Goal: Task Accomplishment & Management: Complete application form

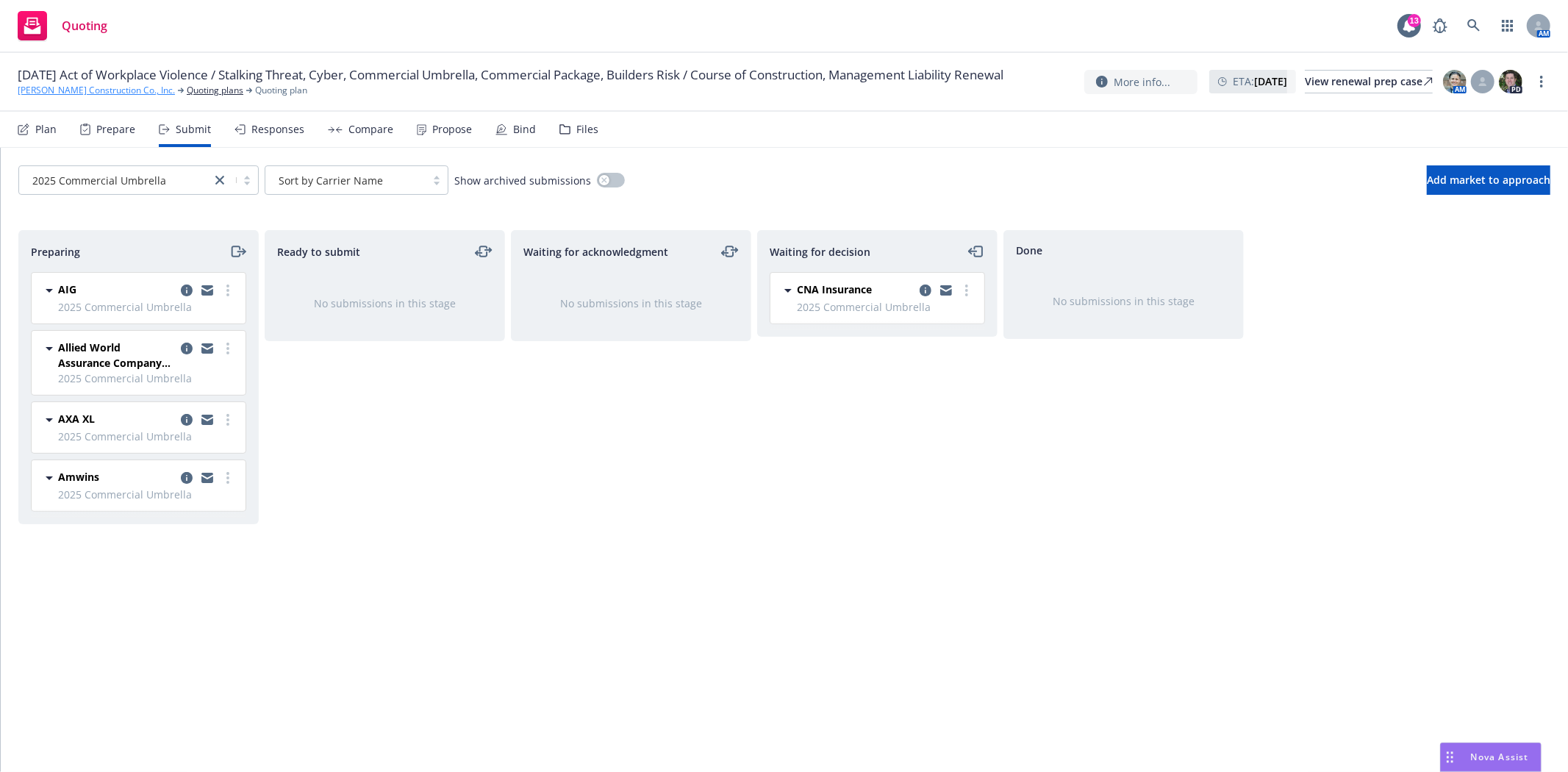
click at [76, 97] on link "[PERSON_NAME] Construction Co., Inc." at bounding box center [97, 91] width 157 height 13
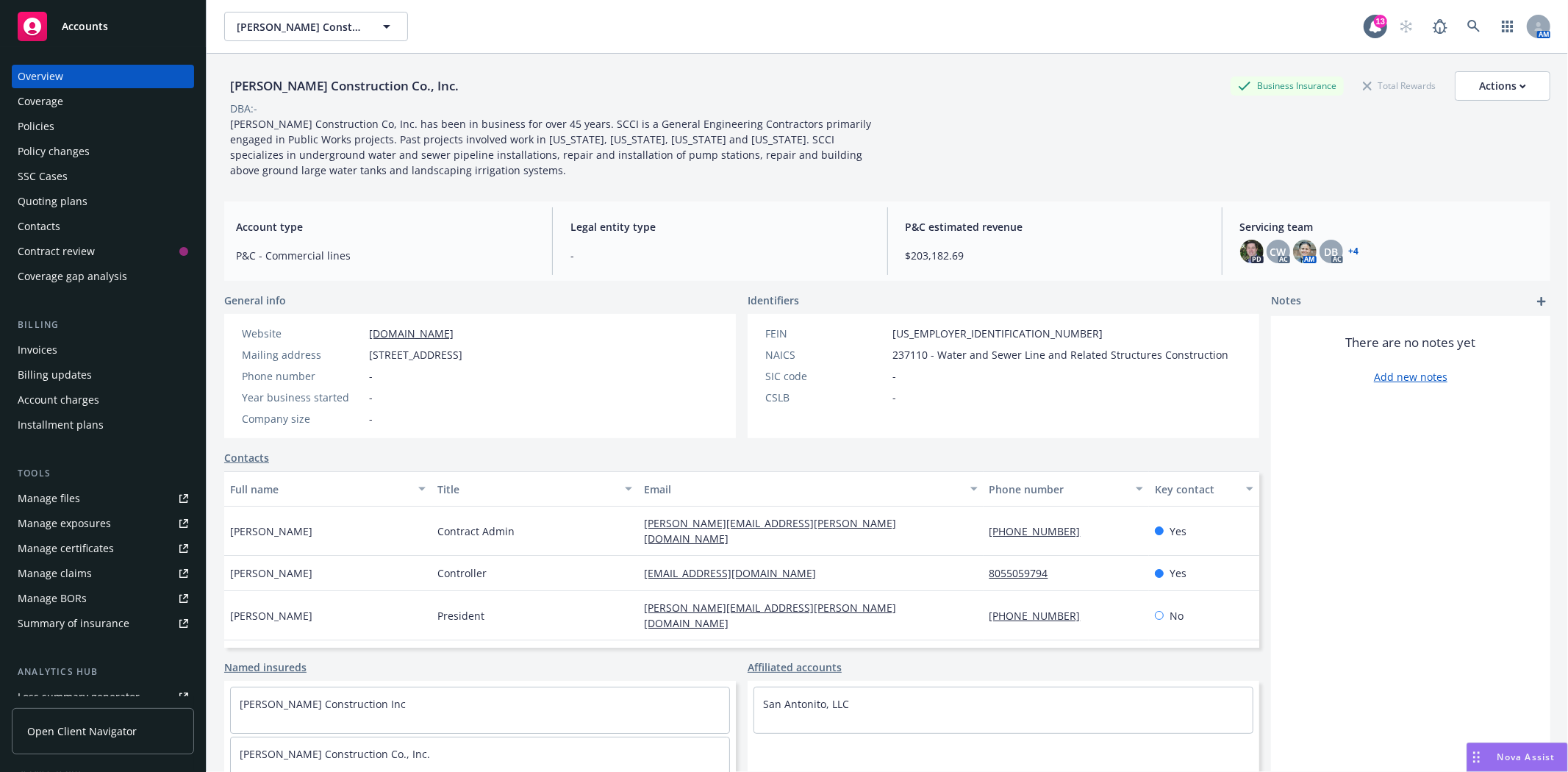
click at [68, 149] on div "Policy changes" at bounding box center [54, 151] width 72 height 23
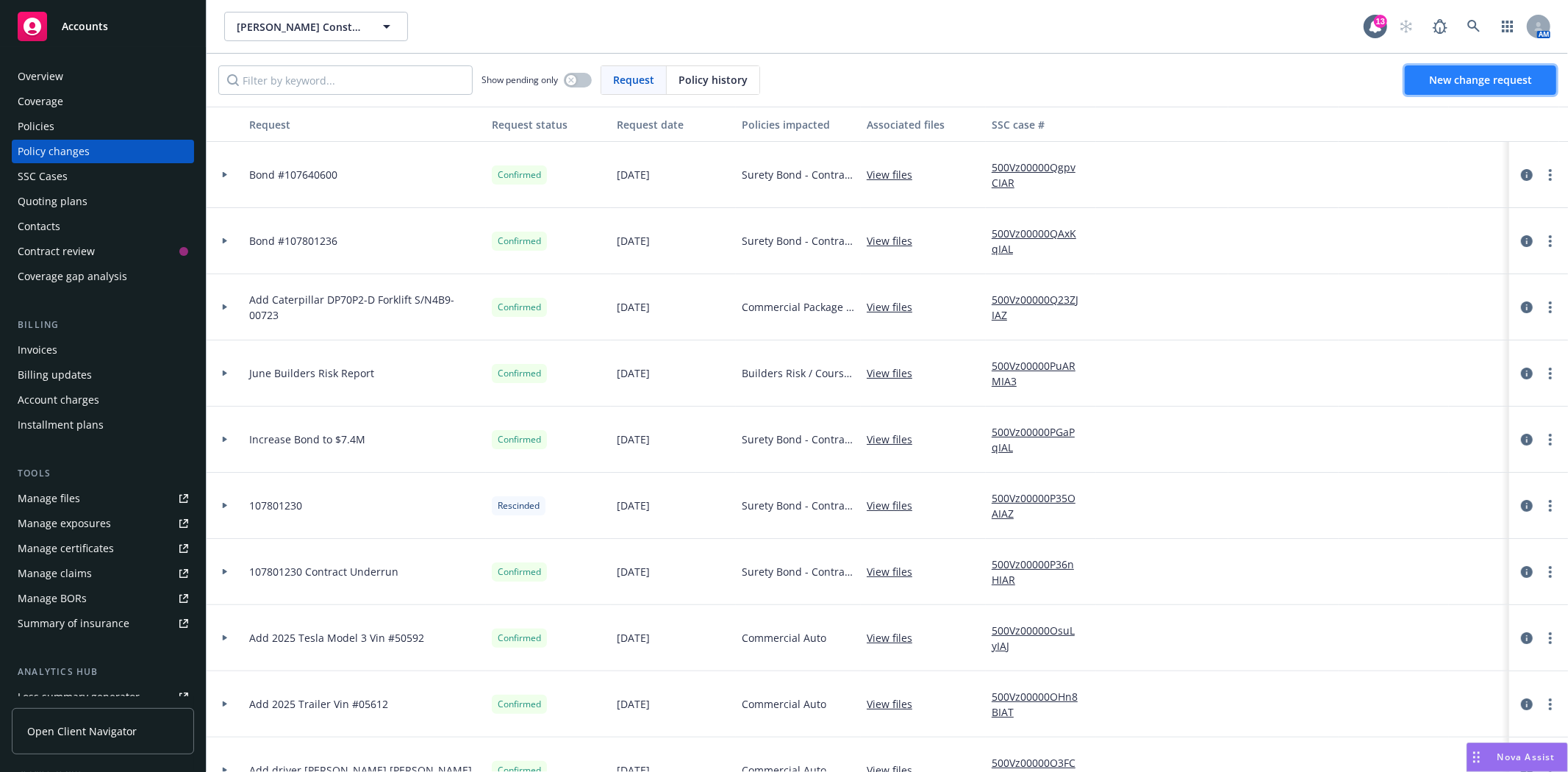
click at [1510, 91] on link "New change request" at bounding box center [1480, 79] width 151 height 29
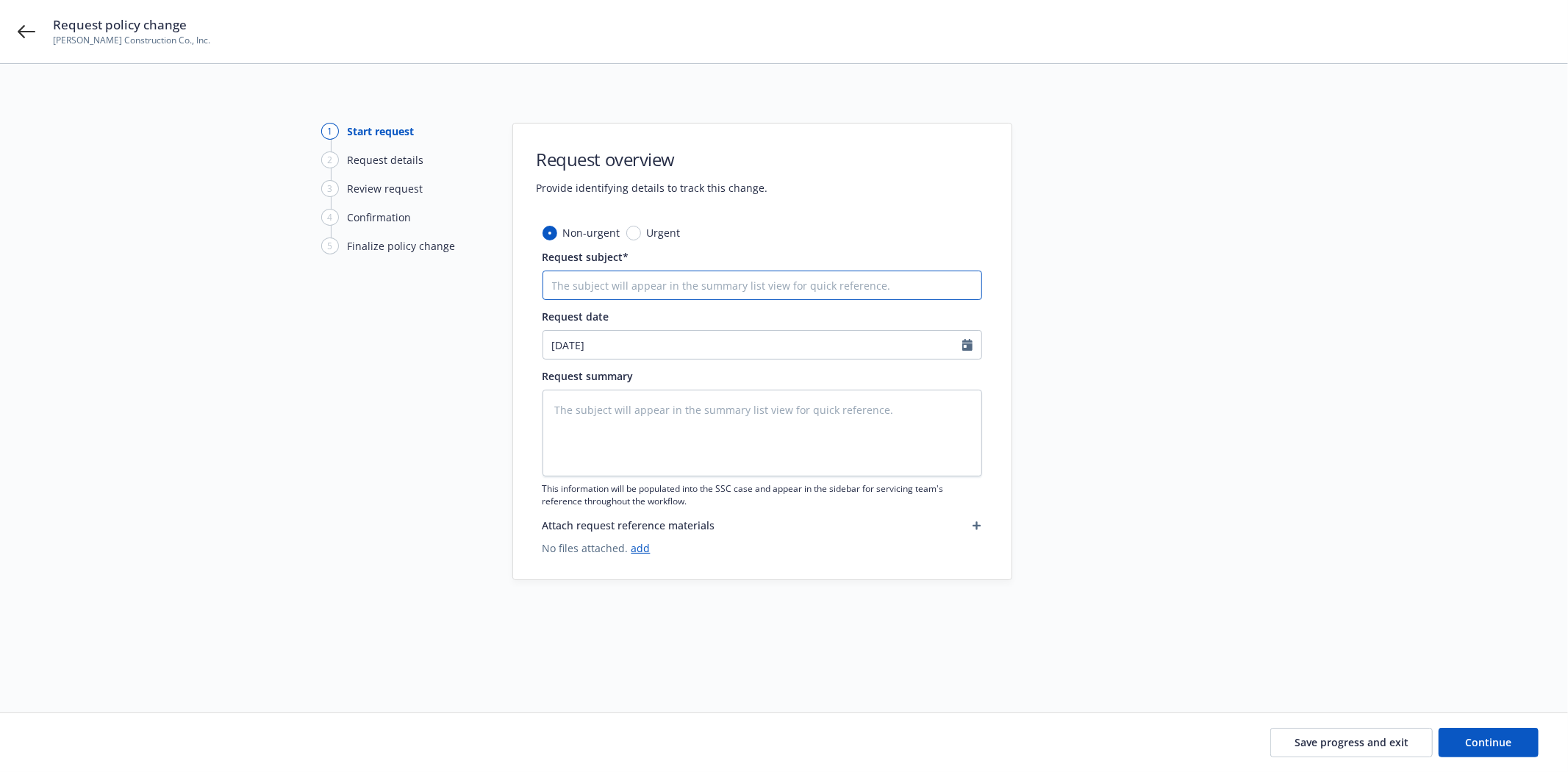
click at [626, 288] on input "Request subject*" at bounding box center [762, 285] width 439 height 29
type textarea "x"
type input "A"
type textarea "x"
type input "Ad"
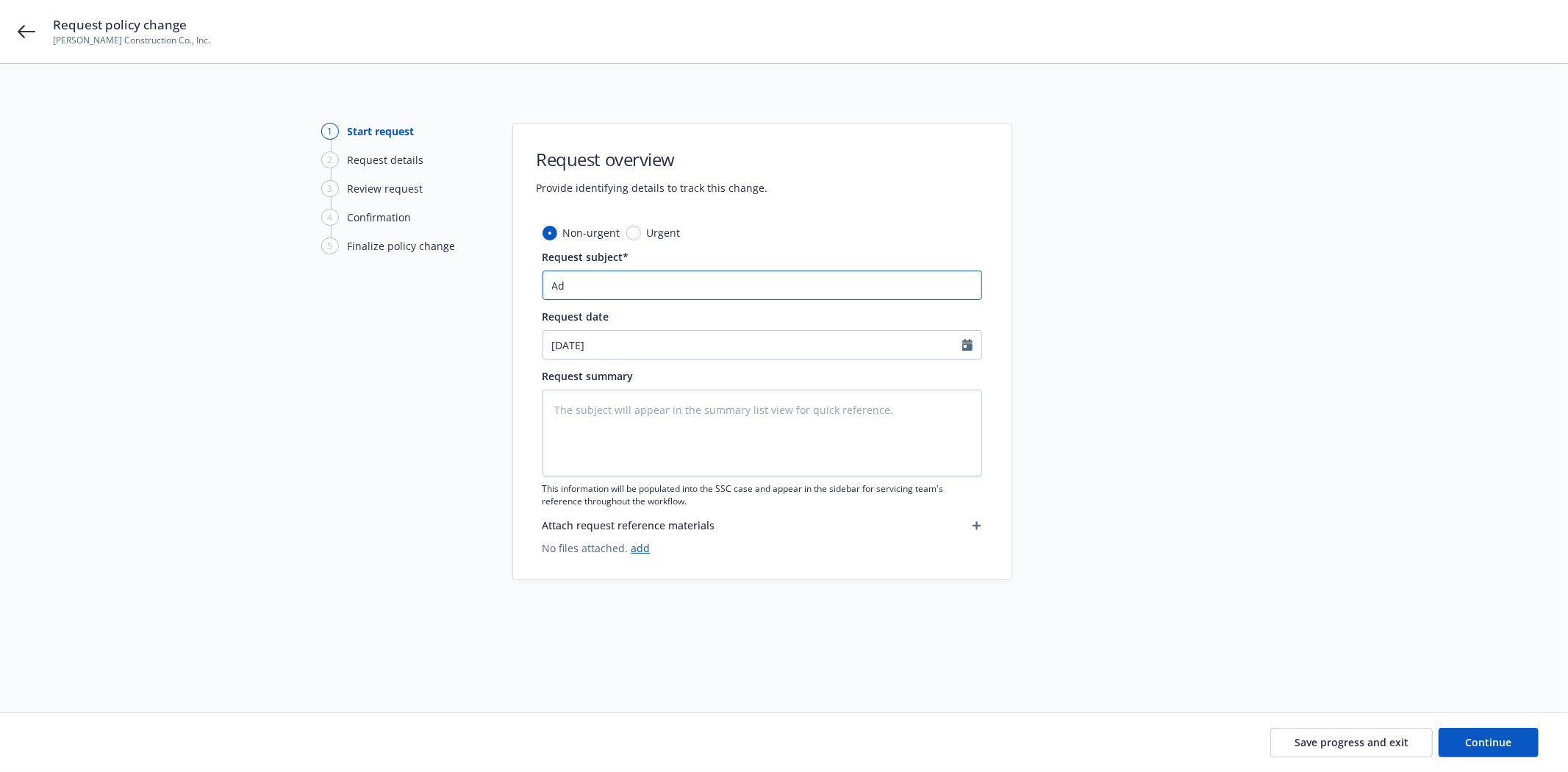
type textarea "x"
type input "Add"
type textarea "x"
type input "Add"
type textarea "x"
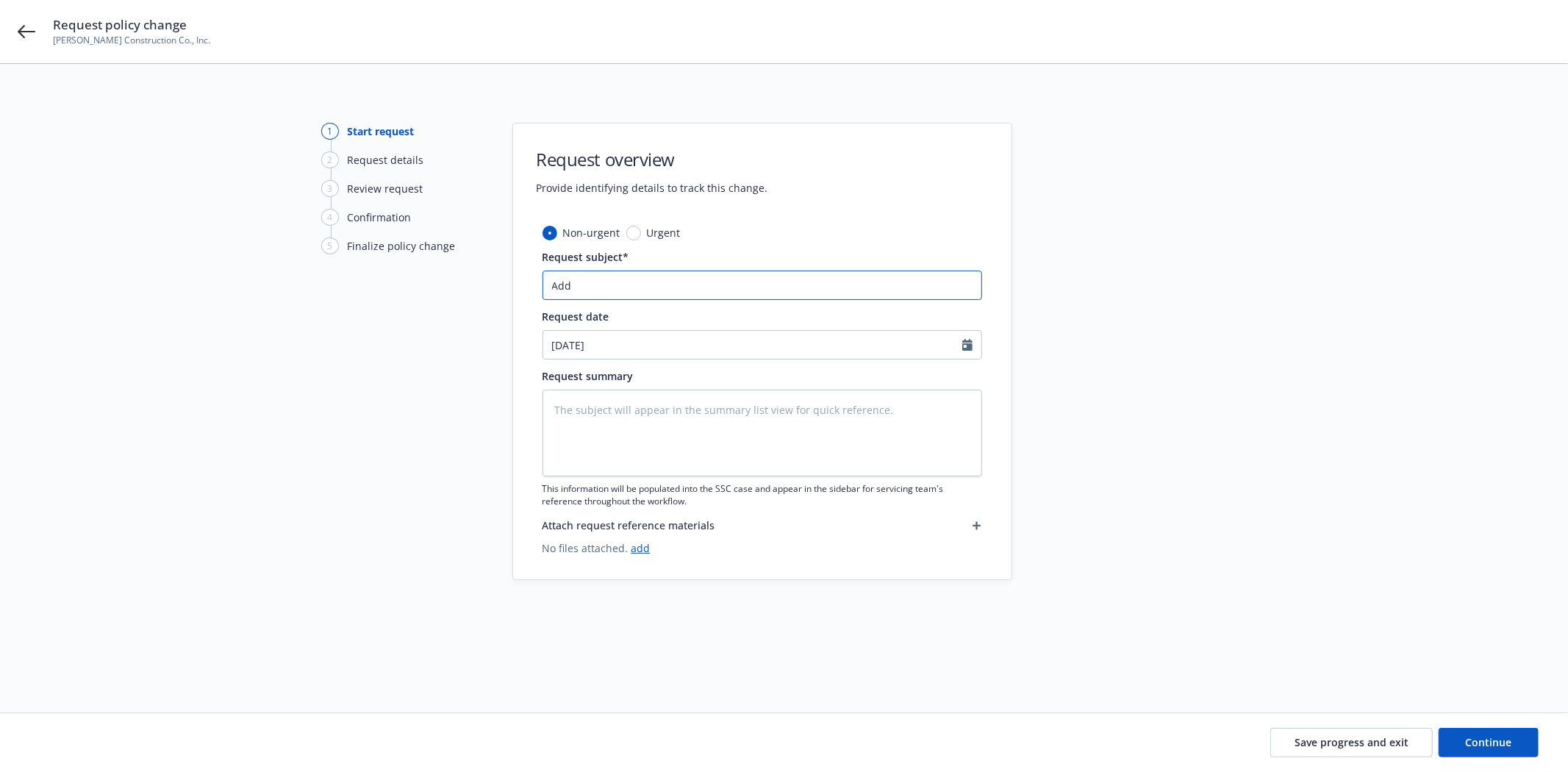
type input "Add 2"
type textarea "x"
type input "Add 20"
type textarea "x"
type input "Add 202"
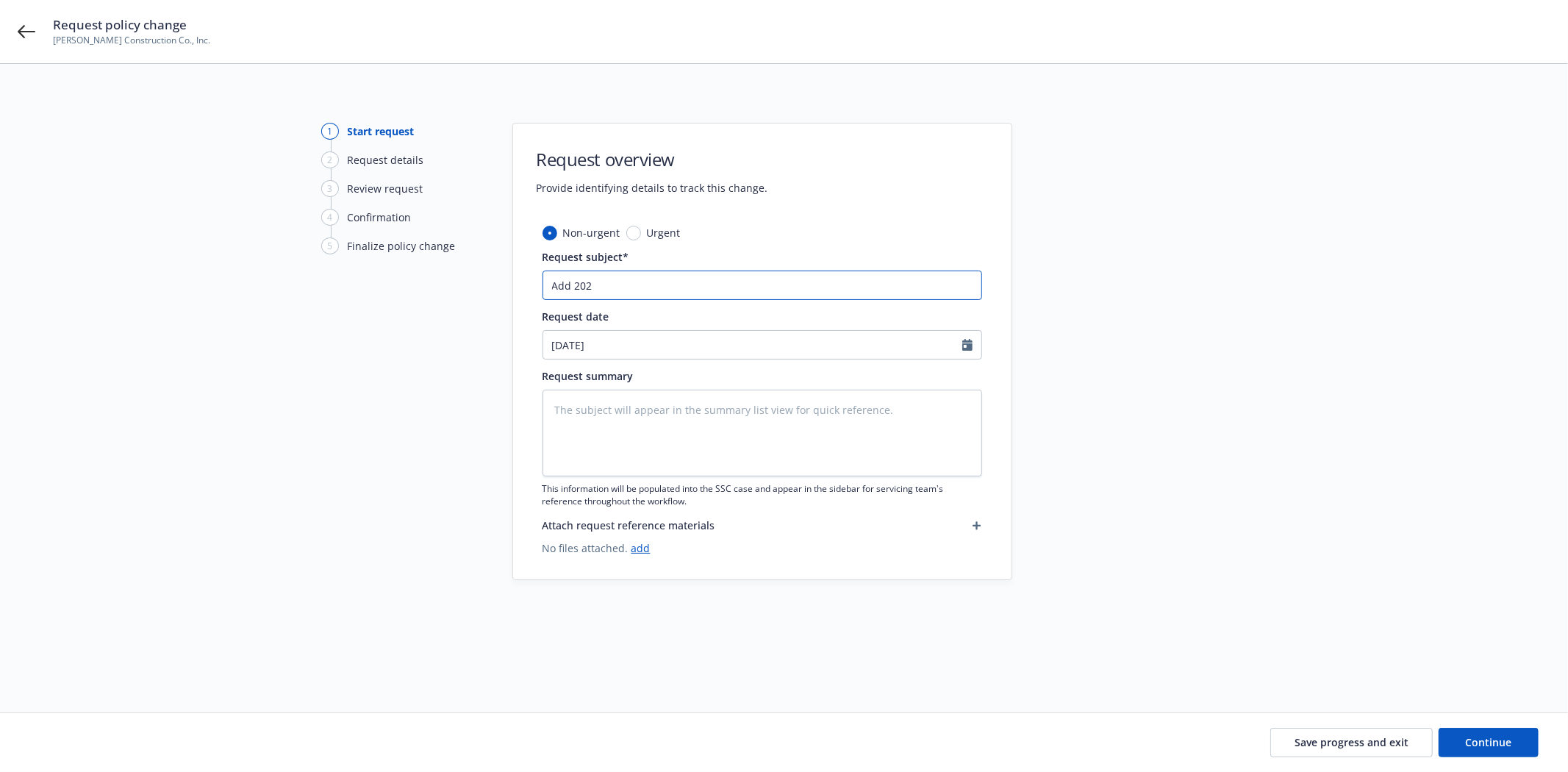
type textarea "x"
type input "Add 2025"
type textarea "x"
type input "Add 2025"
type textarea "x"
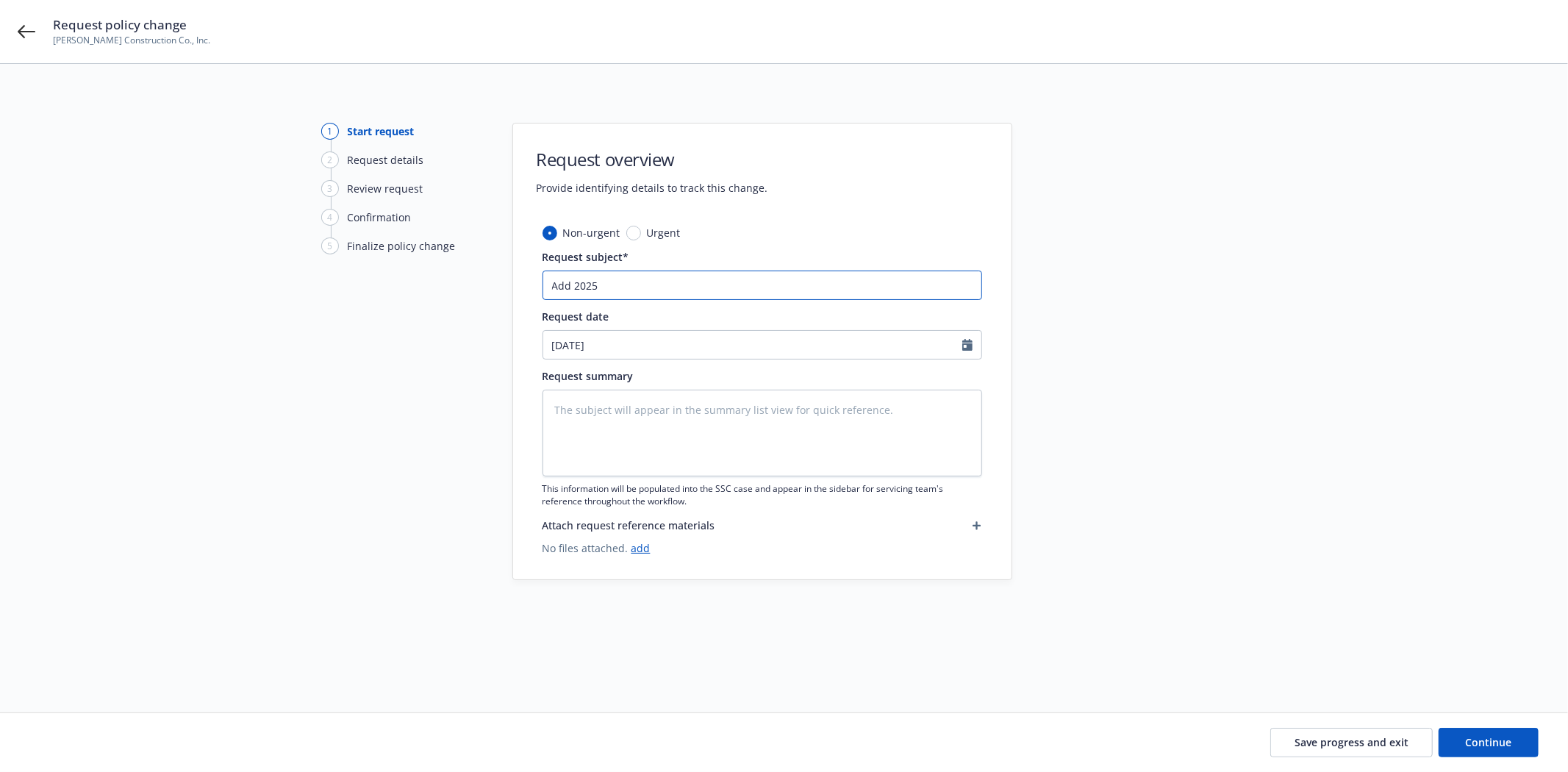
type input "Add 2025 F"
type textarea "x"
type input "Add 2025 Fo"
type textarea "x"
type input "Add 2025 For"
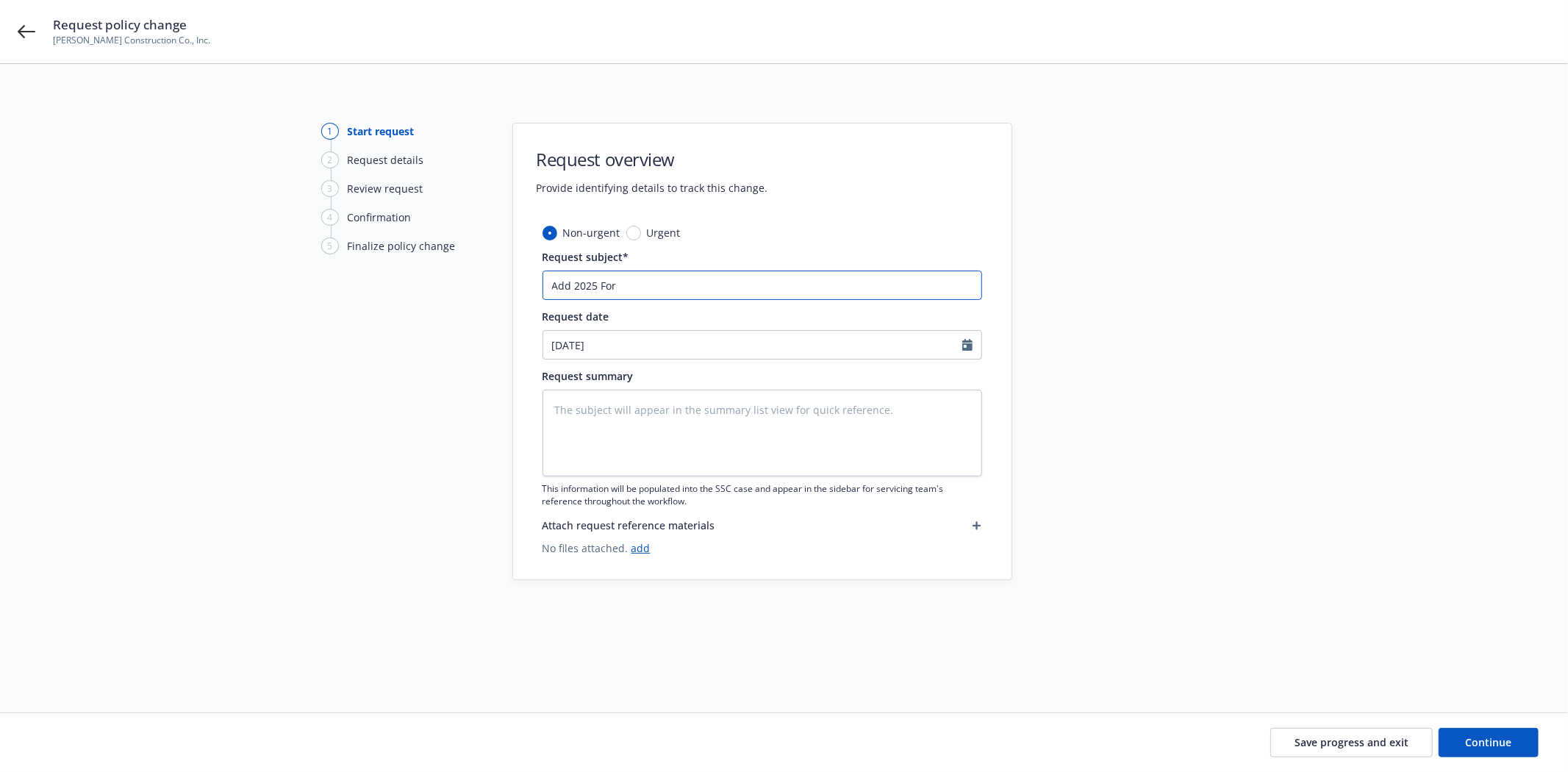
type textarea "x"
type input "Add 2025 Ford"
type textarea "x"
type input "Add 2025 Ford"
type textarea "x"
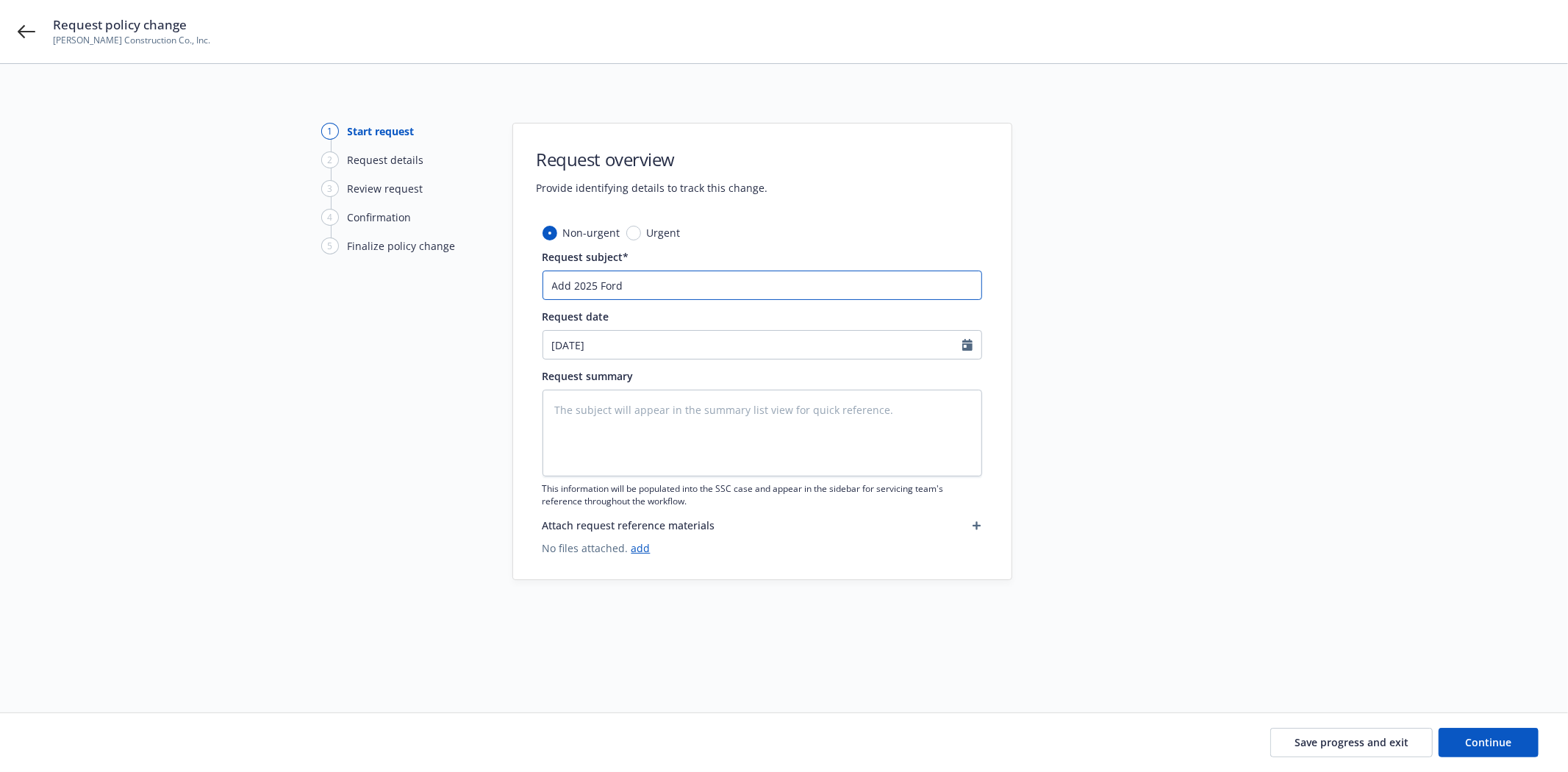
type input "Add 2025 Ford F"
type textarea "x"
type input "Add 2025 Ford F1"
type textarea "x"
type input "Add 2025 Ford F15"
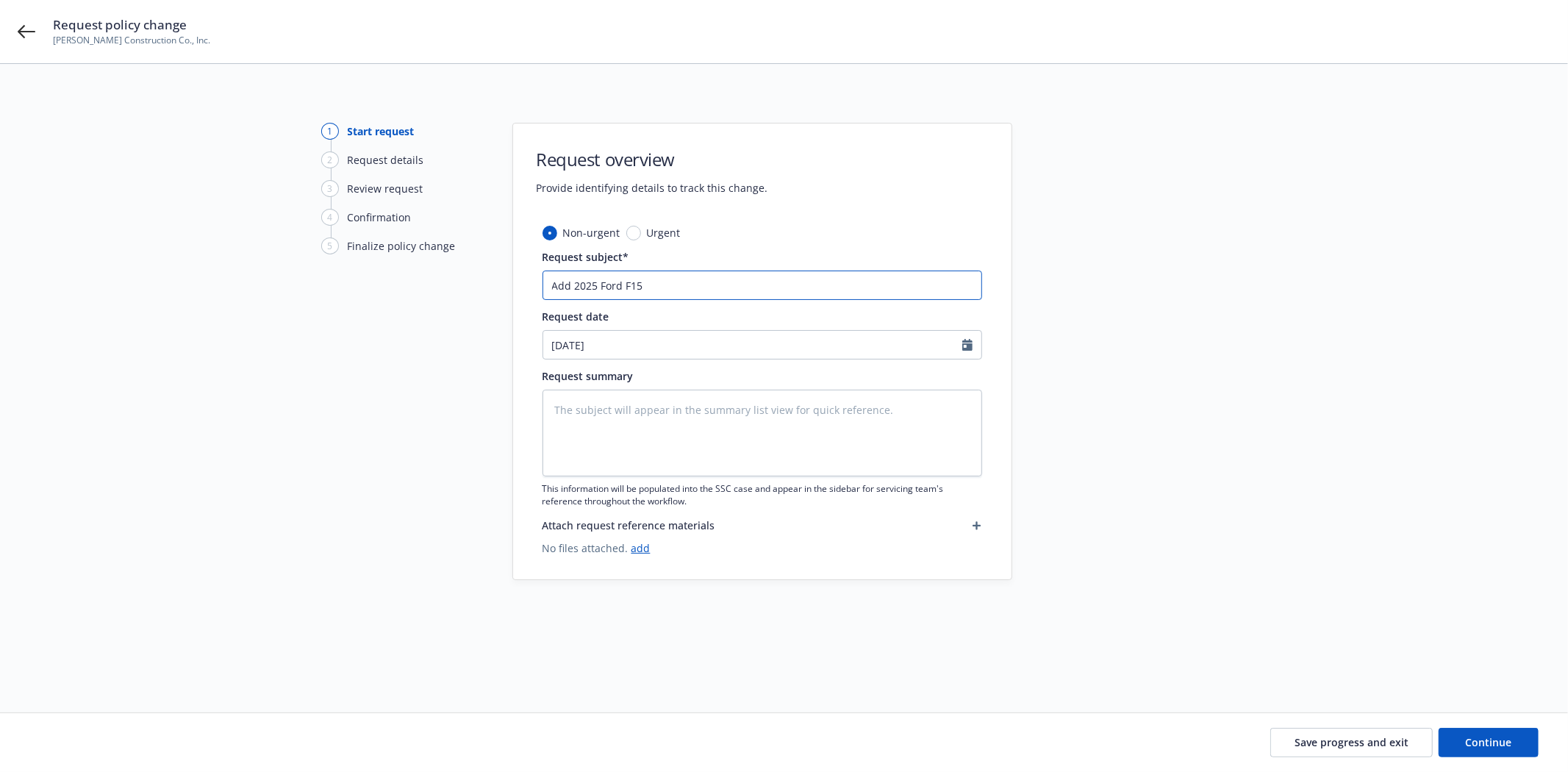
type textarea "x"
type input "Add 2025 Ford F150"
type textarea "x"
type input "Add 2025 Ford F150"
type textarea "x"
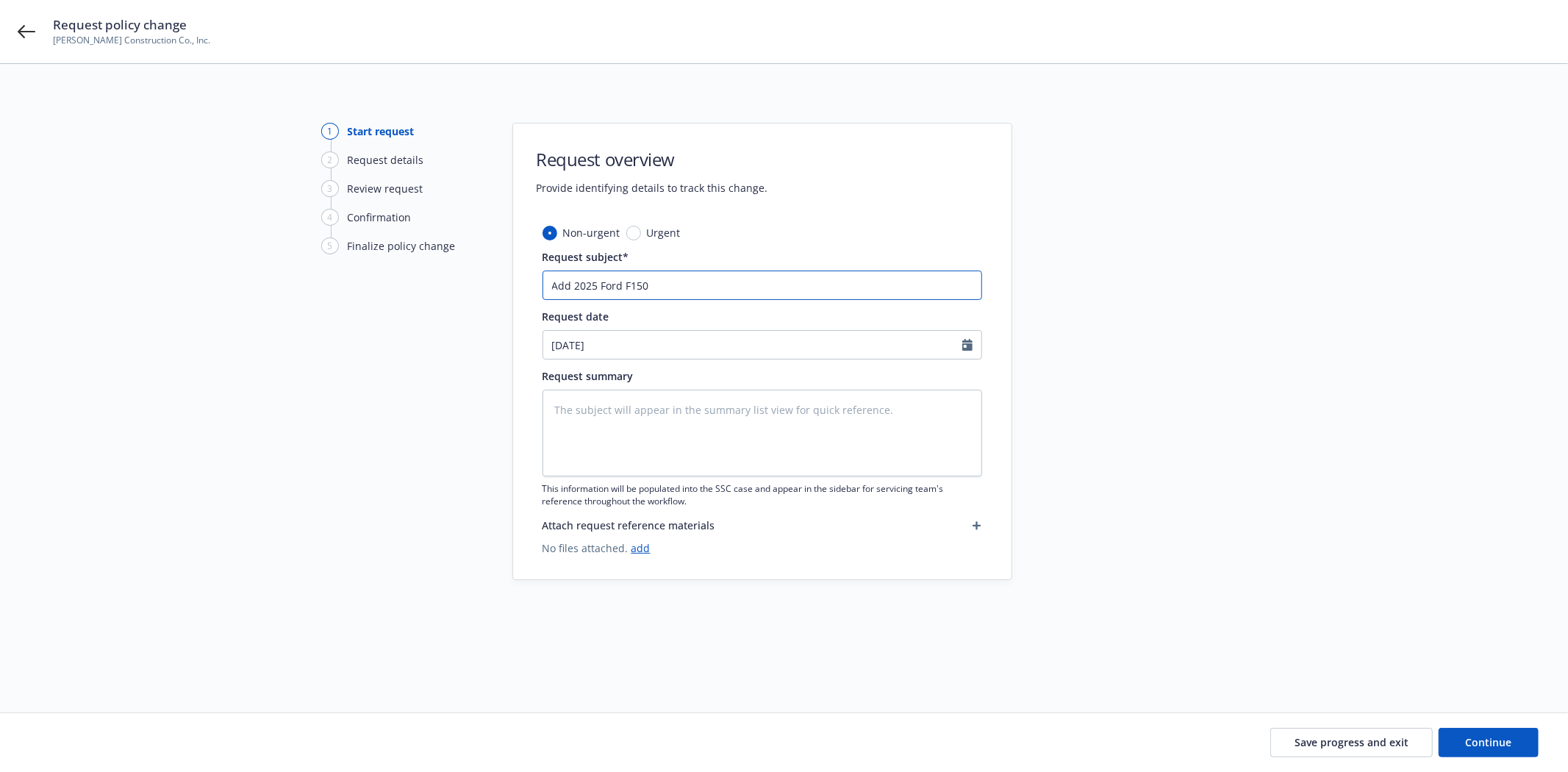
type input "Add 2025 Ford F150 L"
type textarea "x"
type input "Add 2025 Ford F150 Li"
type textarea "x"
type input "Add 2025 Ford F150 Lig"
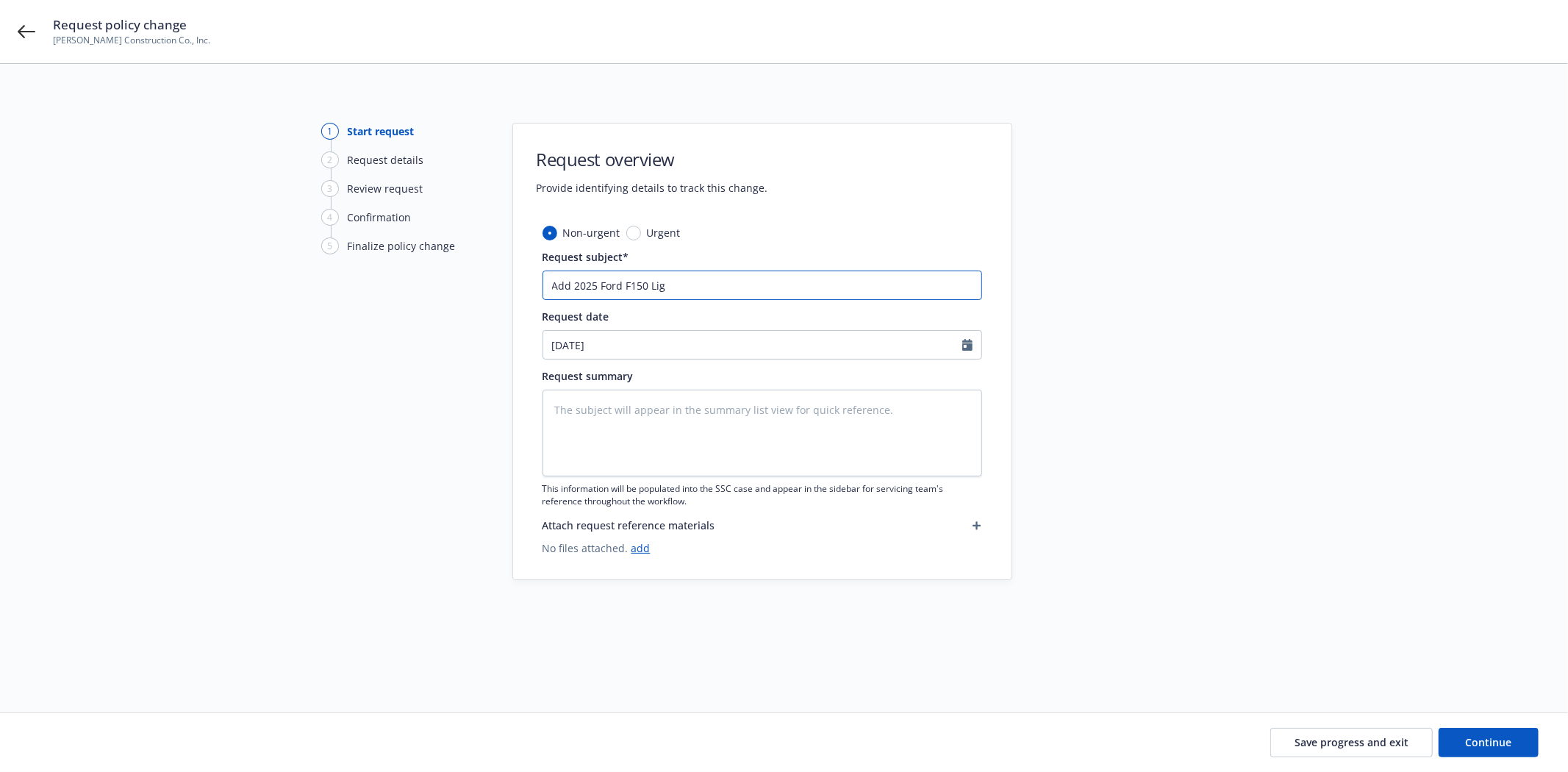
type textarea "x"
type input "Add 2025 Ford F150 Ligh"
type textarea "x"
type input "Add 2025 Ford F150 Light"
type textarea "x"
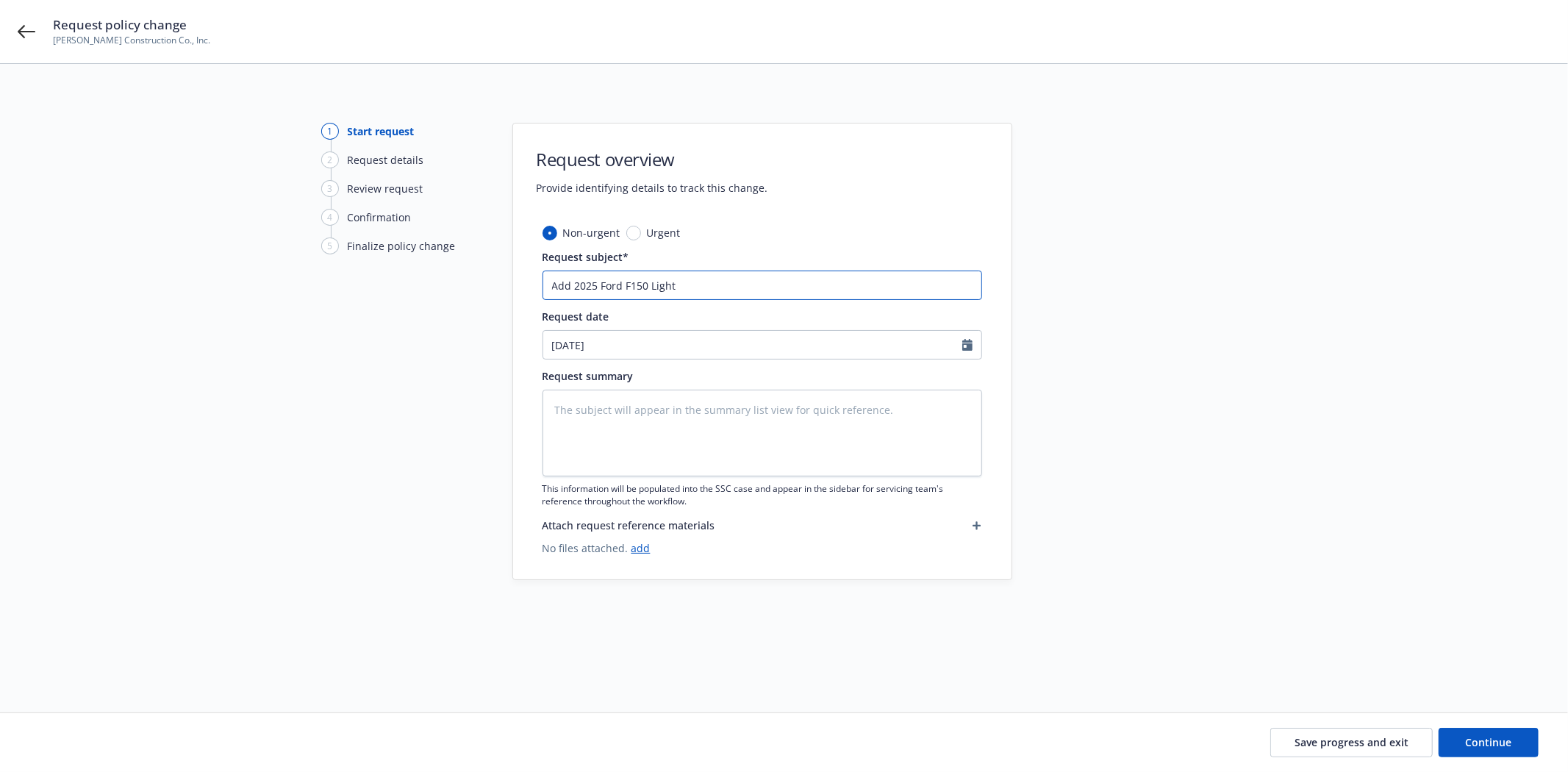
type input "Add 2025 Ford F150 Lightn"
type textarea "x"
type input "Add 2025 Ford F150 Lightni"
type textarea "x"
type input "Add 2025 Ford F150 Lightnin"
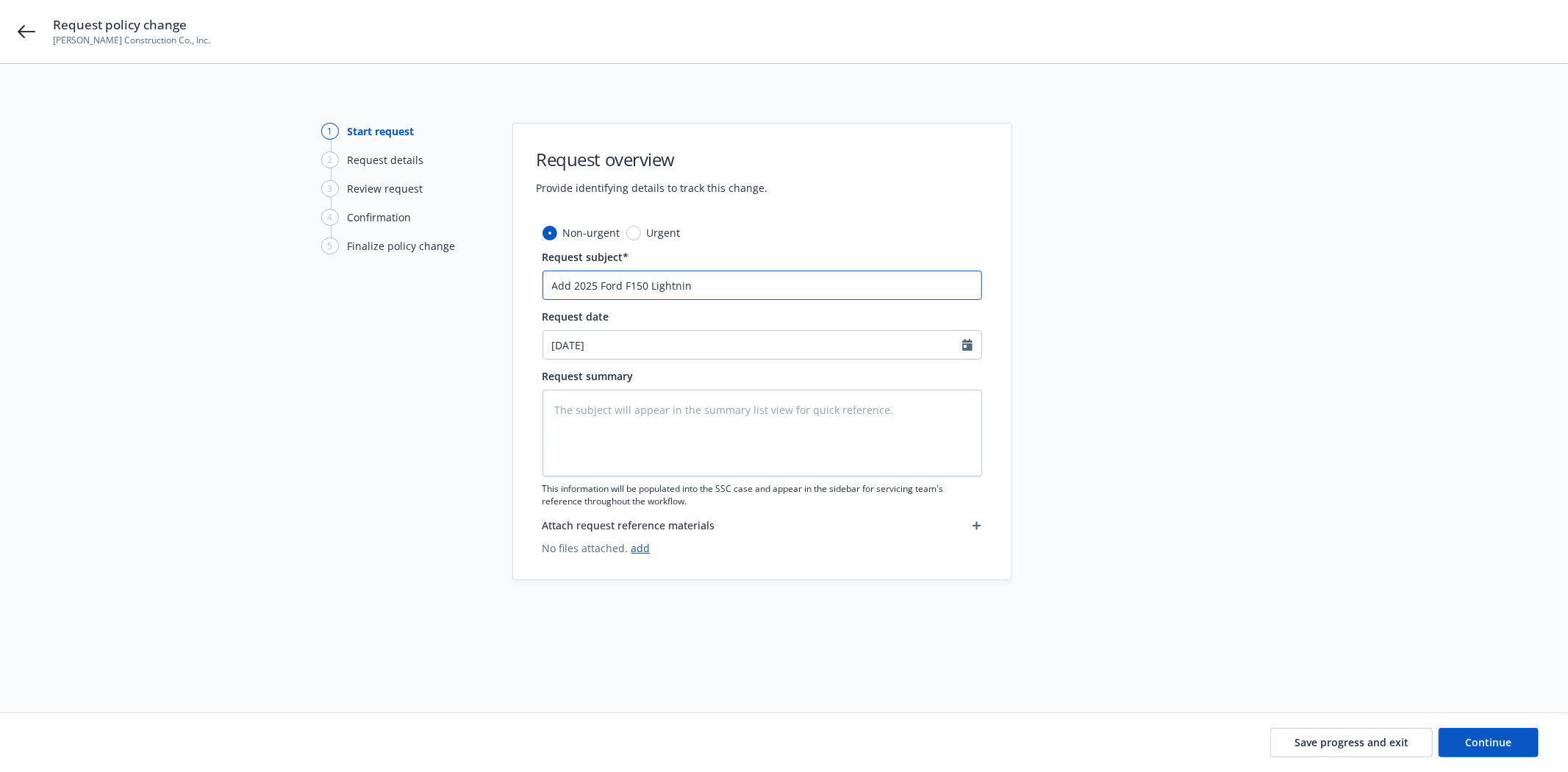
type textarea "x"
type input "Add 2025 Ford F150 Lightning"
type textarea "x"
type input "Add 2025 Ford F150 Lightning"
type textarea "x"
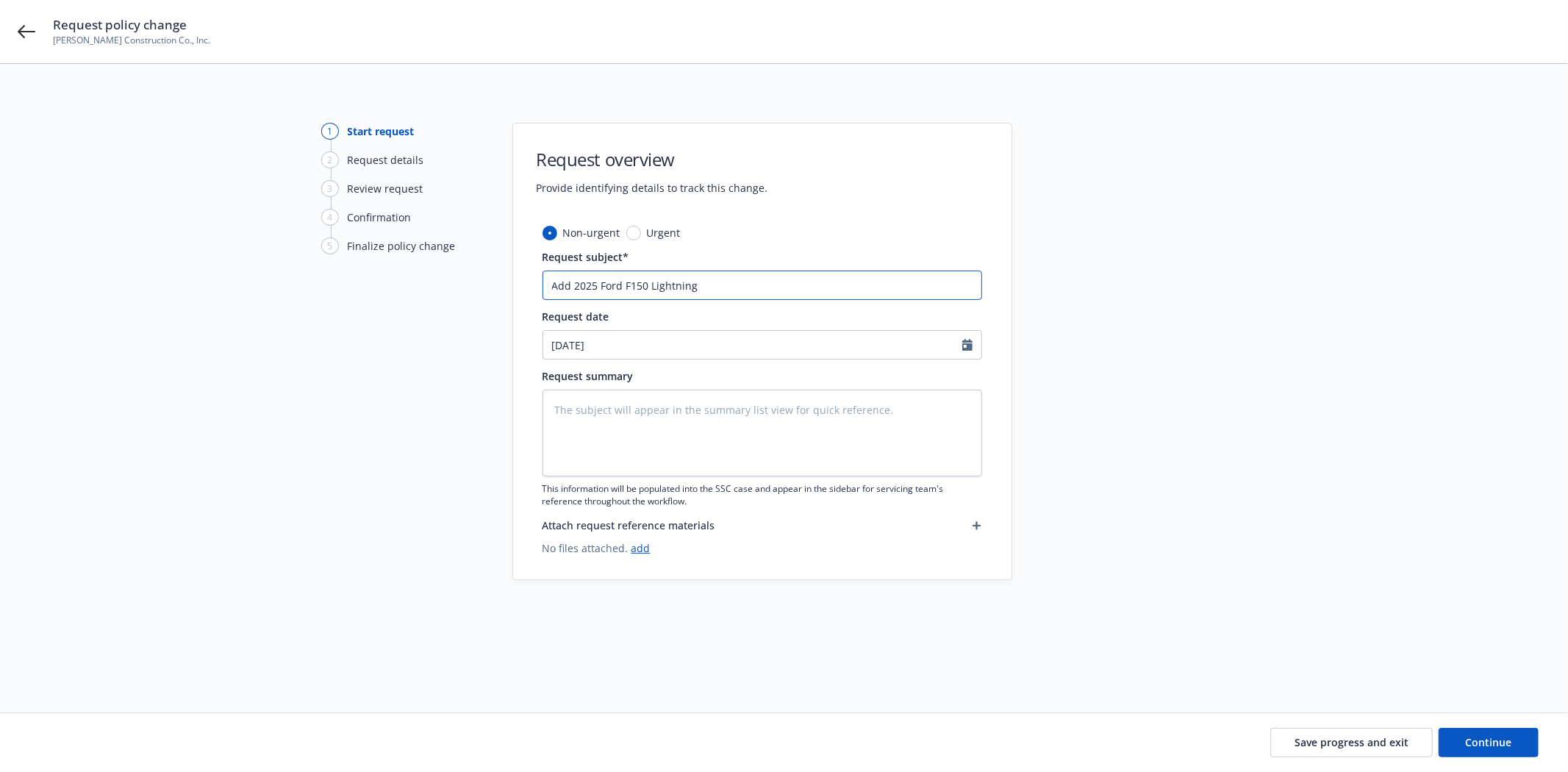
type input "Add 2025 Ford F150 Lightning #"
type textarea "x"
type input "Add 2025 Ford F150 Lightning #2"
type textarea "x"
type input "Add 2025 Ford F150 Lightning #21"
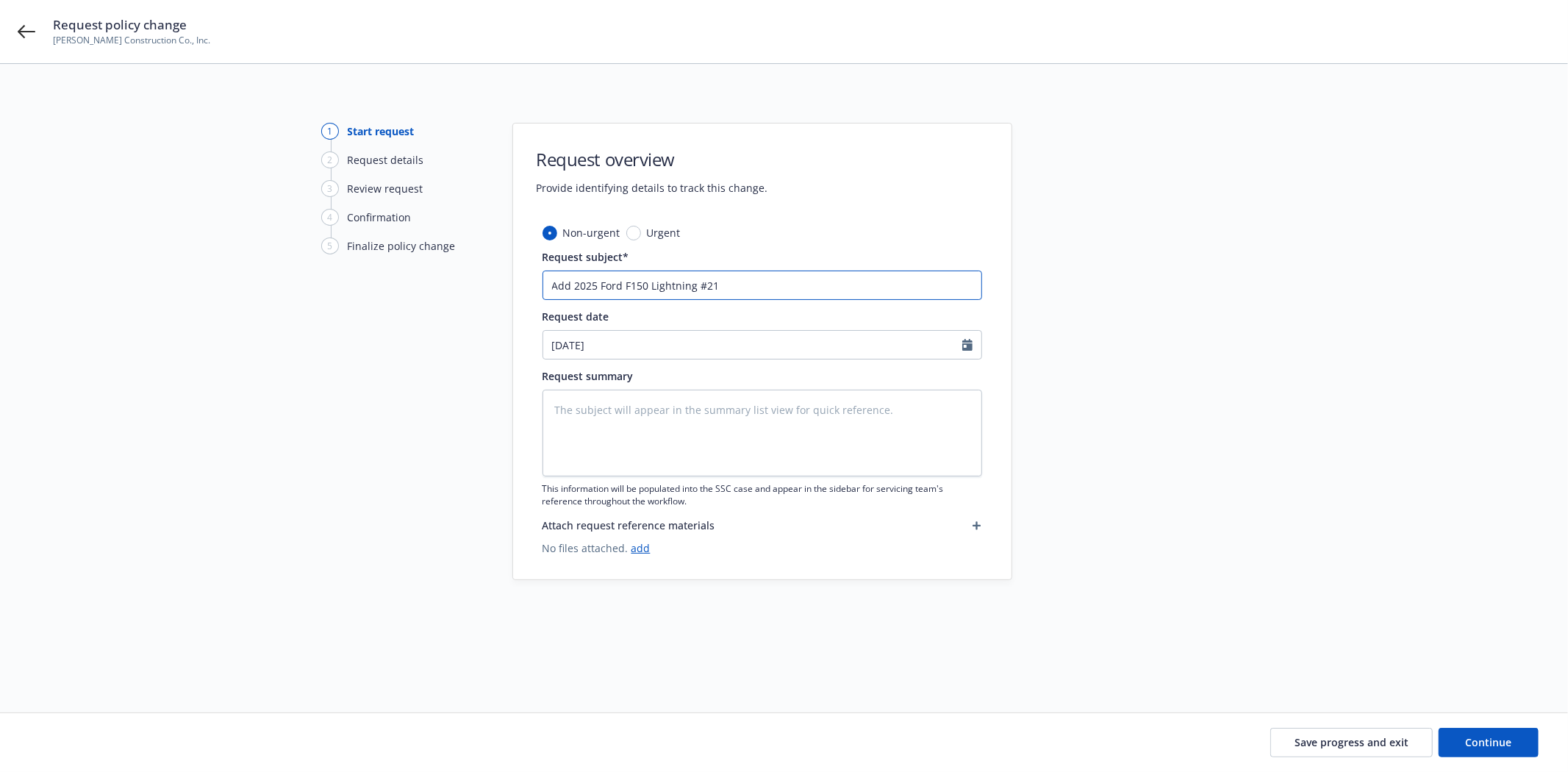
type textarea "x"
type input "Add 2025 Ford F150 Lightning #212"
type textarea "x"
type input "Add 2025 Ford F150 Lightning #2128"
type textarea "x"
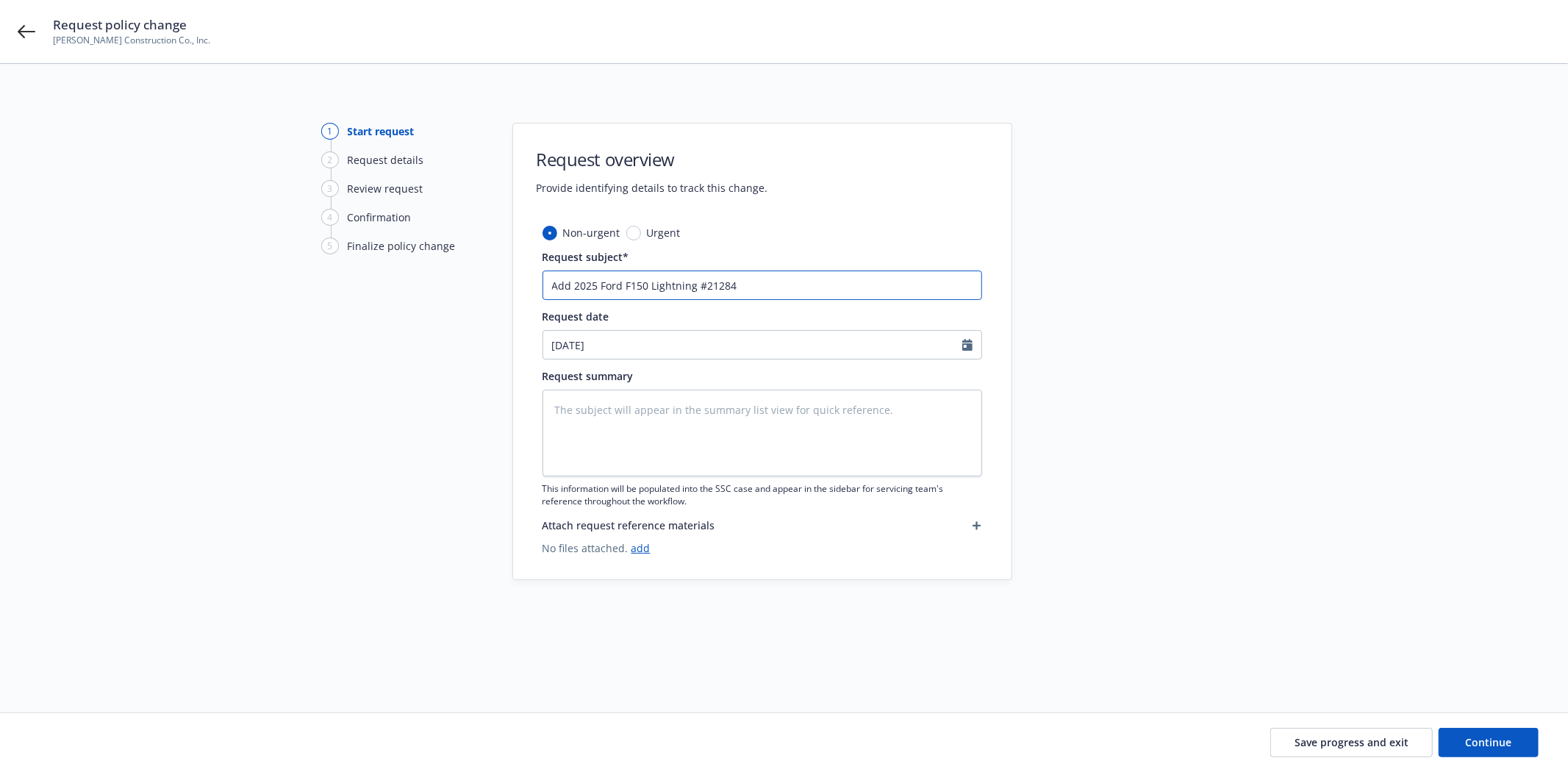
type input "Add 2025 Ford F150 Lightning #21284"
click at [607, 414] on textarea at bounding box center [762, 433] width 439 height 87
paste textarea "Purchase price $85,729.54."
type textarea "x"
type textarea "Purchase price $85,729.54."
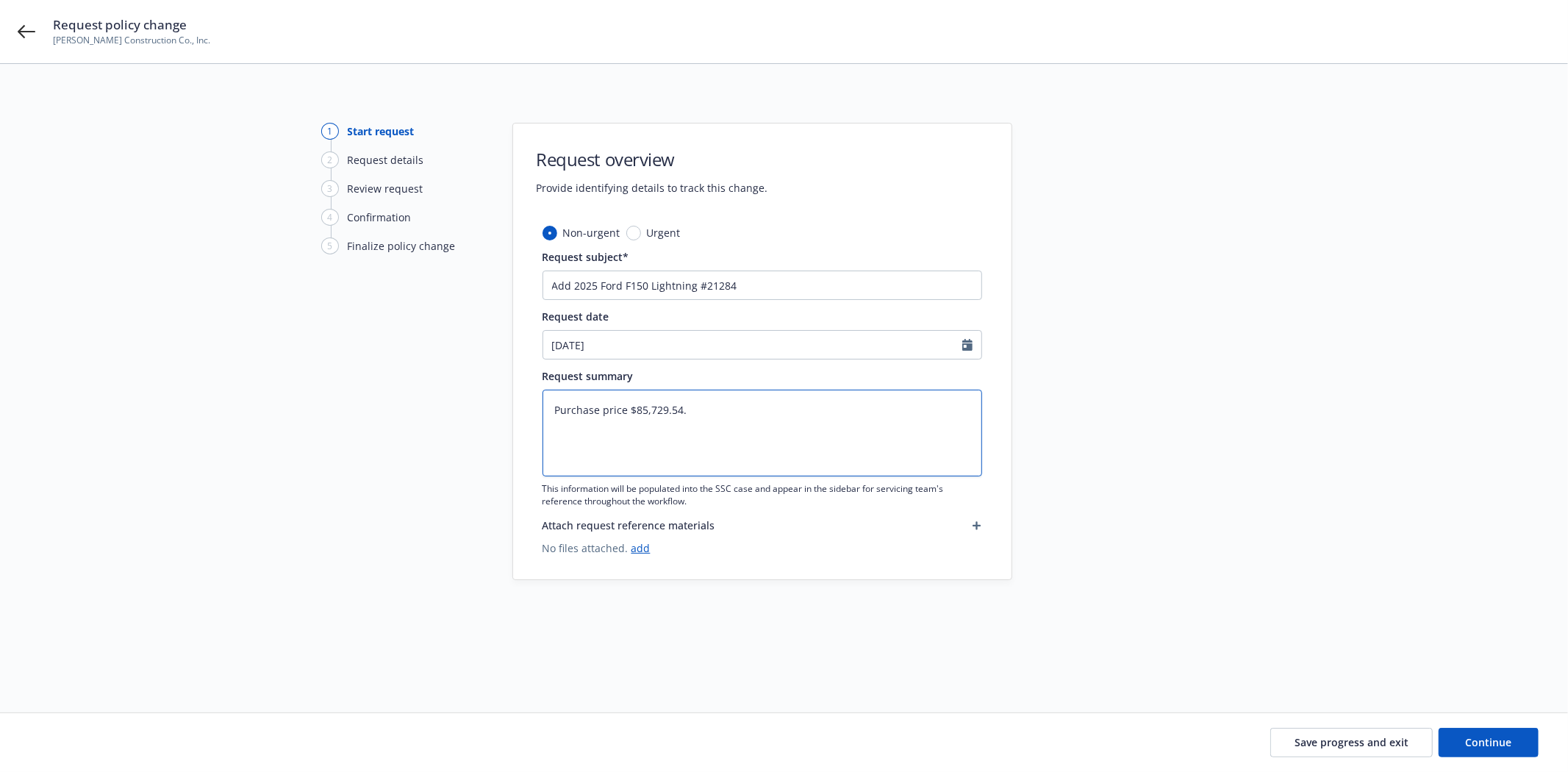
type textarea "x"
type textarea "Purchase price $85,729.54"
type textarea "x"
type textarea "APurchase price $85,729.54"
type textarea "x"
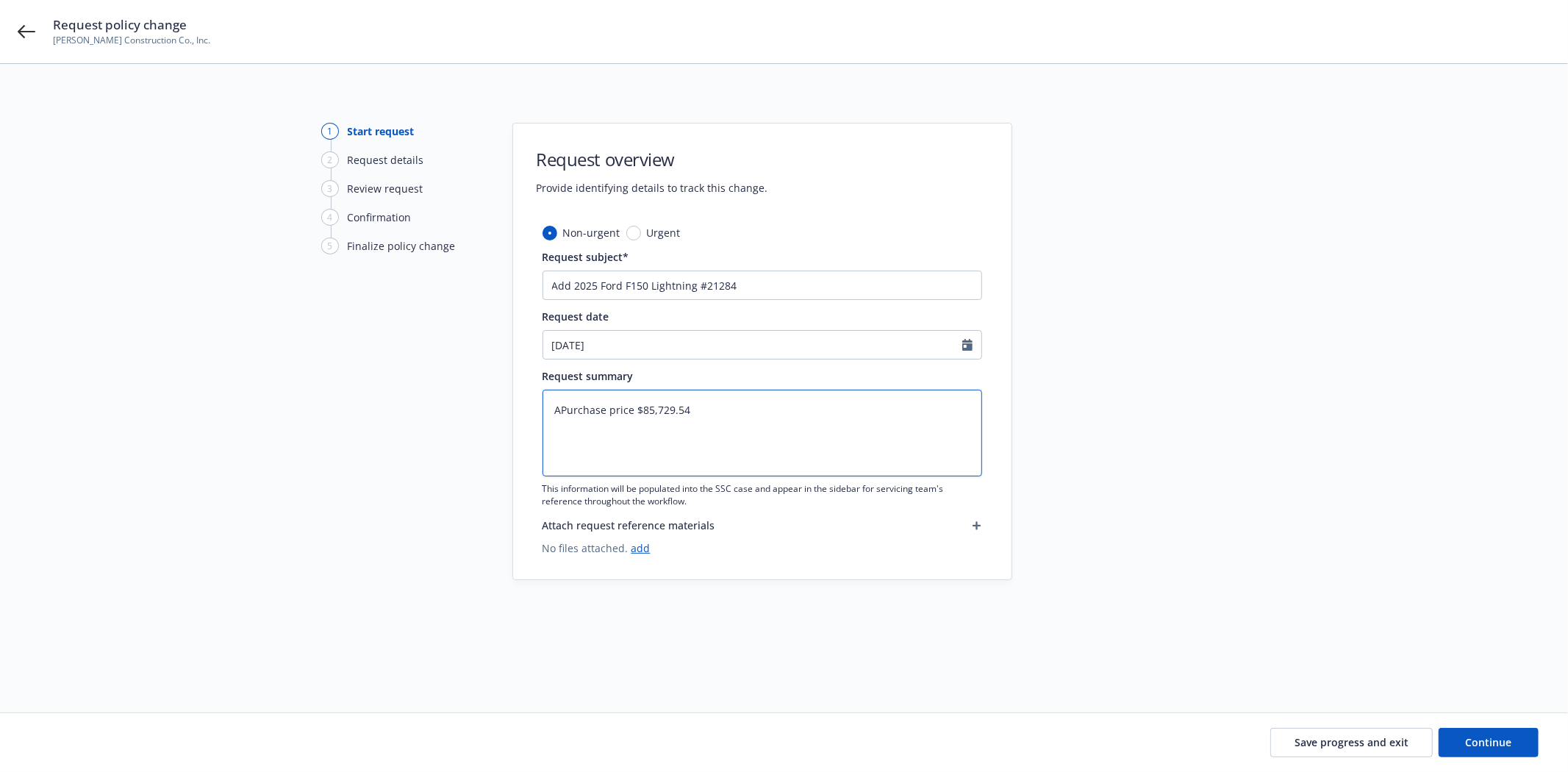
type textarea "AdPurchase price $85,729.54"
type textarea "x"
type textarea "AddPurchase price $85,729.54"
type textarea "x"
type textarea "Add:Purchase price $85,729.54"
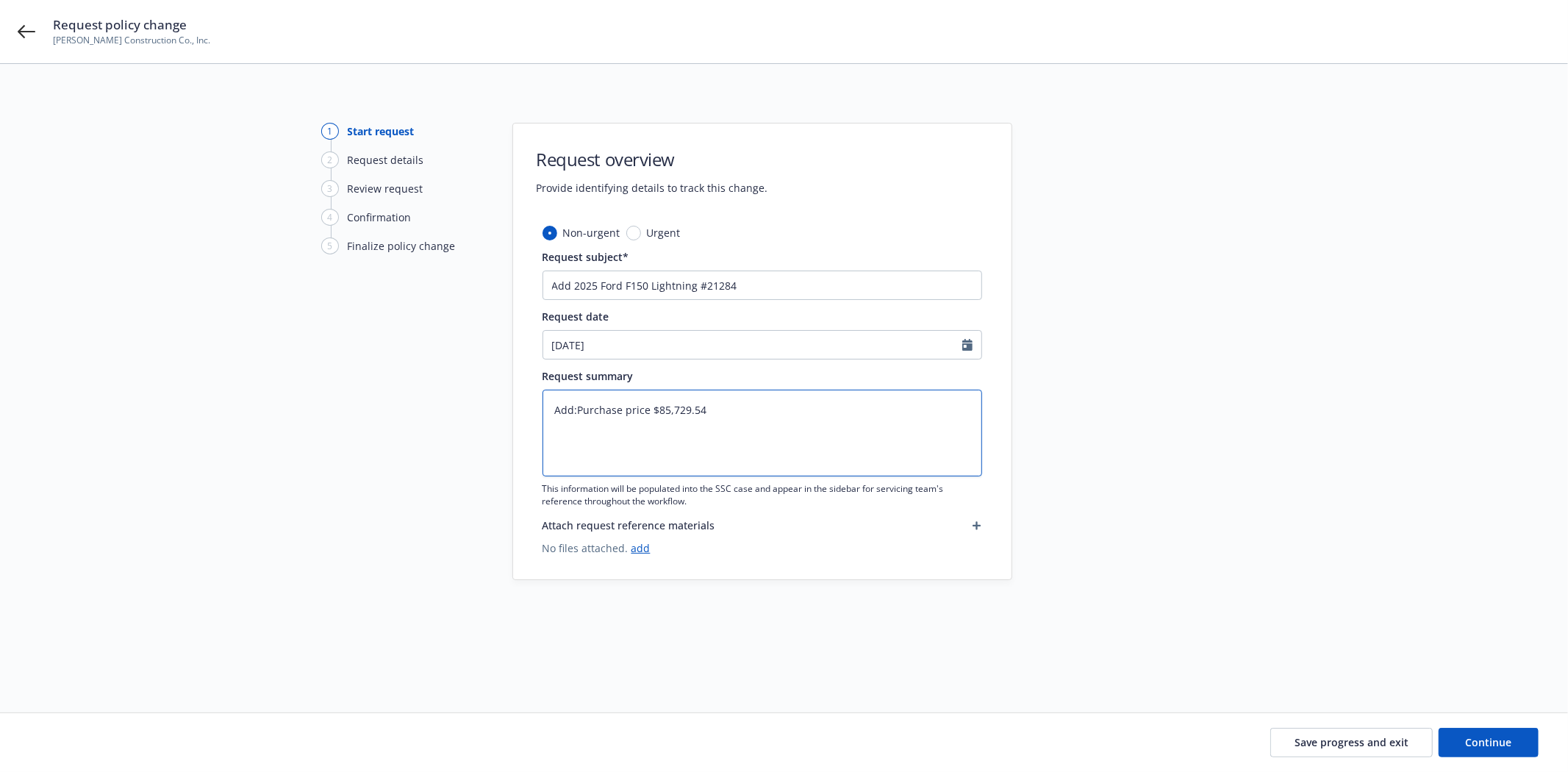
type textarea "x"
type textarea "Add: Purchase price $85,729.54"
type textarea "x"
type textarea "Add: Purchase price $85,729.54"
type textarea "x"
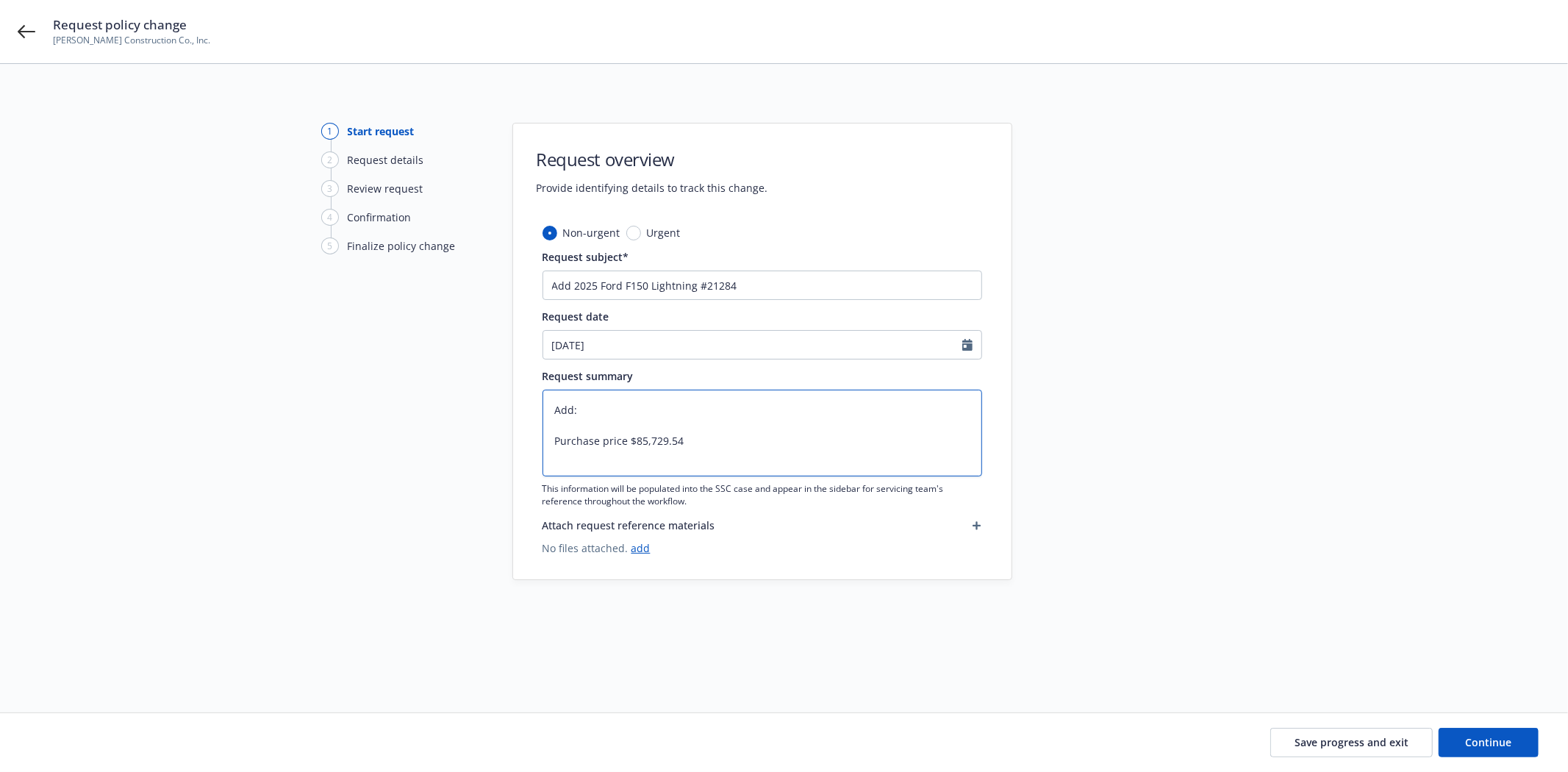
type textarea "Add: 2 Purchase price $85,729.54"
type textarea "x"
type textarea "Add: 20 Purchase price $85,729.54"
type textarea "x"
type textarea "Add: 202 Purchase price $85,729.54"
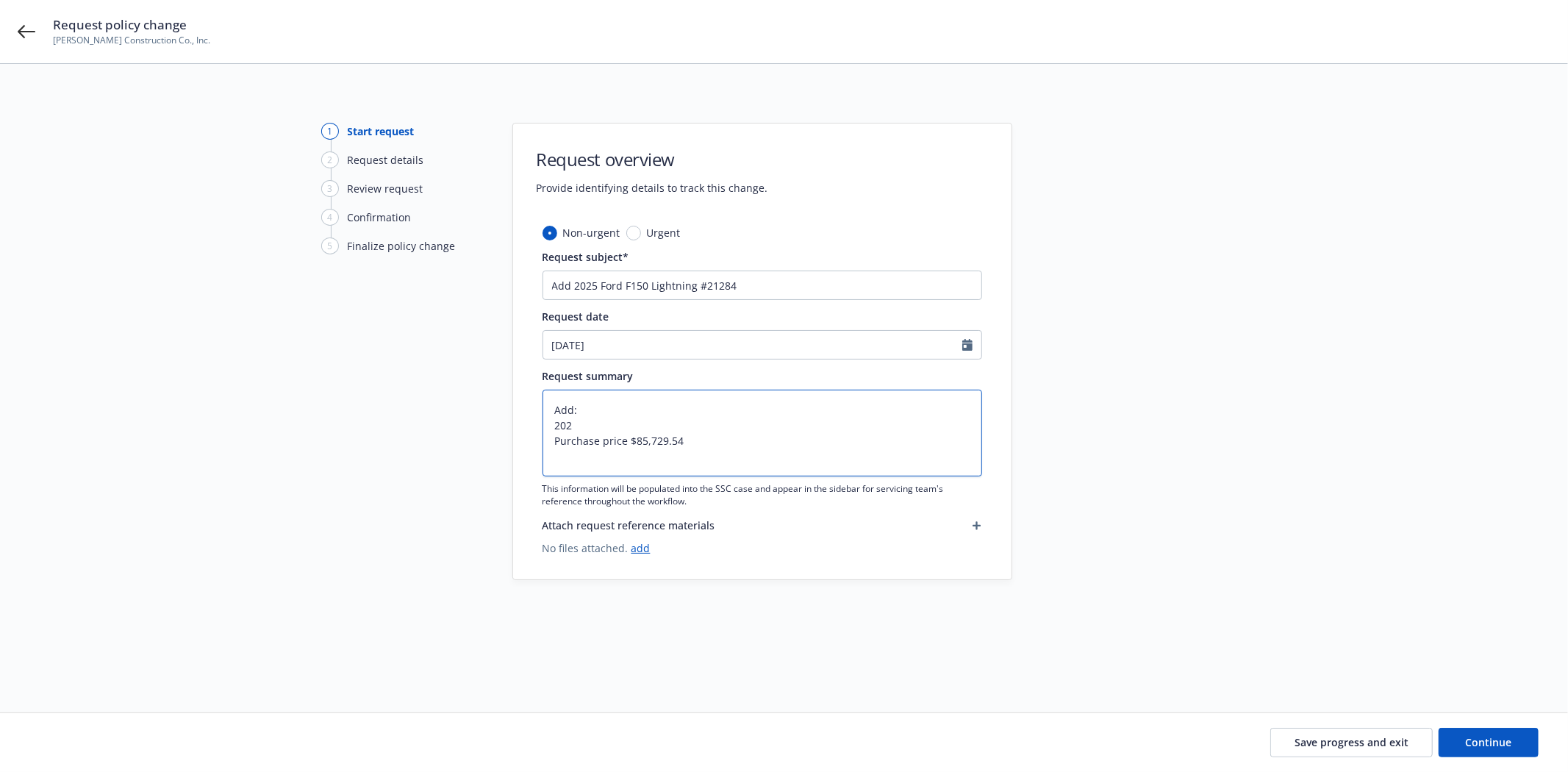
type textarea "x"
type textarea "Add: 2025 Purchase price $85,729.54"
type textarea "x"
type textarea "Add: 2025 Purchase price $85,729.54"
type textarea "x"
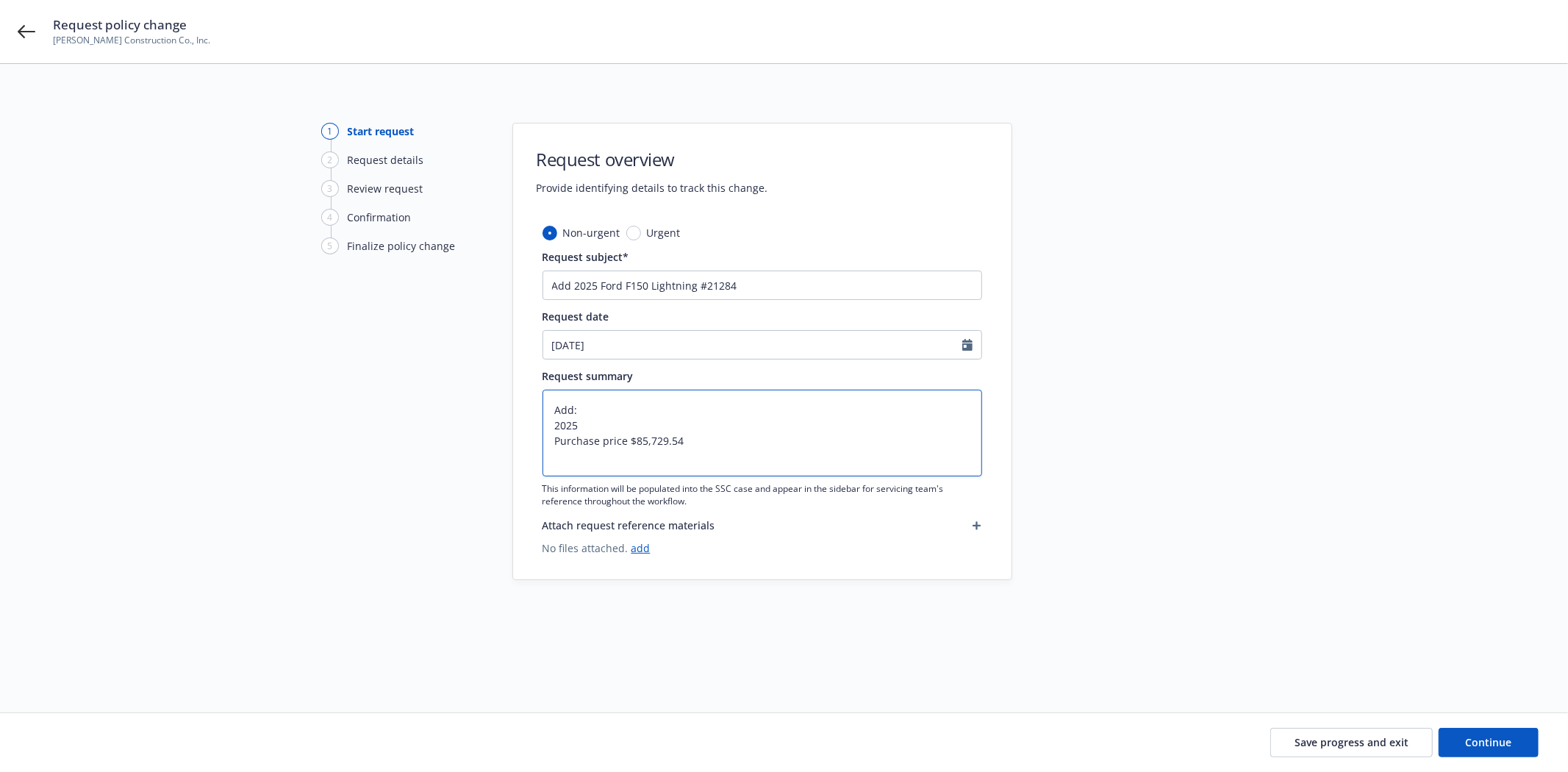
type textarea "Add: 2025 F Purchase price $85,729.54"
type textarea "x"
type textarea "Add: 2025 Fo Purchase price $85,729.54"
type textarea "x"
type textarea "Add: 2025 For Purchase price $85,729.54"
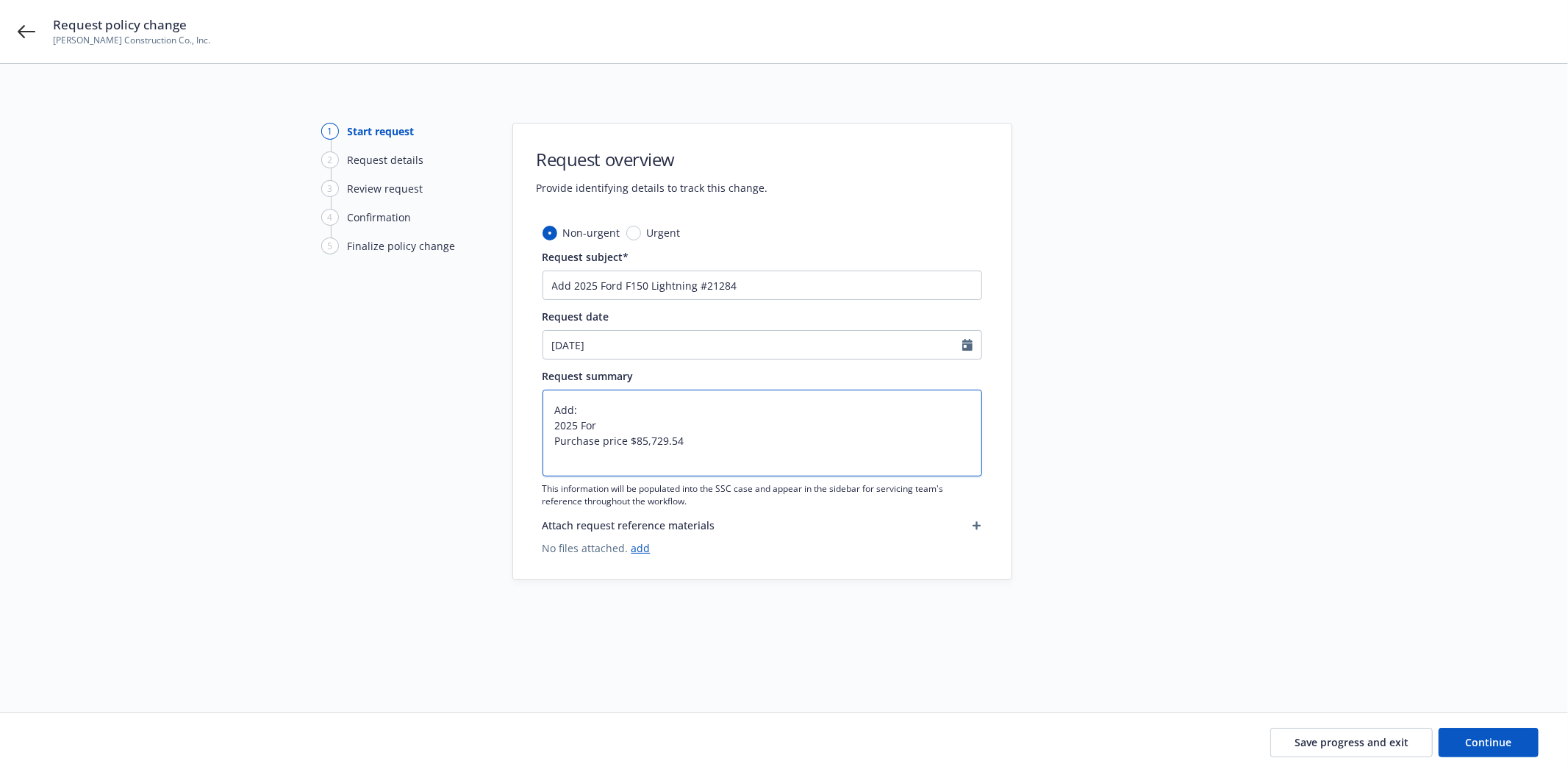
type textarea "x"
type textarea "Add: 2025 Ford Purchase price $85,729.54"
type textarea "x"
type textarea "Add: 2025 Ford Purchase price $85,729.54"
type textarea "x"
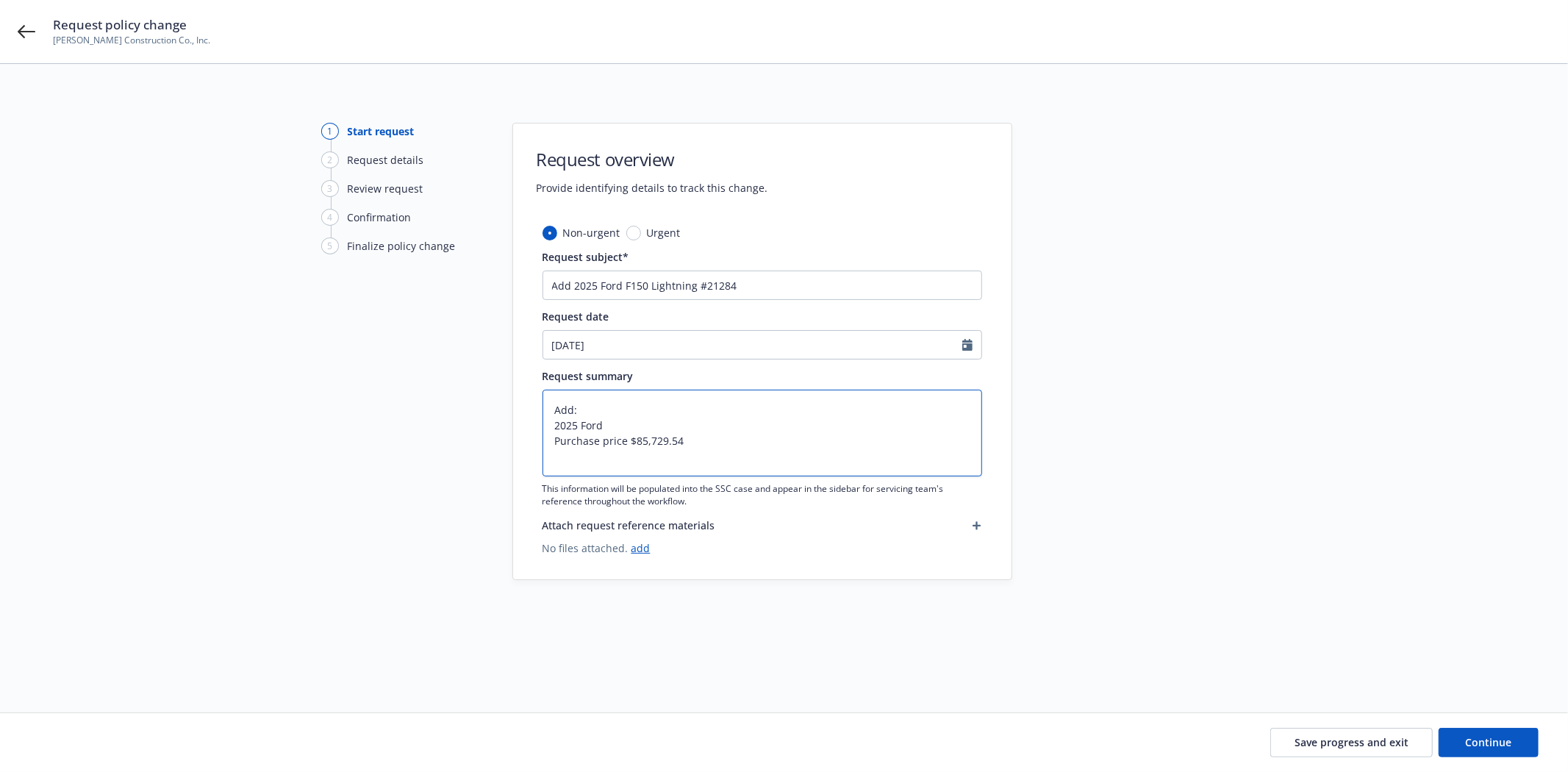
type textarea "Add: 2025 Ford F Purchase price $85,729.54"
type textarea "x"
type textarea "Add: 2025 Ford F- Purchase price $85,729.54"
type textarea "x"
type textarea "Add: 2025 Ford F-1 Purchase price $85,729.54"
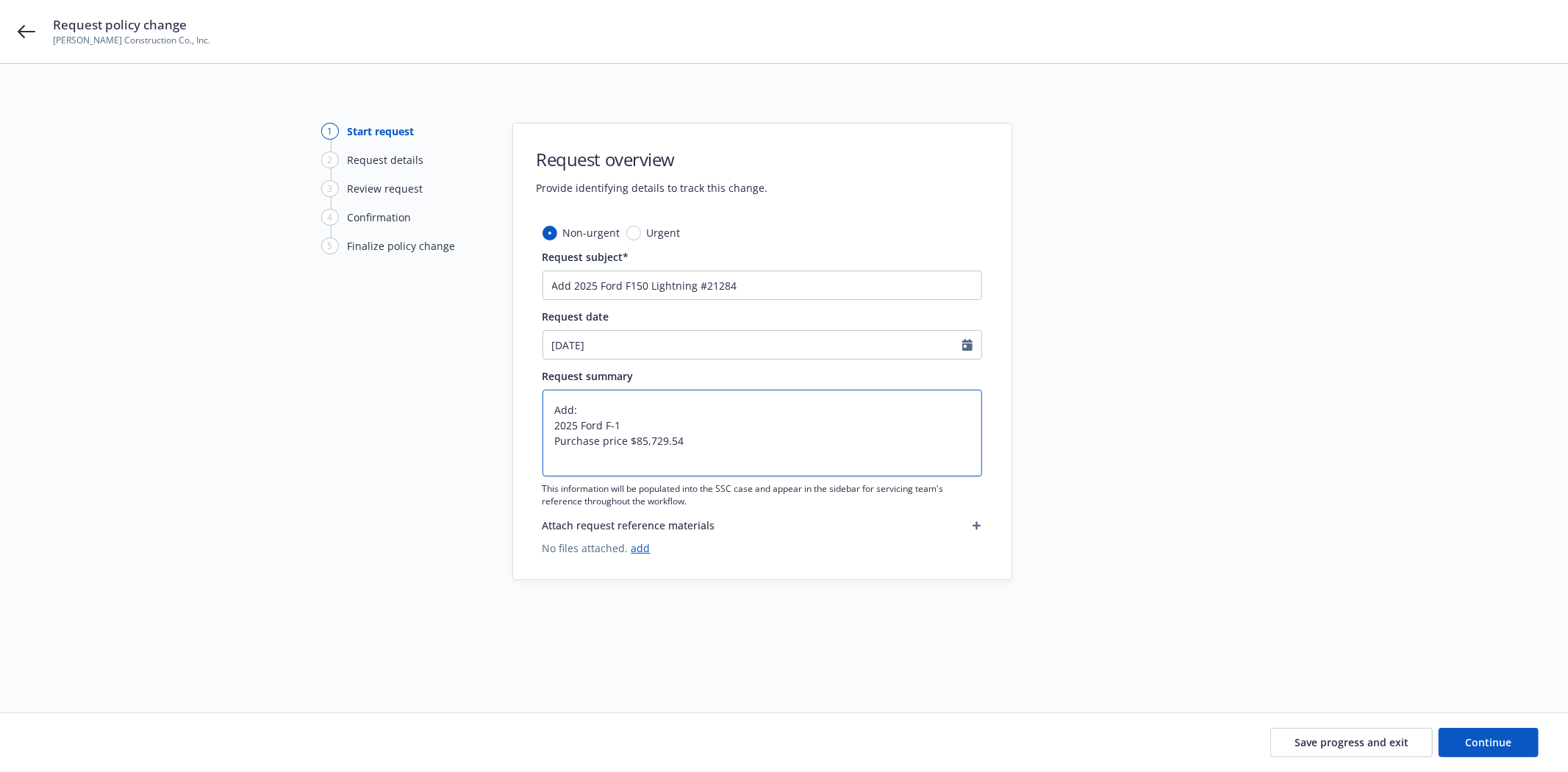
type textarea "x"
type textarea "Add: 2025 Ford F-15 Purchase price $85,729.54"
type textarea "x"
type textarea "Add: 2025 Ford F-150 Purchase price $85,729.54"
type textarea "x"
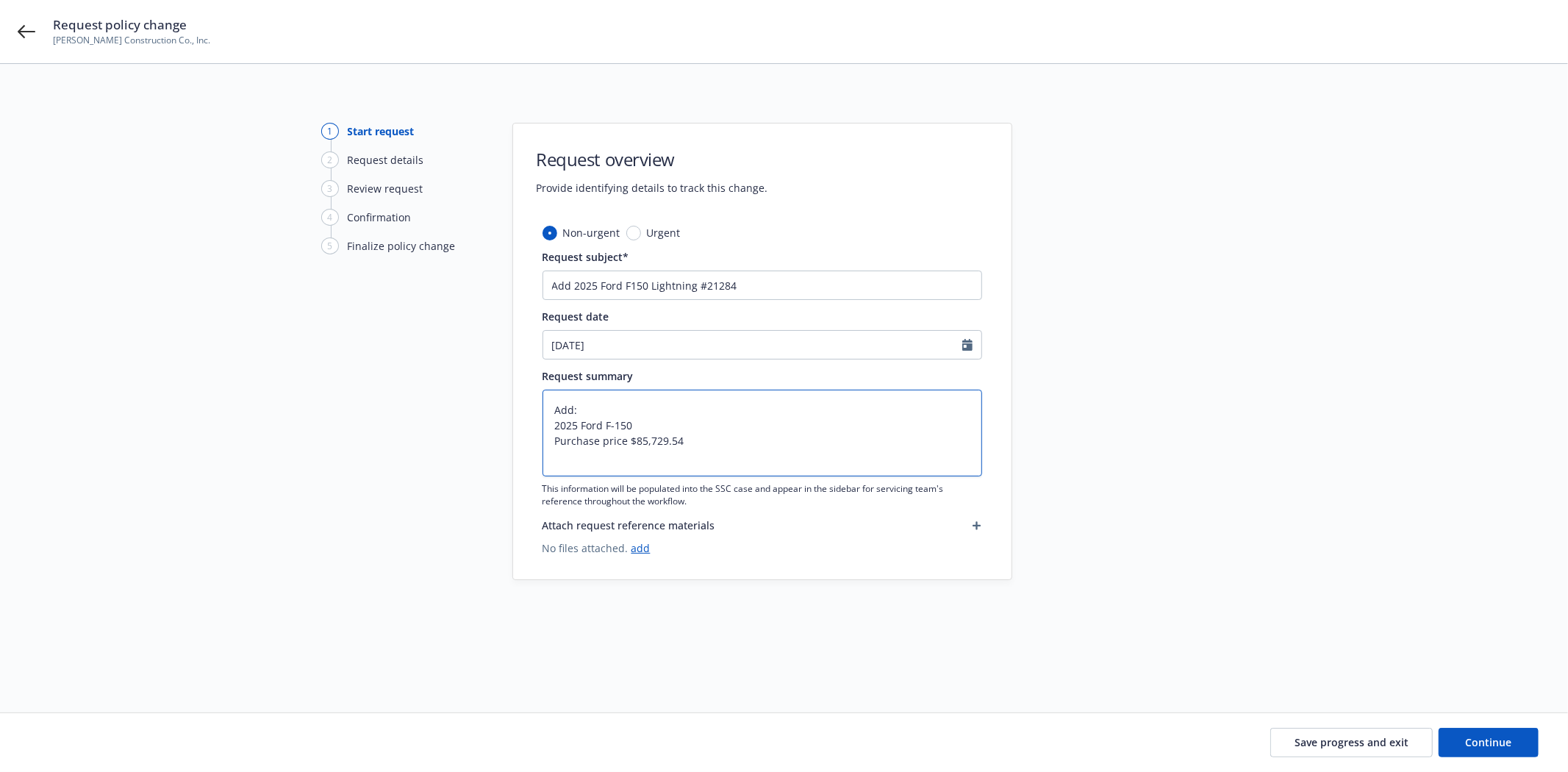
type textarea "Add: 2025 Ford F-150 Purchase price $85,729.54"
type textarea "x"
type textarea "Add: 2025 Ford F-150 L Purchase price $85,729.54"
type textarea "x"
type textarea "Add: 2025 Ford F-150 Li Purchase price $85,729.54"
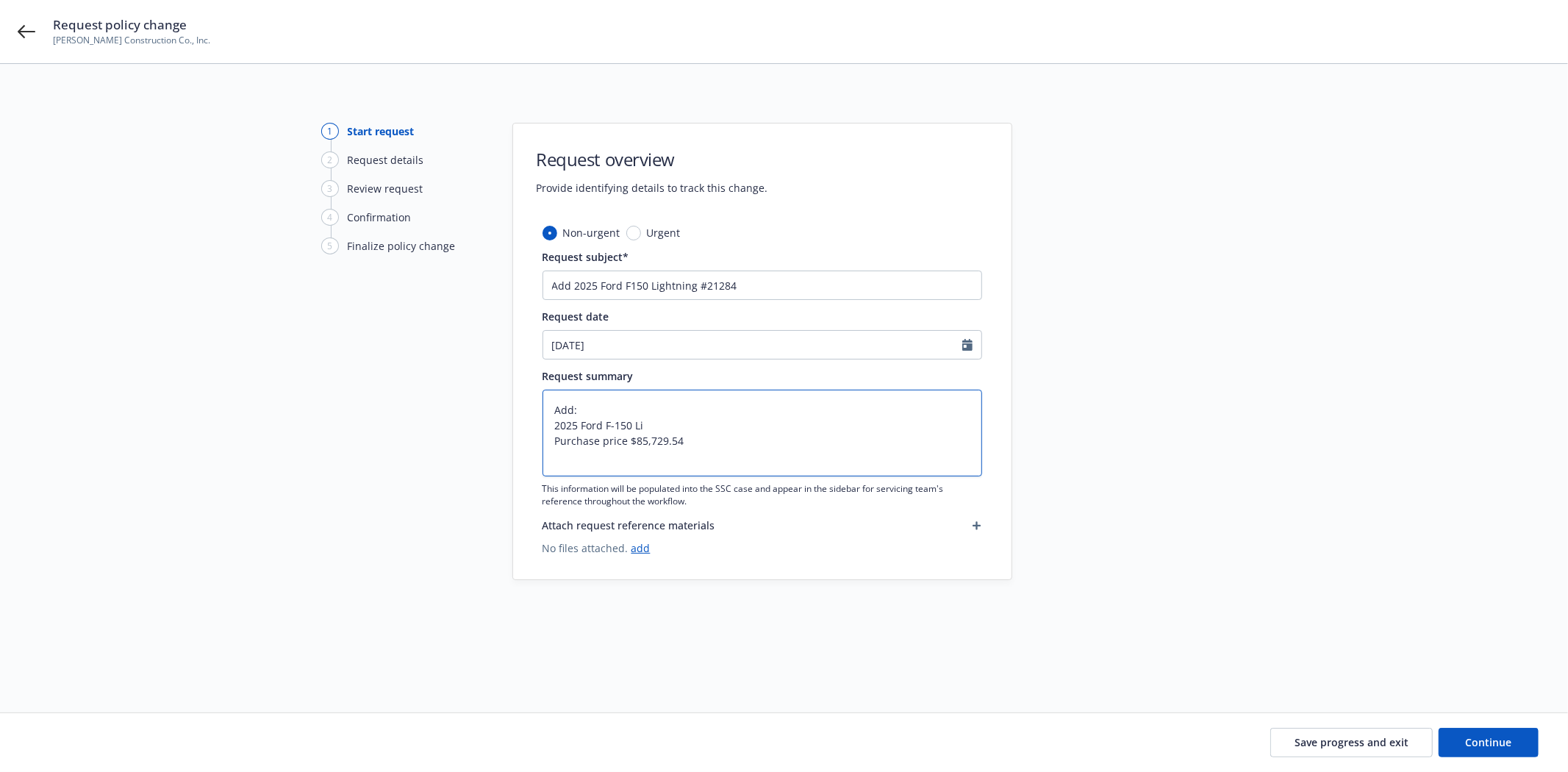
type textarea "x"
type textarea "Add: 2025 Ford F-150 Lig Purchase price $85,729.54"
type textarea "x"
type textarea "Add: 2025 Ford F-150 Ligh Purchase price $85,729.54"
type textarea "x"
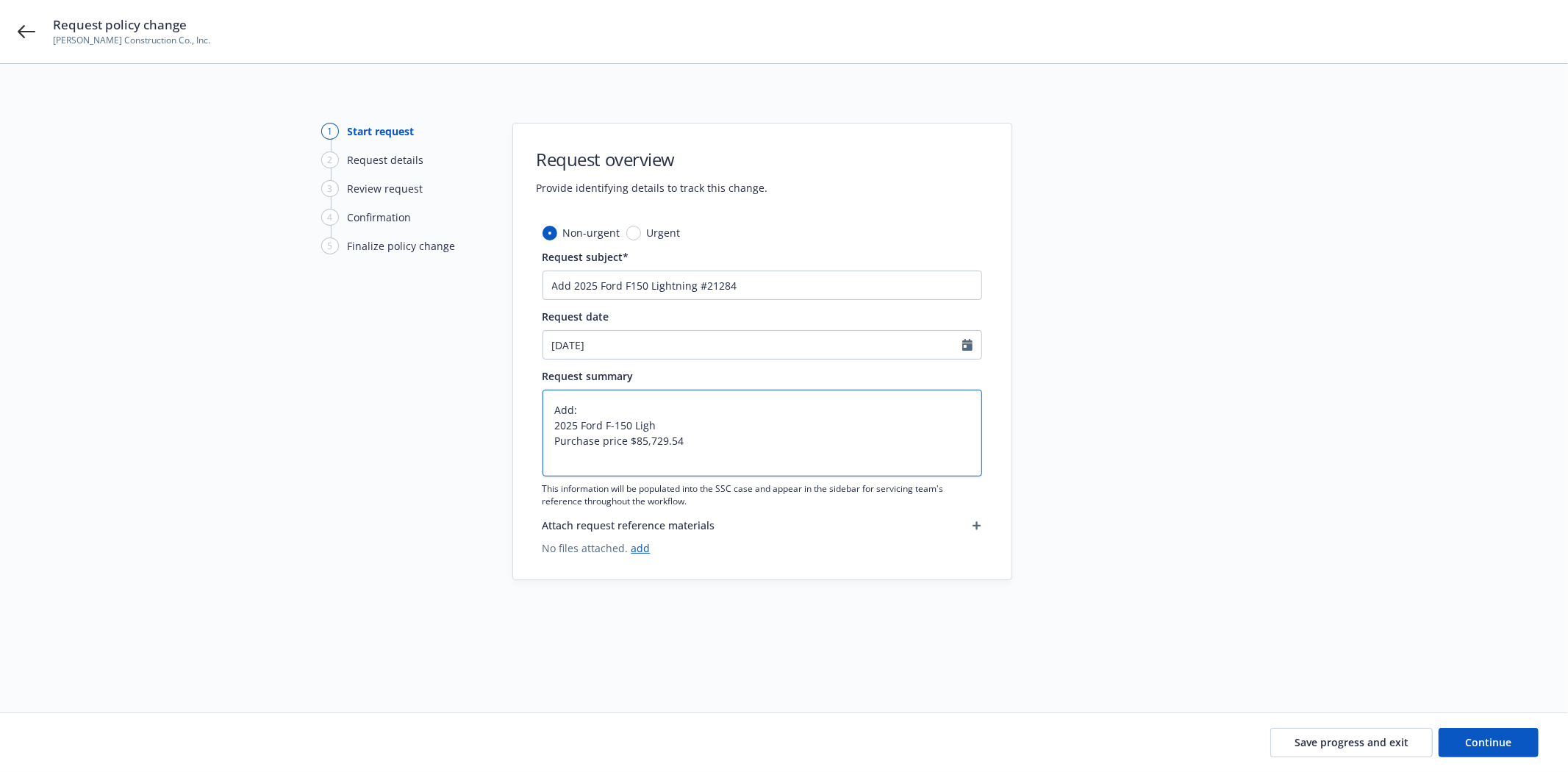
type textarea "Add: 2025 Ford F-150 Lighr Purchase price $85,729.54"
type textarea "x"
type textarea "Add: 2025 Ford F-150 Ligh Purchase price $85,729.54"
type textarea "x"
type textarea "Add: 2025 Ford F-150 Light Purchase price $85,729.54"
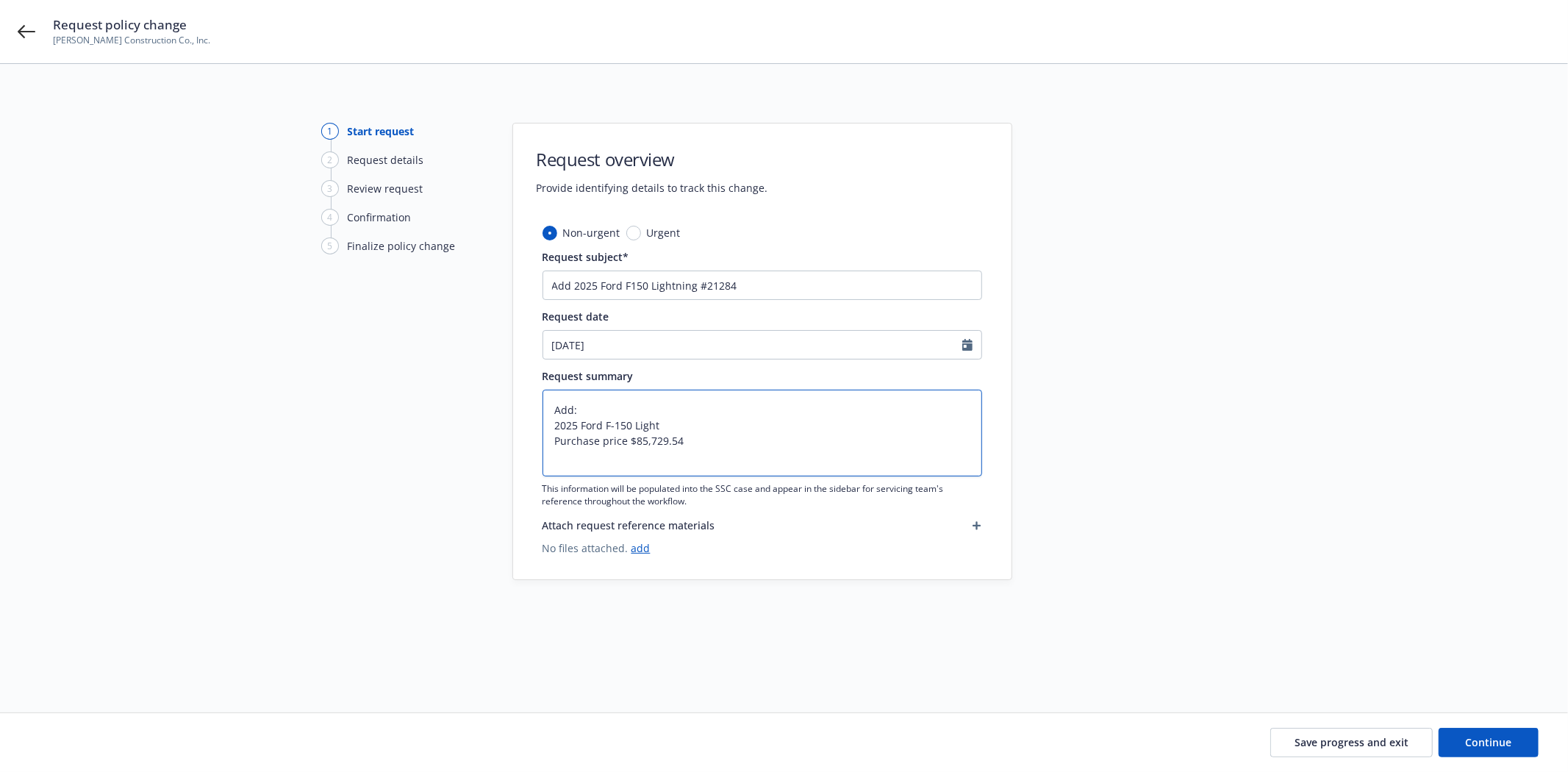
type textarea "x"
type textarea "Add: 2025 Ford F-150 Lightn Purchase price $85,729.54"
type textarea "x"
type textarea "Add: 2025 Ford F-150 Lightni Purchase price $85,729.54"
type textarea "x"
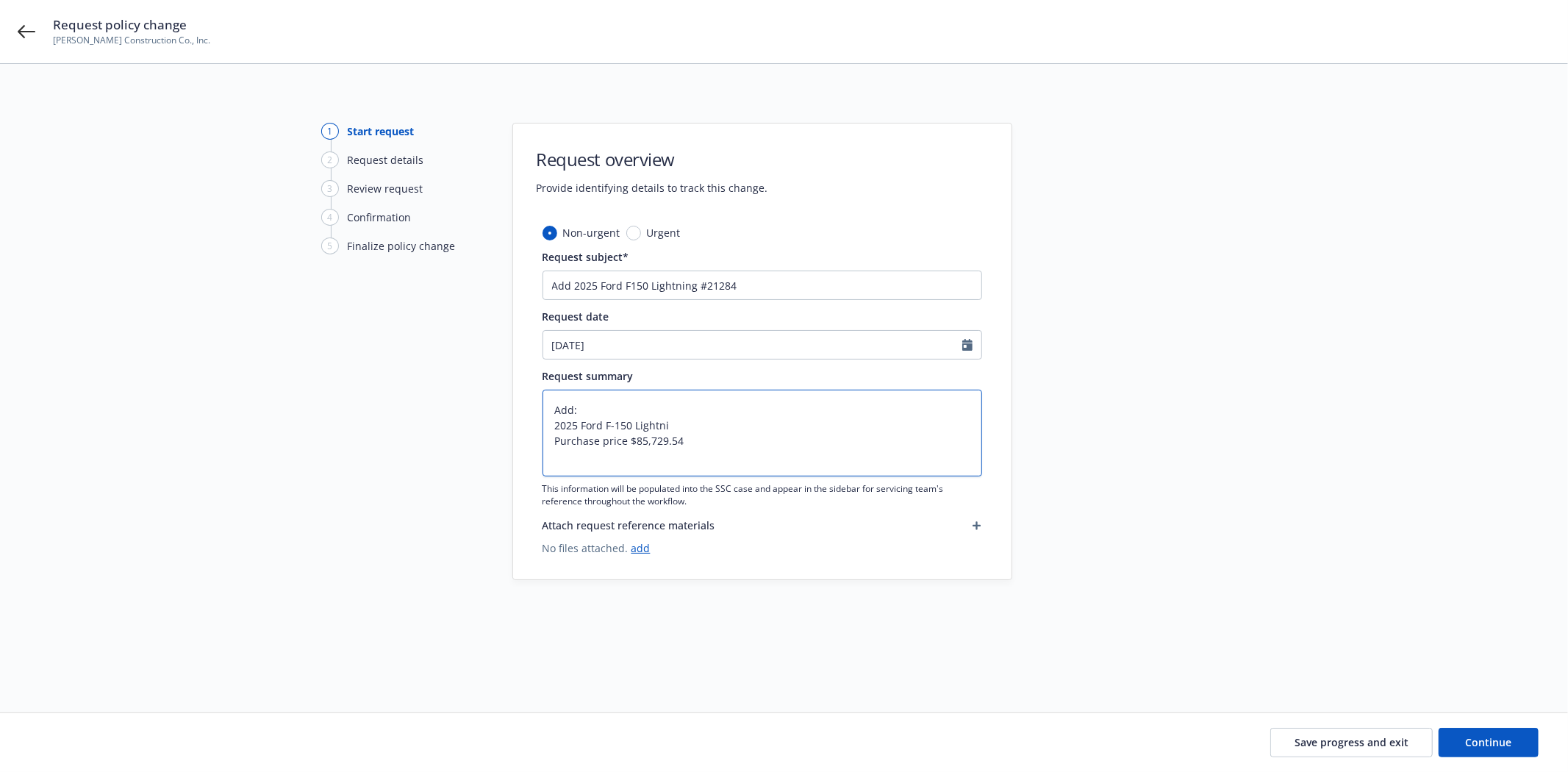
type textarea "Add: 2025 Ford F-150 Lightnin Purchase price $85,729.54"
type textarea "x"
type textarea "Add: 2025 Ford F-150 Lightning Purchase price $85,729.54"
type textarea "x"
type textarea "Add: 2025 Ford F-150 Lightning Purchase price $85,729.54"
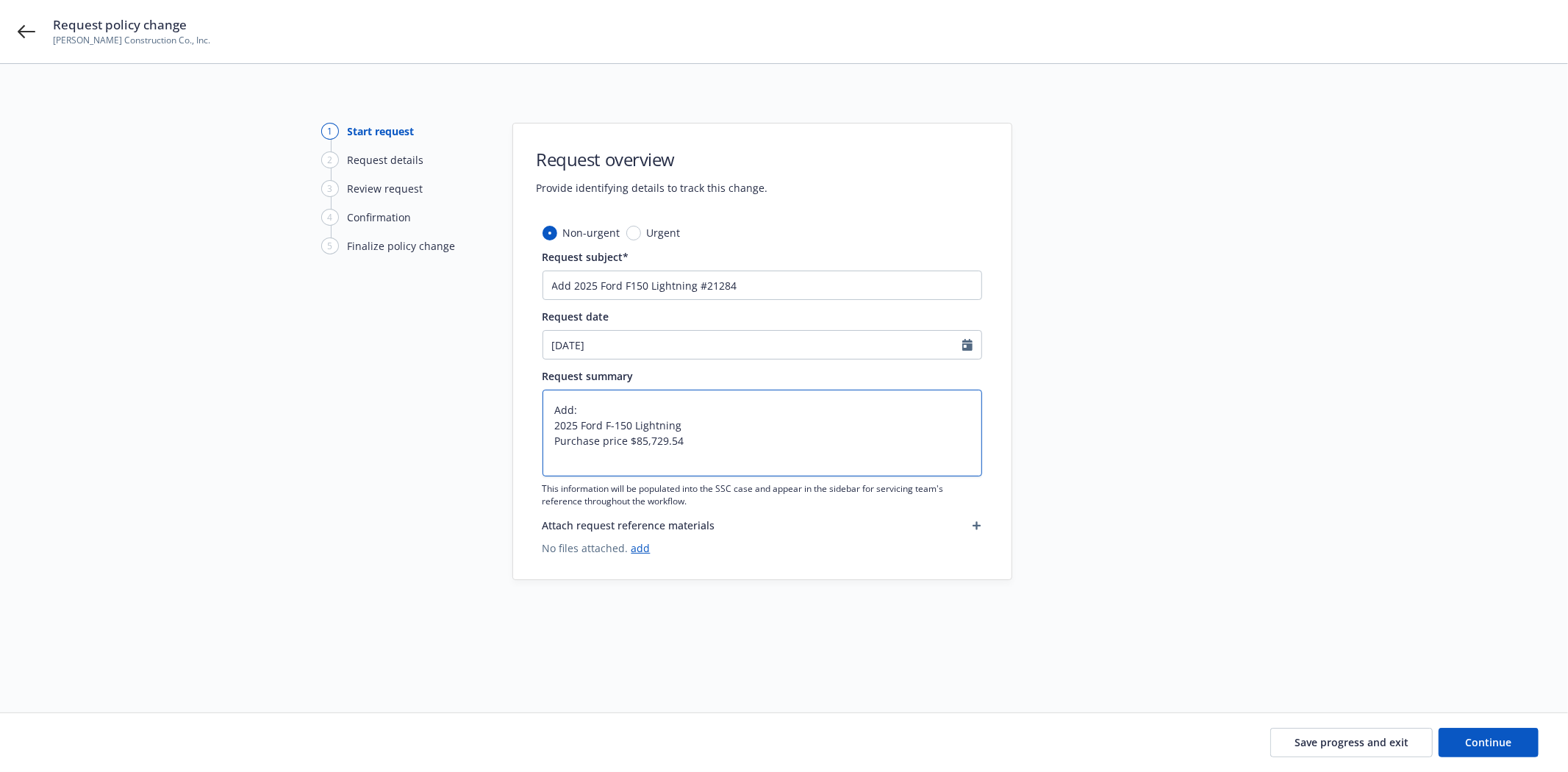
type textarea "x"
type textarea "Add: 2025 Ford F-150 Lightning V Purchase price $85,729.54"
type textarea "x"
type textarea "Add: 2025 Ford F-150 Lightning VI Purchase price $85,729.54"
type textarea "x"
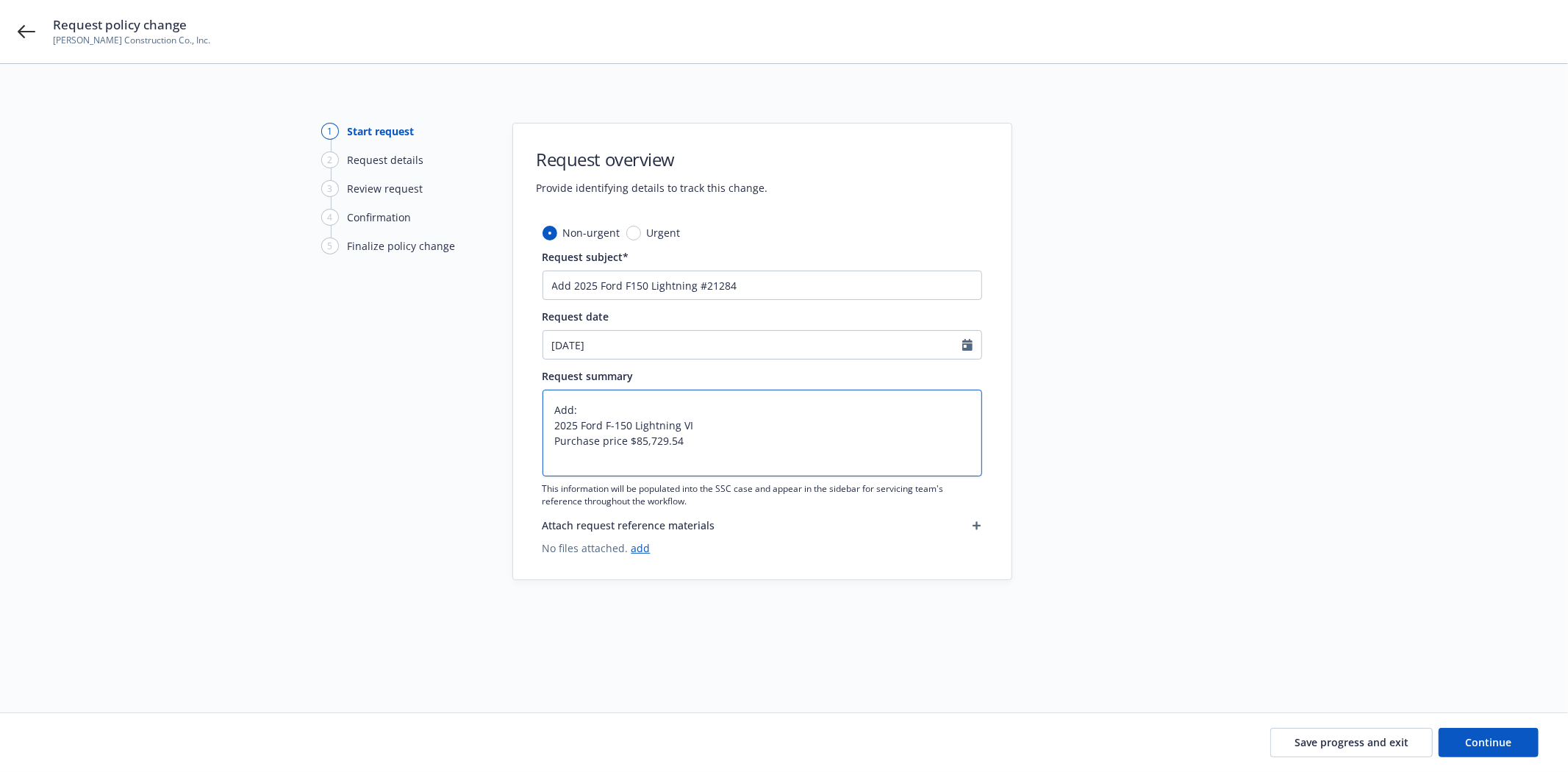
type textarea "Add: 2025 Ford F-150 Lightning V Purchase price $85,729.54"
type textarea "x"
type textarea "Add: 2025 Ford F-150 Lightning Purchase price $85,729.54"
type textarea "x"
type textarea "Add: 2025 Ford F-150 Lightning Purchase price $85,729.54"
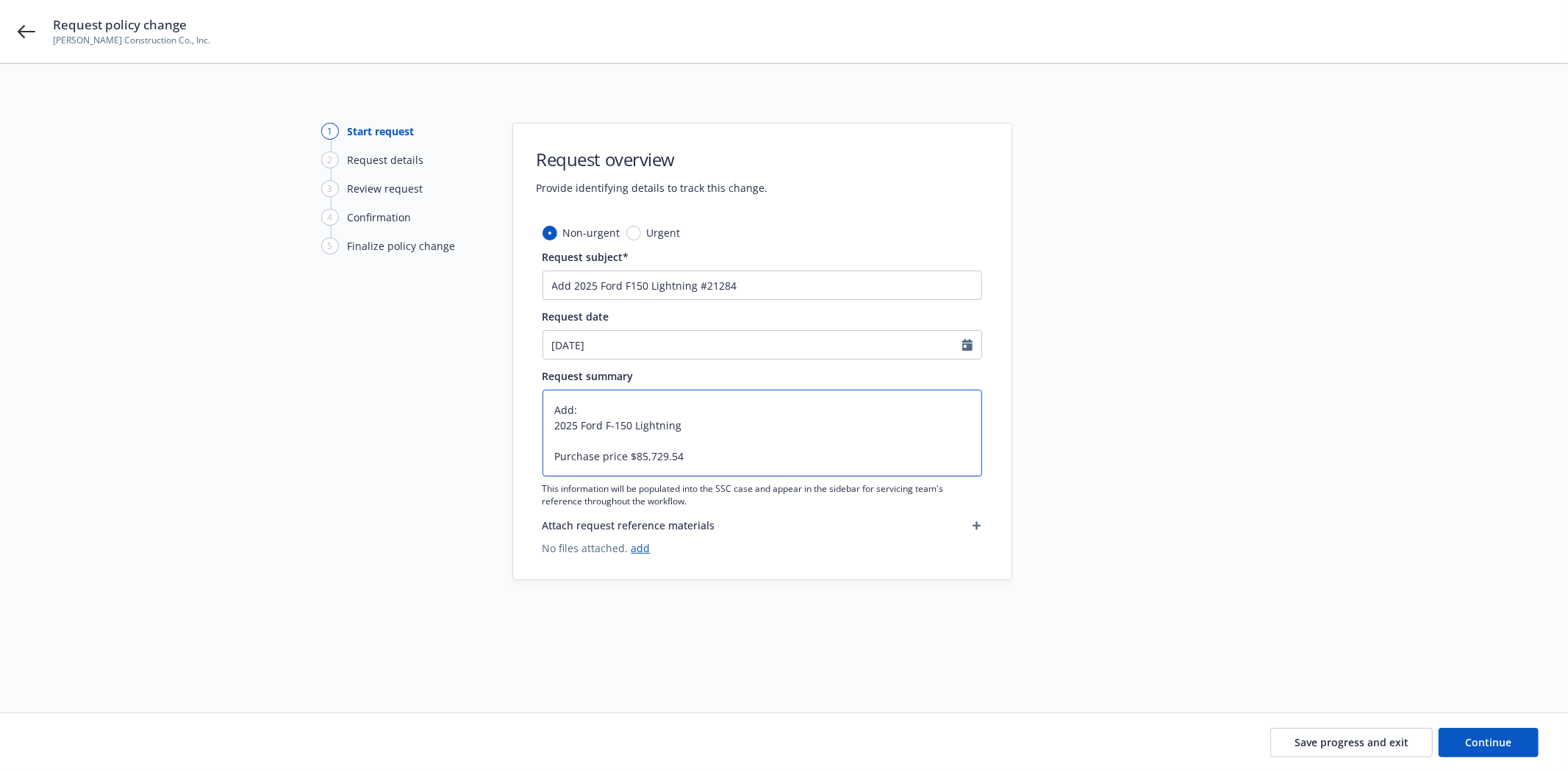
type textarea "x"
type textarea "Add: 2025 Ford F-150 Lightning V Purchase price $85,729.54"
type textarea "x"
type textarea "Add: 2025 Ford F-150 Lightning VI Purchase price $85,729.54"
type textarea "x"
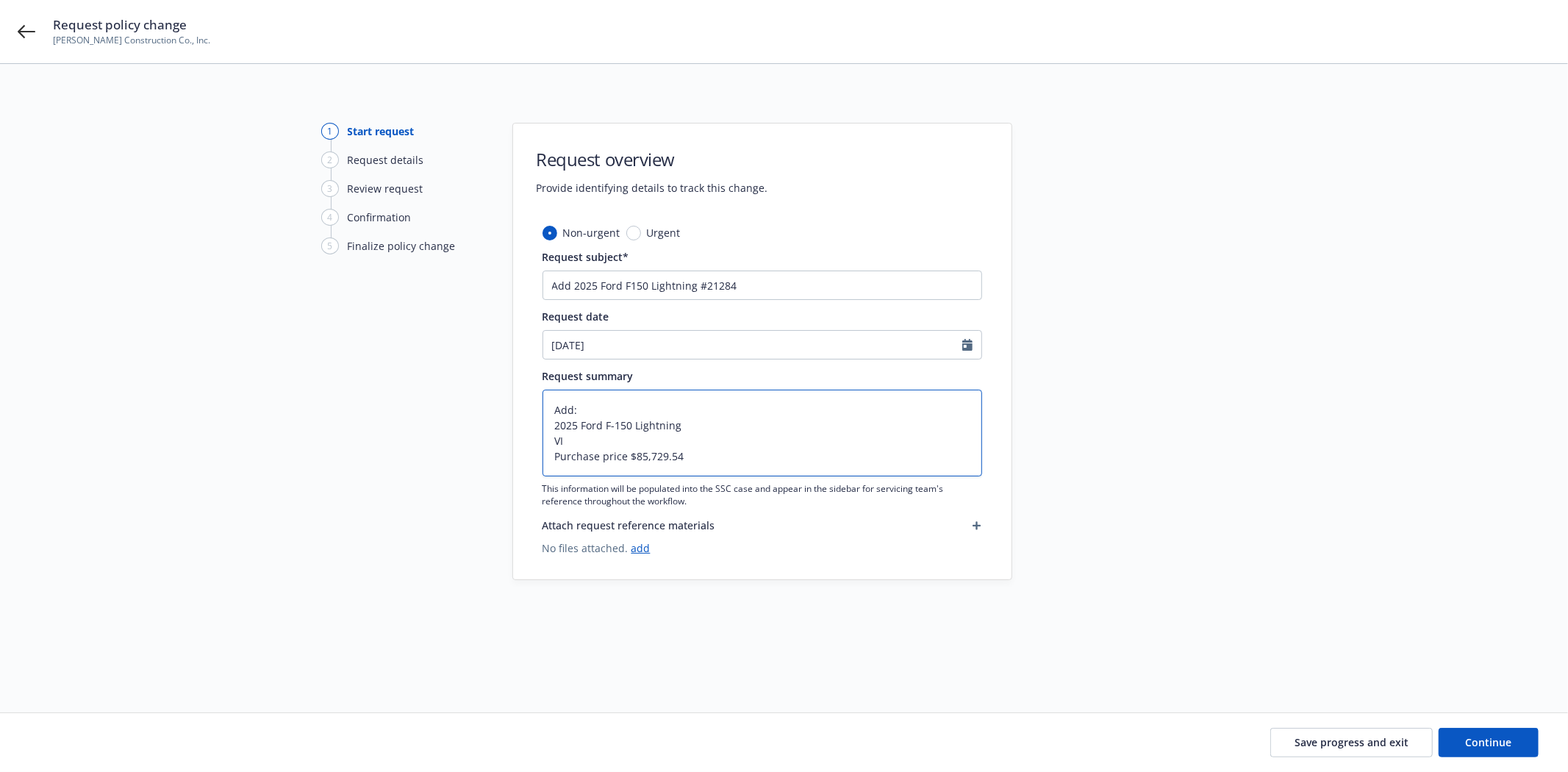
type textarea "Add: 2025 Ford F-150 Lightning VIN Purchase price $85,729.54"
type textarea "x"
type textarea "Add: 2025 Ford F-150 Lightning VIN1 Purchase price $85,729.54"
type textarea "x"
type textarea "Add: 2025 Ford F-150 Lightning VIN1F Purchase price $85,729.54"
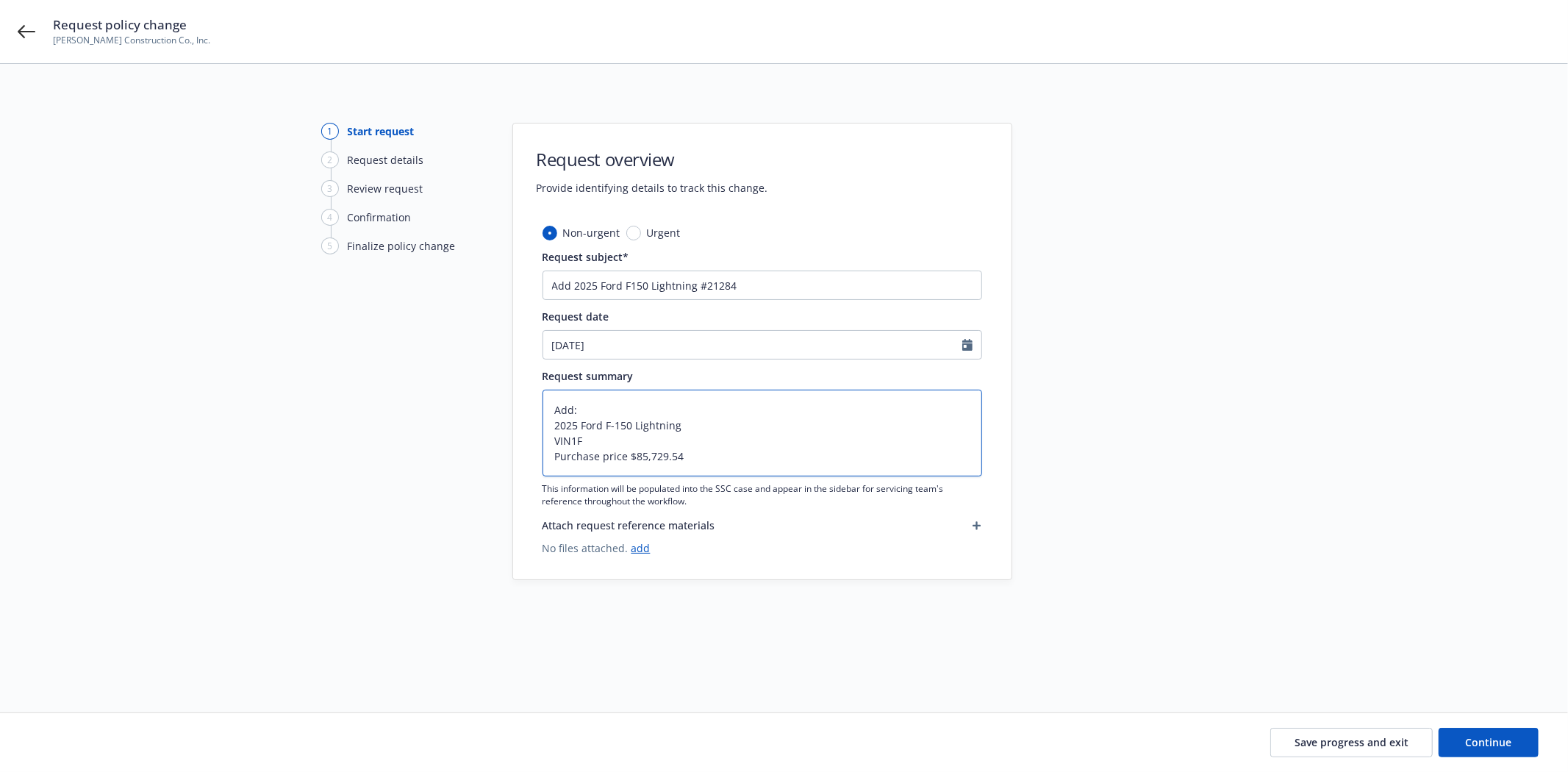
type textarea "x"
type textarea "Add: 2025 Ford F-150 Lightning VIN1FT Purchase price $85,729.54"
type textarea "x"
type textarea "Add: 2025 Ford F-150 Lightning VIN1FTW Purchase price $85,729.54"
click at [570, 446] on textarea "Add: 2025 Ford F-150 Lightning VIN1FTW Purchase price $85,729.54" at bounding box center [762, 433] width 439 height 87
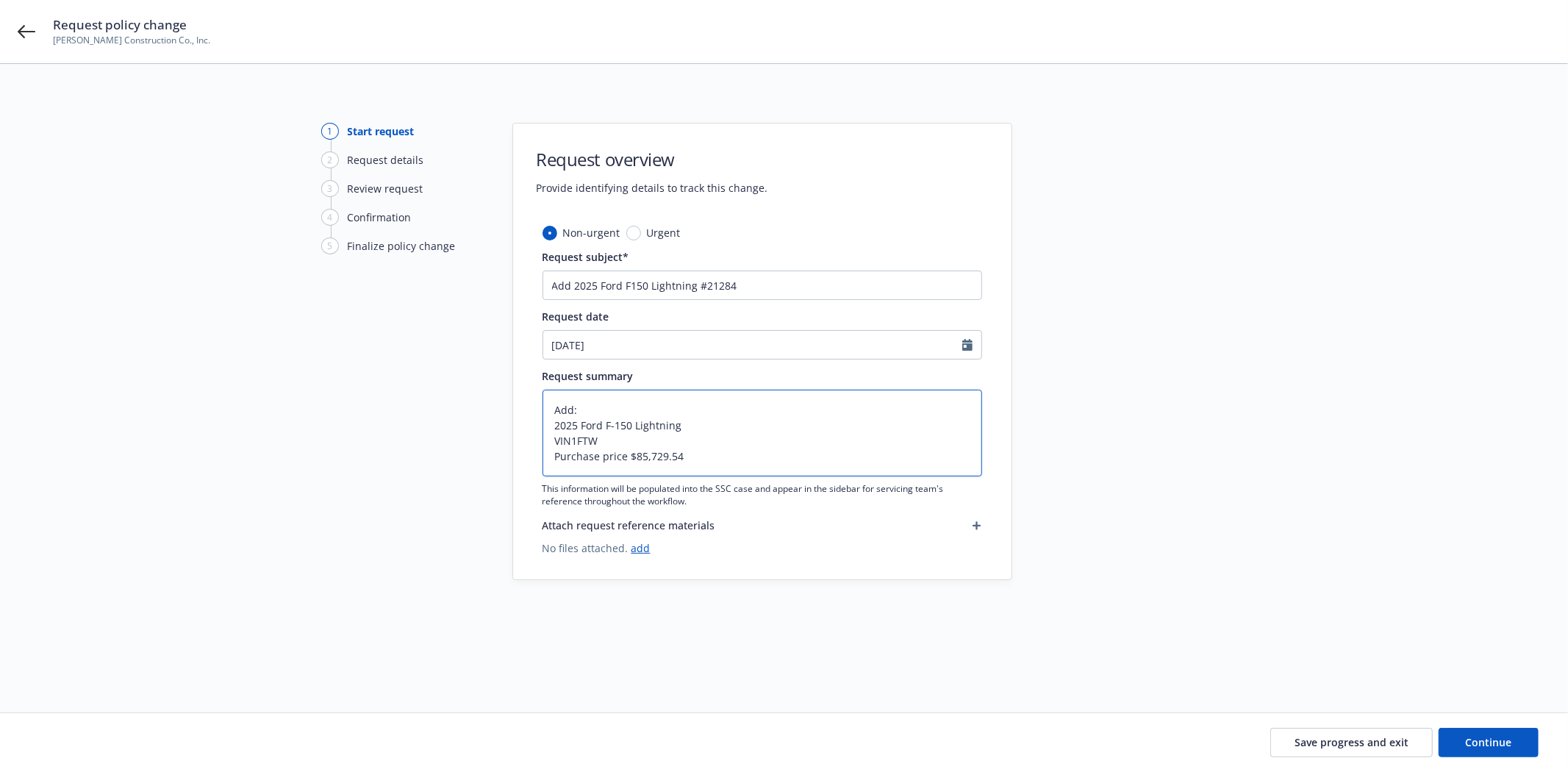
type textarea "x"
type textarea "Add: 2025 Ford F-150 Lightning VIN:1FTW Purchase price $85,729.54"
type textarea "x"
type textarea "Add: 2025 Ford F-150 Lightning VIN: 1FTW Purchase price $85,729.54"
type textarea "x"
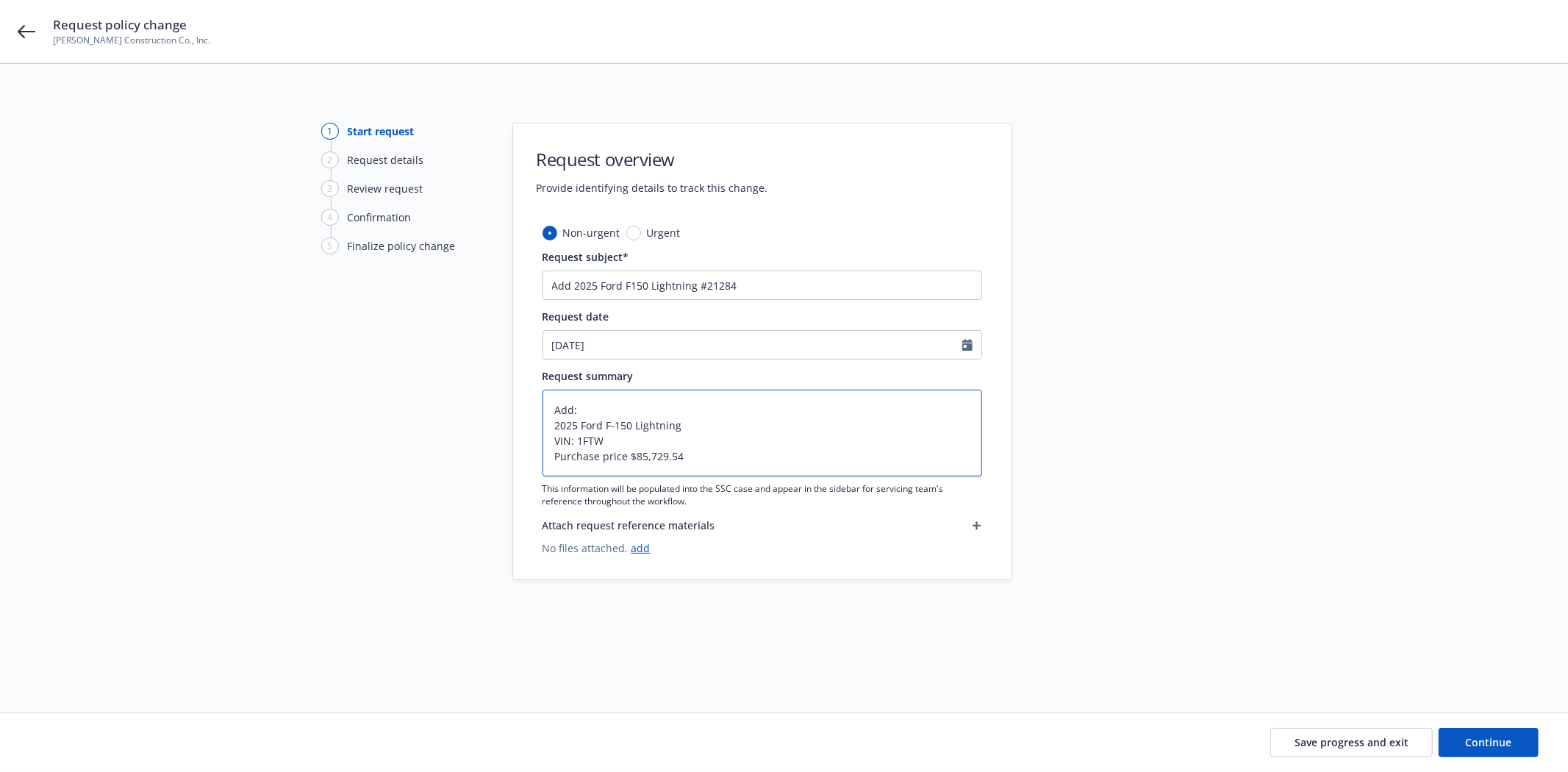
type textarea "Add: 2025 Ford F-150 Lightning VIN: 1FT Purchase price $85,729.54"
type textarea "x"
type textarea "Add: 2025 Ford F-150 Lightning VIN: 1FT6 Purchase price $85,729.54"
type textarea "x"
type textarea "Add: 2025 Ford F-150 Lightning VIN: 1FT6W Purchase price $85,729.54"
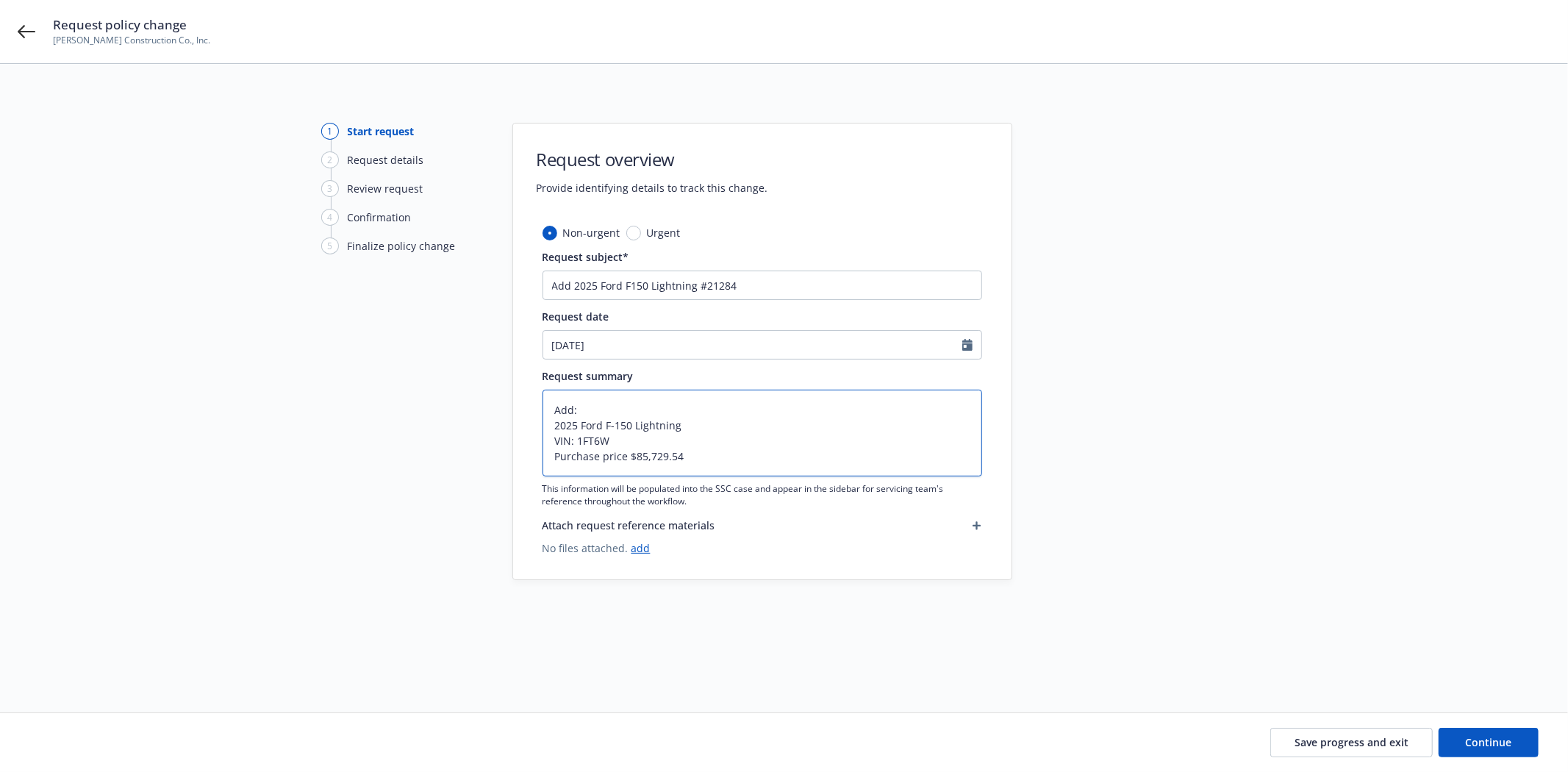
type textarea "x"
type textarea "Add: 2025 Ford F-150 Lightning VIN: 1FT6W3 Purchase price $85,729.54"
type textarea "x"
type textarea "Add: 2025 Ford F-150 Lightning VIN: 1FT6W3L Purchase price $85,729.54"
type textarea "x"
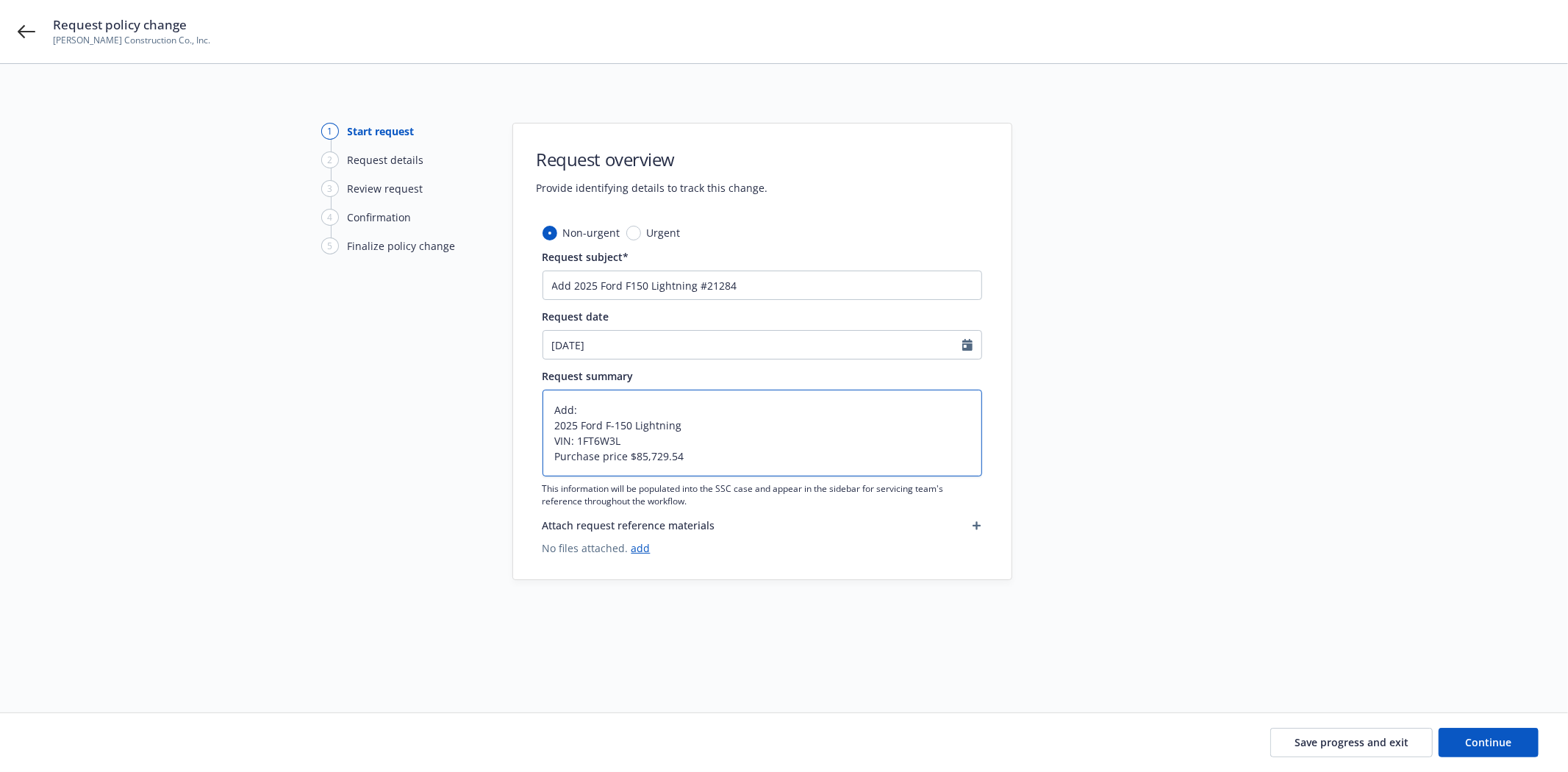
type textarea "Add: 2025 Ford F-150 Lightning VIN: 1FT6W3LU Purchase price $85,729.54"
type textarea "x"
type textarea "Add: 2025 Ford F-150 Lightning VIN: 1FT6W3LU8 Purchase price $85,729.54"
type textarea "x"
type textarea "Add: 2025 Ford F-150 Lightning VIN: 1FT6W3LU8S Purchase price $85,729.54"
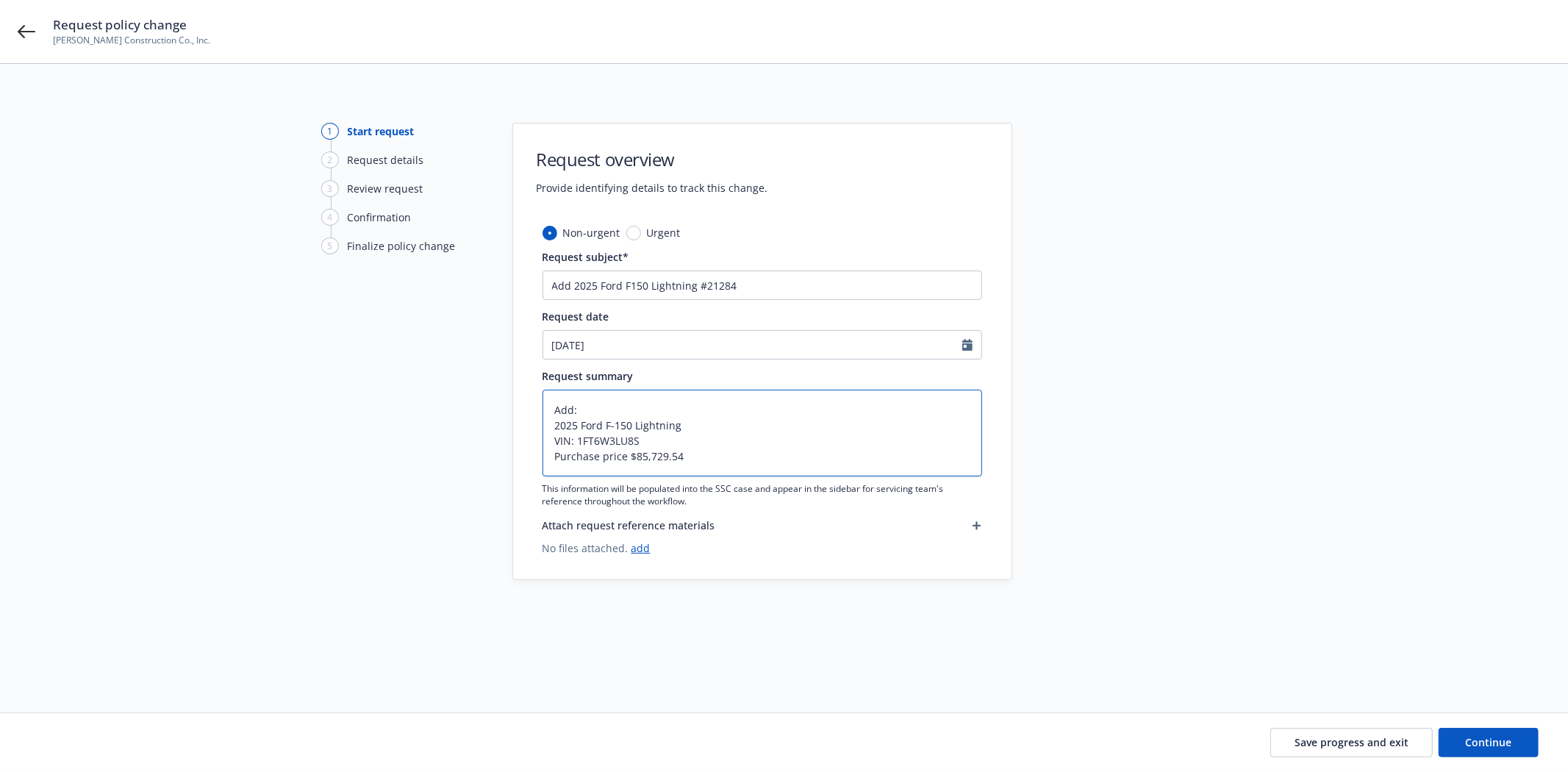
type textarea "x"
type textarea "Add: 2025 Ford F-150 Lightning VIN: 1FT6W3LU8SW Purchase price $85,729.54"
type textarea "x"
type textarea "Add: 2025 Ford F-150 Lightning VIN: 1FT6W3LU8SWG Purchase price $85,729.54"
type textarea "x"
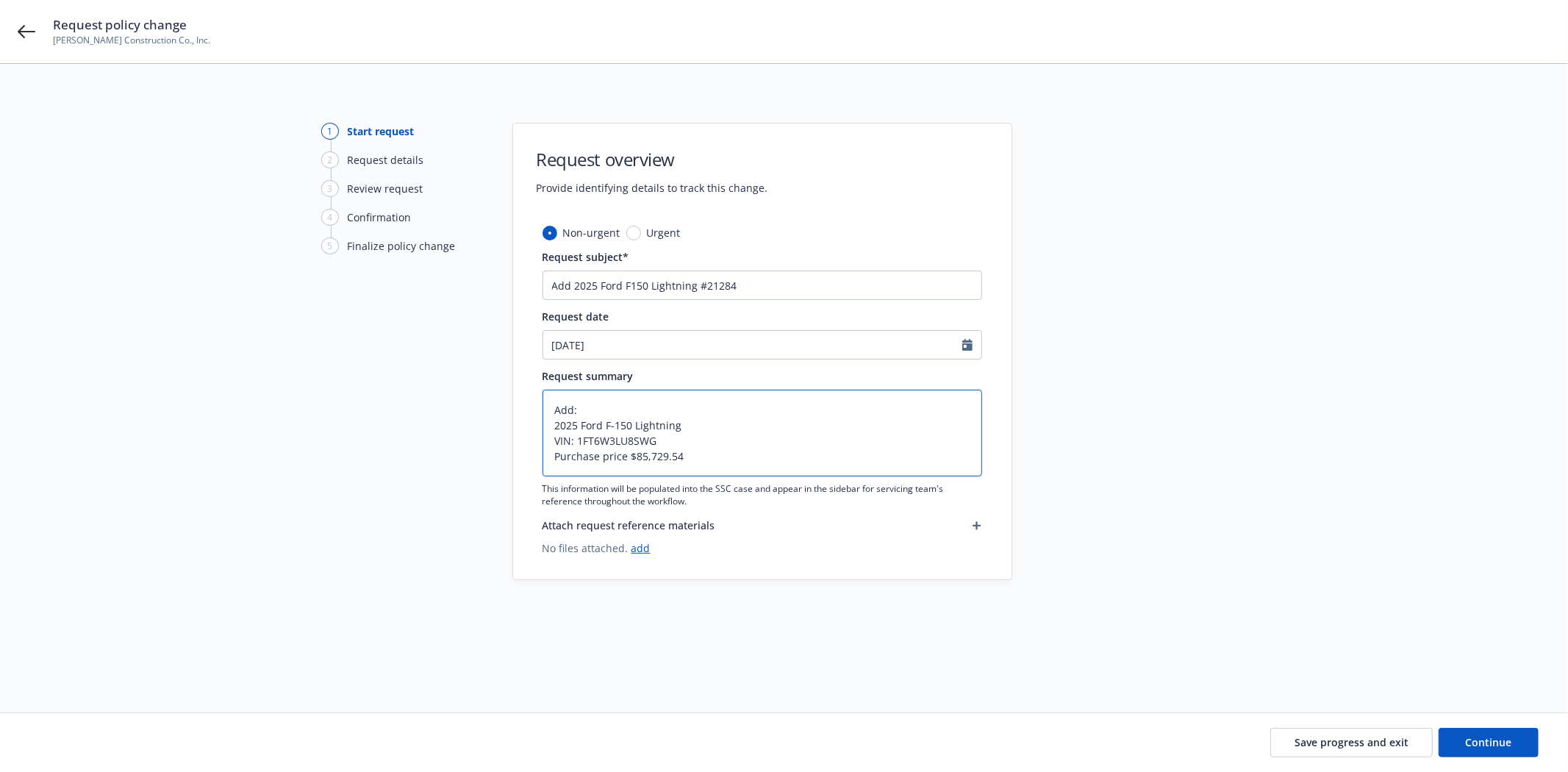
type textarea "Add: 2025 Ford F-150 Lightning VIN: 1FT6W3LU8SWG2 Purchase price $85,729.54"
type textarea "x"
type textarea "Add: 2025 Ford F-150 Lightning VIN: 1FT6W3LU8SWG21 Purchase price $85,729.54"
type textarea "x"
type textarea "Add: 2025 Ford F-150 Lightning VIN: 1FT6W3LU8SWG212 Purchase price $85,729.54"
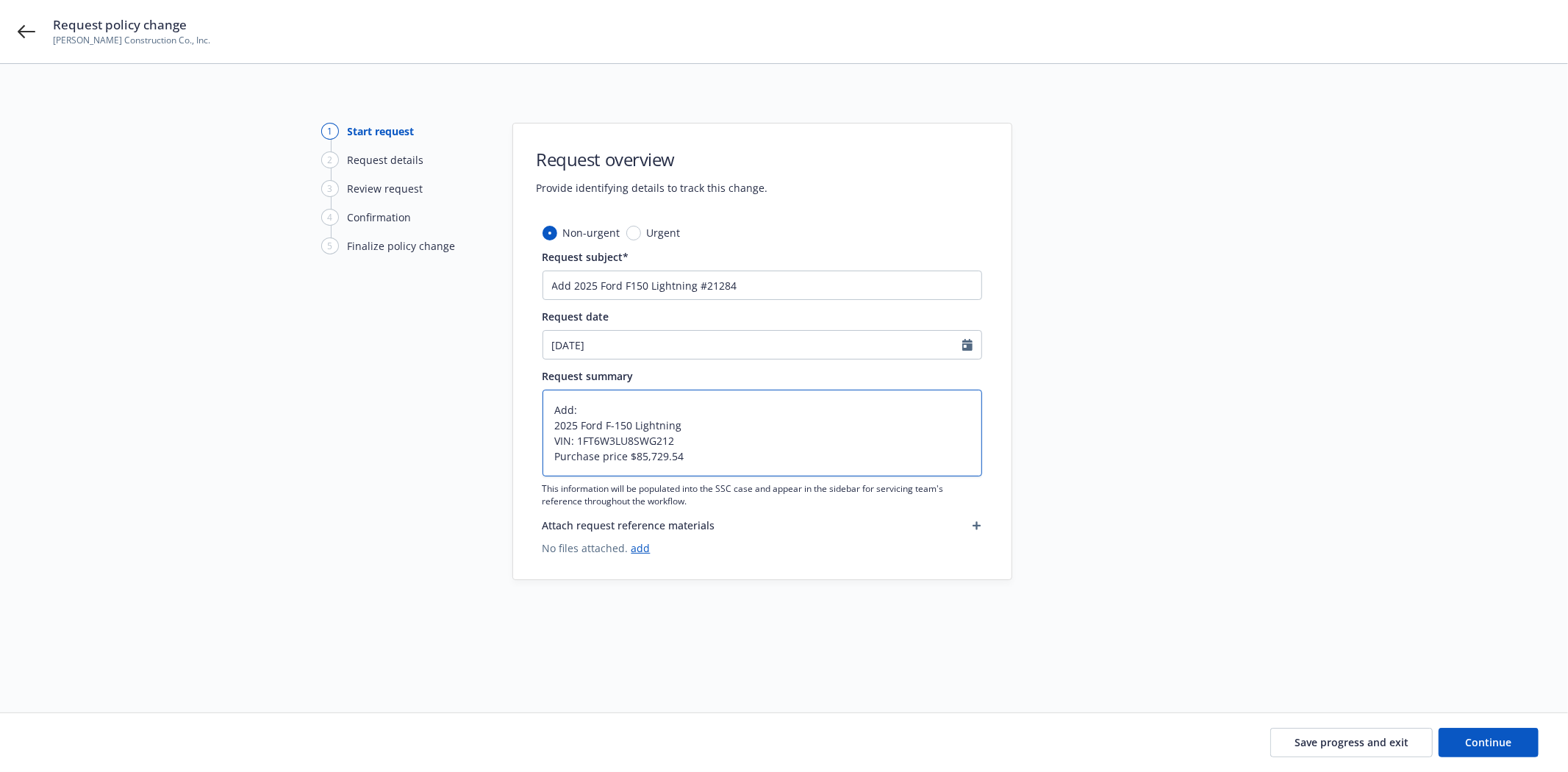
type textarea "x"
type textarea "Add: 2025 Ford F-150 Lightning VIN: 1FT6W3LU8SWG2128 Purchase price $85,729.54"
type textarea "x"
type textarea "Add: 2025 Ford F-150 Lightning VIN: 1FT6W3LU8SWG21284 Purchase price $85,729.54"
click at [641, 545] on link "add" at bounding box center [641, 548] width 19 height 14
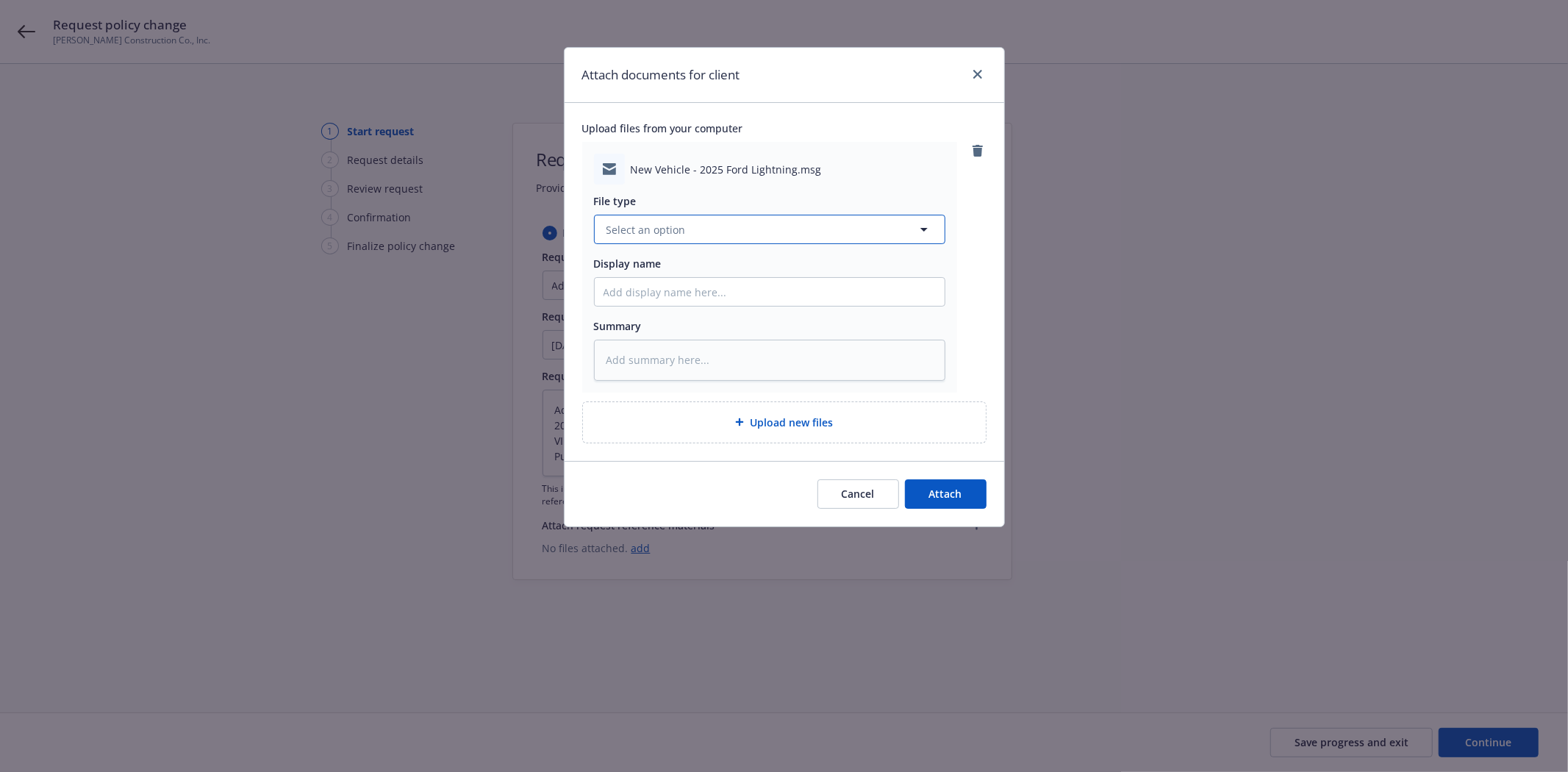
click at [666, 227] on span "Select an option" at bounding box center [646, 230] width 79 height 16
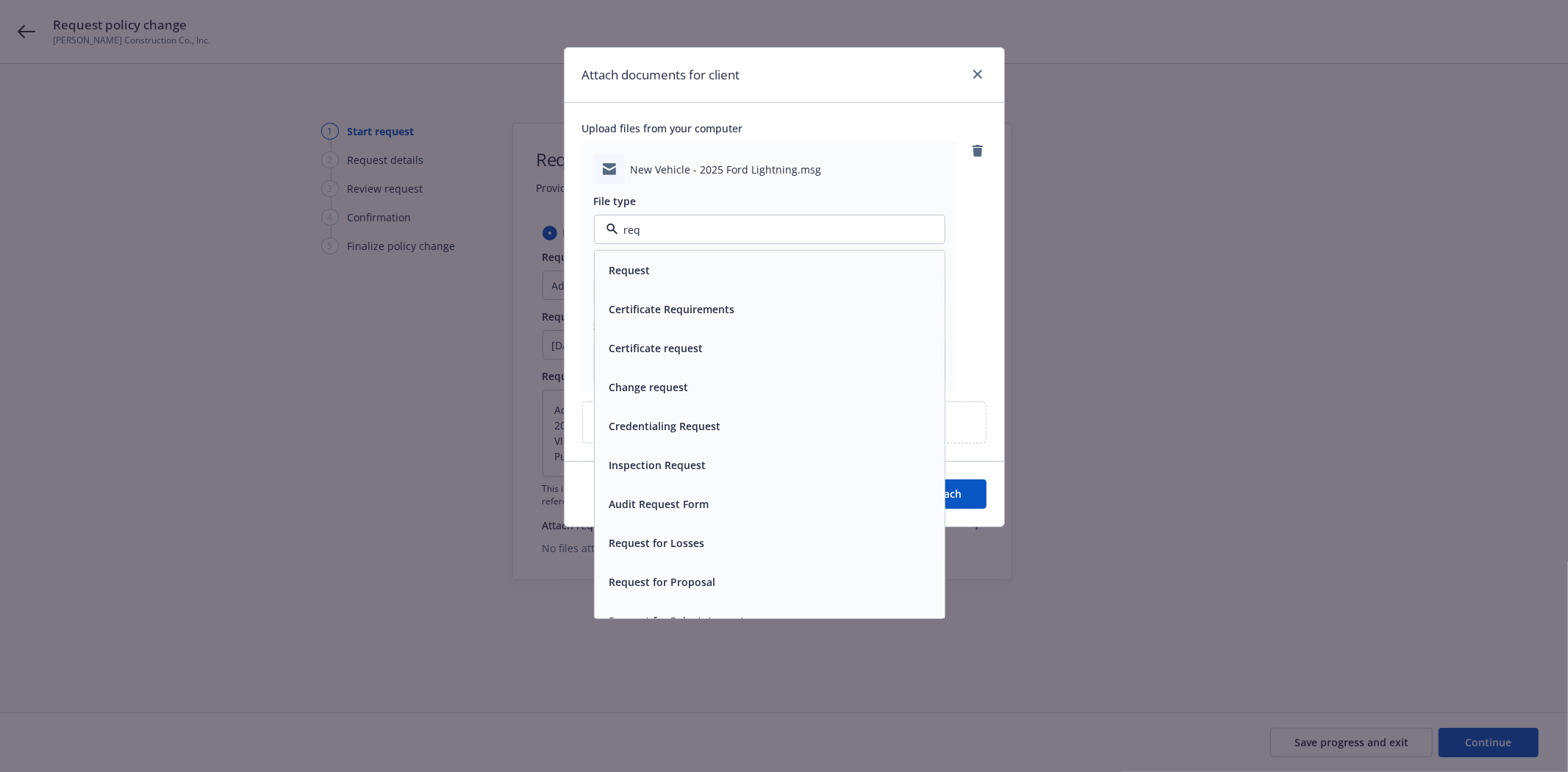
click at [650, 270] on div "Request" at bounding box center [629, 270] width 50 height 21
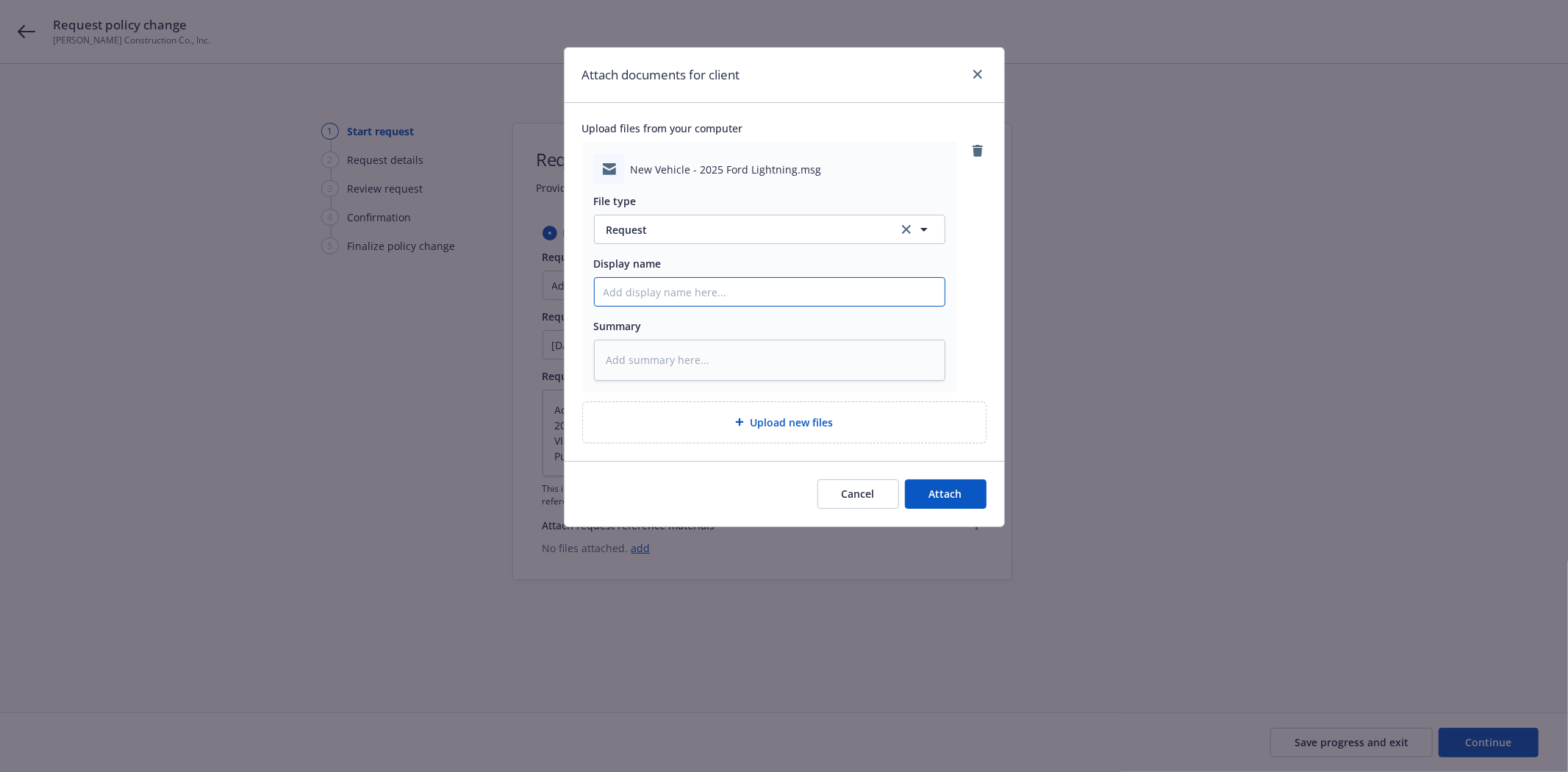
click at [662, 292] on input "Display name" at bounding box center [770, 291] width 350 height 28
click at [939, 497] on span "Attach" at bounding box center [946, 493] width 33 height 14
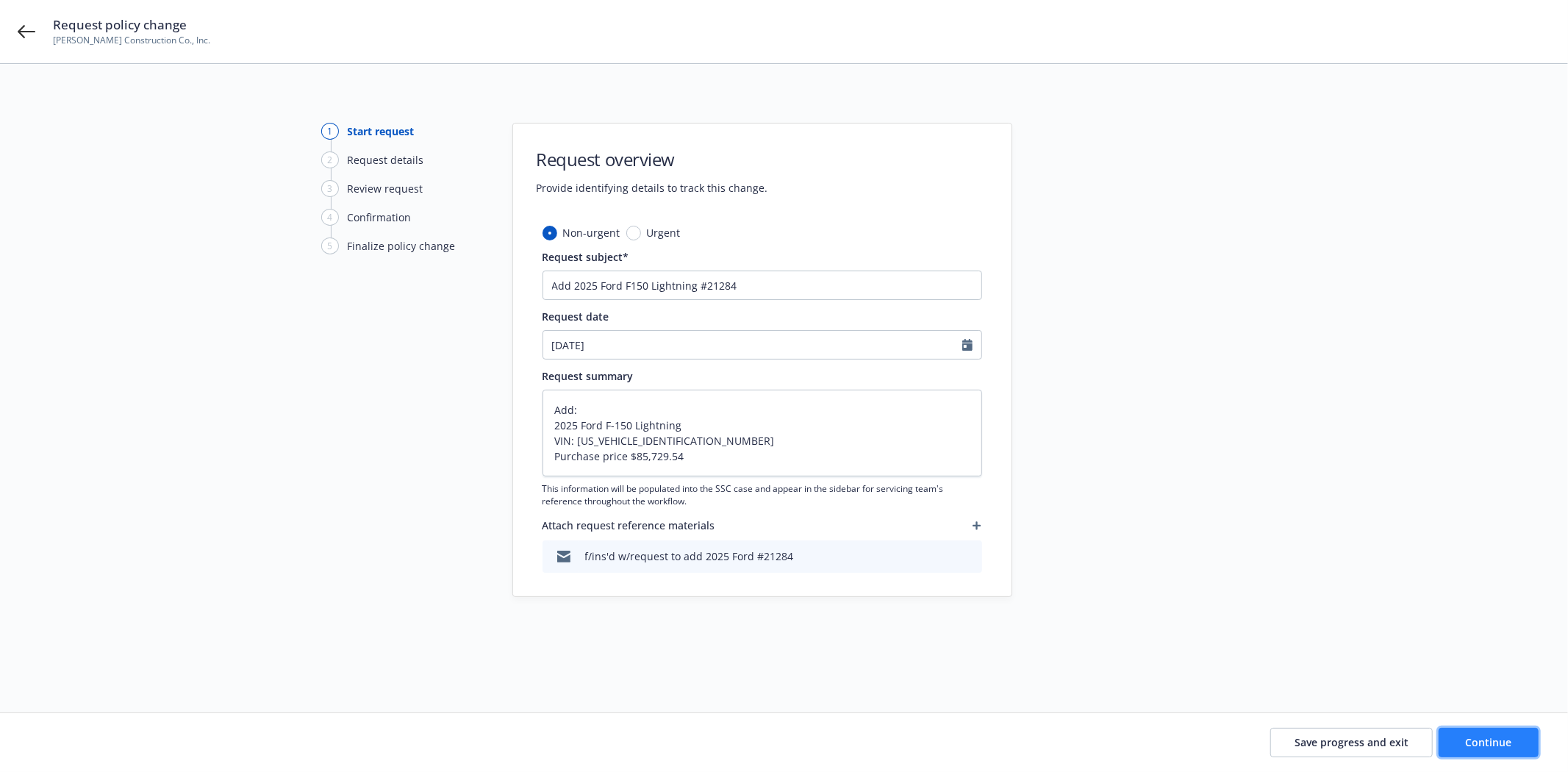
click at [1509, 743] on span "Continue" at bounding box center [1489, 741] width 46 height 14
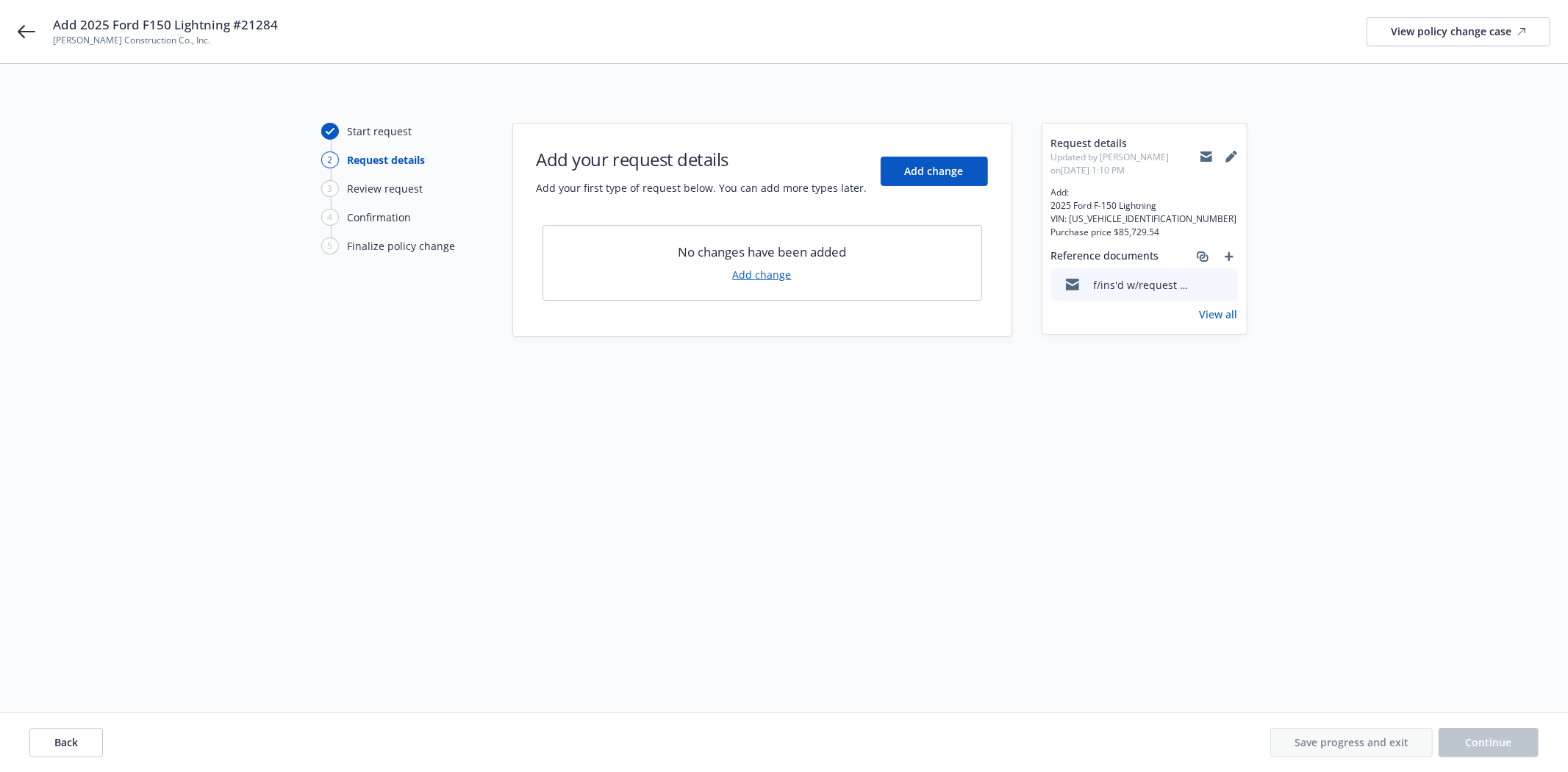
click at [745, 275] on link "Add change" at bounding box center [762, 275] width 59 height 16
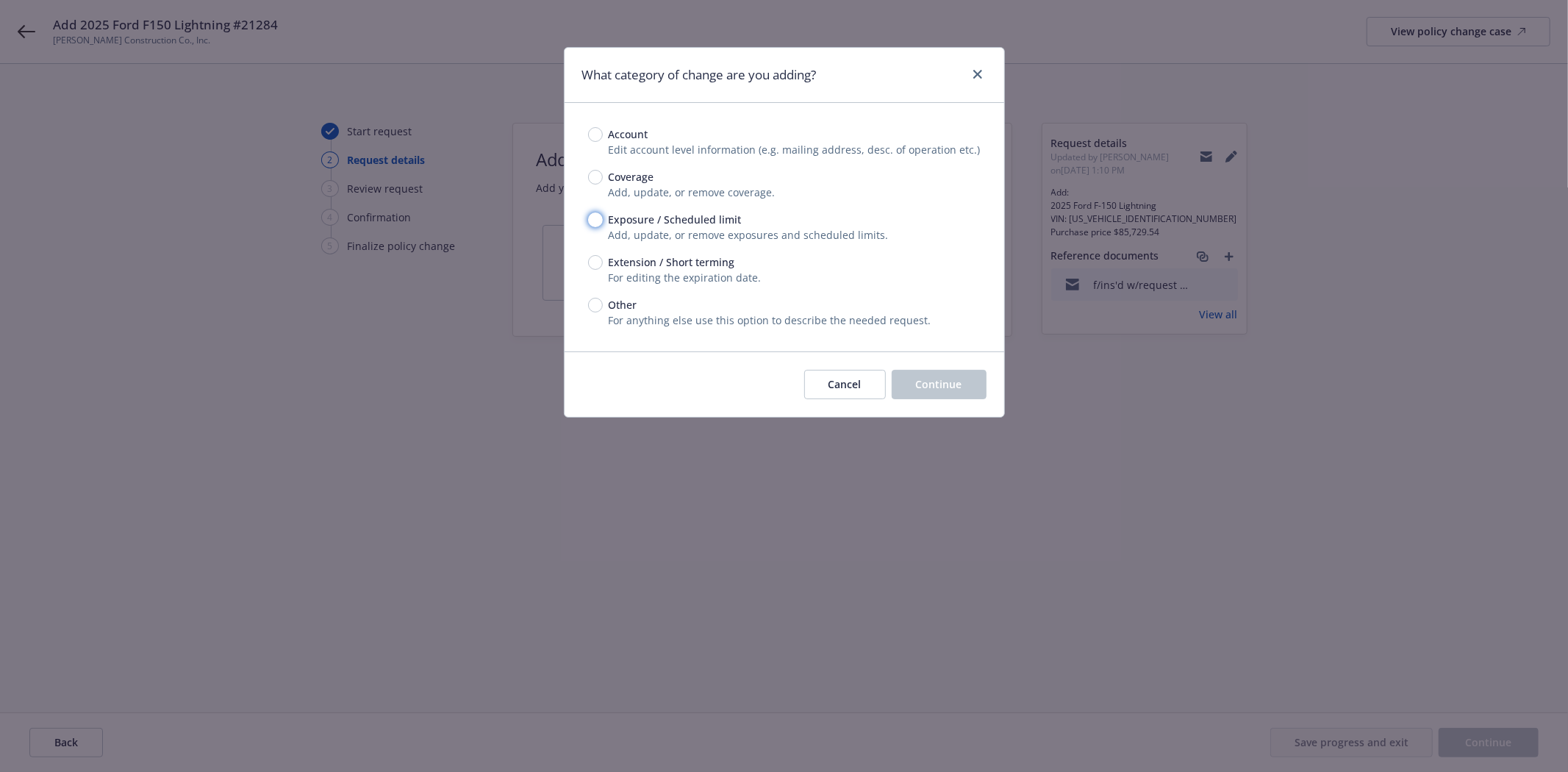
click at [599, 223] on input "Exposure / Scheduled limit" at bounding box center [596, 220] width 15 height 15
click at [933, 376] on button "Continue" at bounding box center [939, 384] width 95 height 29
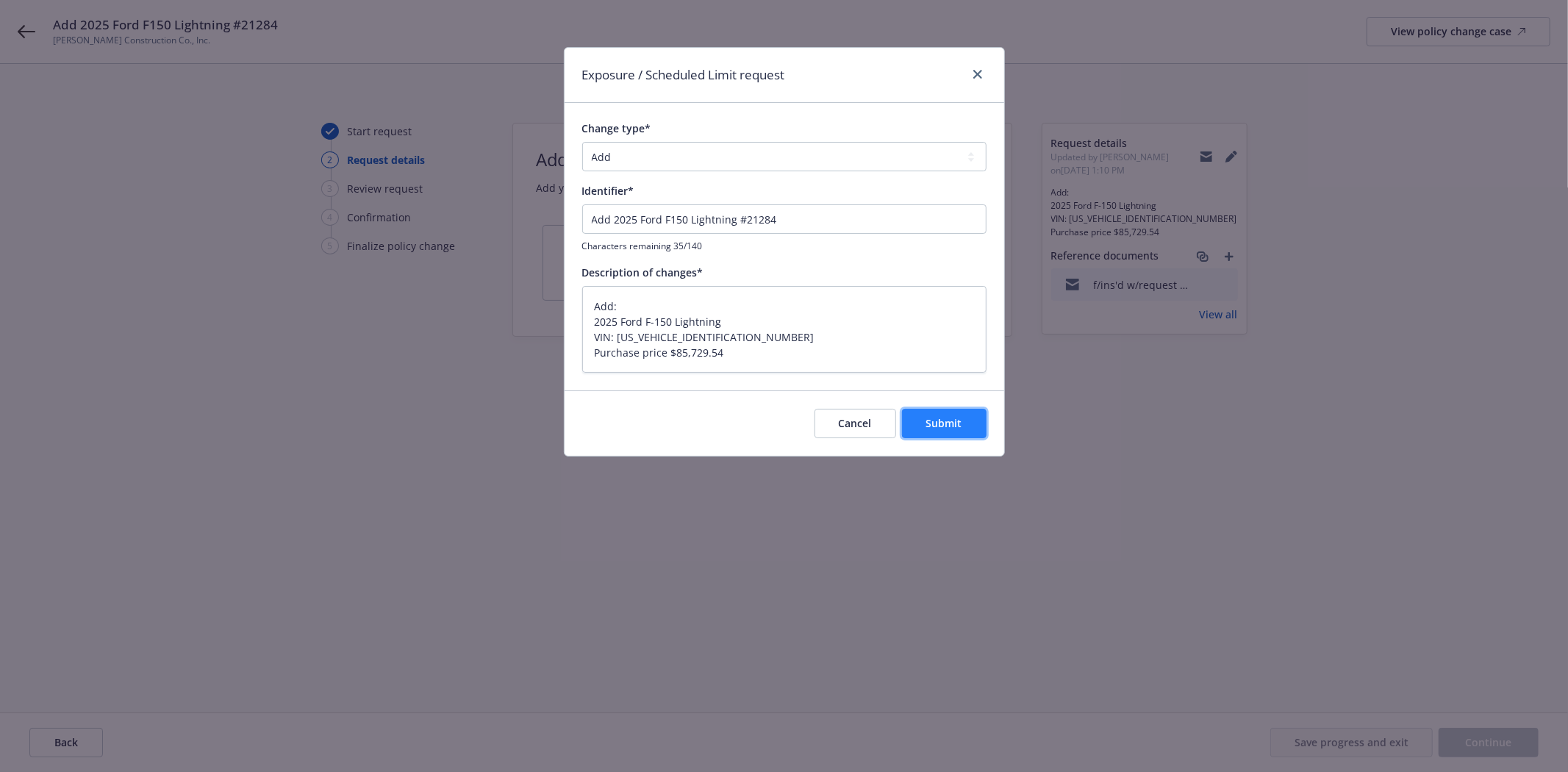
click at [939, 417] on span "Submit" at bounding box center [945, 423] width 36 height 14
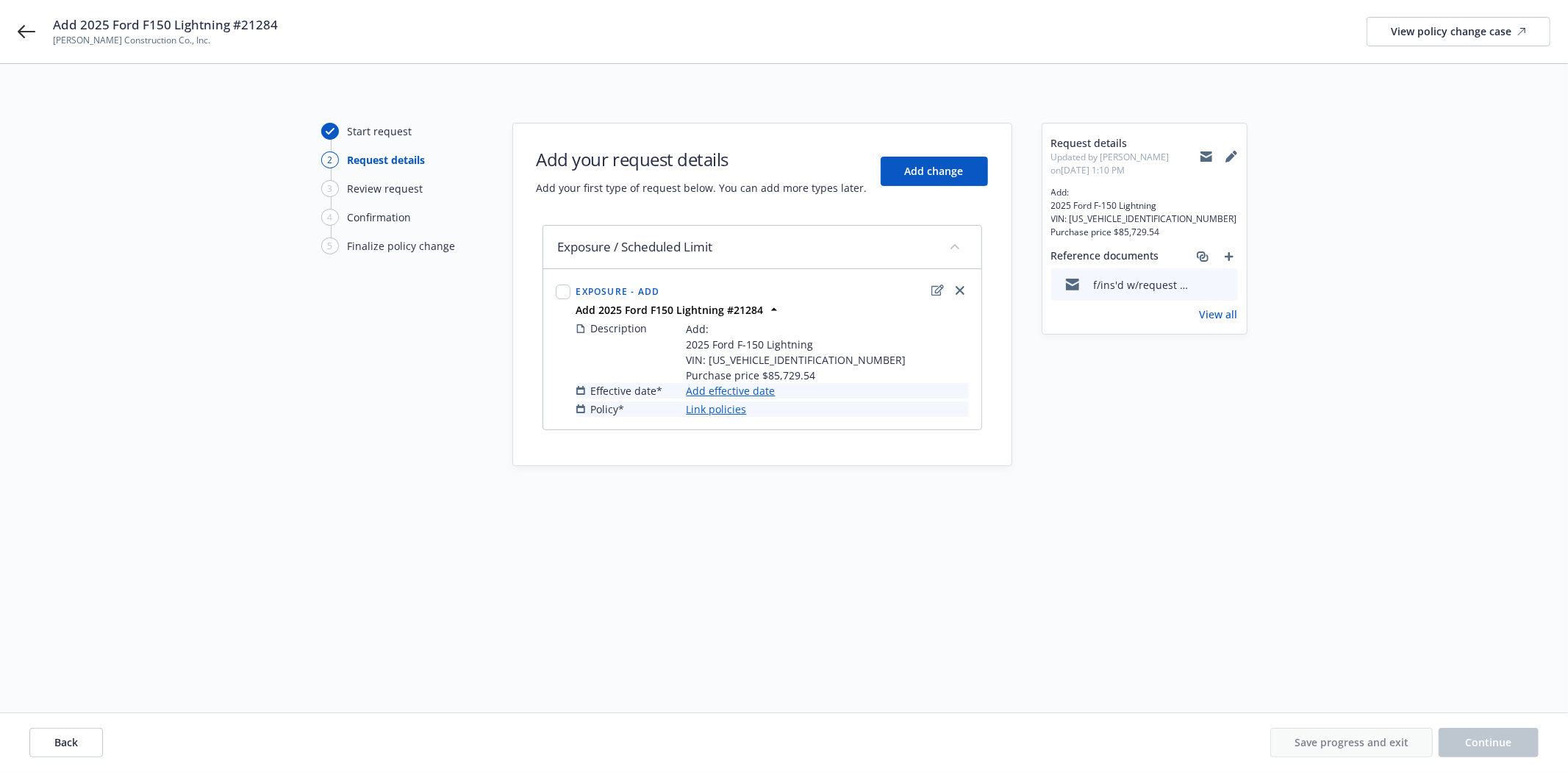
click at [724, 387] on link "Add effective date" at bounding box center [731, 390] width 89 height 16
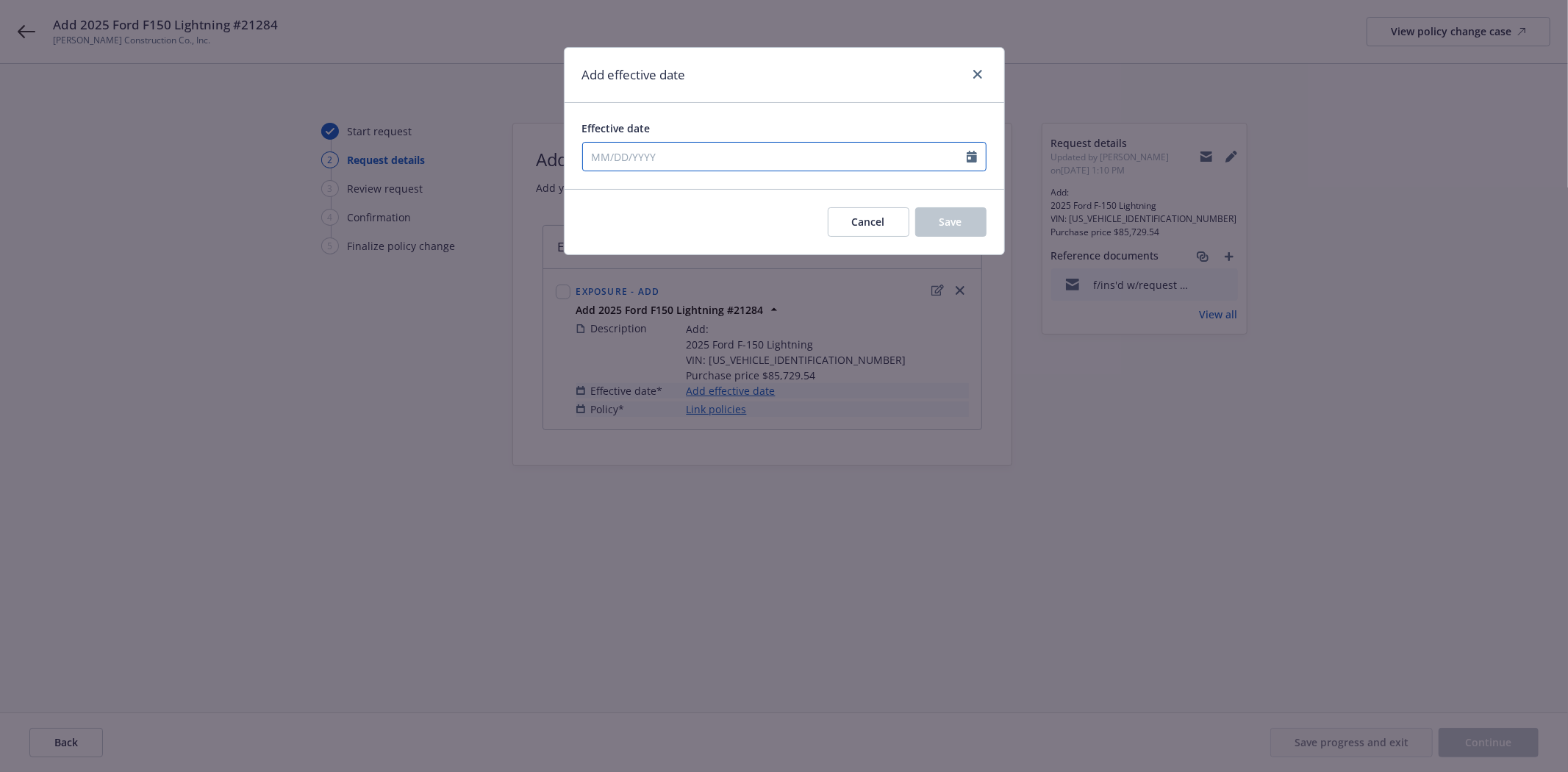
click at [727, 159] on input "Effective date" at bounding box center [775, 156] width 384 height 28
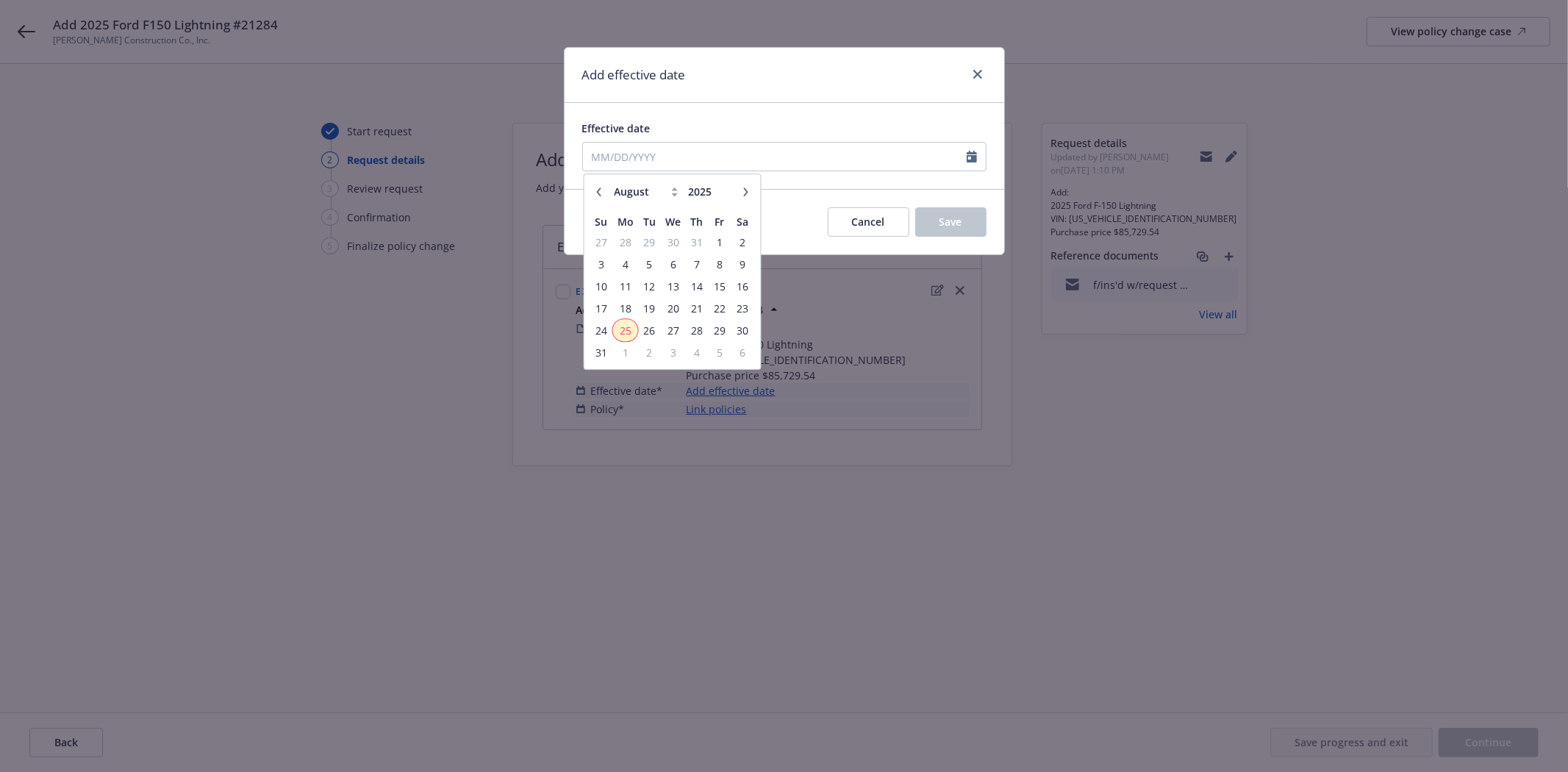
click at [625, 325] on span "25" at bounding box center [624, 330] width 22 height 19
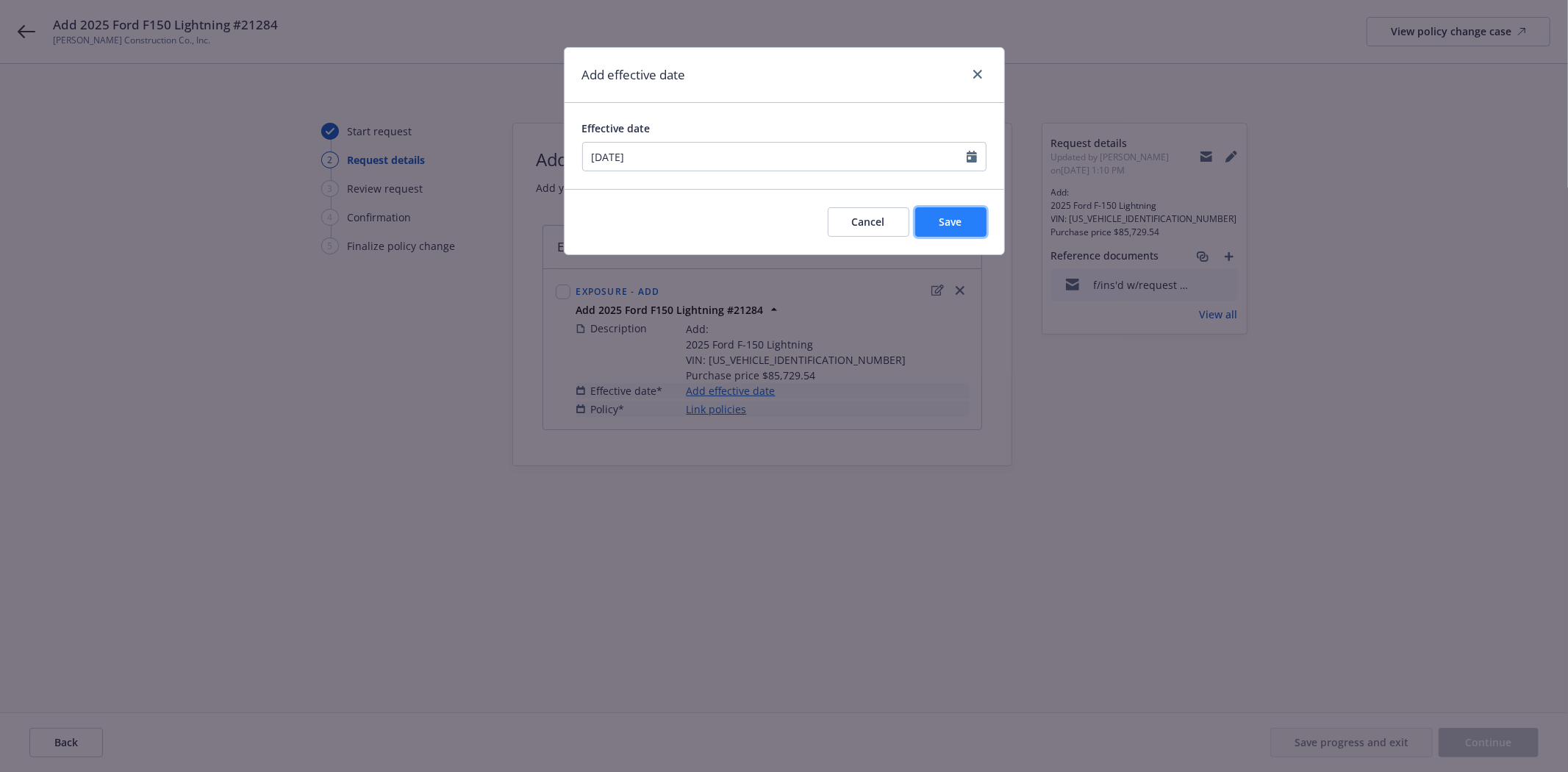
click at [968, 227] on button "Save" at bounding box center [951, 221] width 71 height 29
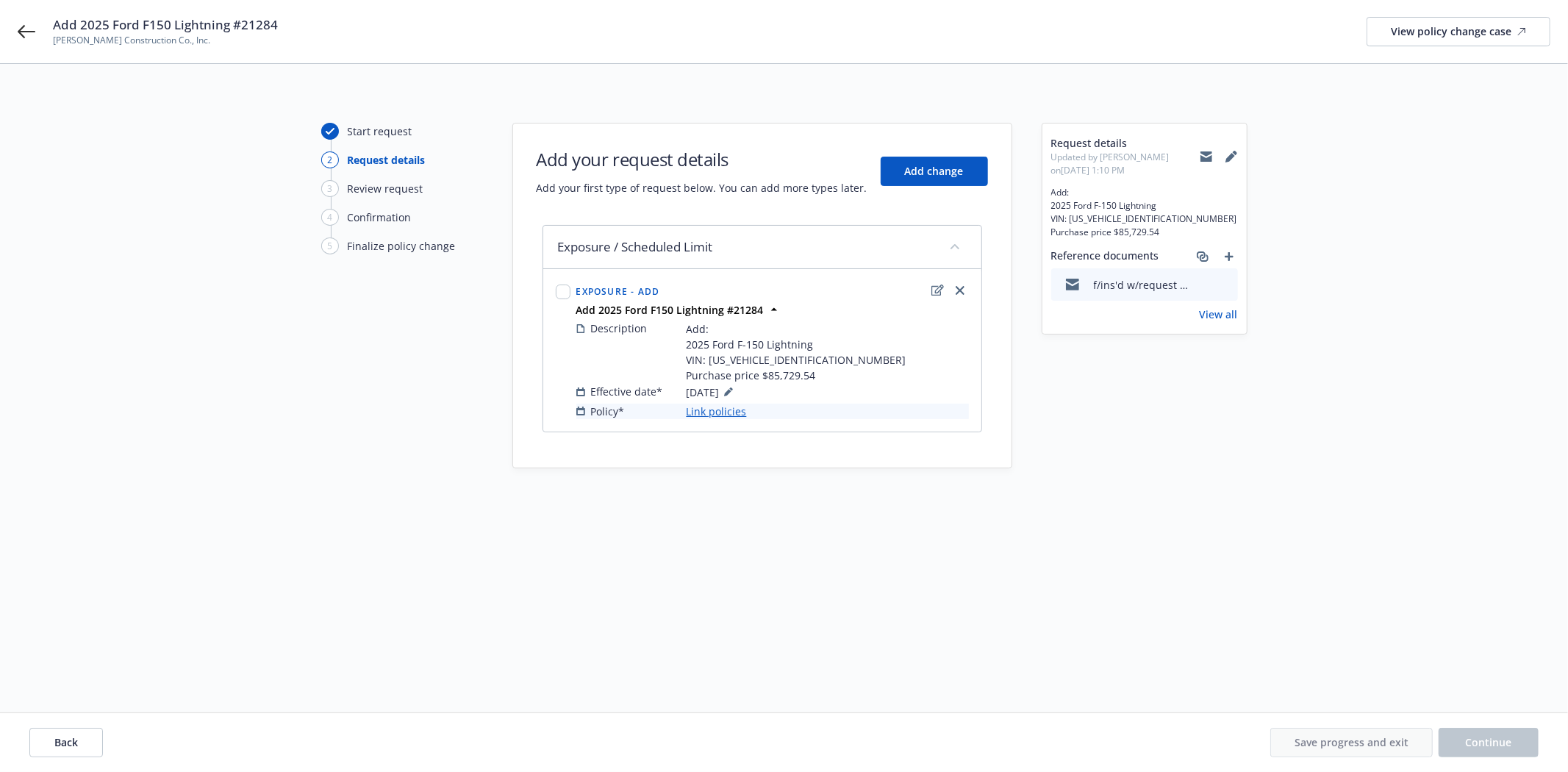
click at [721, 411] on link "Link policies" at bounding box center [717, 411] width 61 height 16
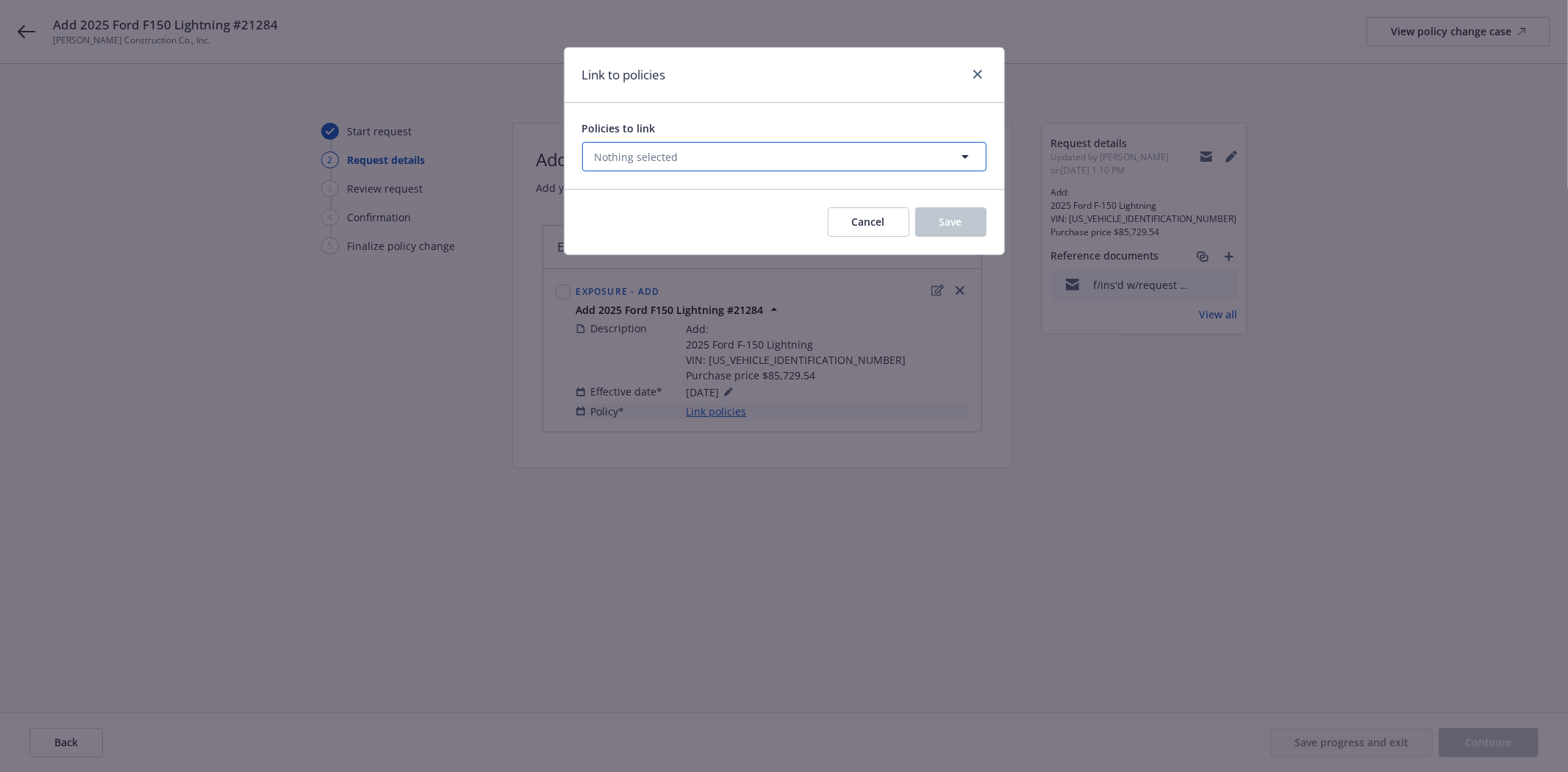
click at [701, 160] on button "Nothing selected" at bounding box center [784, 156] width 404 height 29
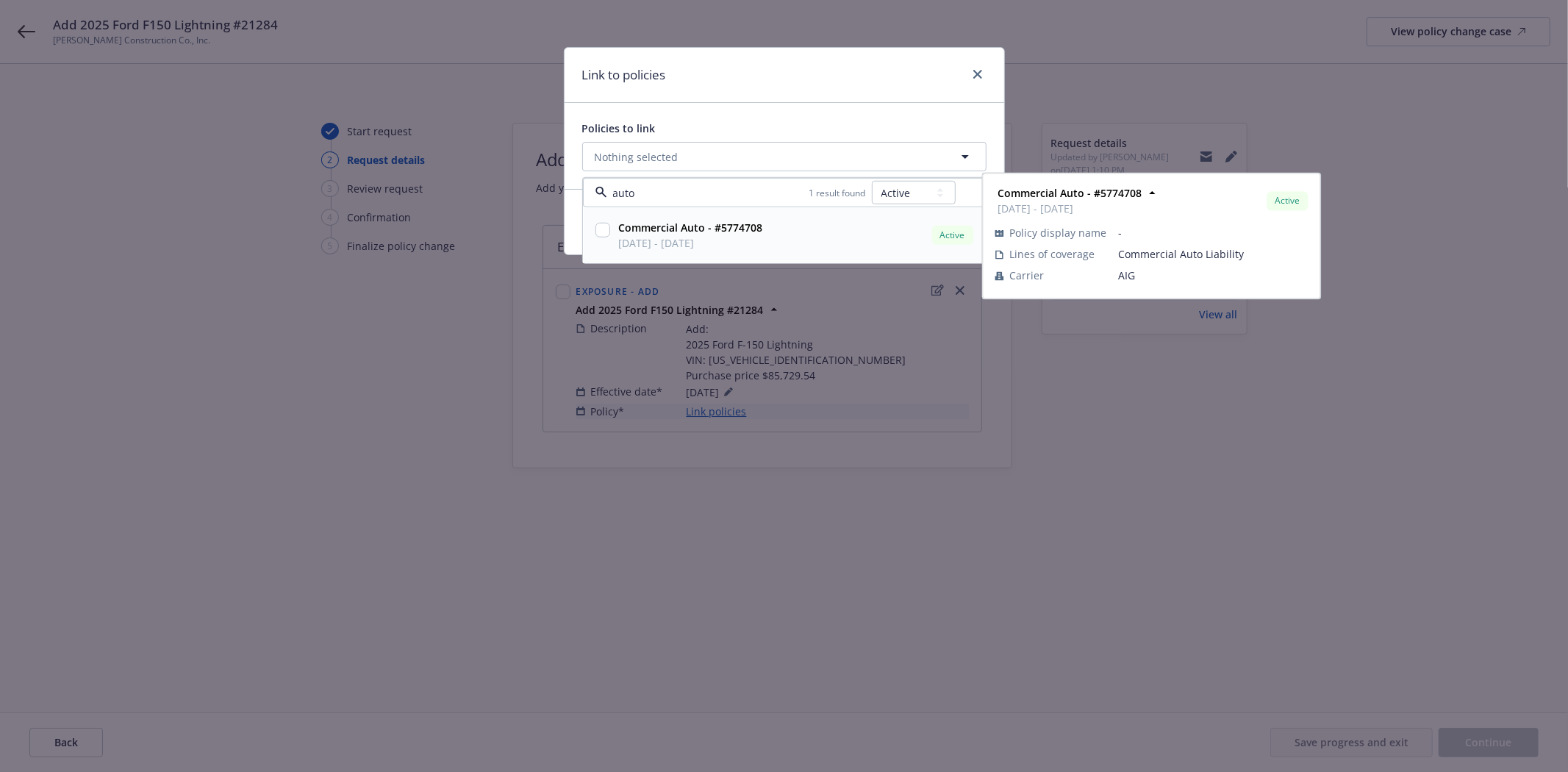
click at [605, 233] on input "checkbox" at bounding box center [603, 230] width 15 height 15
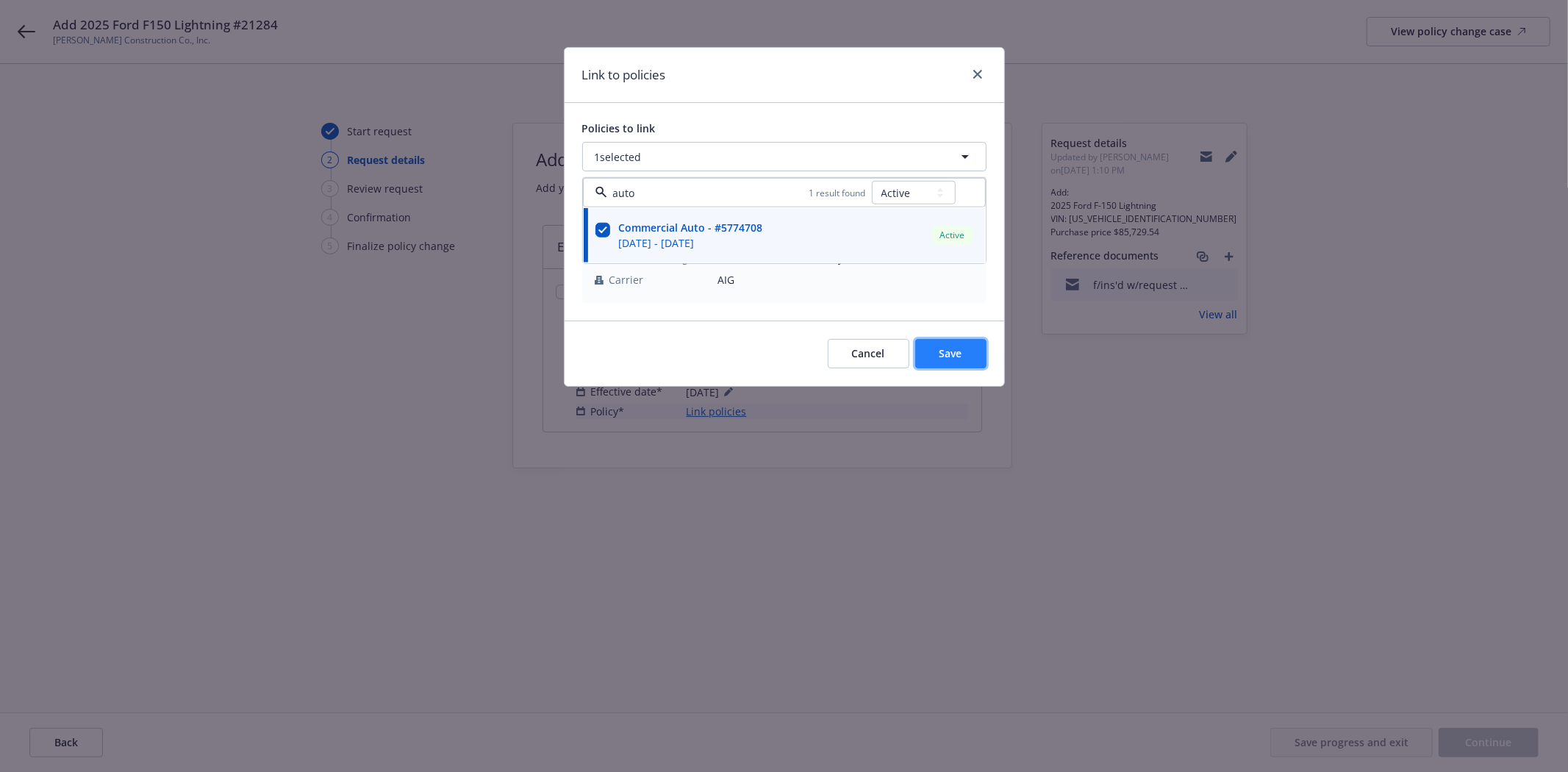
click at [943, 349] on span "Save" at bounding box center [951, 353] width 22 height 14
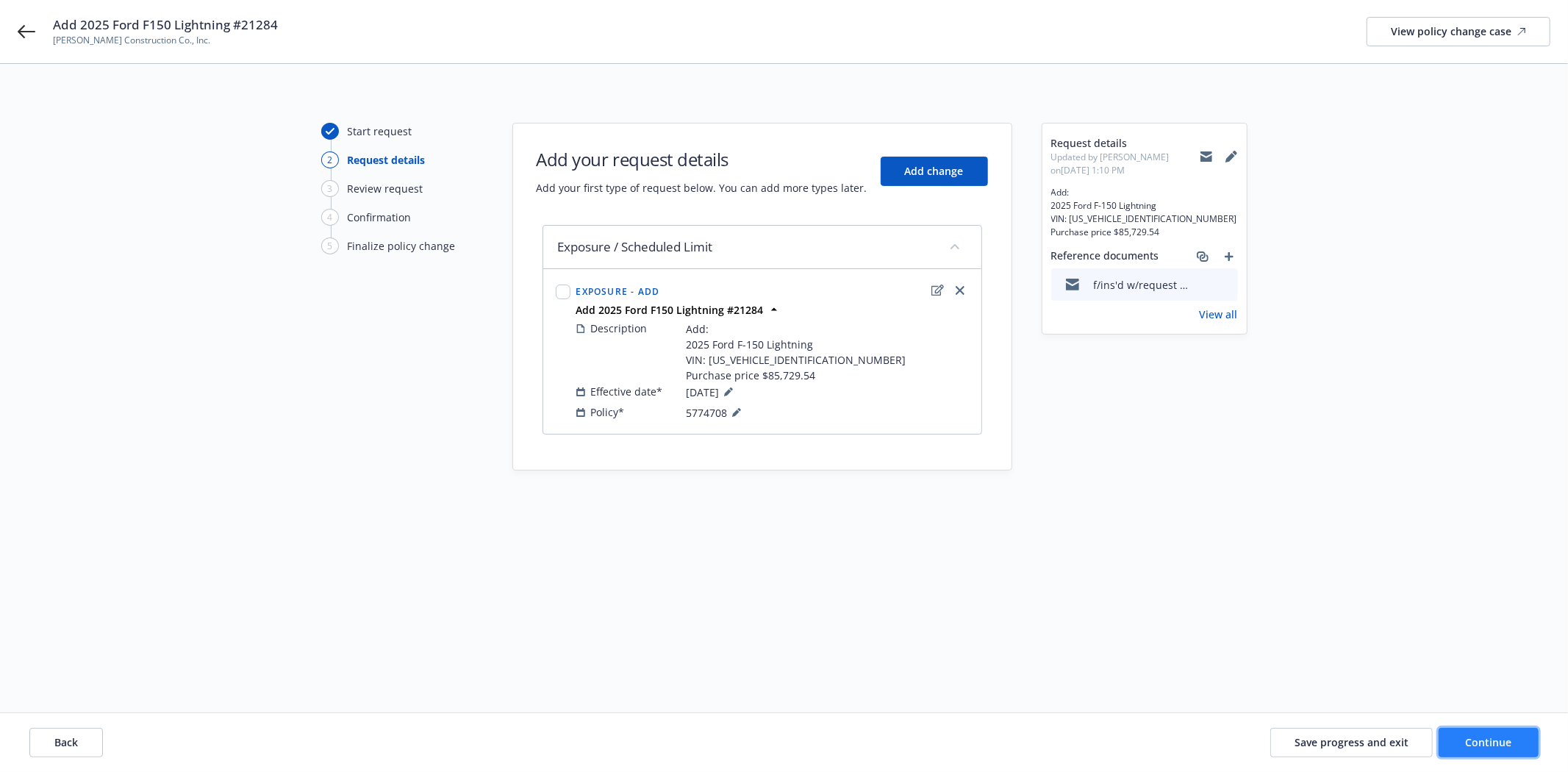
click at [1516, 744] on button "Continue" at bounding box center [1489, 742] width 100 height 29
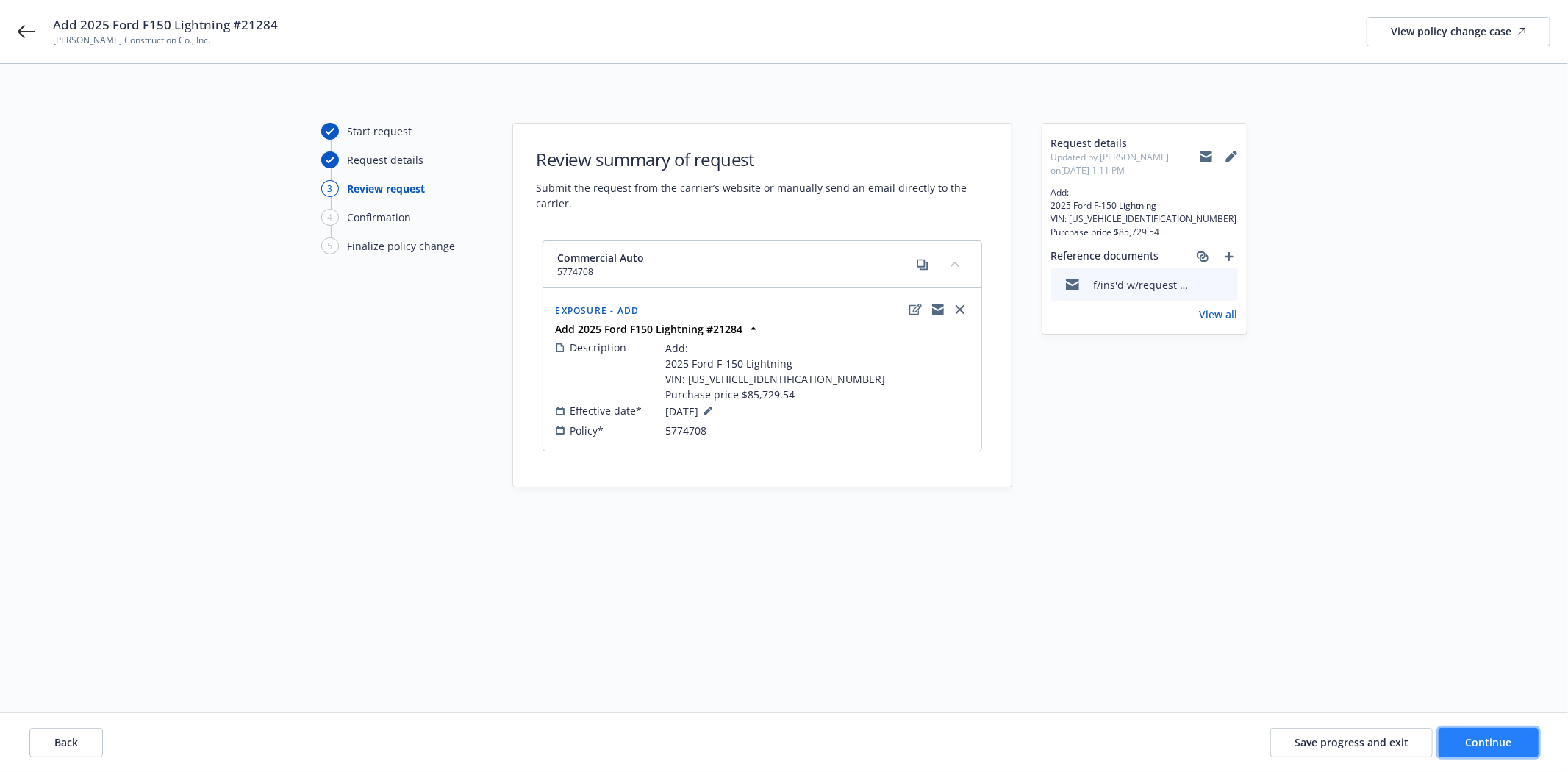
click at [1482, 744] on span "Continue" at bounding box center [1489, 741] width 46 height 14
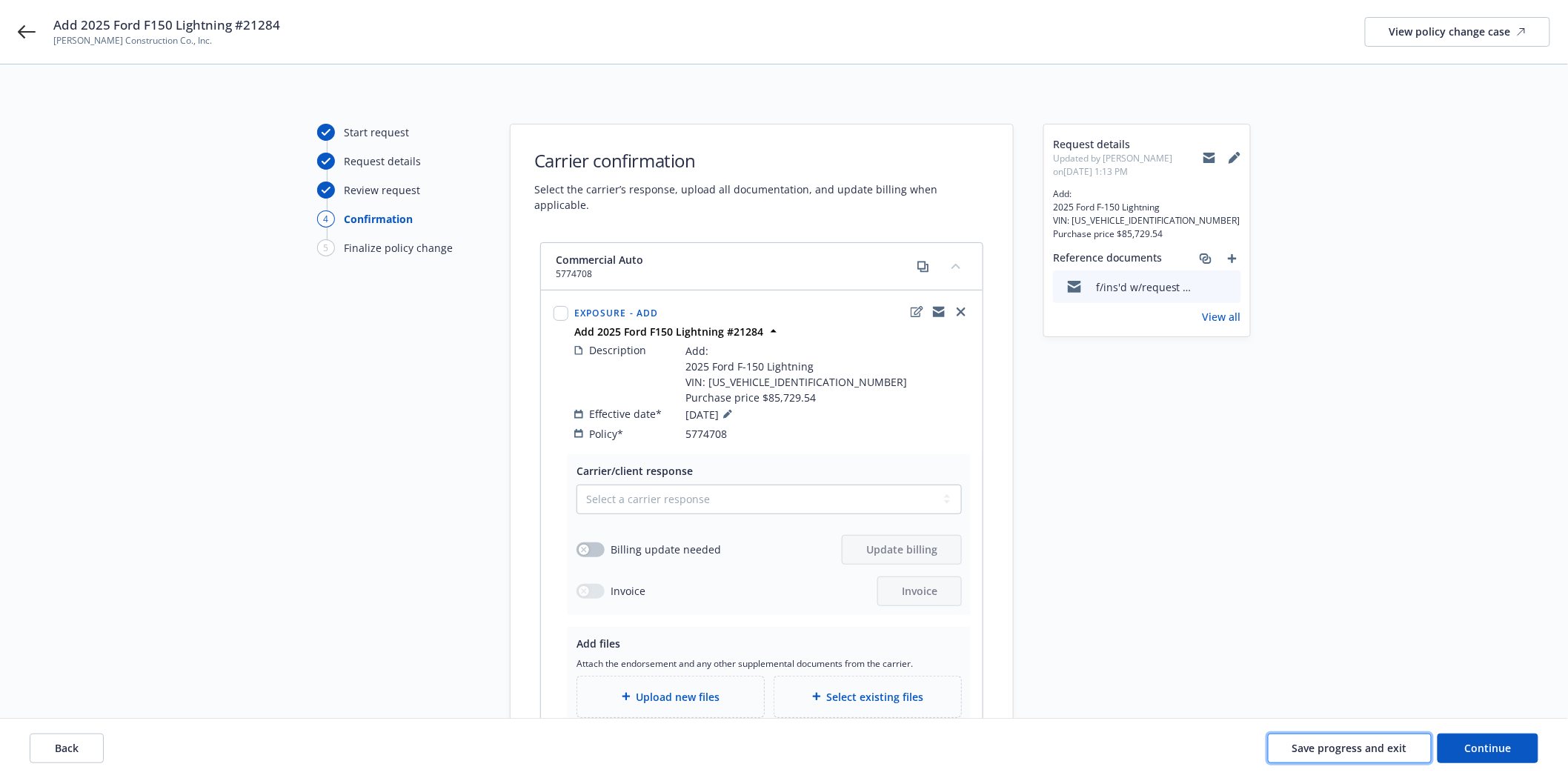
click at [1349, 750] on span "Save progress and exit" at bounding box center [1349, 747] width 115 height 14
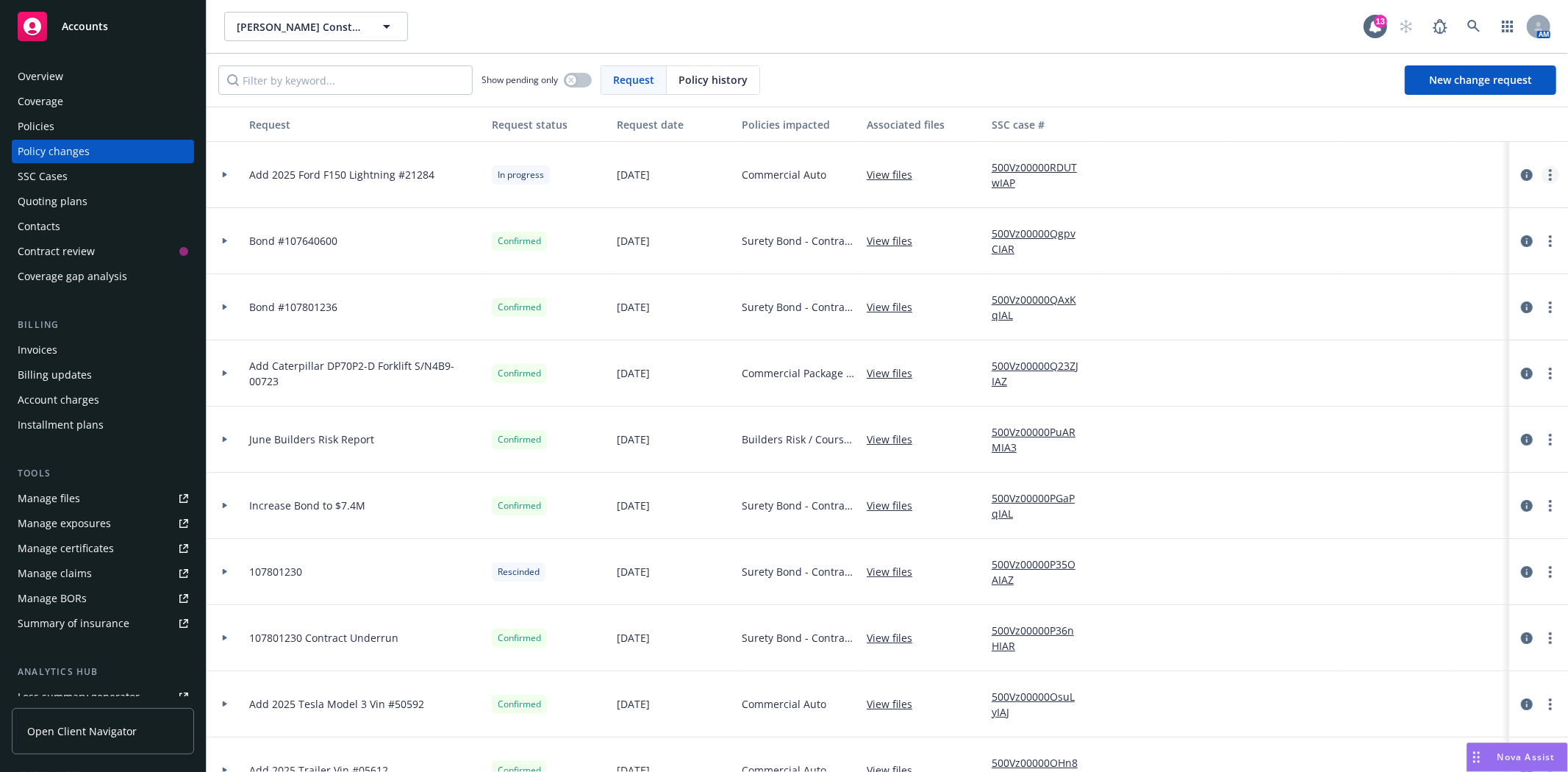
click at [1549, 171] on circle "more" at bounding box center [1551, 171] width 3 height 3
click at [1412, 203] on link "Copy logging email" at bounding box center [1420, 204] width 252 height 29
click at [81, 123] on div "Policies" at bounding box center [103, 126] width 171 height 23
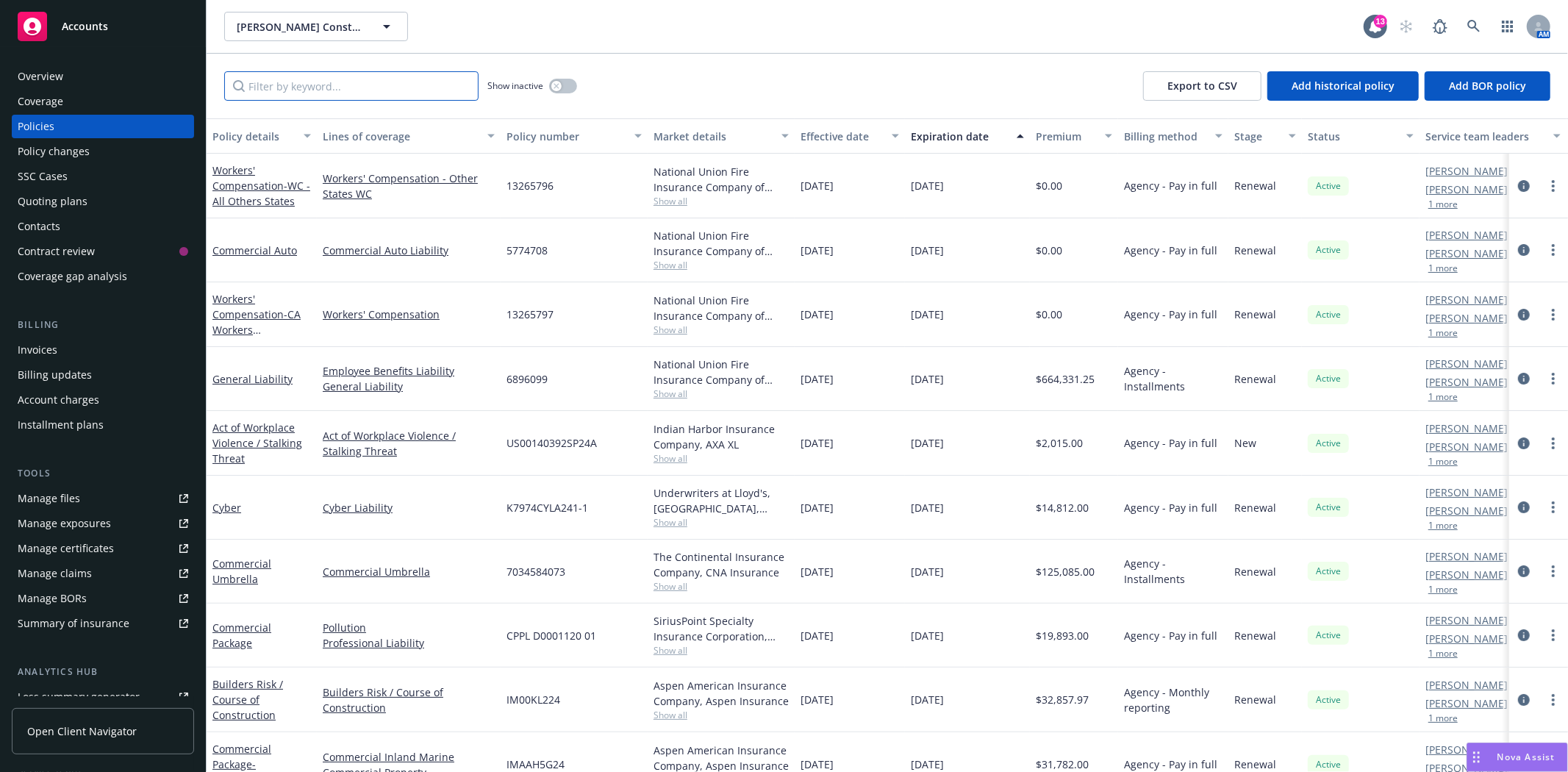
click at [313, 76] on input "Filter by keyword..." at bounding box center [352, 85] width 254 height 29
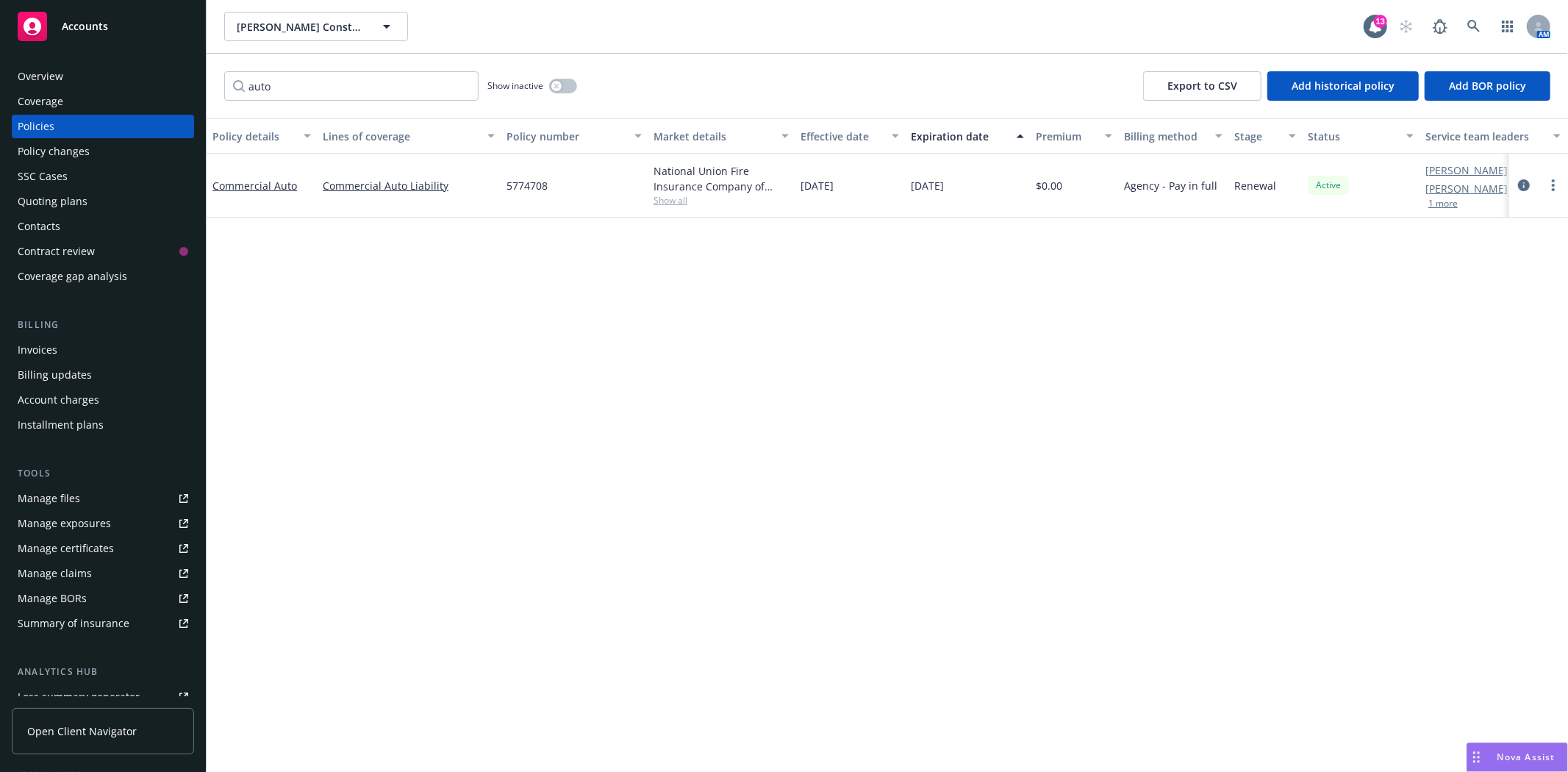
click at [114, 144] on div "Policy changes" at bounding box center [103, 151] width 171 height 23
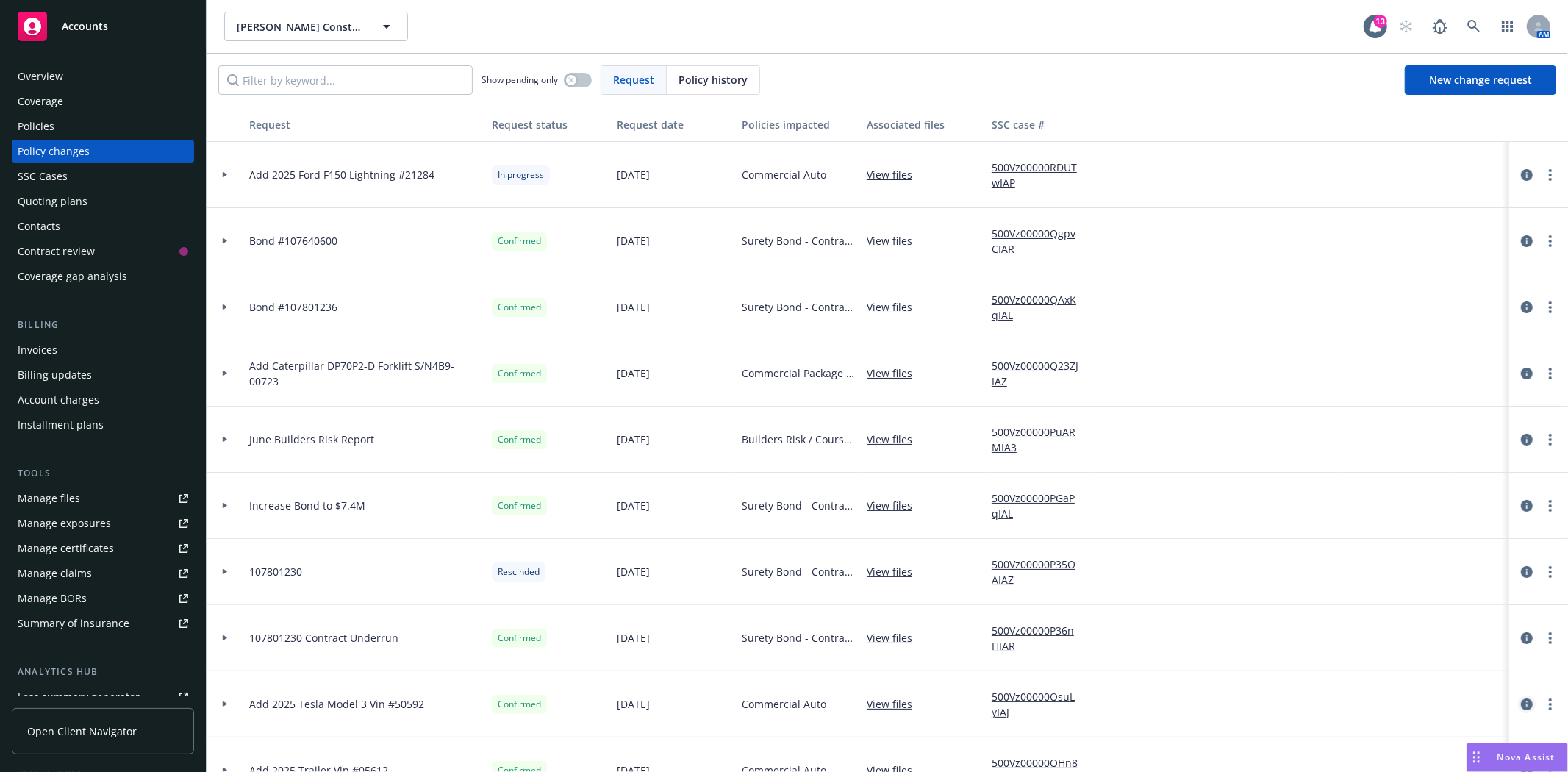
click at [1522, 702] on icon "circleInformation" at bounding box center [1528, 704] width 12 height 12
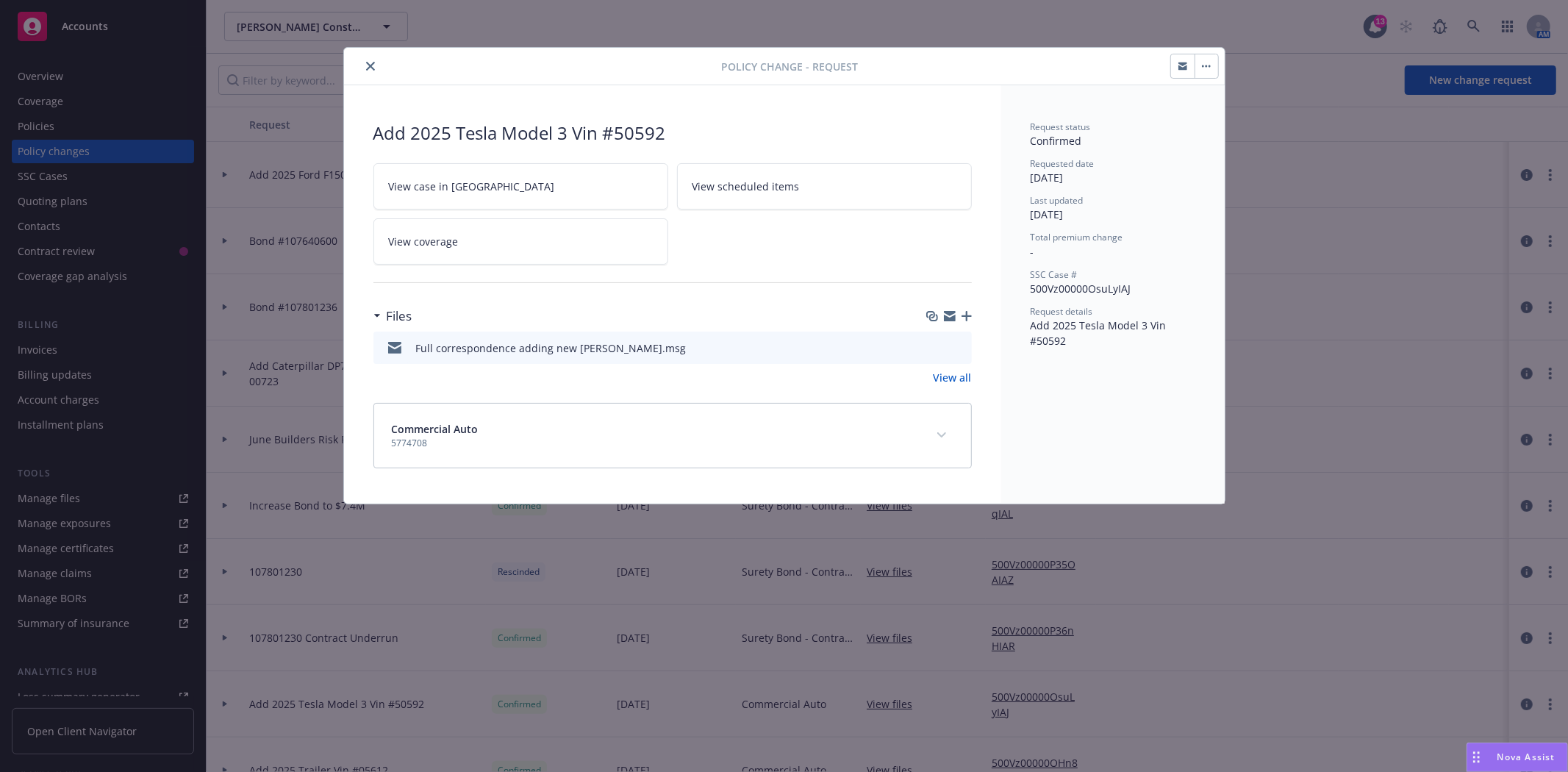
click at [958, 349] on icon "preview file" at bounding box center [958, 347] width 13 height 10
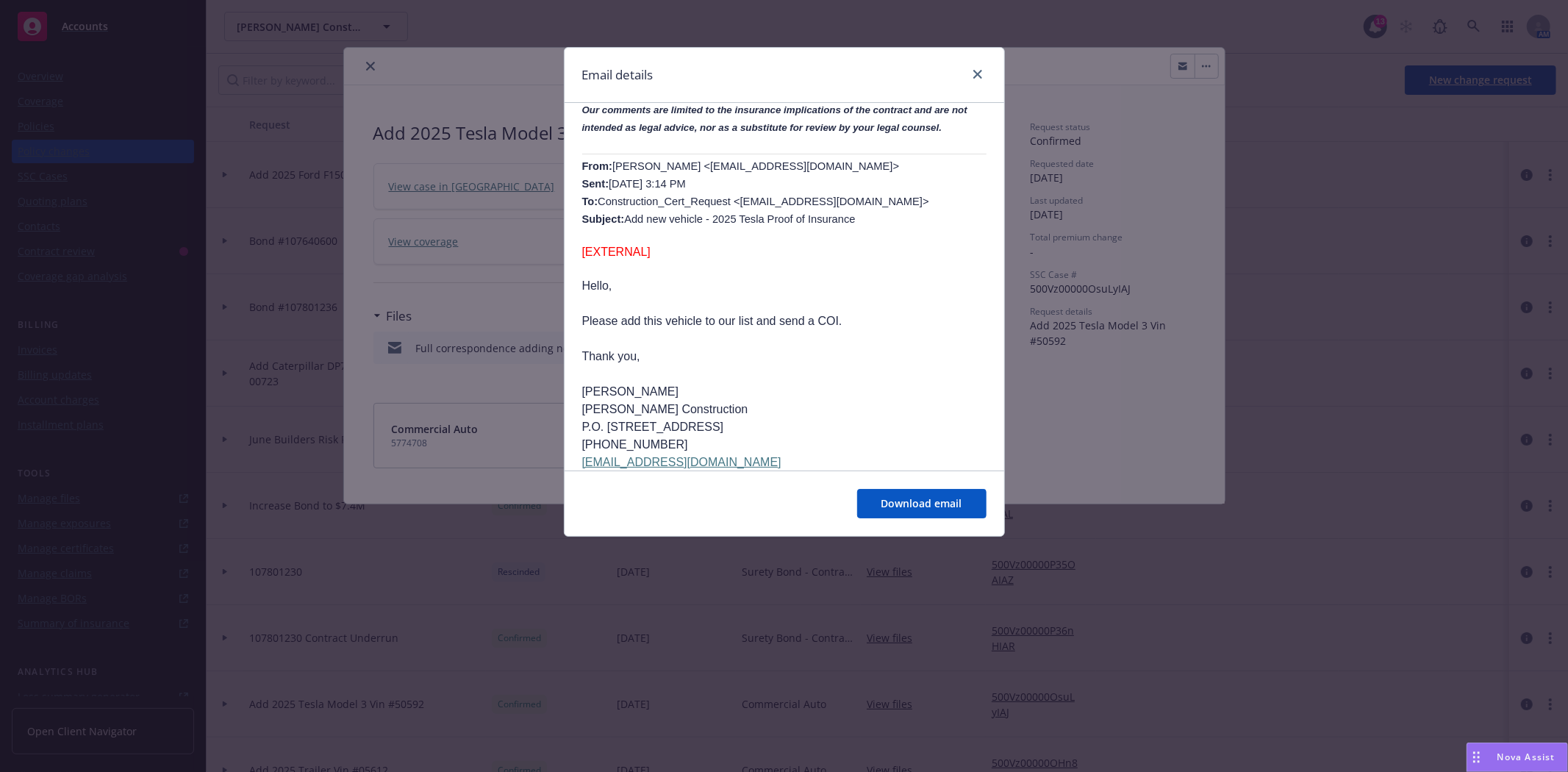
scroll to position [652, 0]
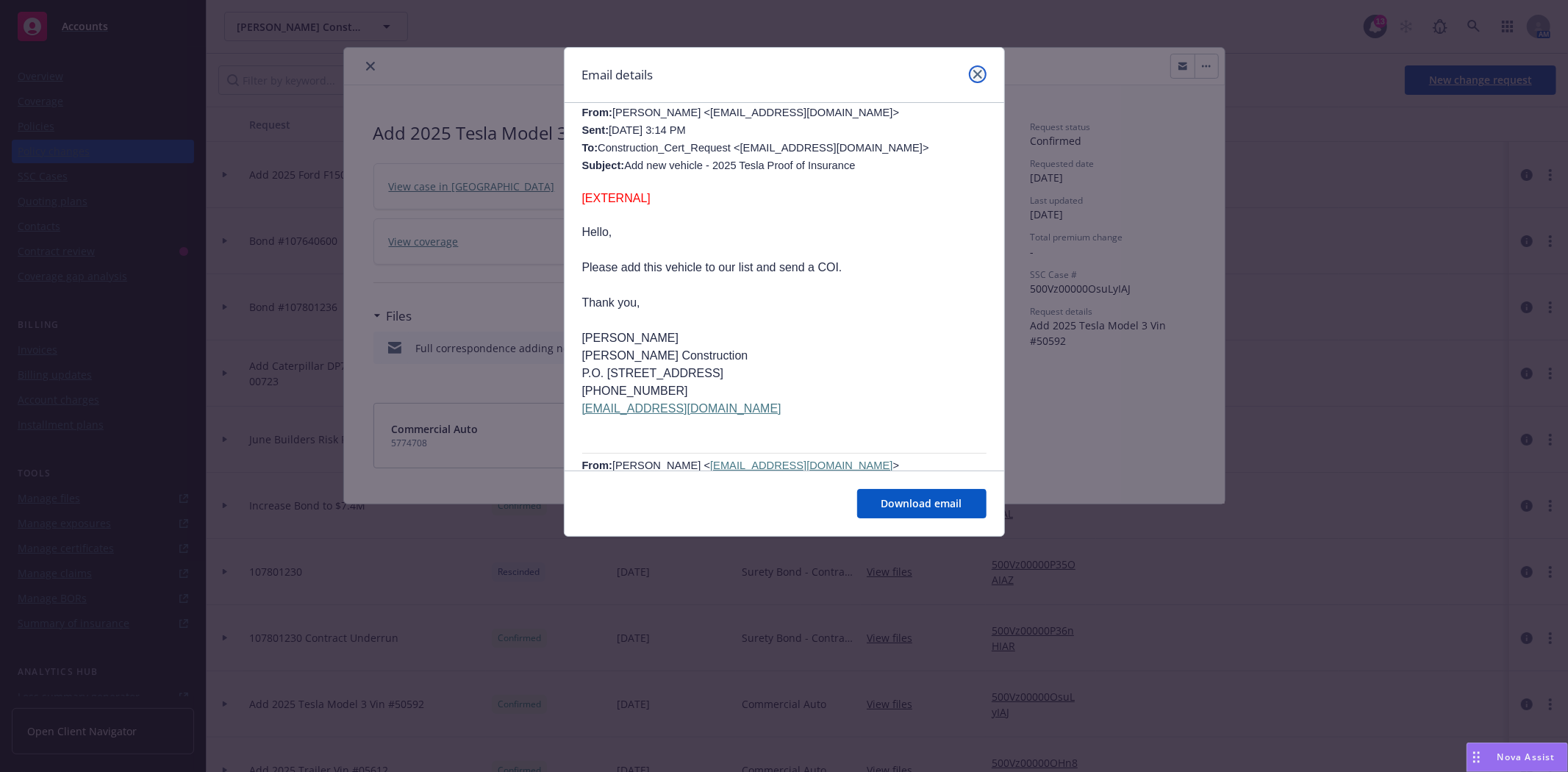
click at [981, 74] on icon "close" at bounding box center [978, 74] width 9 height 9
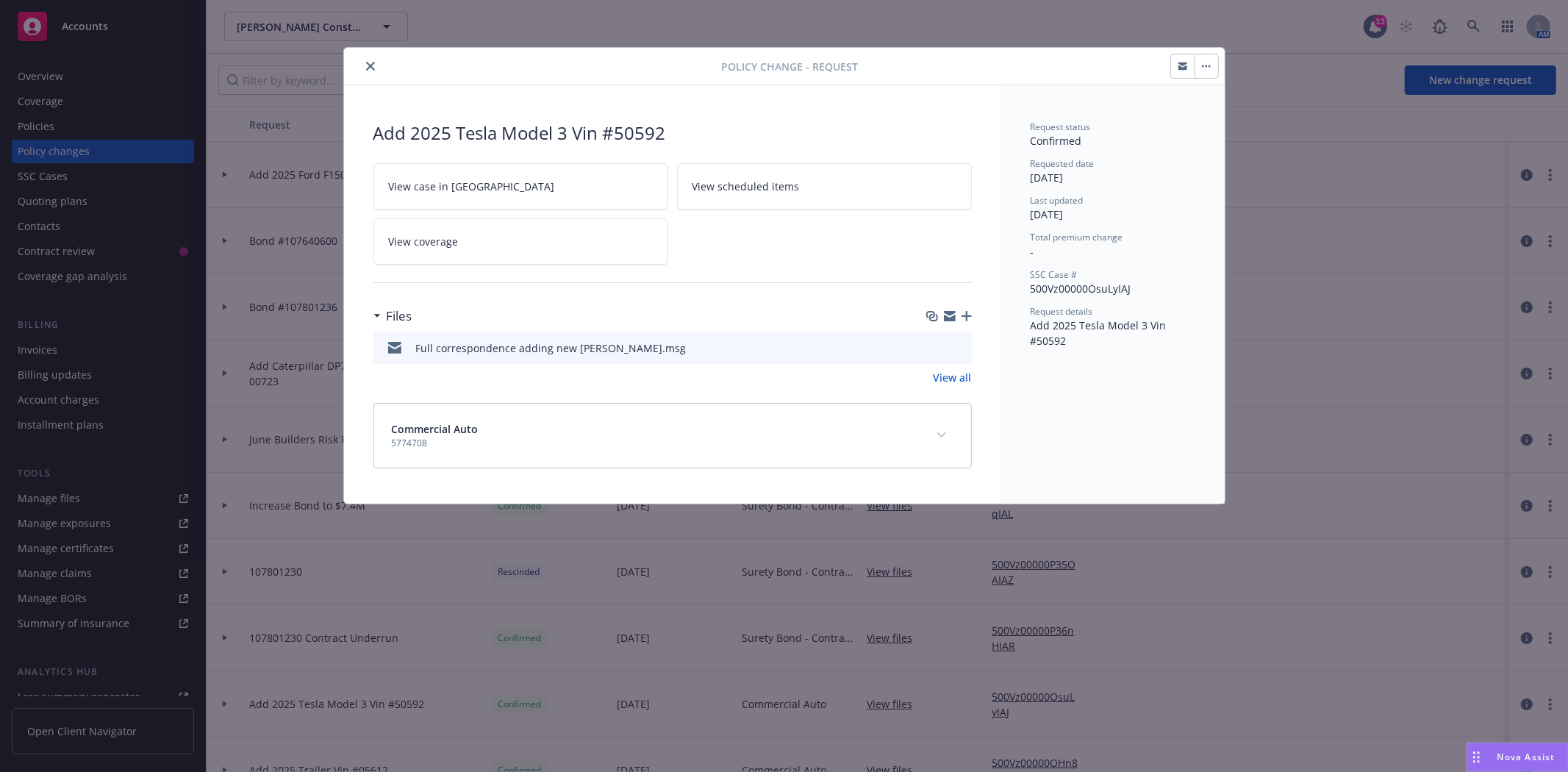
click at [366, 72] on button "close" at bounding box center [370, 67] width 18 height 18
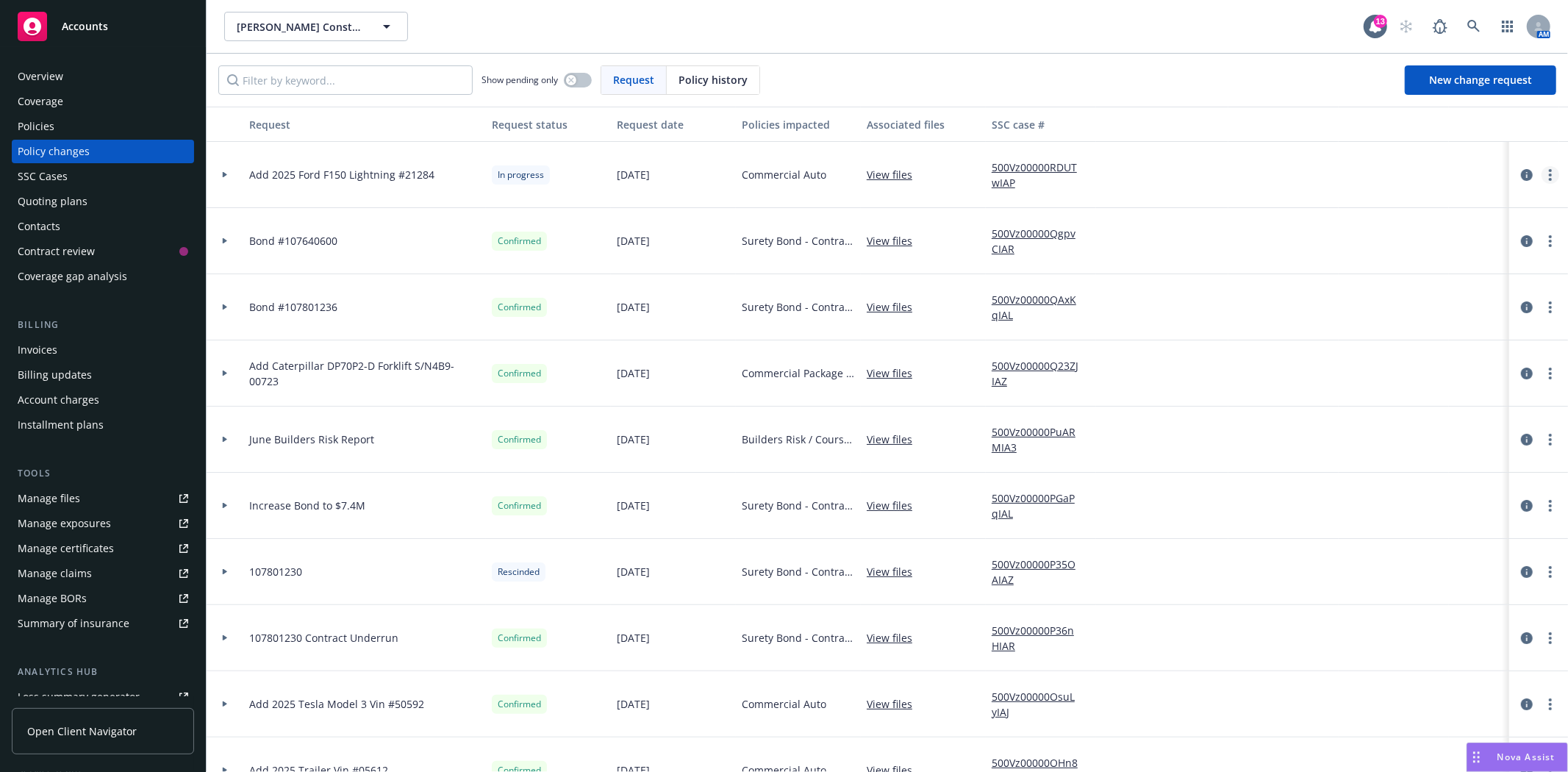
click at [1549, 174] on icon "more" at bounding box center [1551, 175] width 3 height 12
click at [1399, 262] on link "Rescind request" at bounding box center [1420, 263] width 252 height 29
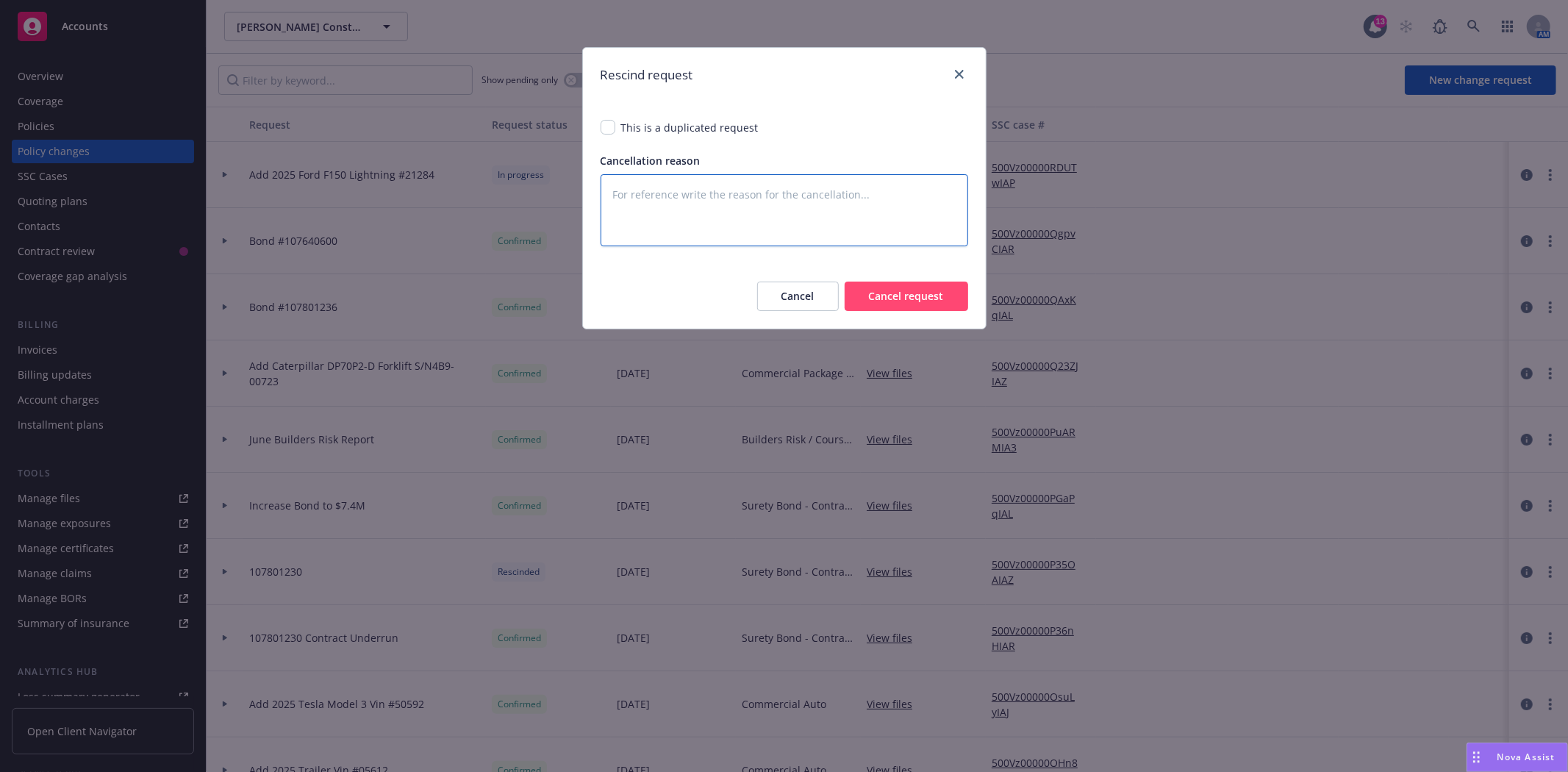
click at [853, 214] on textarea at bounding box center [784, 209] width 367 height 71
click at [912, 298] on button "Cancel request" at bounding box center [906, 295] width 123 height 29
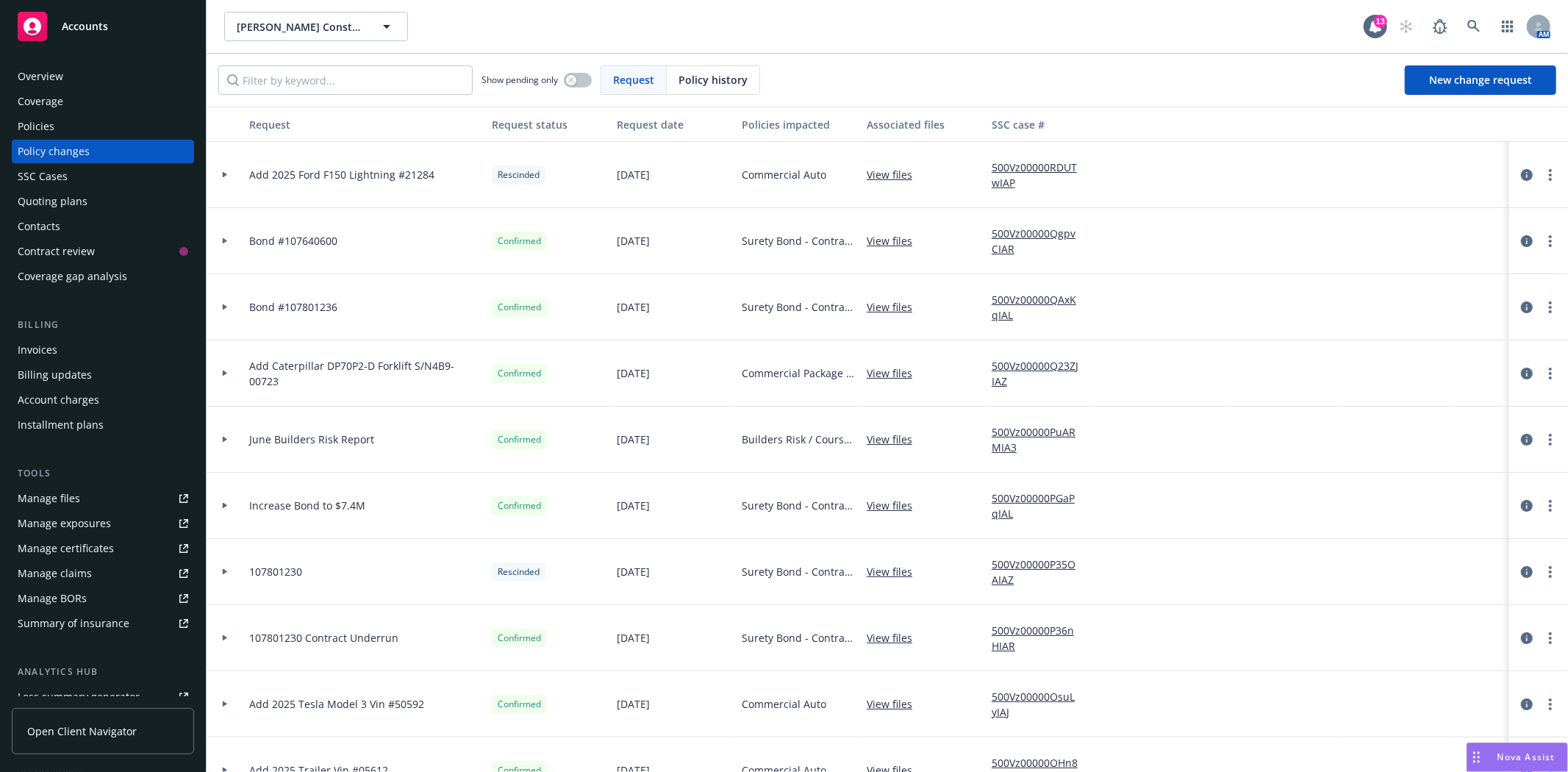
click at [229, 171] on div at bounding box center [225, 175] width 37 height 66
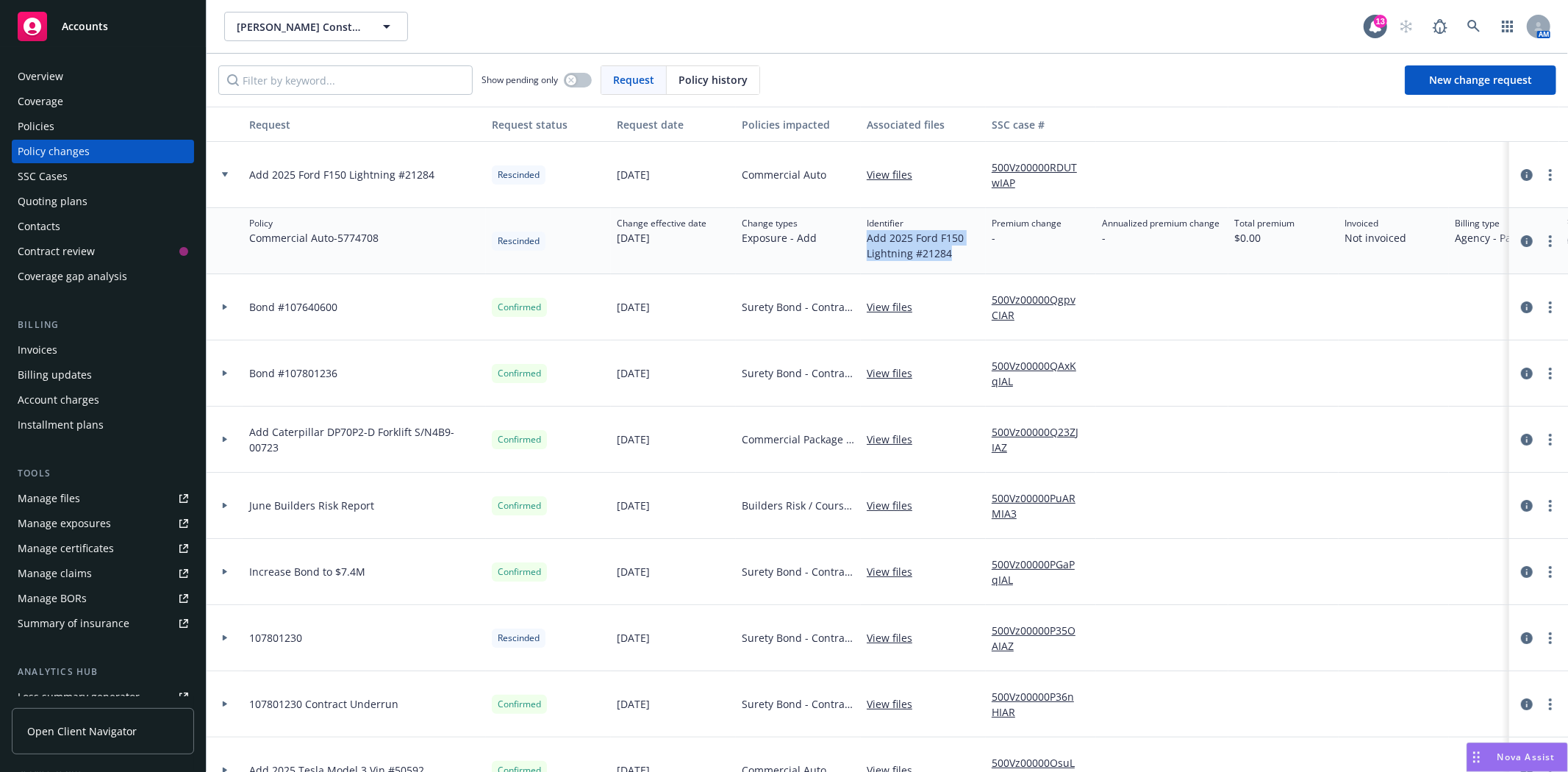
drag, startPoint x: 861, startPoint y: 233, endPoint x: 964, endPoint y: 253, distance: 104.9
click at [964, 253] on div "Identifier Add 2025 Ford F150 Lightning #21284" at bounding box center [923, 241] width 125 height 66
click at [1522, 244] on icon "circleInformation" at bounding box center [1528, 241] width 12 height 12
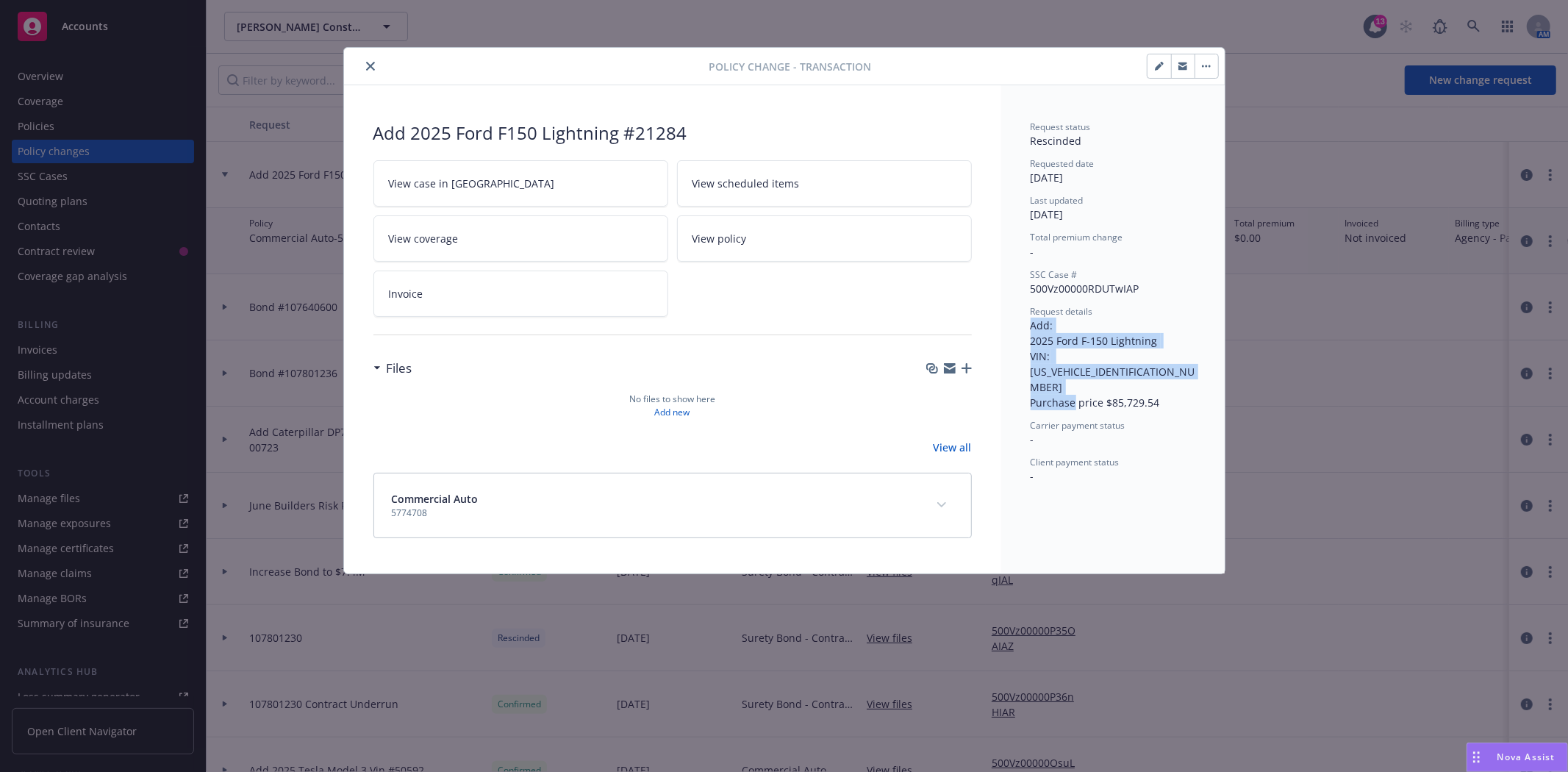
drag, startPoint x: 1031, startPoint y: 325, endPoint x: 1162, endPoint y: 382, distance: 142.9
click at [1162, 382] on div "Request status Rescinded Requested date 08/25/2025 Last updated 08/25/2025 Tota…" at bounding box center [1113, 301] width 165 height 363
copy span "Add: 2025 Ford F-150 Lightning VIN: 1FT6W3LU8SWG21284 Purchase price $85,729.54"
click at [372, 68] on icon "close" at bounding box center [370, 67] width 9 height 9
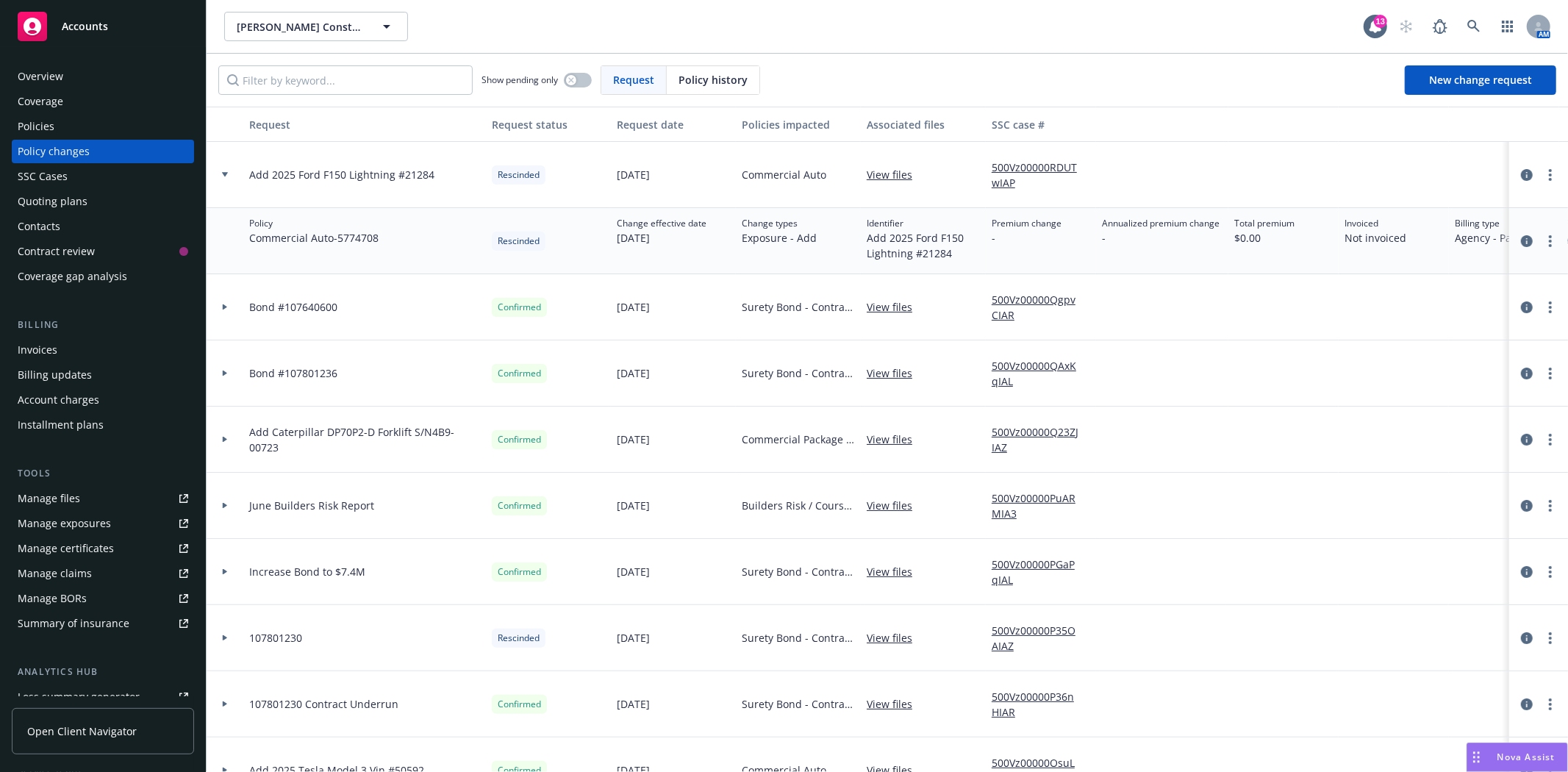
click at [114, 31] on div "Accounts" at bounding box center [103, 26] width 171 height 29
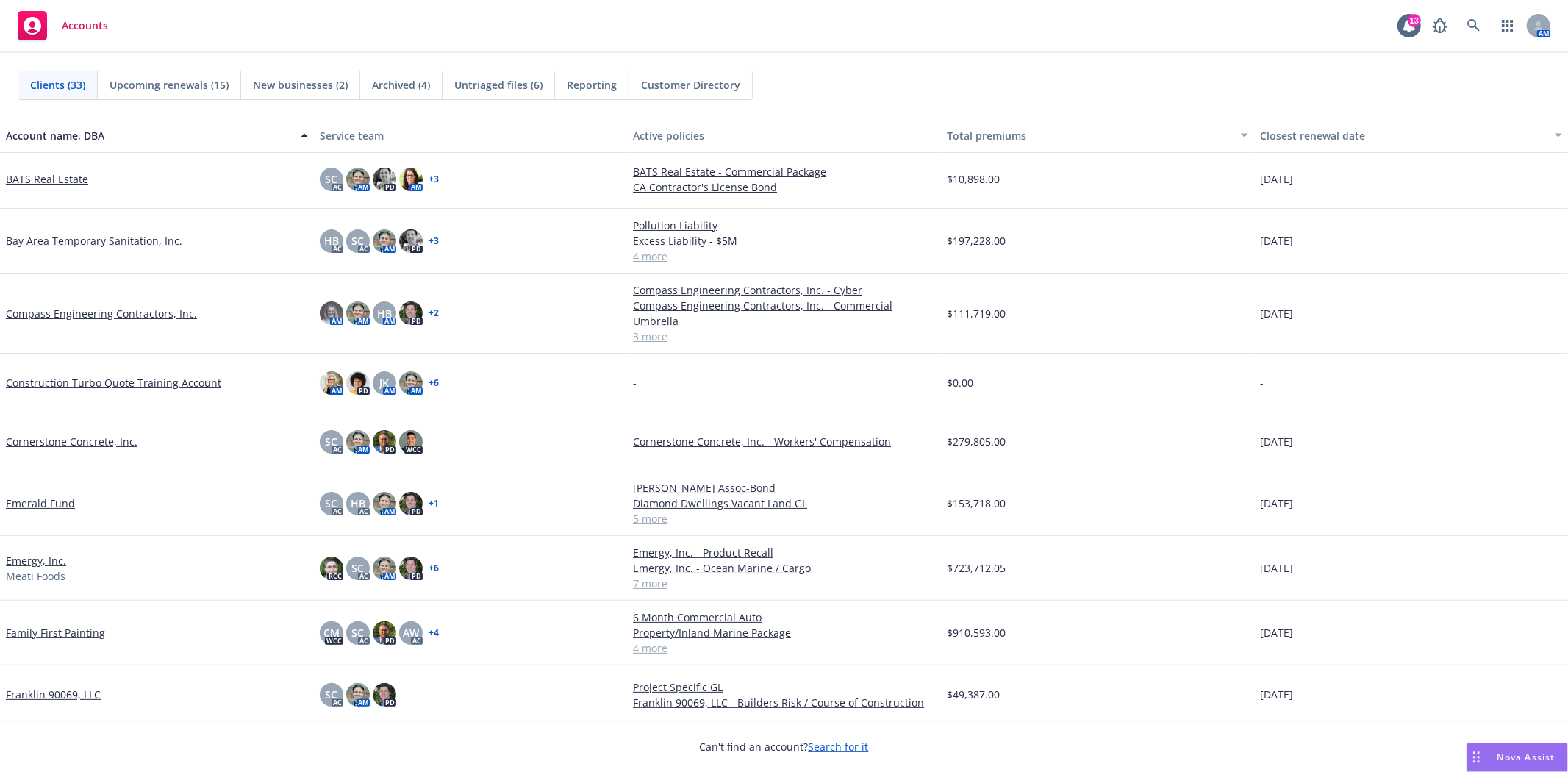
scroll to position [82, 0]
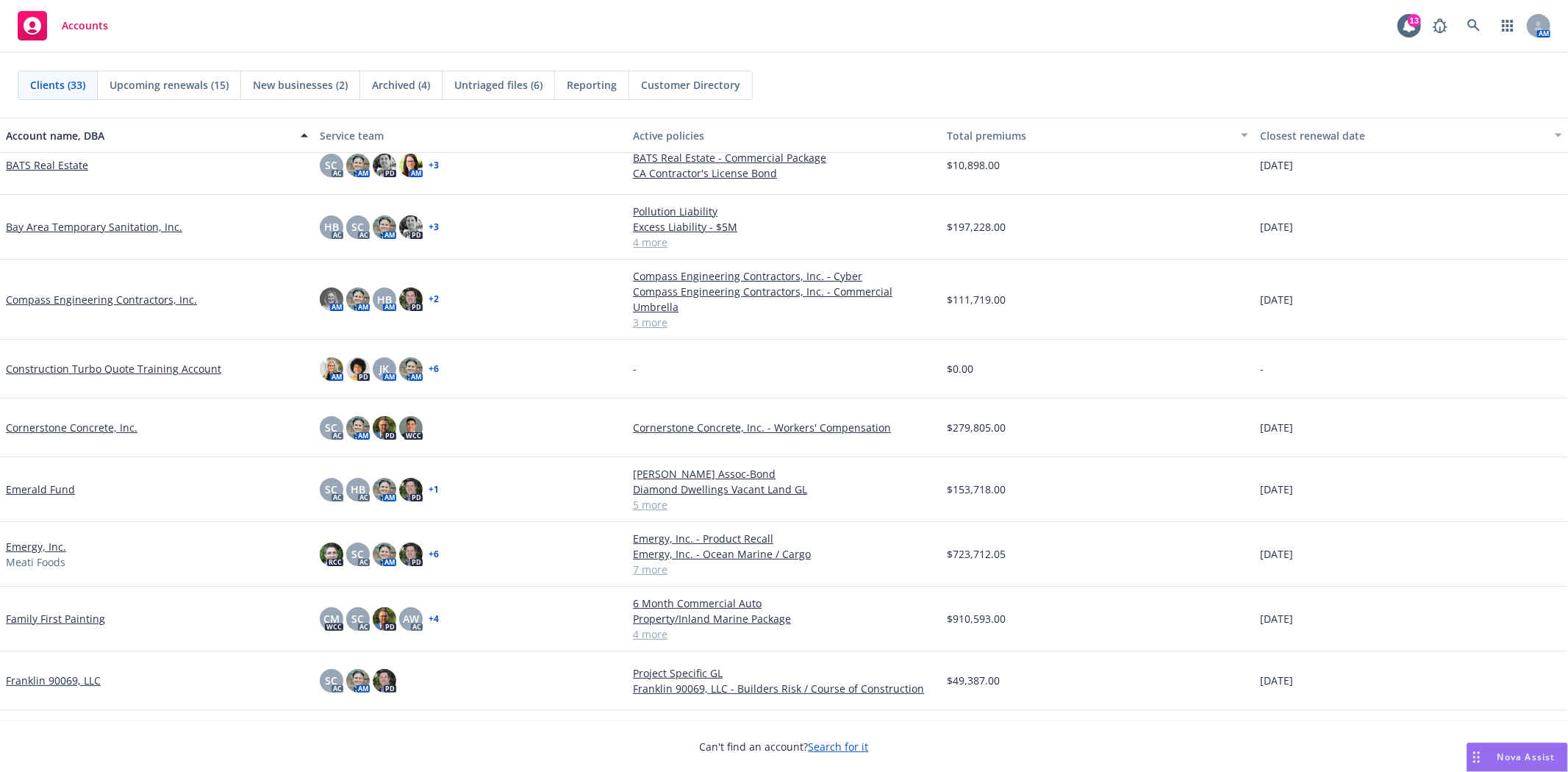
click at [66, 610] on link "Family First Painting" at bounding box center [55, 618] width 100 height 16
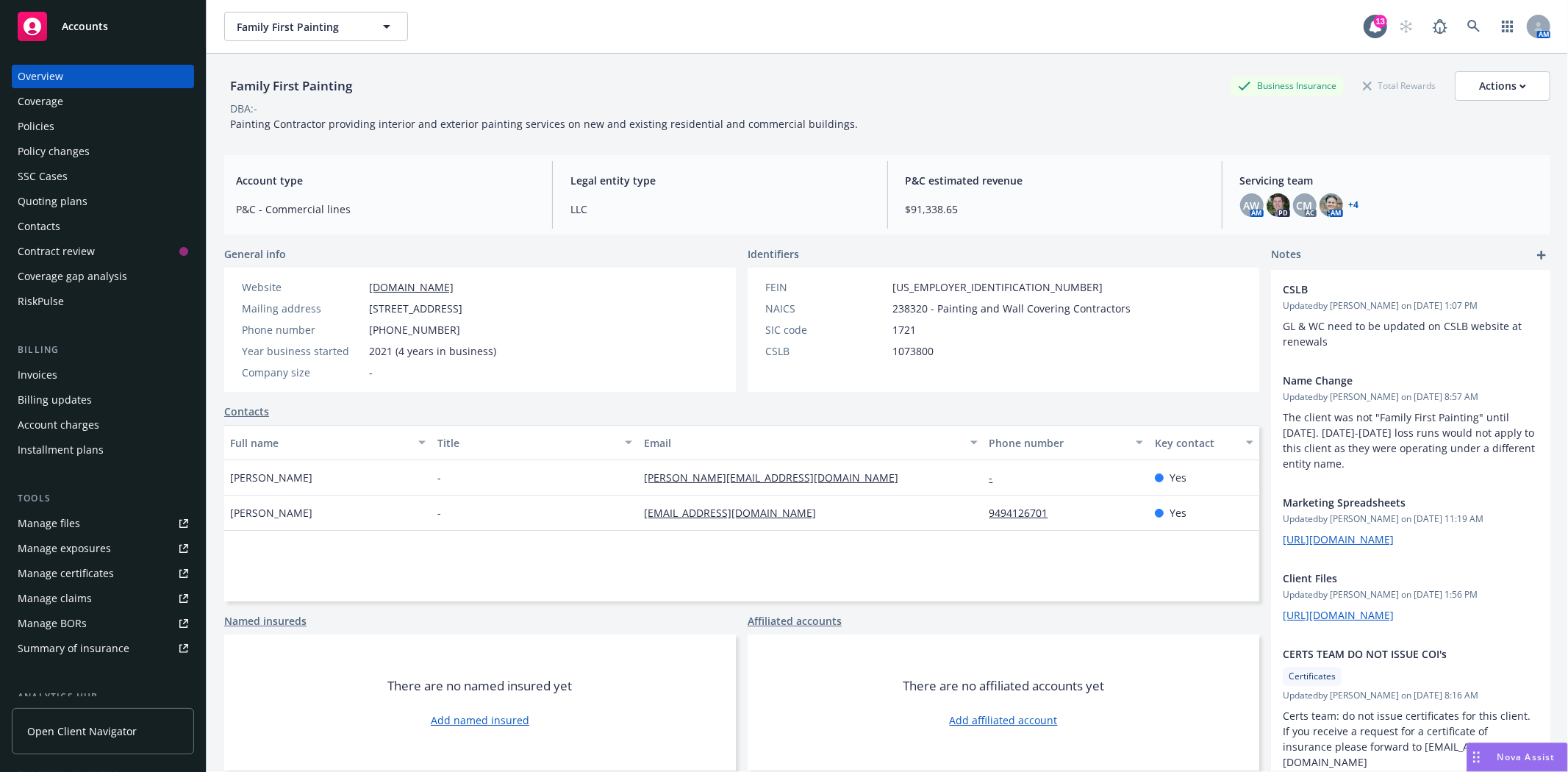
click at [37, 123] on div "Policies" at bounding box center [36, 126] width 37 height 23
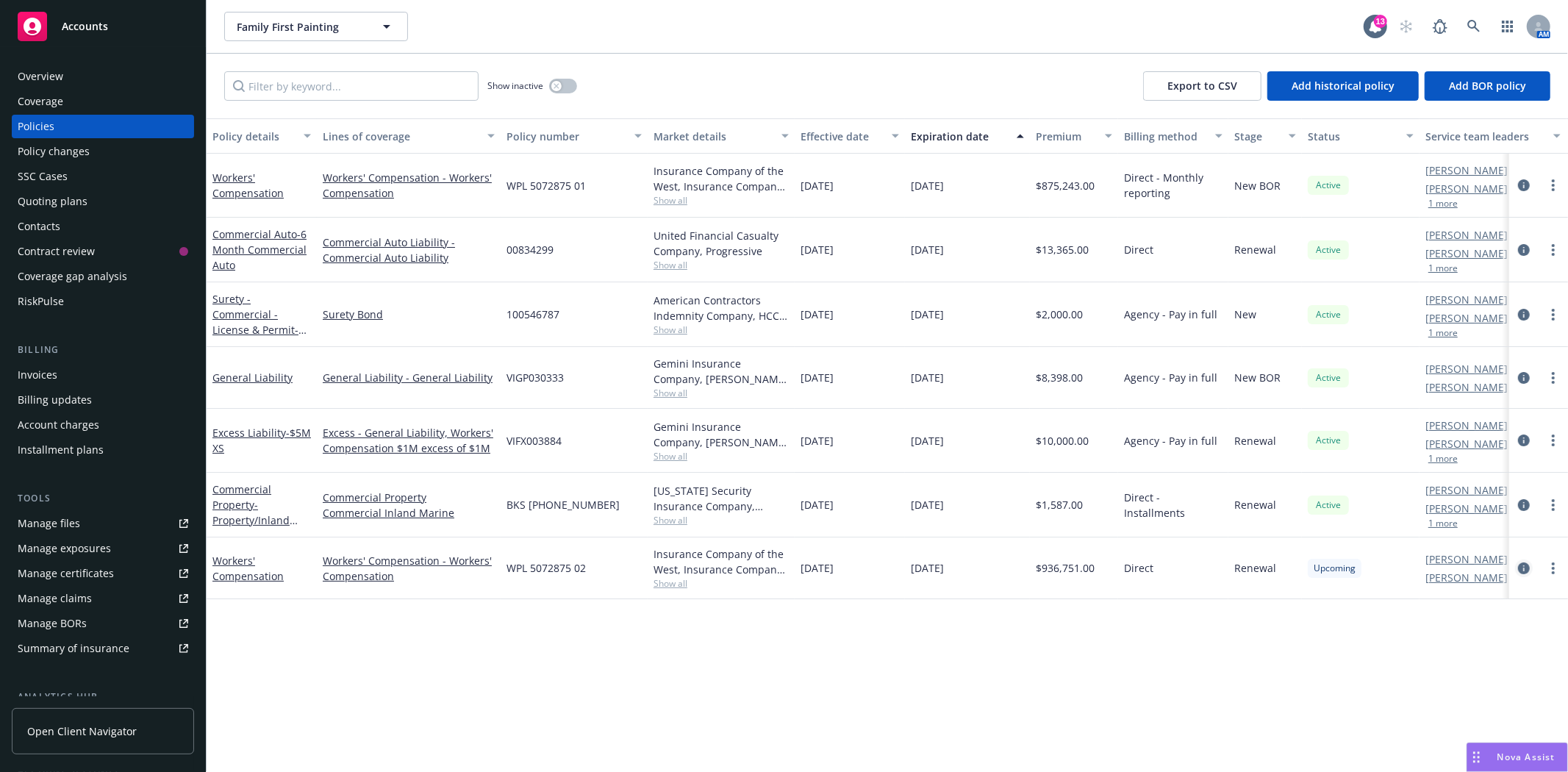
click at [1524, 566] on icon "circleInformation" at bounding box center [1525, 569] width 12 height 12
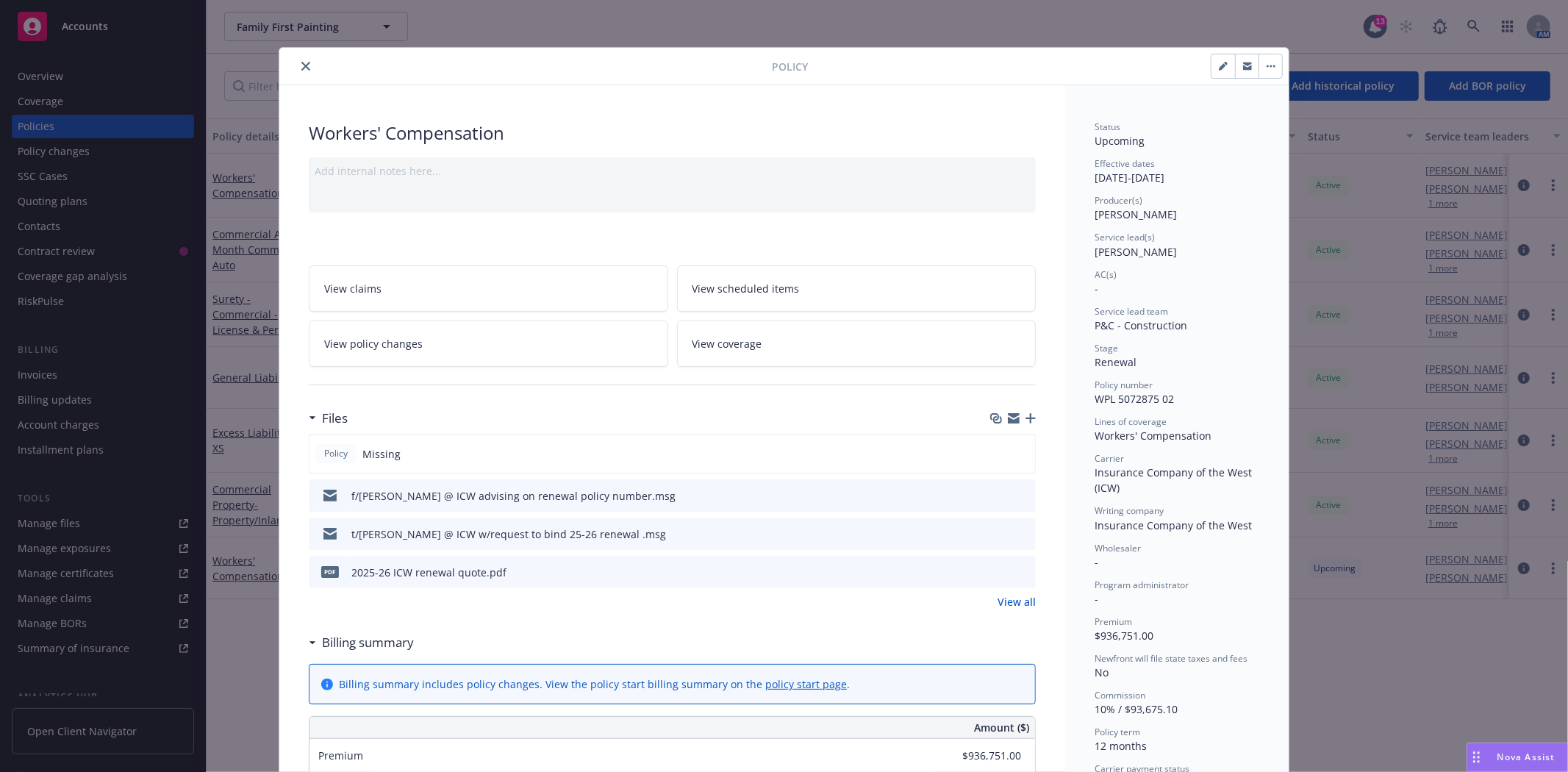
click at [1025, 417] on icon "button" at bounding box center [1031, 418] width 10 height 10
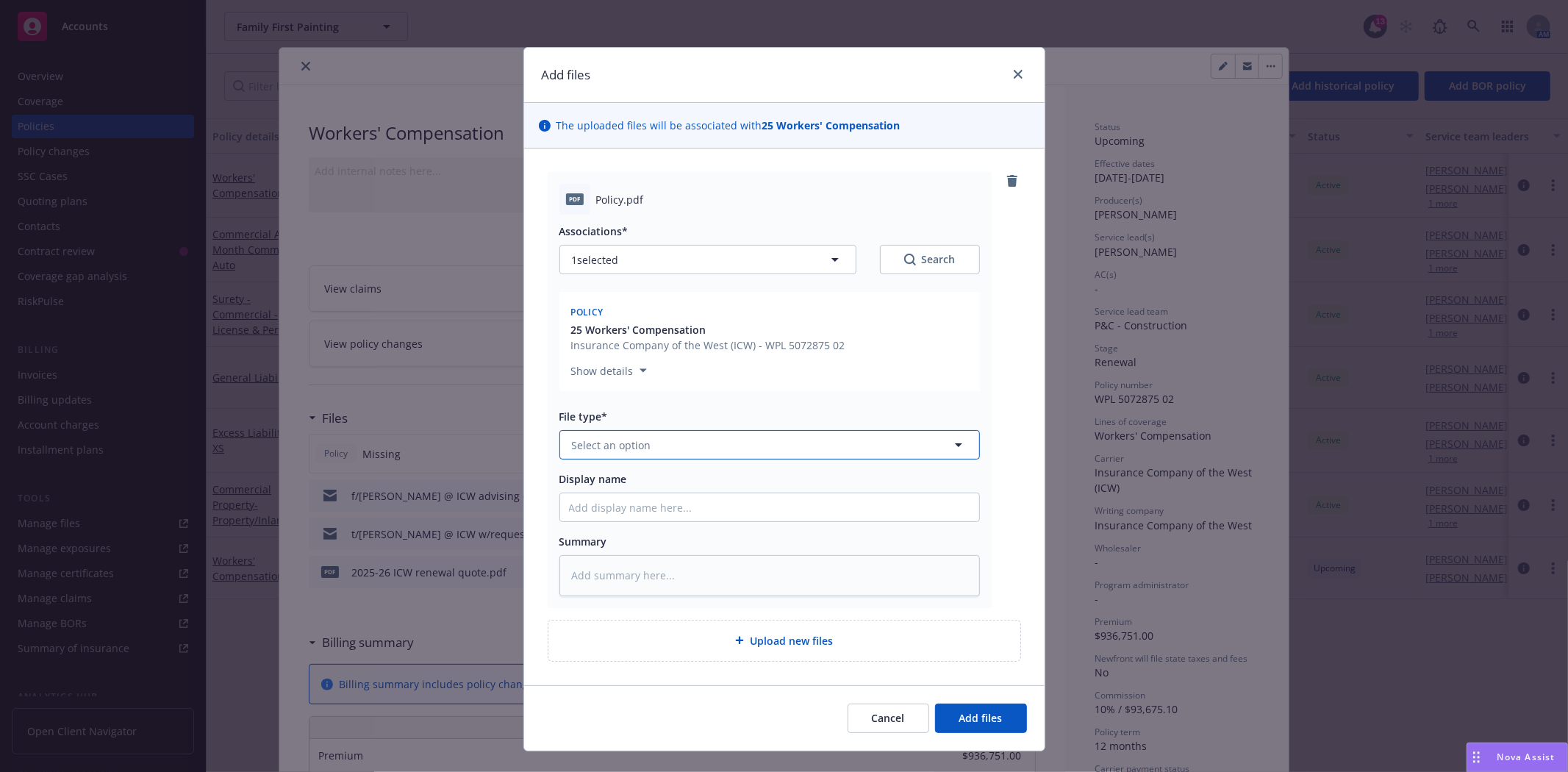
click at [669, 436] on button "Select an option" at bounding box center [770, 444] width 421 height 29
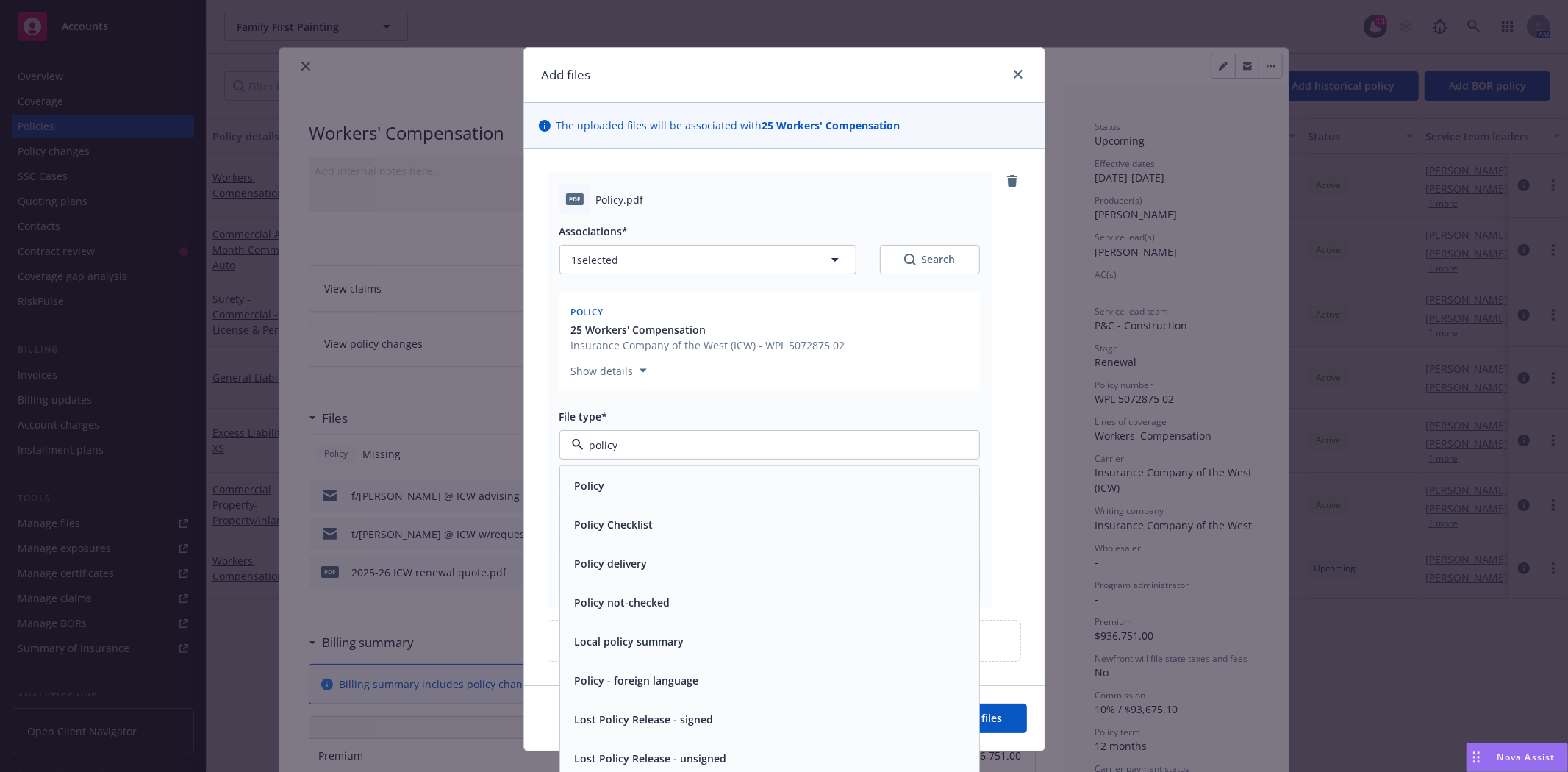
click at [602, 494] on div "Policy" at bounding box center [769, 485] width 401 height 21
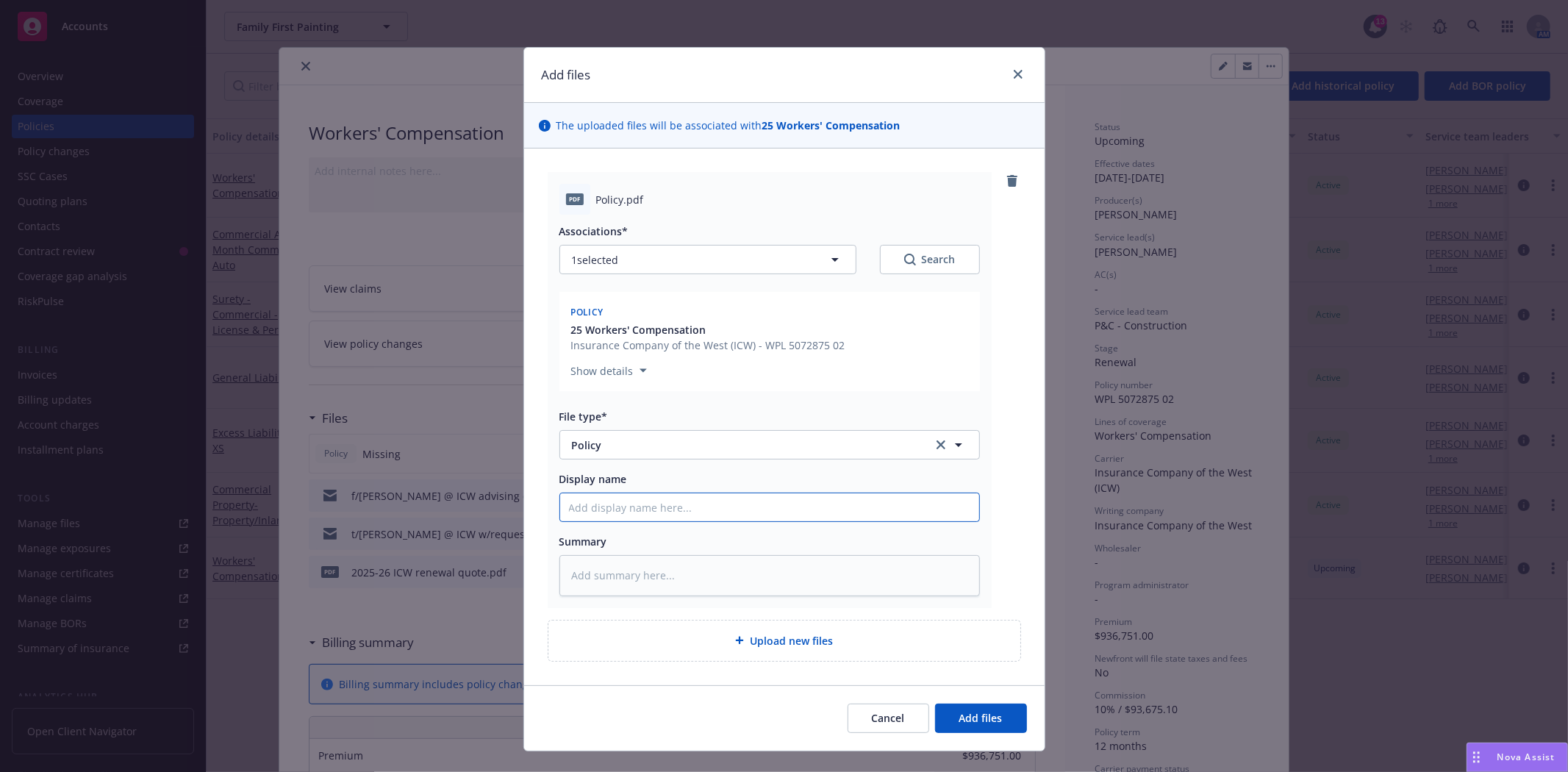
click at [591, 512] on input "Display name" at bounding box center [770, 506] width 419 height 28
click at [960, 717] on span "Add files" at bounding box center [981, 717] width 43 height 14
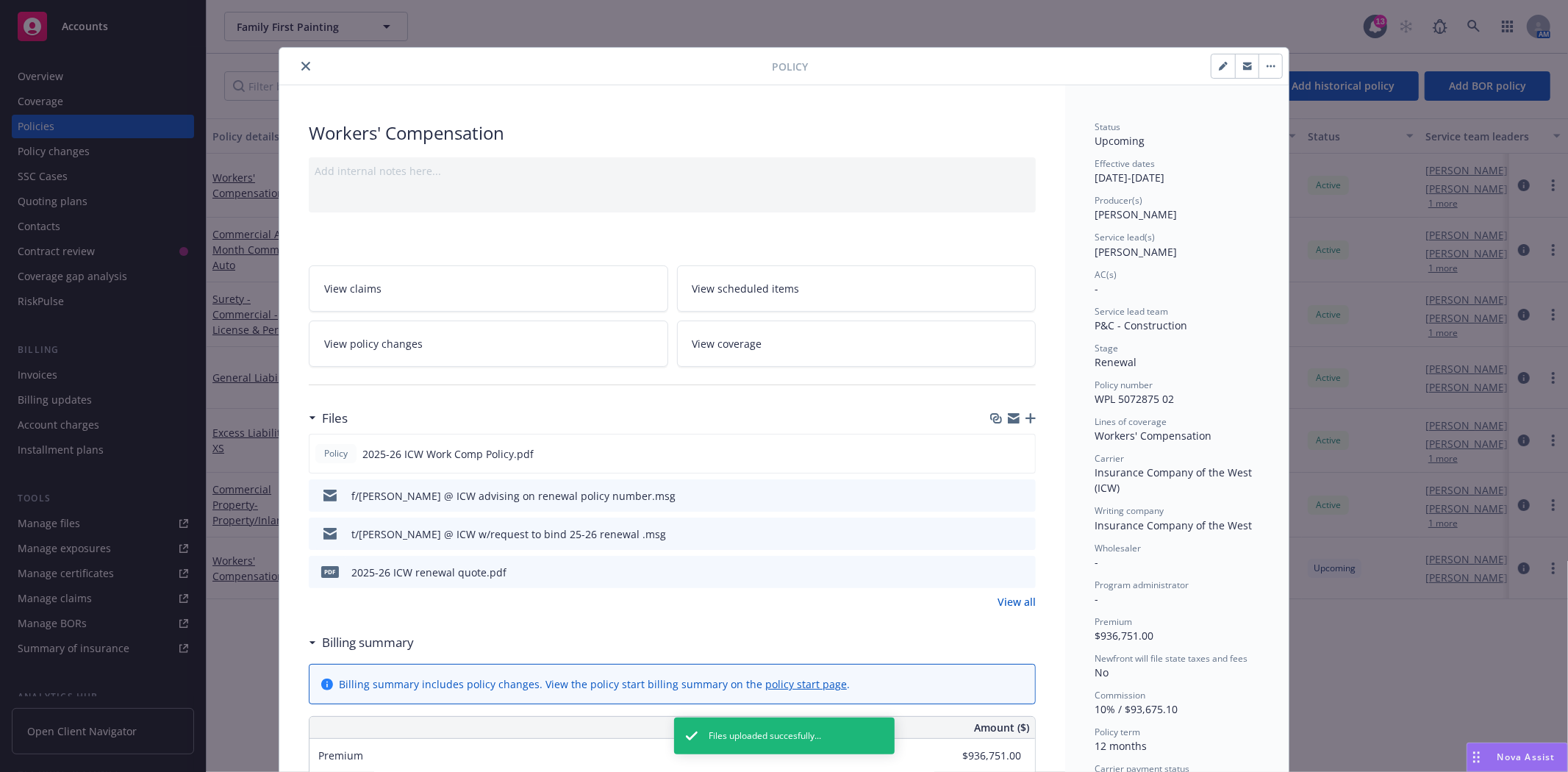
click at [302, 67] on icon "close" at bounding box center [306, 67] width 9 height 9
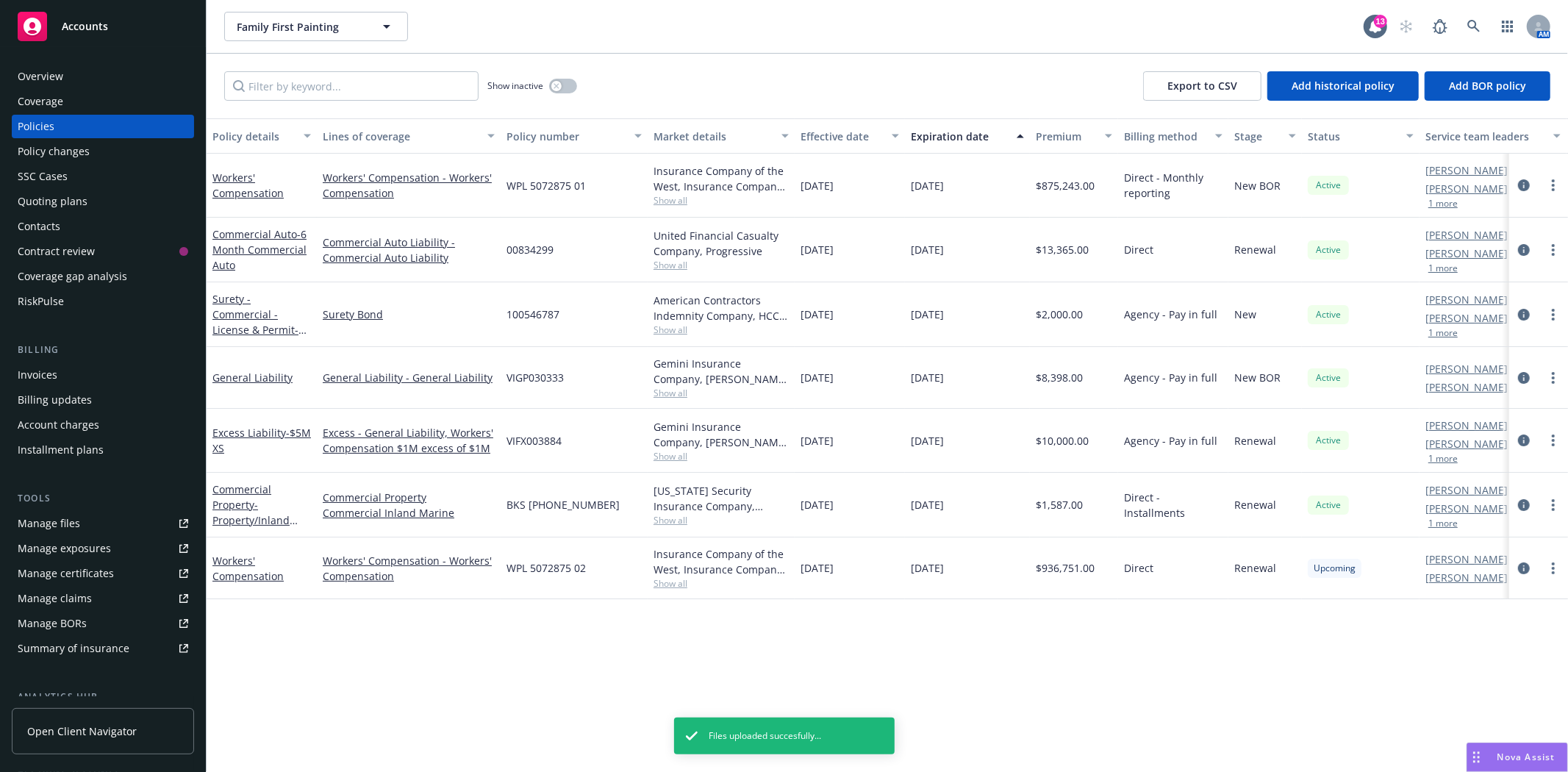
click at [70, 88] on div "Overview Coverage Policies Policy changes SSC Cases Quoting plans Contacts Cont…" at bounding box center [103, 189] width 183 height 248
click at [66, 105] on div "Coverage" at bounding box center [103, 101] width 171 height 23
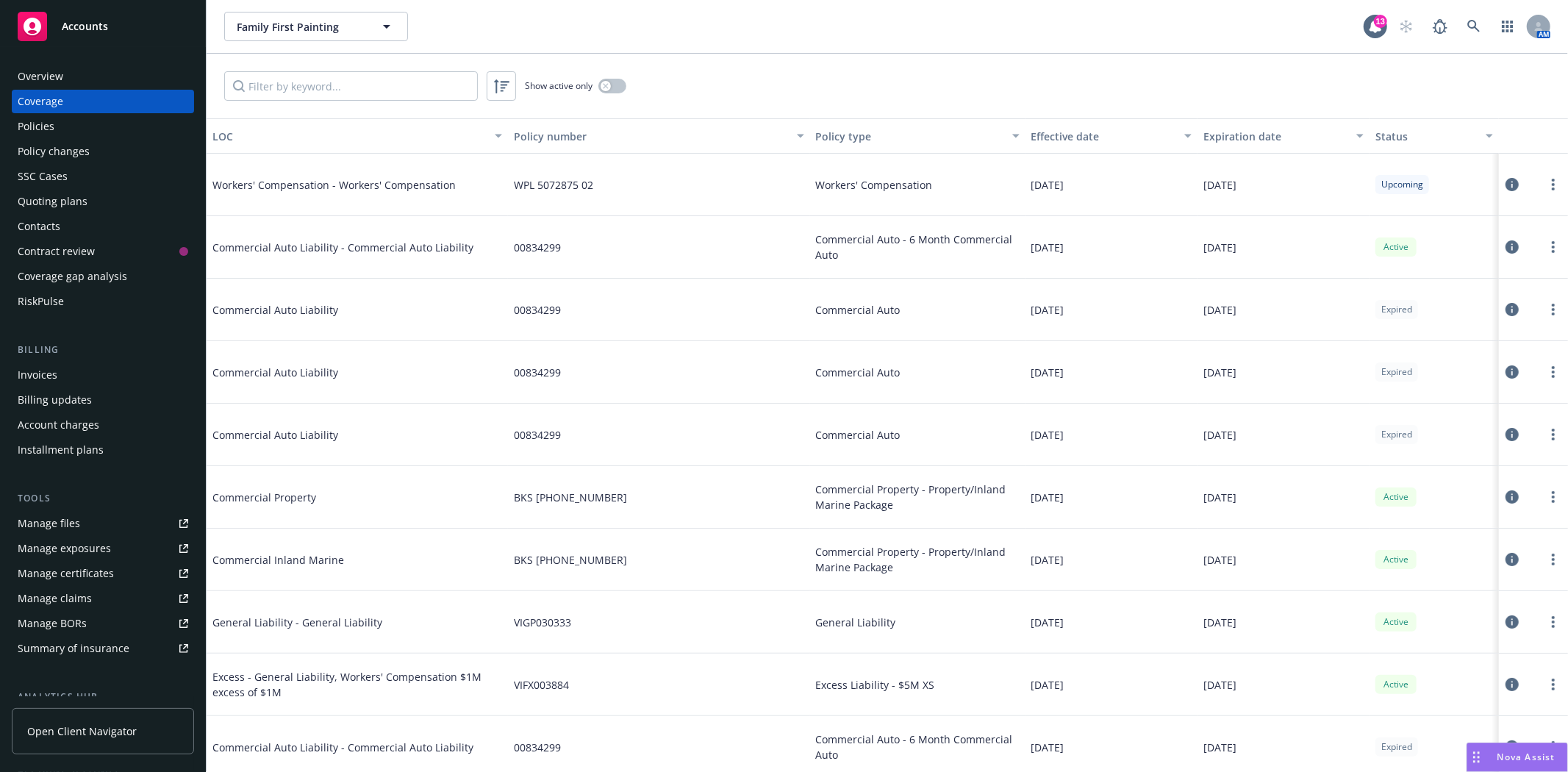
click at [1506, 183] on icon at bounding box center [1513, 185] width 13 height 13
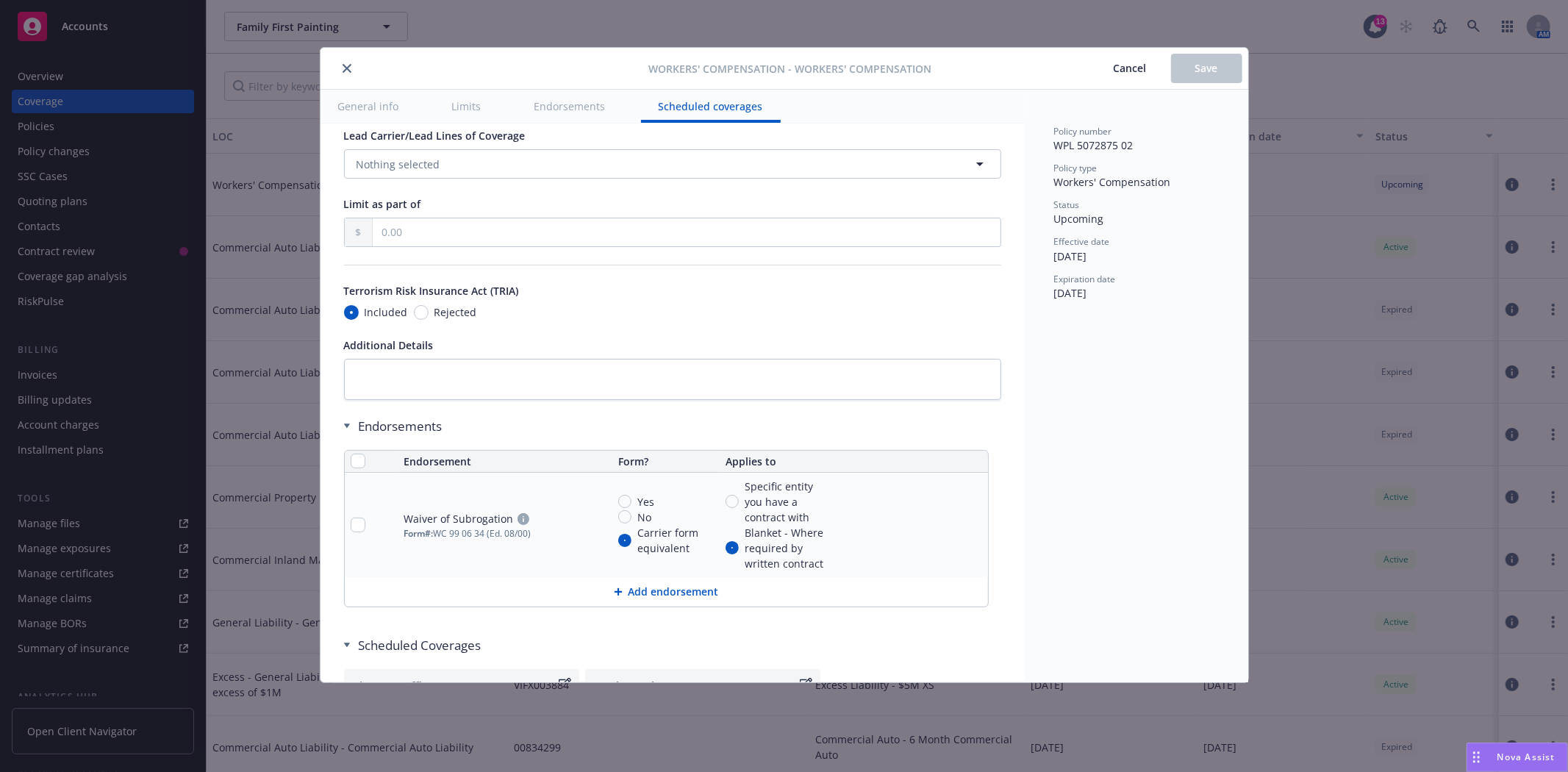
scroll to position [1296, 0]
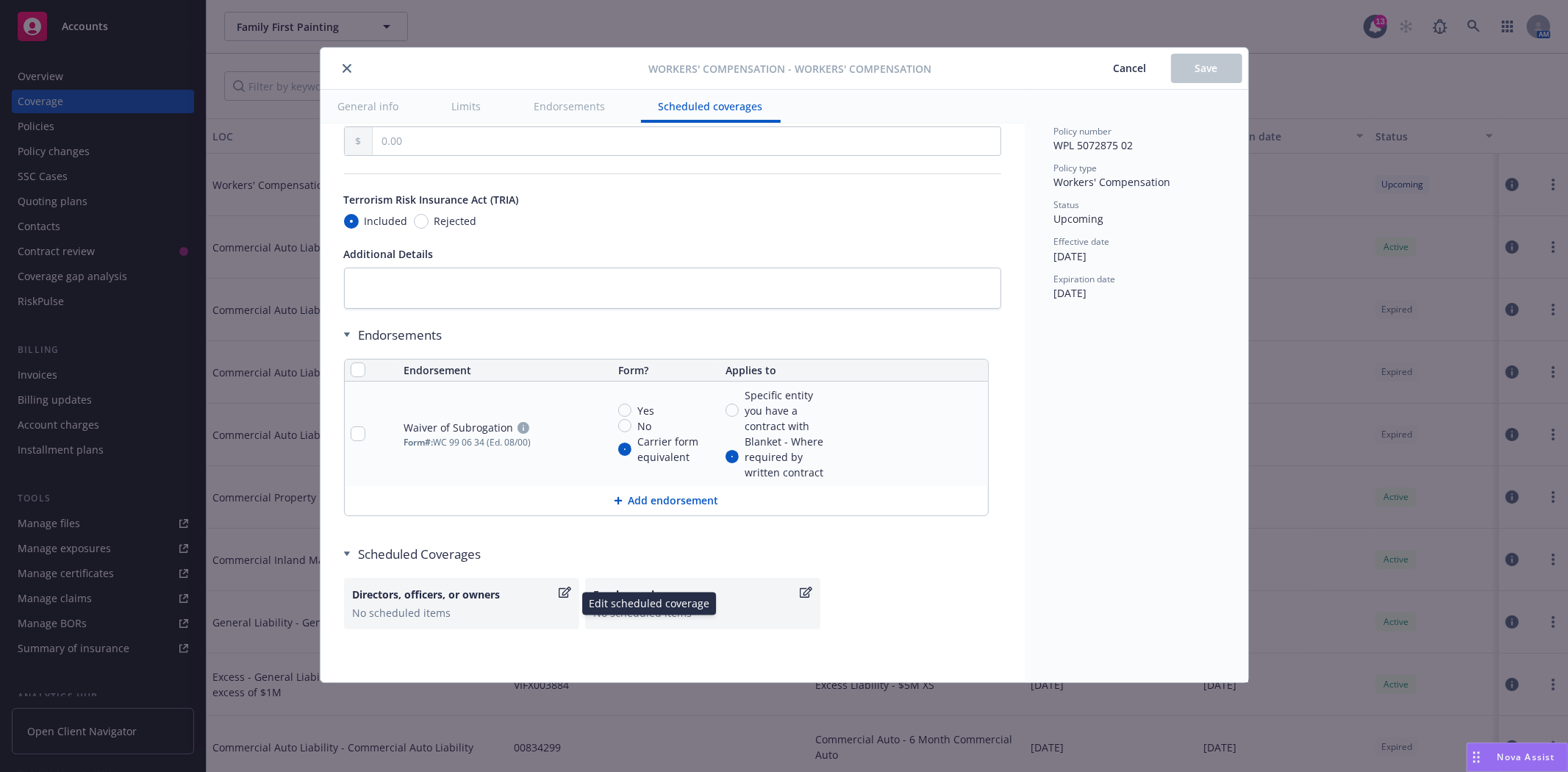
click at [439, 599] on div "Directors, officers, or owners" at bounding box center [454, 594] width 203 height 16
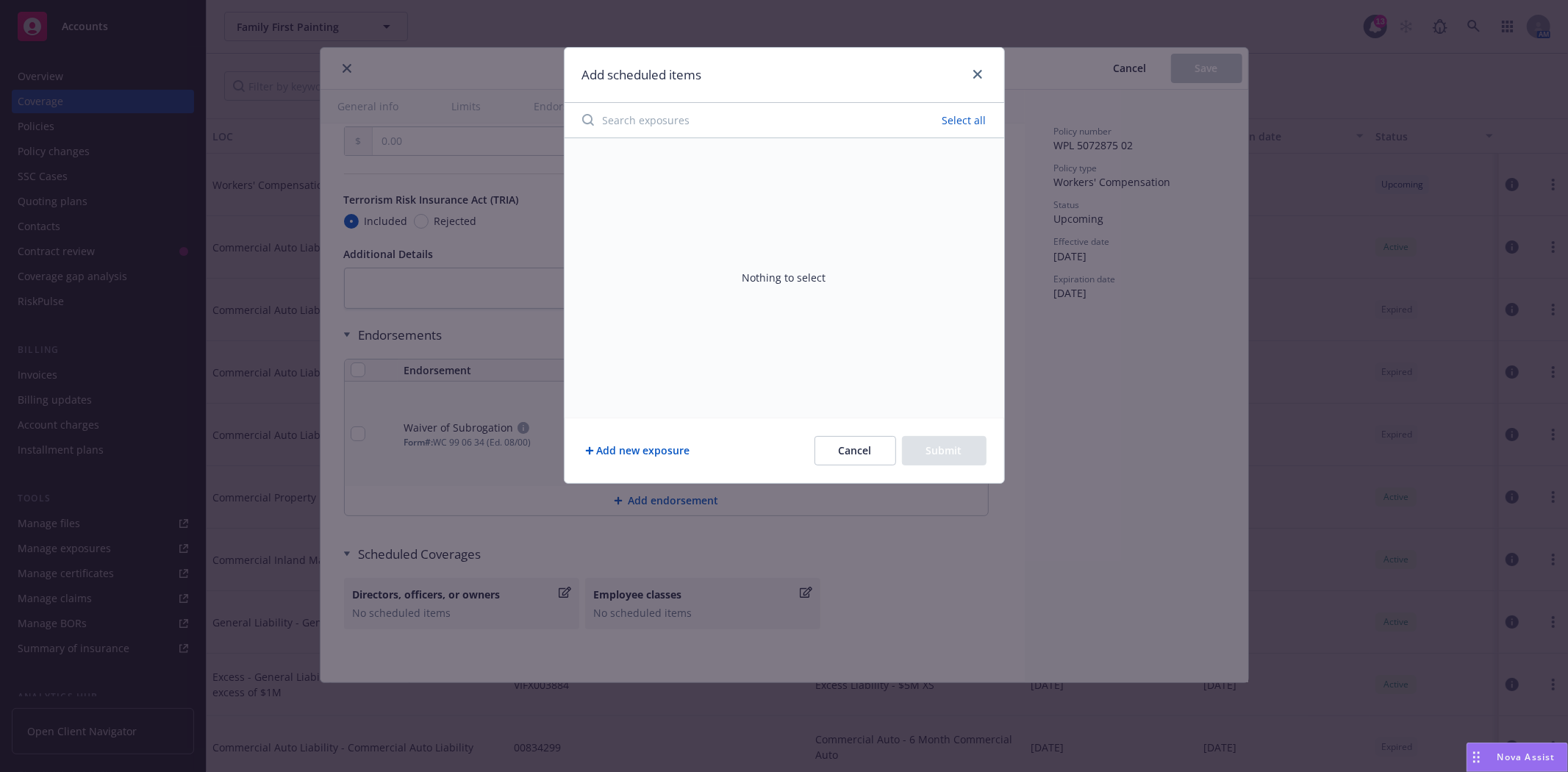
click at [659, 450] on button "Add new exposure" at bounding box center [638, 450] width 111 height 29
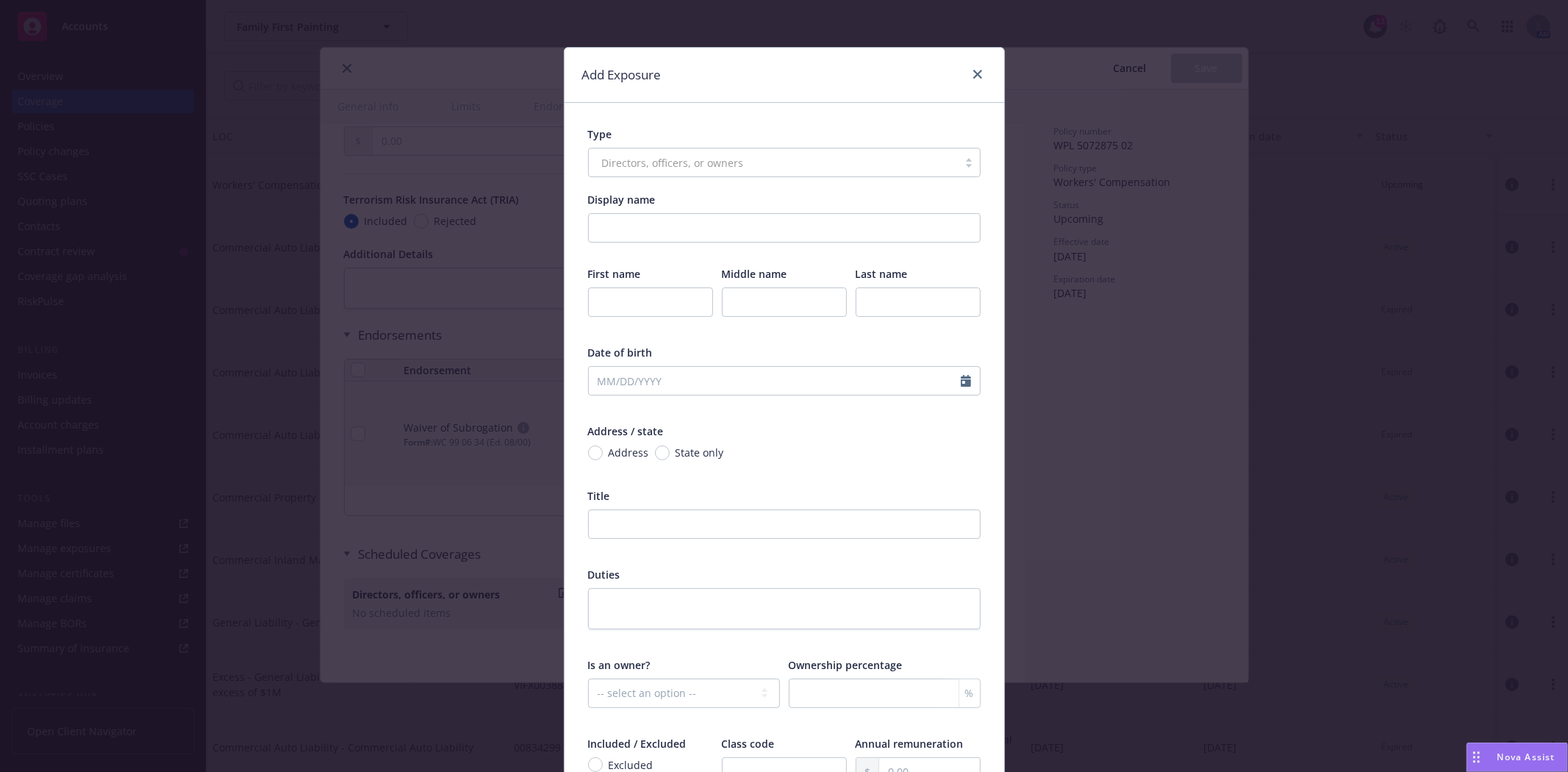
click at [678, 150] on div "Directors, officers, or owners" at bounding box center [784, 162] width 393 height 29
click at [669, 159] on div "Directors, officers, or owners" at bounding box center [784, 162] width 393 height 29
click at [968, 162] on div "Directors, officers, or owners" at bounding box center [784, 162] width 393 height 29
click at [689, 230] on input "Display name" at bounding box center [784, 227] width 393 height 29
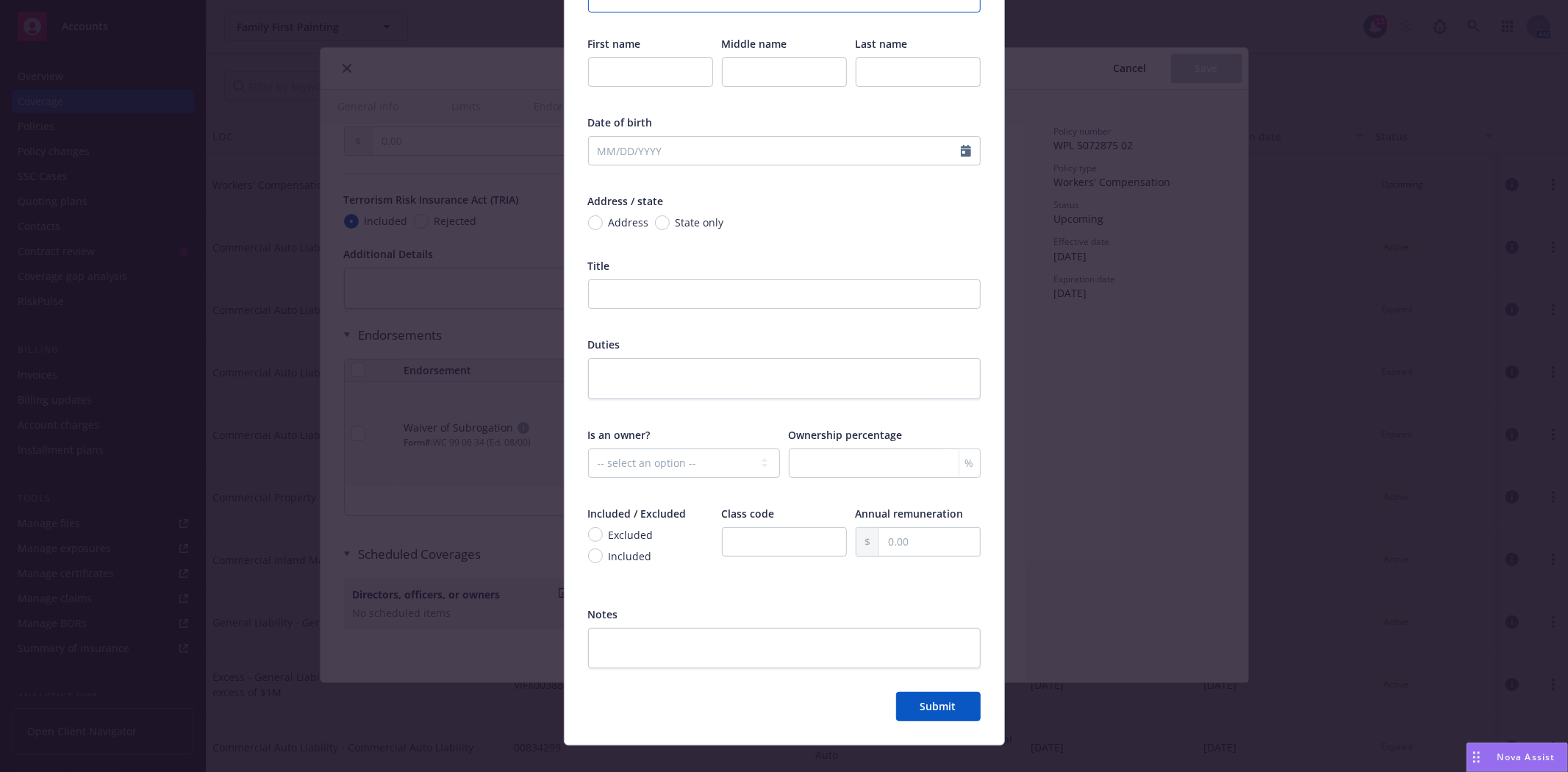
scroll to position [245, 0]
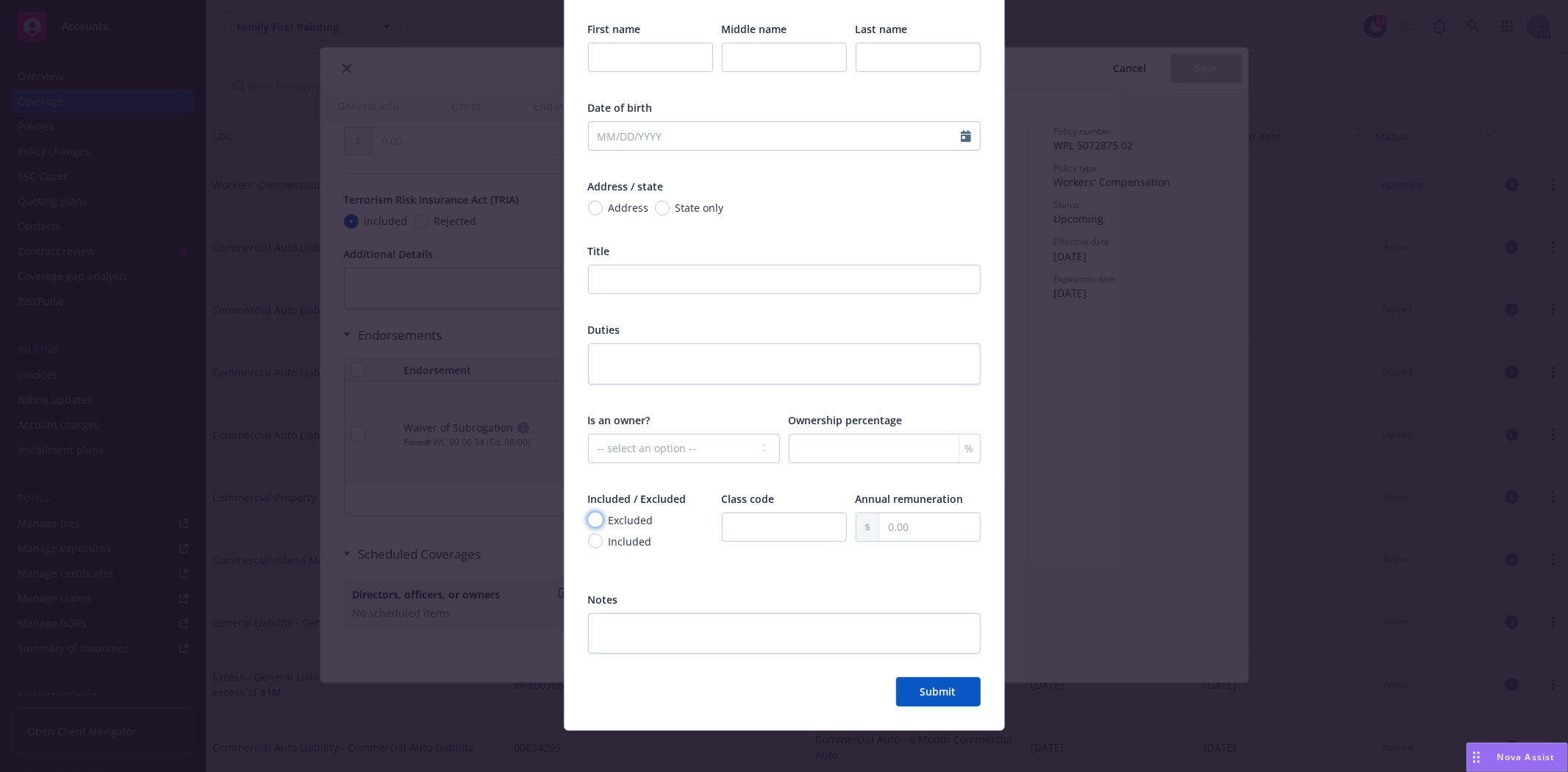
click at [588, 518] on input "Excluded" at bounding box center [596, 520] width 15 height 15
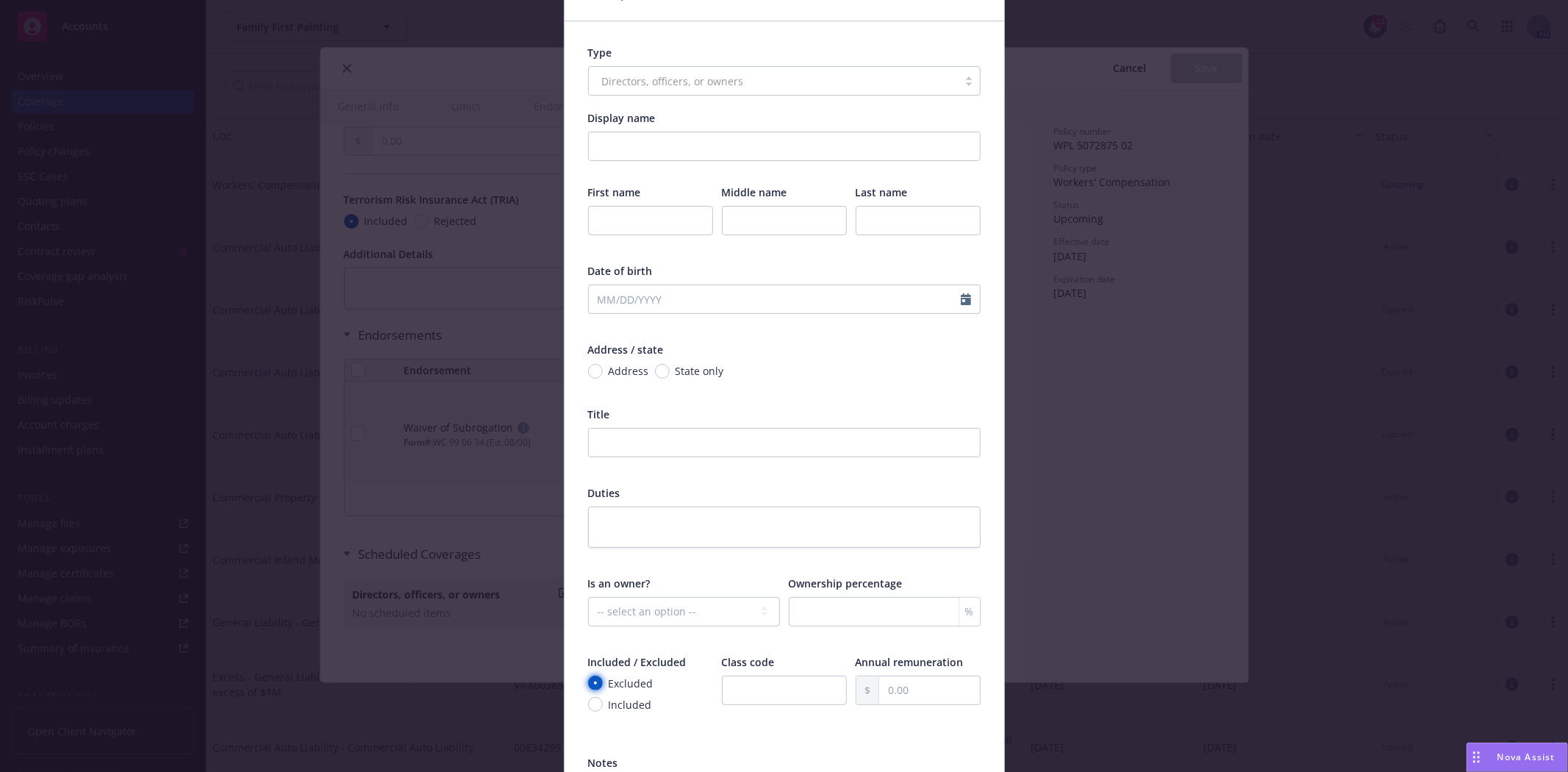
scroll to position [0, 0]
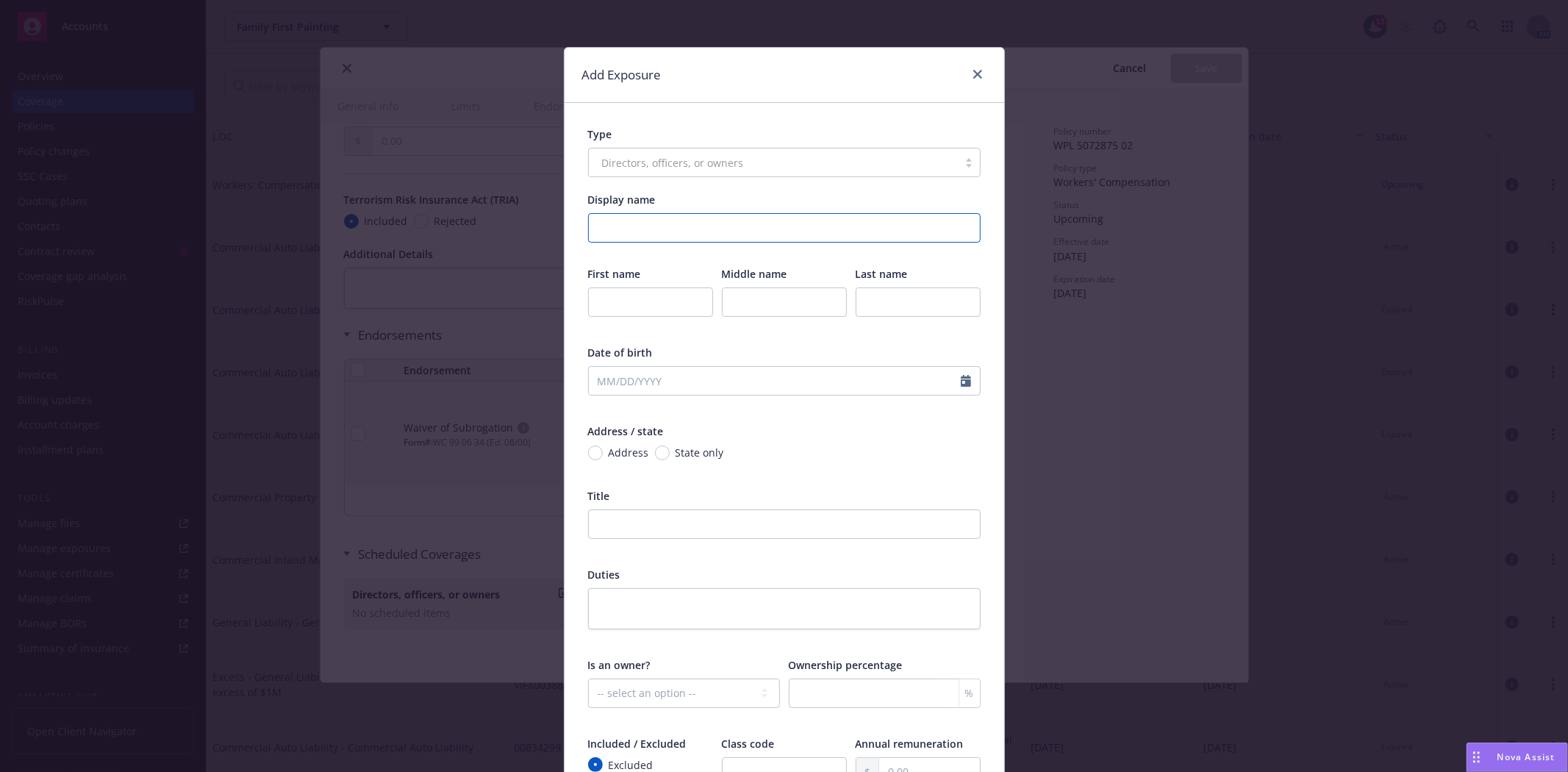
click at [638, 226] on input "Display name" at bounding box center [784, 227] width 393 height 29
click at [872, 452] on div "Address State only" at bounding box center [735, 452] width 294 height 16
click at [655, 450] on input "State only" at bounding box center [662, 453] width 15 height 15
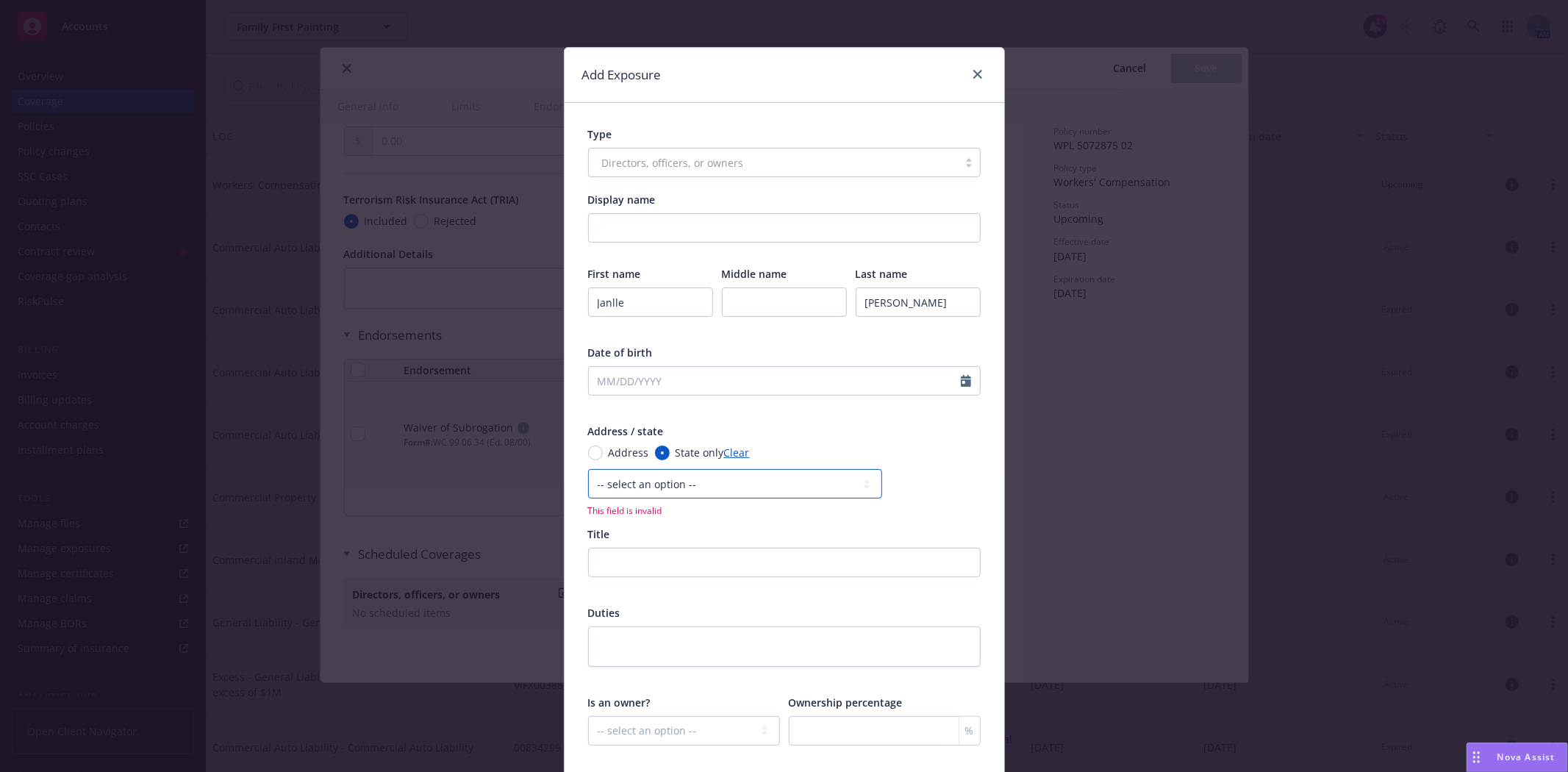
click at [655, 493] on select "-- select an option -- Alaska Alabama Arkansas American Samoa Arizona Californi…" at bounding box center [735, 483] width 294 height 29
click at [588, 469] on select "-- select an option -- Alaska Alabama Arkansas American Samoa Arizona Californi…" at bounding box center [735, 483] width 294 height 29
click at [659, 563] on input "text" at bounding box center [784, 562] width 393 height 29
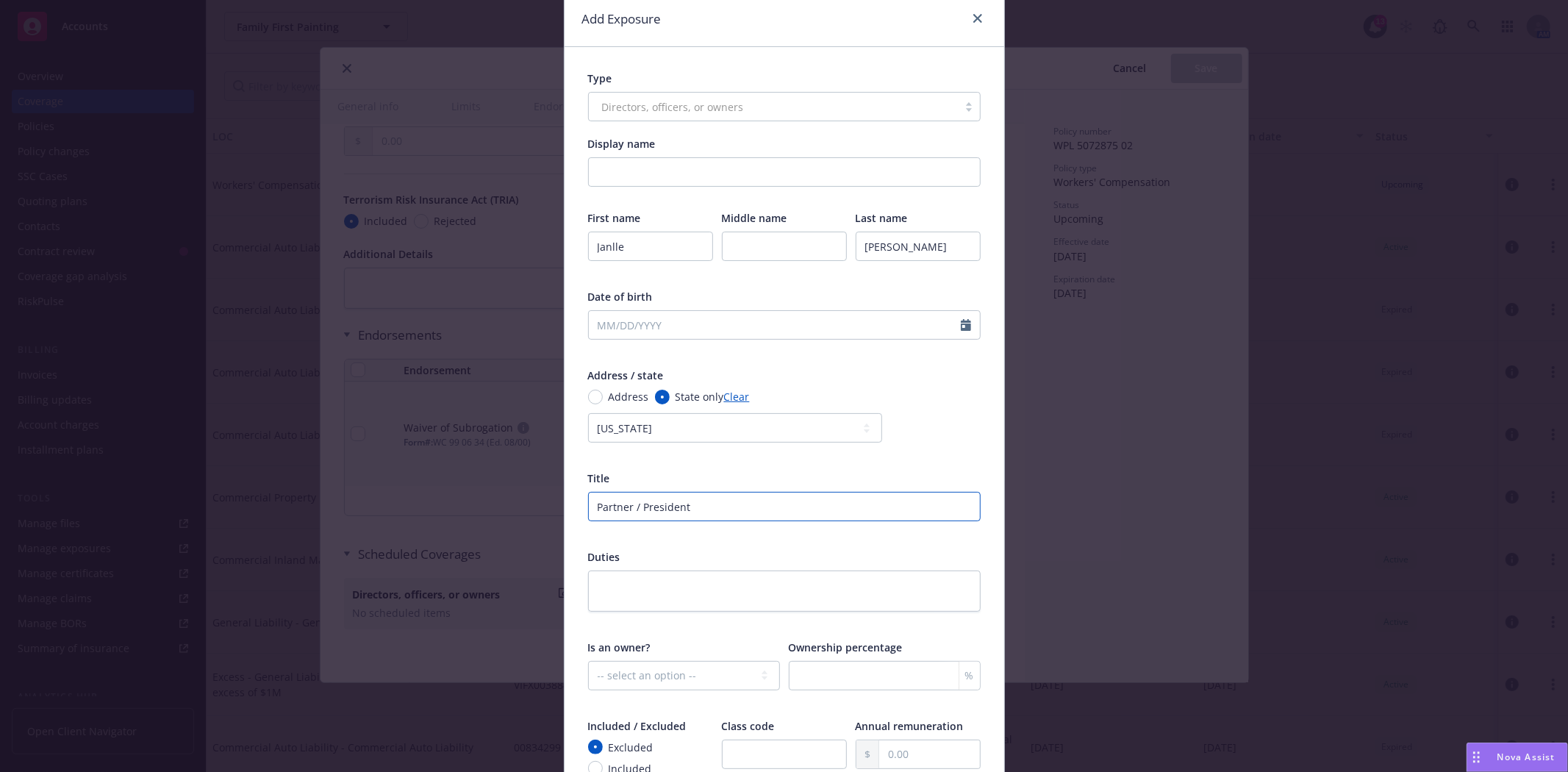
scroll to position [82, 0]
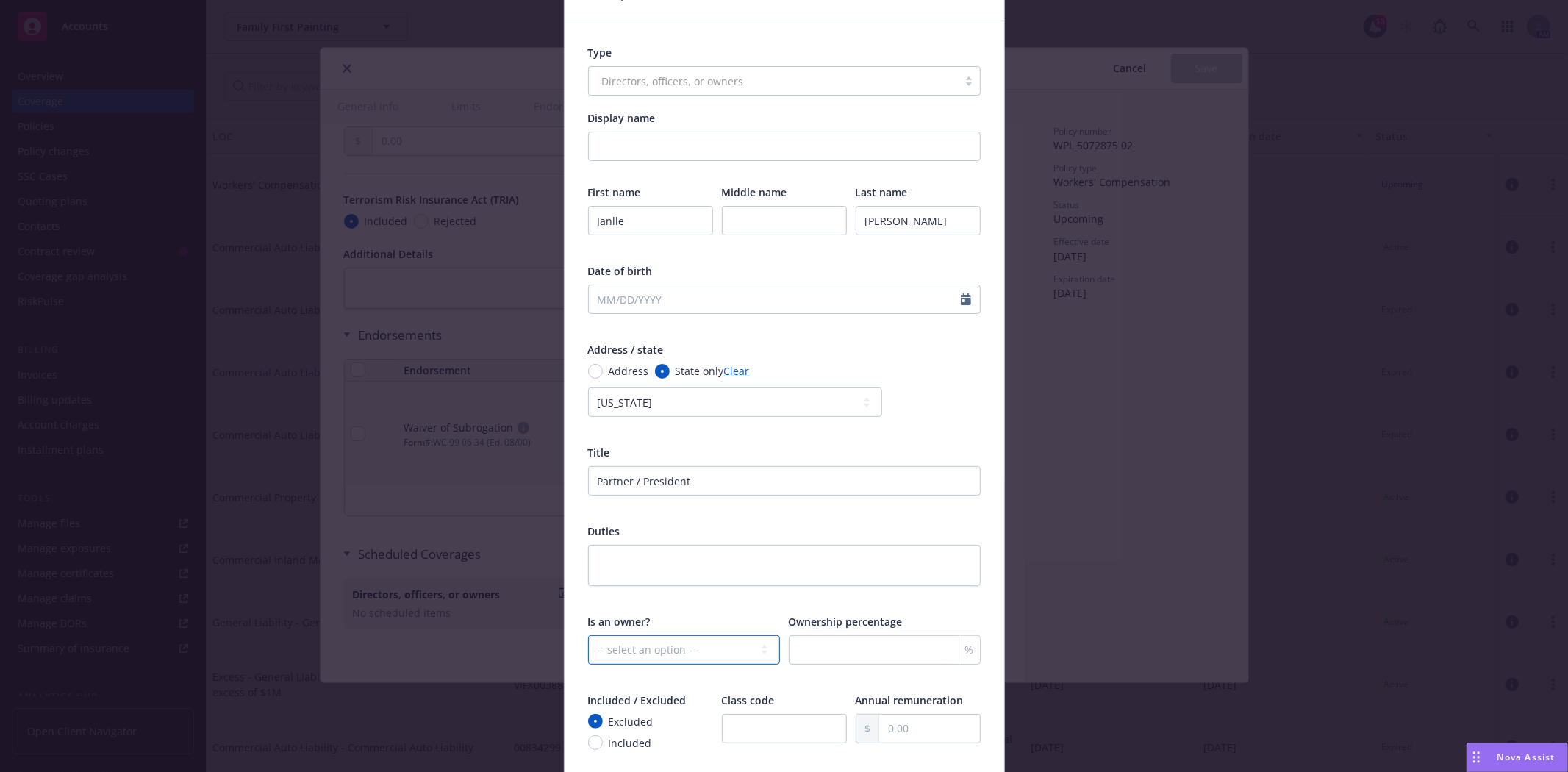
click at [684, 655] on select "-- select an option -- Unknown Yes No" at bounding box center [684, 649] width 192 height 29
click at [588, 635] on select "-- select an option -- Unknown Yes No" at bounding box center [684, 649] width 192 height 29
click at [895, 647] on input "number" at bounding box center [885, 649] width 192 height 29
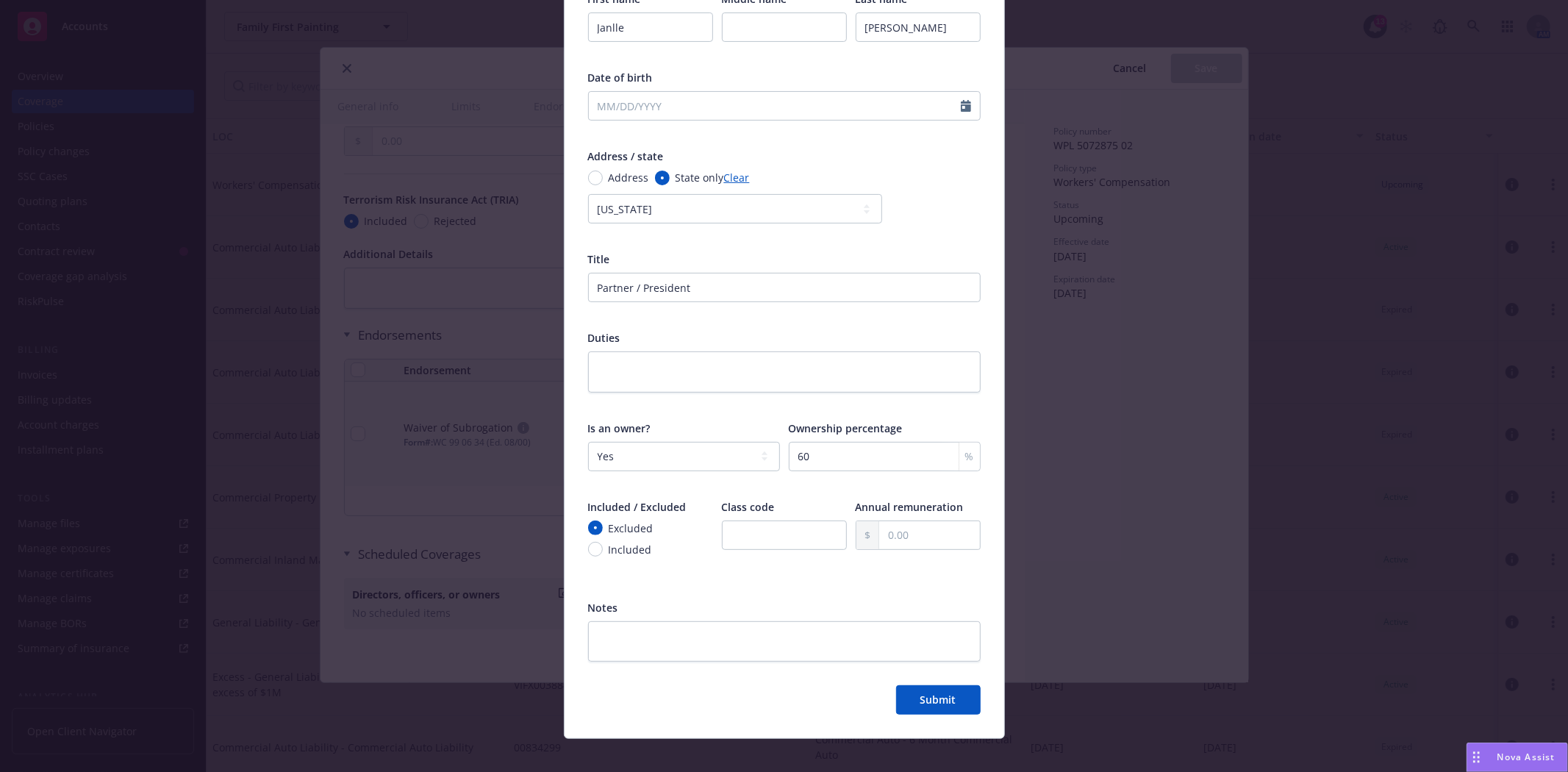
scroll to position [288, 0]
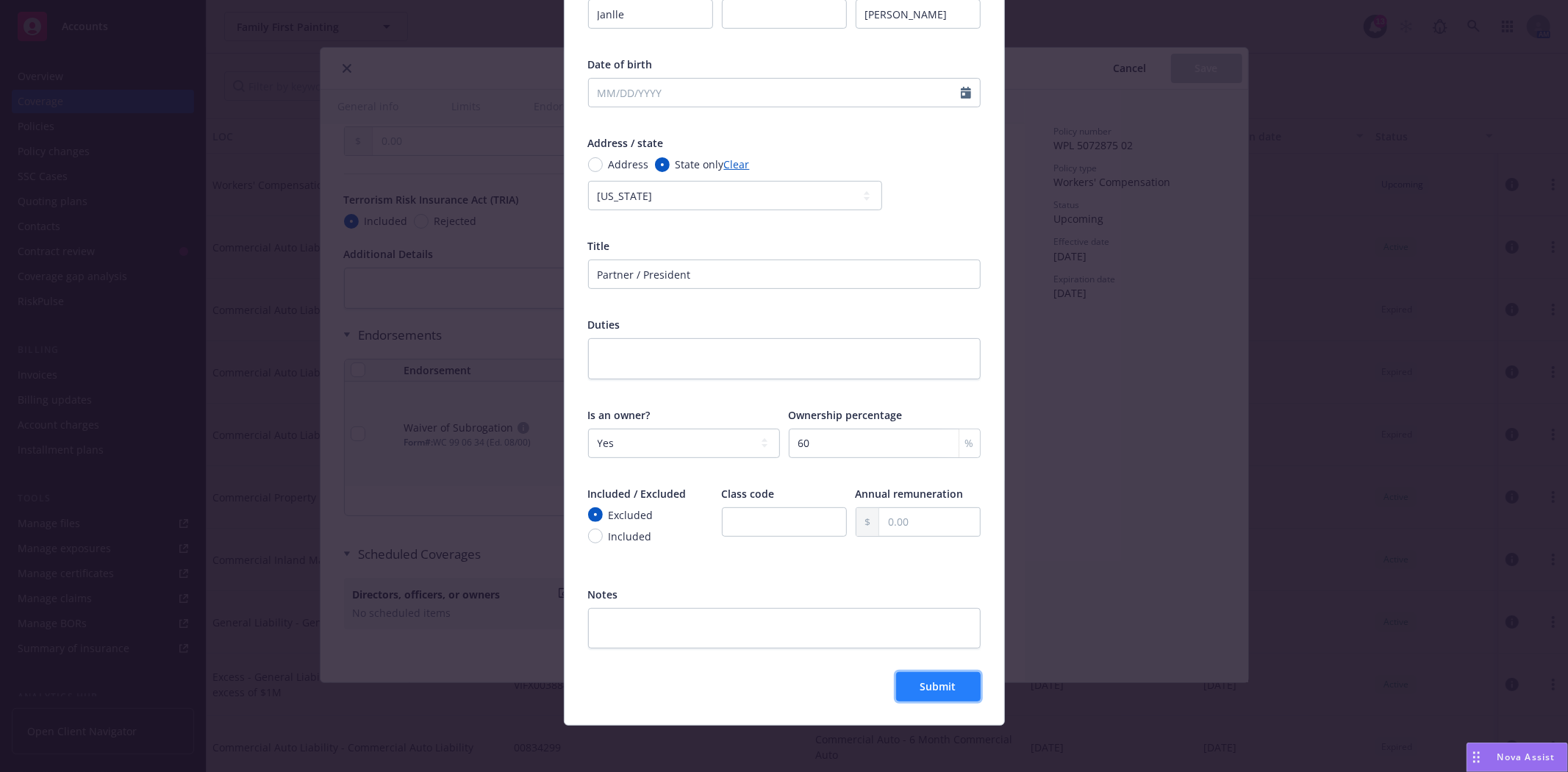
click at [921, 687] on span "Submit" at bounding box center [939, 686] width 36 height 14
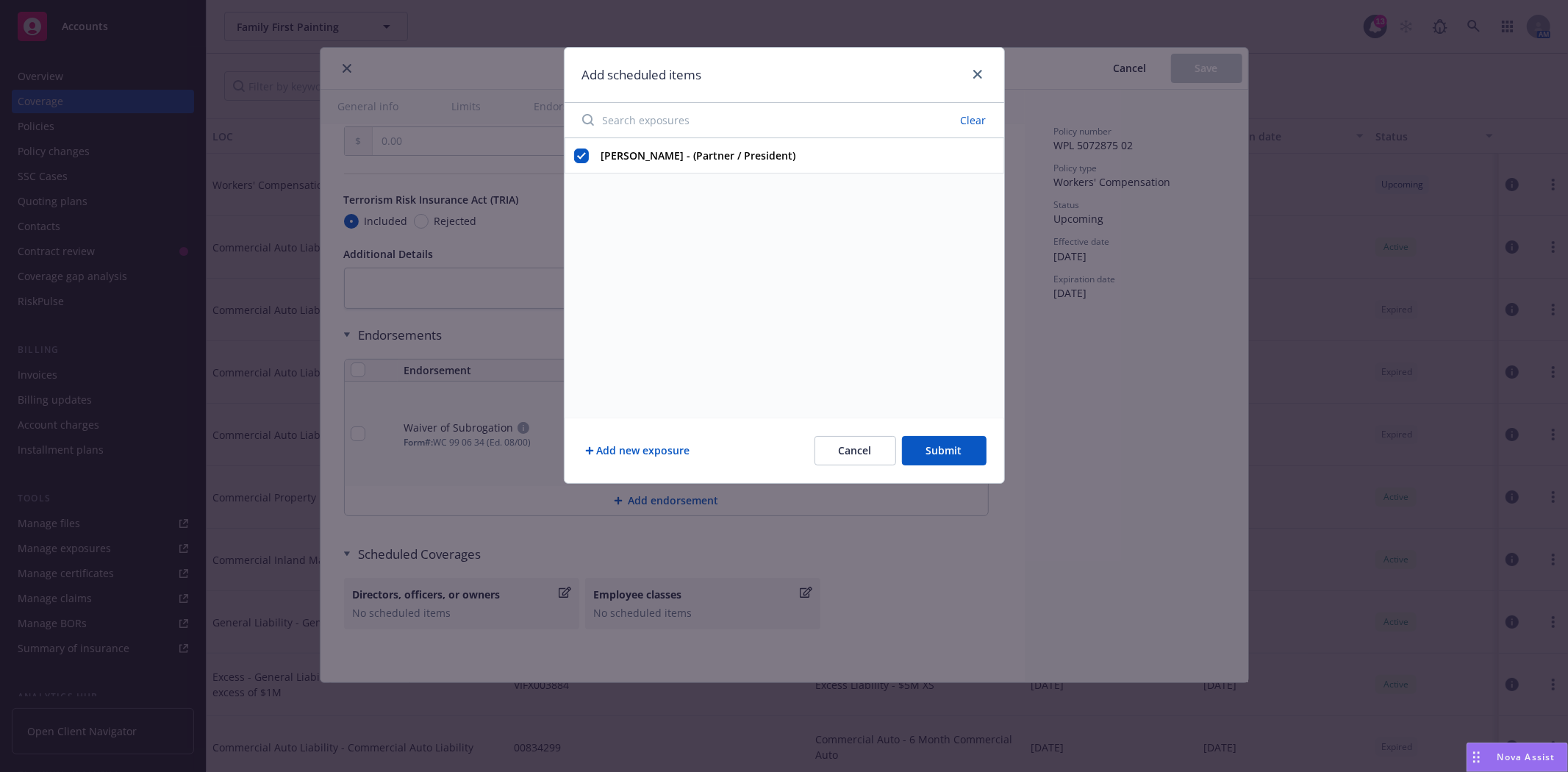
click at [659, 450] on button "Add new exposure" at bounding box center [638, 450] width 111 height 29
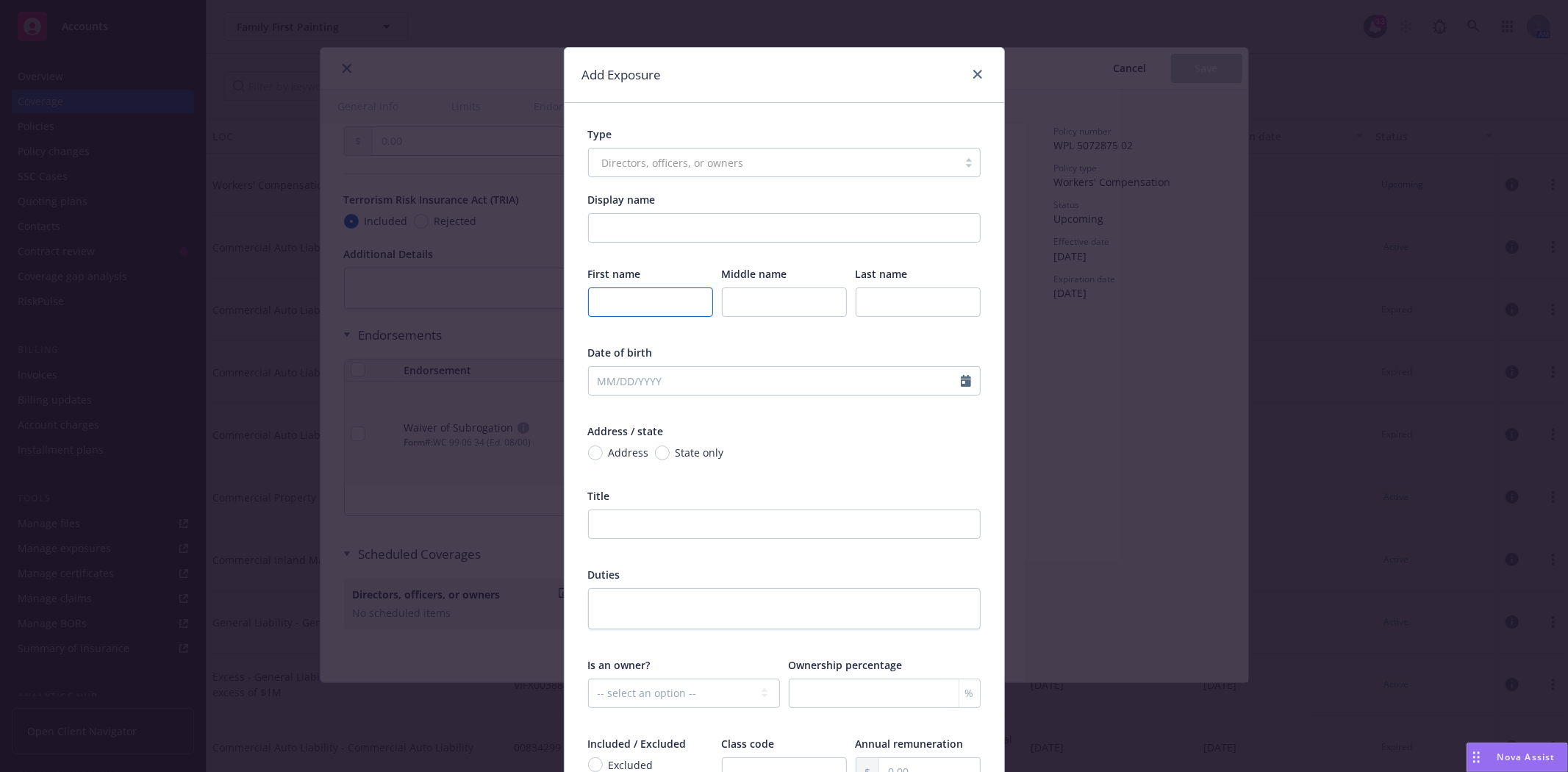
click at [626, 296] on input "text" at bounding box center [650, 301] width 125 height 29
click at [957, 456] on div "Address State only" at bounding box center [784, 462] width 393 height 34
click at [656, 454] on input "State only" at bounding box center [662, 453] width 15 height 15
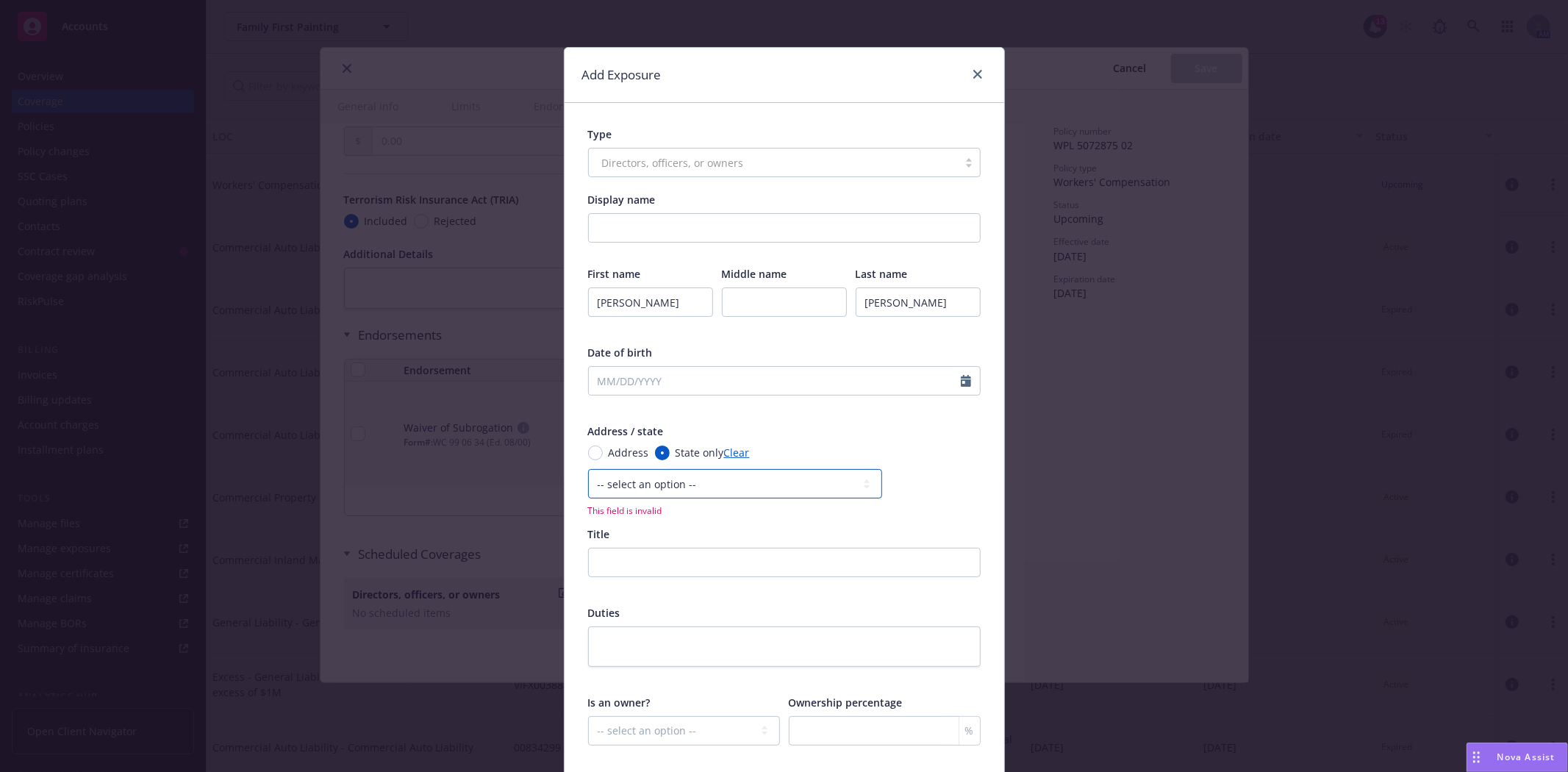
click at [647, 483] on select "-- select an option -- Alaska Alabama Arkansas American Samoa Arizona Californi…" at bounding box center [735, 483] width 294 height 29
click at [588, 469] on select "-- select an option -- Alaska Alabama Arkansas American Samoa Arizona Californi…" at bounding box center [735, 483] width 294 height 29
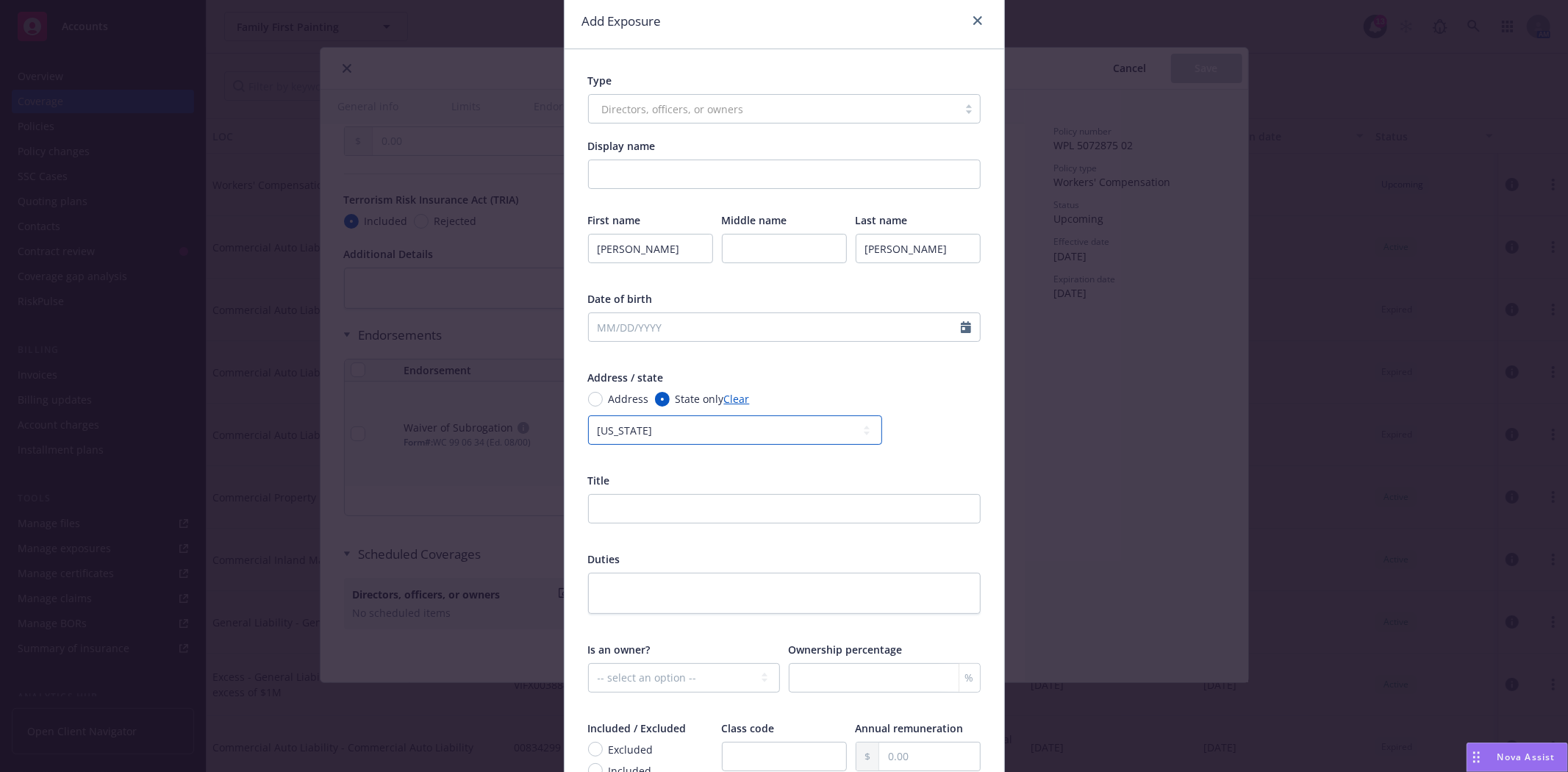
scroll to position [82, 0]
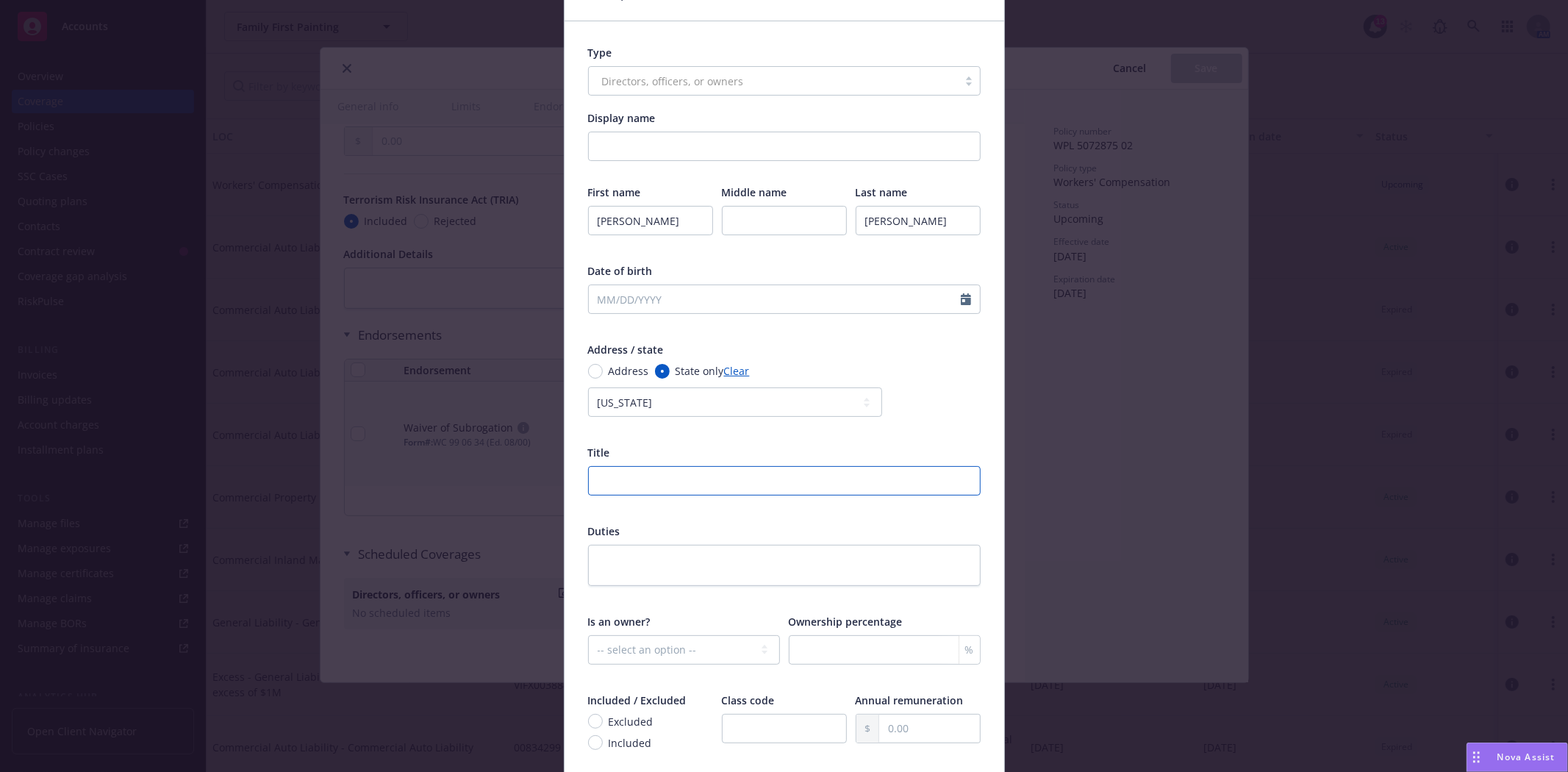
click at [630, 474] on input "text" at bounding box center [784, 480] width 393 height 29
click at [636, 647] on select "-- select an option -- Unknown Yes No" at bounding box center [684, 649] width 192 height 29
click at [588, 635] on select "-- select an option -- Unknown Yes No" at bounding box center [684, 649] width 192 height 29
click at [842, 647] on input "number" at bounding box center [885, 649] width 192 height 29
click at [957, 610] on div "First name Brandon Middle name Last name Wilson Date of birth Address / state A…" at bounding box center [784, 434] width 393 height 498
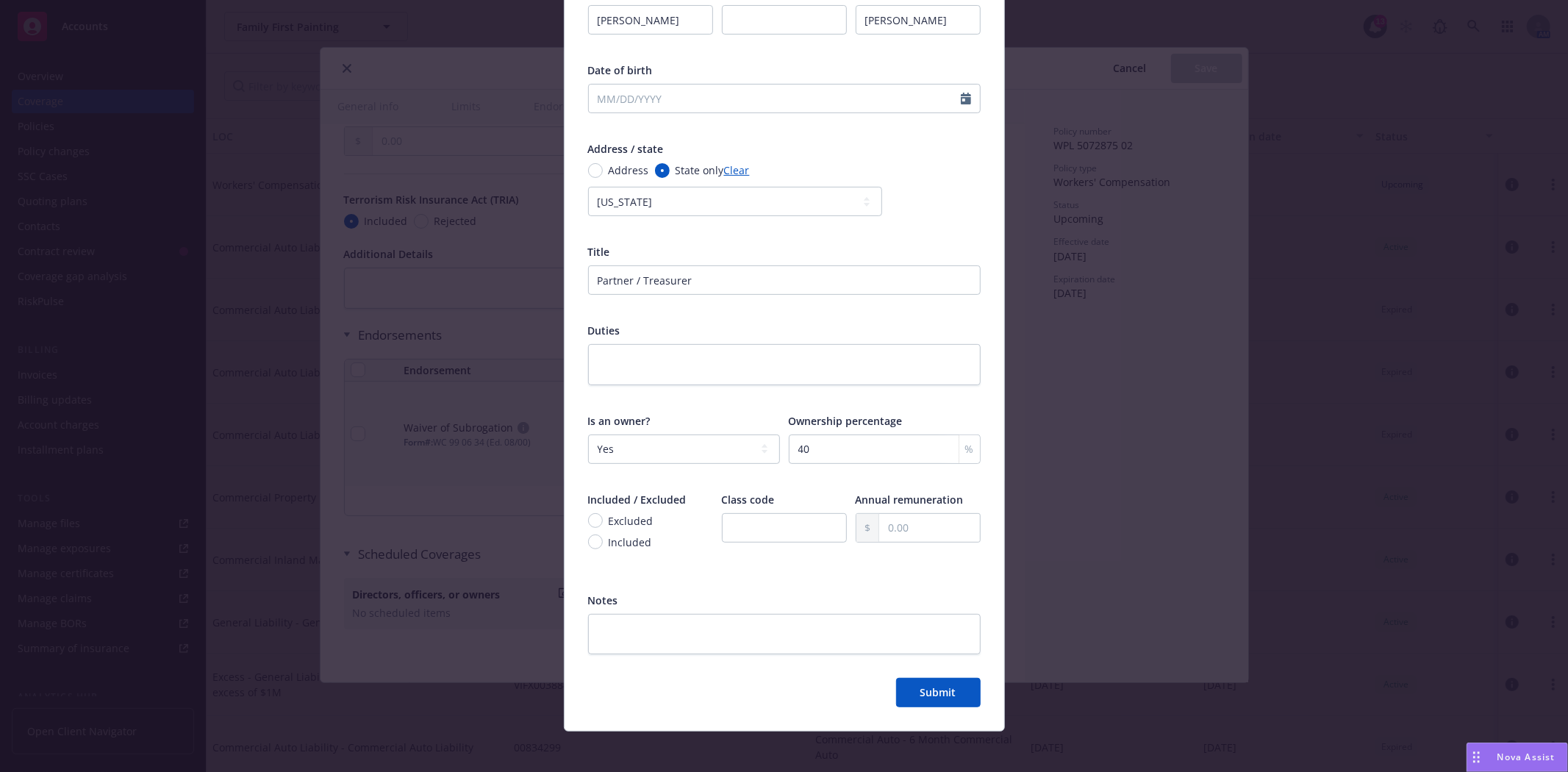
scroll to position [288, 0]
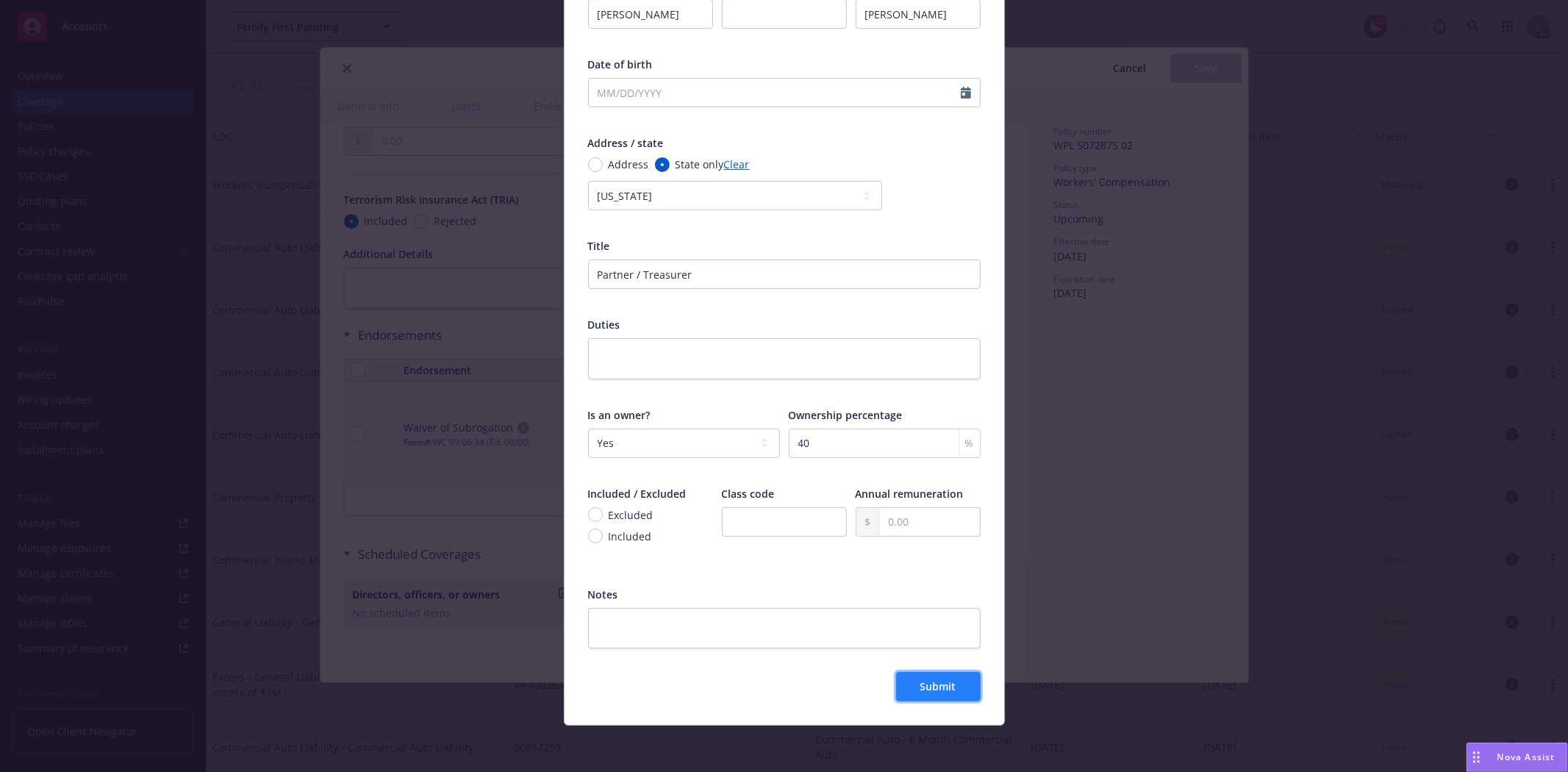
click at [928, 693] on button "Submit" at bounding box center [939, 686] width 85 height 29
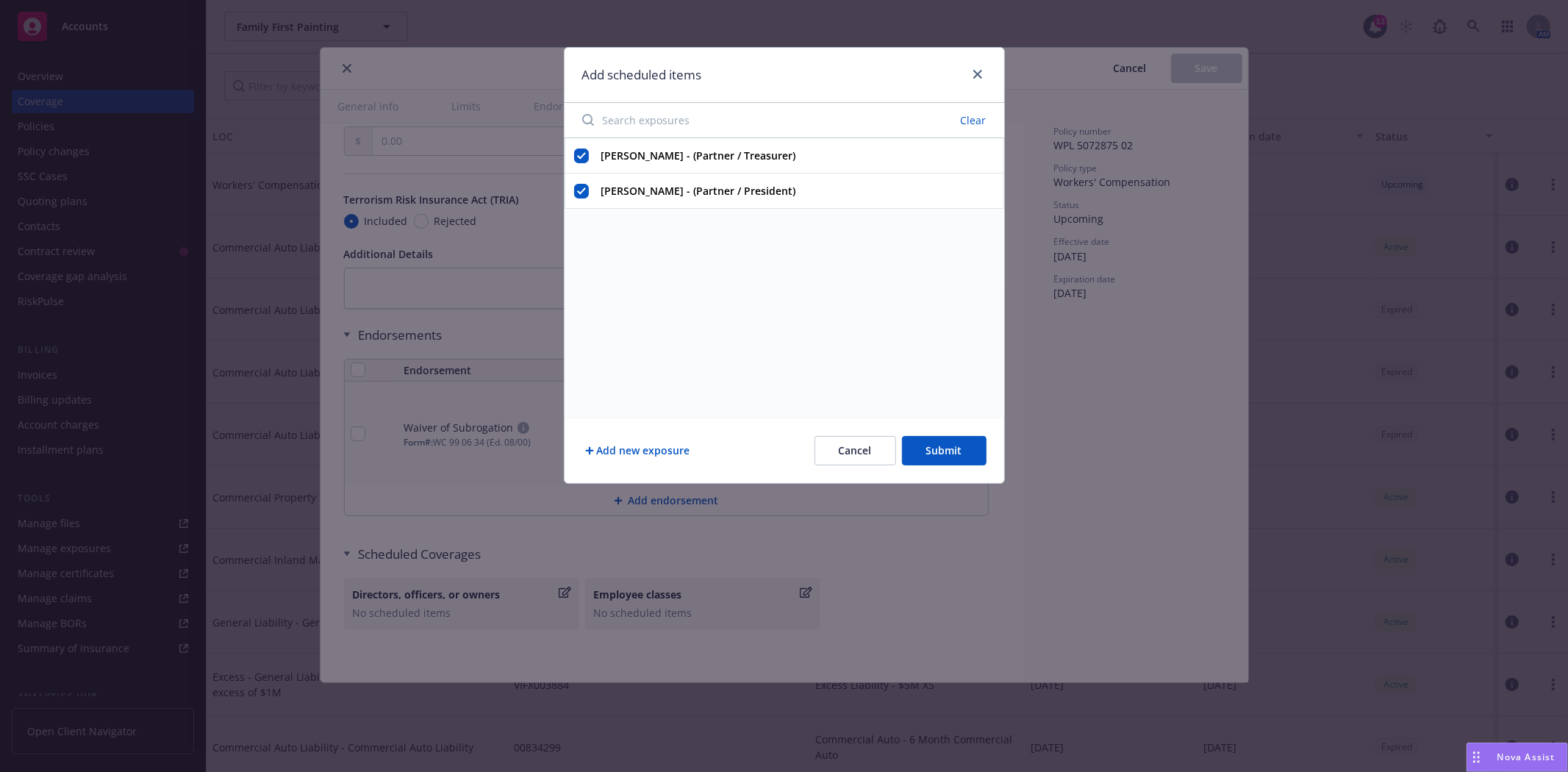
click at [927, 456] on button "Submit" at bounding box center [944, 450] width 85 height 29
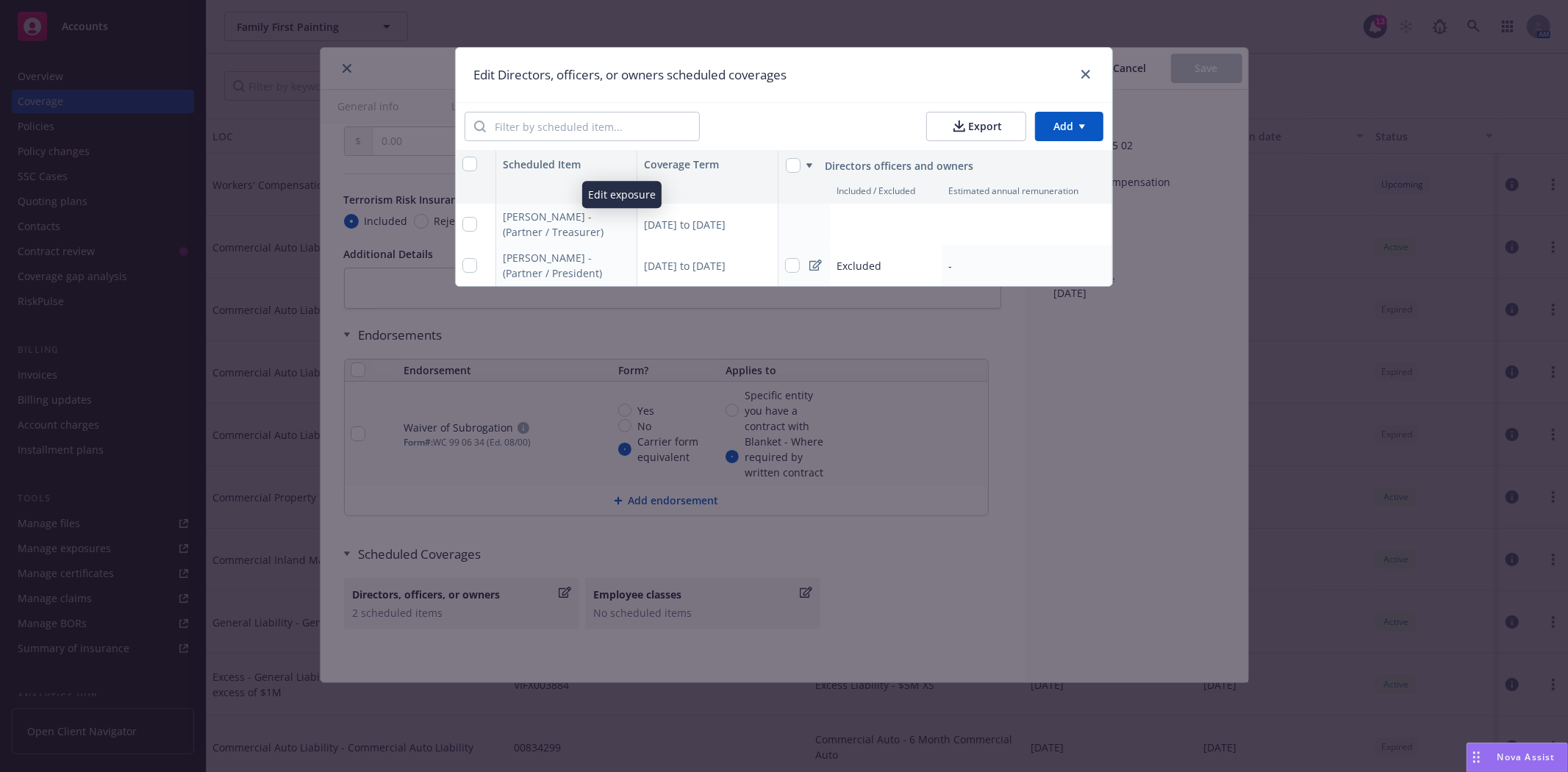
click at [626, 225] on button "button" at bounding box center [622, 224] width 18 height 18
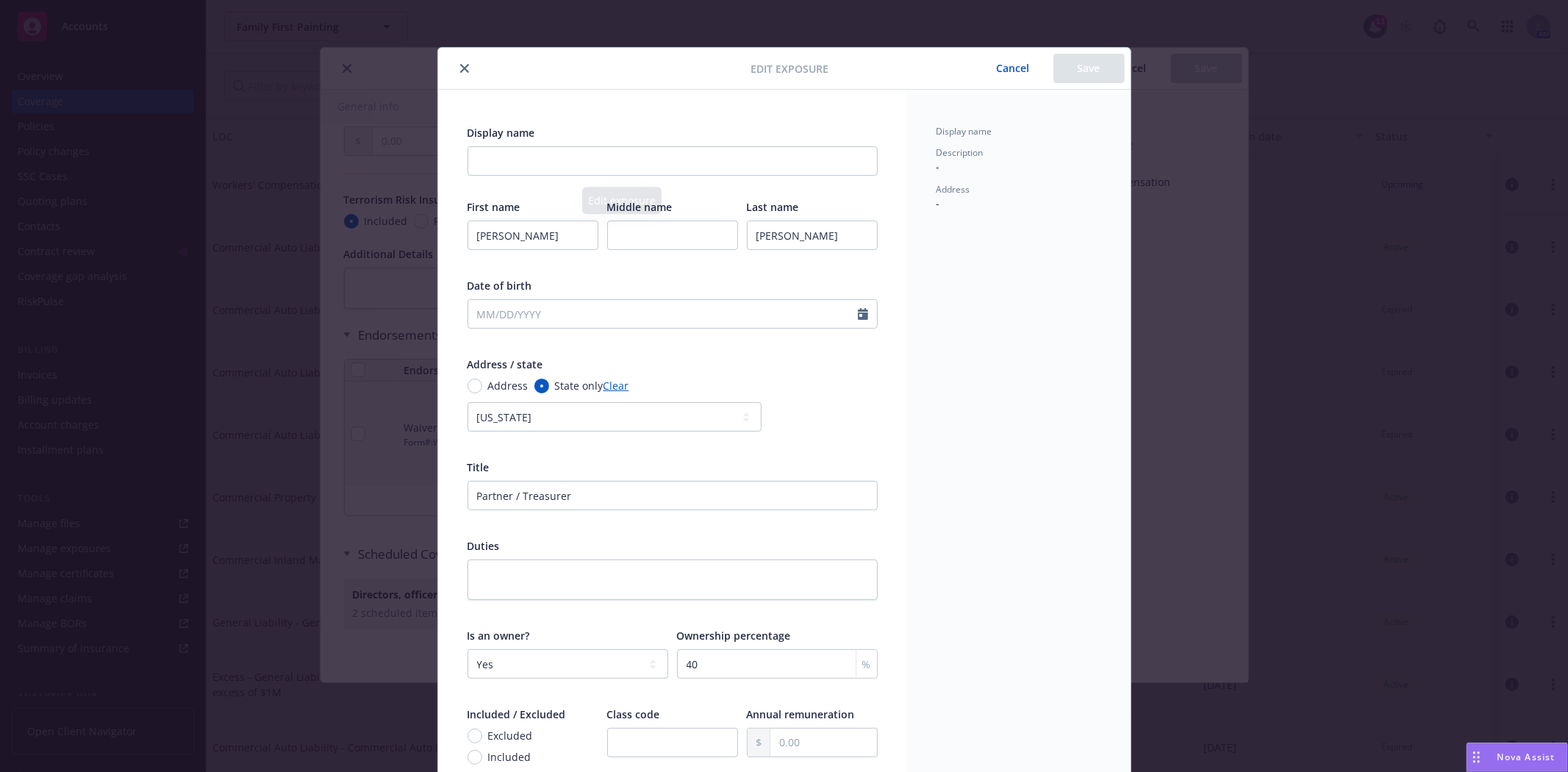
scroll to position [44, 0]
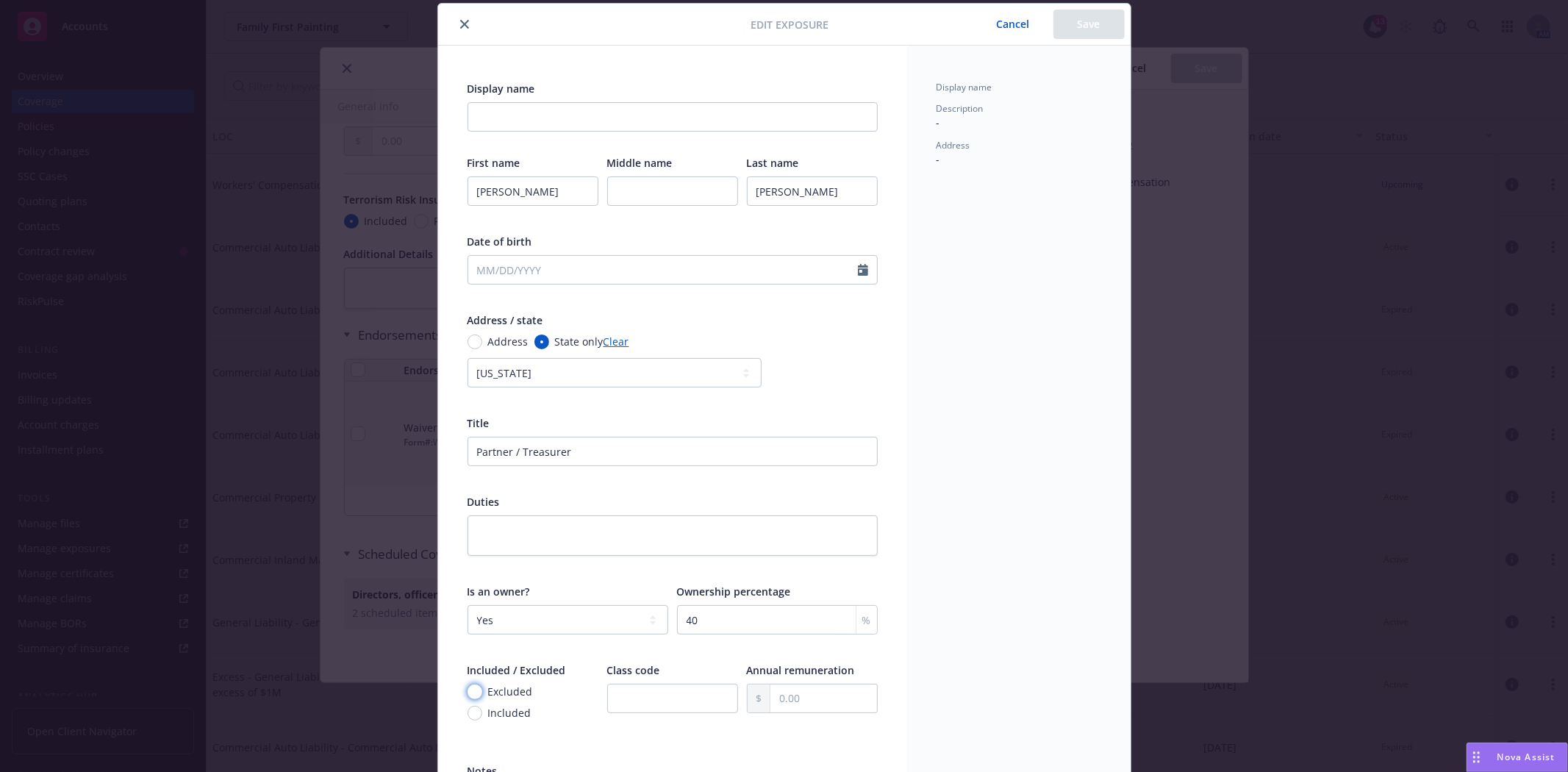
click at [468, 689] on input "Excluded" at bounding box center [475, 692] width 15 height 15
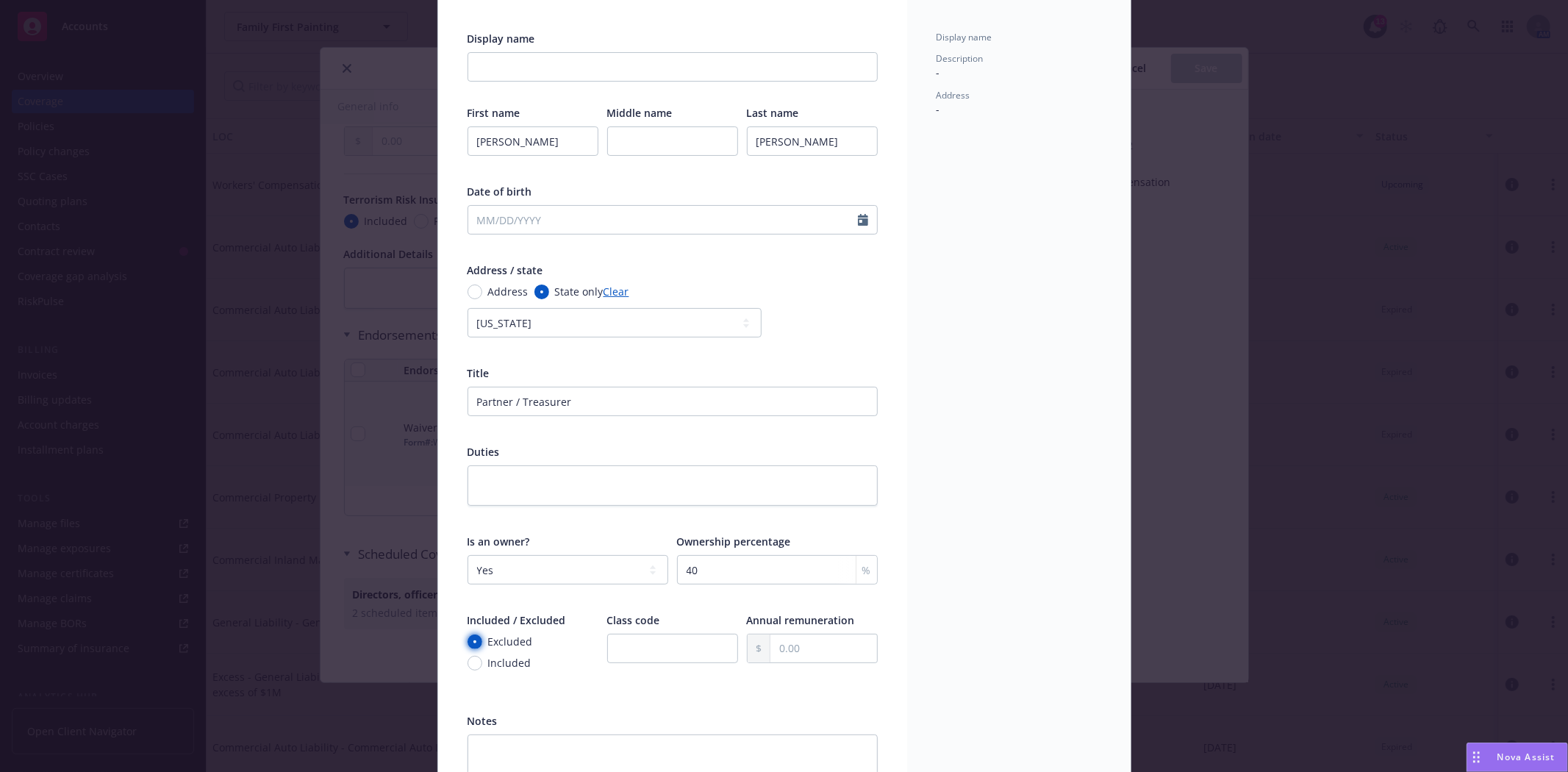
scroll to position [0, 0]
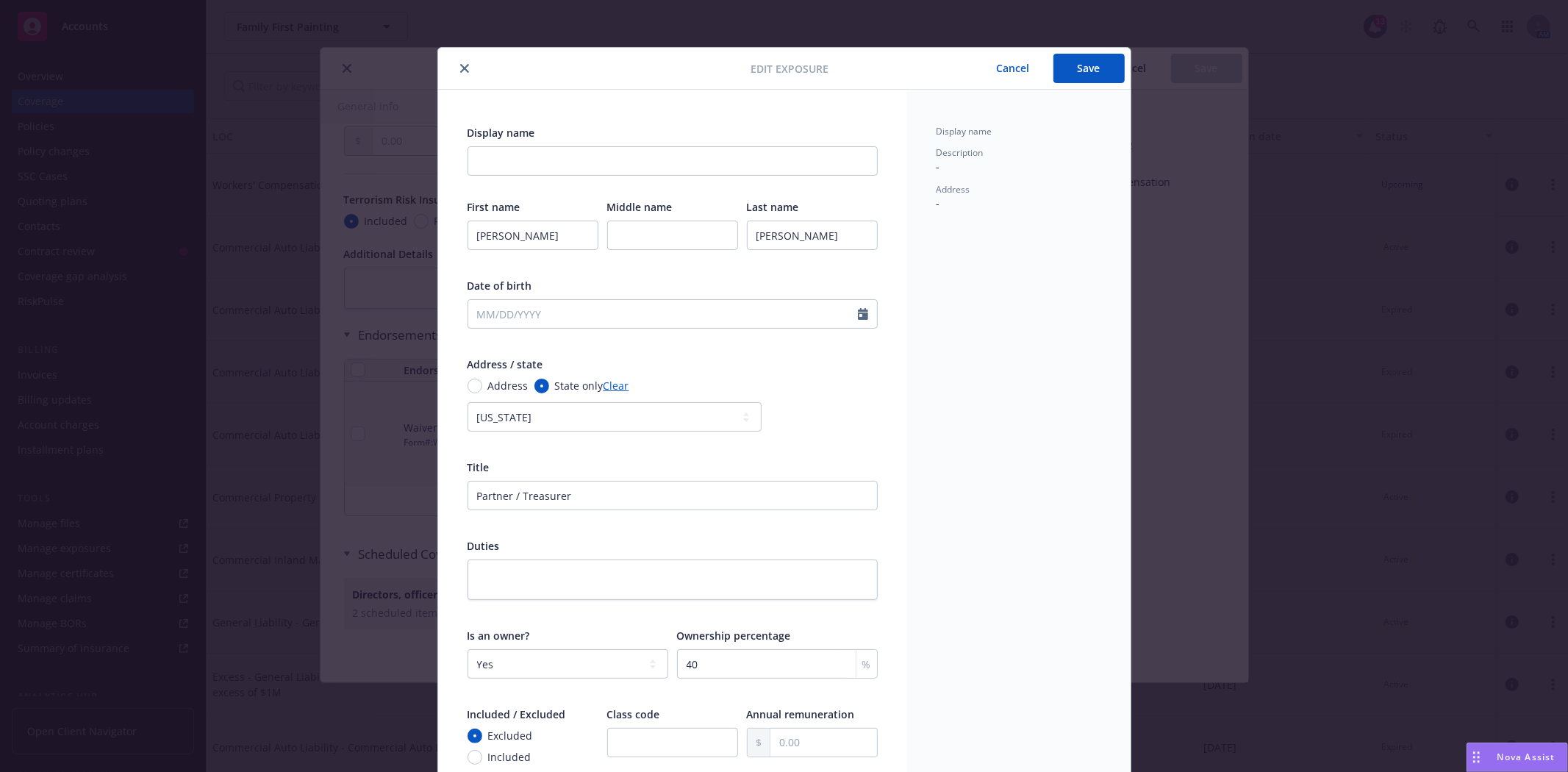
click at [1088, 70] on button "Save" at bounding box center [1089, 68] width 71 height 29
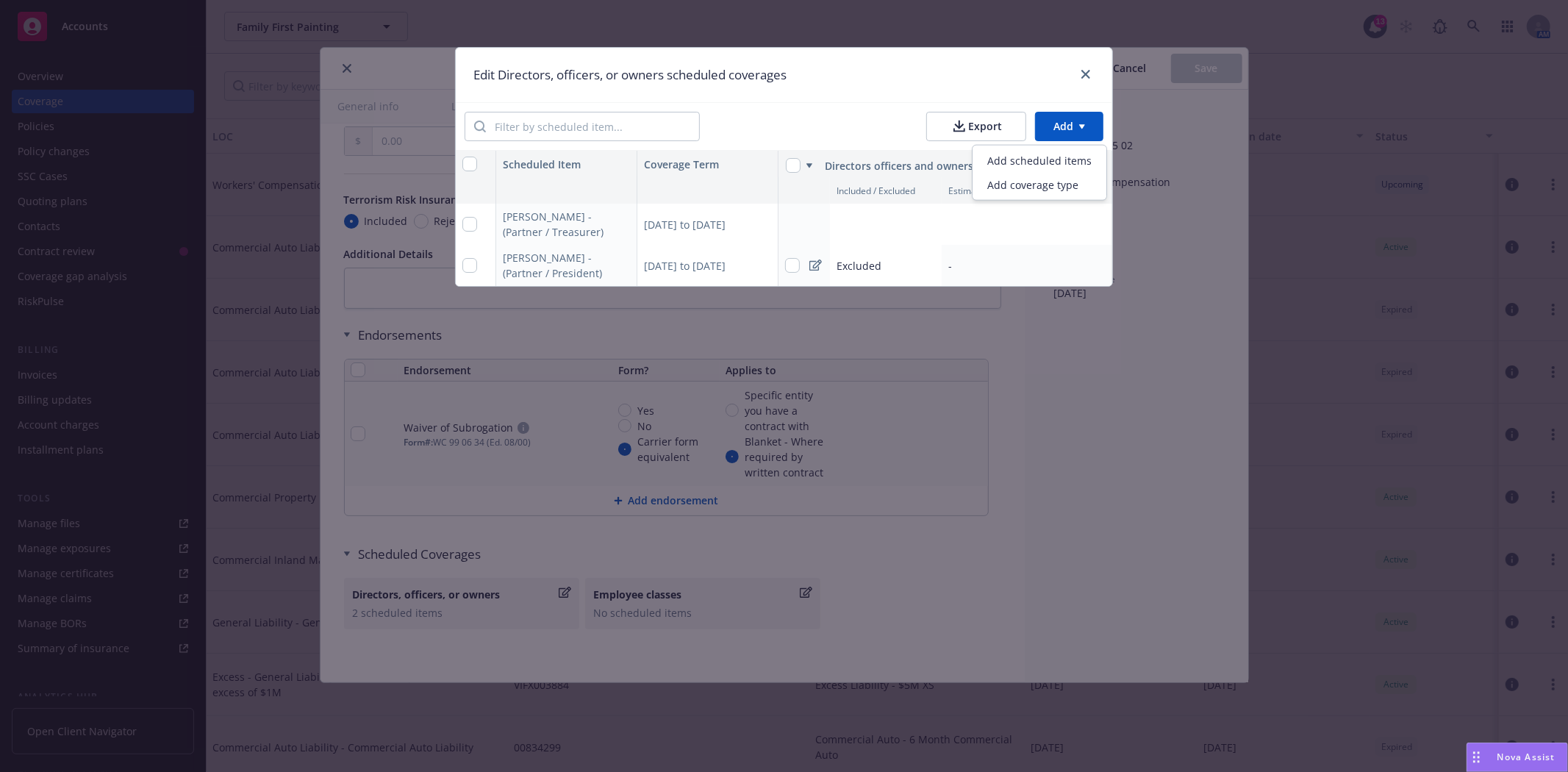
click at [1093, 126] on html "Accounts Overview Coverage Policies Policy changes SSC Cases Quoting plans Cont…" at bounding box center [784, 386] width 1568 height 772
click at [1090, 74] on link "close" at bounding box center [1086, 74] width 18 height 18
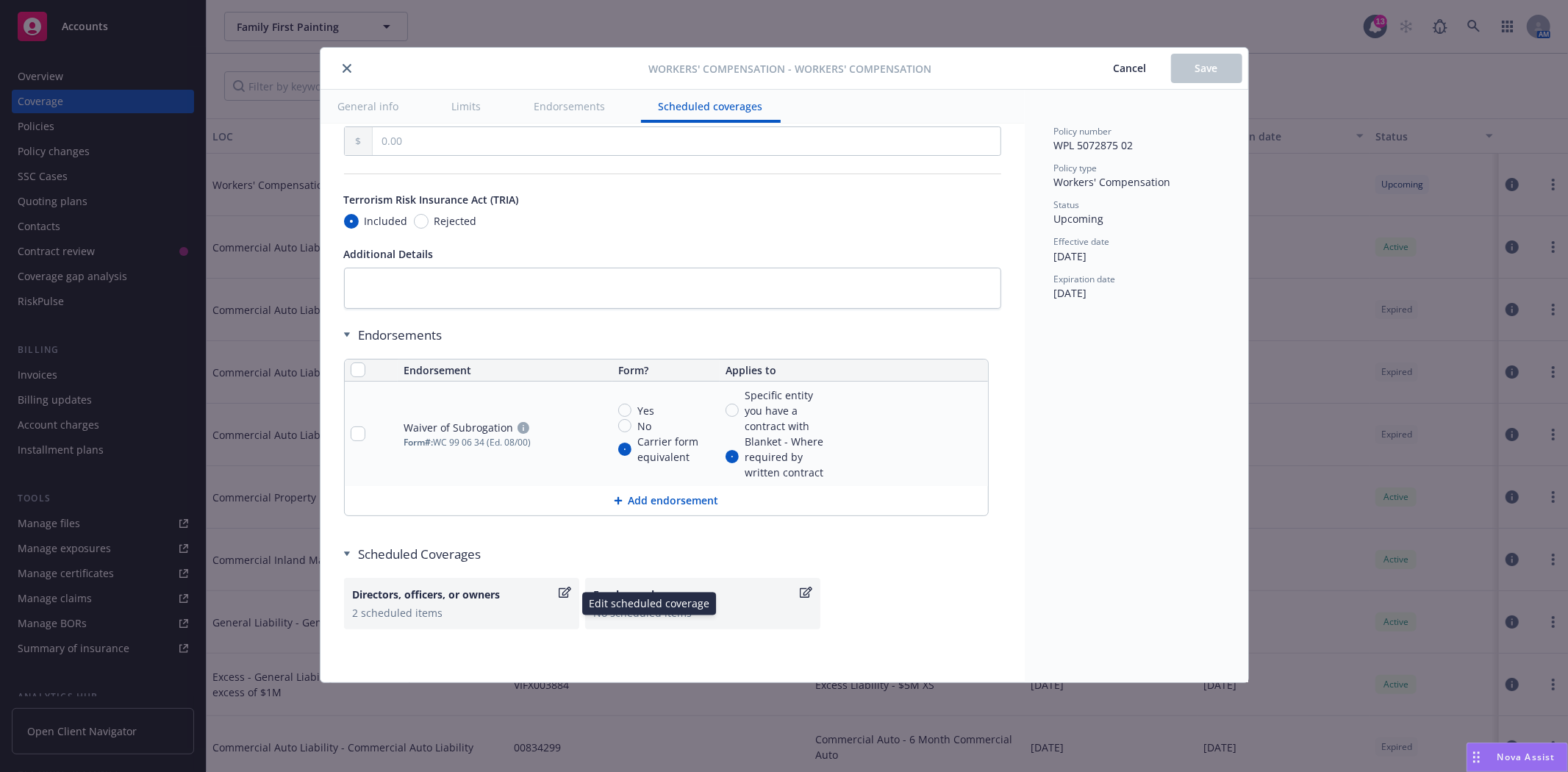
click at [415, 598] on div "Directors, officers, or owners" at bounding box center [454, 594] width 203 height 16
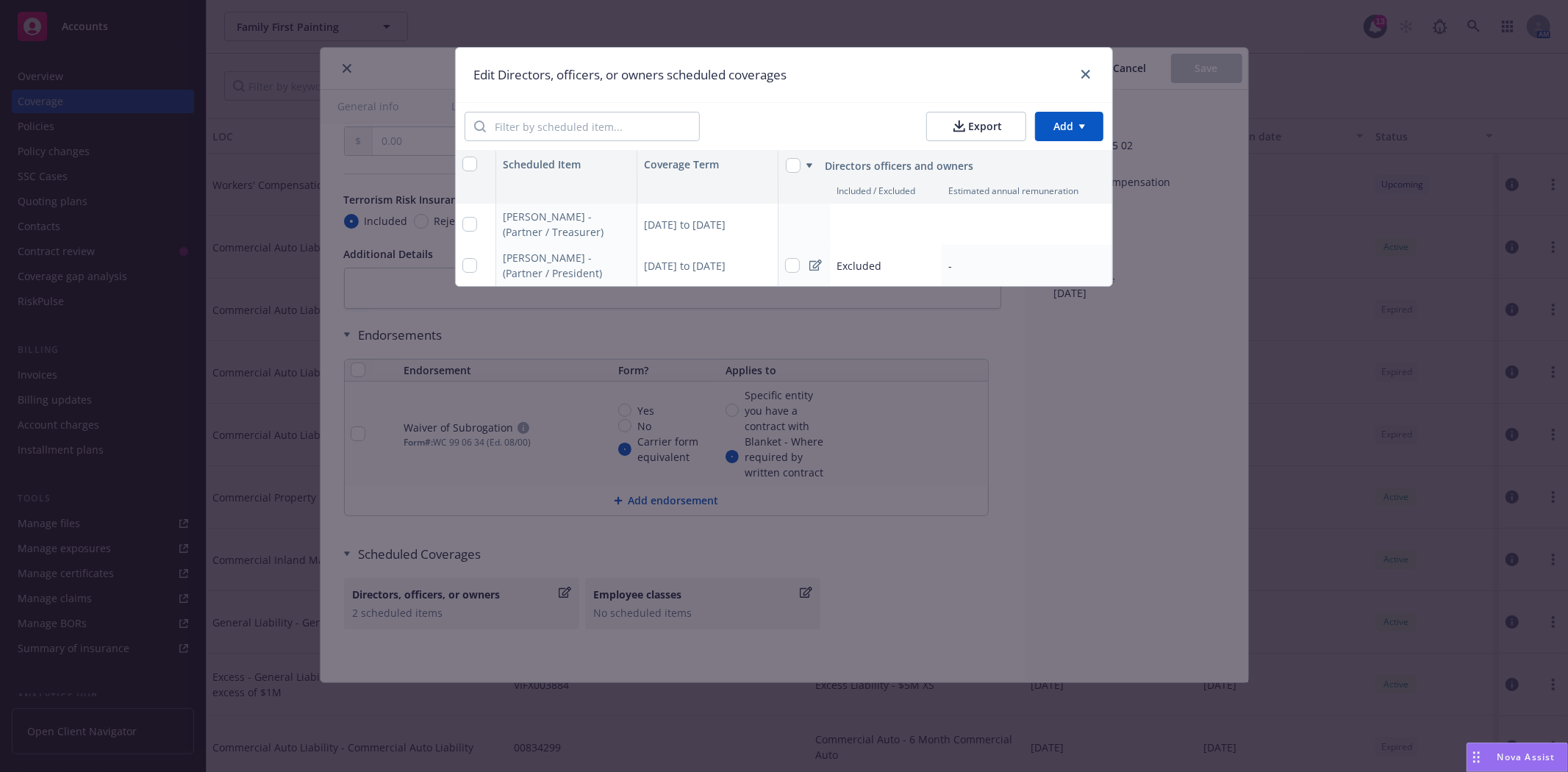
click at [850, 223] on div "Add limit" at bounding box center [855, 224] width 37 height 13
click at [1088, 76] on icon "close" at bounding box center [1086, 74] width 9 height 9
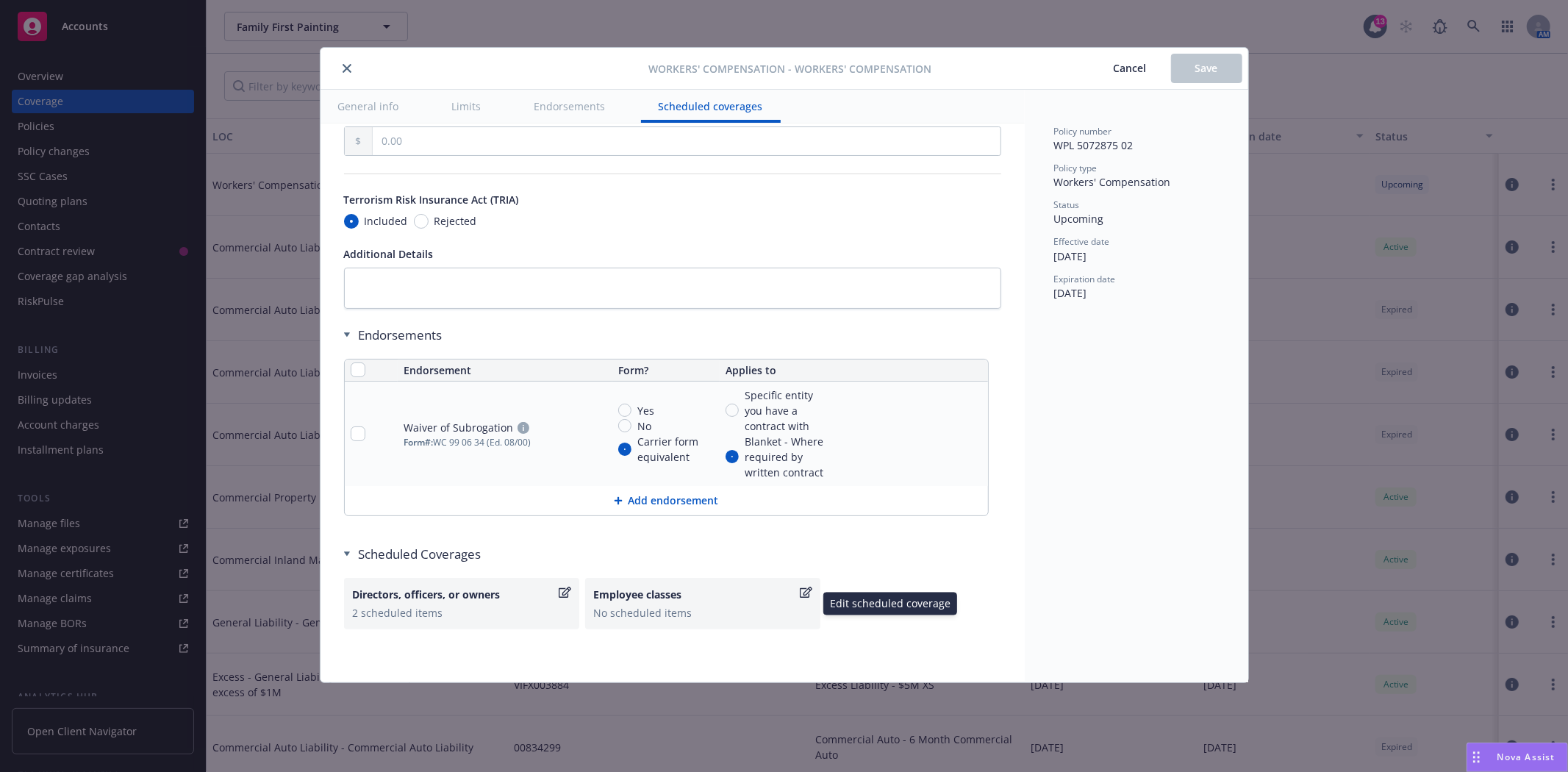
click at [652, 600] on div "Employee classes" at bounding box center [695, 594] width 203 height 16
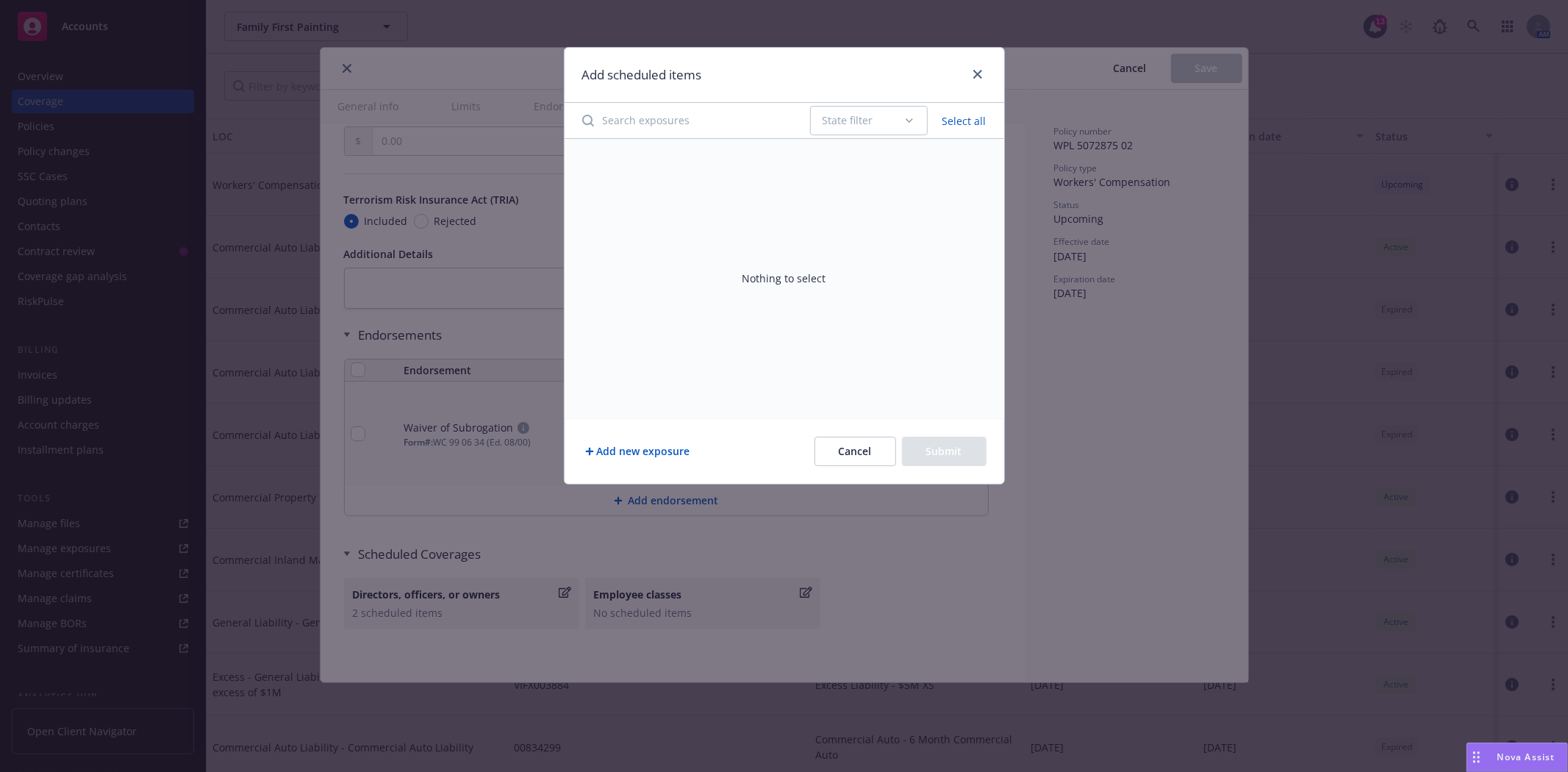
click at [620, 450] on button "Add new exposure" at bounding box center [638, 451] width 111 height 29
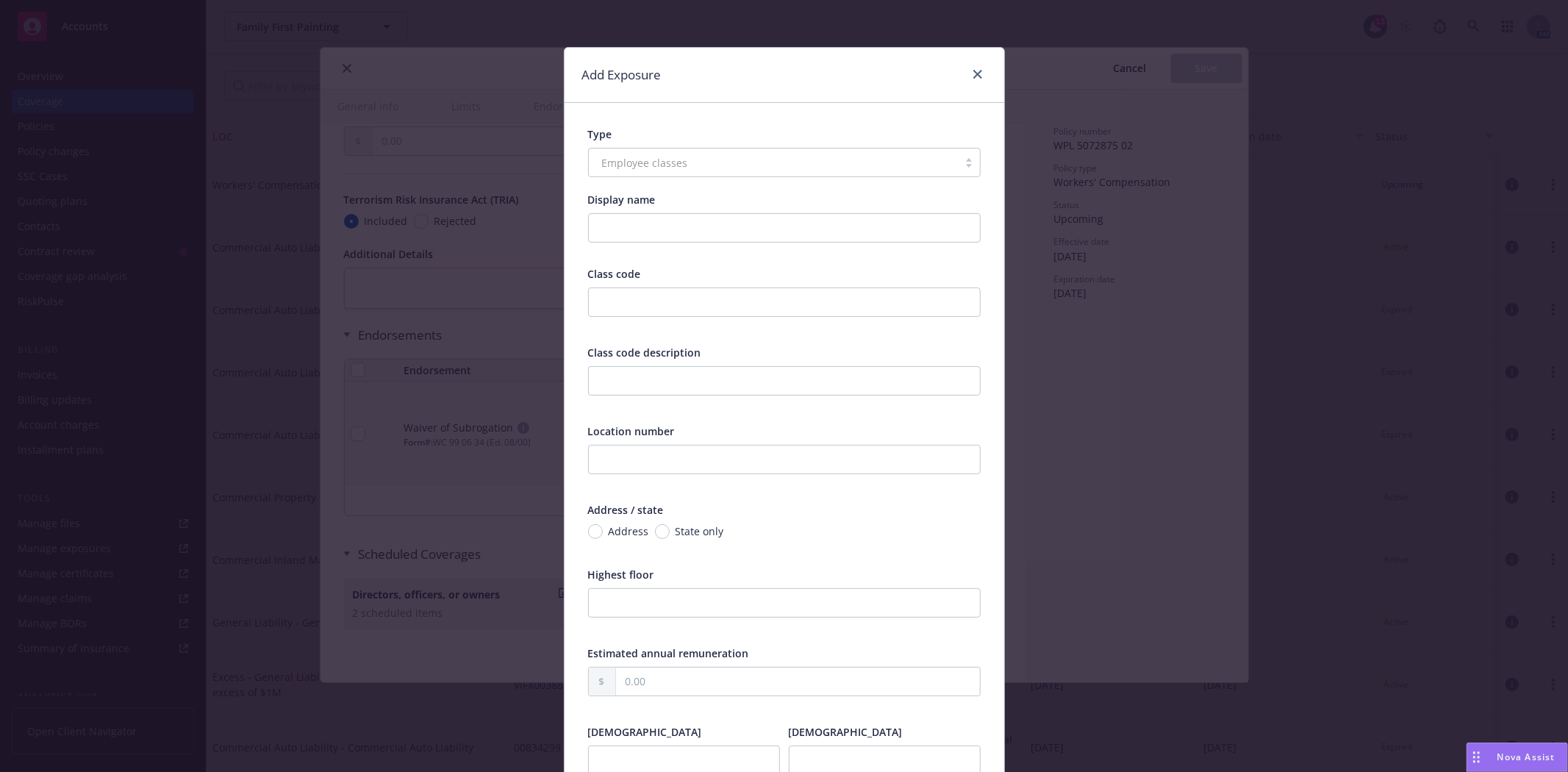
click at [644, 159] on div "Employee classes" at bounding box center [784, 162] width 393 height 29
click at [640, 223] on input "Display name" at bounding box center [784, 227] width 393 height 29
click at [631, 307] on input "text" at bounding box center [784, 301] width 393 height 29
click at [695, 373] on input "text" at bounding box center [784, 380] width 393 height 29
paste input "PAINTING OR WALLPAPER"
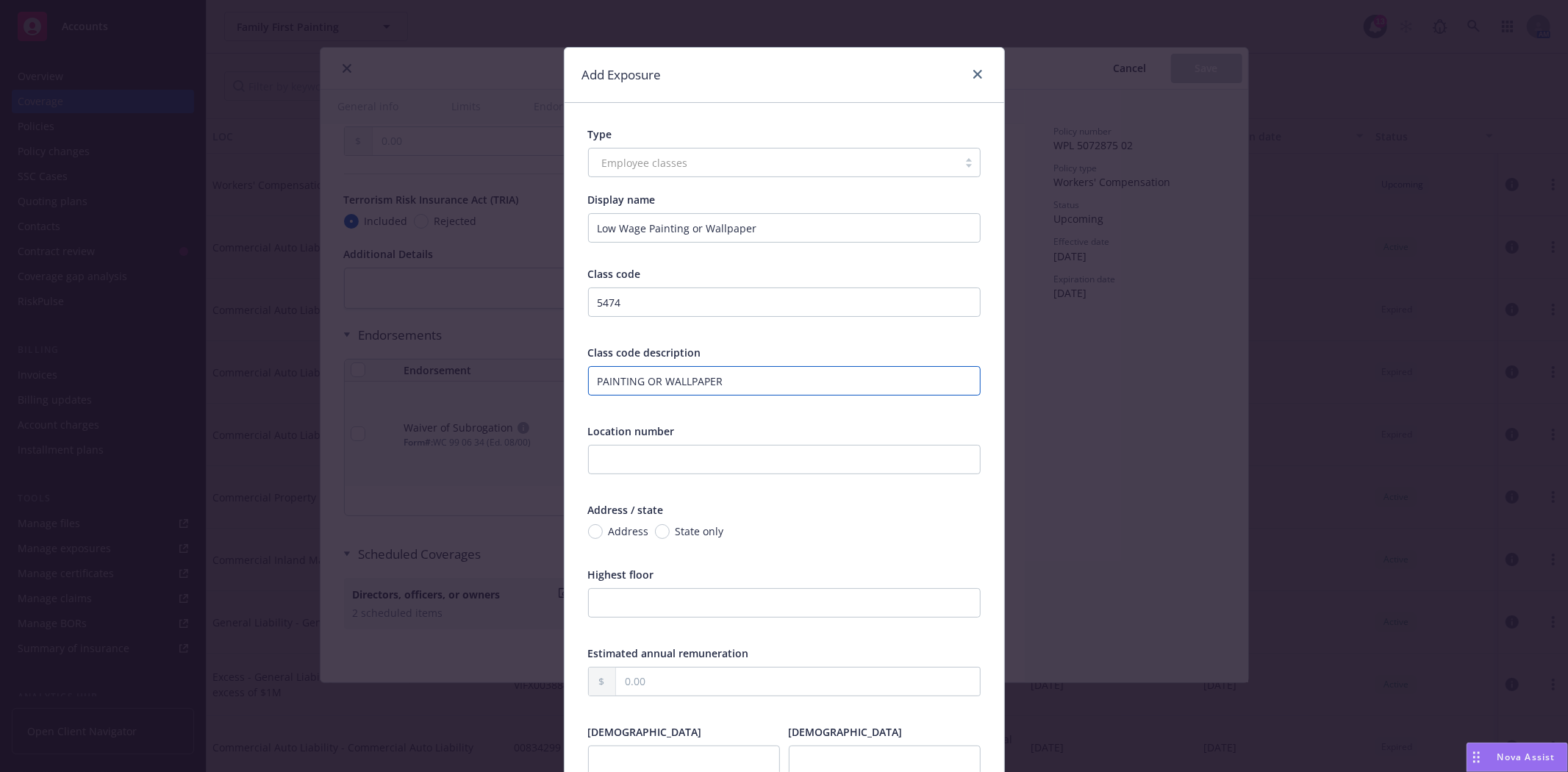
click at [759, 386] on input "PAINTING OR WALLPAPER" at bounding box center [784, 380] width 393 height 29
paste input "INSTALLATION - INCLUDING SHOP, YARD OR STORAGE OPERATIONS - EMPLOYEES WHOSE REG…"
click at [750, 457] on input "text" at bounding box center [784, 459] width 393 height 29
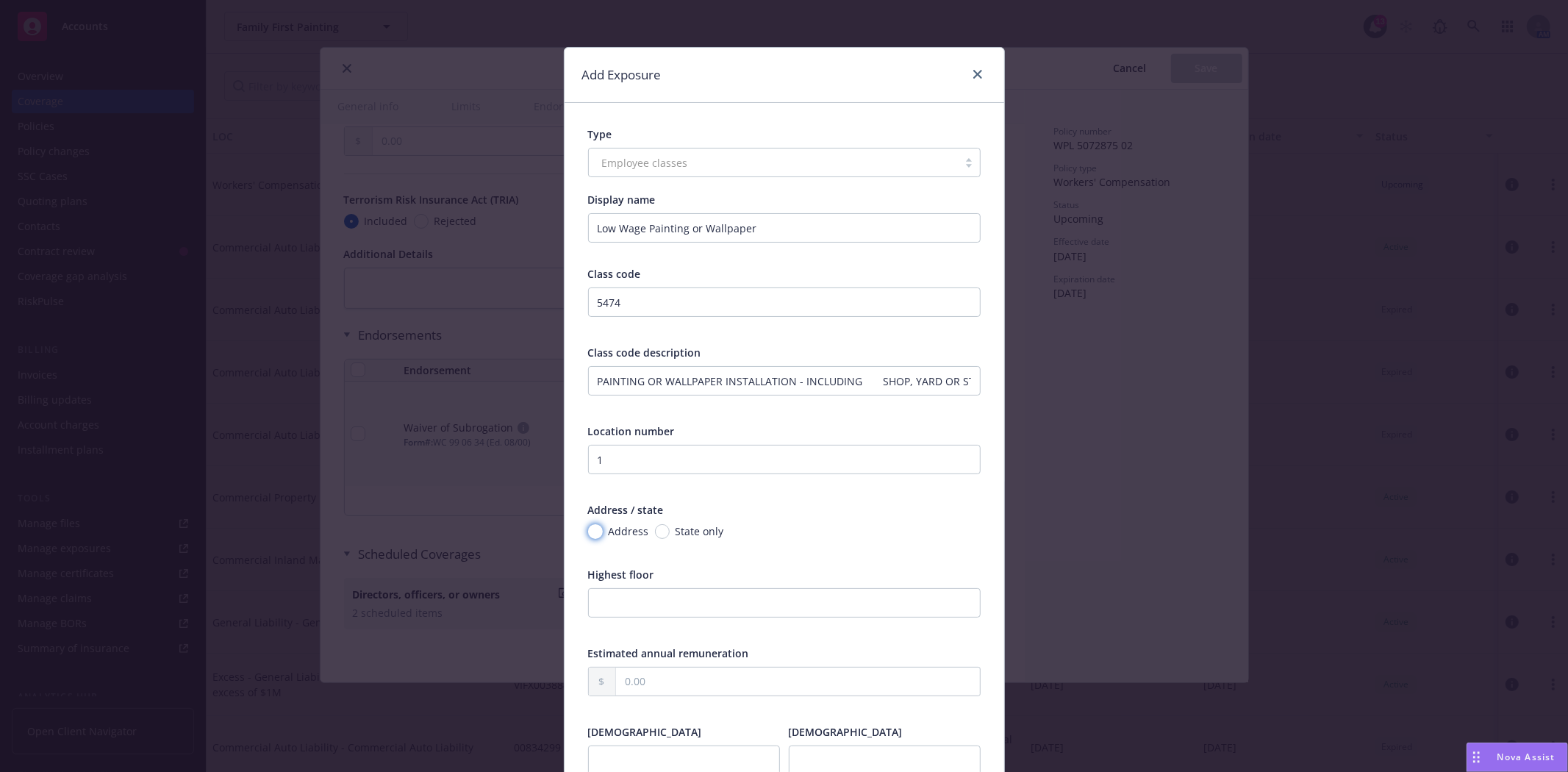
click at [588, 530] on input "Address" at bounding box center [596, 531] width 15 height 15
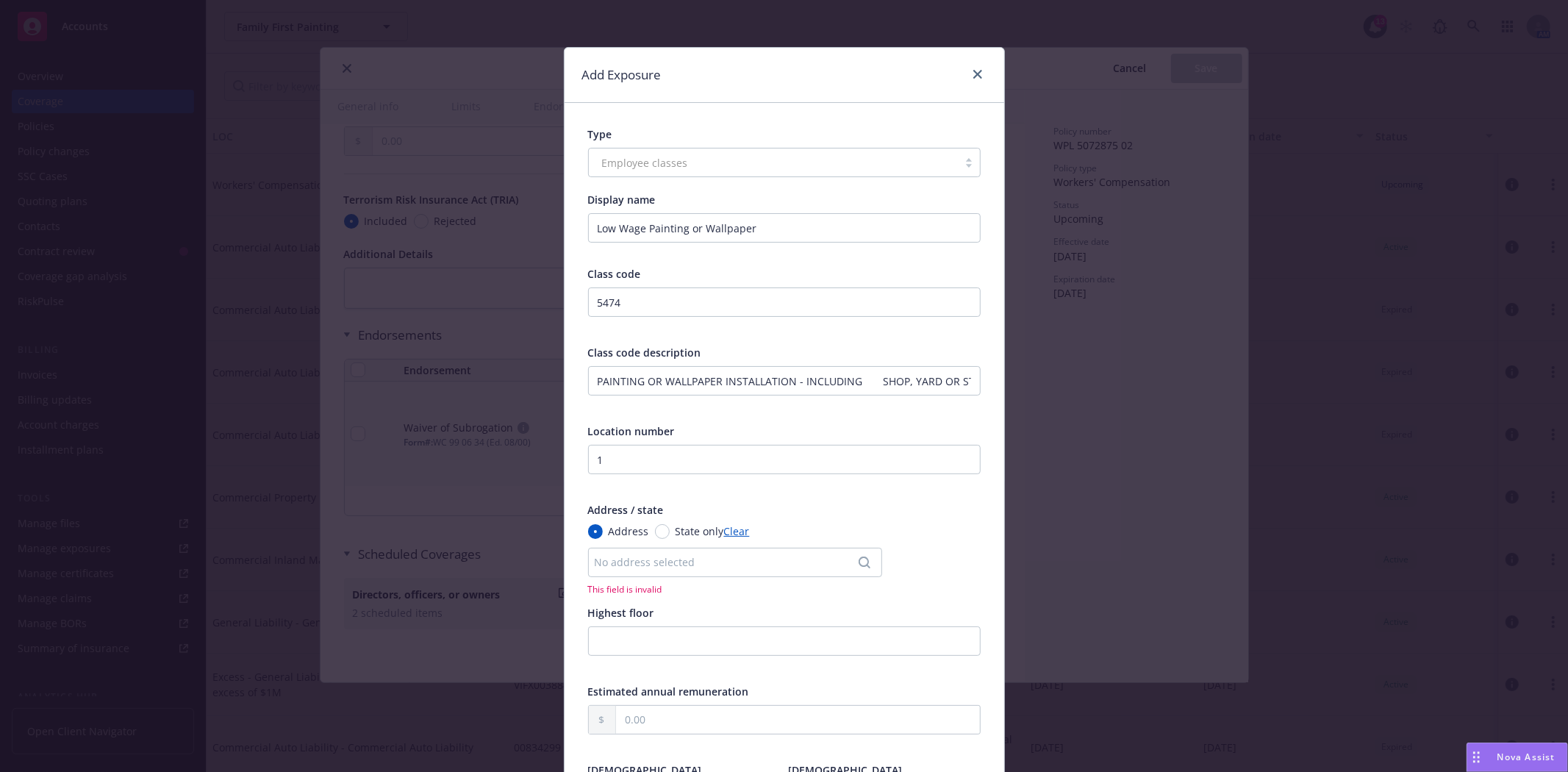
click at [626, 568] on div "No address selected" at bounding box center [728, 562] width 266 height 16
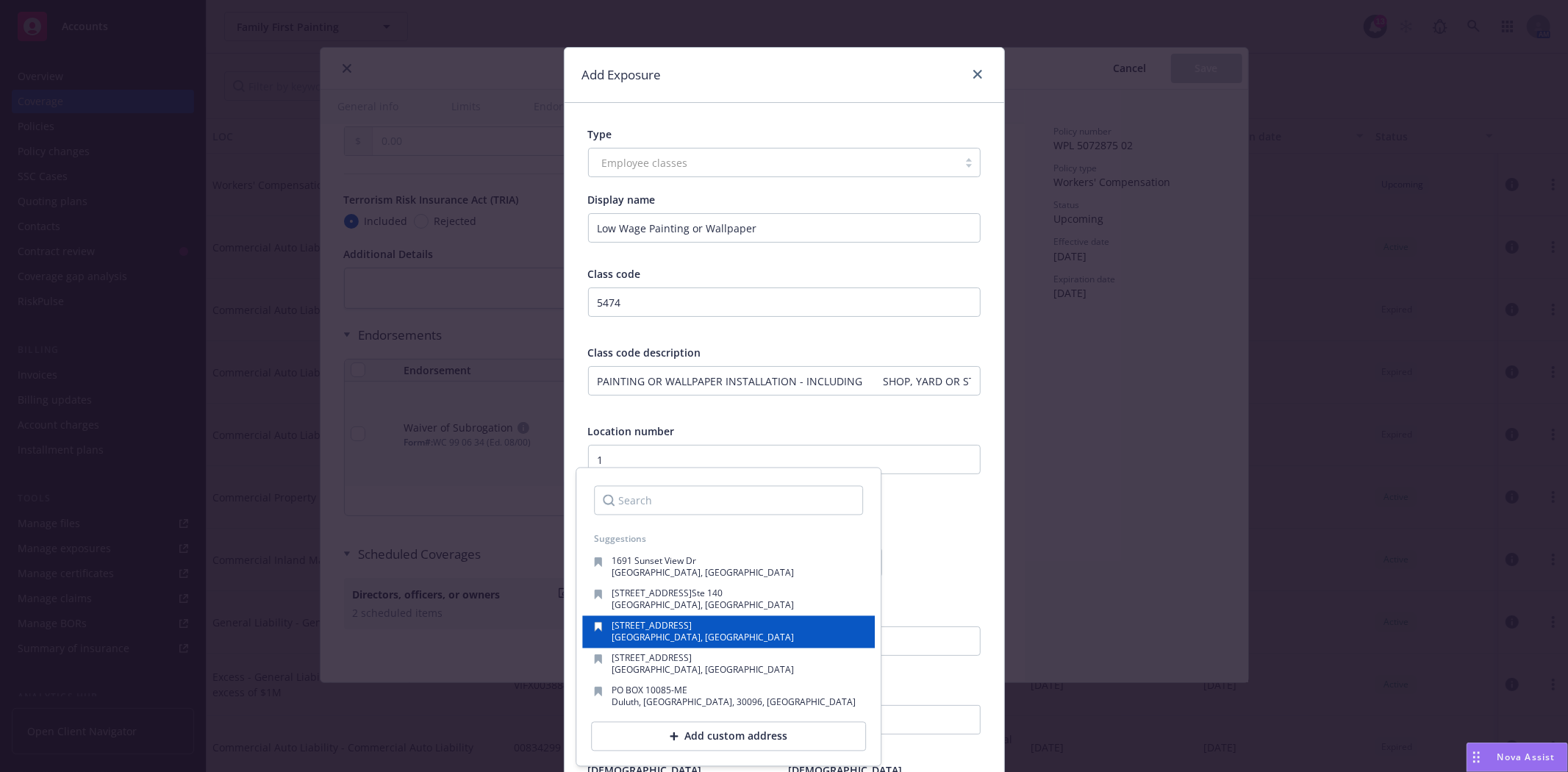
click at [631, 619] on span "13 ORCHARD ROAD SUITE 100" at bounding box center [651, 625] width 80 height 13
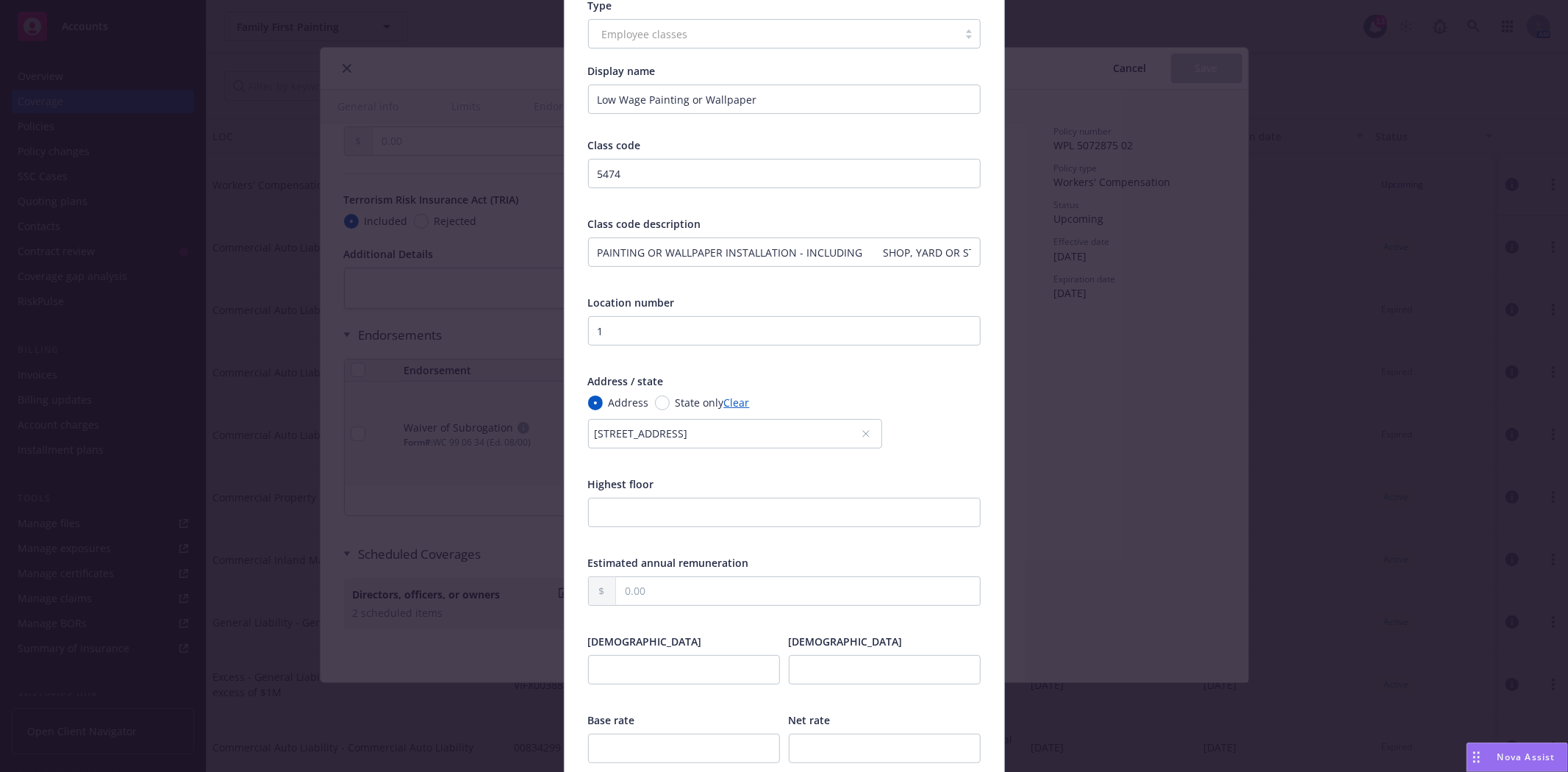
scroll to position [163, 0]
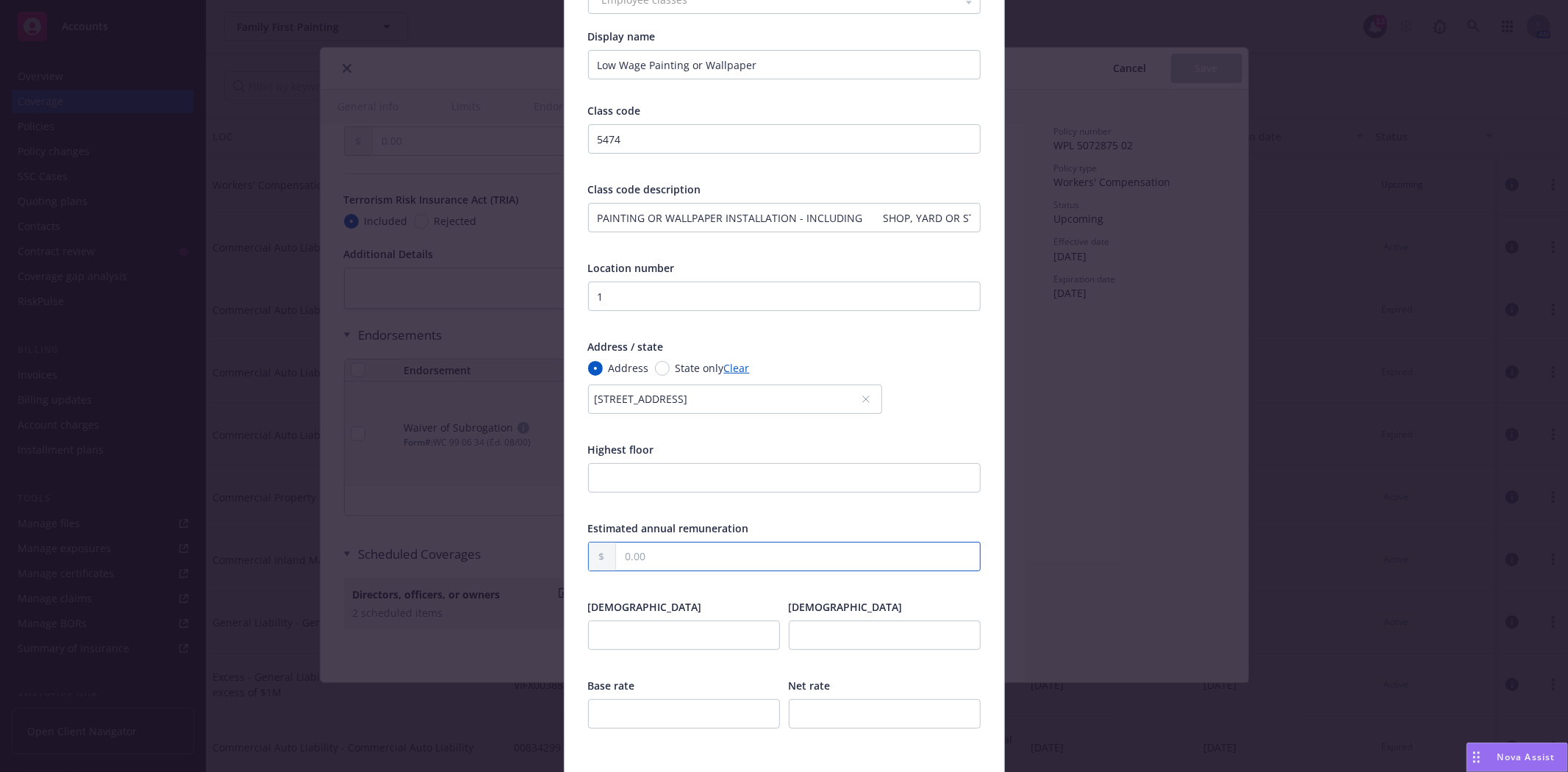
click at [636, 555] on input "text" at bounding box center [798, 556] width 364 height 28
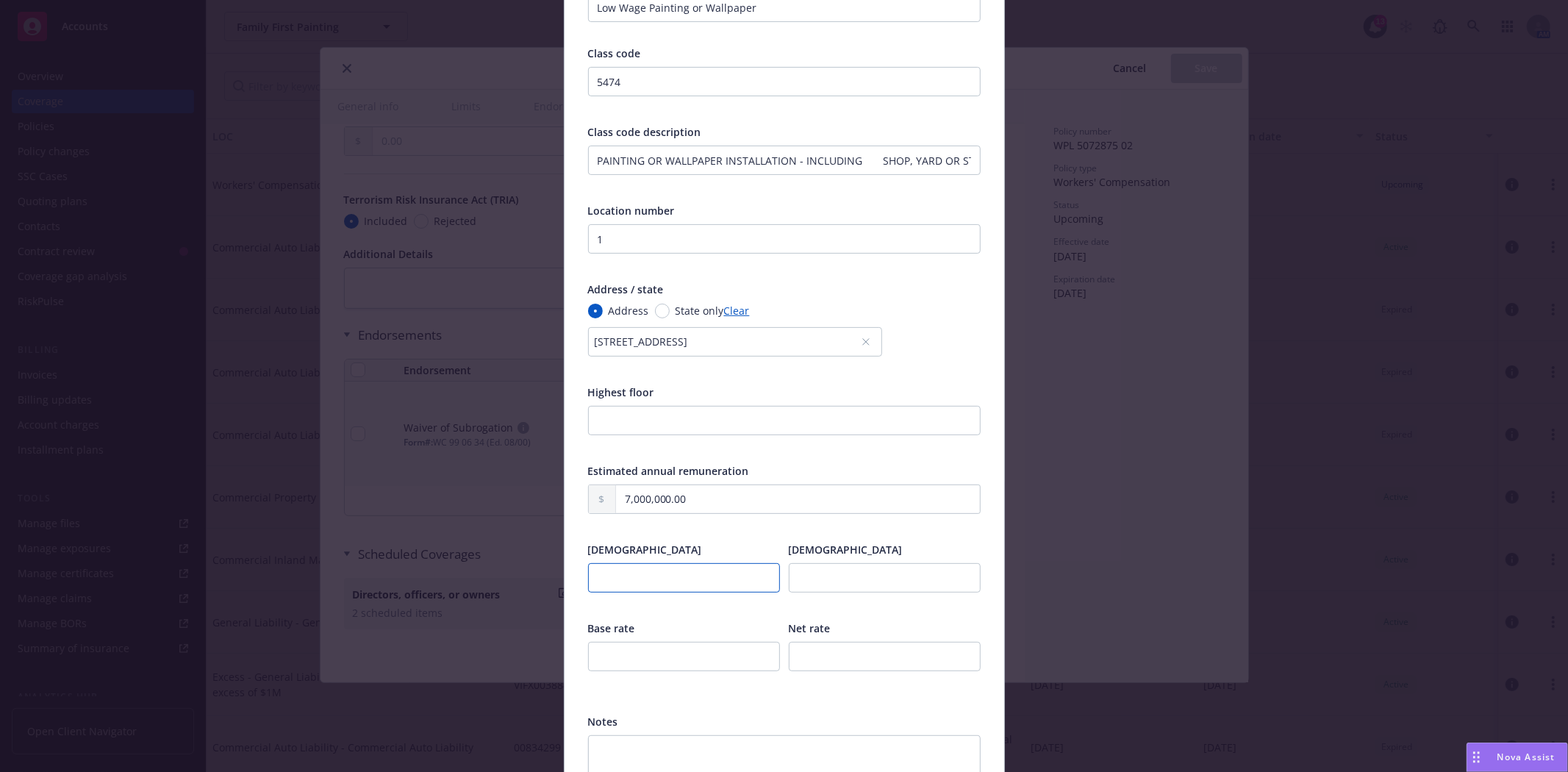
scroll to position [245, 0]
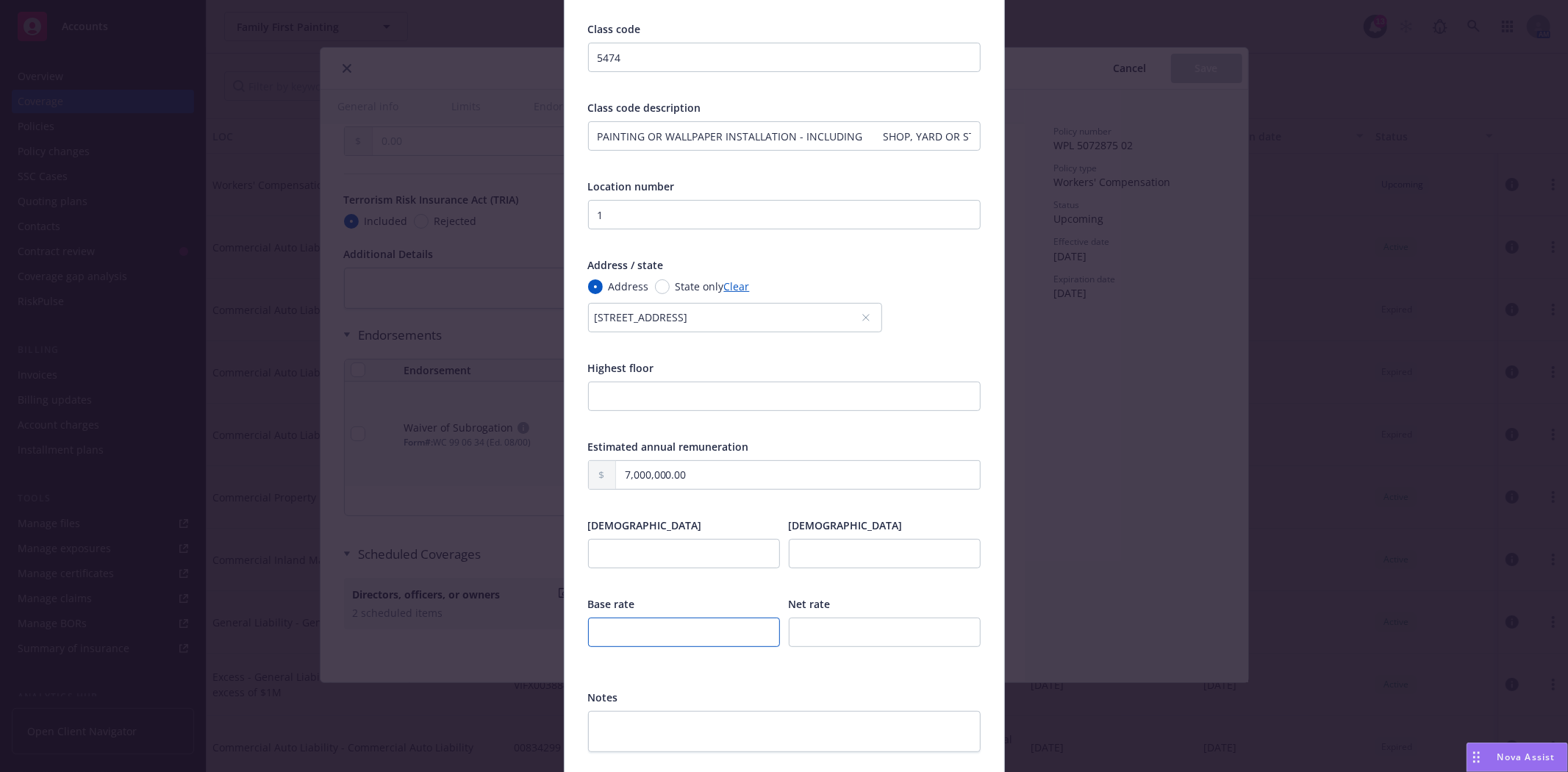
click at [650, 626] on input "number" at bounding box center [684, 631] width 192 height 29
click at [810, 628] on input "number" at bounding box center [885, 631] width 192 height 29
click at [808, 691] on div "Notes" at bounding box center [784, 696] width 393 height 16
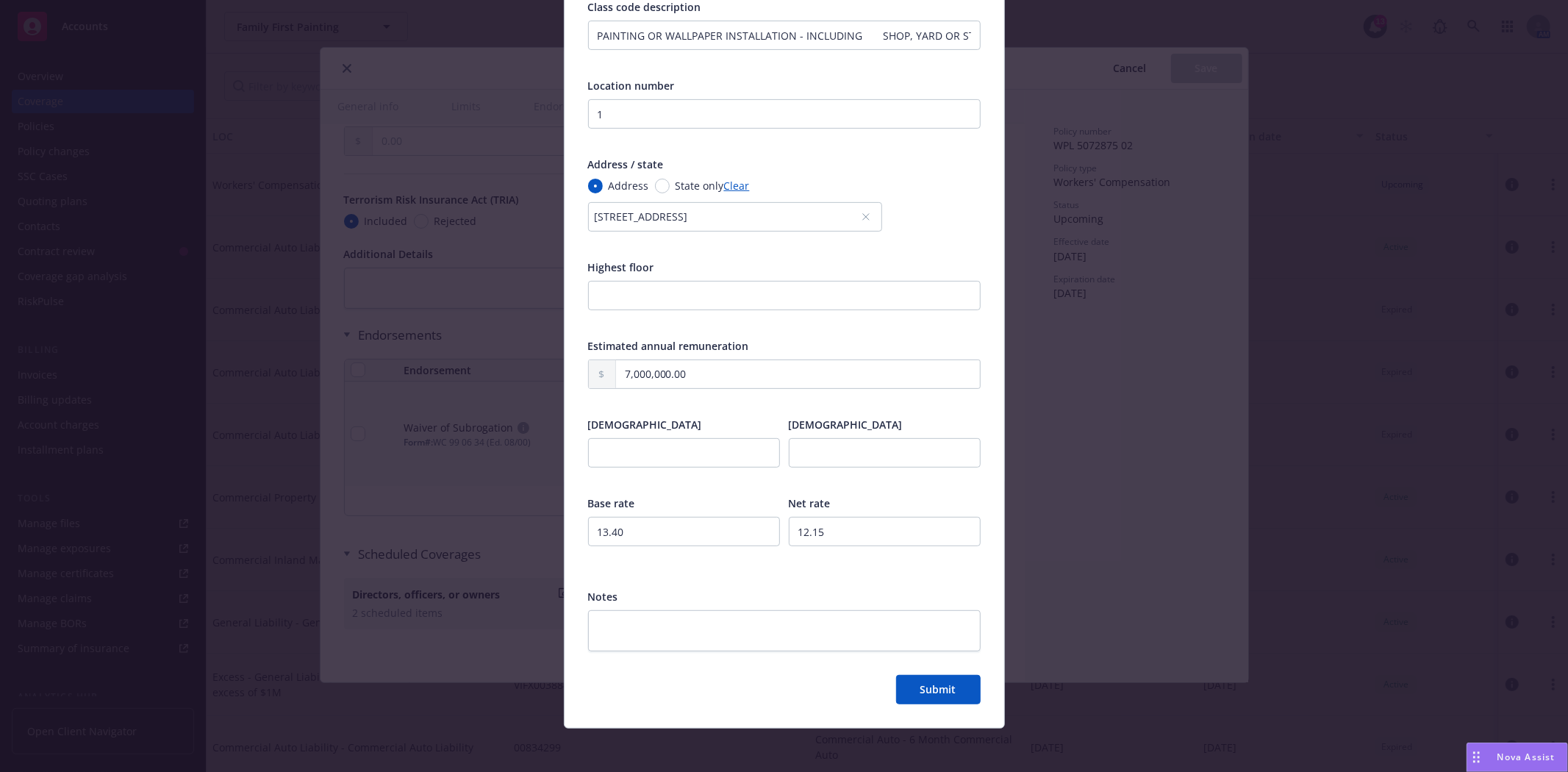
scroll to position [349, 0]
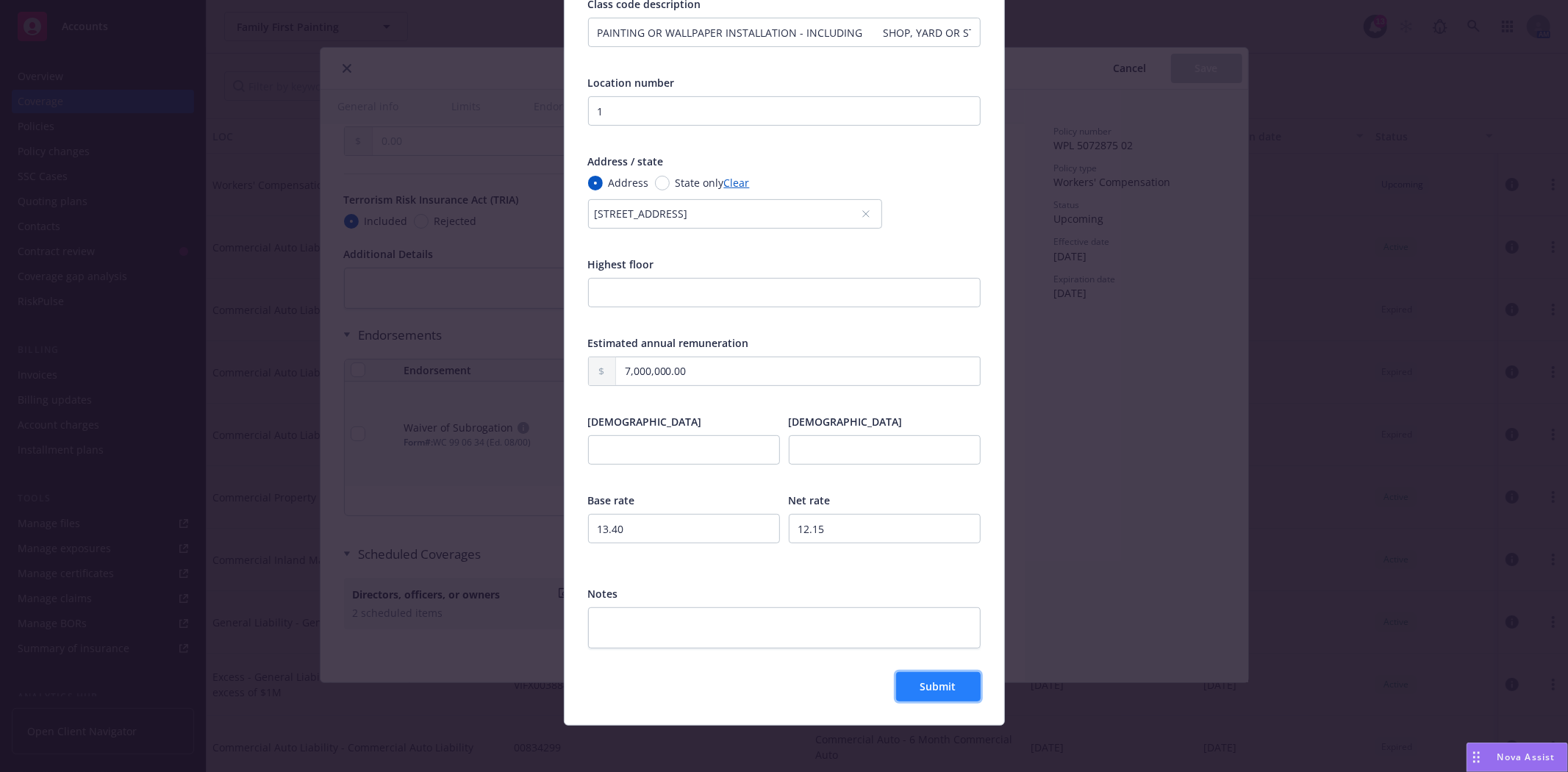
click at [928, 688] on span "Submit" at bounding box center [939, 686] width 36 height 14
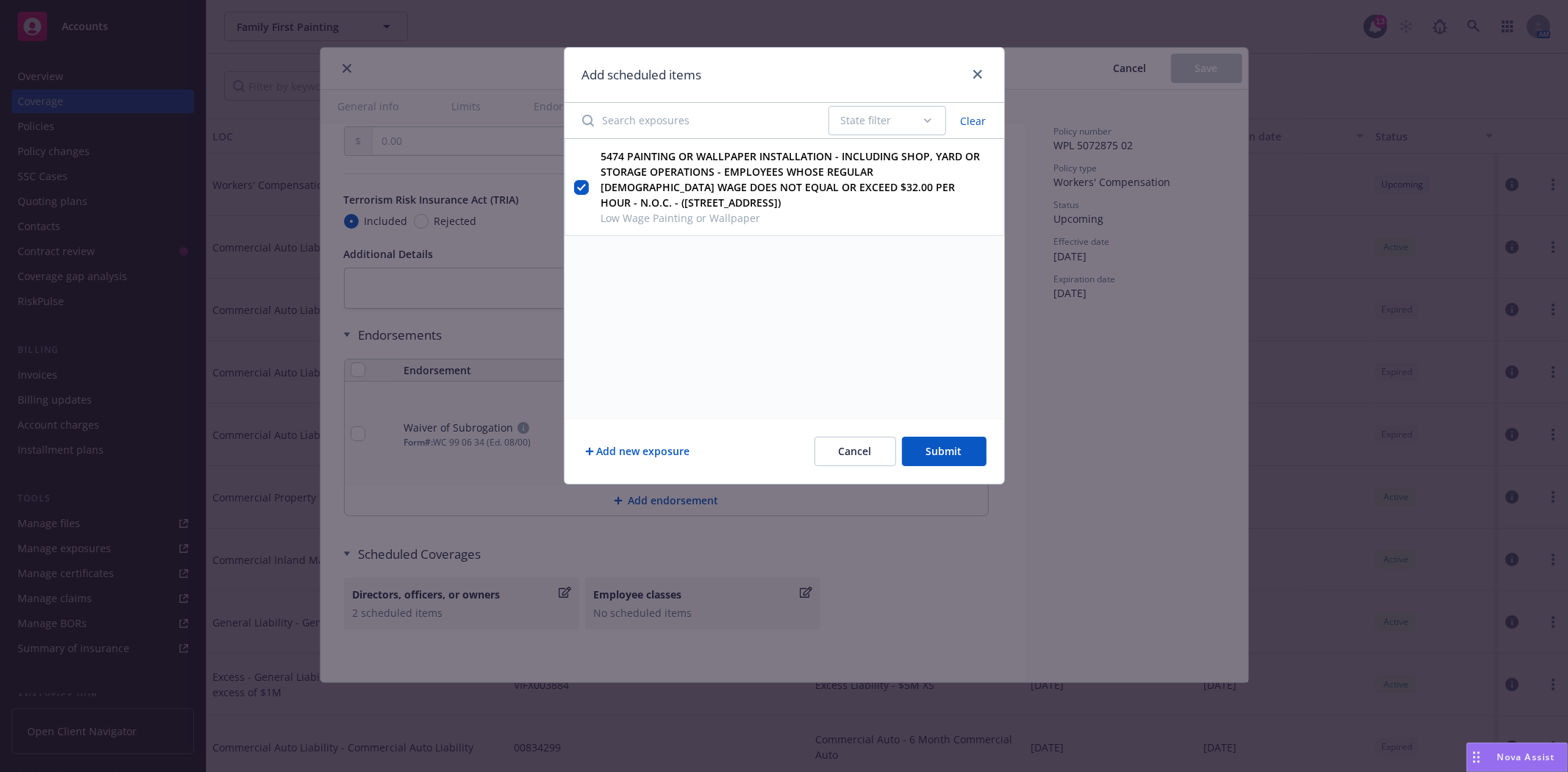
click at [633, 443] on button "Add new exposure" at bounding box center [638, 451] width 111 height 29
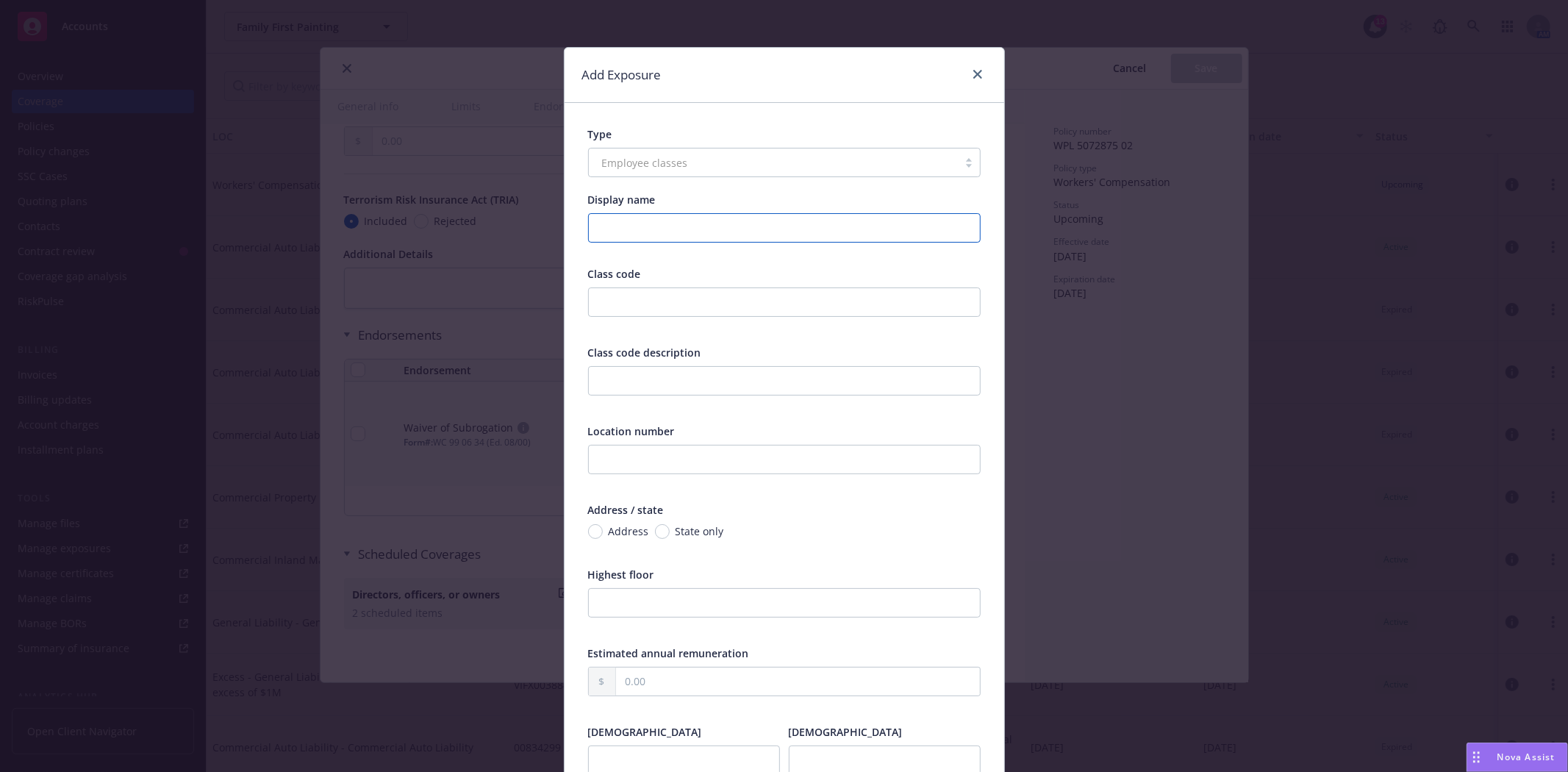
click at [625, 222] on input "Display name" at bounding box center [784, 227] width 393 height 29
click at [669, 385] on input "text" at bounding box center [784, 380] width 393 height 29
paste input "PAINTING OR WALLPAPER"
click at [732, 377] on input "PAINTING OR WALLPAPER" at bounding box center [784, 380] width 393 height 29
paste input "INSTALLATION-INCLUDING SHOP YARD OR STORAGE OPERATIONS-EMPLOYEES WHOSE REGULAR …"
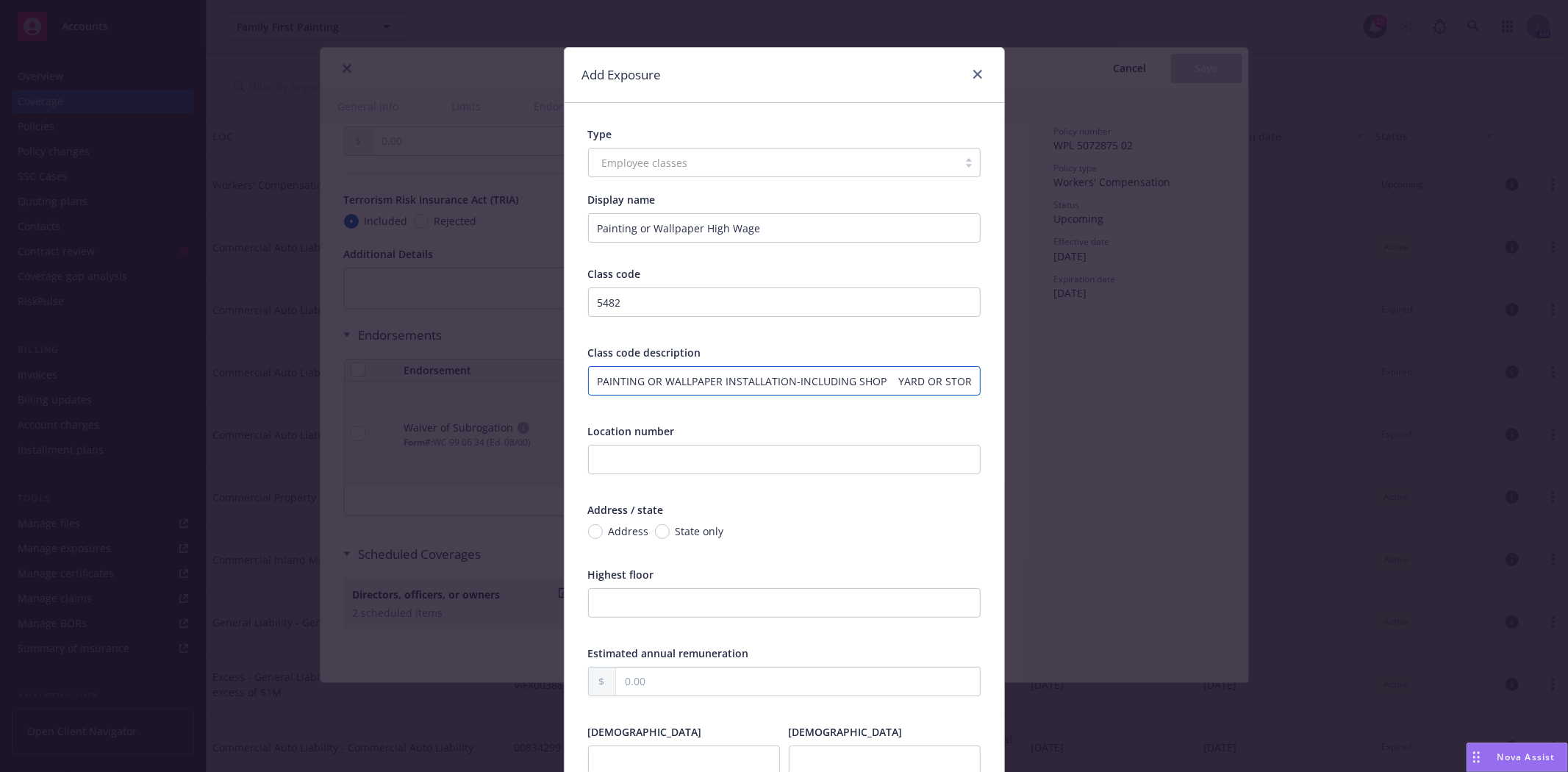
scroll to position [0, 1513]
click at [679, 462] on input "text" at bounding box center [784, 459] width 393 height 29
click at [588, 530] on input "Address" at bounding box center [596, 531] width 15 height 15
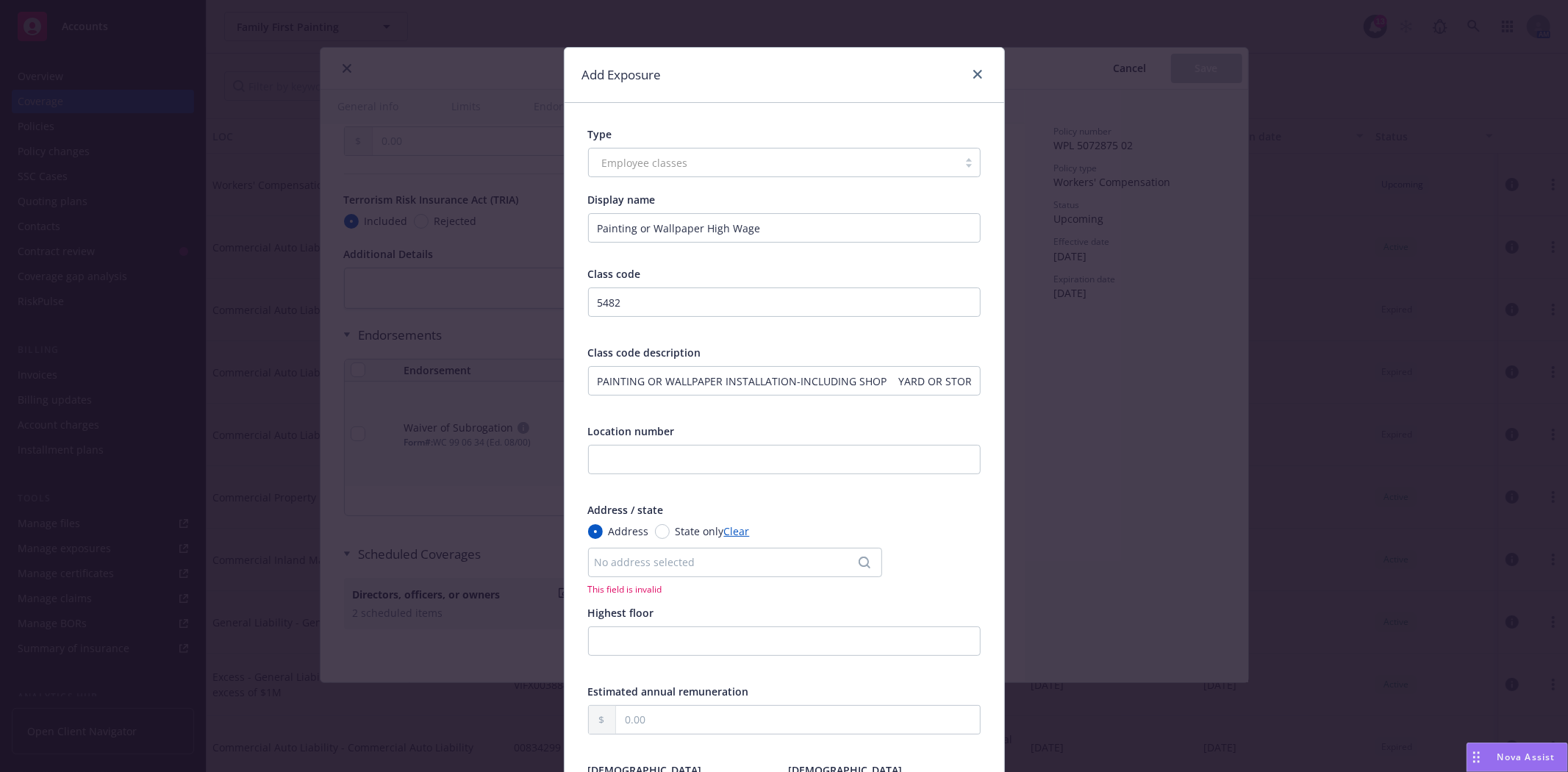
click at [599, 563] on div "No address selected" at bounding box center [728, 562] width 266 height 16
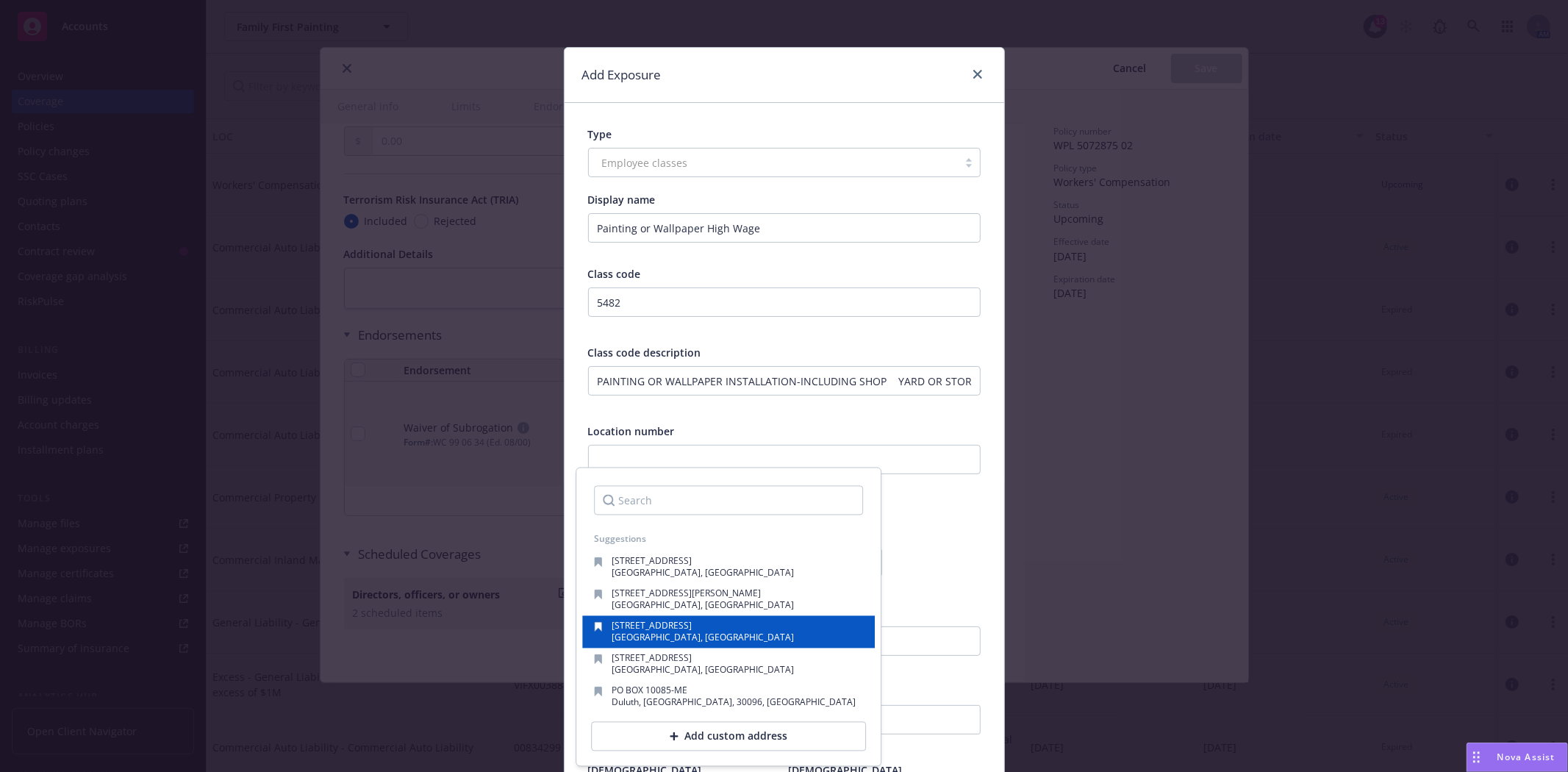
click at [623, 641] on span "LAKE FOREST, CA, 92609, USA" at bounding box center [703, 637] width 183 height 13
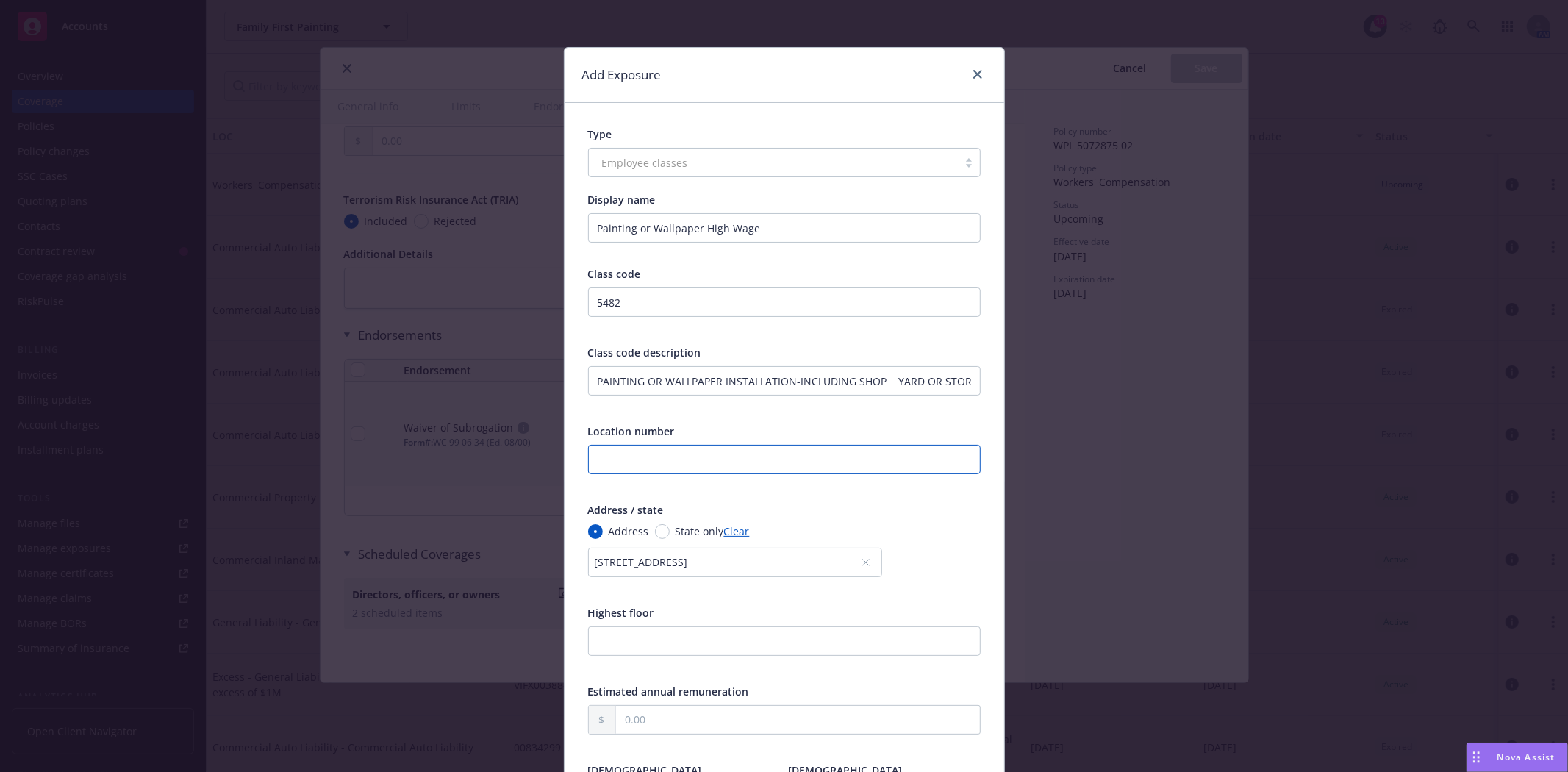
click at [615, 460] on input "text" at bounding box center [784, 459] width 393 height 29
click at [906, 592] on div at bounding box center [784, 589] width 393 height 13
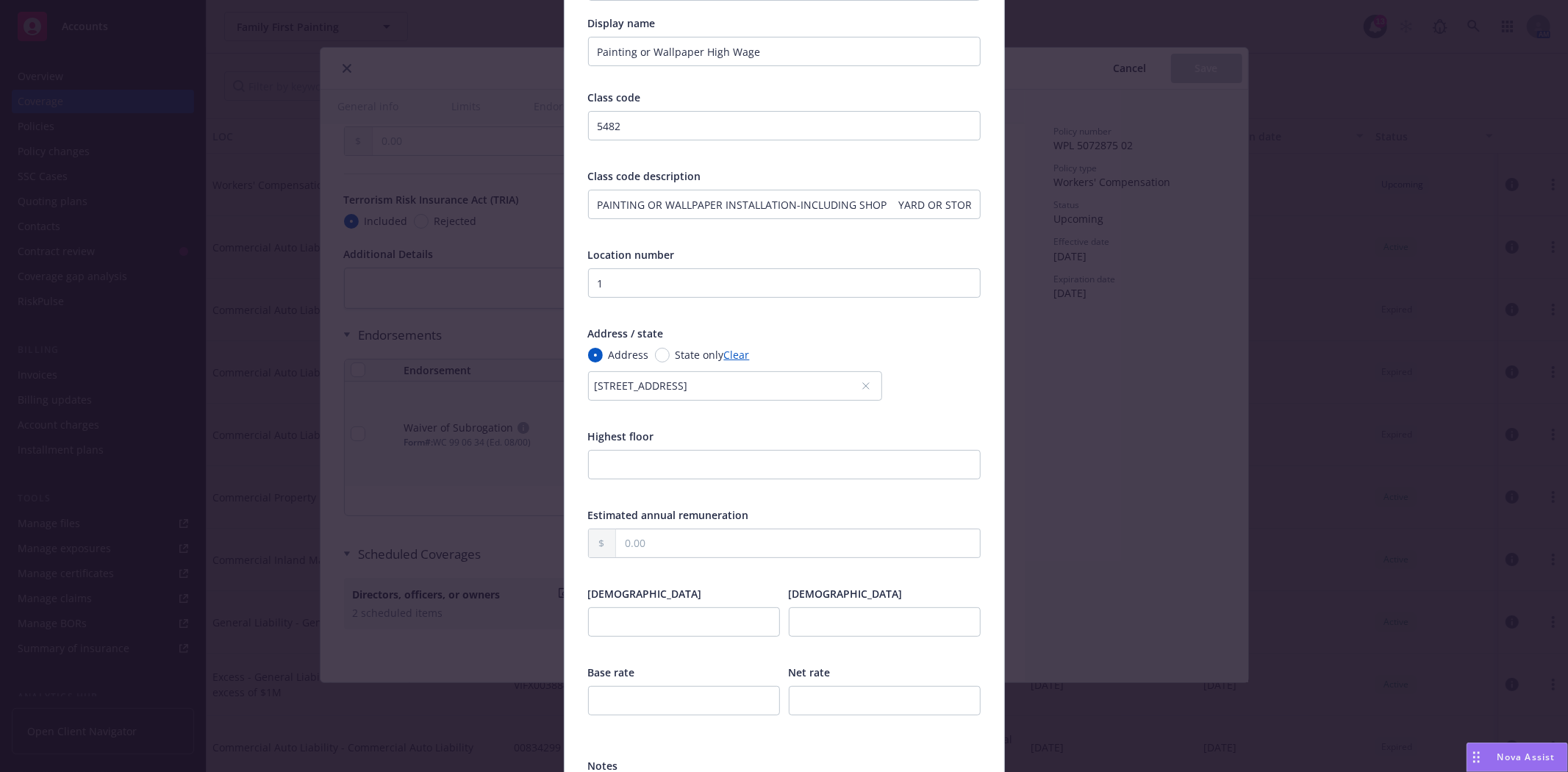
scroll to position [245, 0]
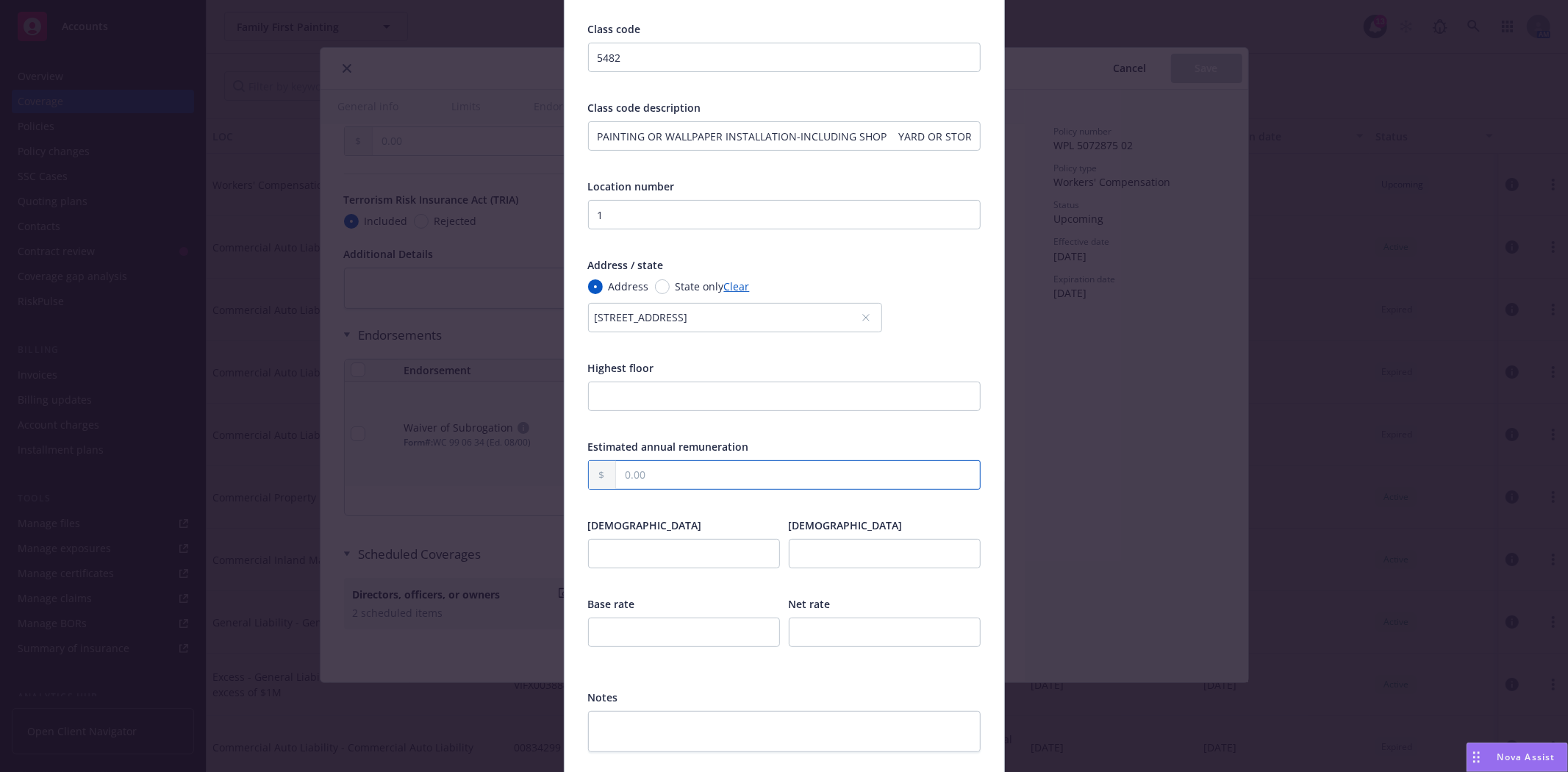
click at [707, 472] on input "text" at bounding box center [798, 474] width 364 height 28
click at [678, 632] on input "number" at bounding box center [684, 631] width 192 height 29
click at [840, 638] on input "number" at bounding box center [885, 631] width 192 height 29
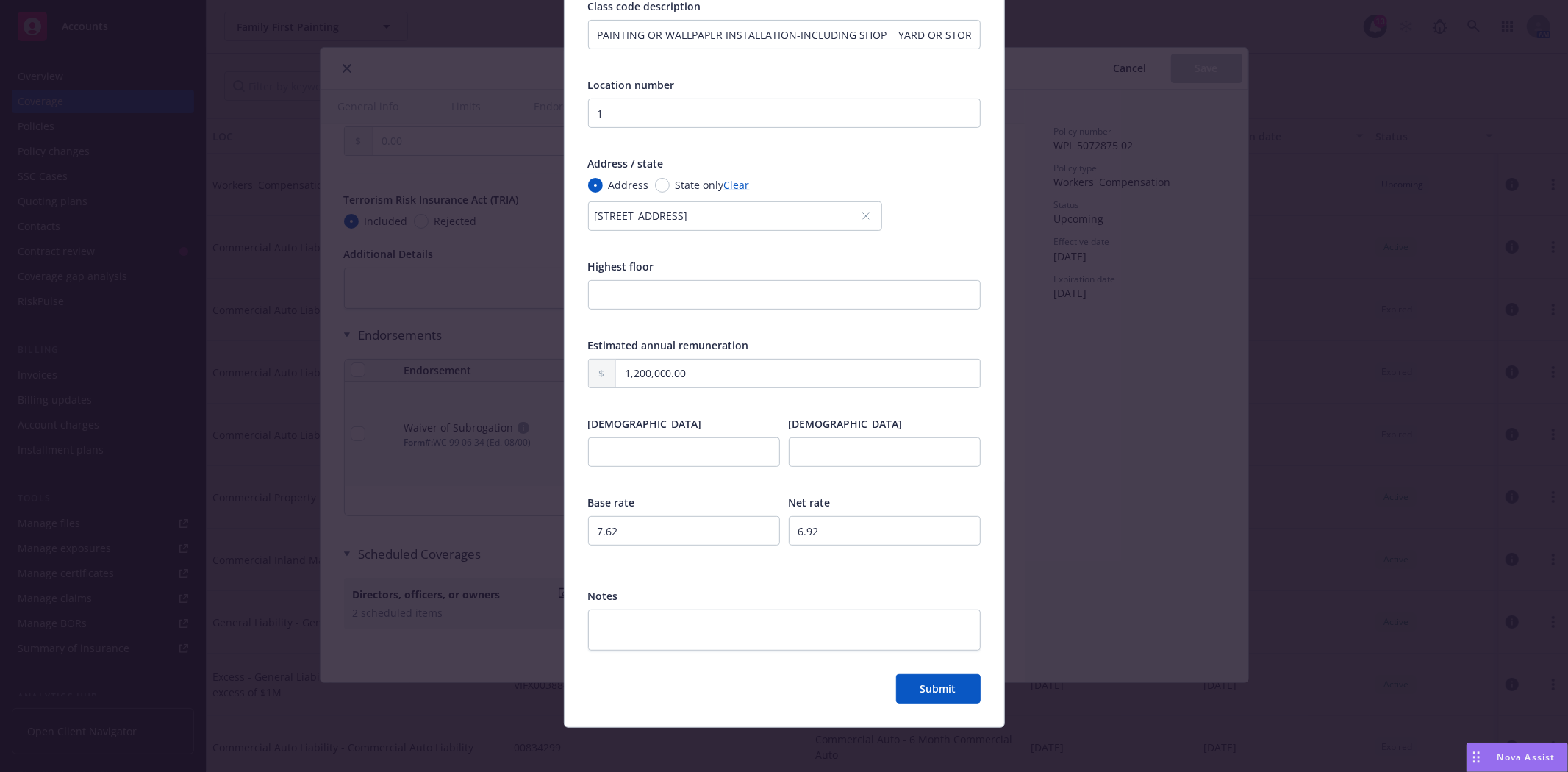
scroll to position [349, 0]
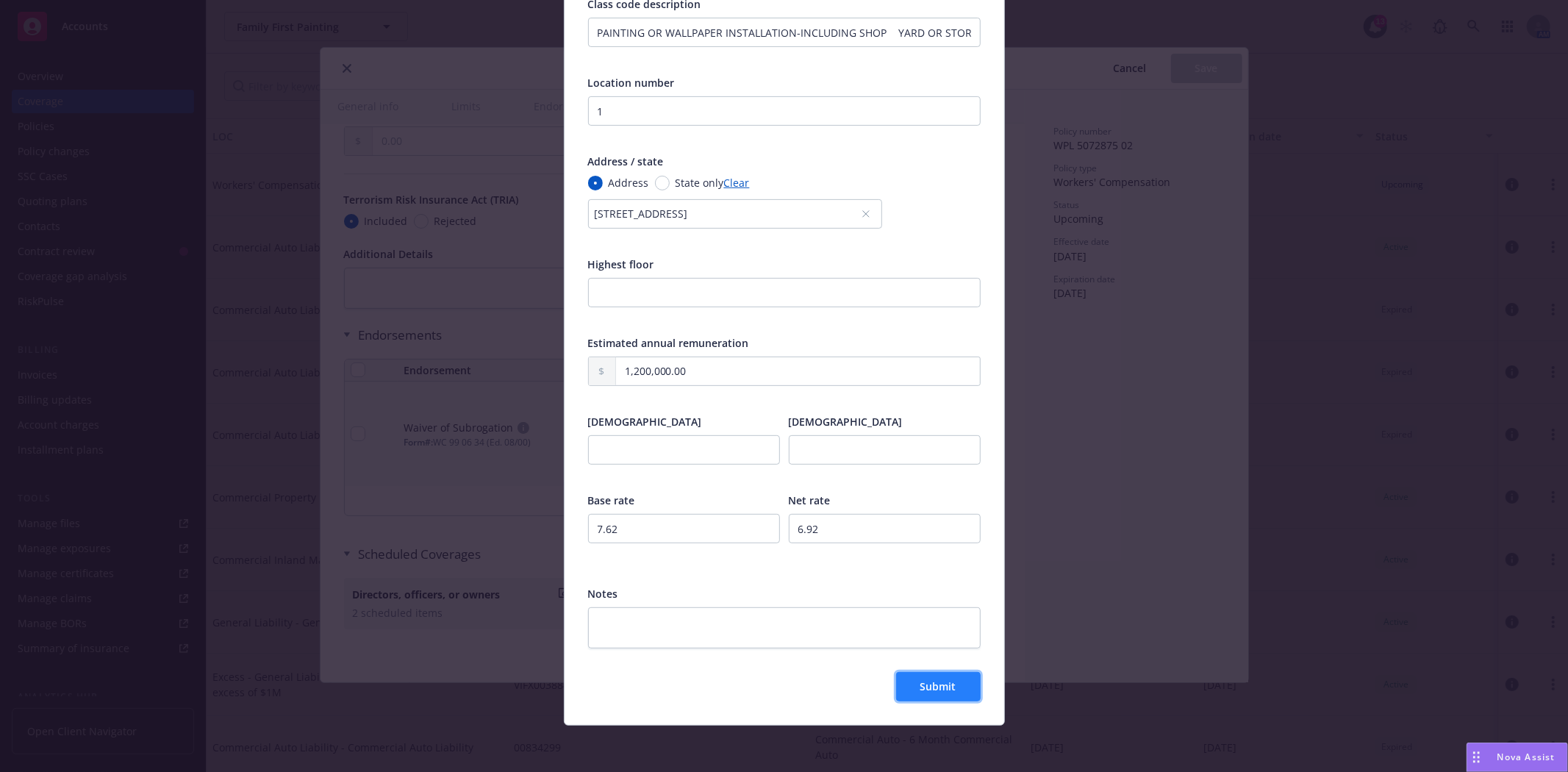
click at [929, 692] on button "Submit" at bounding box center [939, 686] width 85 height 29
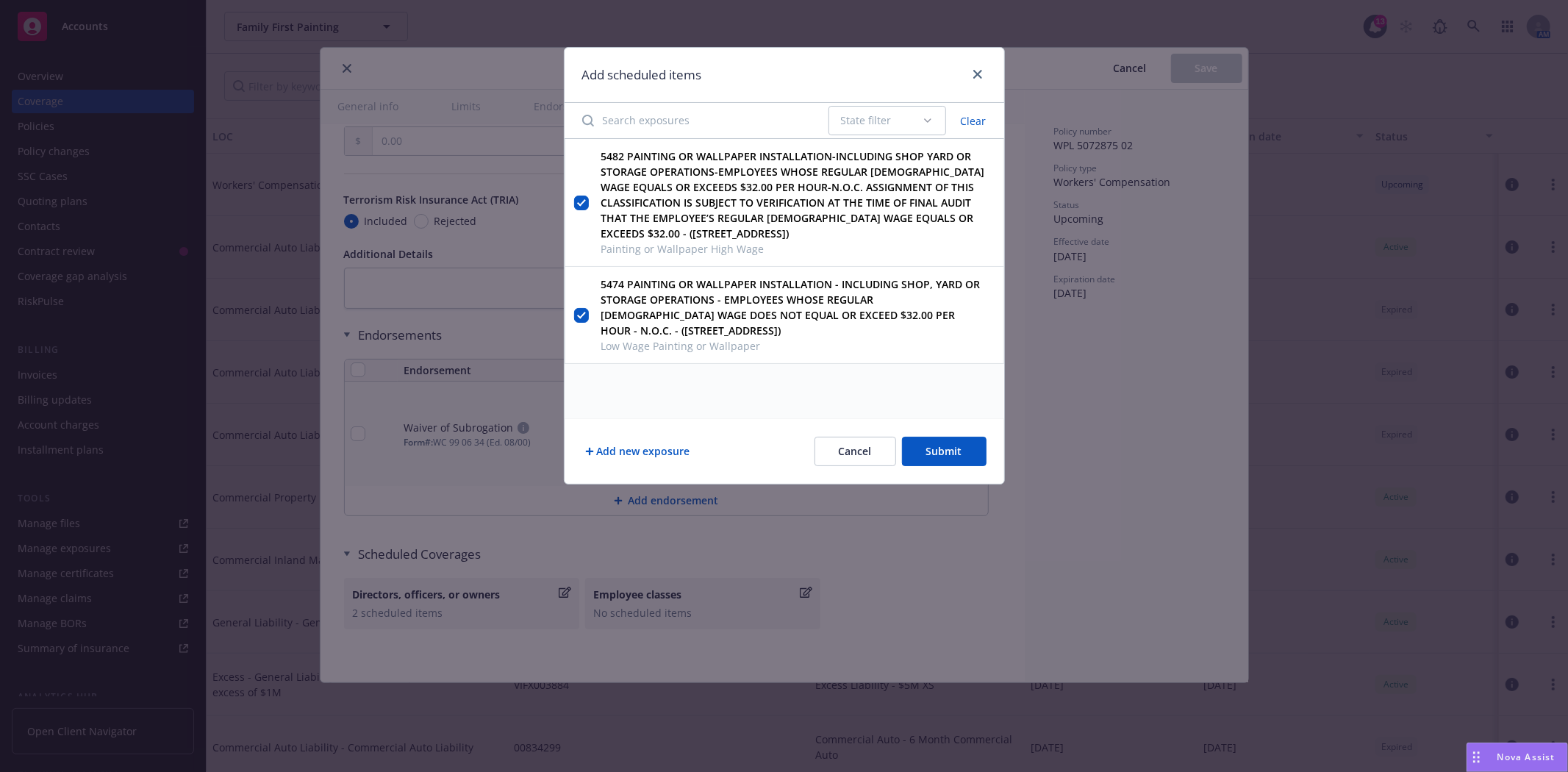
click at [623, 448] on button "Add new exposure" at bounding box center [638, 451] width 111 height 29
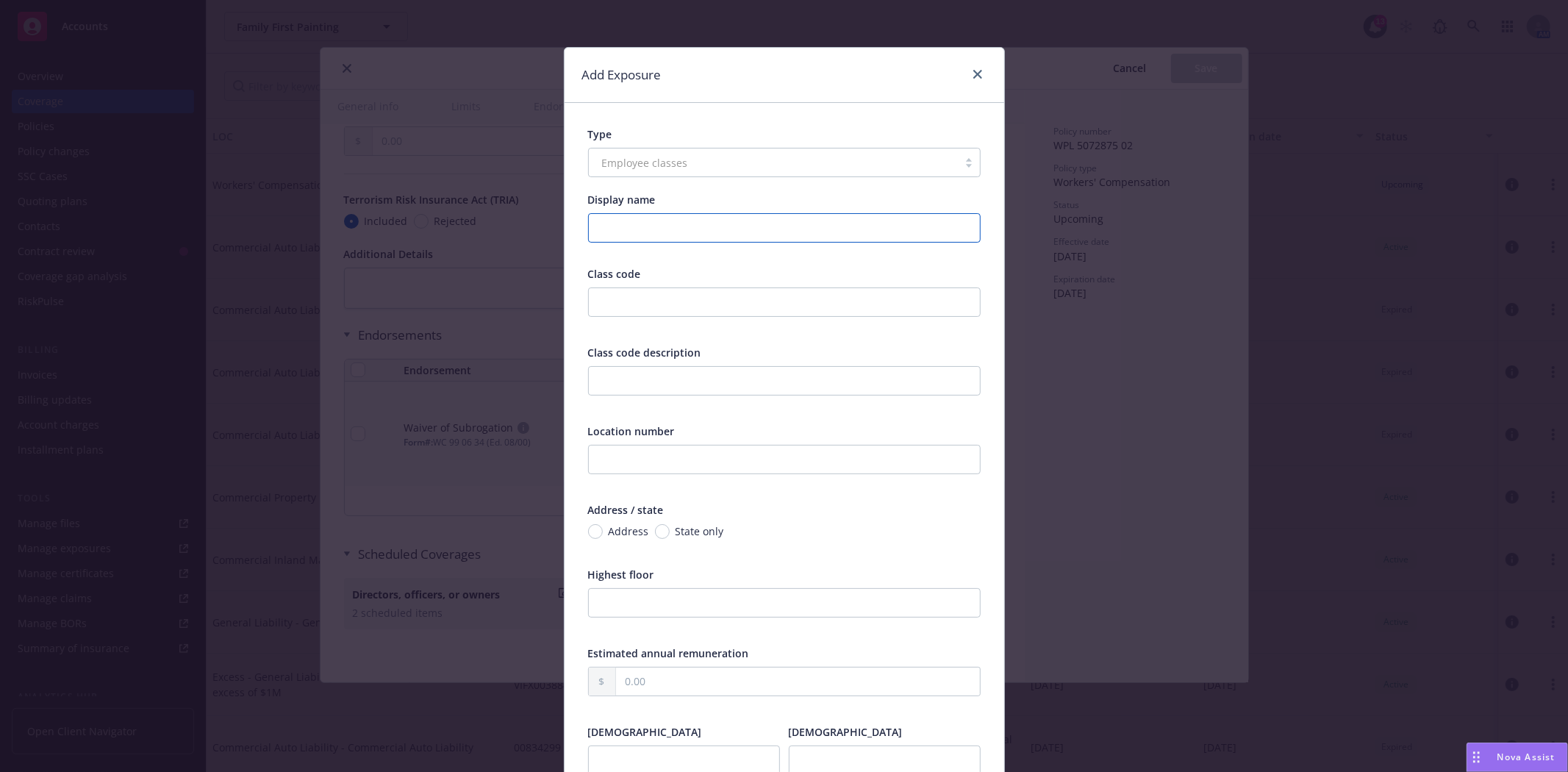
click at [642, 230] on input "Display name" at bounding box center [784, 227] width 393 height 29
click at [682, 385] on input "text" at bounding box center [784, 380] width 393 height 29
paste input "CONTRACTORS - CONSTRUCTION OR"
click at [812, 381] on input "CONTRACTORS - CONSTRUCTION OR" at bounding box center [784, 380] width 393 height 29
paste input "ERECTION - EXECUTIVE LEVEL SUPERVISORS - NO DIRECT SUPERVISION - DIVISION OF A …"
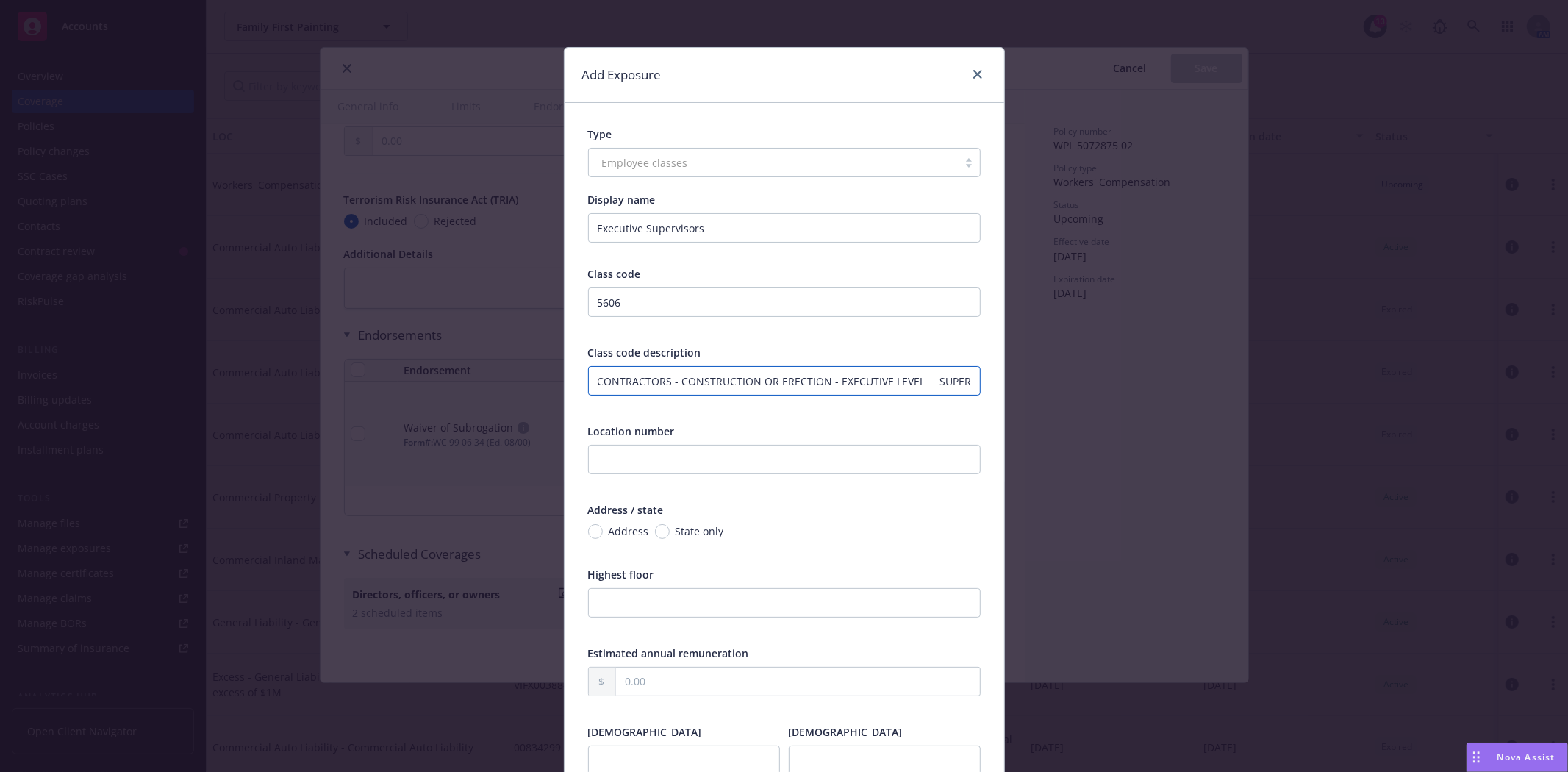
scroll to position [0, 718]
click at [666, 457] on input "text" at bounding box center [784, 459] width 393 height 29
click at [588, 535] on input "Address" at bounding box center [596, 531] width 15 height 15
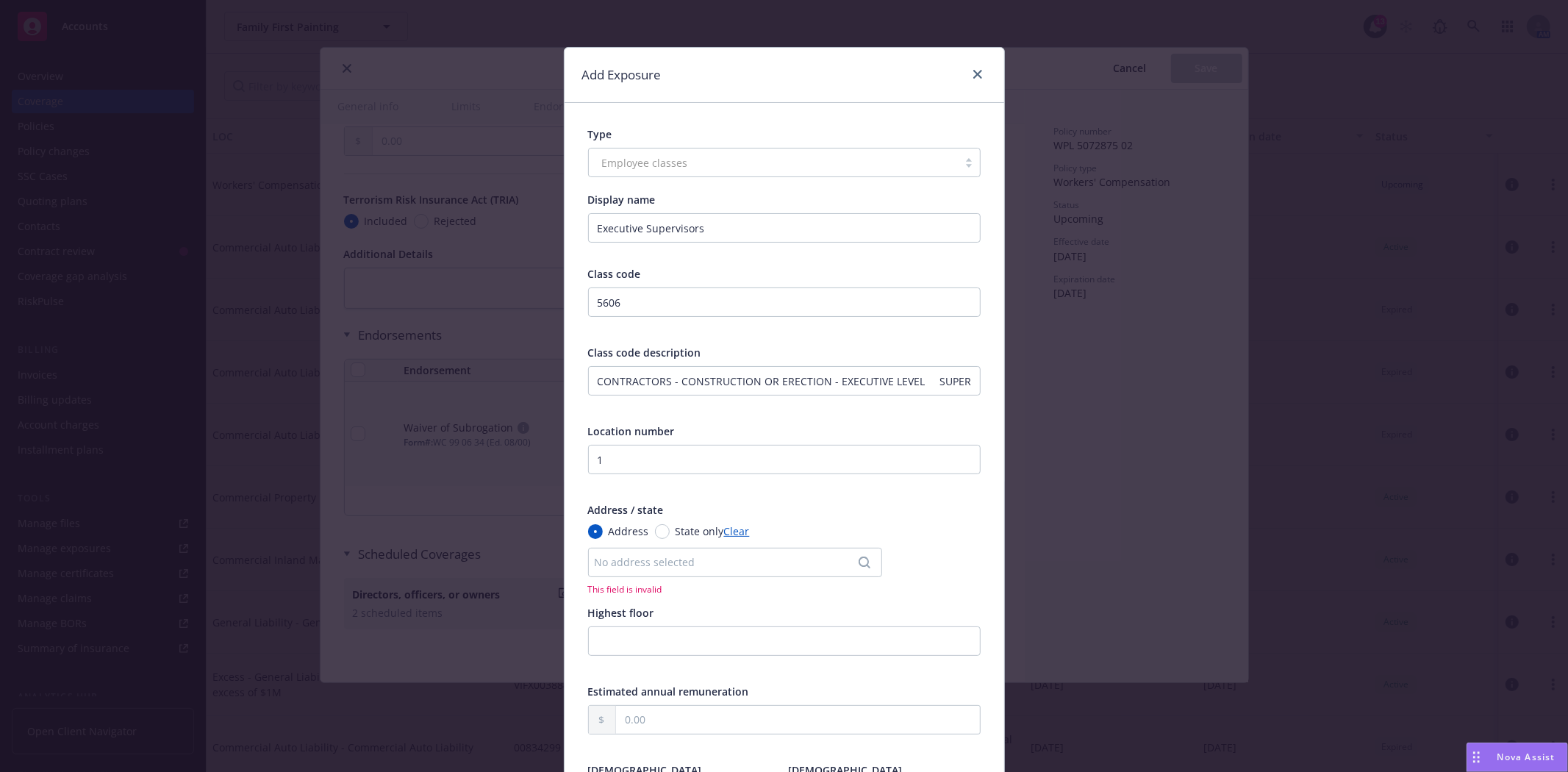
click at [595, 560] on div "No address selected" at bounding box center [728, 562] width 266 height 16
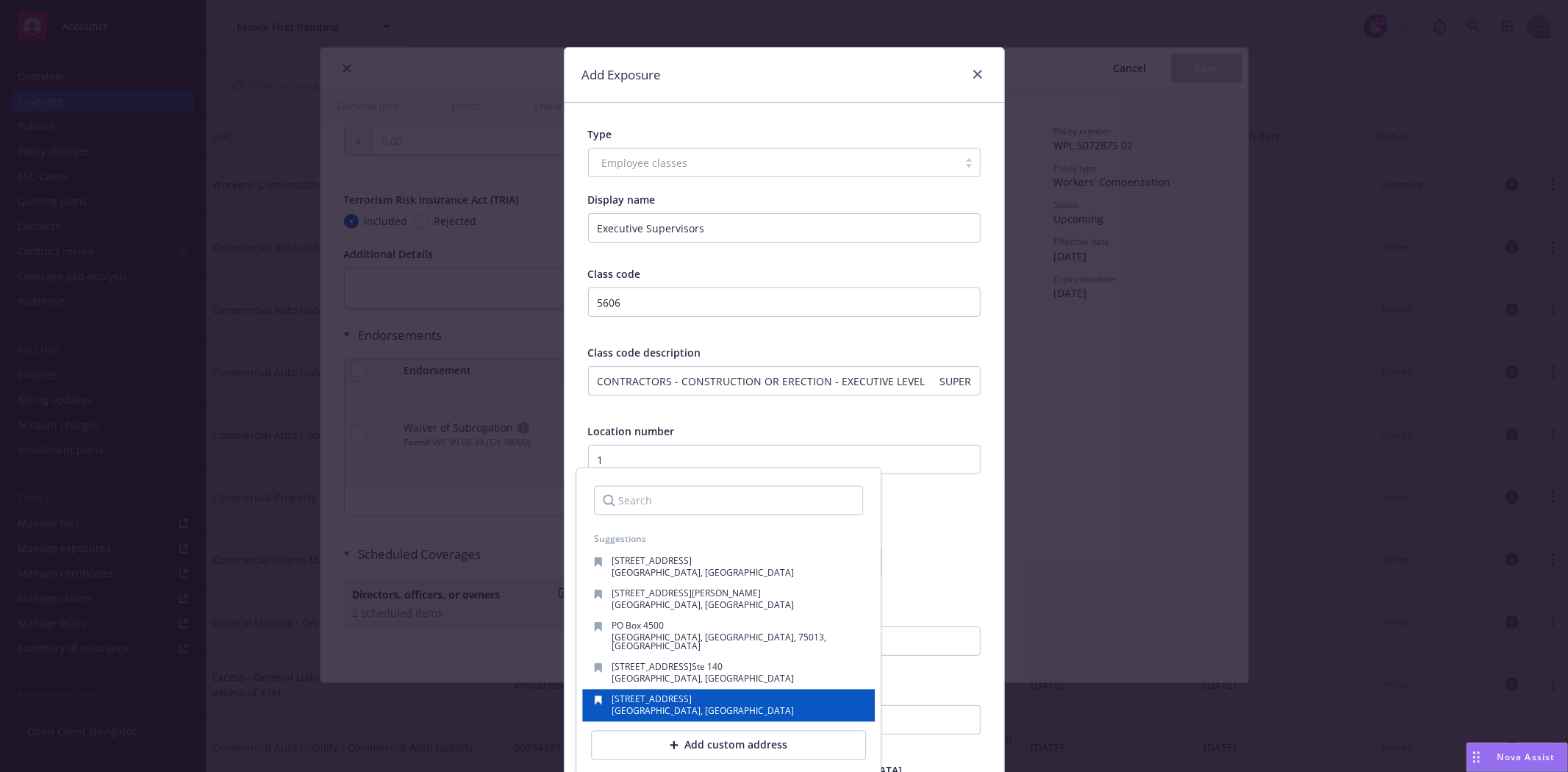
click at [689, 705] on span "LAKE FOREST, CA, 92609, USA" at bounding box center [703, 711] width 183 height 13
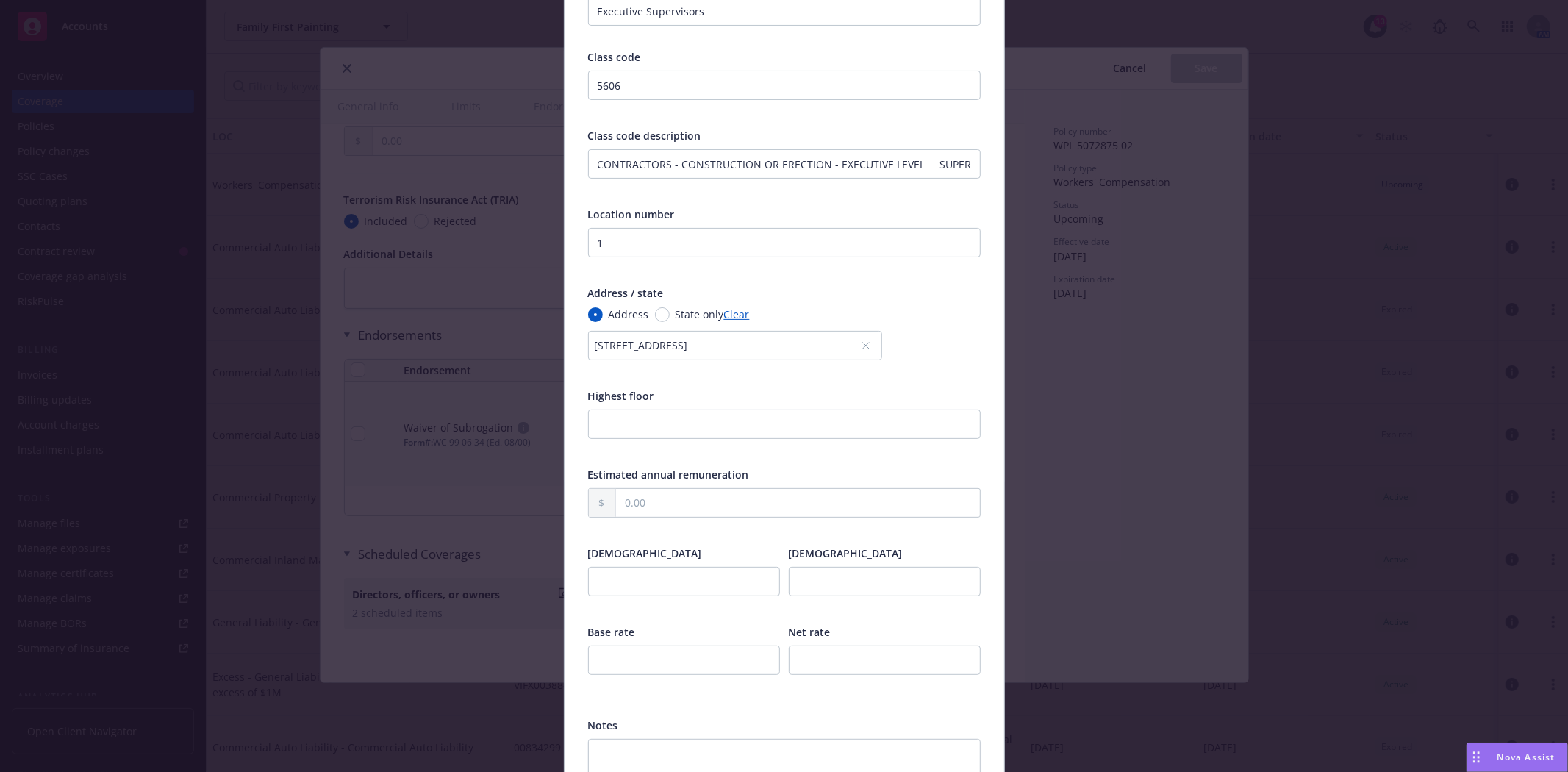
scroll to position [245, 0]
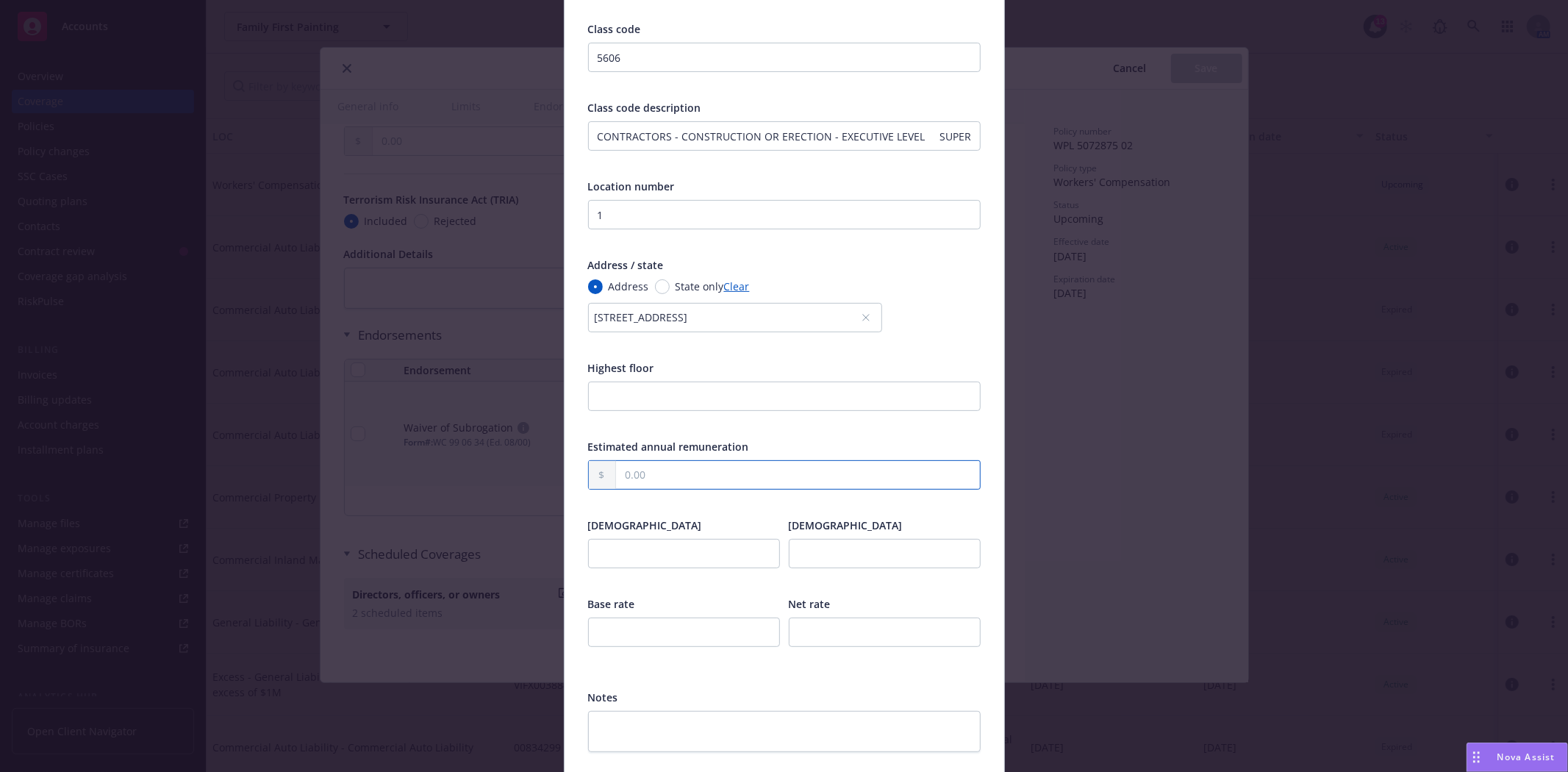
click at [657, 474] on input "text" at bounding box center [798, 474] width 364 height 28
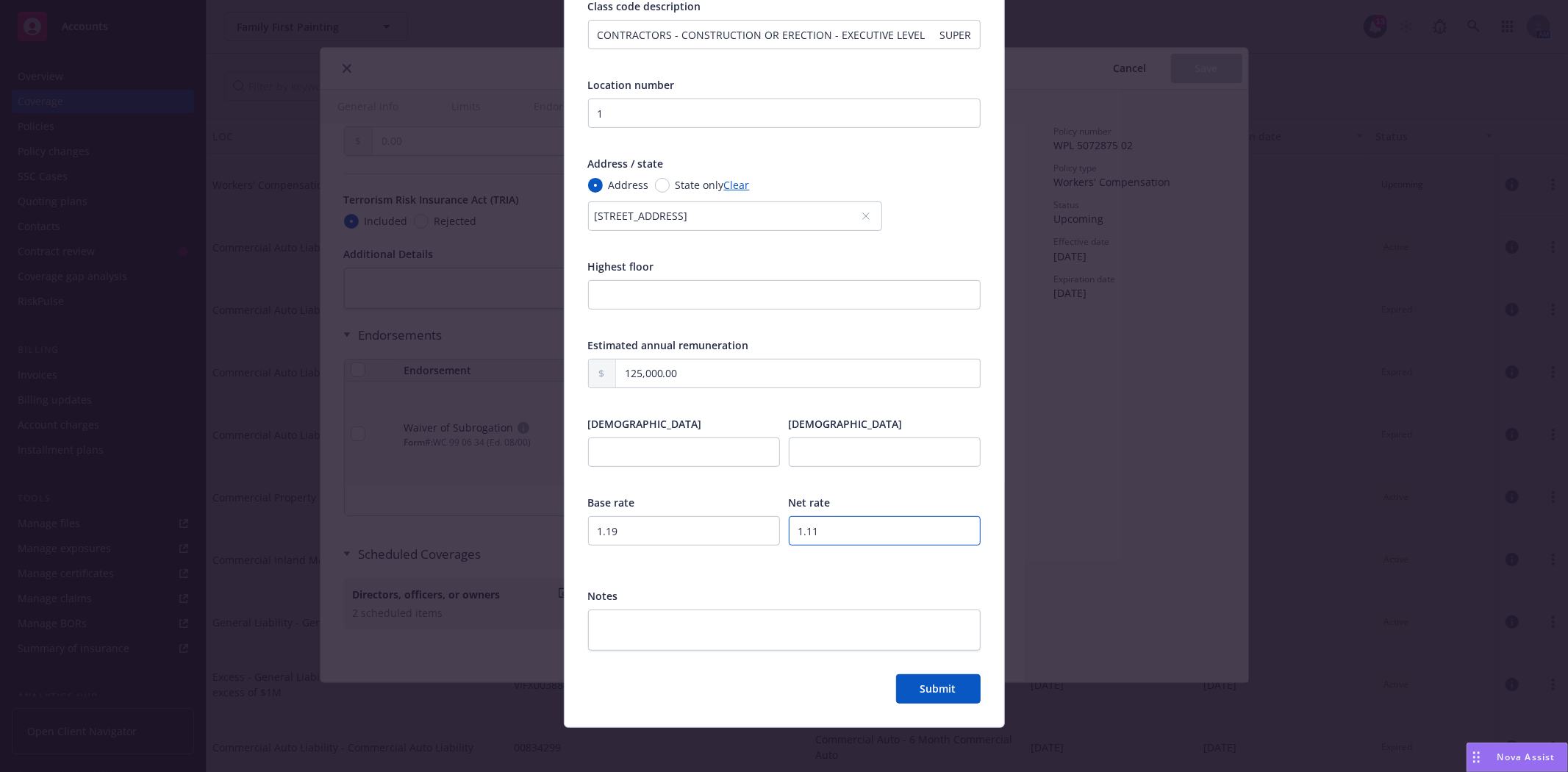
scroll to position [349, 0]
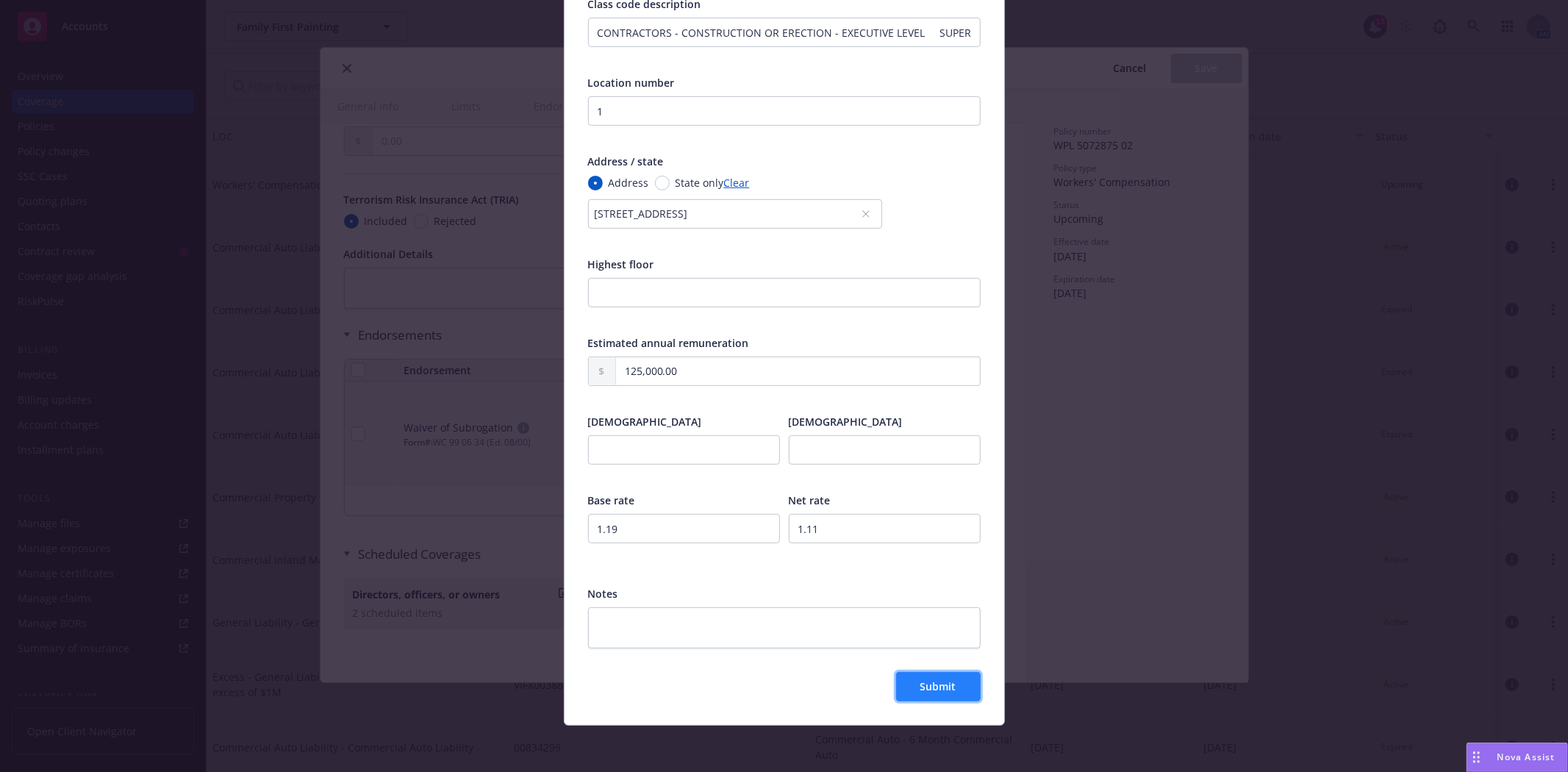
click at [921, 686] on span "Submit" at bounding box center [939, 686] width 36 height 14
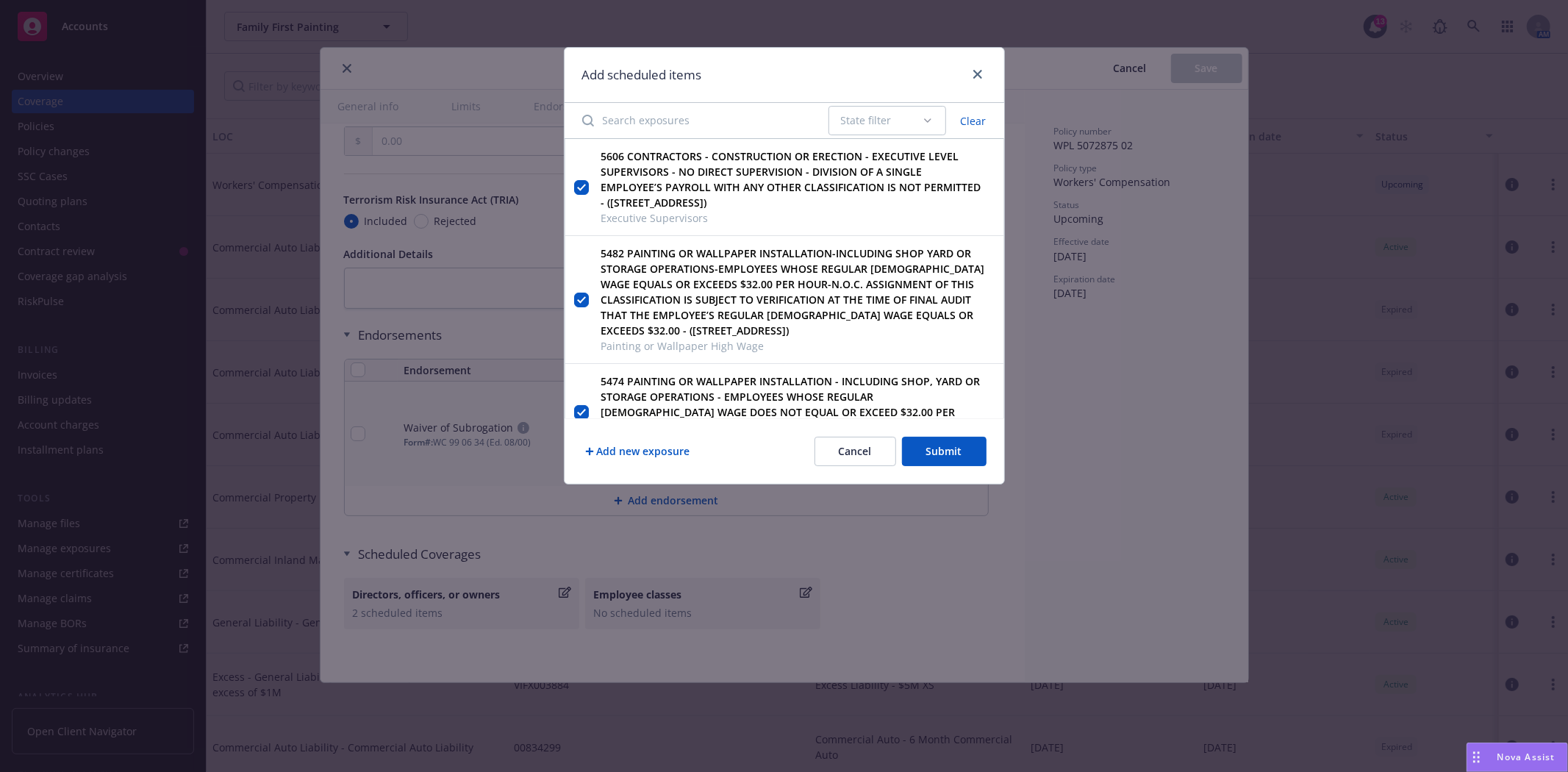
click at [633, 453] on button "Add new exposure" at bounding box center [638, 451] width 111 height 29
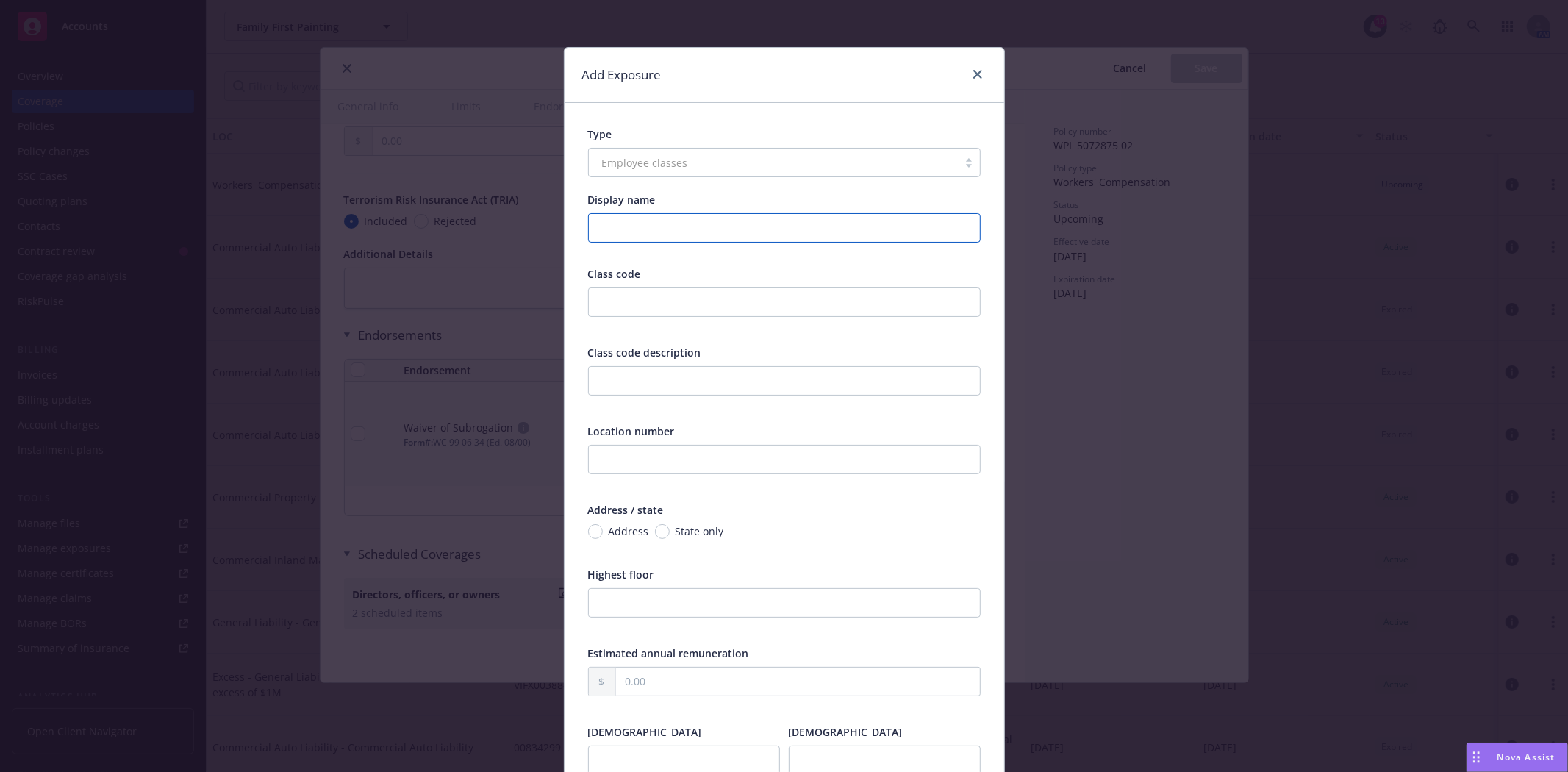
click at [679, 230] on input "Display name" at bounding box center [784, 227] width 393 height 29
click at [604, 385] on input "text" at bounding box center [784, 380] width 393 height 29
paste input "CLERICAL OFFICE EMPLOYEES -"
click at [762, 380] on input "CLERICAL OFFICE EMPLOYEES -" at bounding box center [784, 380] width 393 height 29
paste input "N.O.C."
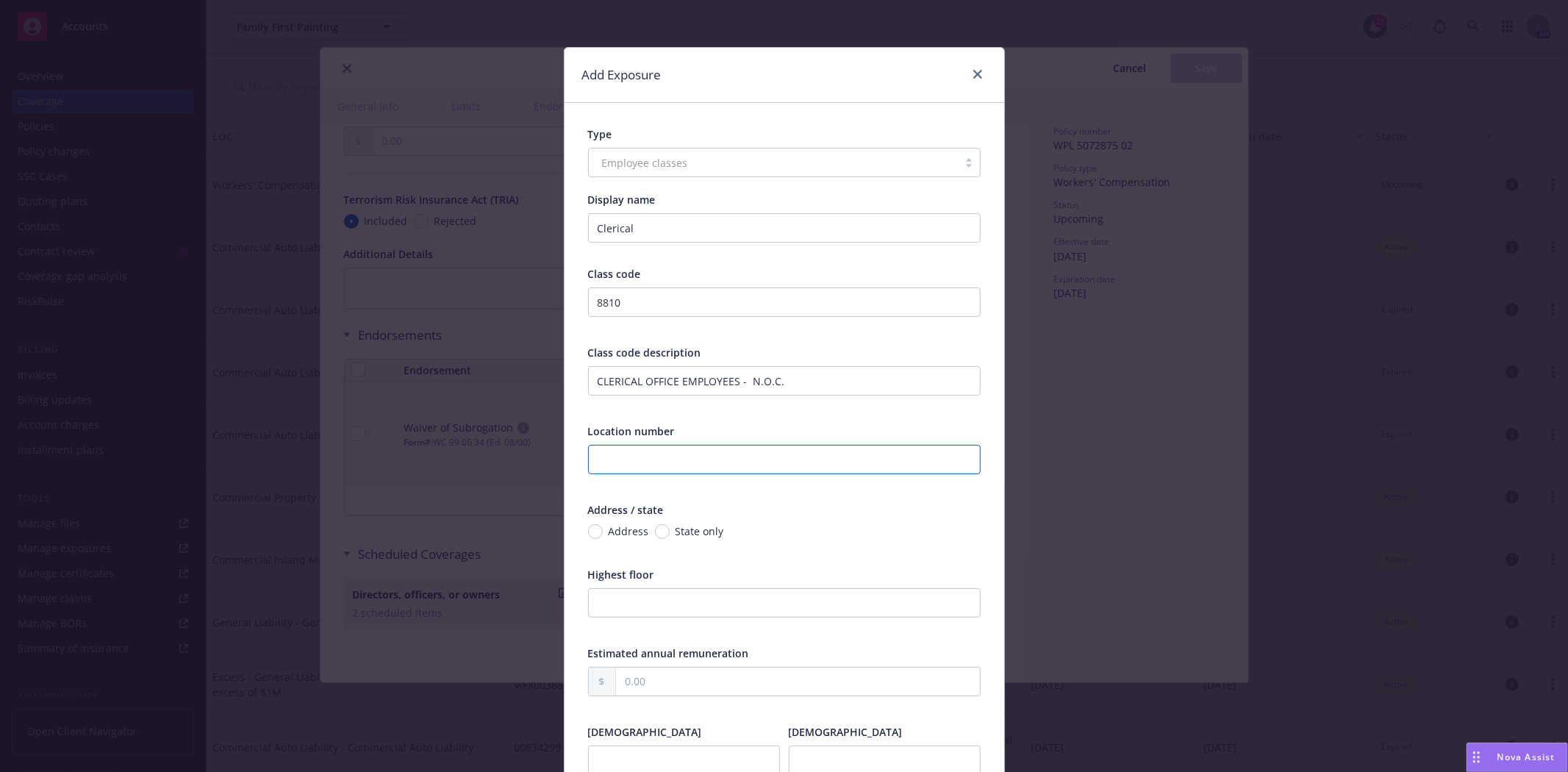
click at [739, 459] on input "text" at bounding box center [784, 459] width 393 height 29
click at [589, 536] on input "Address" at bounding box center [596, 531] width 15 height 15
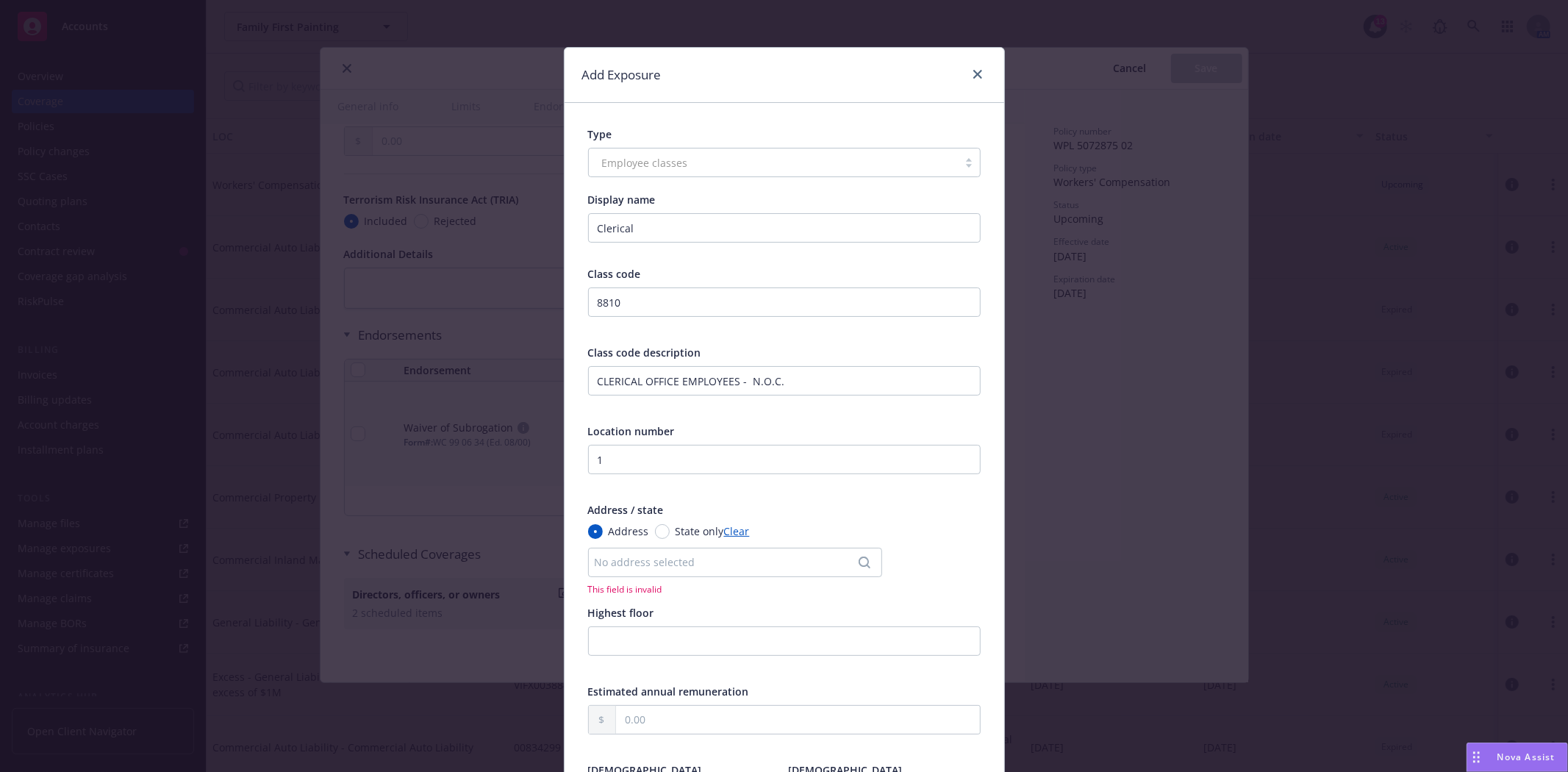
click at [651, 568] on div "No address selected" at bounding box center [728, 562] width 266 height 16
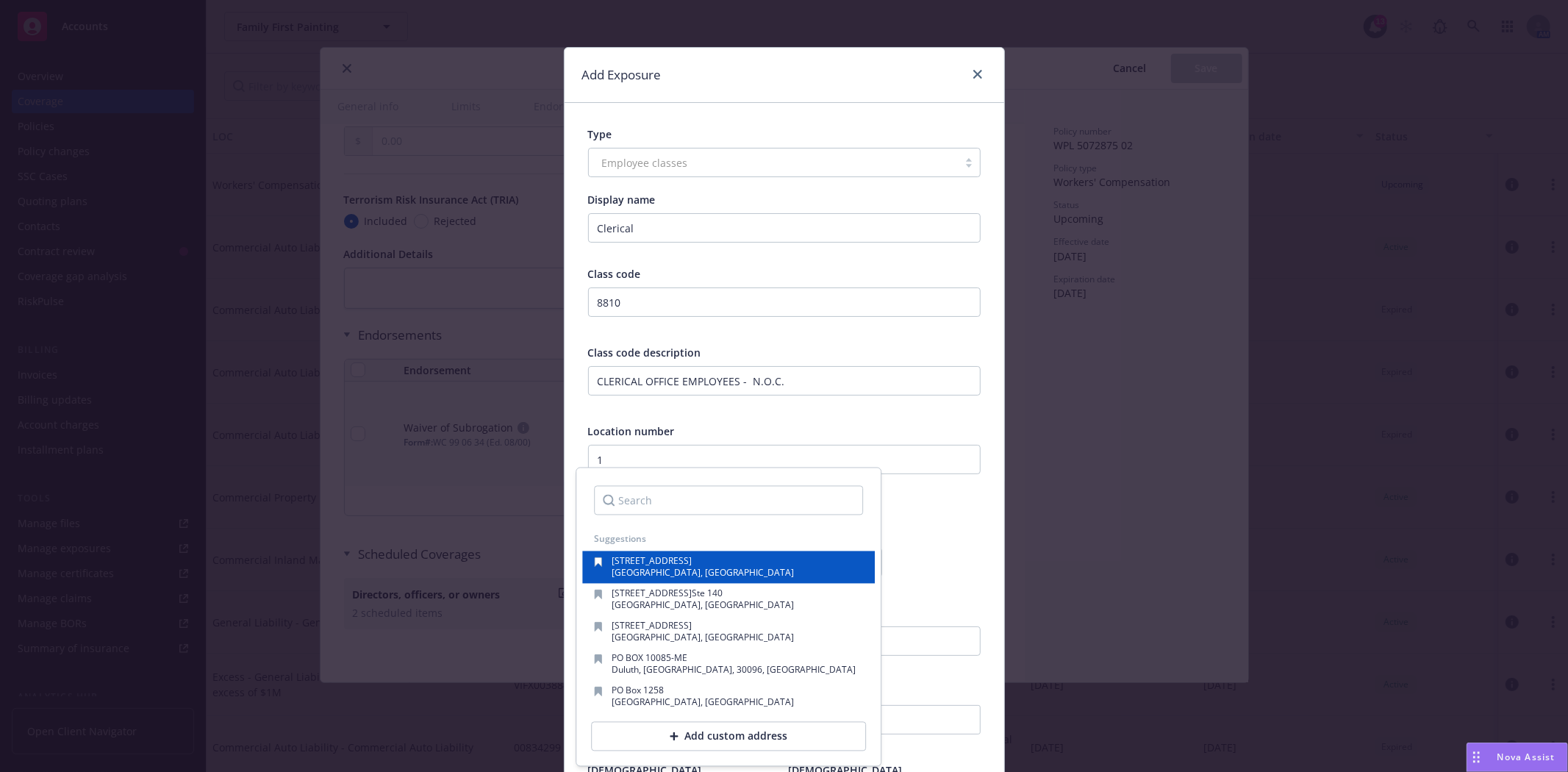
click at [672, 575] on span "LAKE FOREST, CA, 92609, USA" at bounding box center [703, 572] width 183 height 13
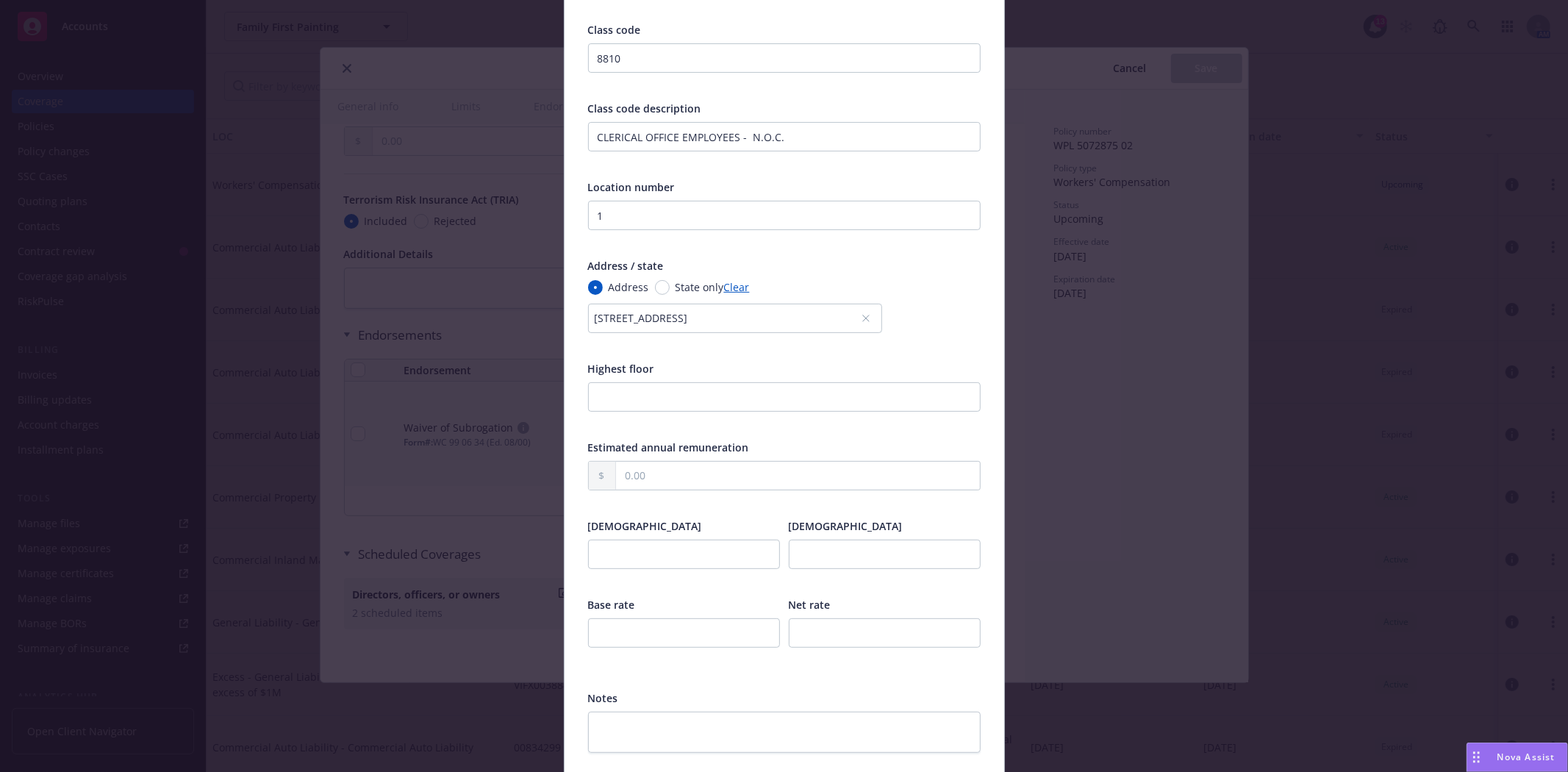
scroll to position [245, 0]
click at [655, 451] on span "Estimated annual remuneration" at bounding box center [668, 446] width 161 height 14
click at [650, 464] on input "text" at bounding box center [798, 474] width 364 height 28
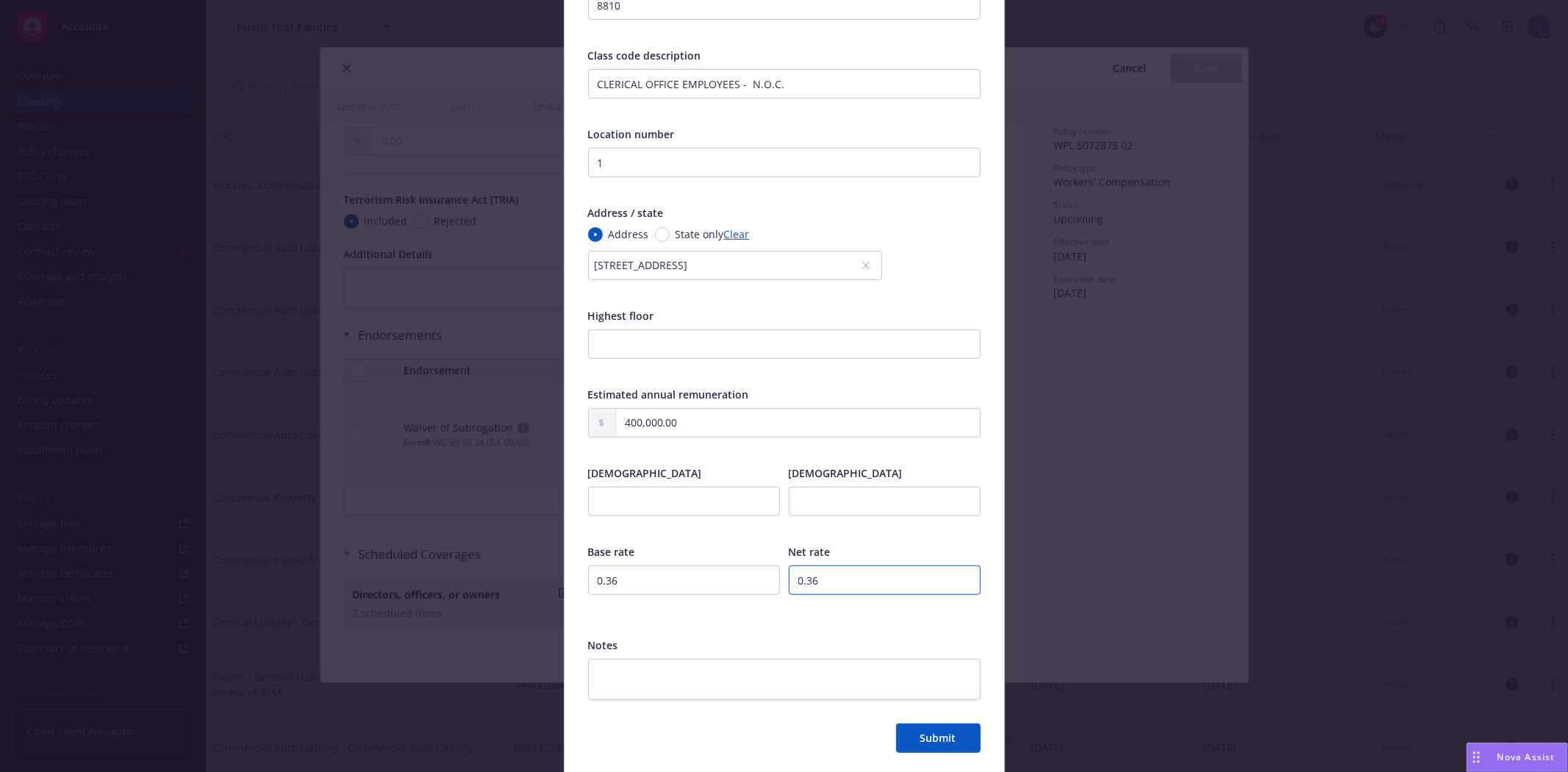
scroll to position [349, 0]
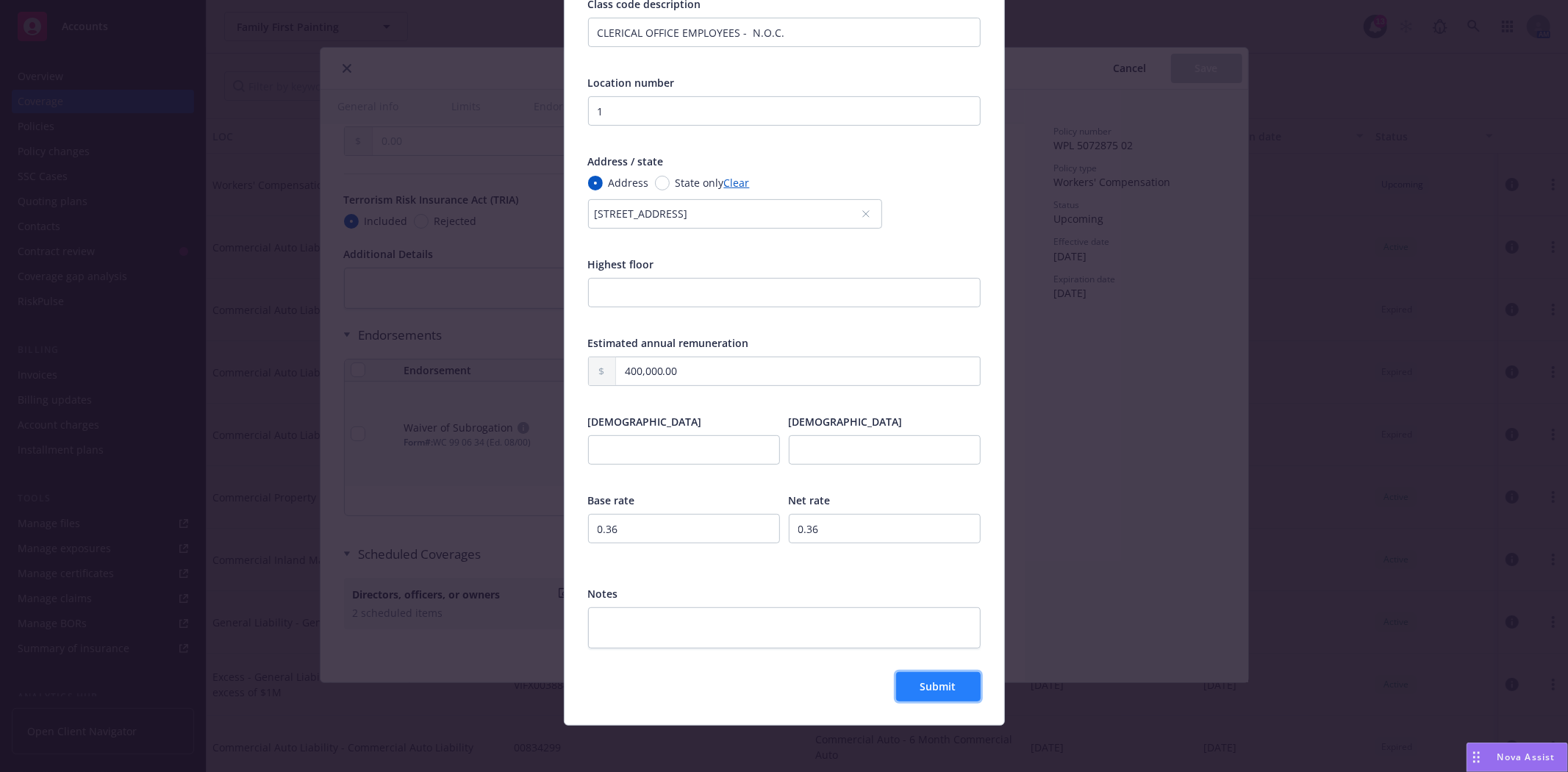
click at [921, 686] on span "Submit" at bounding box center [939, 686] width 36 height 14
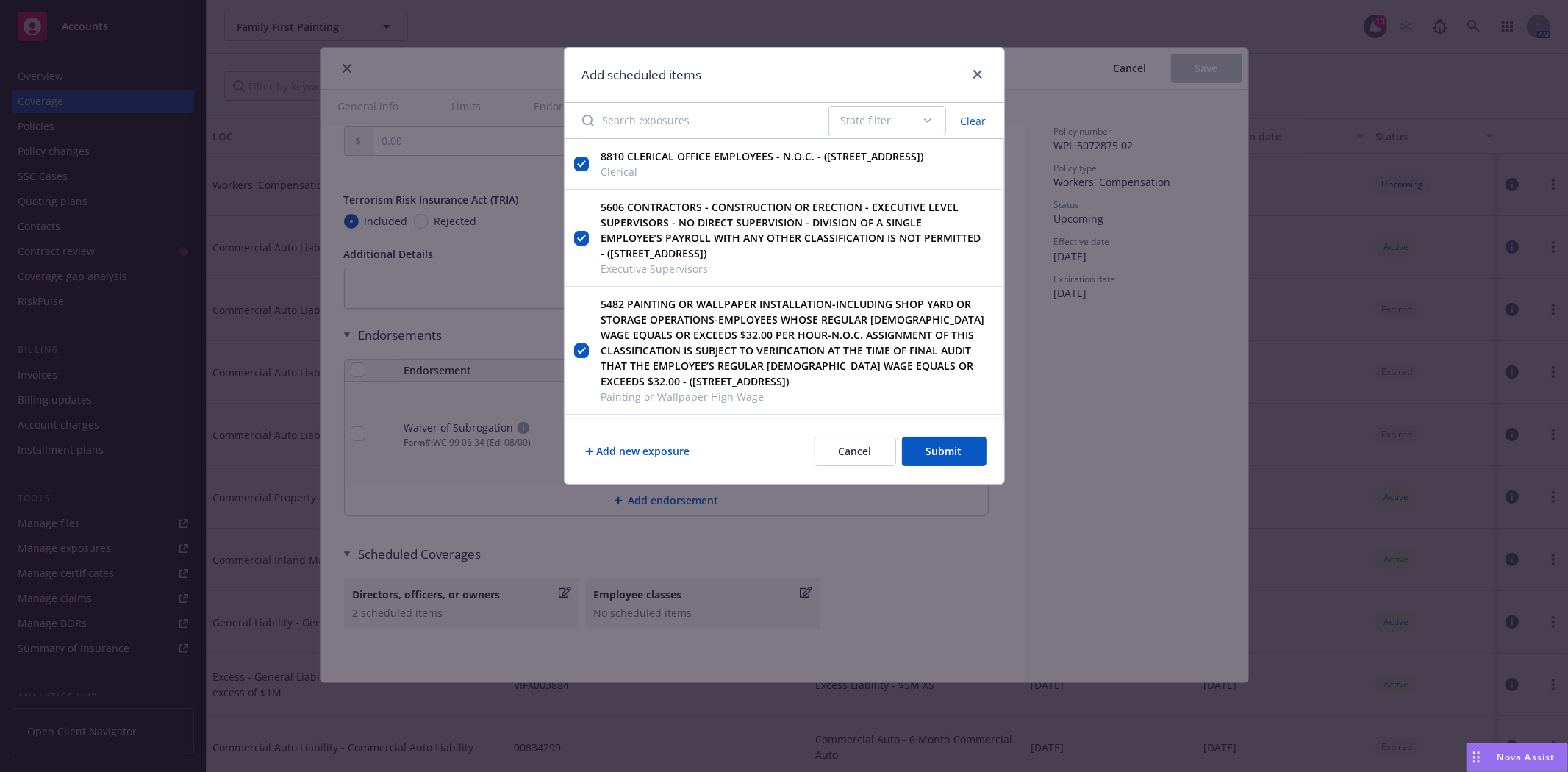
click at [646, 451] on button "Add new exposure" at bounding box center [638, 451] width 111 height 29
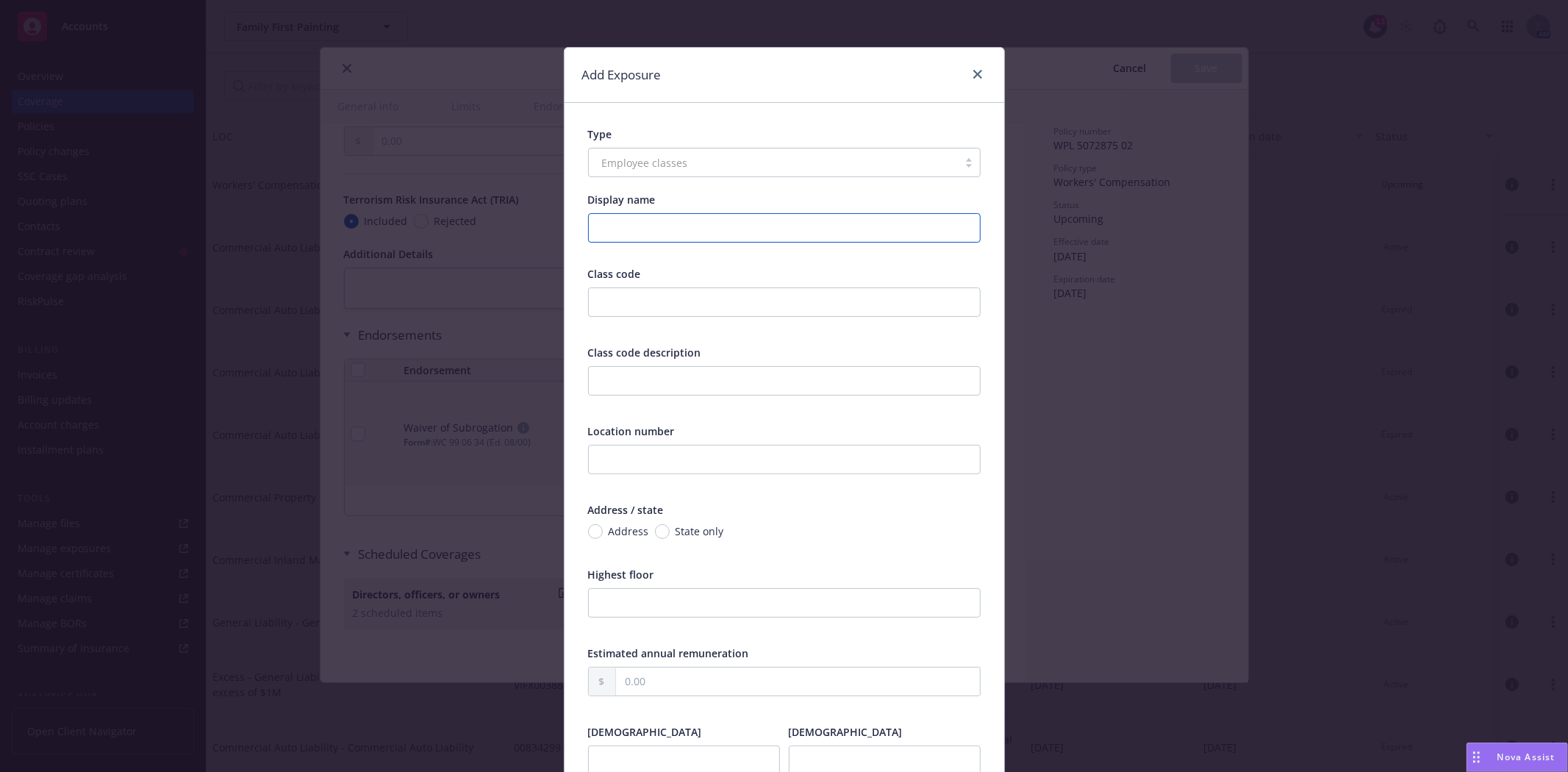
click at [625, 228] on input "Display name" at bounding box center [784, 227] width 393 height 29
click at [636, 296] on input "text" at bounding box center [784, 301] width 393 height 29
paste input "CLERICAL TELECOMMUTER"
click at [767, 298] on input "CLERICAL TELECOMMUTER" at bounding box center [784, 301] width 393 height 29
paste input "EMPLOYEES - N.O.C."
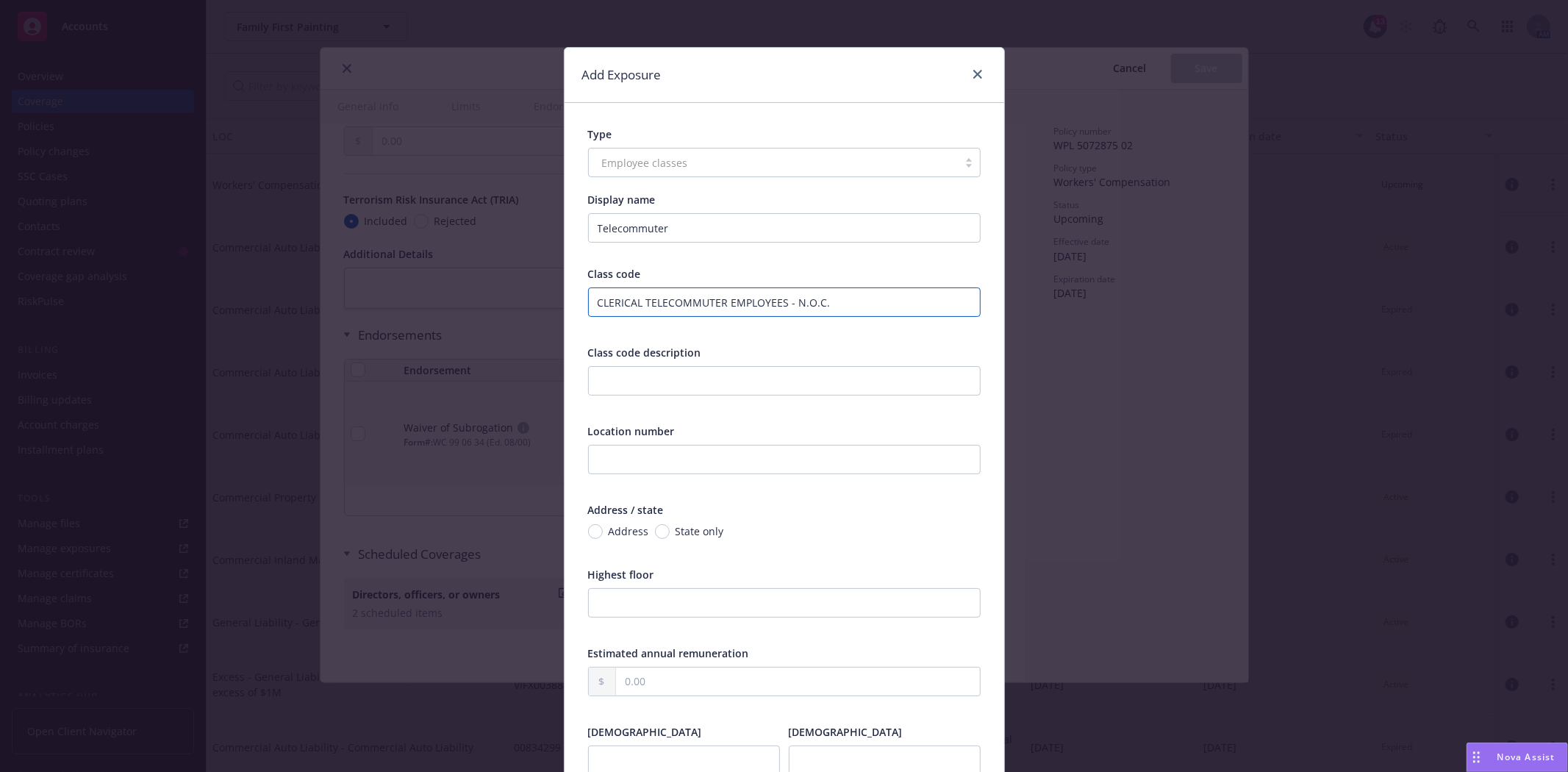
click at [743, 304] on input "CLERICAL TELECOMMUTER EMPLOYEES - N.O.C." at bounding box center [784, 301] width 393 height 29
click at [701, 384] on input "text" at bounding box center [784, 380] width 393 height 29
paste input "CLERICAL TELECOMMUTER EMPLOYEES - N.O.C."
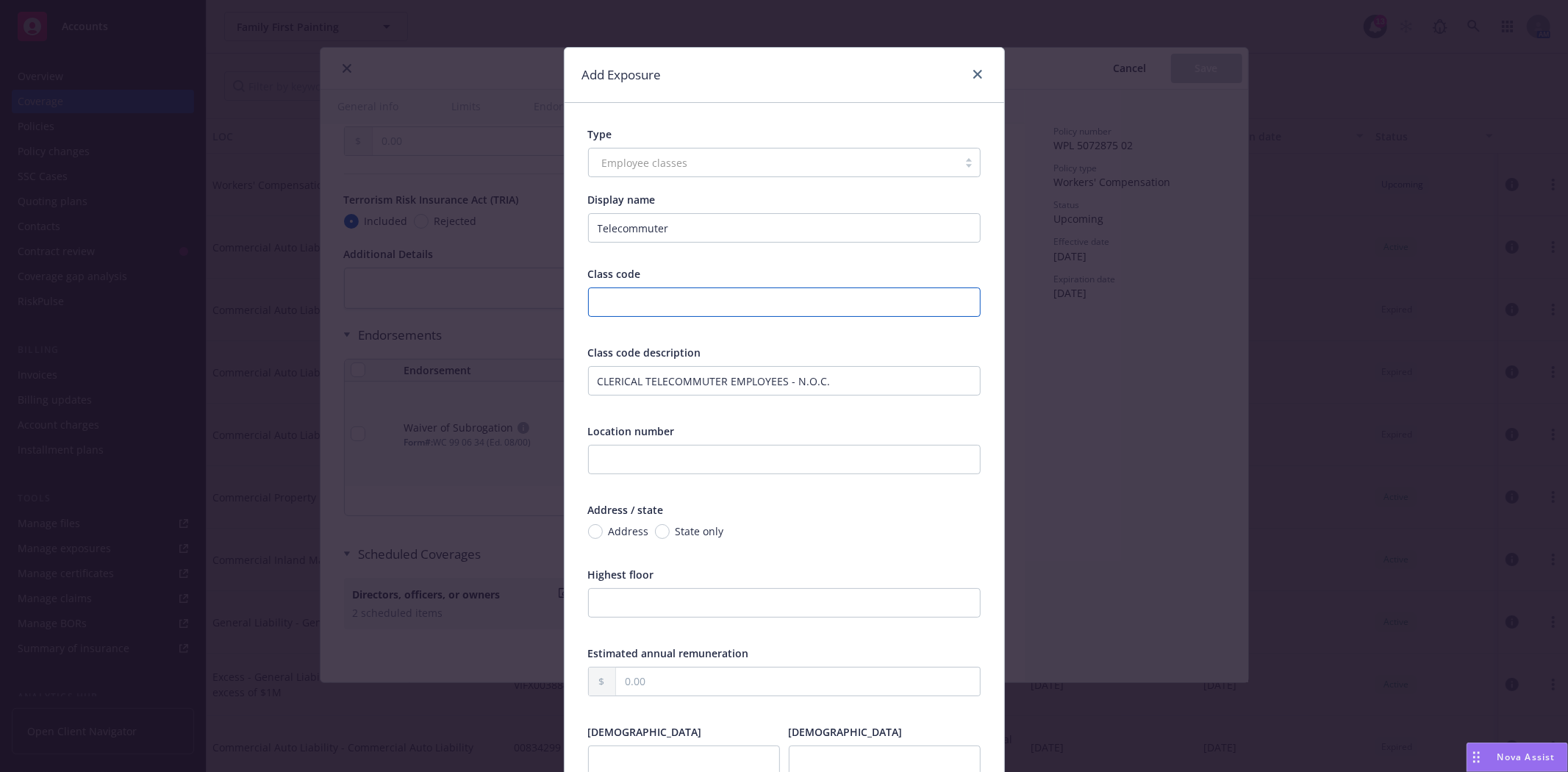
click at [684, 307] on input "text" at bounding box center [784, 301] width 393 height 29
click at [651, 464] on input "text" at bounding box center [784, 459] width 393 height 29
click at [591, 527] on input "Address" at bounding box center [596, 531] width 15 height 15
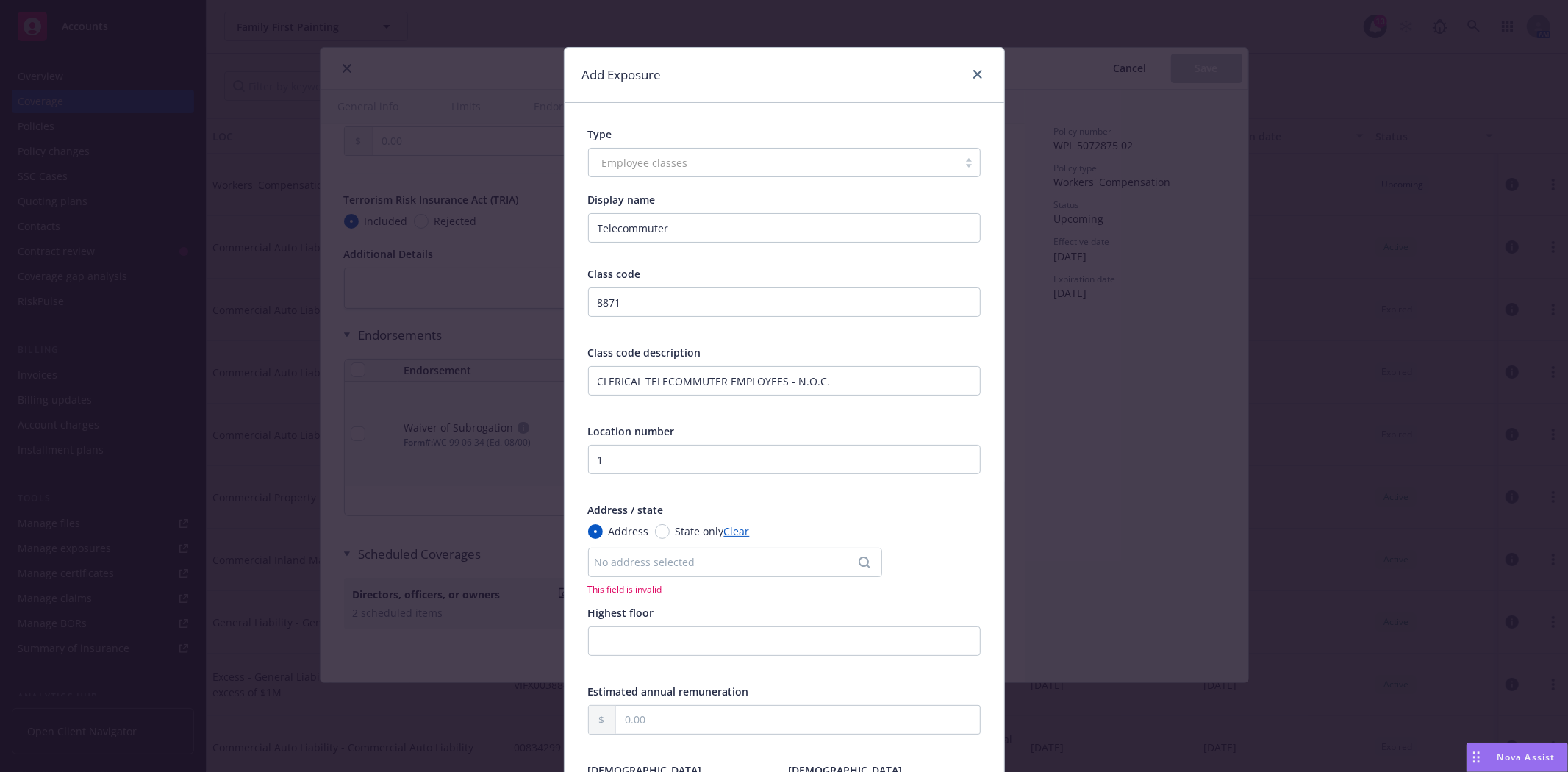
click at [726, 527] on link "Clear" at bounding box center [737, 530] width 25 height 16
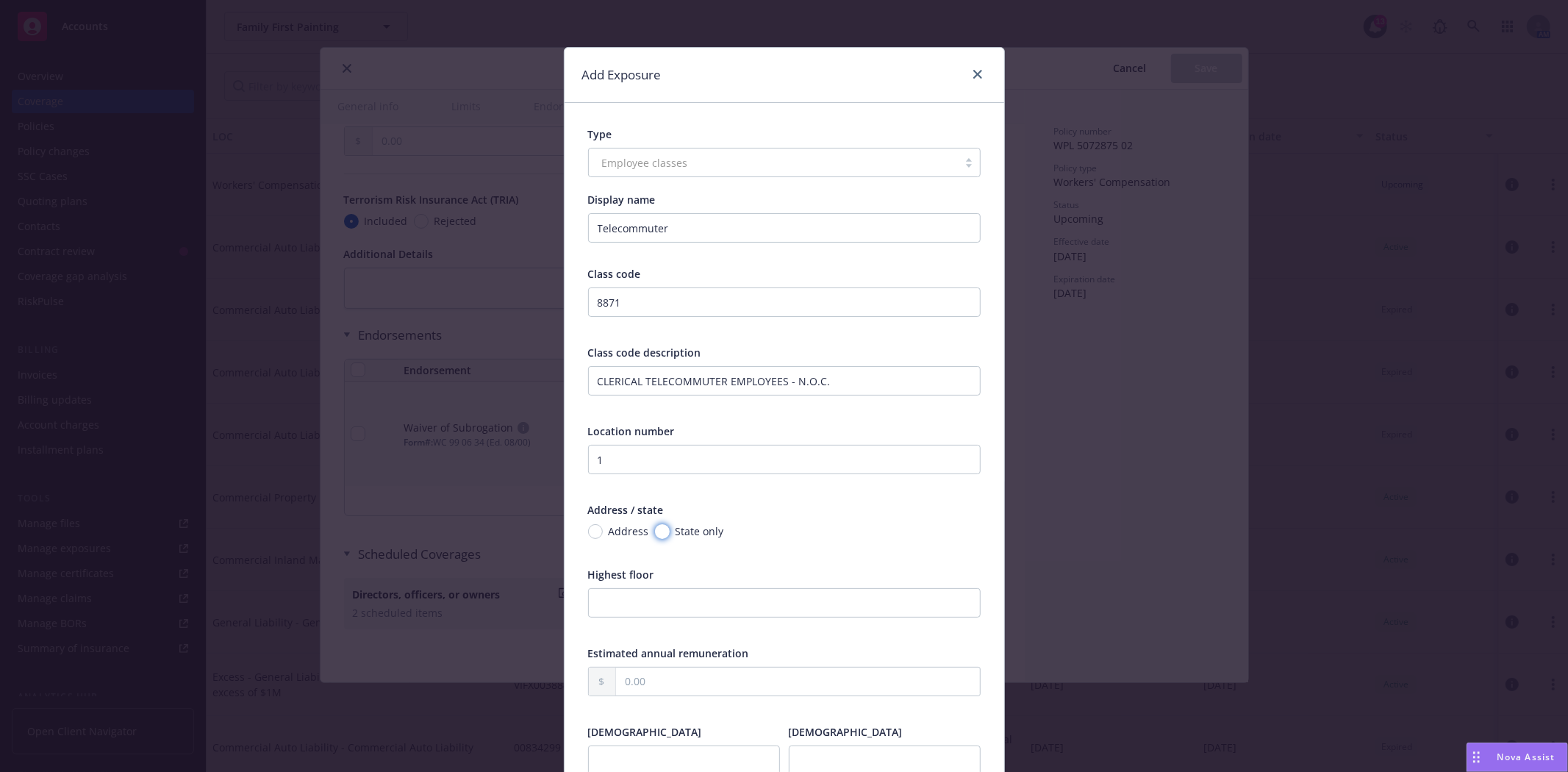
click at [655, 533] on input "State only" at bounding box center [662, 531] width 15 height 15
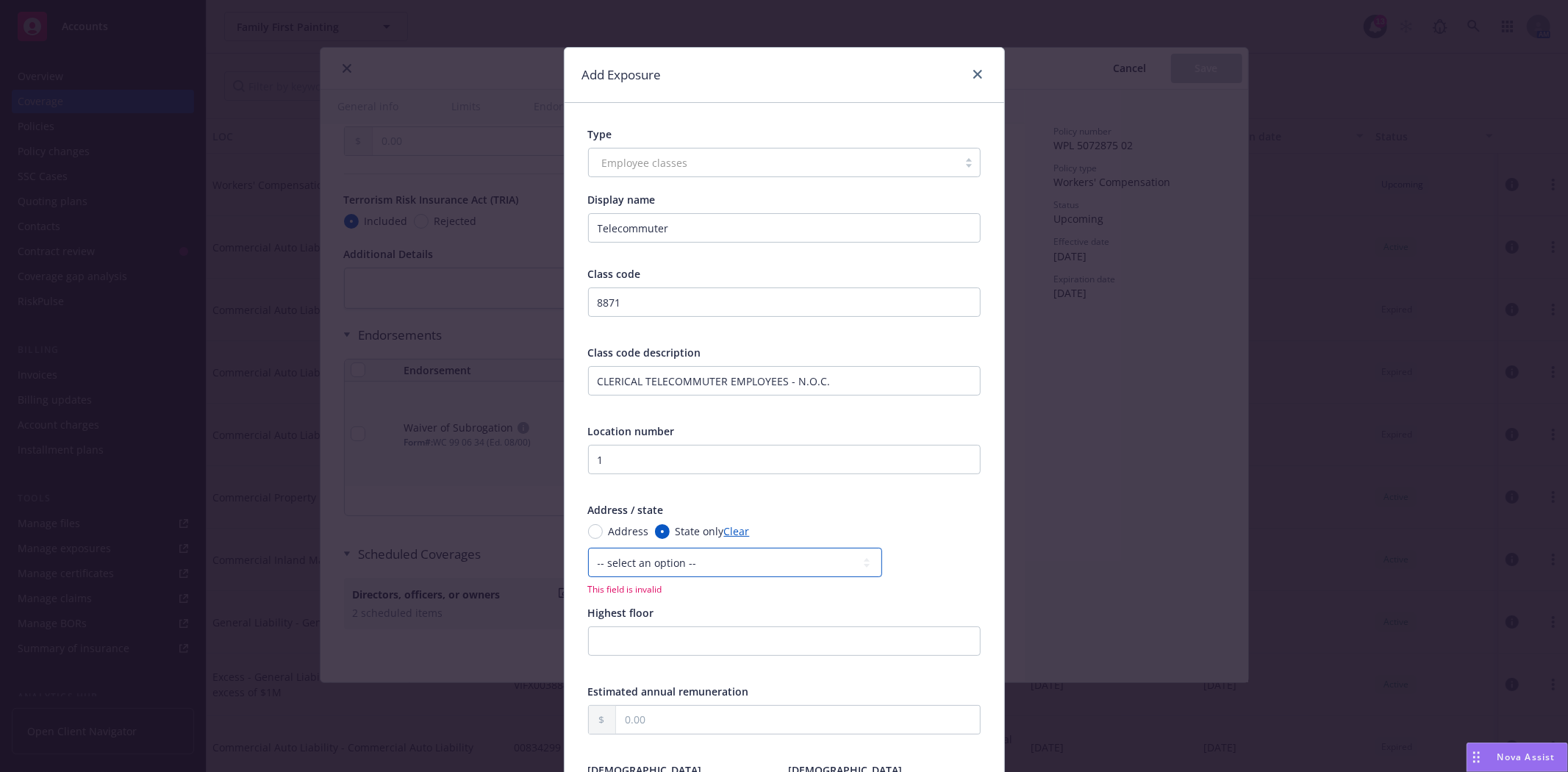
click at [644, 561] on select "-- select an option -- Alaska Alabama Arkansas American Samoa Arizona Californi…" at bounding box center [735, 562] width 294 height 29
click at [588, 548] on select "-- select an option -- Alaska Alabama Arkansas American Samoa Arizona Californi…" at bounding box center [735, 562] width 294 height 29
click at [635, 644] on input "number" at bounding box center [784, 640] width 393 height 29
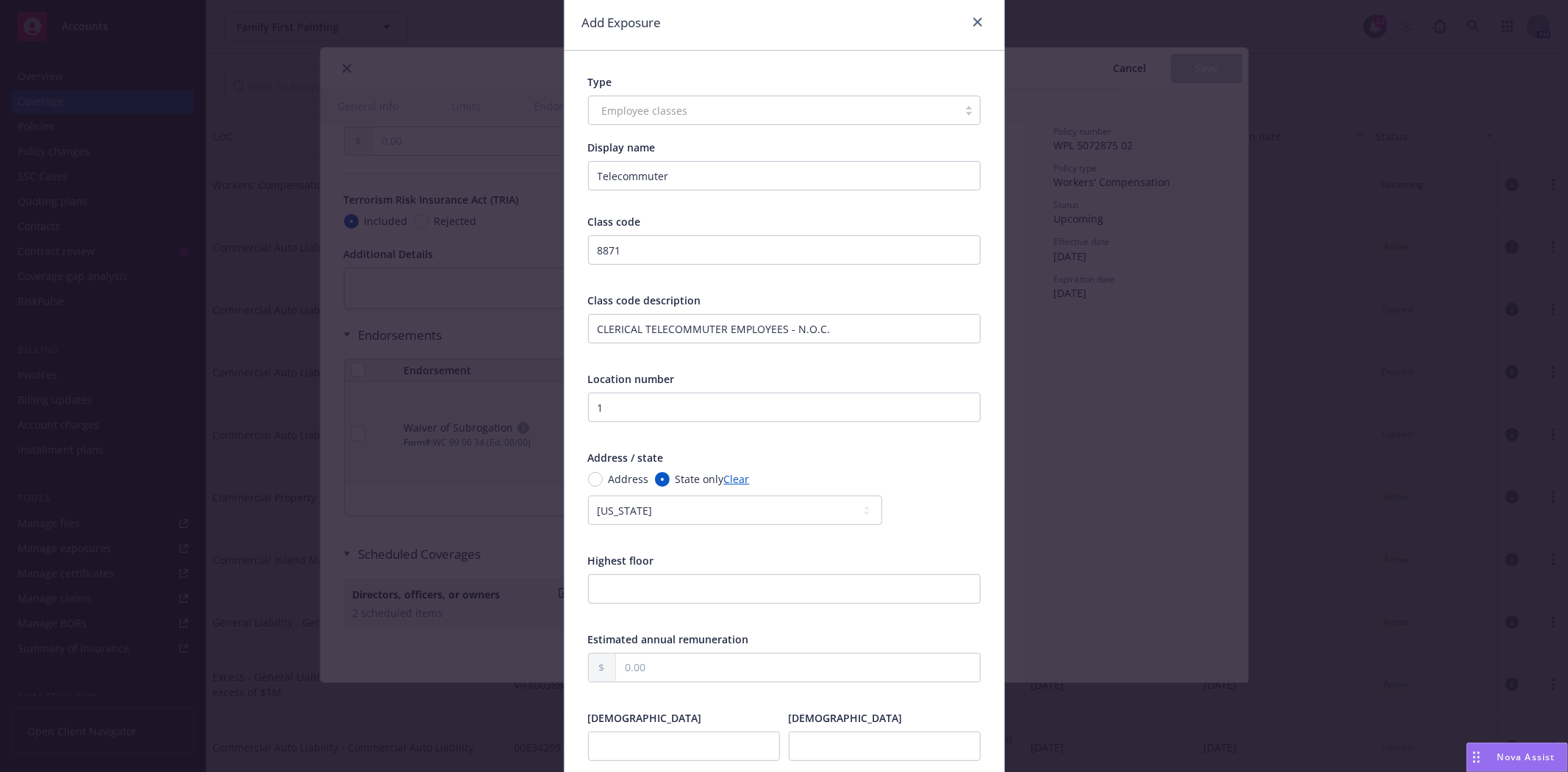
scroll to position [82, 0]
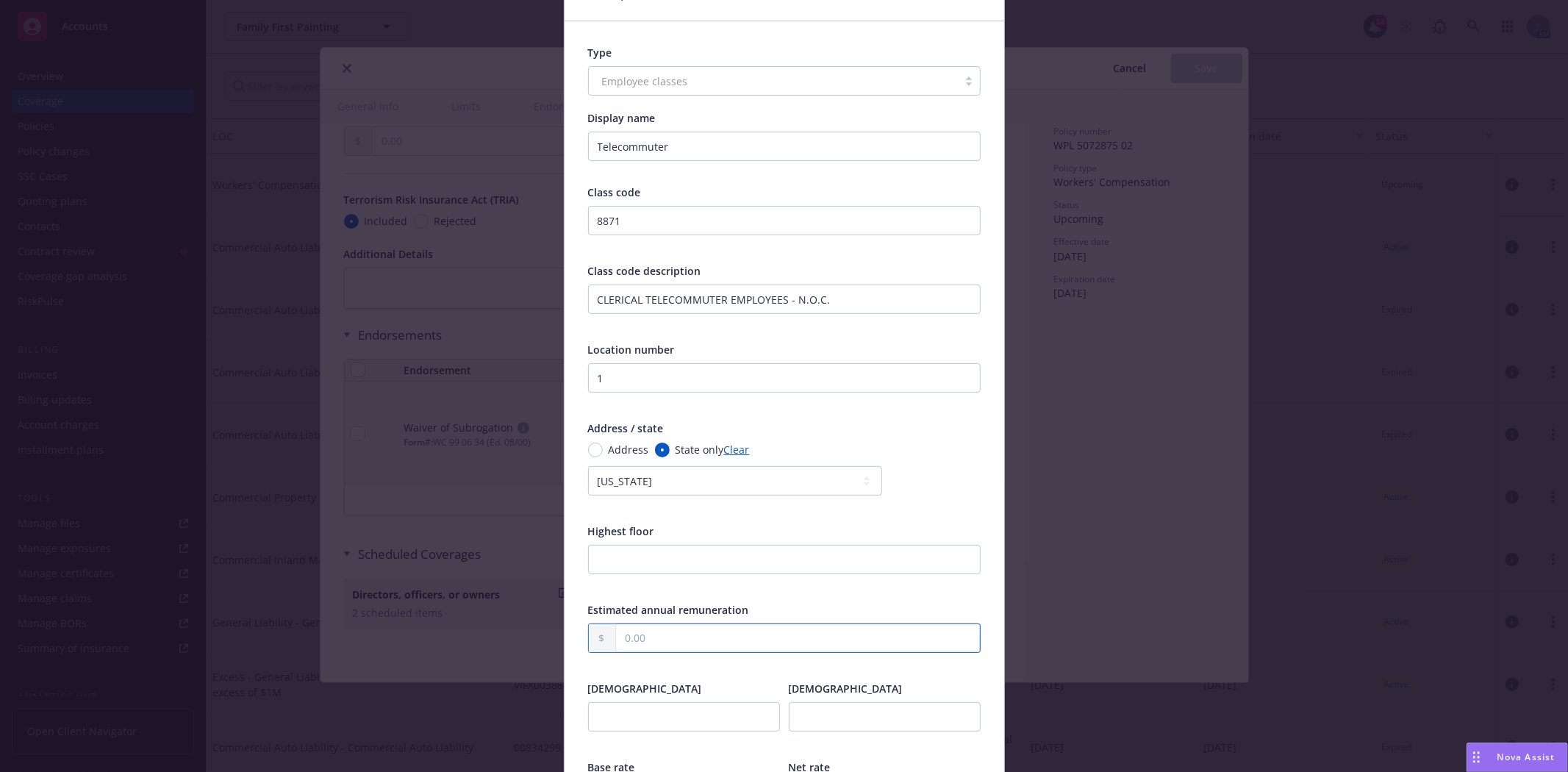
click at [635, 644] on input "text" at bounding box center [798, 637] width 364 height 28
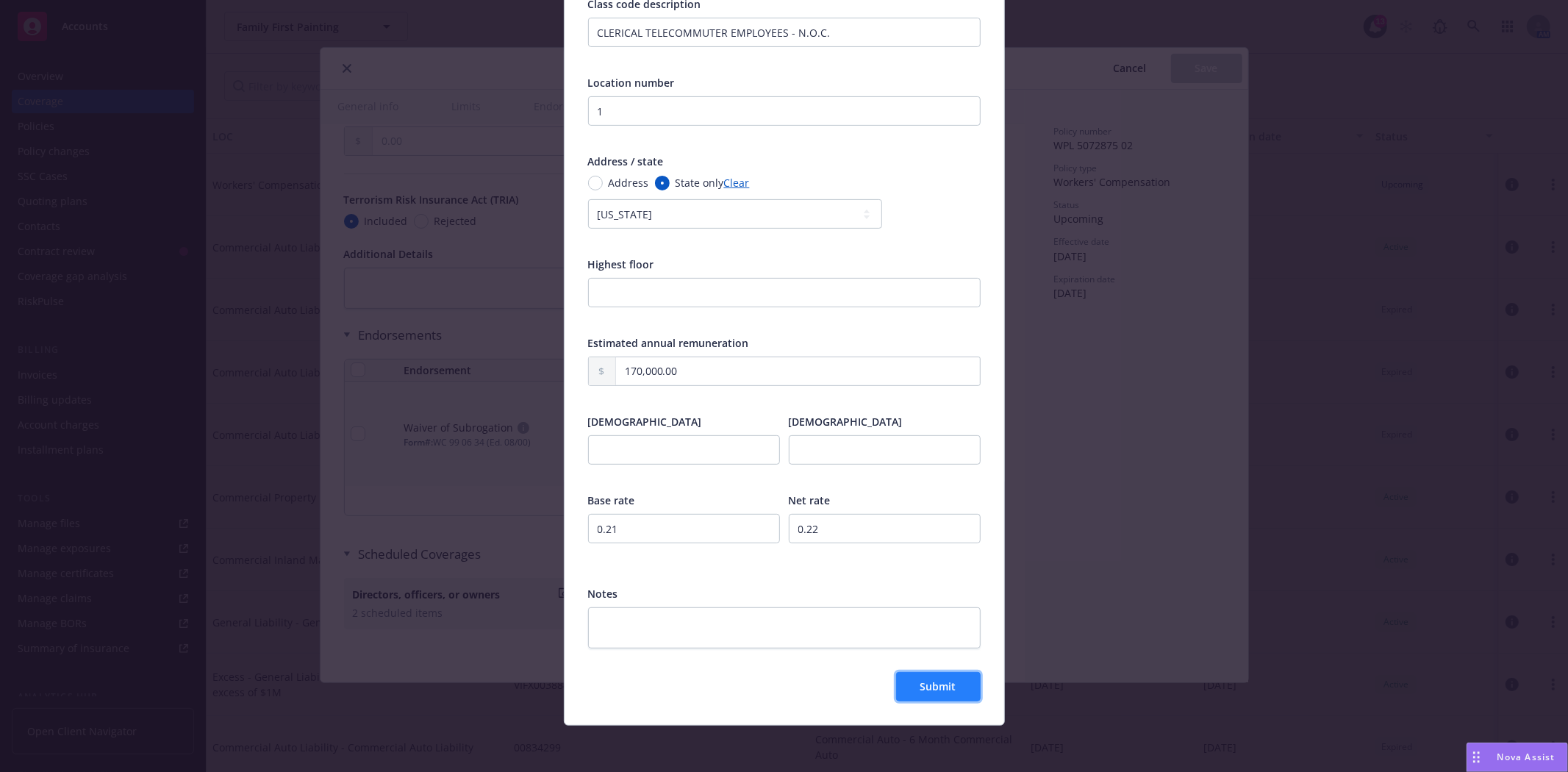
click at [925, 684] on span "Submit" at bounding box center [939, 686] width 36 height 14
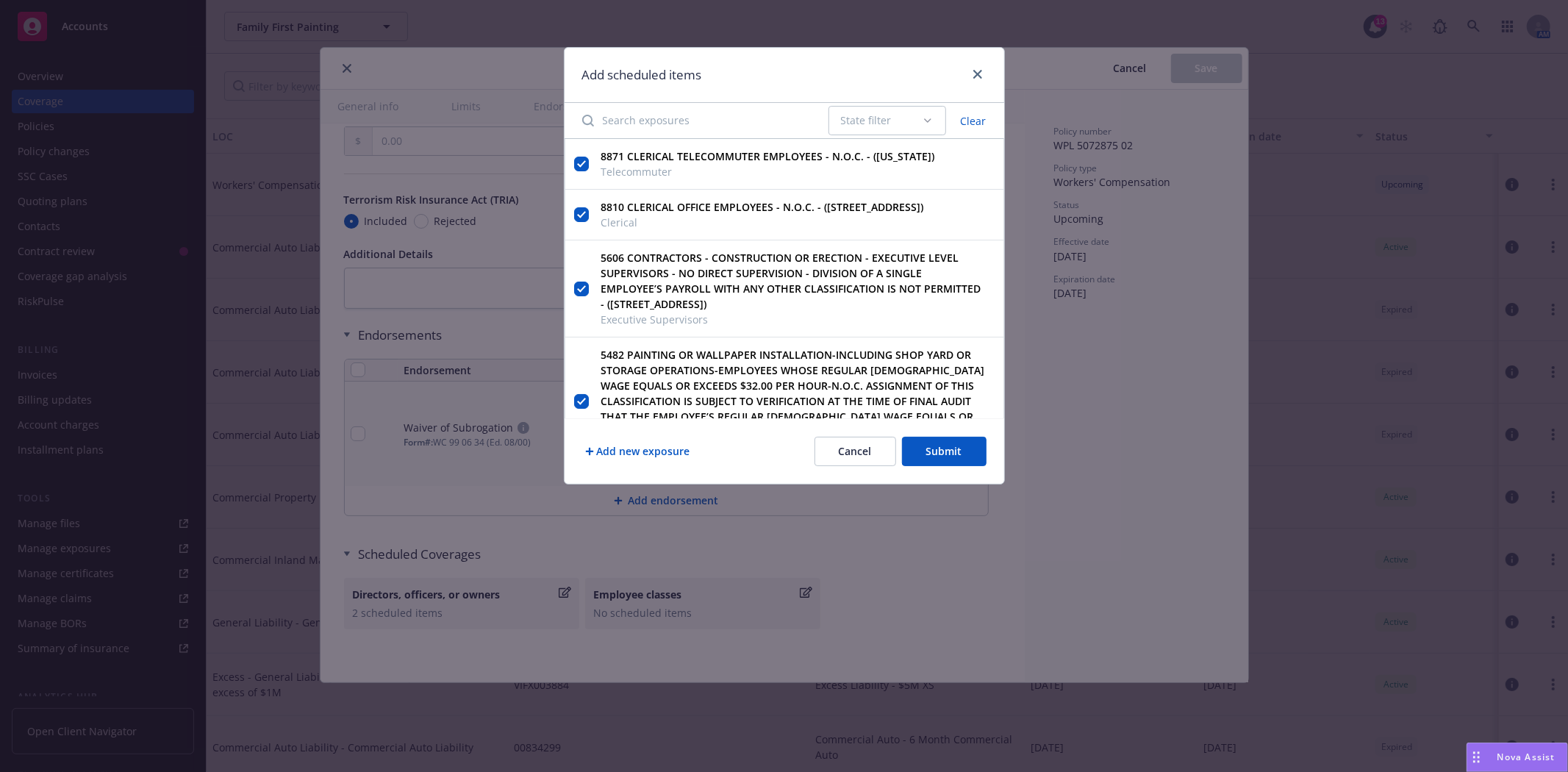
click at [945, 453] on button "Submit" at bounding box center [944, 451] width 85 height 29
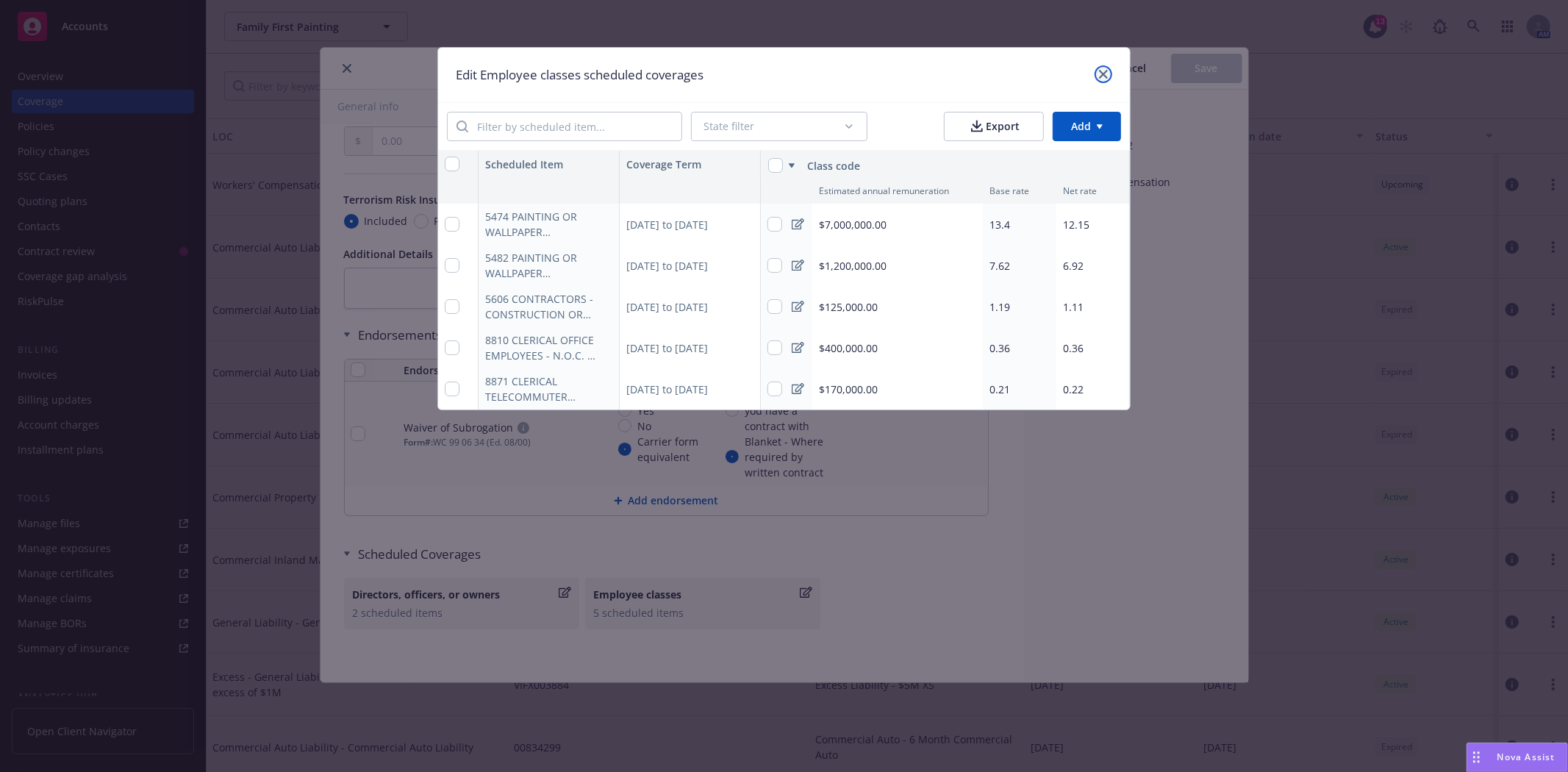
click at [1102, 75] on icon "close" at bounding box center [1104, 74] width 9 height 9
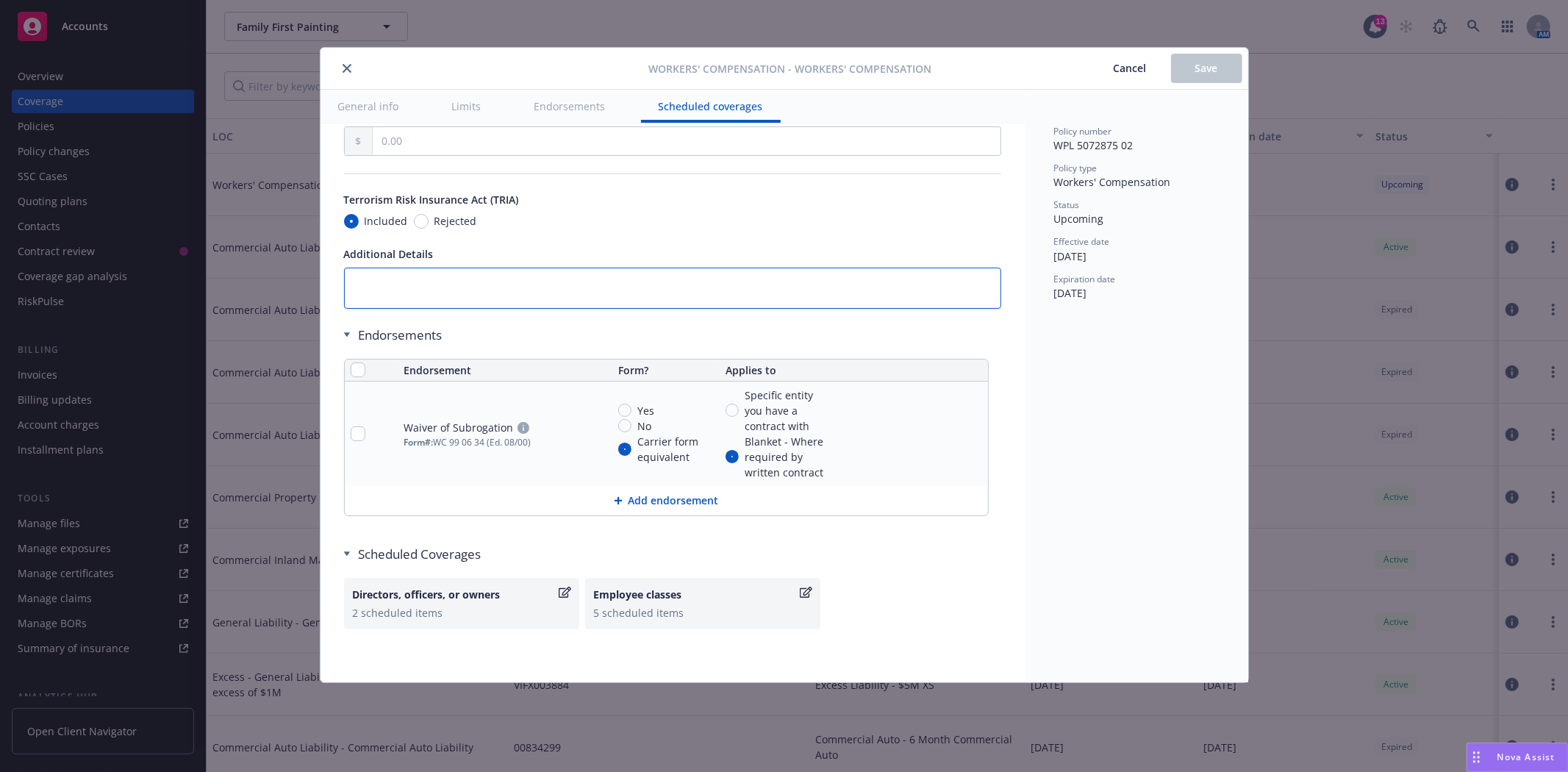
click at [418, 290] on textarea at bounding box center [673, 288] width 657 height 40
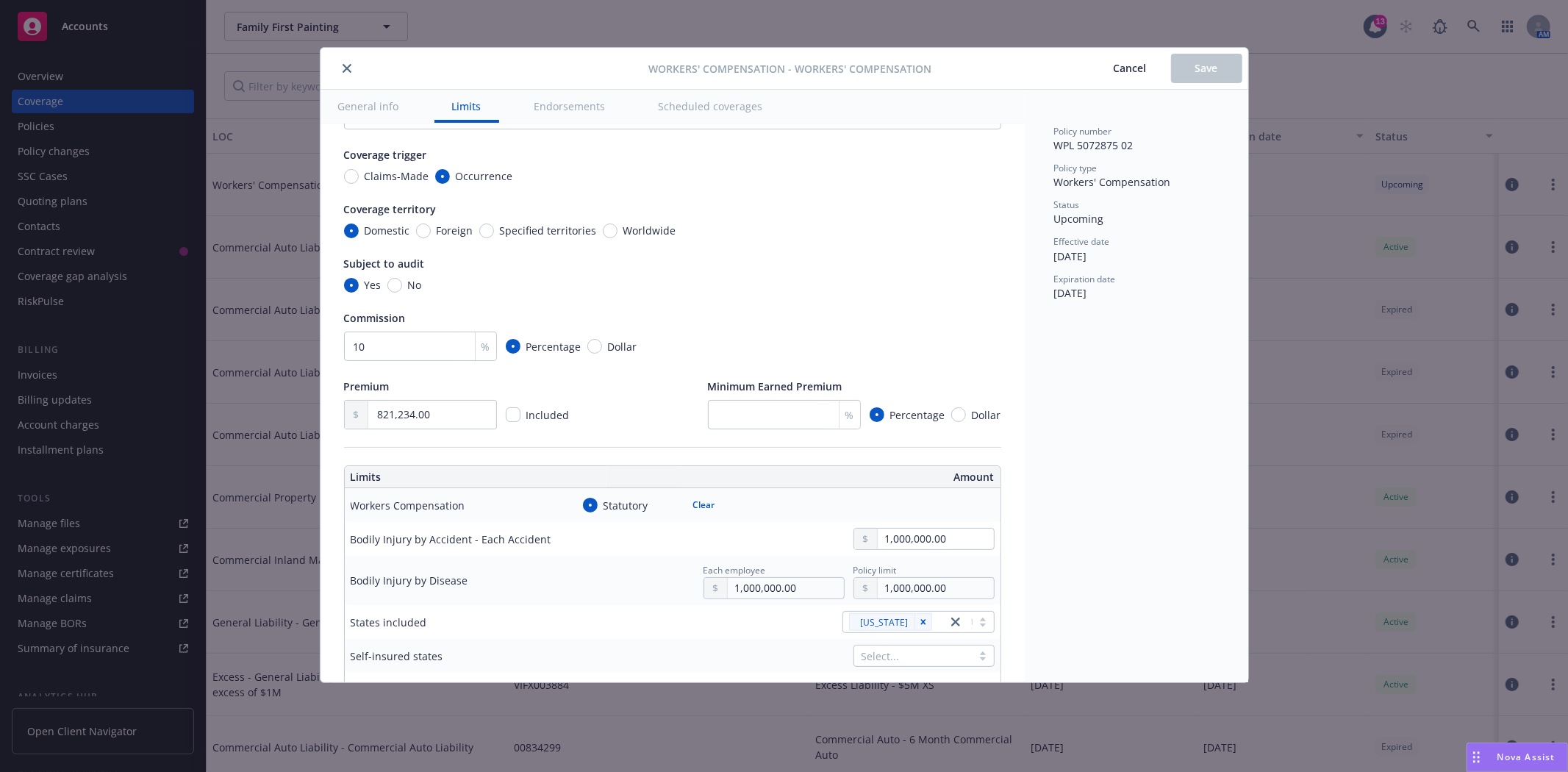
scroll to position [0, 0]
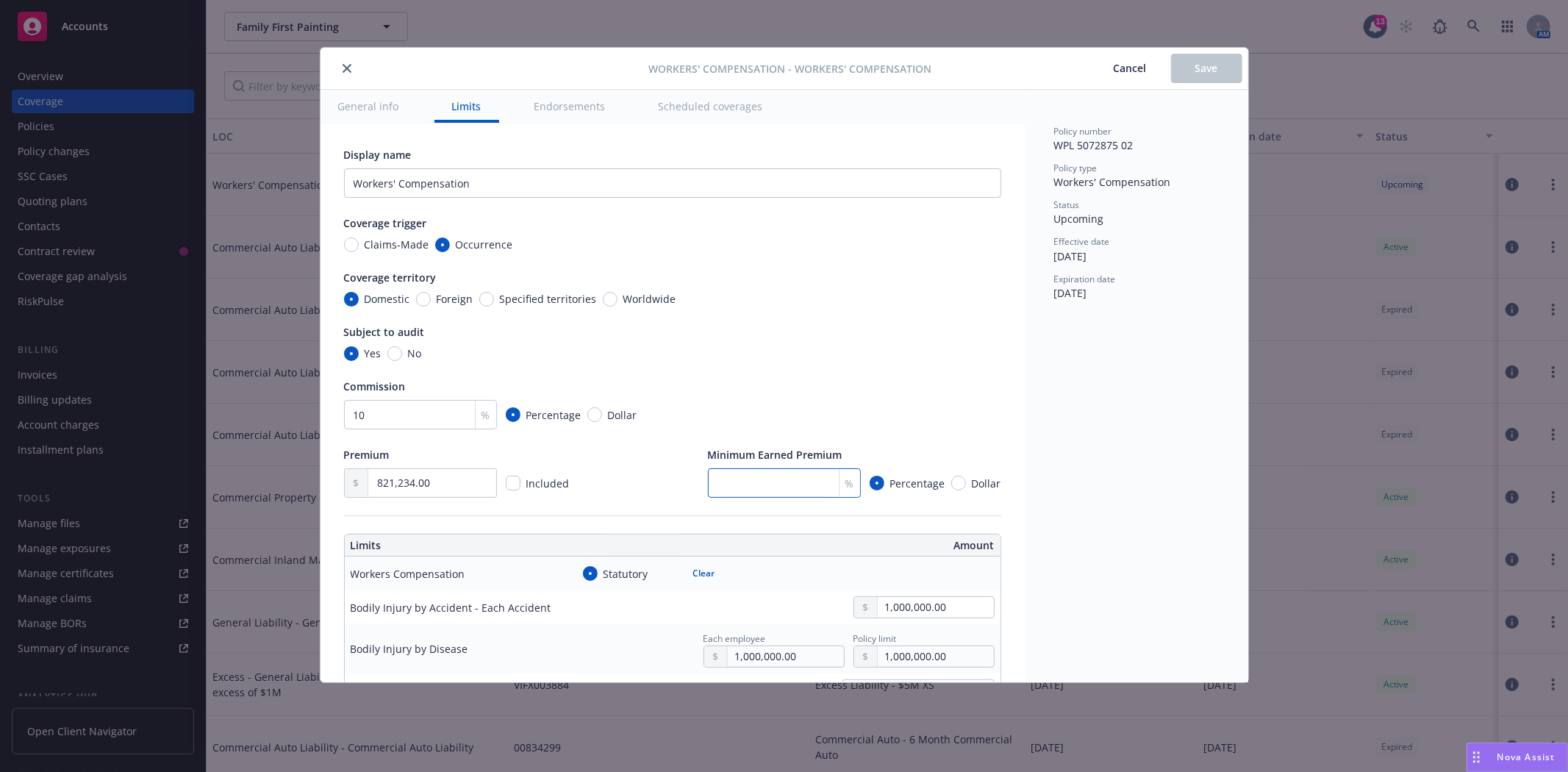
click at [729, 489] on input "number" at bounding box center [784, 482] width 153 height 29
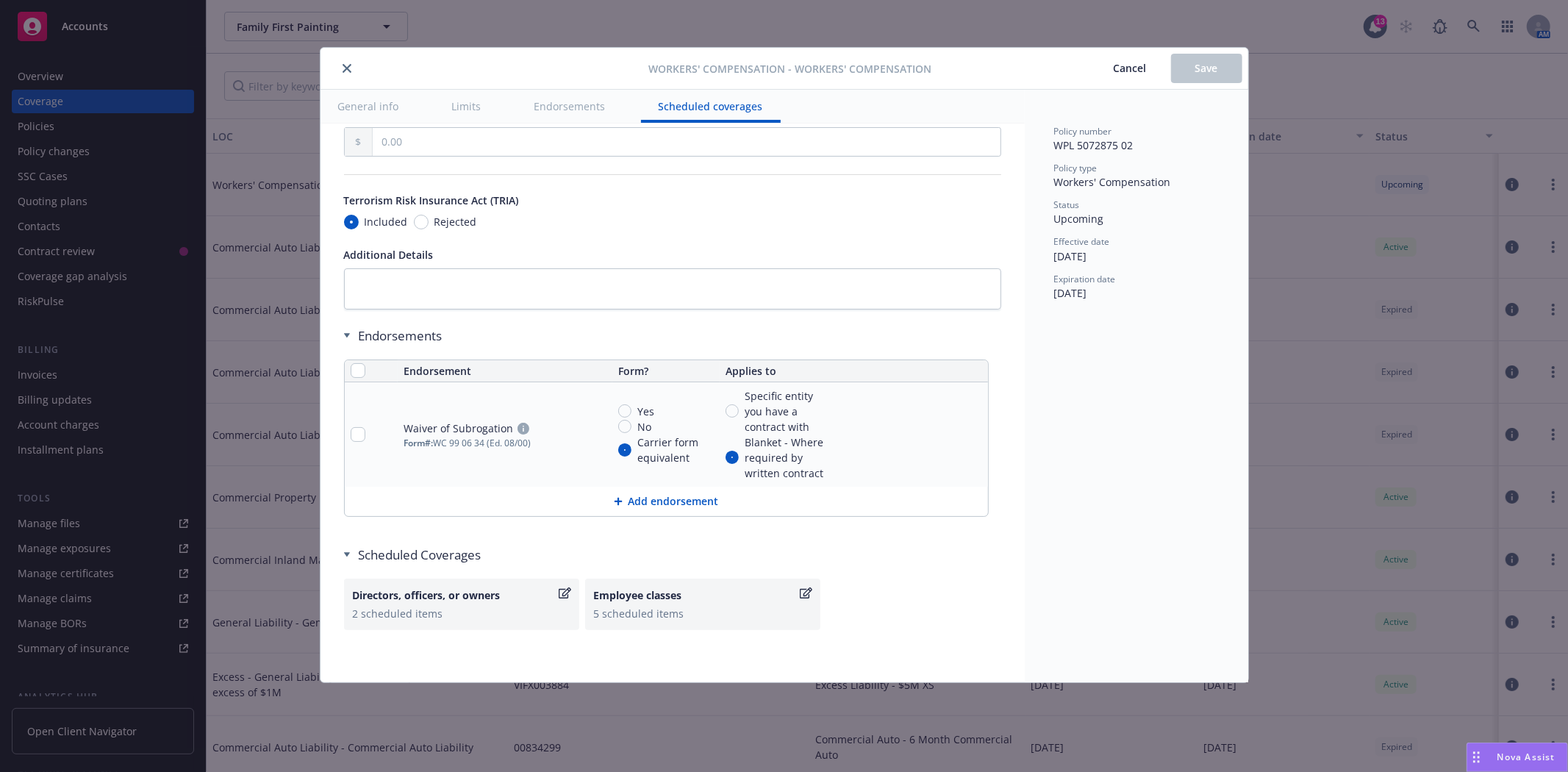
scroll to position [1296, 0]
click at [647, 607] on div "5 scheduled items" at bounding box center [703, 613] width 218 height 16
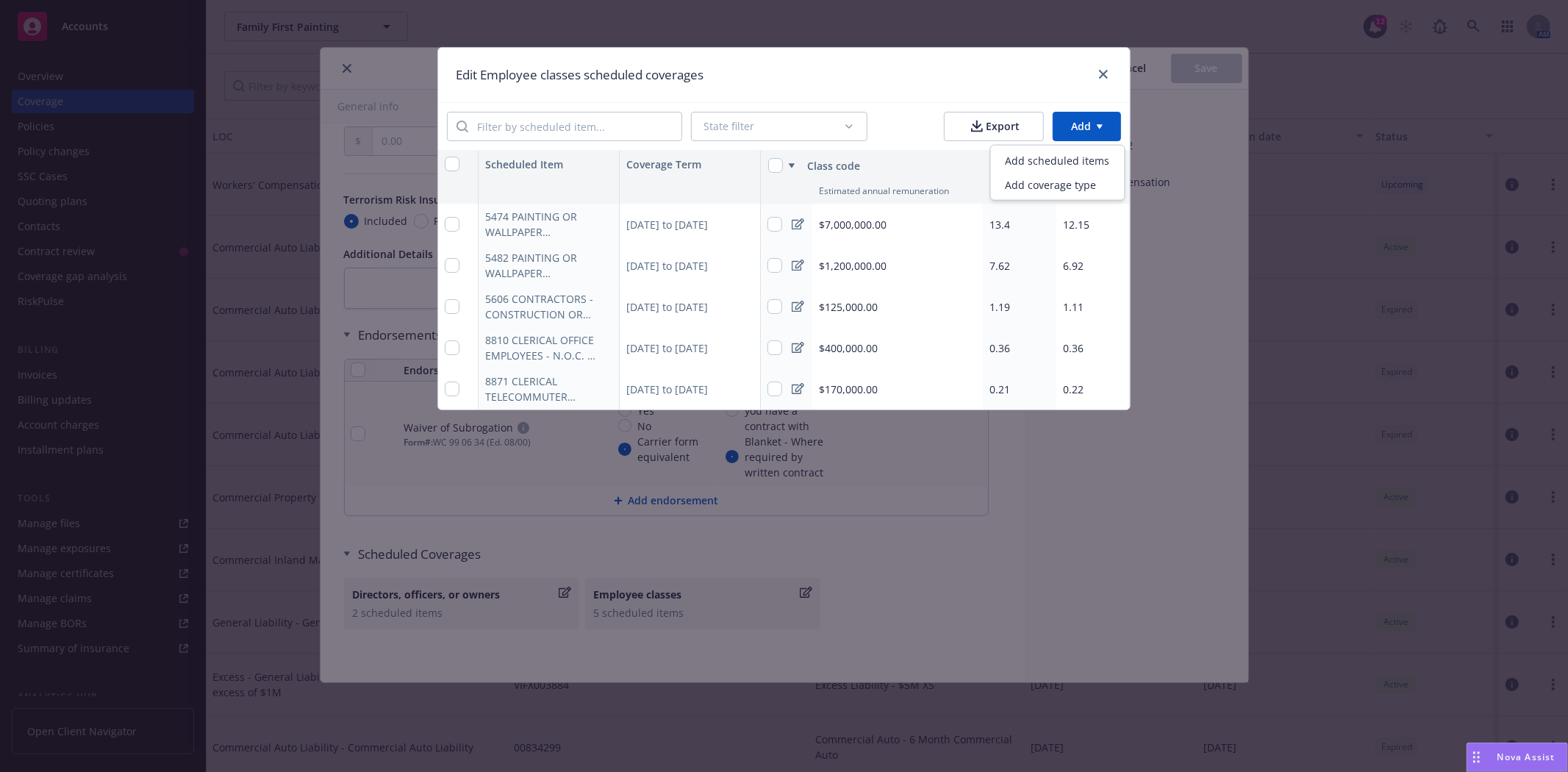
click at [1106, 132] on html "Accounts Overview Coverage Policies Policy changes SSC Cases Quoting plans Cont…" at bounding box center [784, 386] width 1568 height 772
click at [841, 79] on html "Accounts Overview Coverage Policies Policy changes SSC Cases Quoting plans Cont…" at bounding box center [784, 386] width 1568 height 772
click at [1100, 72] on icon "close" at bounding box center [1104, 74] width 9 height 9
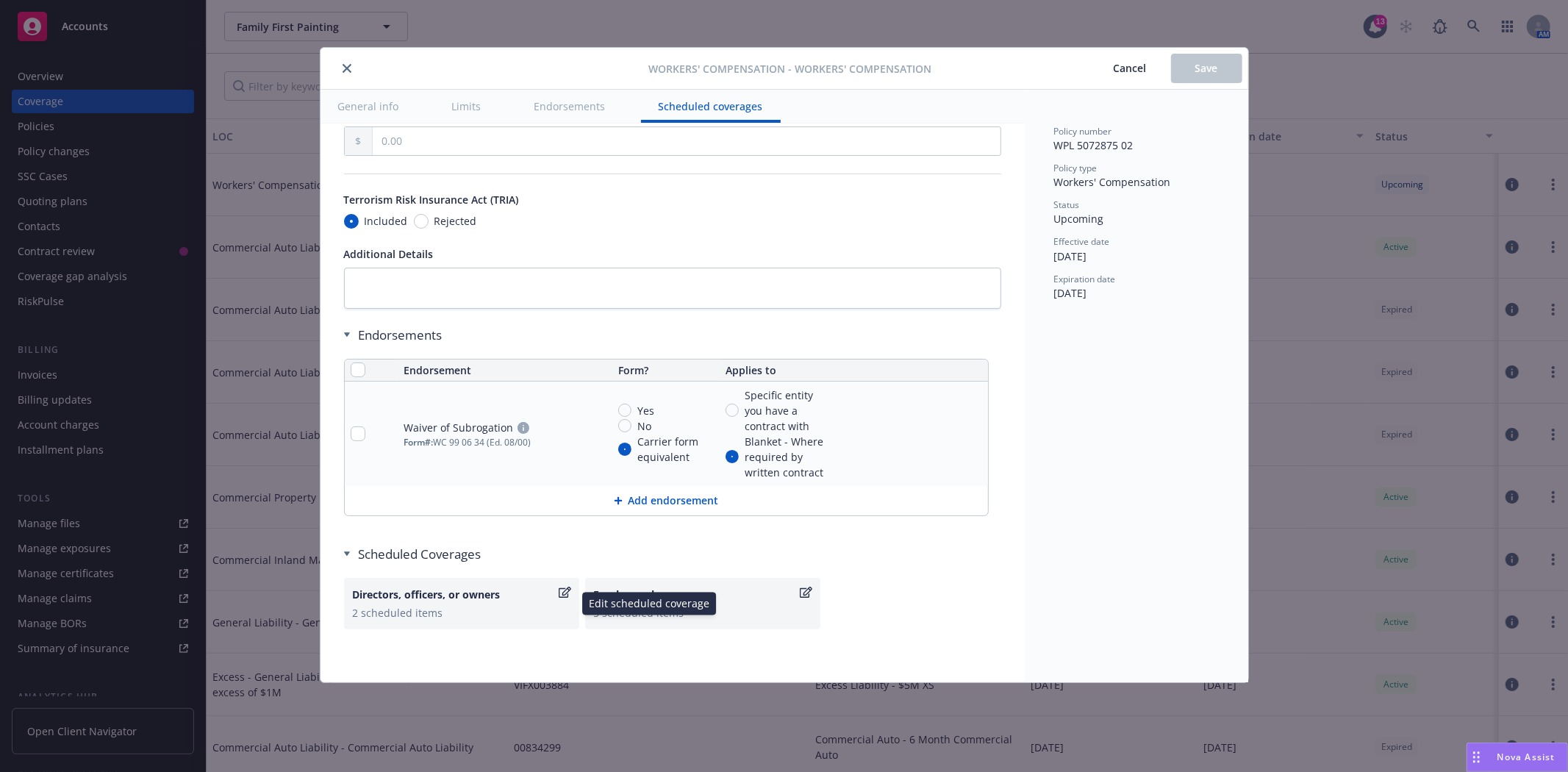
click at [397, 614] on div "2 scheduled items" at bounding box center [462, 613] width 218 height 16
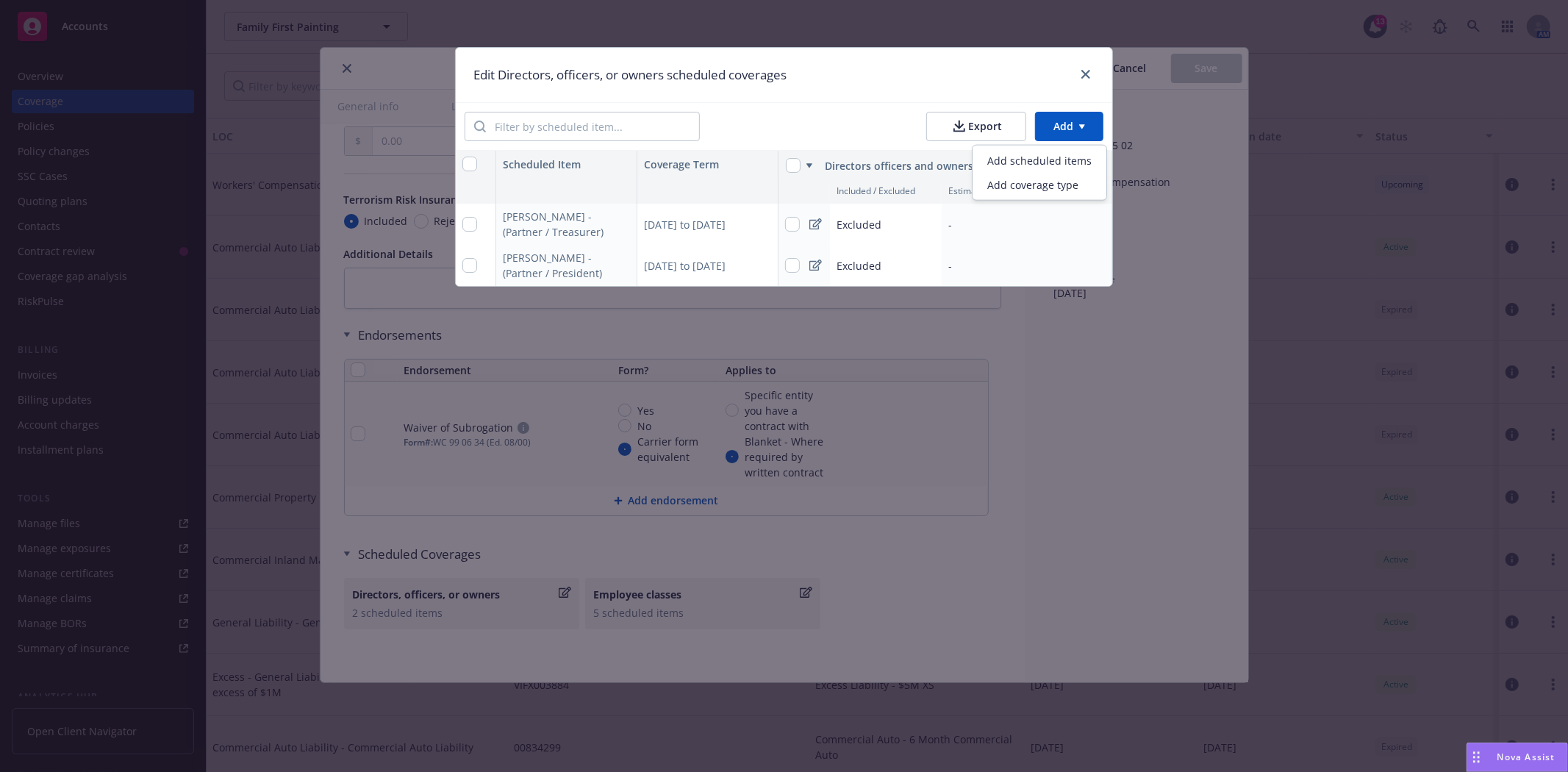
click at [1064, 138] on html "Accounts Overview Coverage Policies Policy changes SSC Cases Quoting plans Cont…" at bounding box center [784, 386] width 1568 height 772
click at [1004, 182] on div "Add coverage type" at bounding box center [1040, 185] width 128 height 24
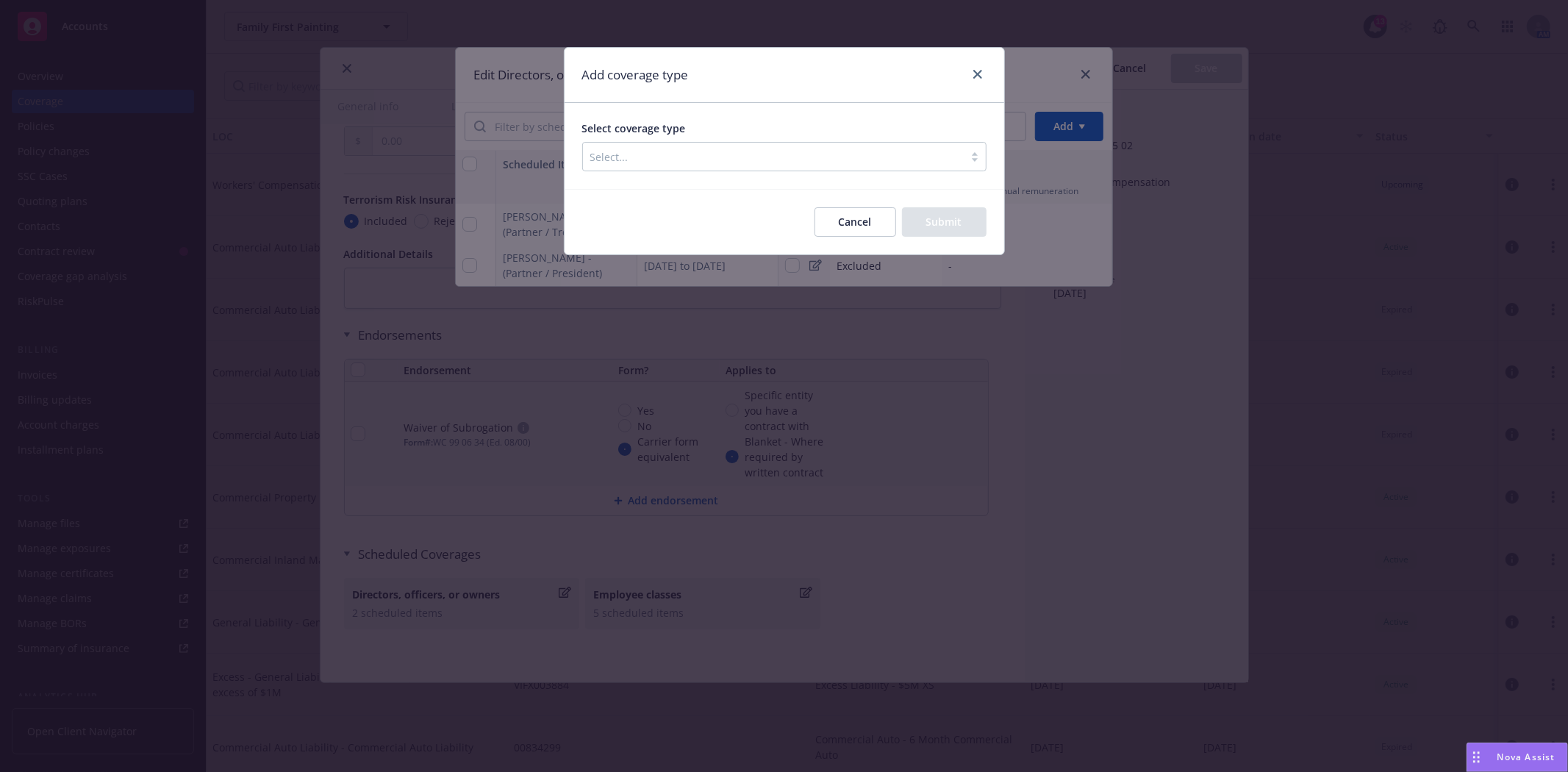
click at [868, 166] on div "Select..." at bounding box center [773, 156] width 381 height 23
click at [826, 82] on div "Add coverage type" at bounding box center [784, 76] width 439 height 55
click at [968, 77] on div at bounding box center [974, 75] width 23 height 19
click at [980, 73] on icon "close" at bounding box center [978, 74] width 9 height 9
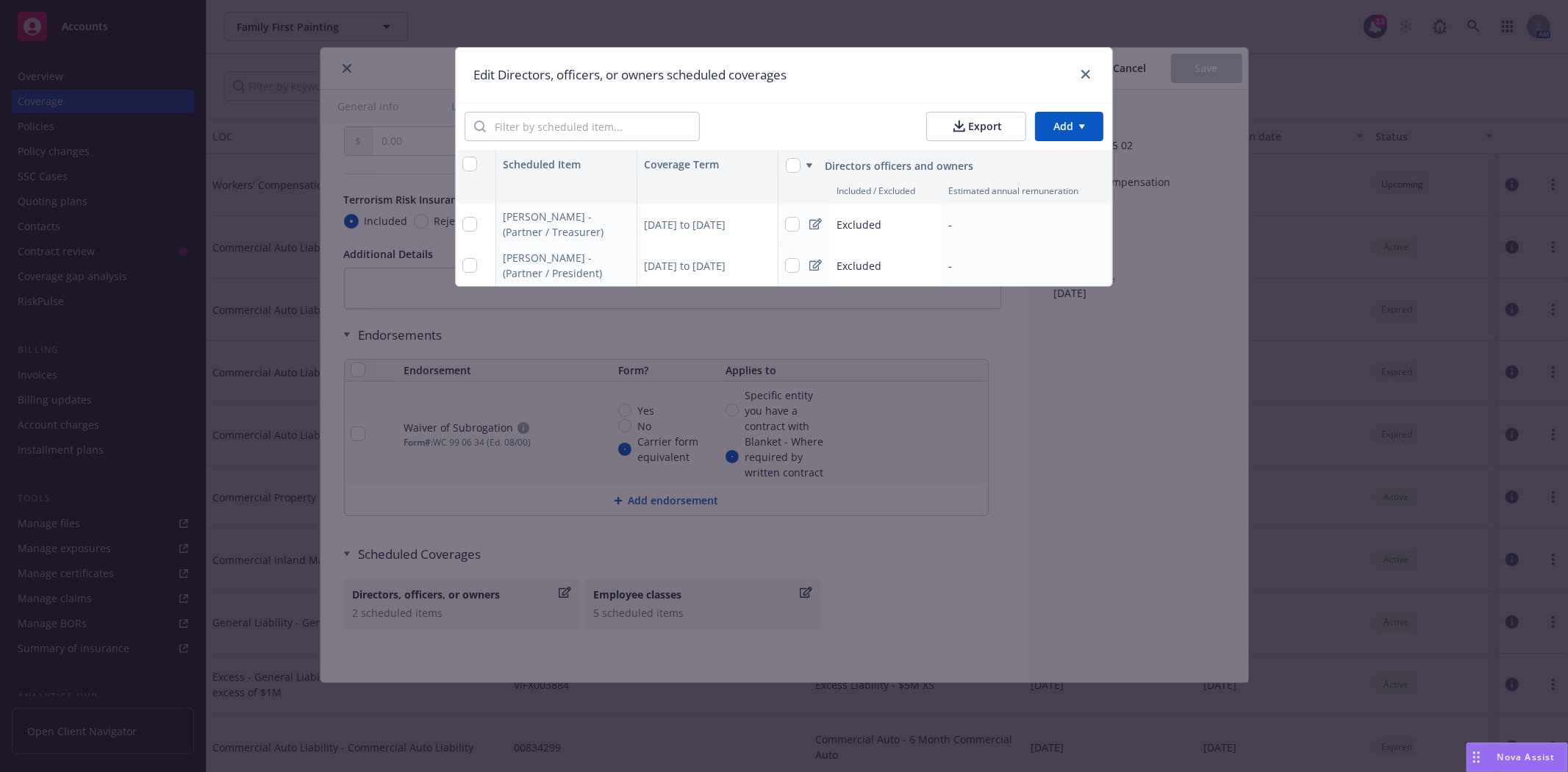
click at [1054, 117] on html "Accounts Overview Coverage Policies Policy changes SSC Cases Quoting plans Cont…" at bounding box center [784, 386] width 1568 height 772
click at [1024, 158] on div "Add scheduled items" at bounding box center [1040, 160] width 128 height 24
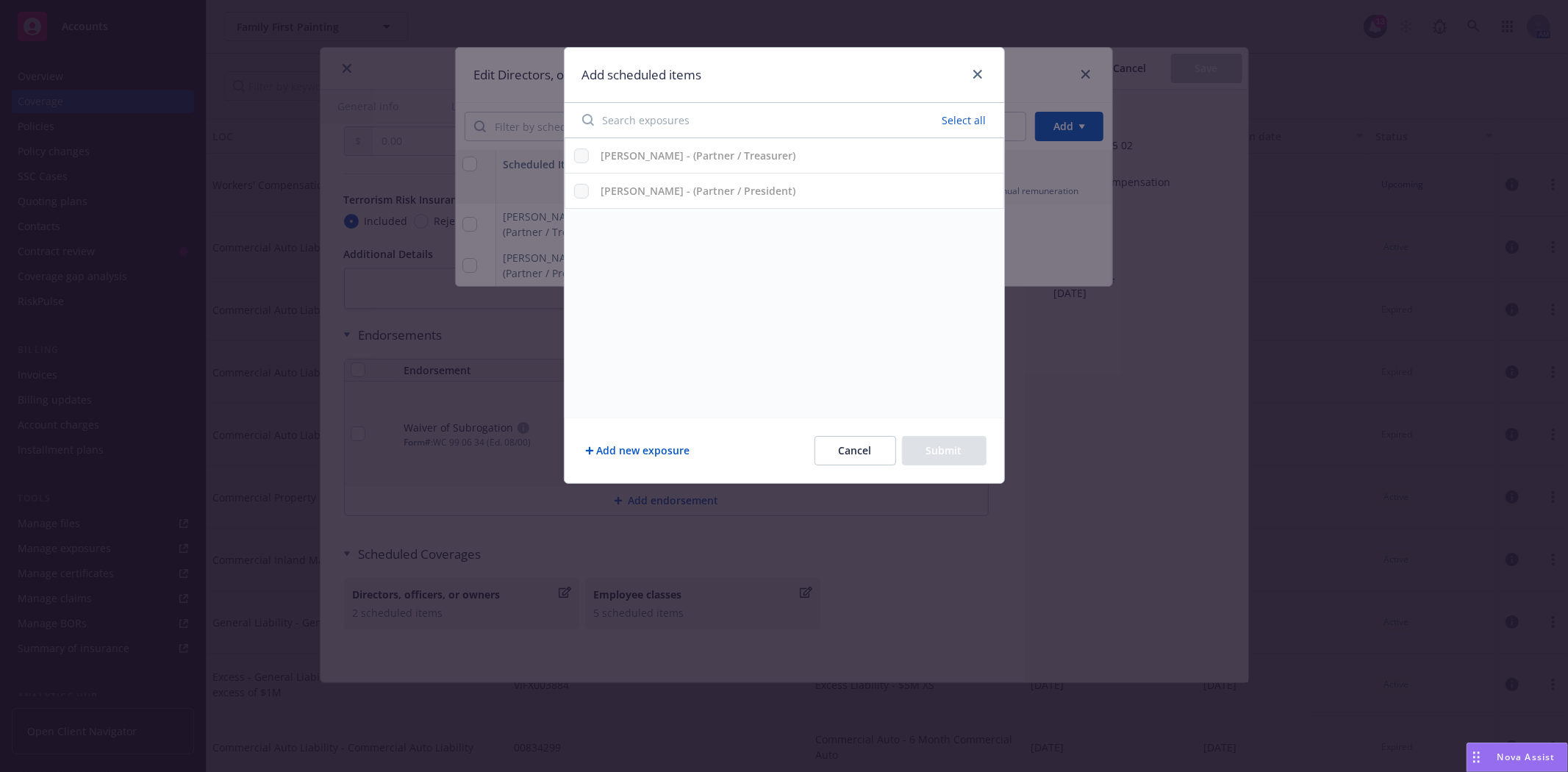
click at [829, 441] on button "Cancel" at bounding box center [855, 450] width 82 height 29
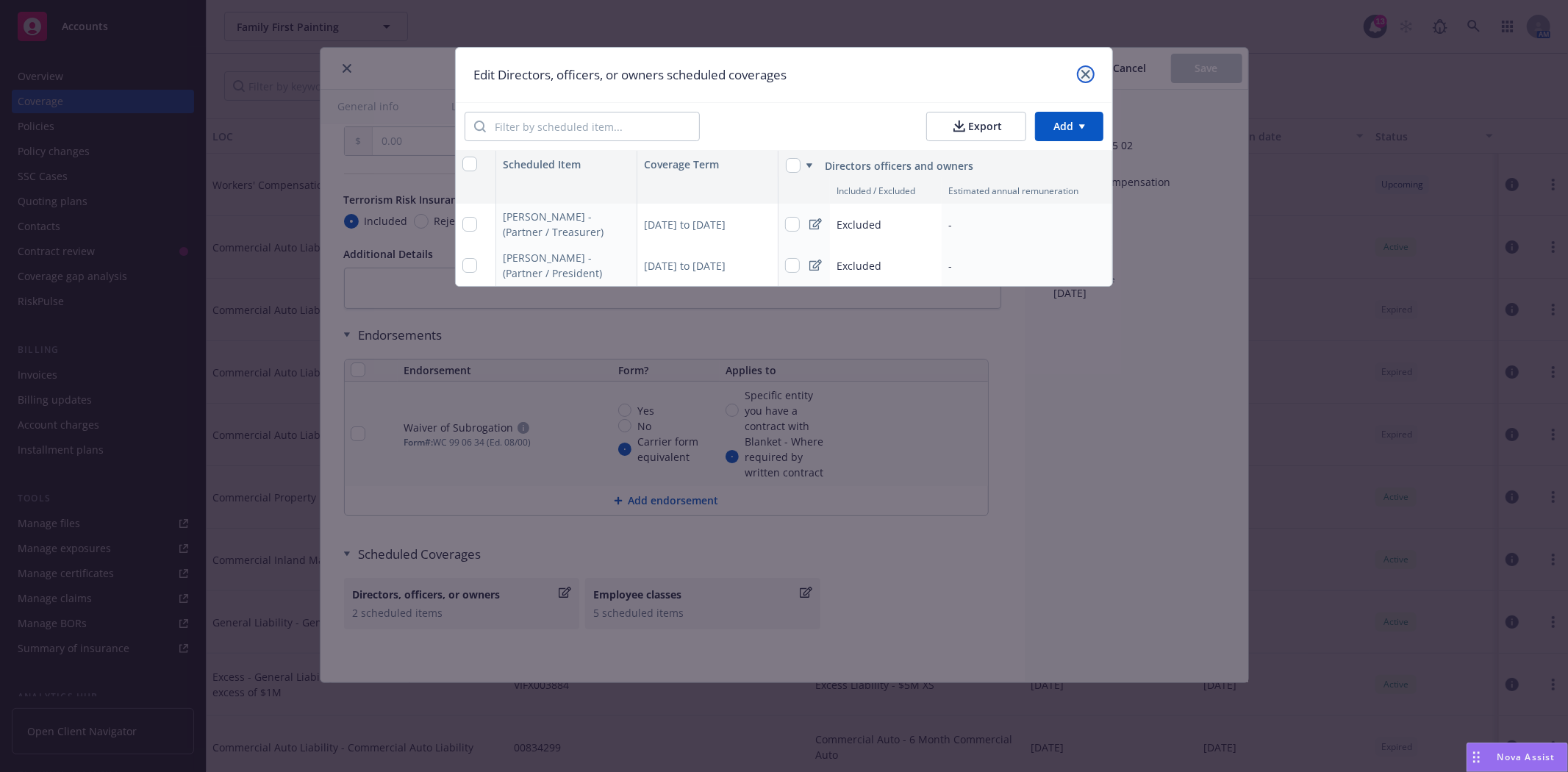
click at [1087, 67] on link "close" at bounding box center [1086, 74] width 18 height 18
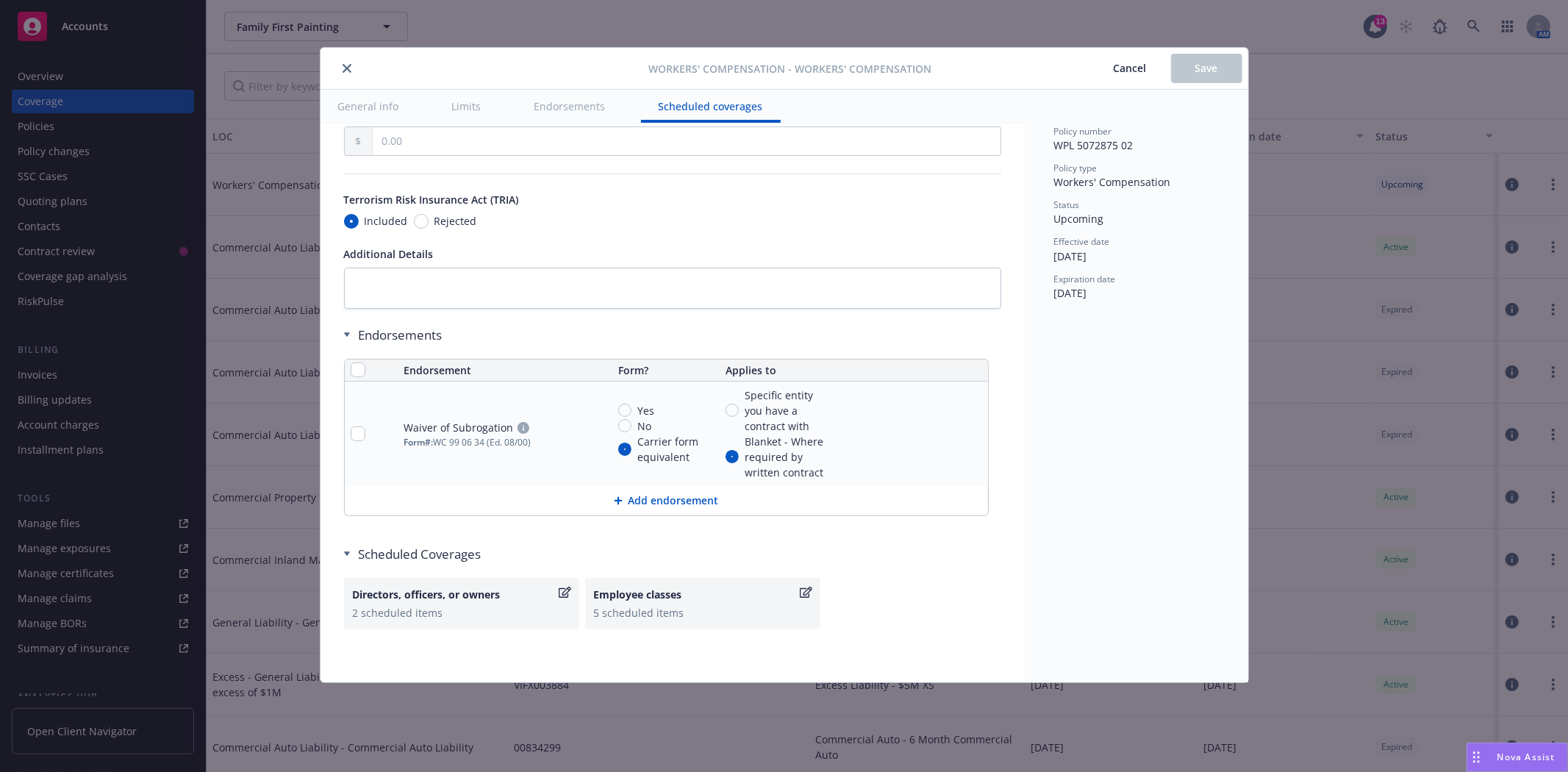
click at [348, 68] on icon "close" at bounding box center [347, 68] width 9 height 9
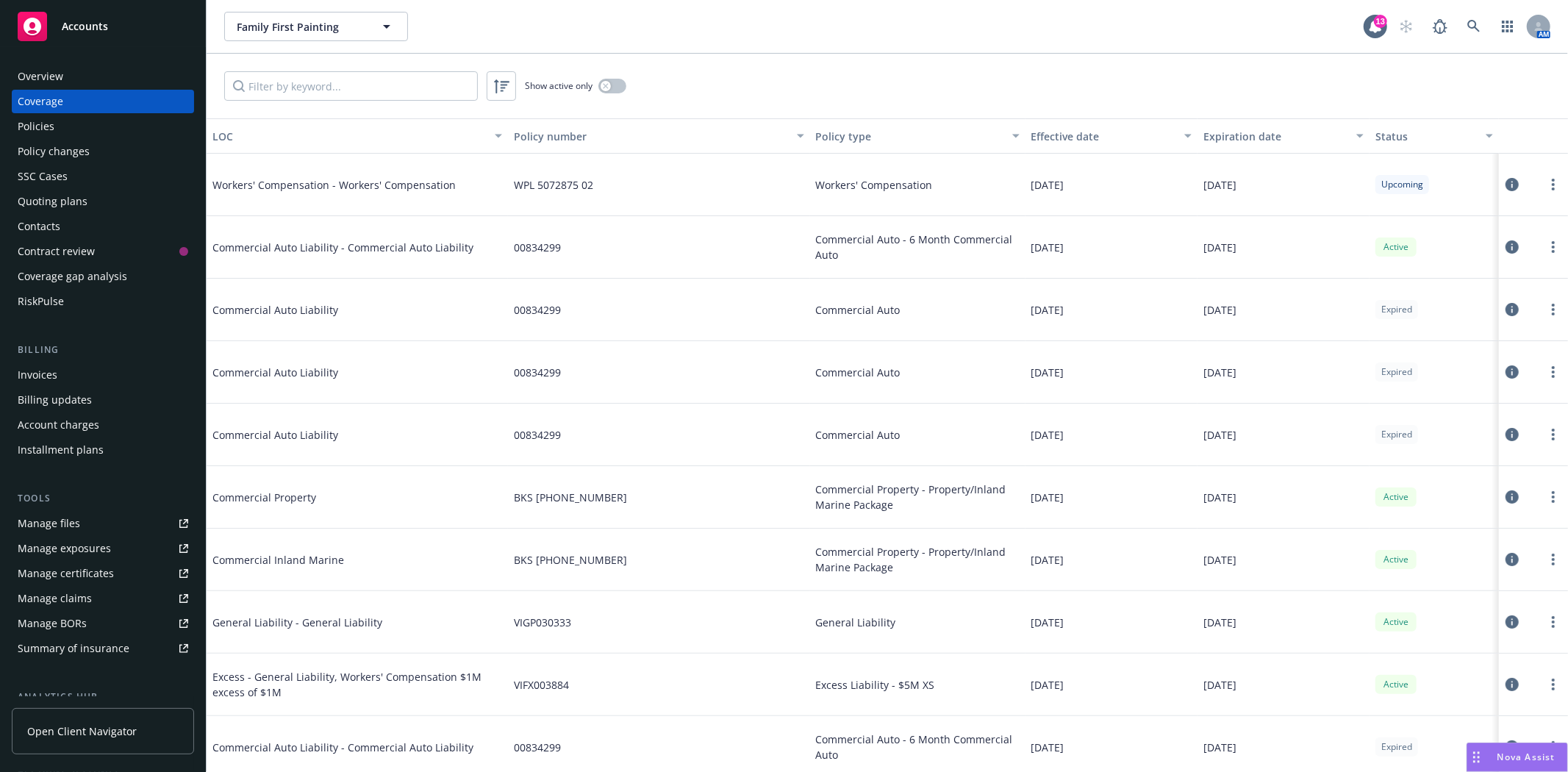
click at [88, 31] on span "Accounts" at bounding box center [85, 27] width 46 height 12
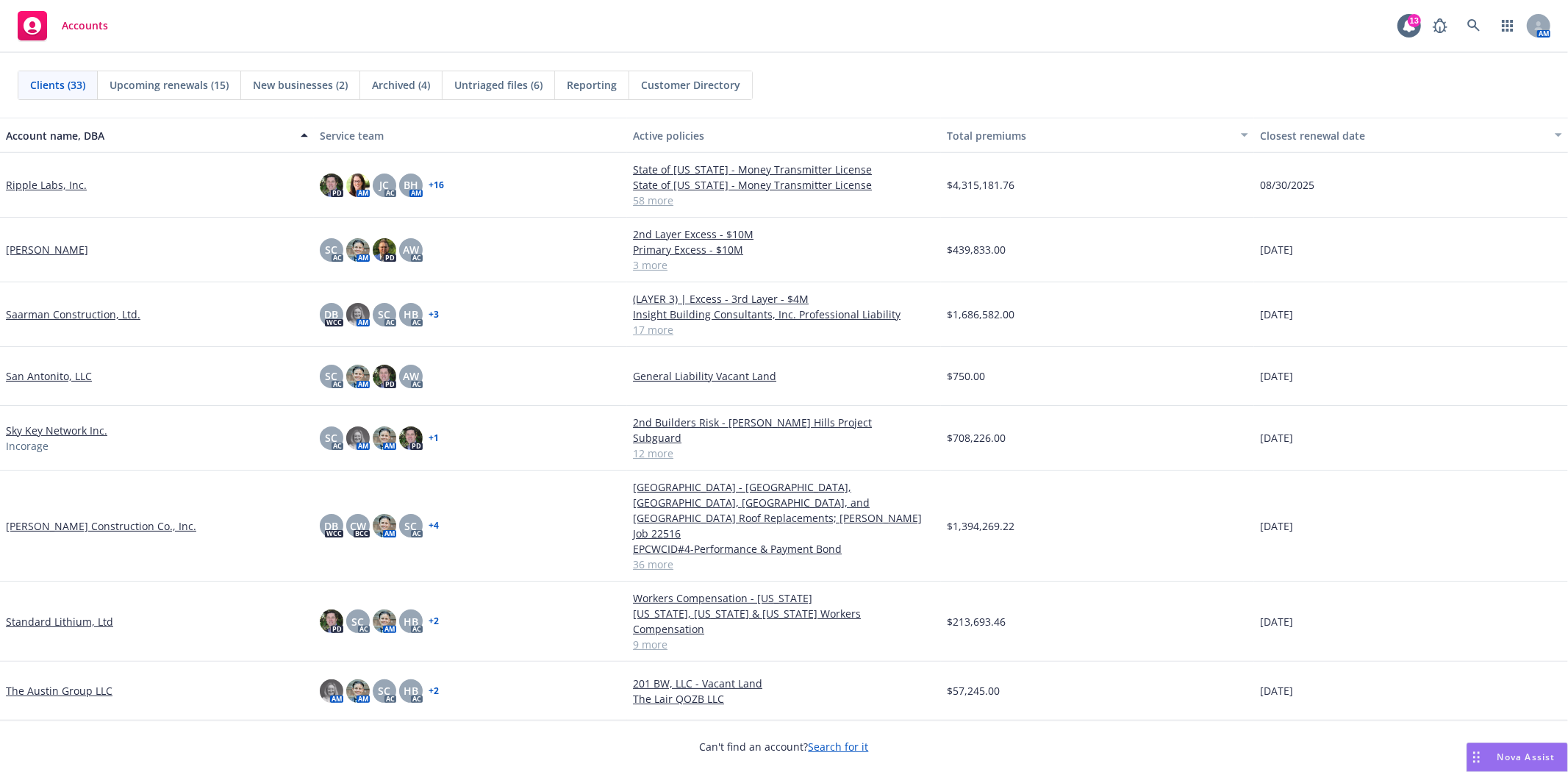
scroll to position [1225, 0]
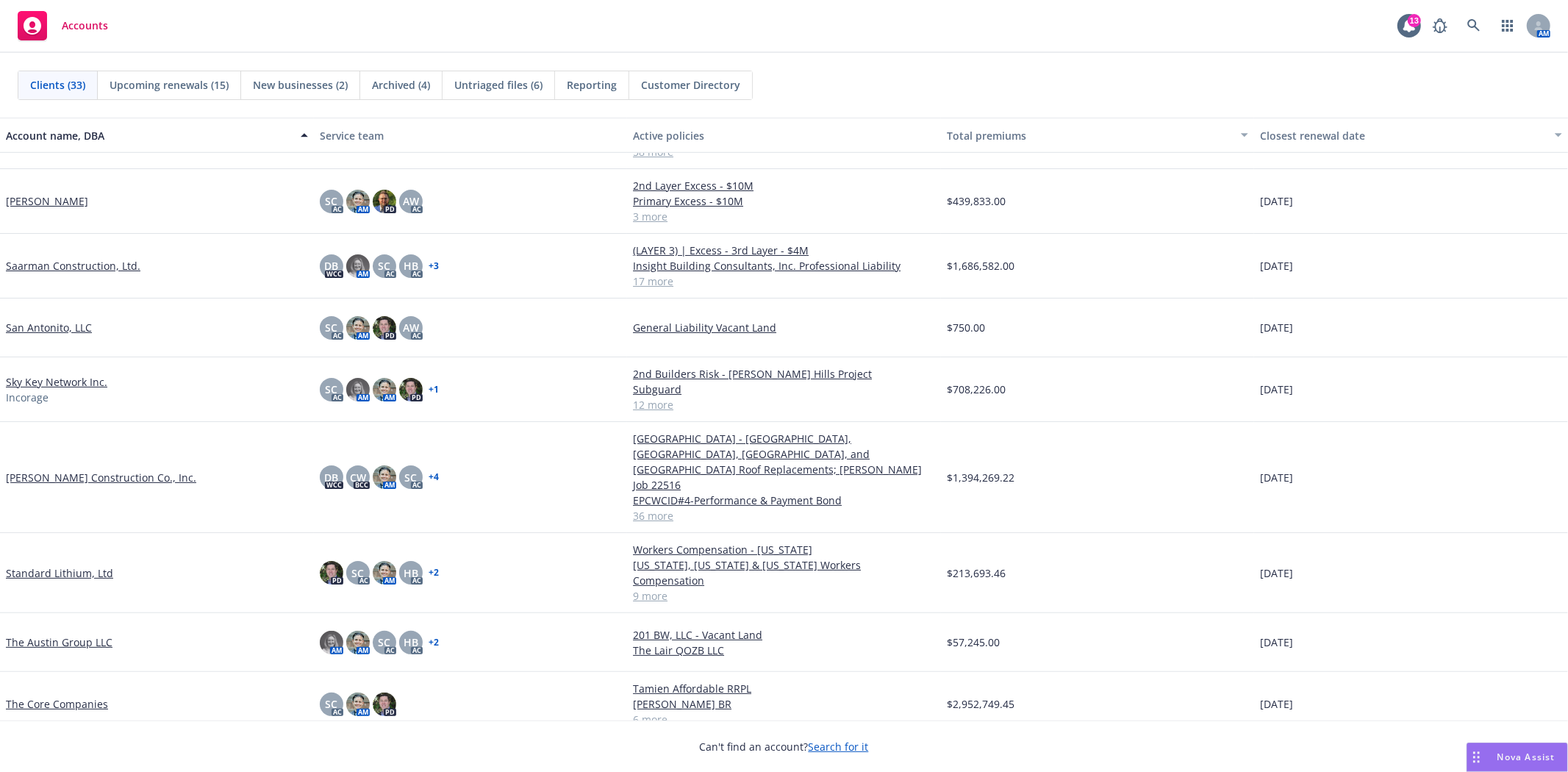
click at [56, 565] on link "Standard Lithium, Ltd" at bounding box center [59, 572] width 107 height 16
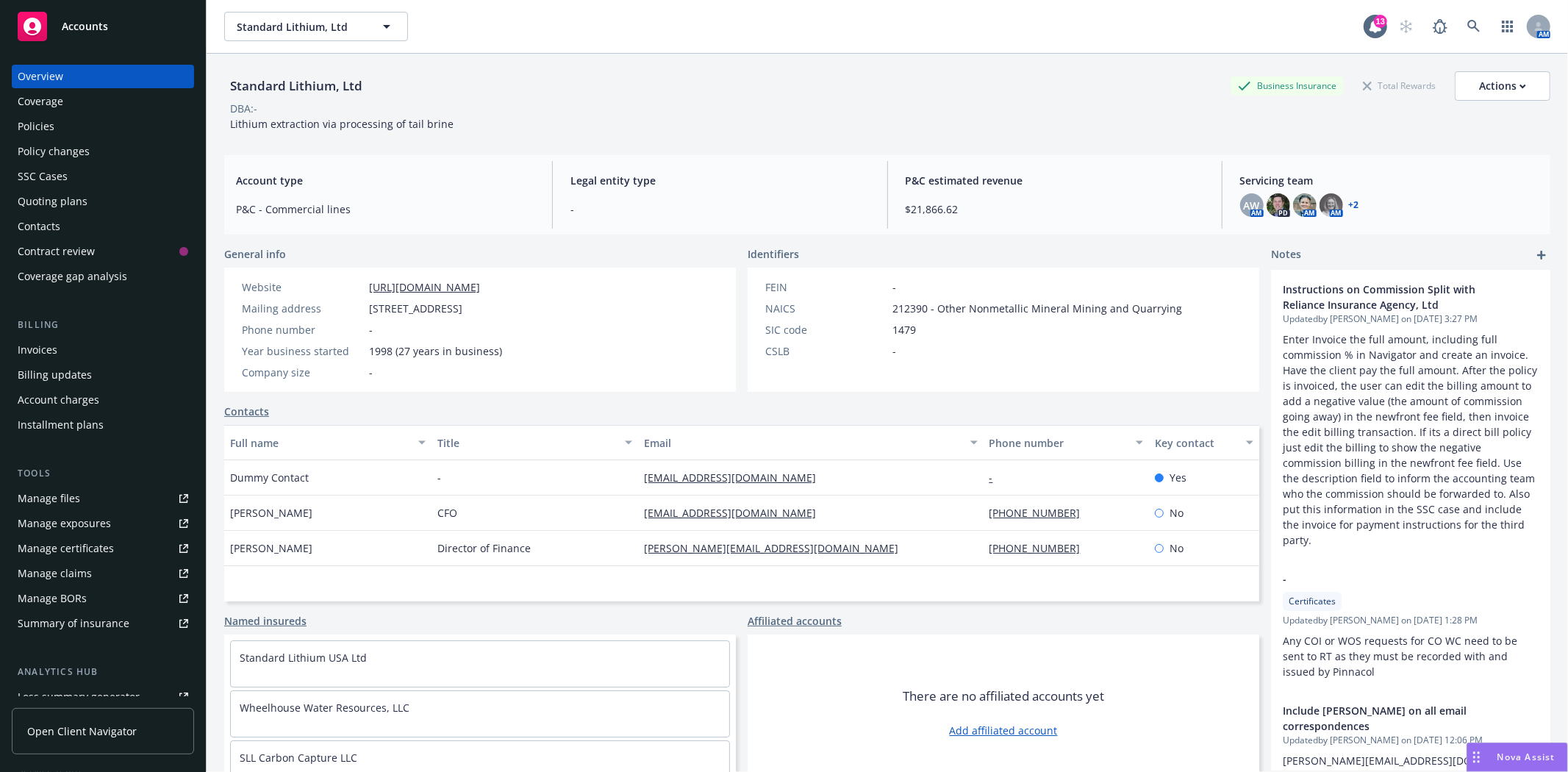
click at [74, 494] on div "Manage files" at bounding box center [49, 497] width 63 height 23
click at [99, 25] on span "Accounts" at bounding box center [85, 27] width 46 height 12
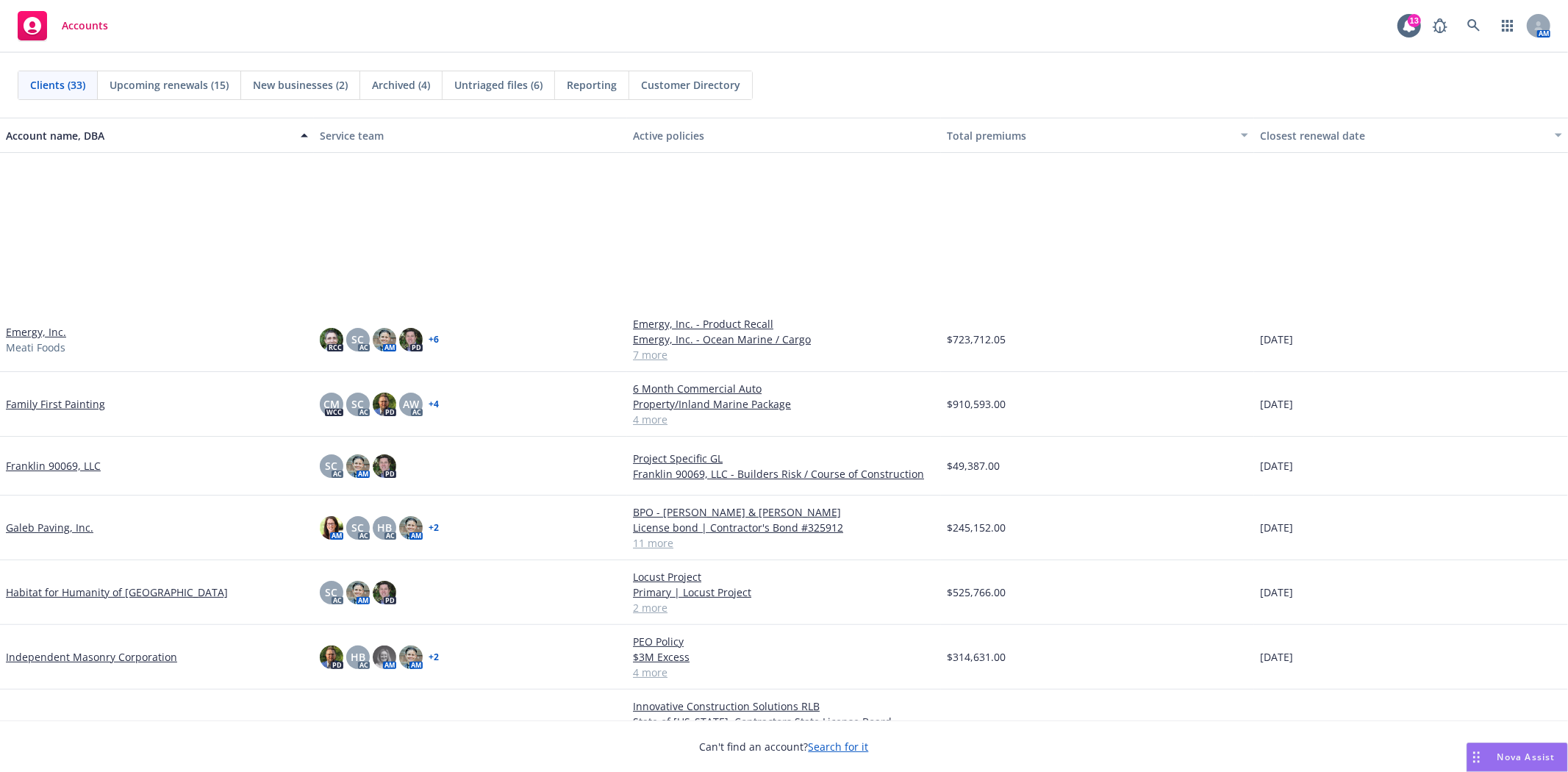
scroll to position [571, 0]
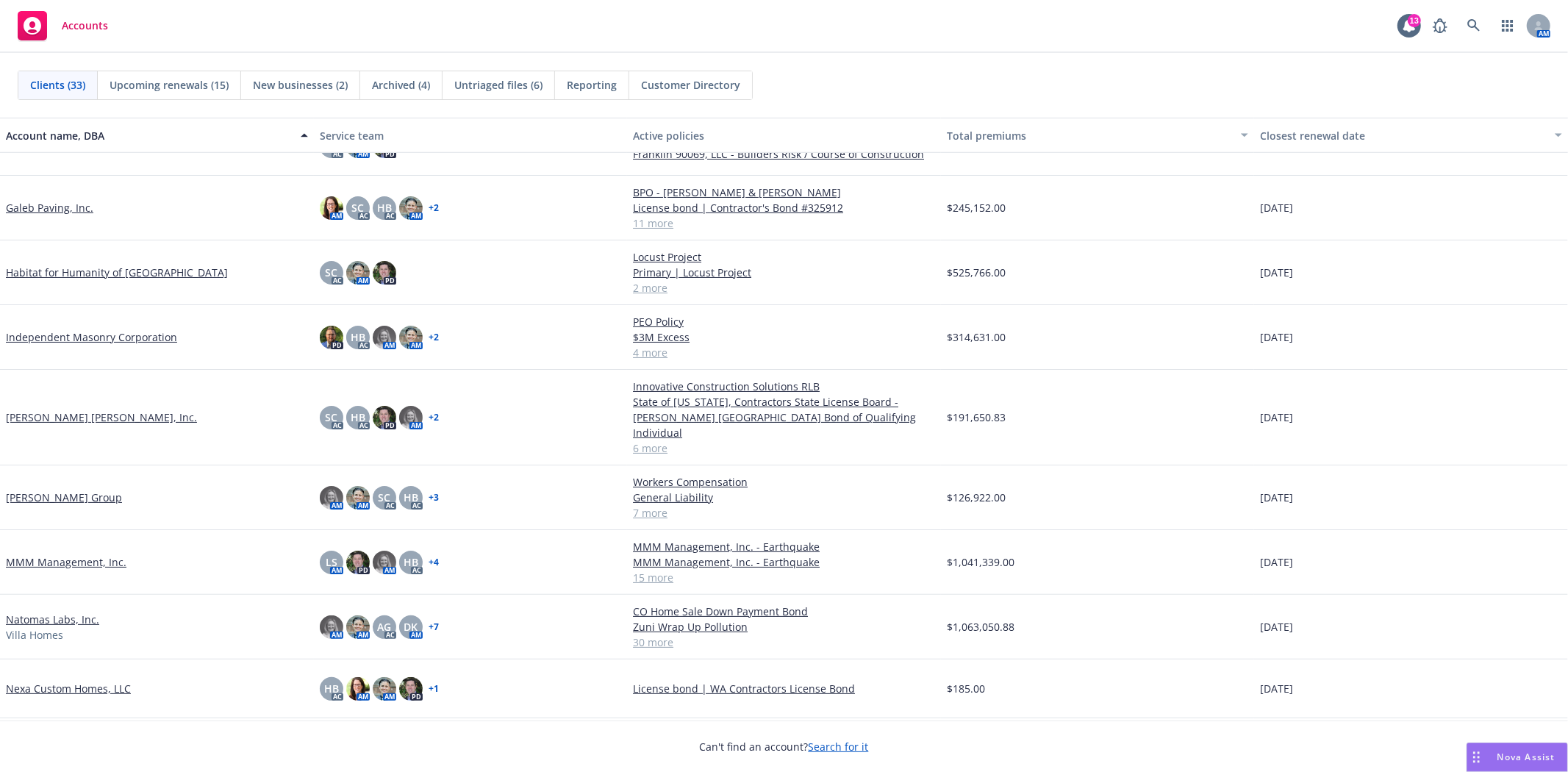
click at [55, 489] on link "Marchetti Group" at bounding box center [64, 497] width 116 height 16
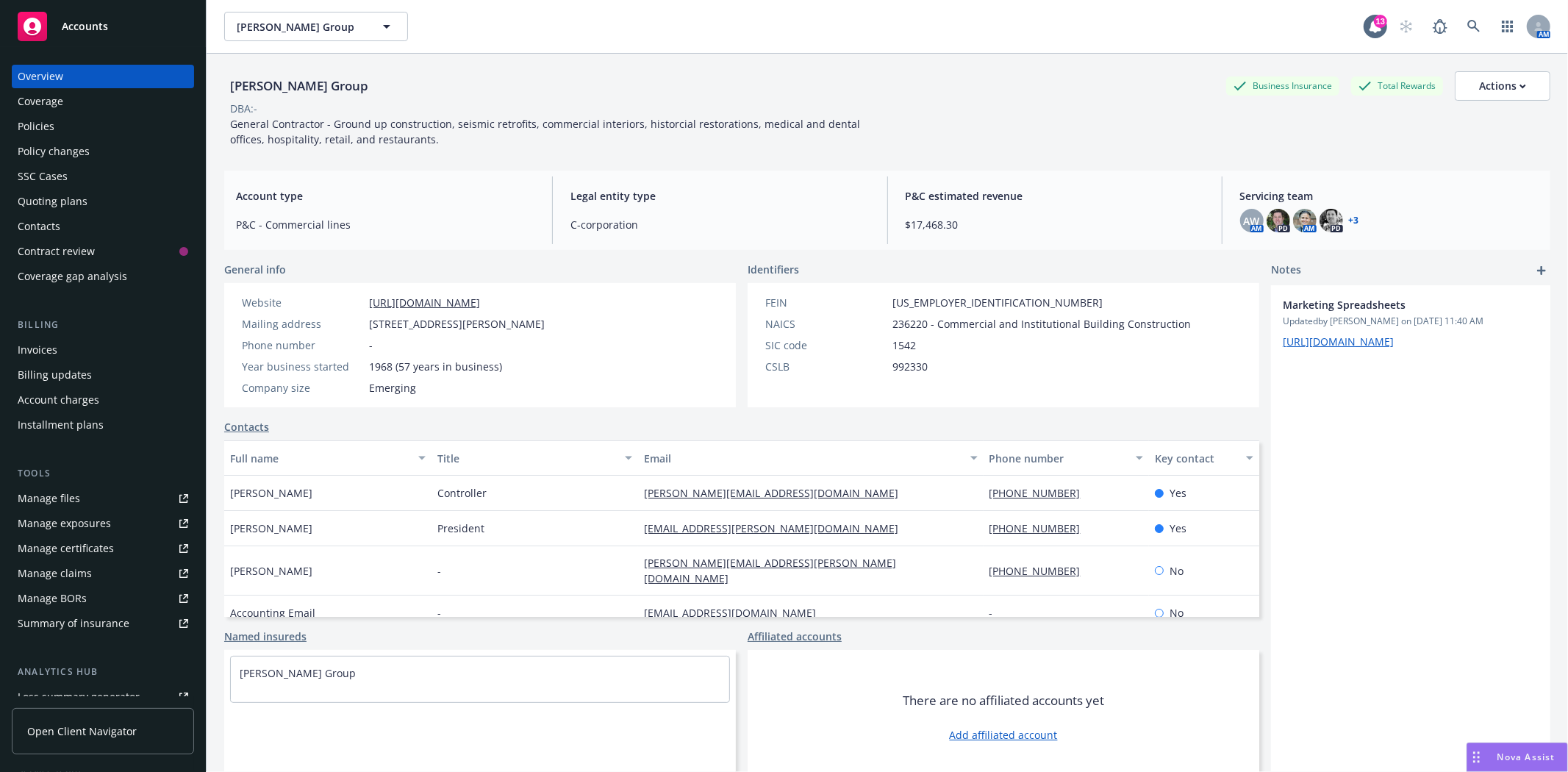
click at [43, 126] on div "Policies" at bounding box center [36, 126] width 37 height 23
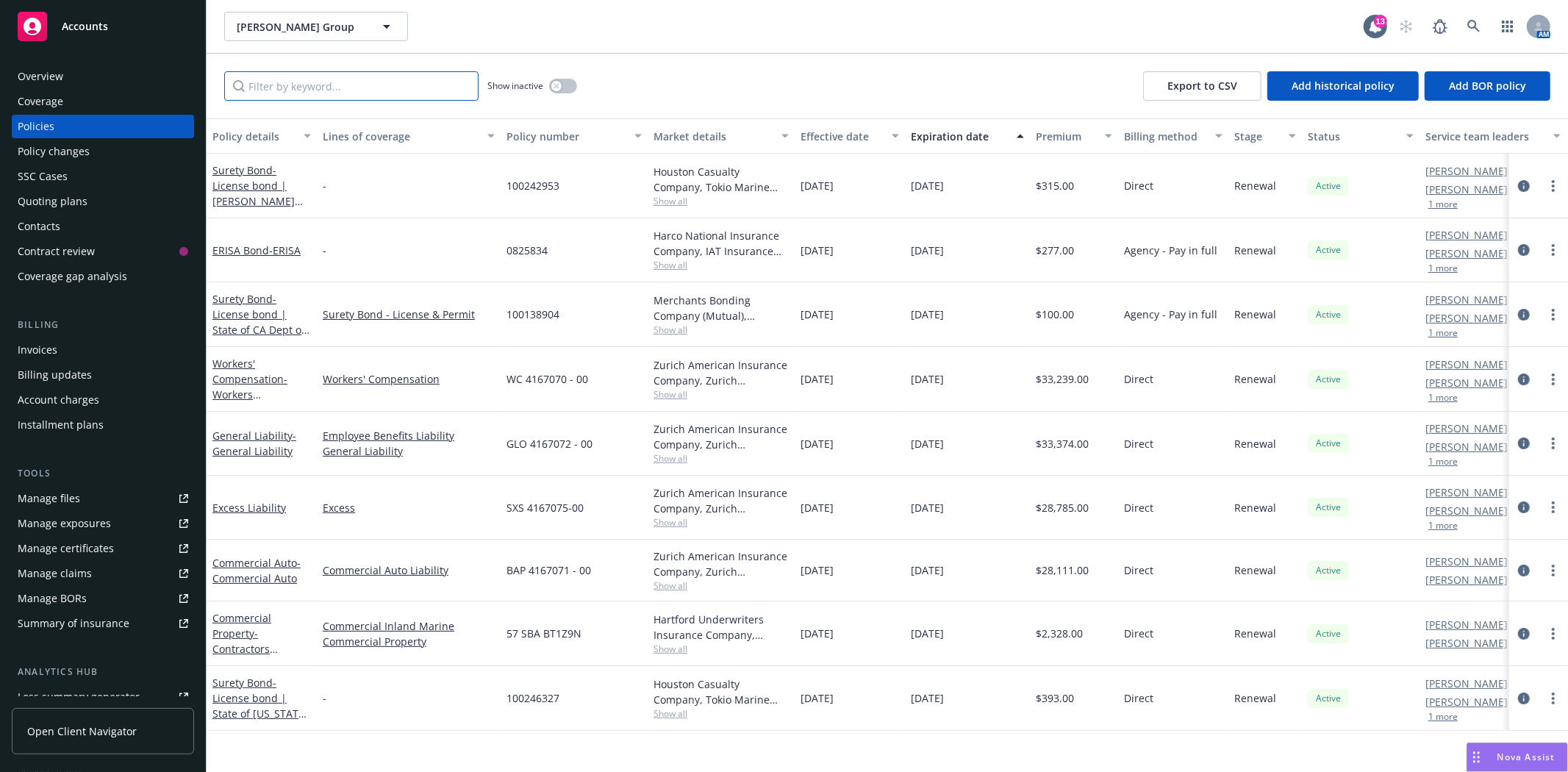
click at [289, 83] on input "Filter by keyword..." at bounding box center [352, 85] width 254 height 29
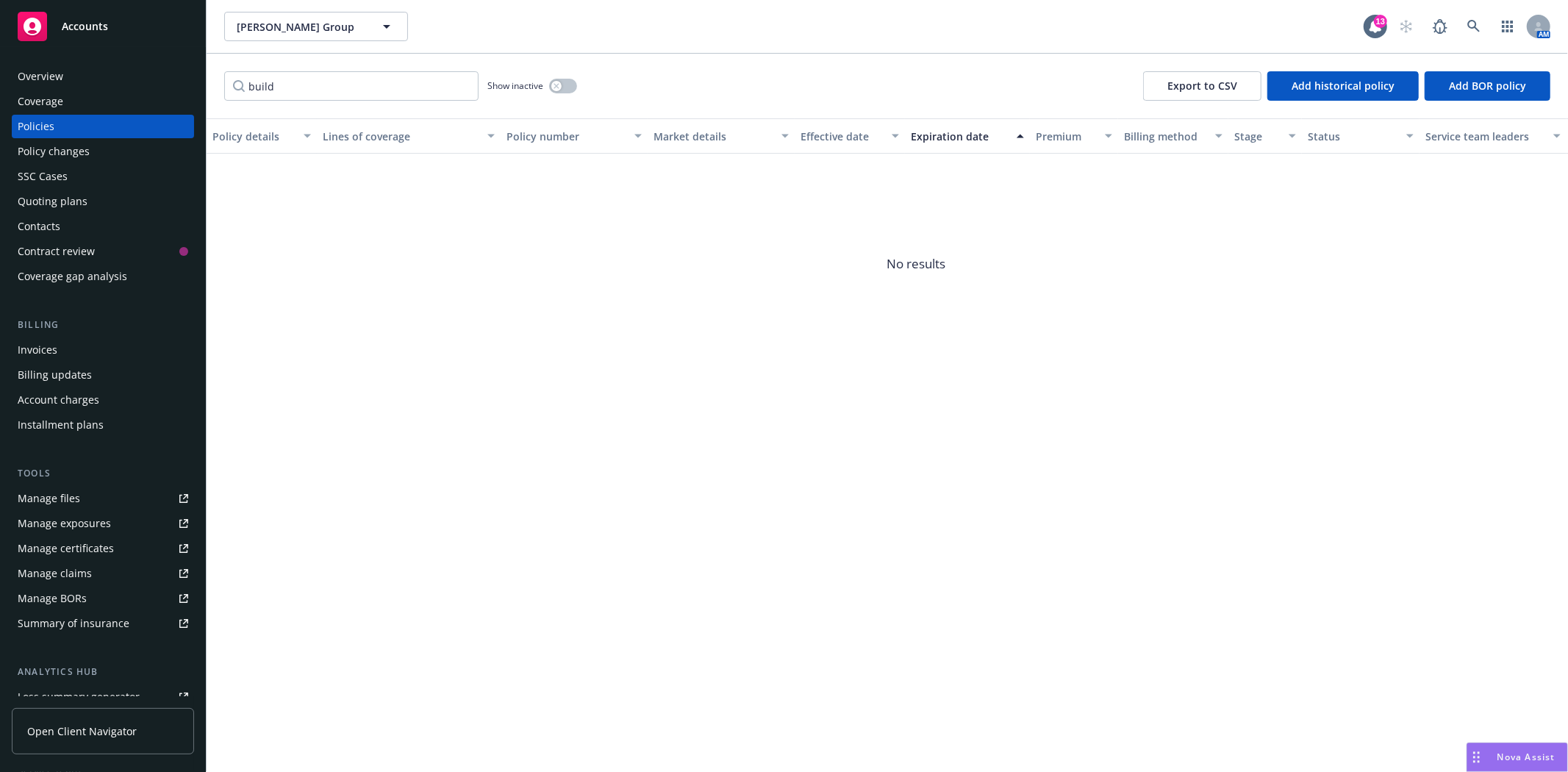
click at [94, 21] on span "Accounts" at bounding box center [85, 27] width 46 height 12
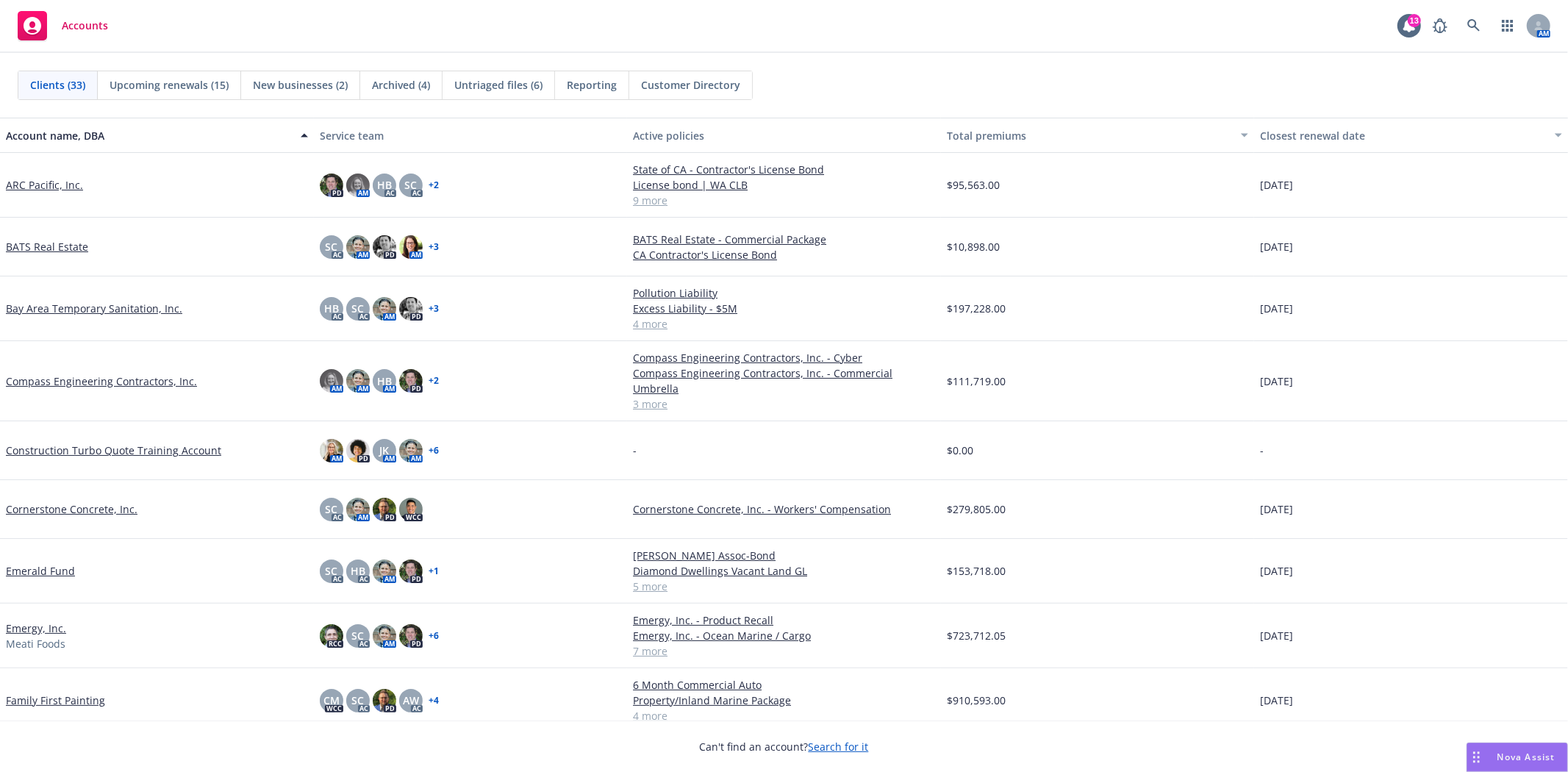
scroll to position [82, 0]
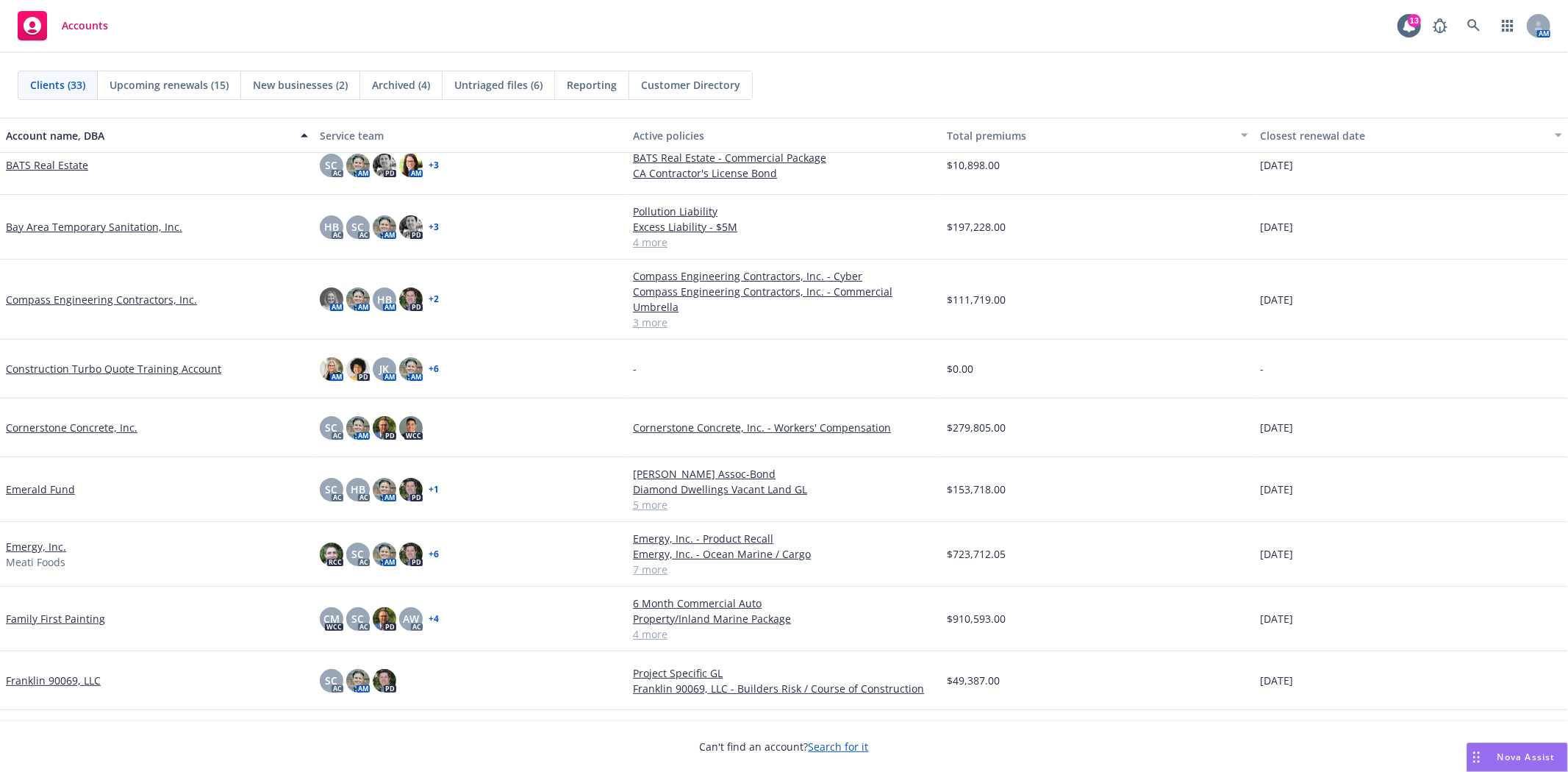
click at [47, 673] on link "Franklin 90069, LLC" at bounding box center [53, 680] width 95 height 16
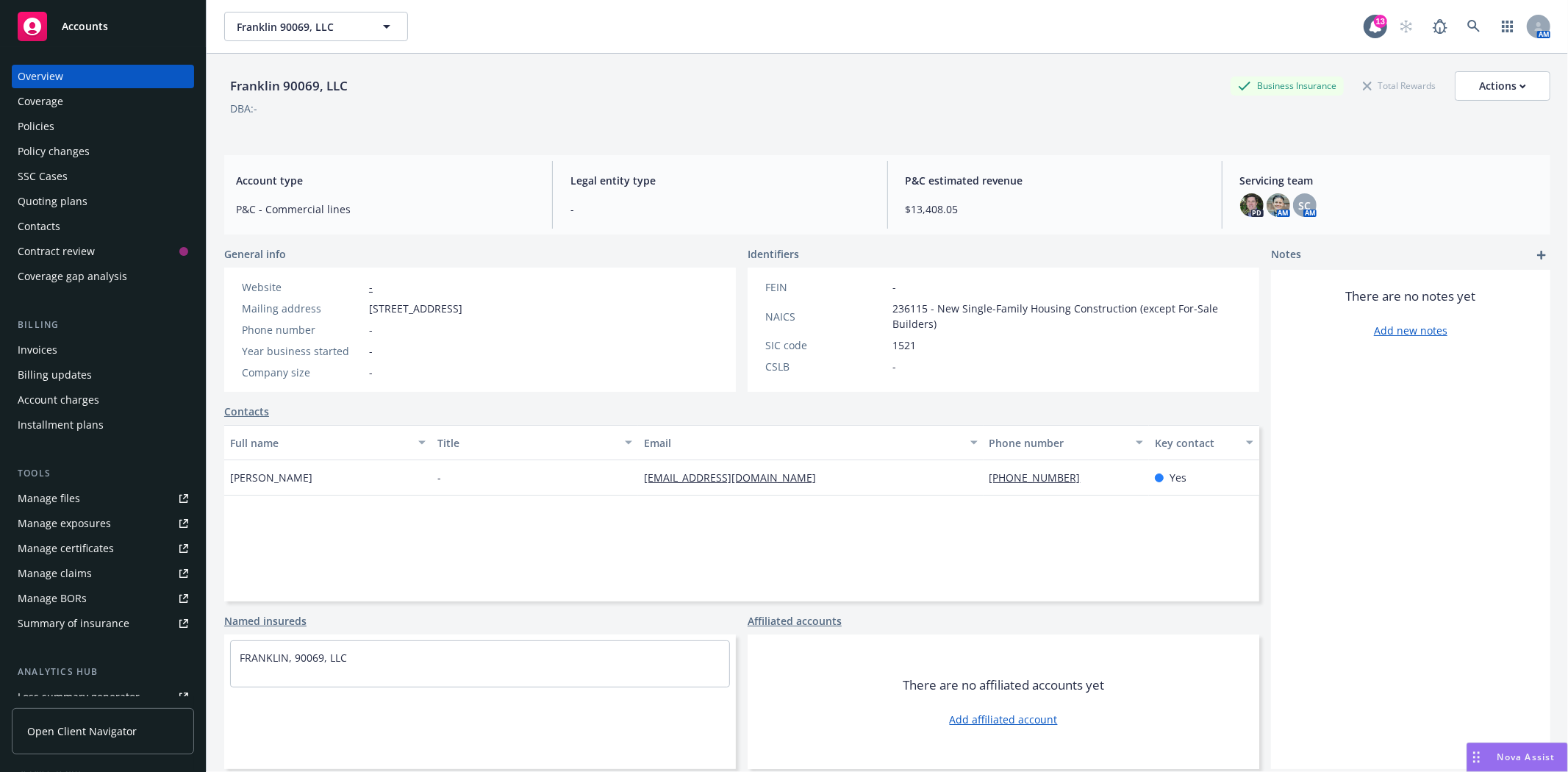
click at [40, 127] on div "Policies" at bounding box center [36, 126] width 37 height 23
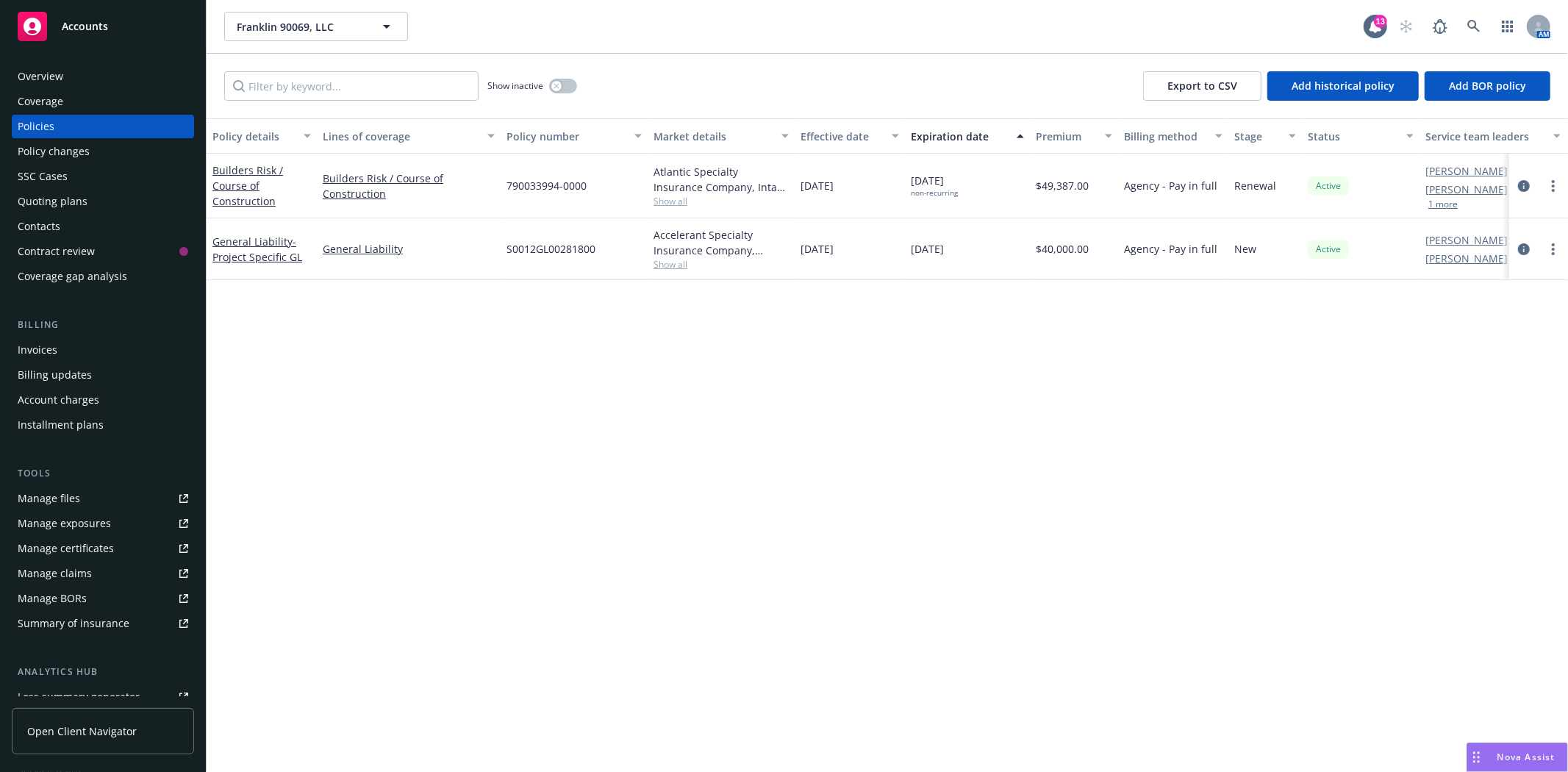
click at [57, 17] on div "Accounts" at bounding box center [103, 26] width 171 height 29
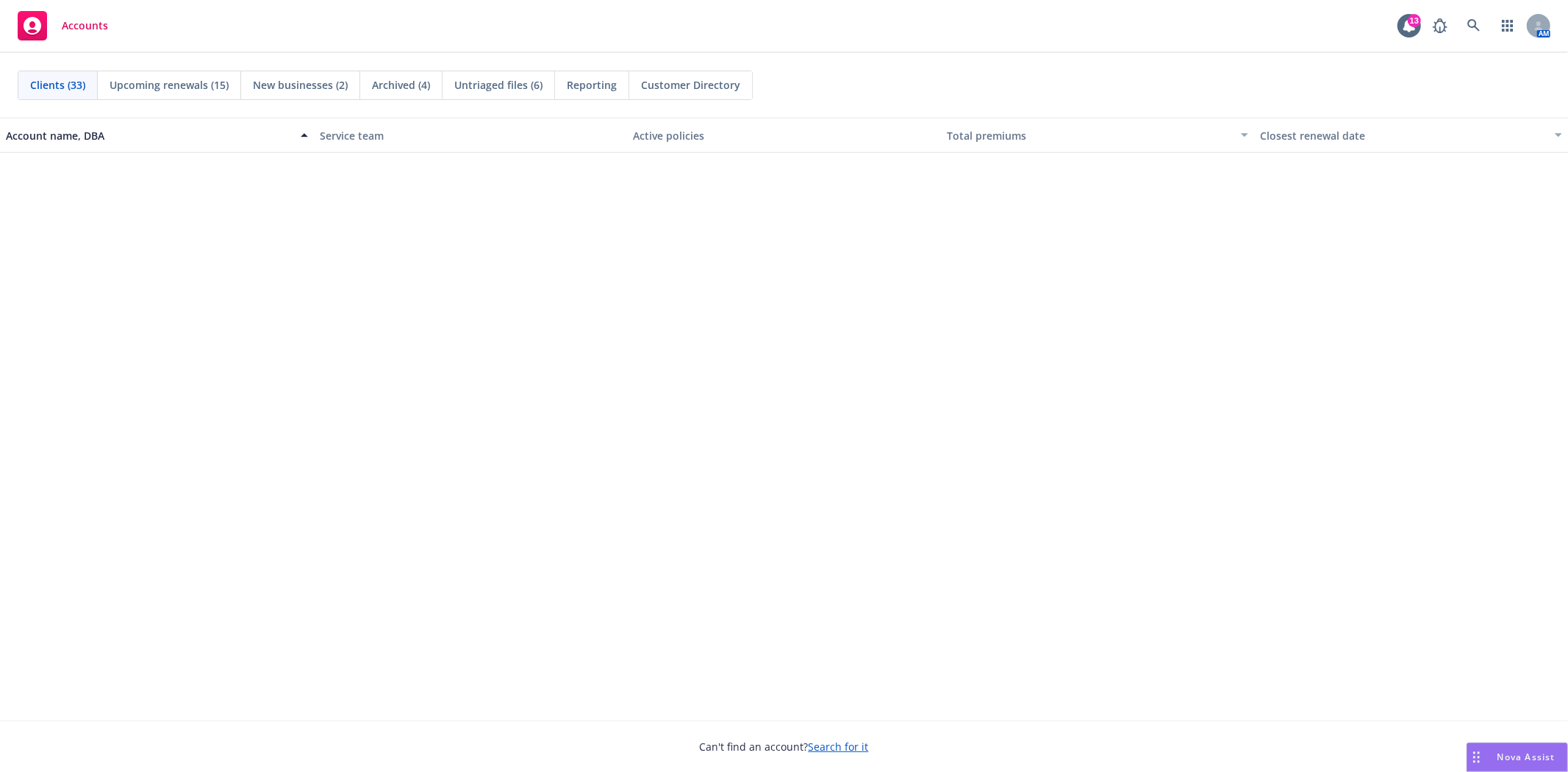
scroll to position [1372, 0]
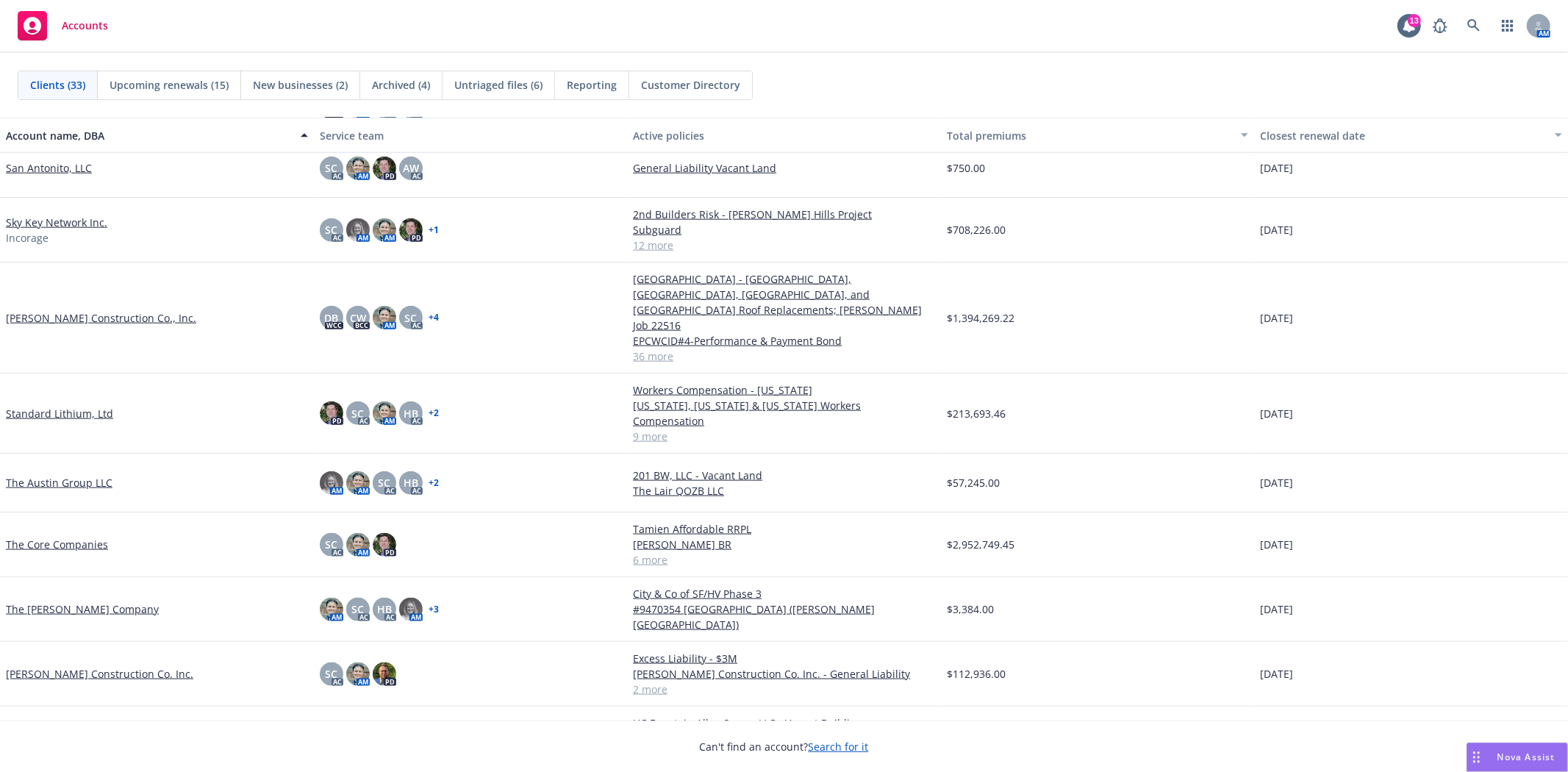
click at [52, 536] on link "The Core Companies" at bounding box center [57, 544] width 103 height 16
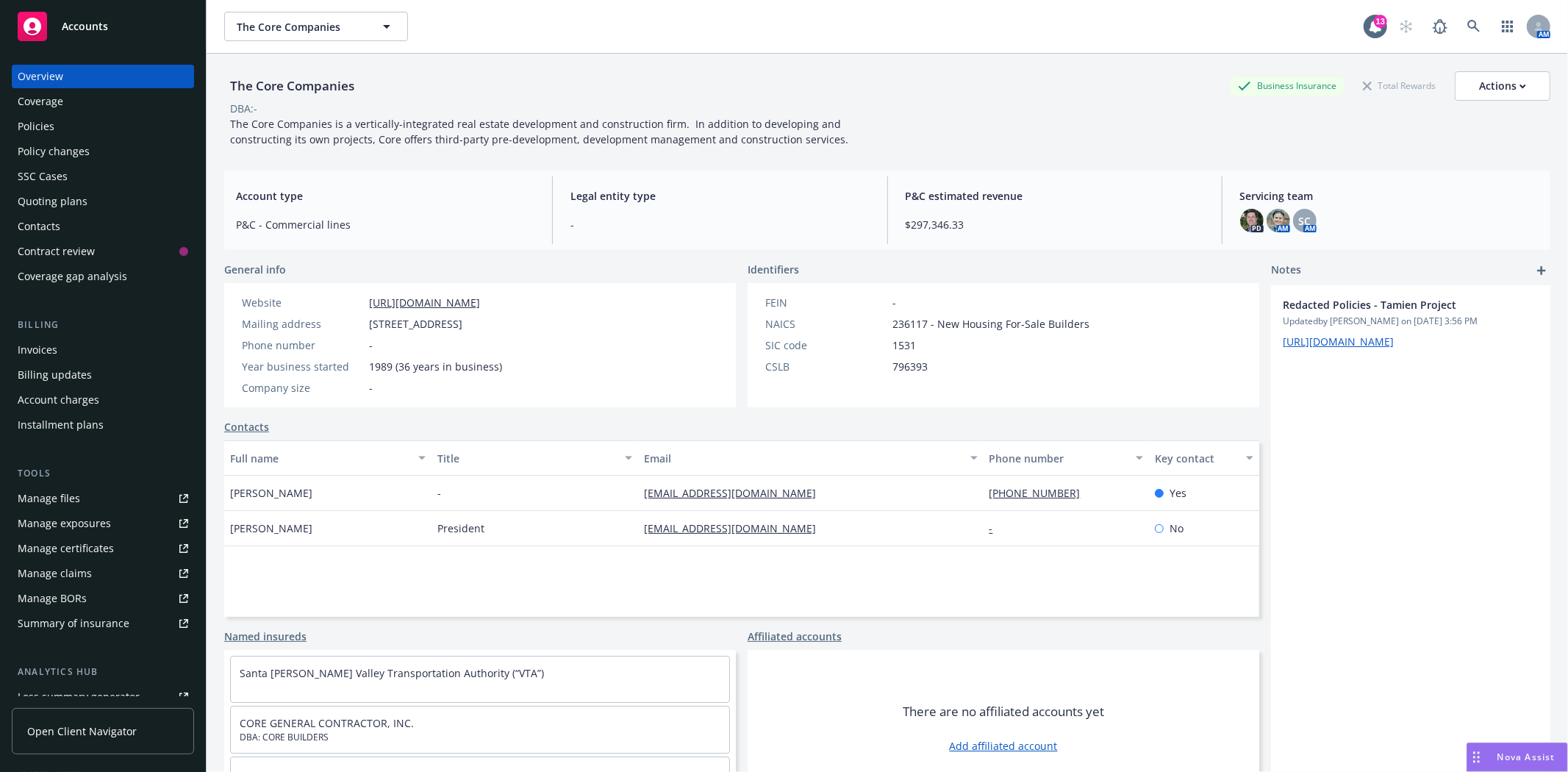
click at [52, 126] on div "Policies" at bounding box center [36, 126] width 37 height 23
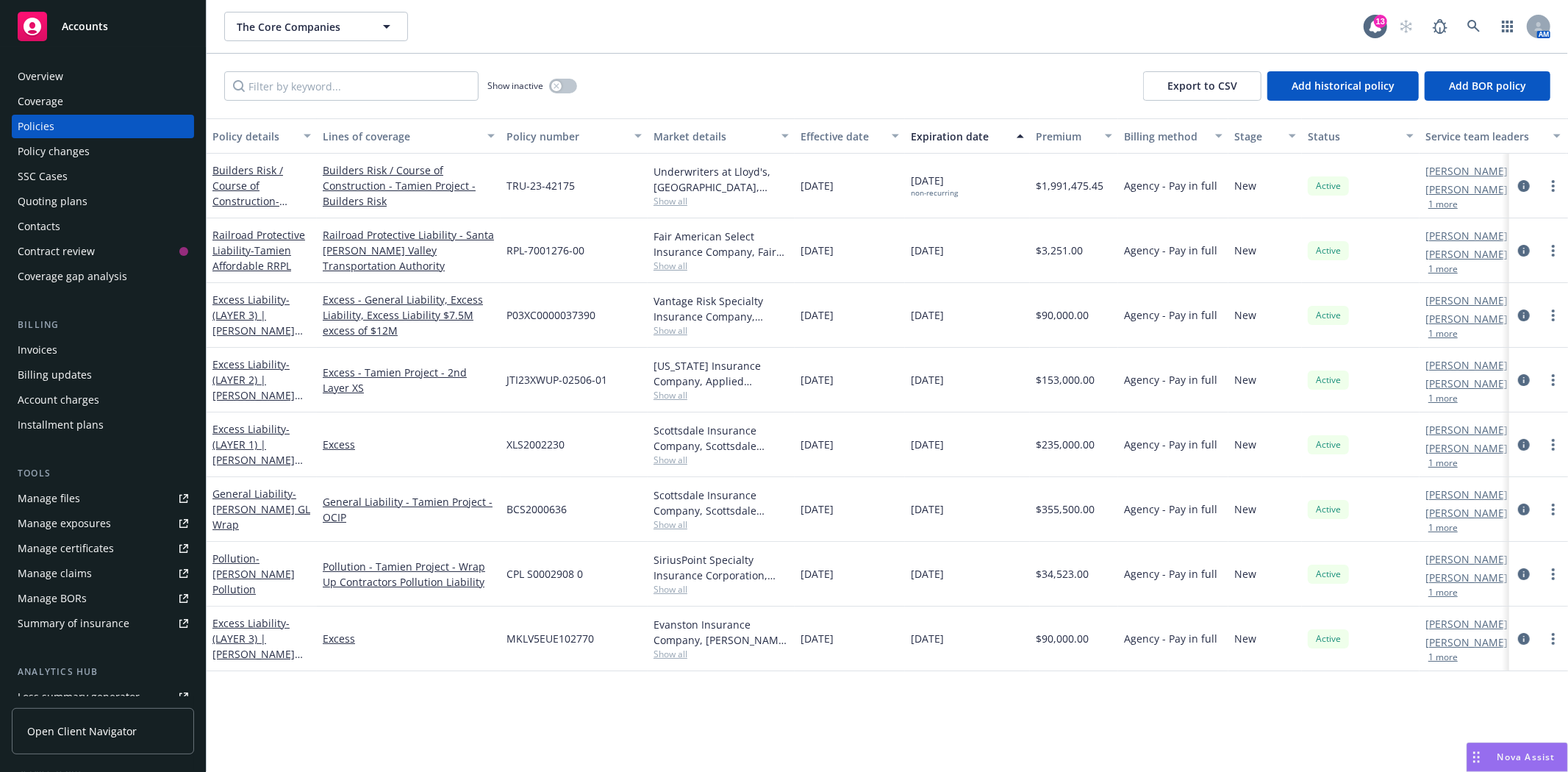
click at [53, 16] on div "Accounts" at bounding box center [103, 26] width 171 height 29
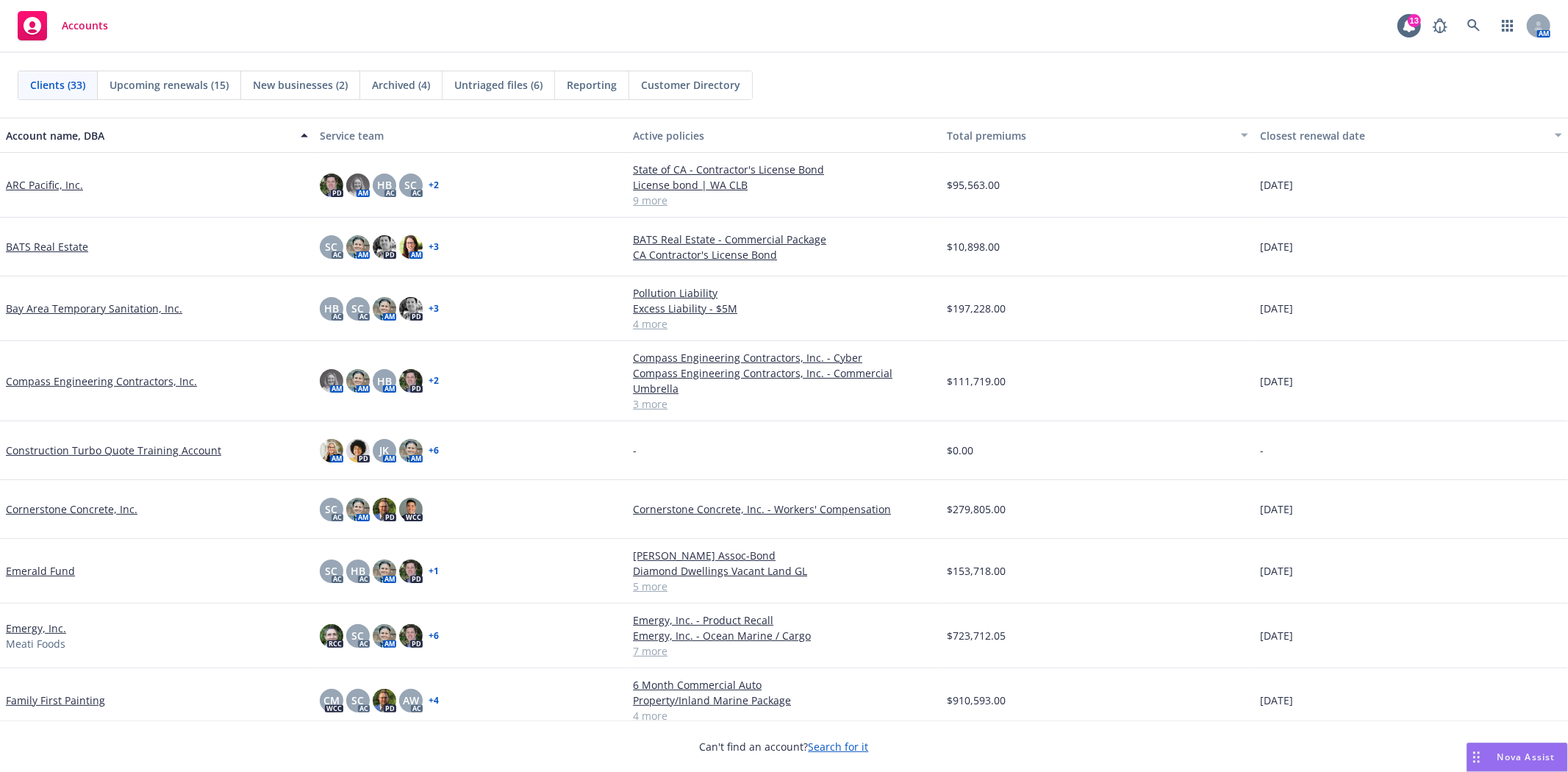
click at [295, 85] on span "New businesses (2)" at bounding box center [300, 85] width 95 height 16
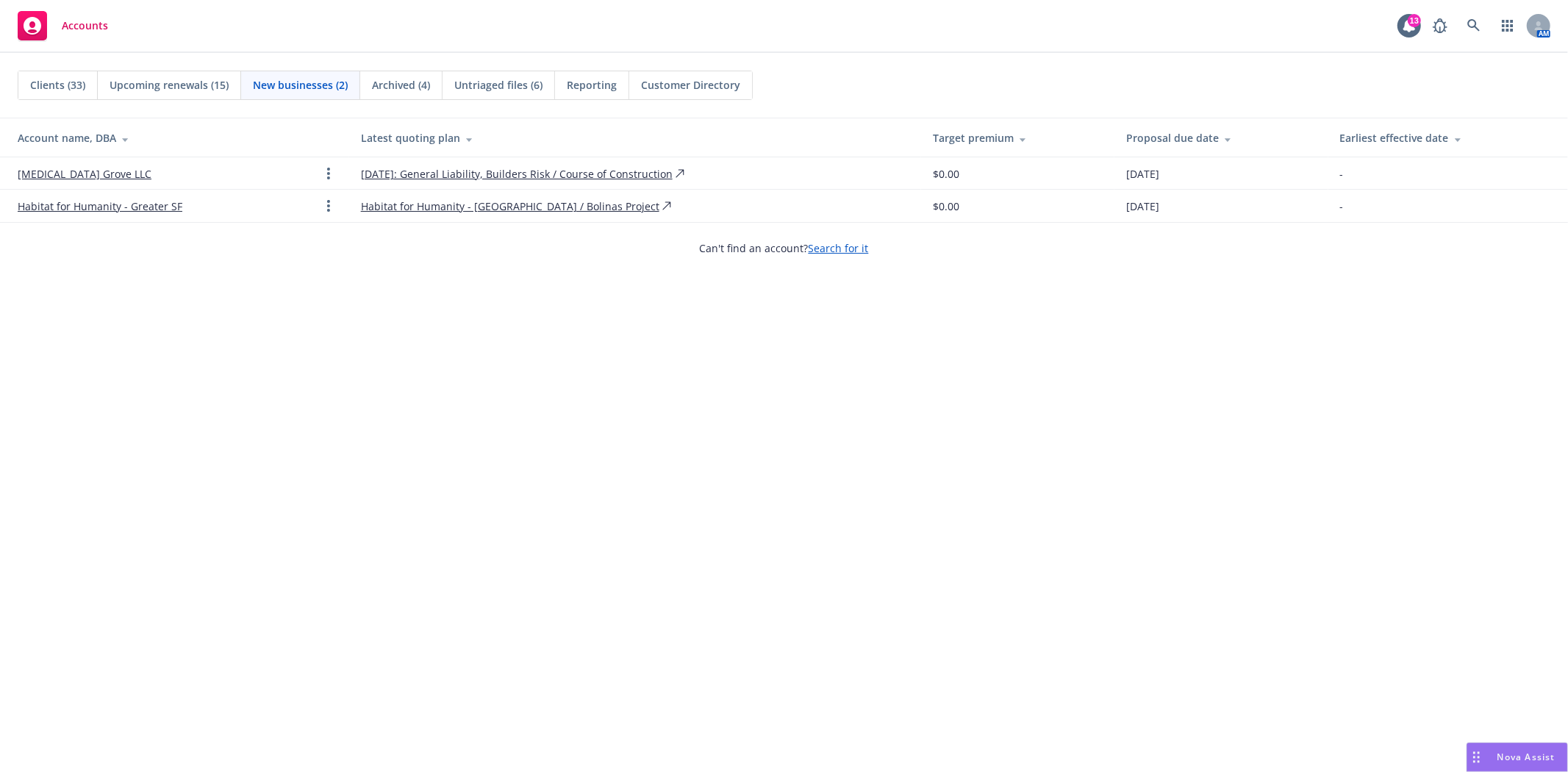
click at [135, 202] on link "Habitat for Humanity - Greater SF" at bounding box center [100, 206] width 165 height 16
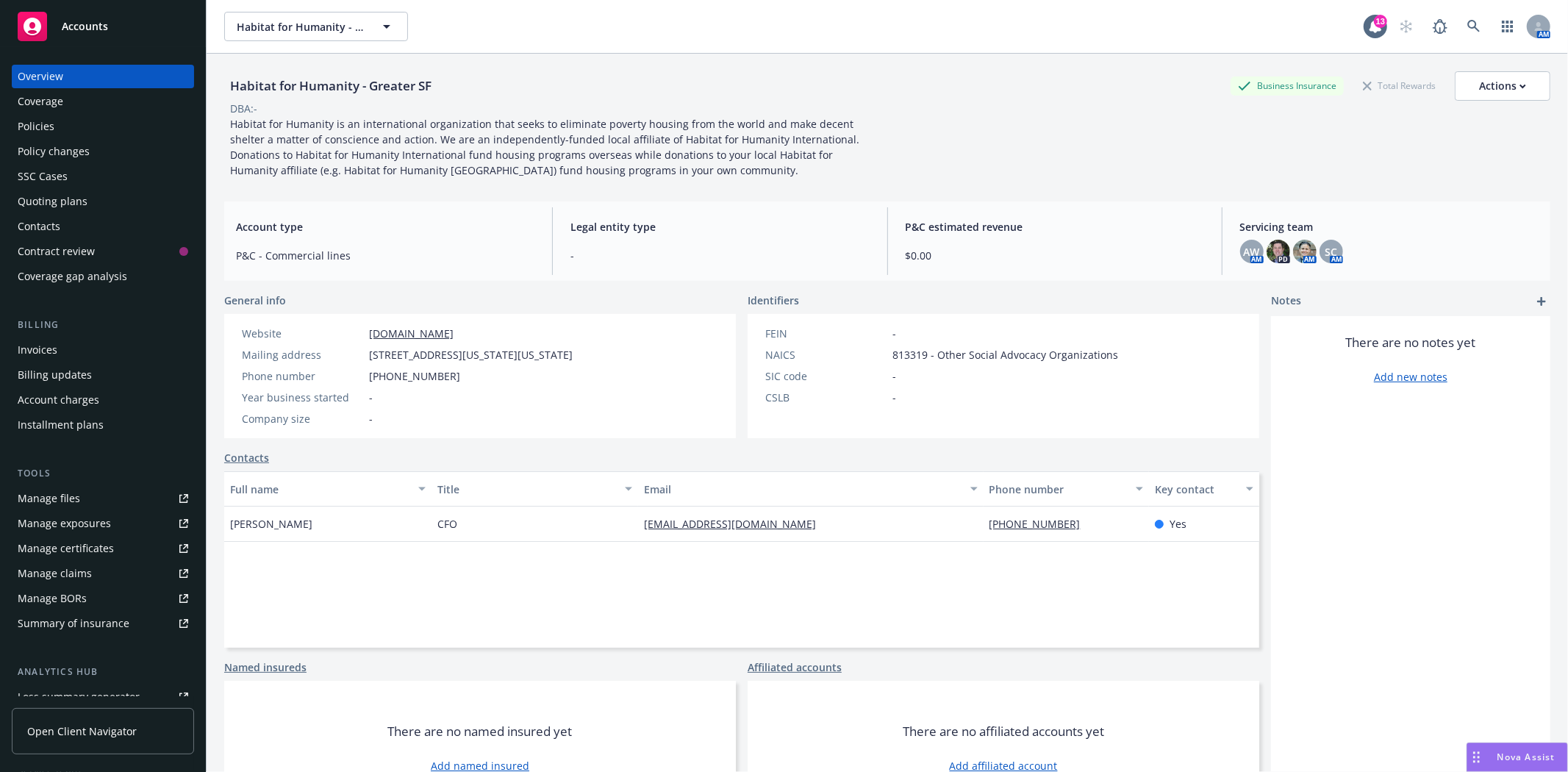
click at [87, 194] on div "Quoting plans" at bounding box center [103, 200] width 171 height 23
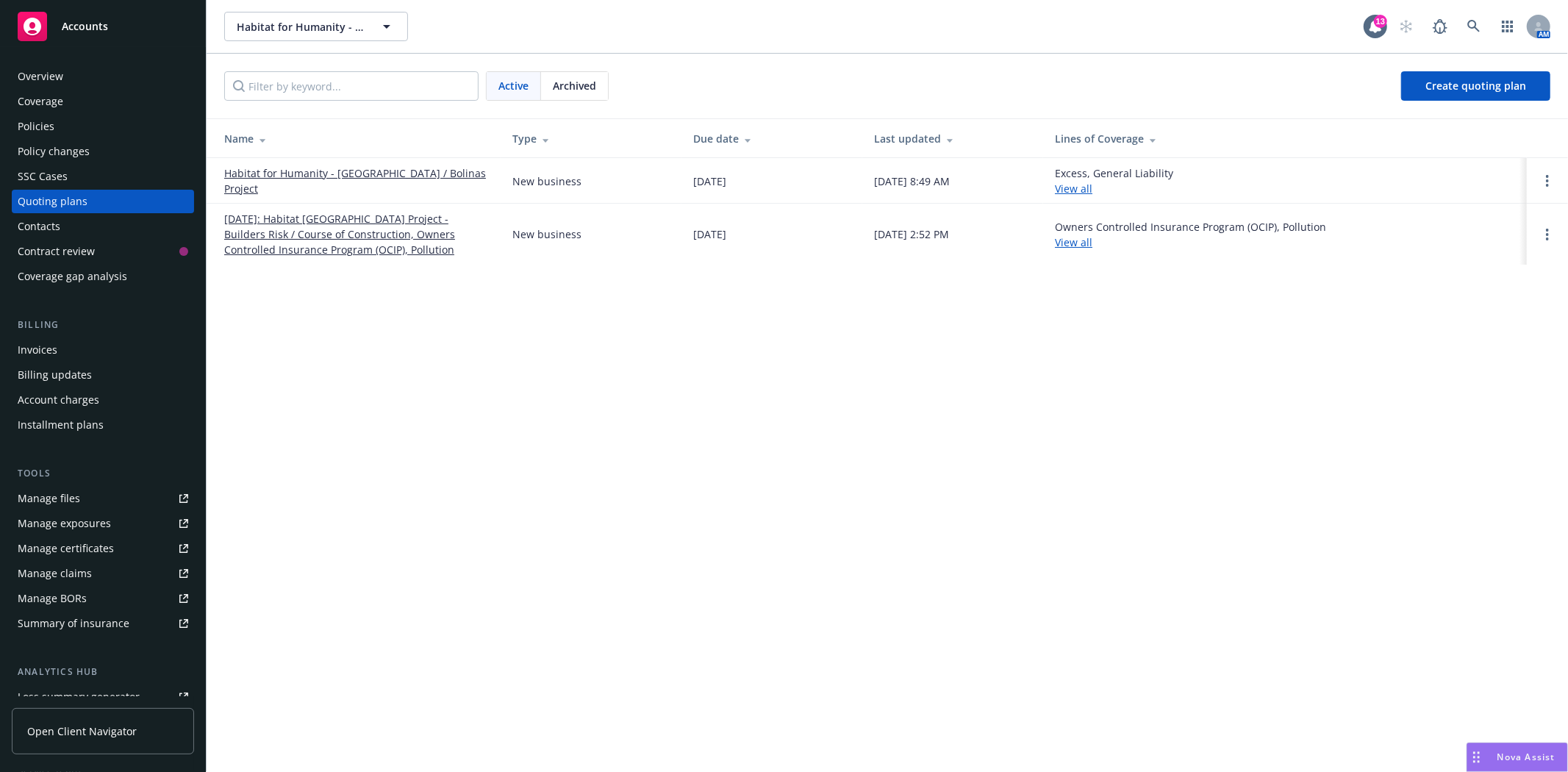
click at [313, 178] on link "Habitat for Humanity - [GEOGRAPHIC_DATA] / Bolinas Project" at bounding box center [357, 180] width 265 height 31
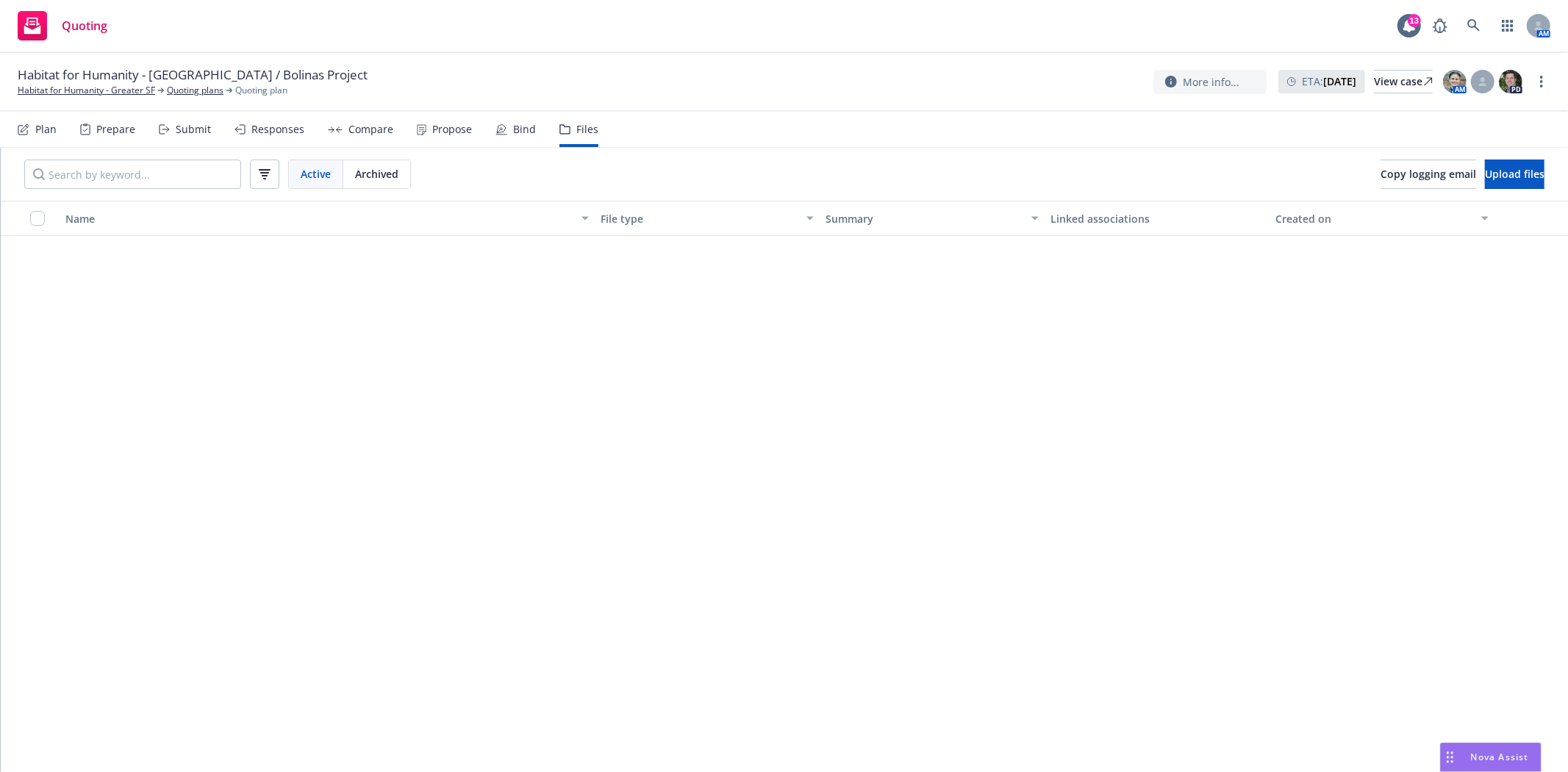
scroll to position [1746, 0]
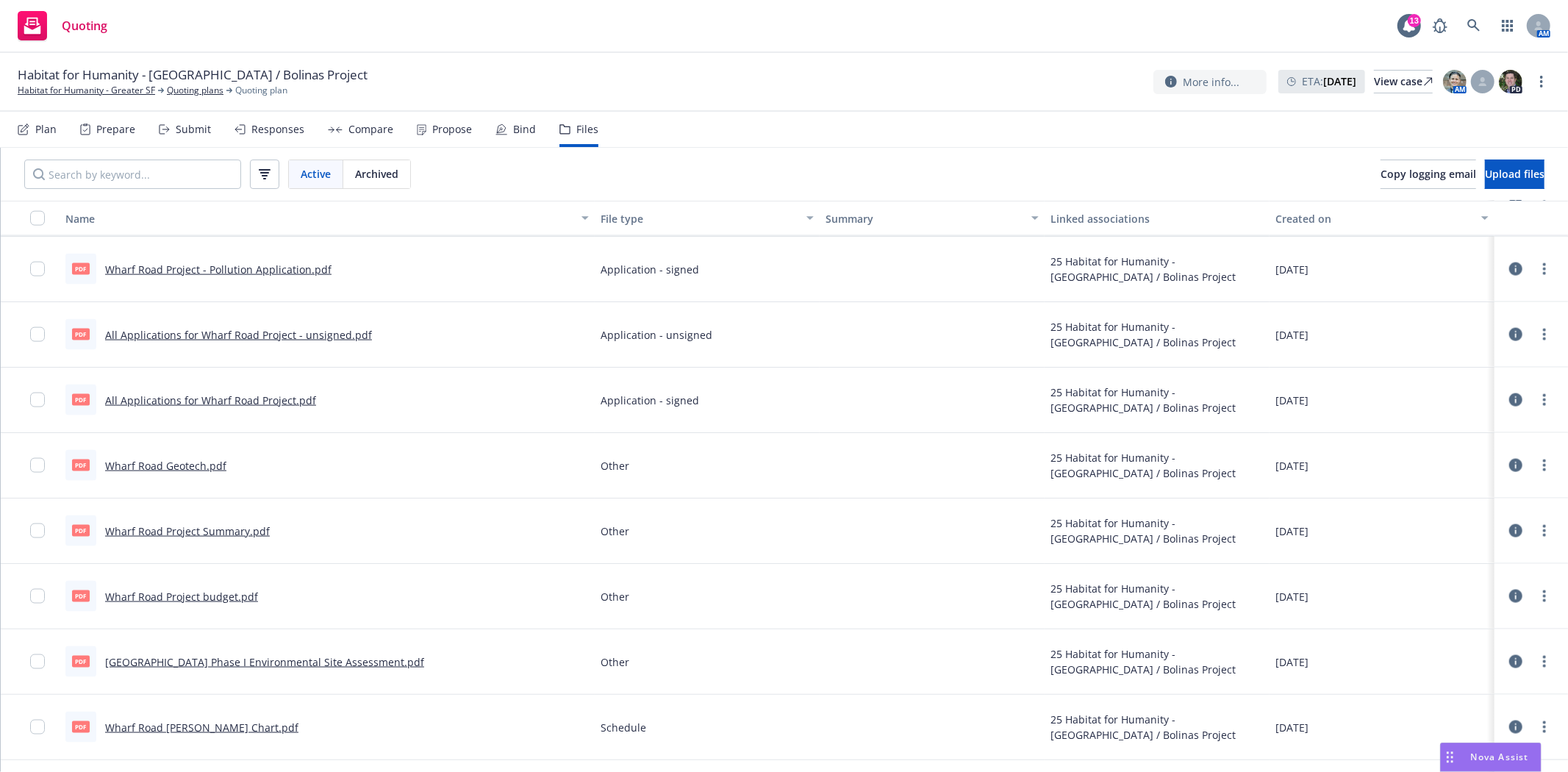
drag, startPoint x: 0, startPoint y: 0, endPoint x: 106, endPoint y: 28, distance: 109.6
click at [106, 28] on span "Quoting" at bounding box center [85, 26] width 46 height 12
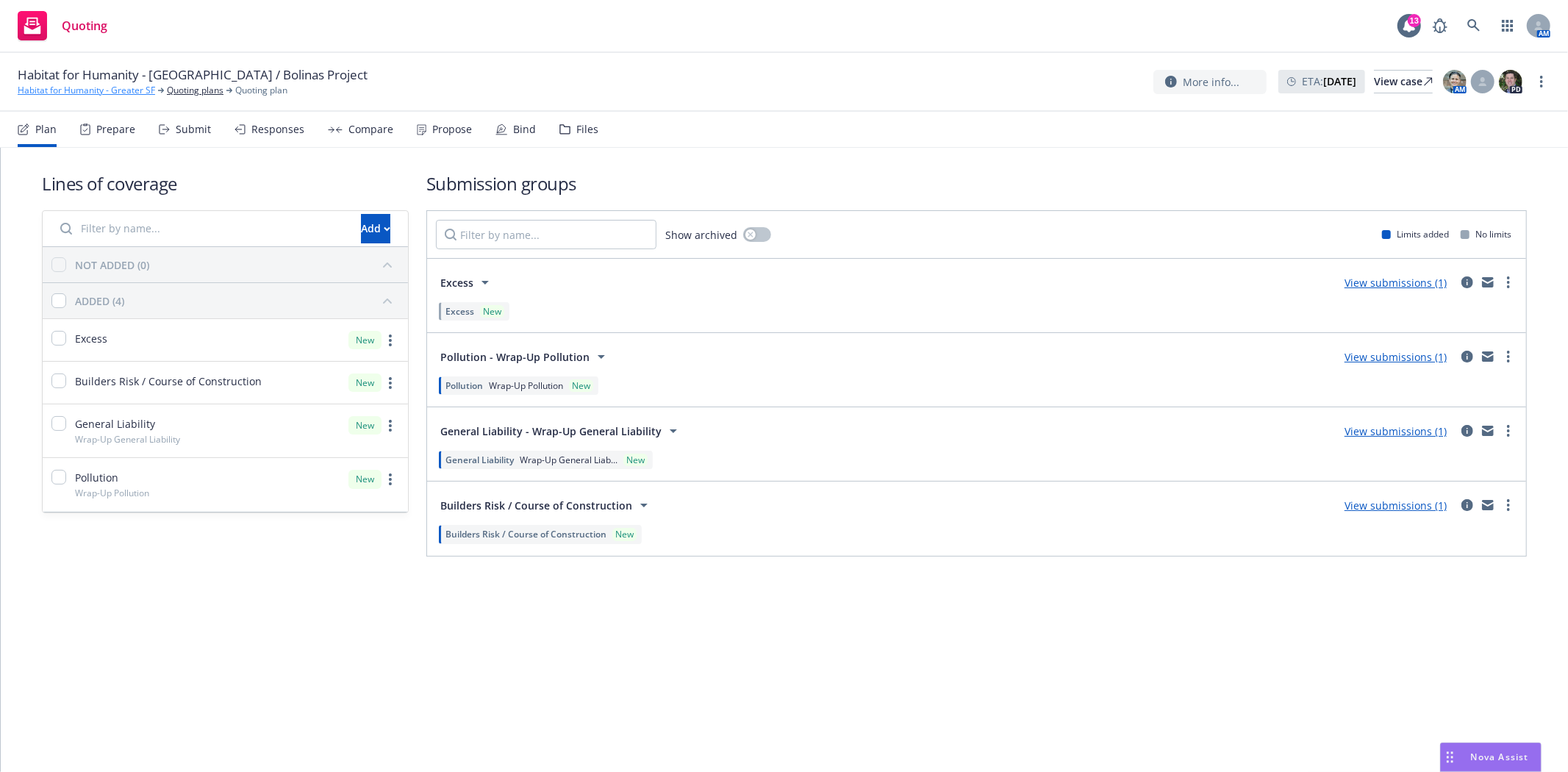
click at [62, 94] on link "Habitat for Humanity - Greater SF" at bounding box center [87, 91] width 138 height 13
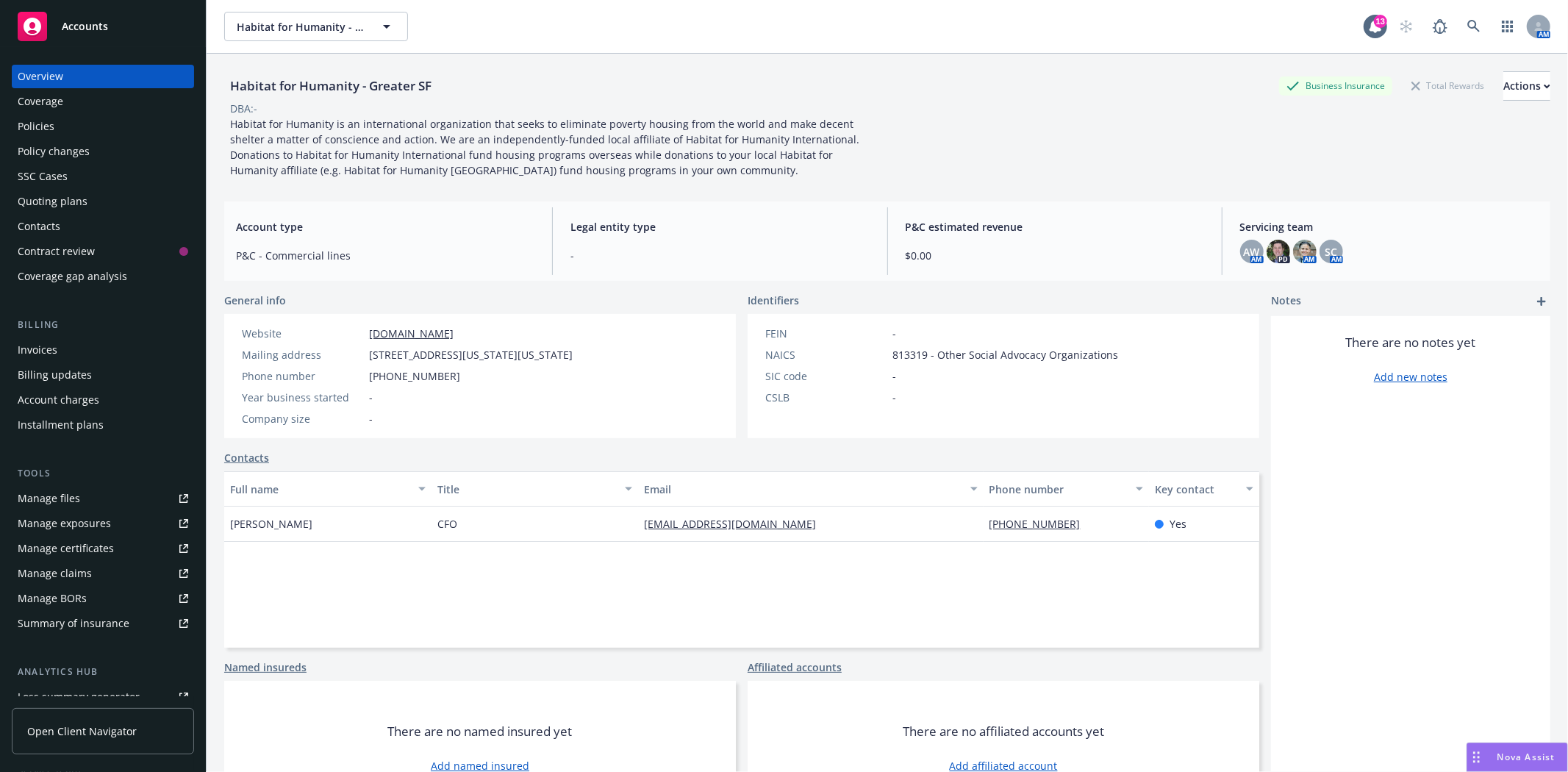
click at [55, 18] on div "Accounts" at bounding box center [103, 26] width 171 height 29
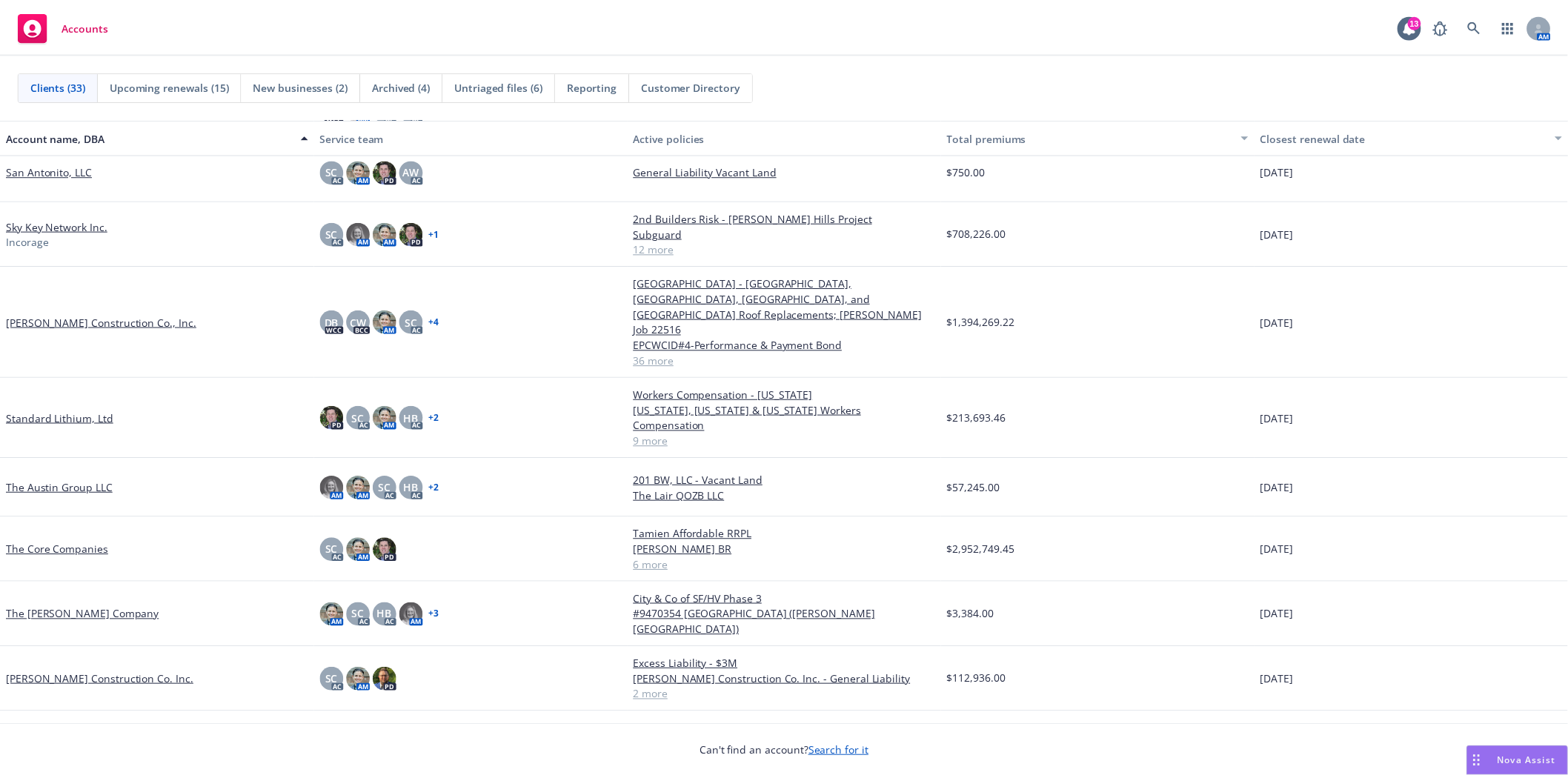
scroll to position [1383, 0]
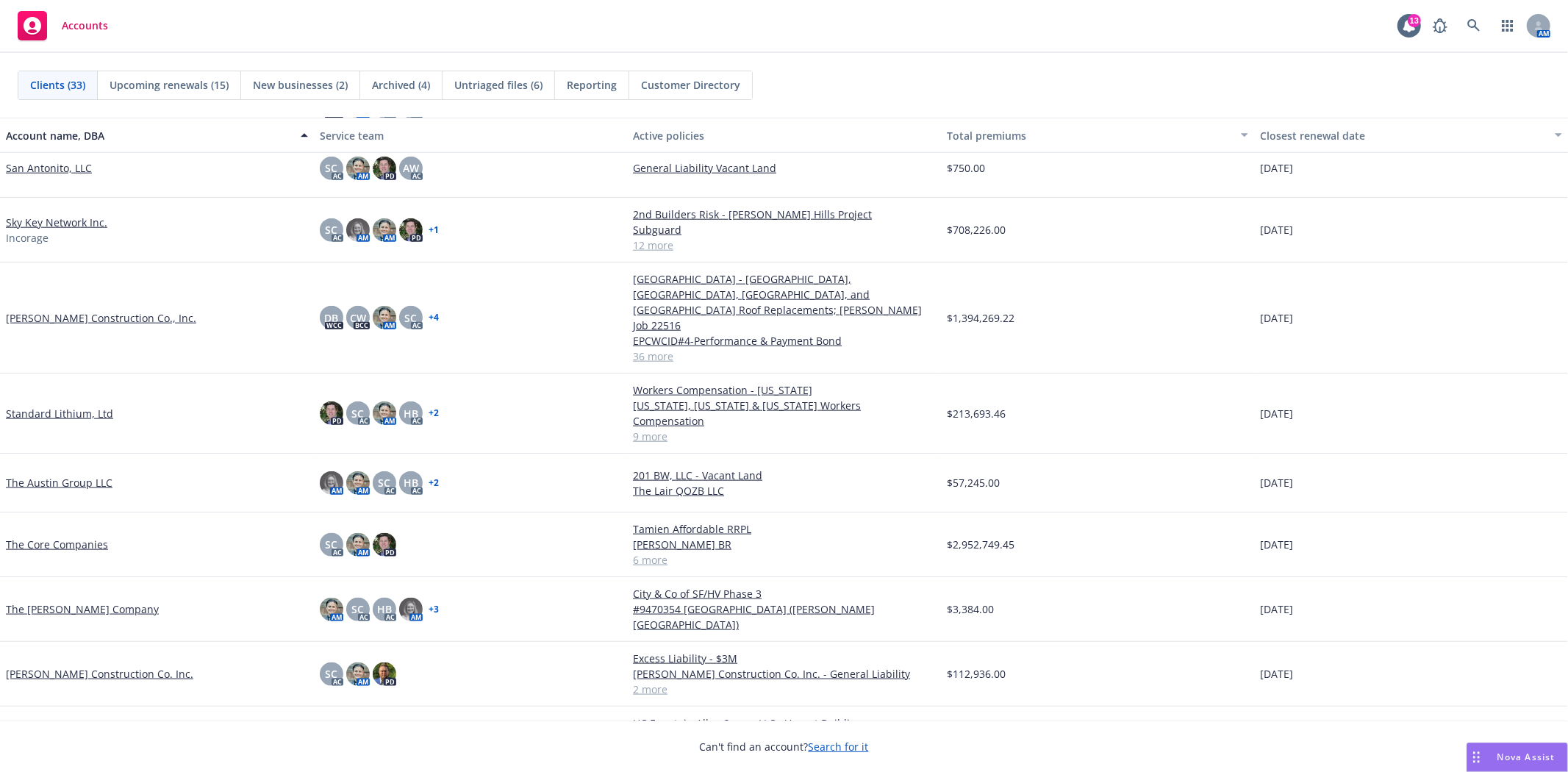
click at [126, 666] on link "[PERSON_NAME] Construction Co. Inc." at bounding box center [100, 673] width 188 height 16
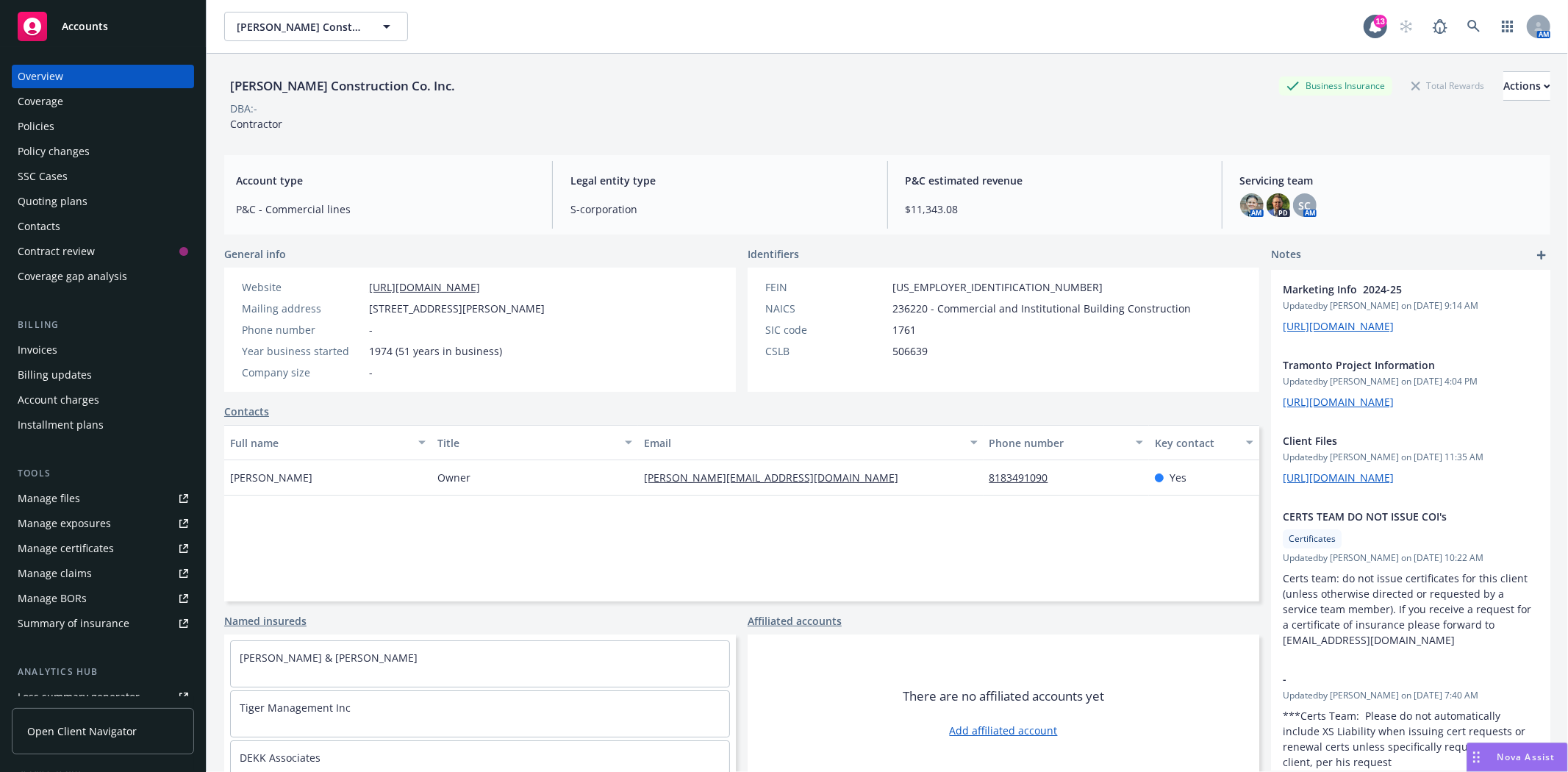
click at [38, 144] on div "Policy changes" at bounding box center [54, 151] width 72 height 23
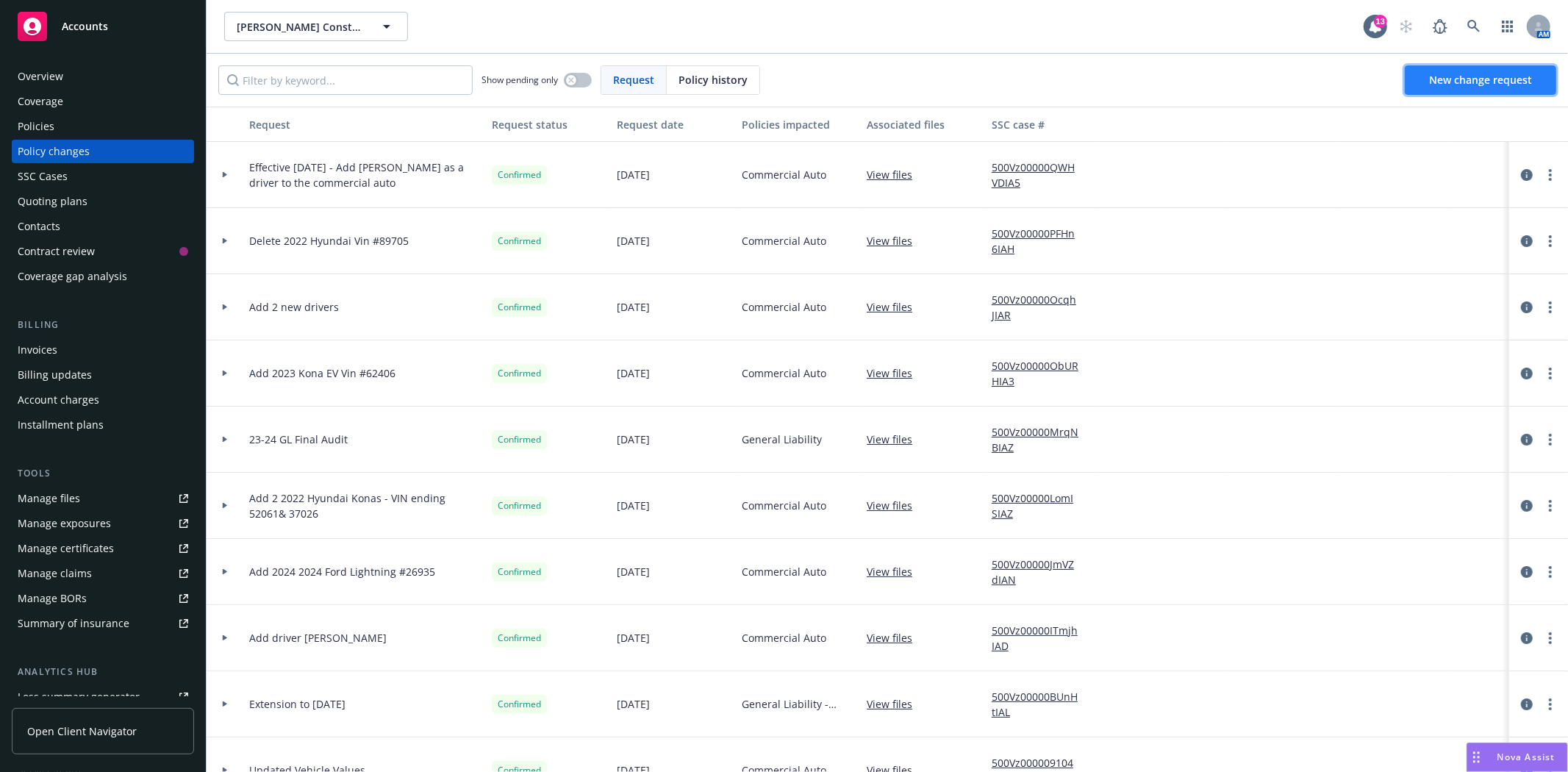
click at [1483, 77] on span "New change request" at bounding box center [1481, 79] width 103 height 14
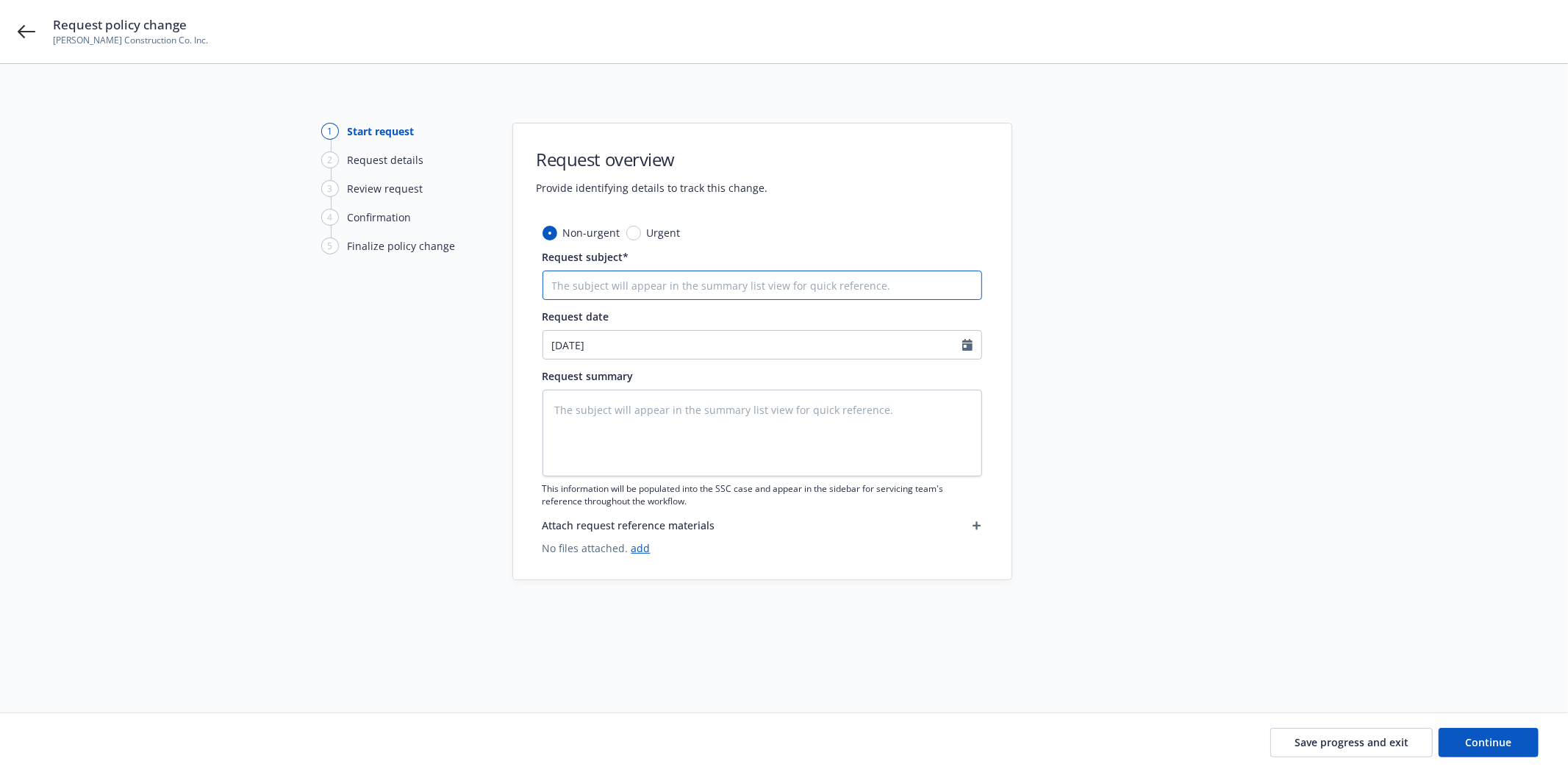
click at [656, 288] on input "Request subject*" at bounding box center [762, 285] width 439 height 29
click at [647, 408] on textarea at bounding box center [762, 433] width 439 height 87
paste textarea "Add: 2025 Ford F-150 Lightning VIN: 1FT6W3LU8SWG21284 Purchase price $85,729.54"
type textarea "x"
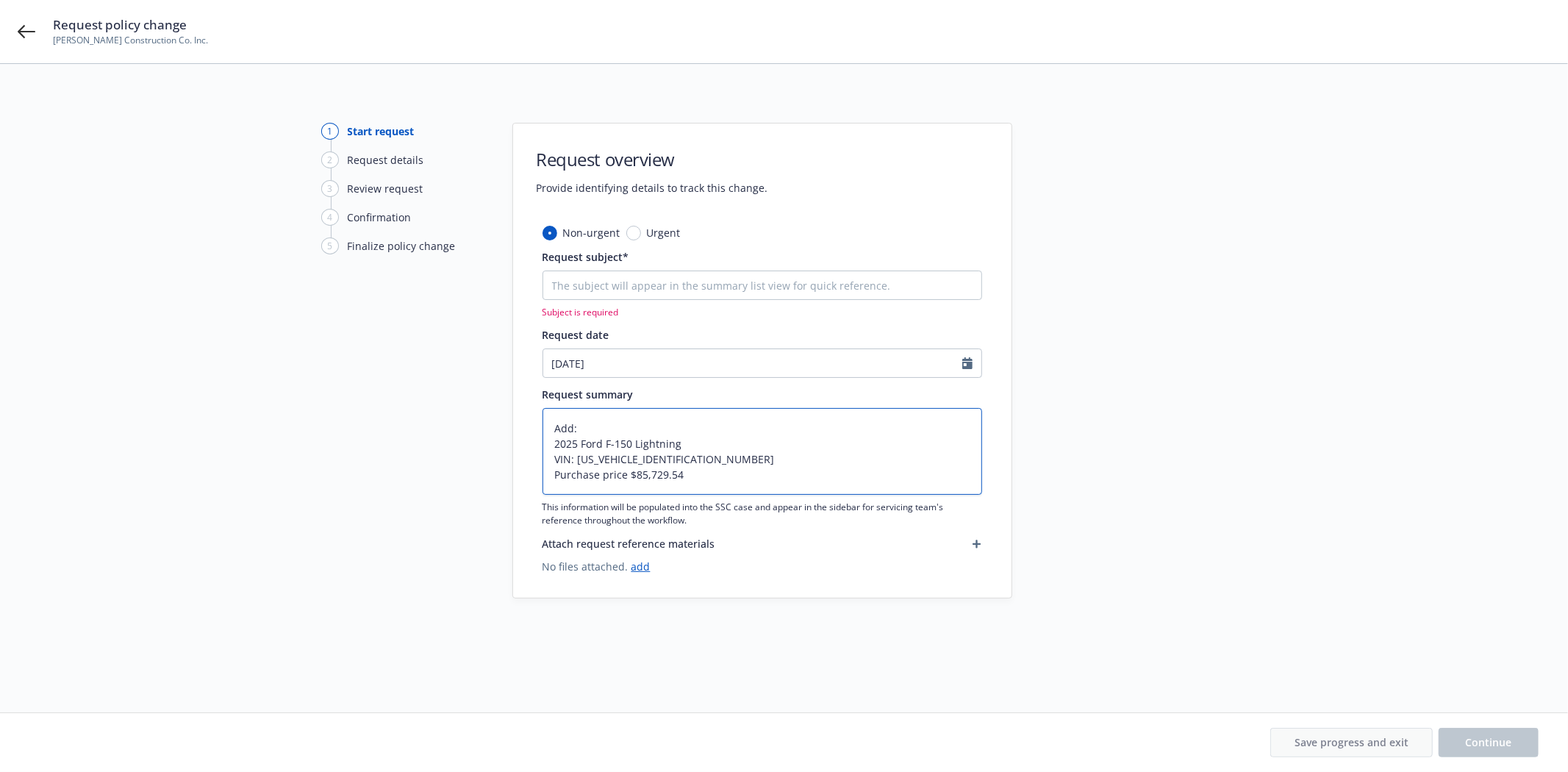
type textarea "Add: 2025 Ford F-150 Lightning VIN: 1FT6W3LU8SWG21284 Purchase price $85,729.54"
click at [637, 271] on input "Request subject*" at bounding box center [762, 285] width 439 height 29
type textarea "x"
type input "A"
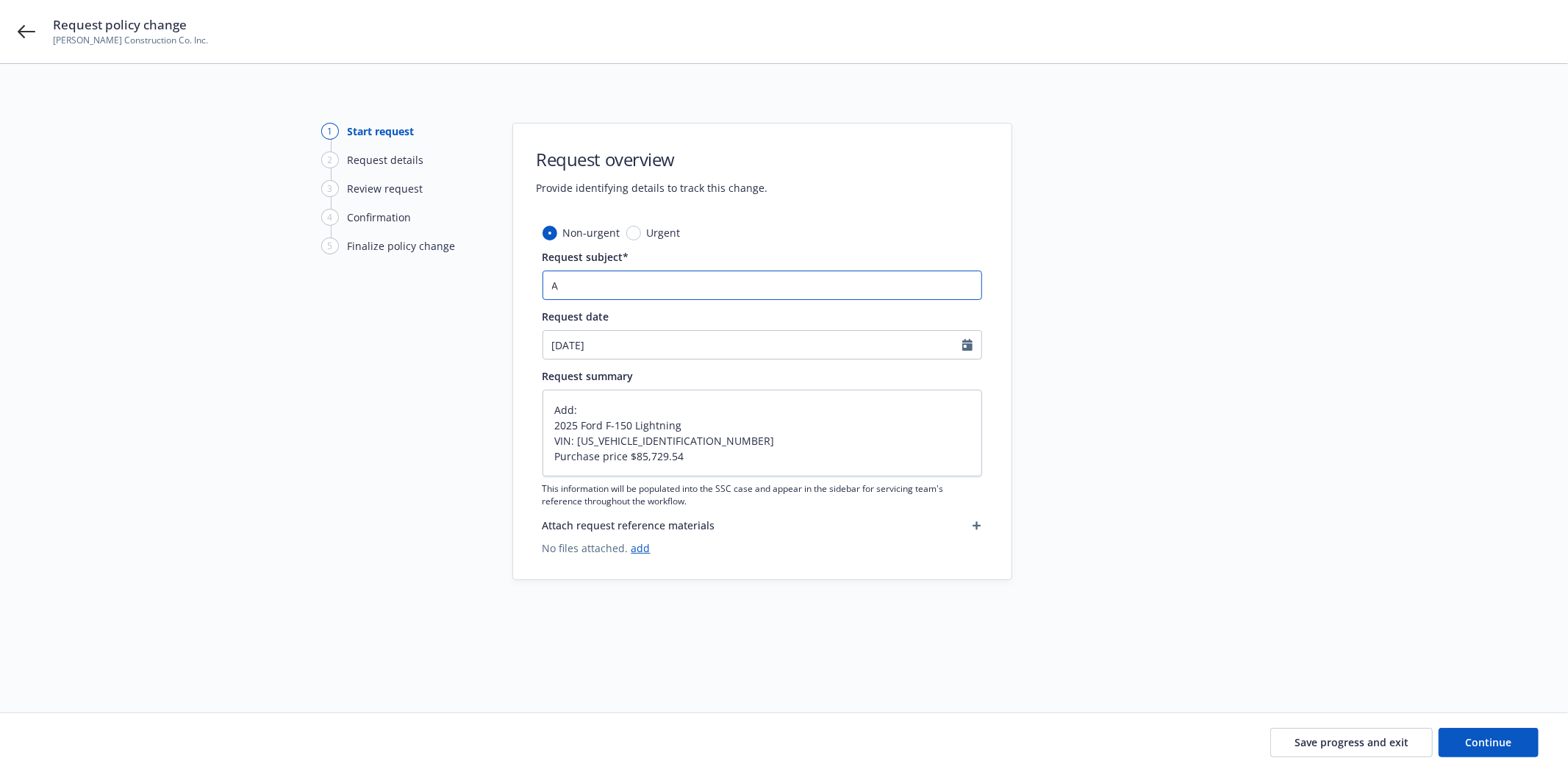
type textarea "x"
type input "Ad"
type textarea "x"
type input "Add"
drag, startPoint x: 549, startPoint y: 423, endPoint x: 630, endPoint y: 422, distance: 81.0
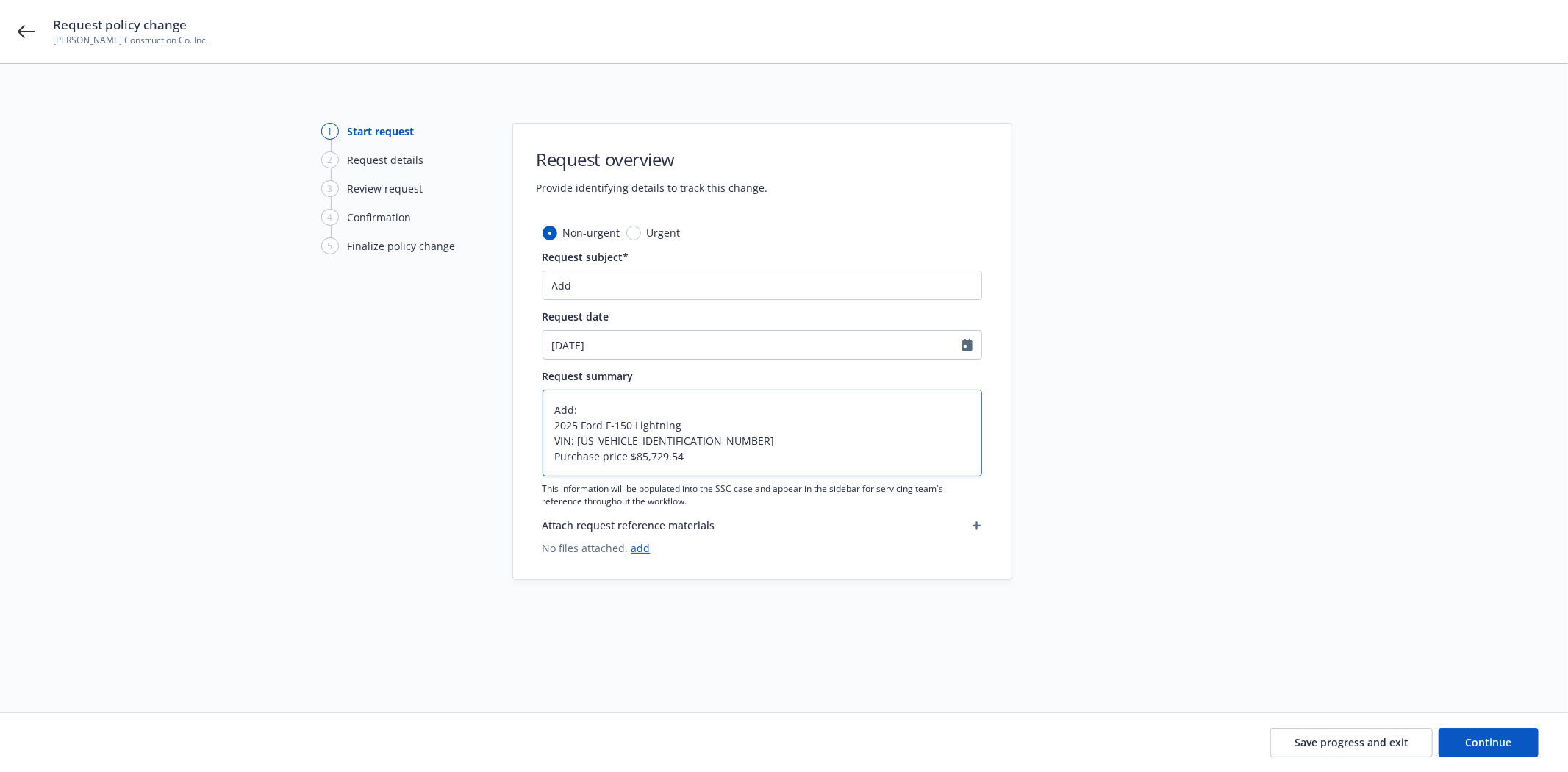
click at [630, 422] on textarea "Add: 2025 Ford F-150 Lightning VIN: 1FT6W3LU8SWG21284 Purchase price $85,729.54" at bounding box center [762, 433] width 439 height 87
click at [655, 290] on input "Add" at bounding box center [762, 285] width 439 height 29
type textarea "x"
type input "Add"
paste input "2025 Ford F-150"
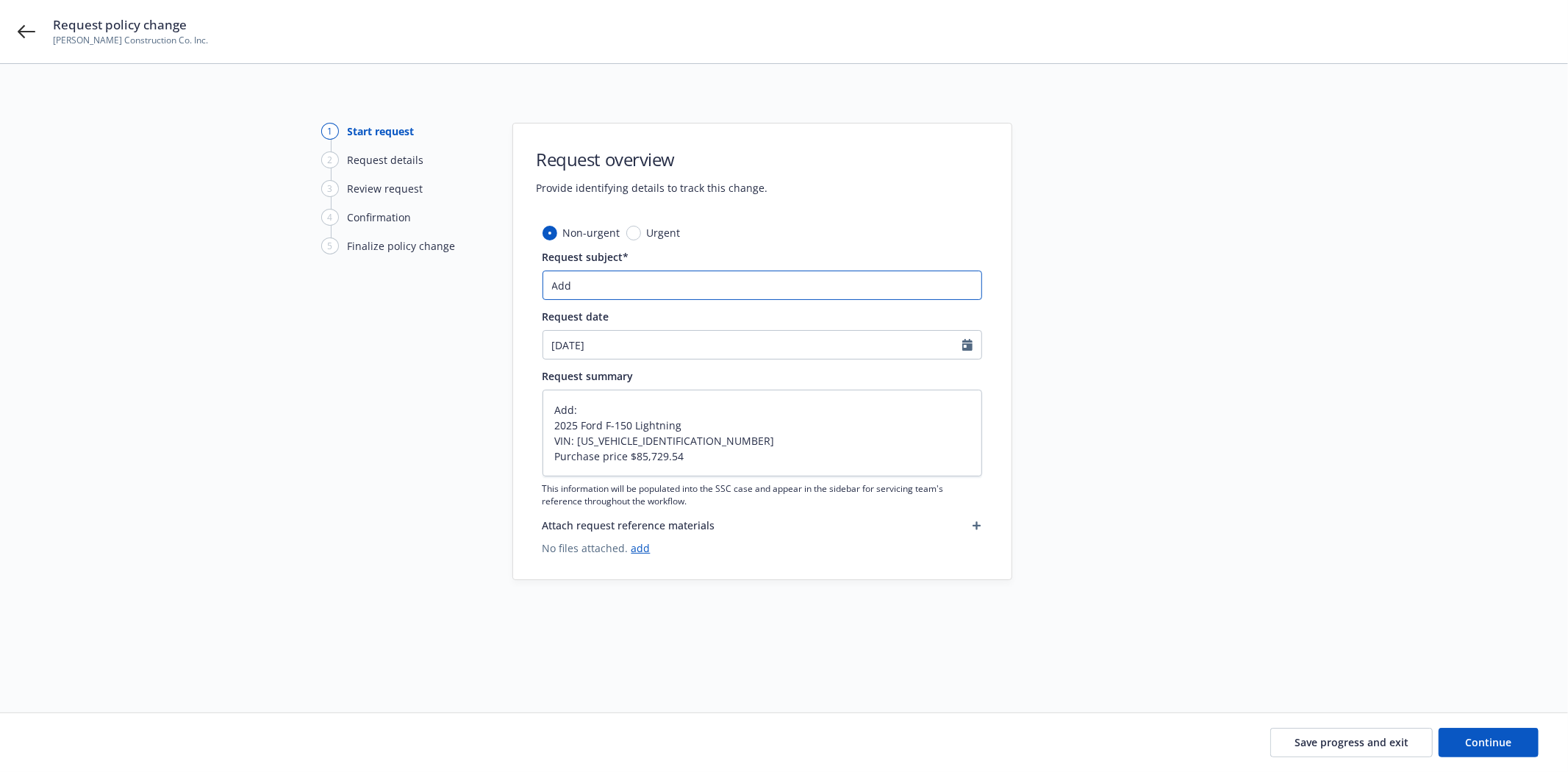
type textarea "x"
type input "Add 2025 Ford F-150"
type textarea "x"
type input "Add 2025 Ford F-150"
type textarea "x"
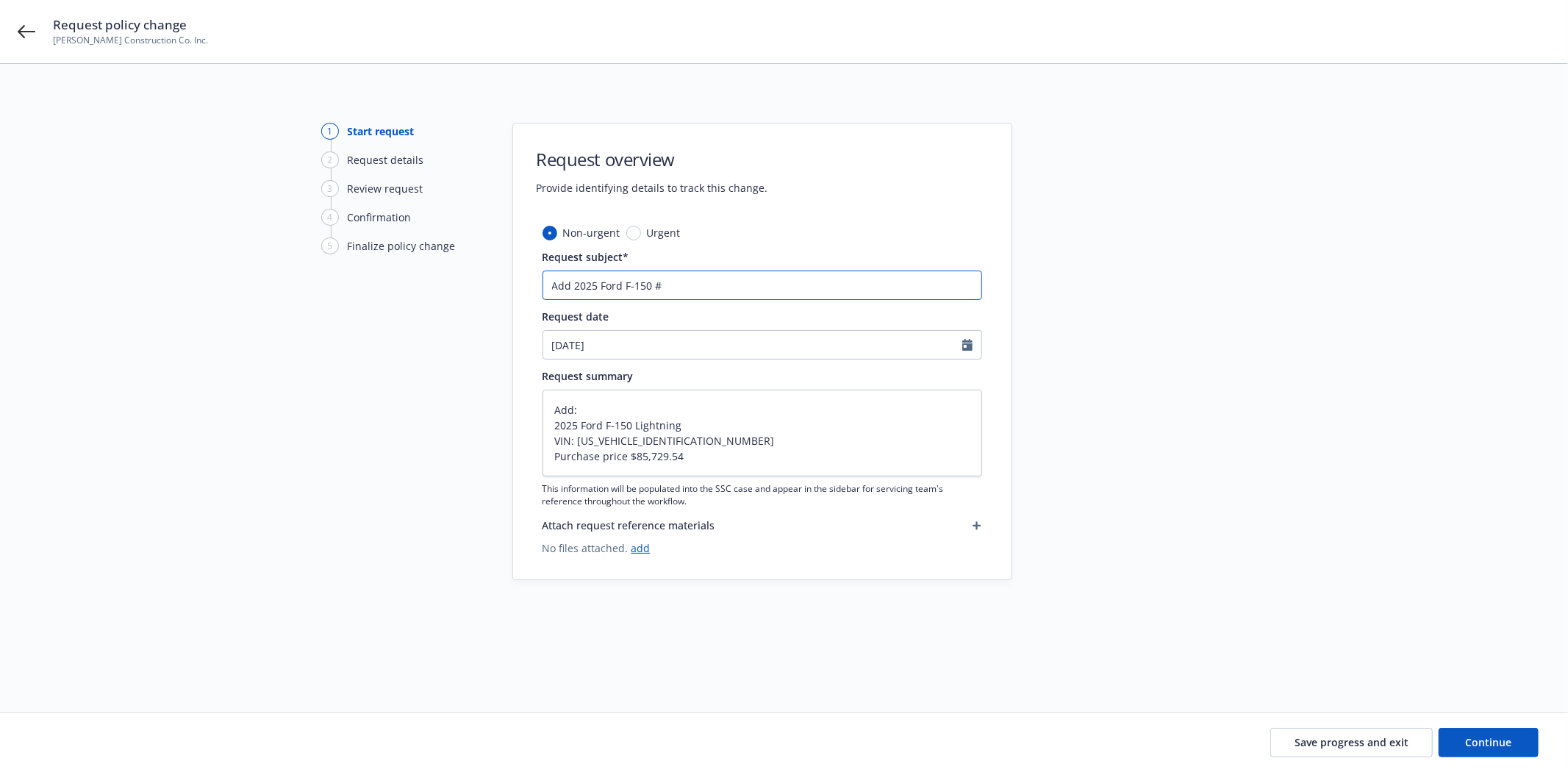
type input "Add 2025 Ford F-150 #"
drag, startPoint x: 656, startPoint y: 441, endPoint x: 686, endPoint y: 441, distance: 30.0
click at [686, 441] on textarea "Add: 2025 Ford F-150 Lightning VIN: 1FT6W3LU8SWG21284 Purchase price $85,729.54" at bounding box center [762, 433] width 439 height 87
click at [674, 290] on input "Add 2025 Ford F-150 #" at bounding box center [762, 285] width 439 height 29
paste input "21284"
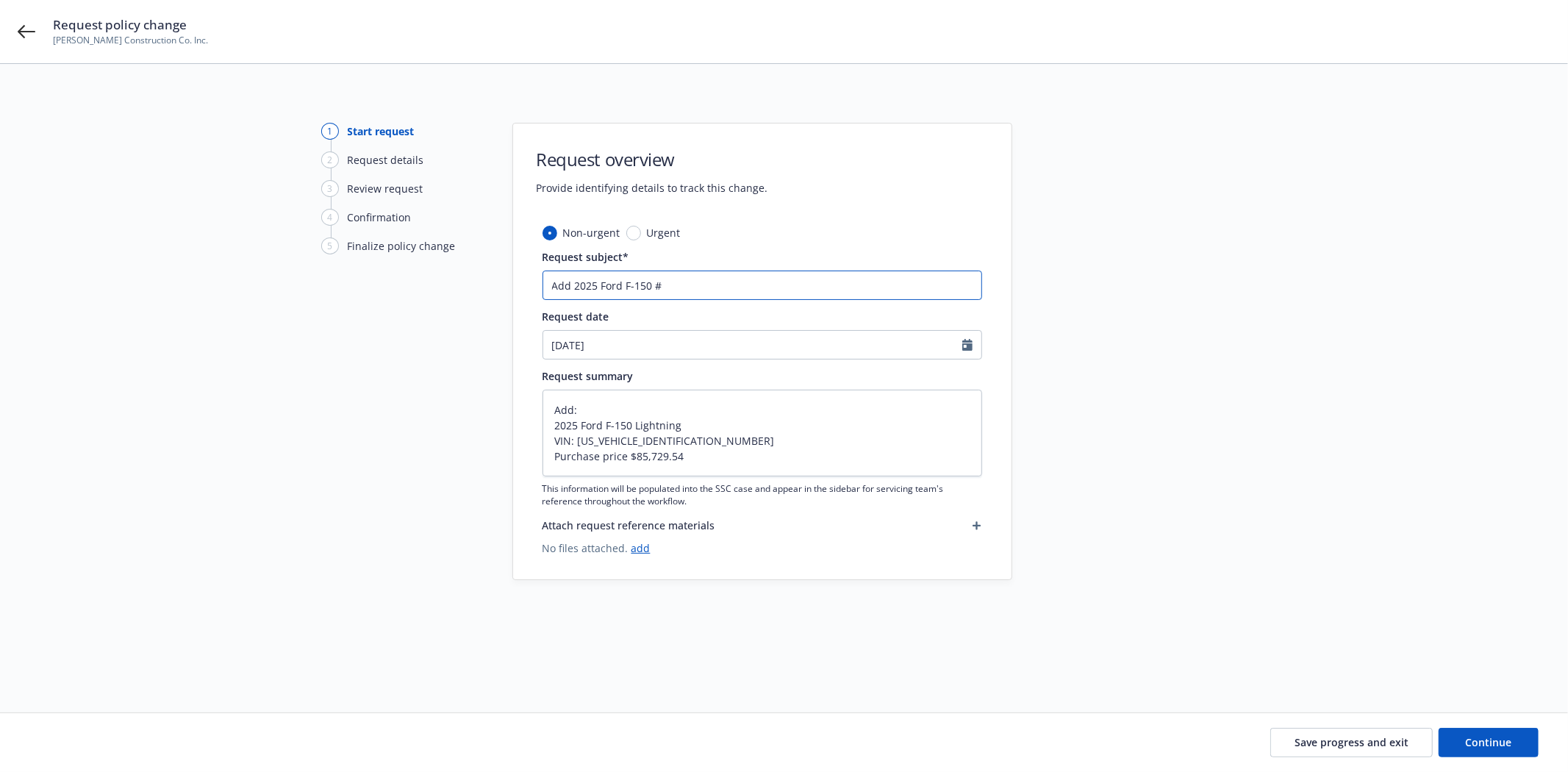
type textarea "x"
type input "Add 2025 Ford F-150 #21284"
click at [636, 552] on link "add" at bounding box center [641, 548] width 19 height 14
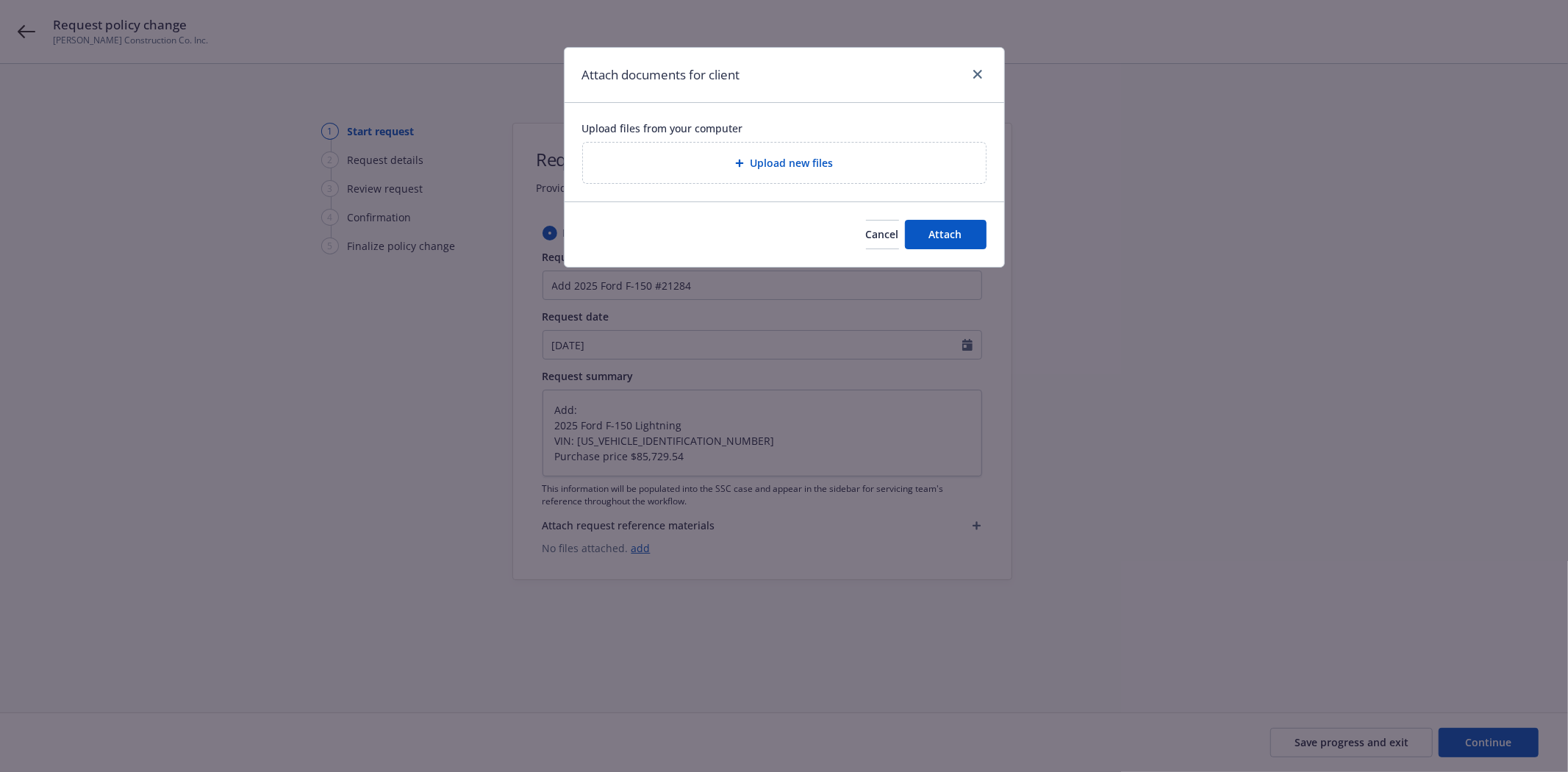
type textarea "x"
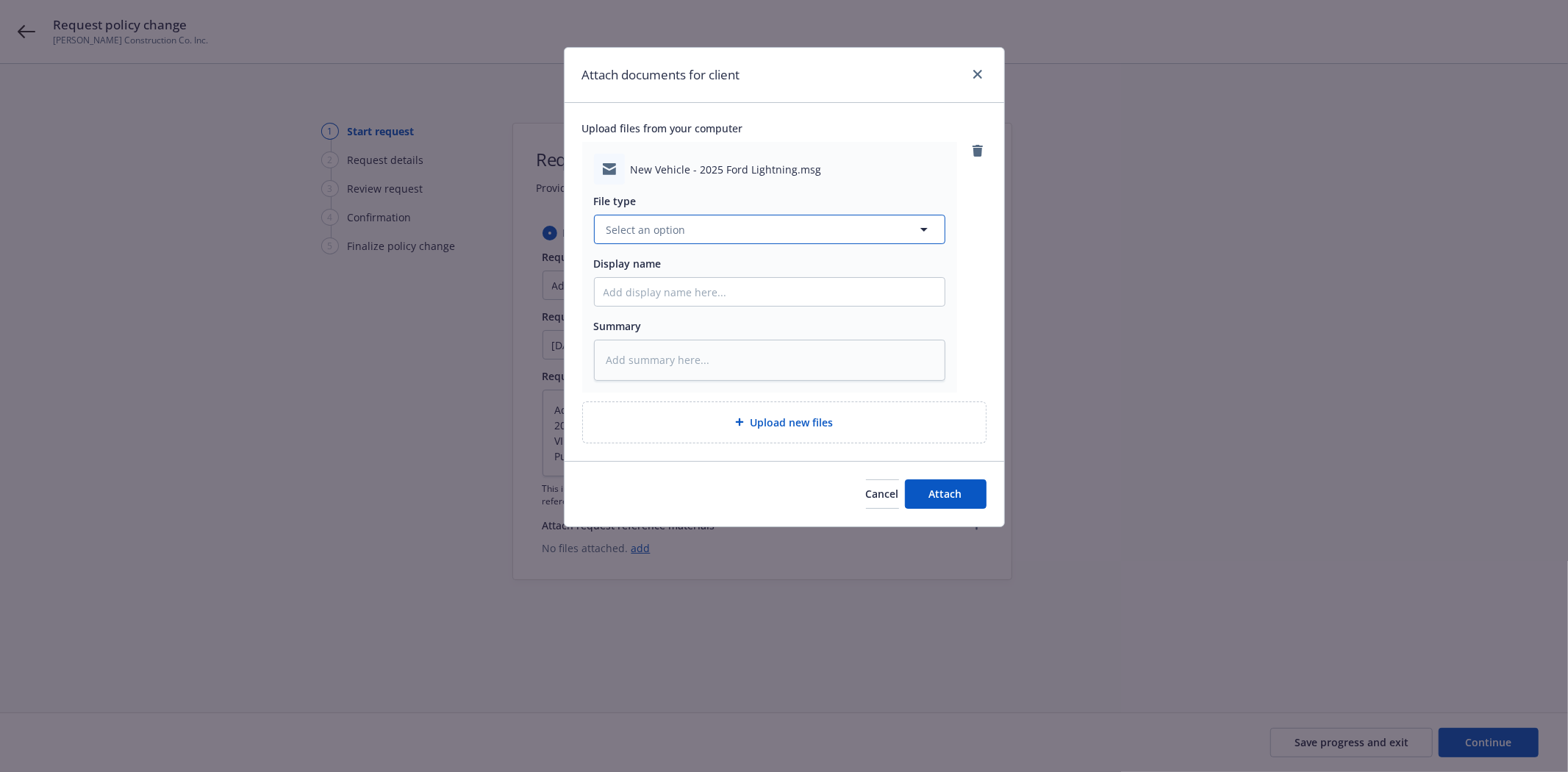
click at [707, 225] on button "Select an option" at bounding box center [770, 229] width 352 height 29
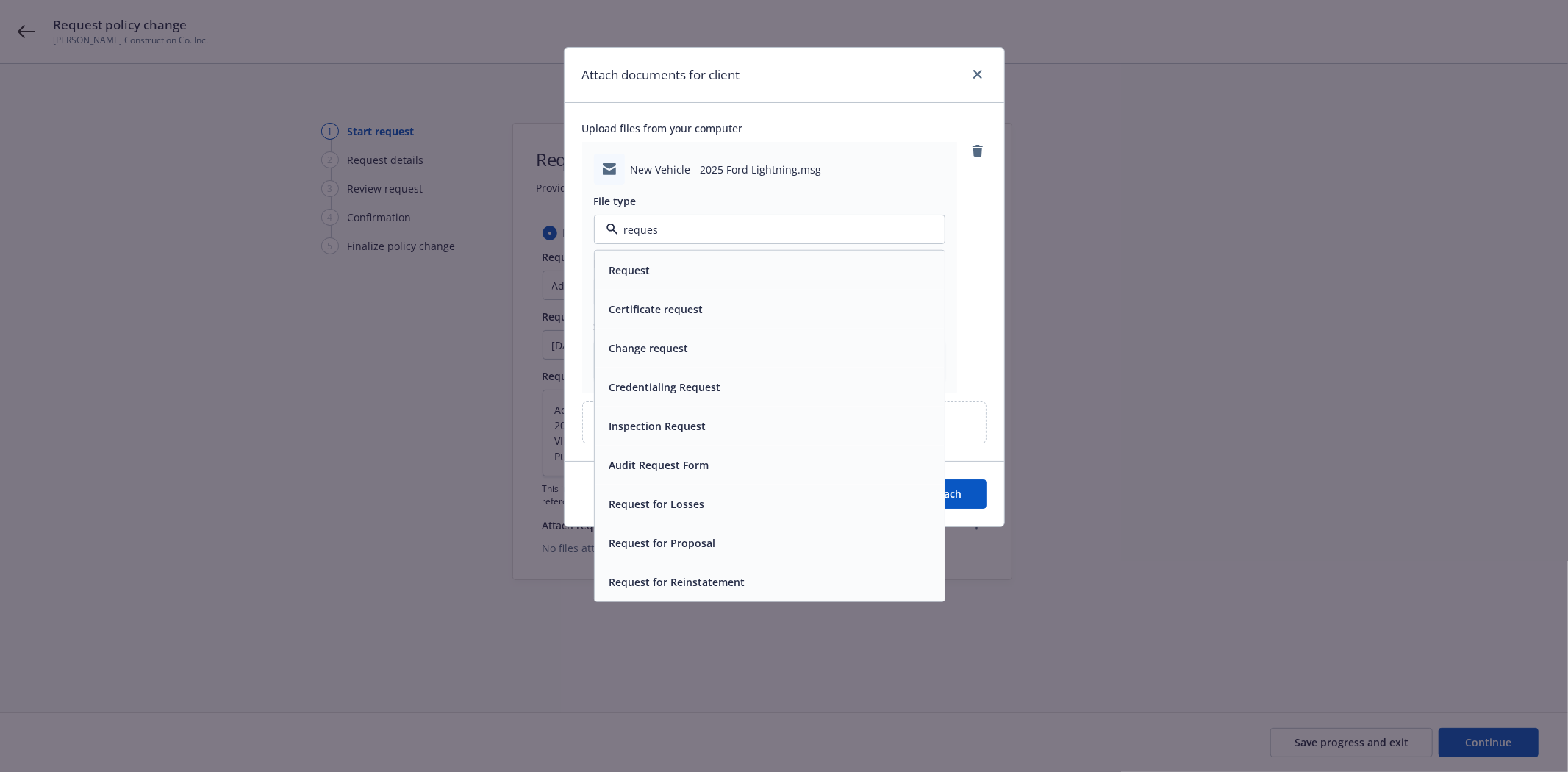
type input "request"
drag, startPoint x: 707, startPoint y: 226, endPoint x: 692, endPoint y: 233, distance: 16.6
drag, startPoint x: 692, startPoint y: 233, endPoint x: 635, endPoint y: 280, distance: 73.9
click at [635, 280] on div "Request" at bounding box center [629, 270] width 50 height 21
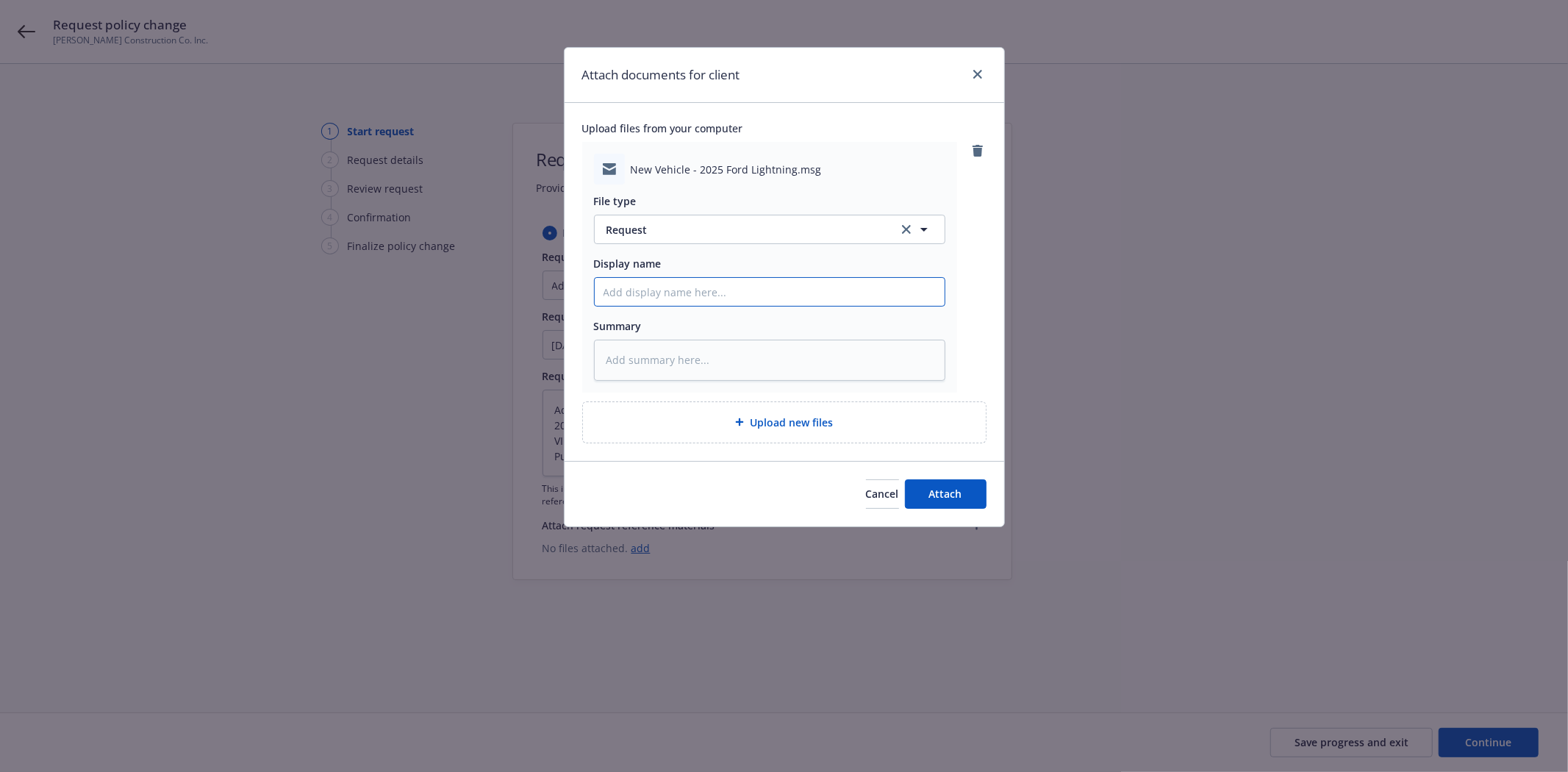
click at [631, 292] on input "Display name" at bounding box center [770, 291] width 350 height 28
type textarea "x"
type input "f"
type textarea "x"
type input "f/"
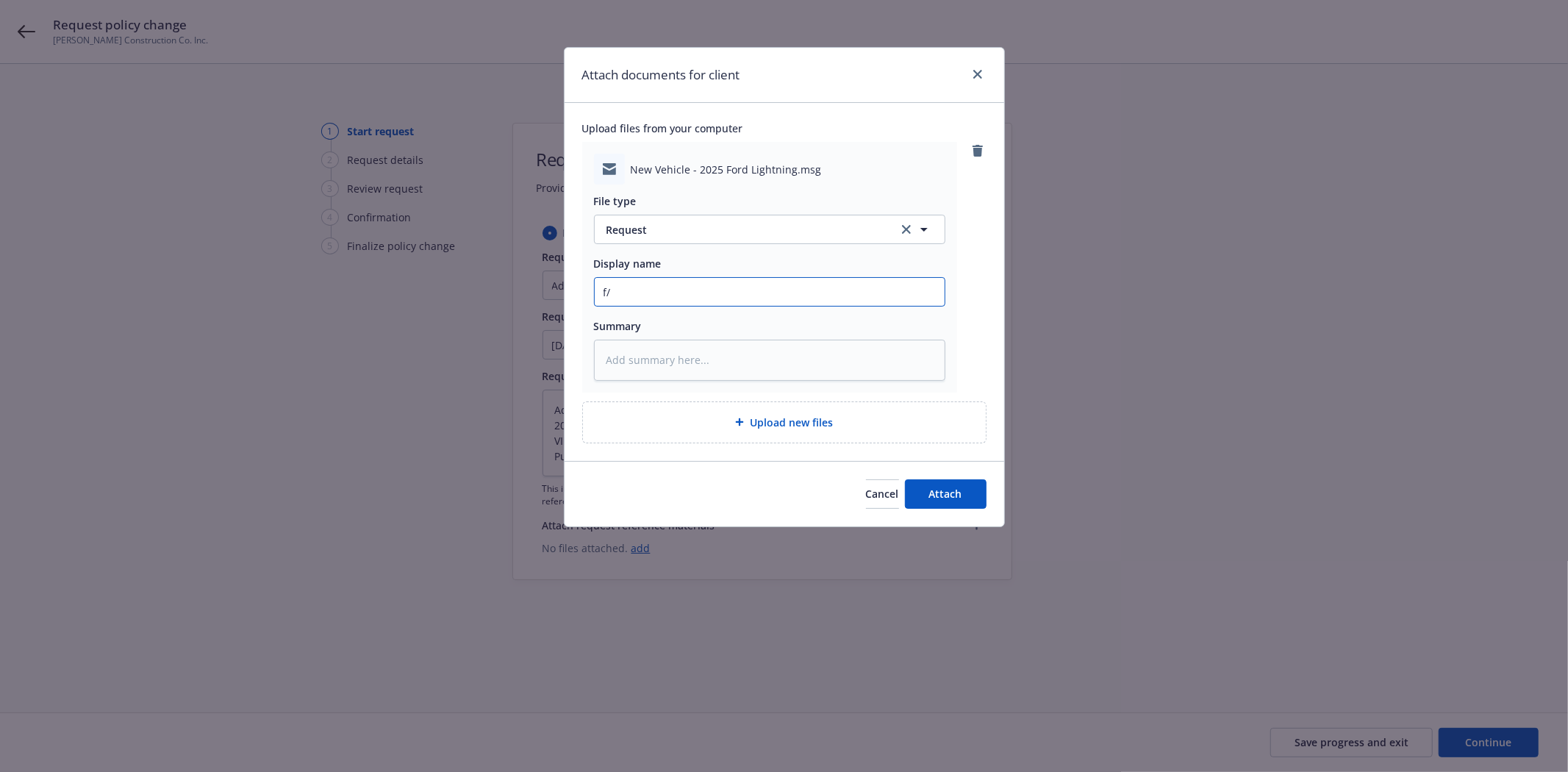
type textarea "x"
type input "f/i"
type textarea "x"
type input "f/in"
type textarea "x"
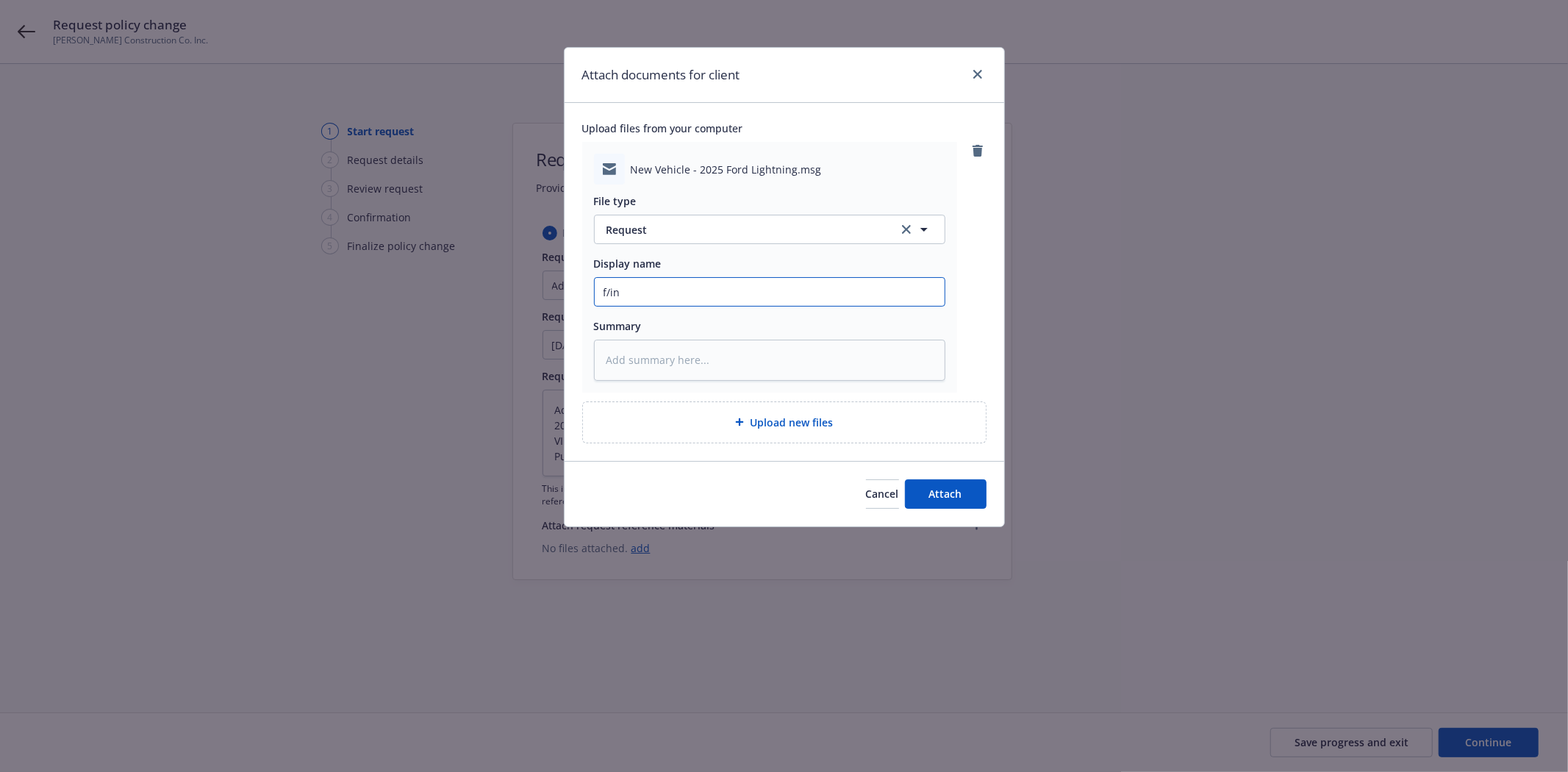
type input "f/ins"
type textarea "x"
type input "f/insu"
type textarea "x"
type input "f/insur"
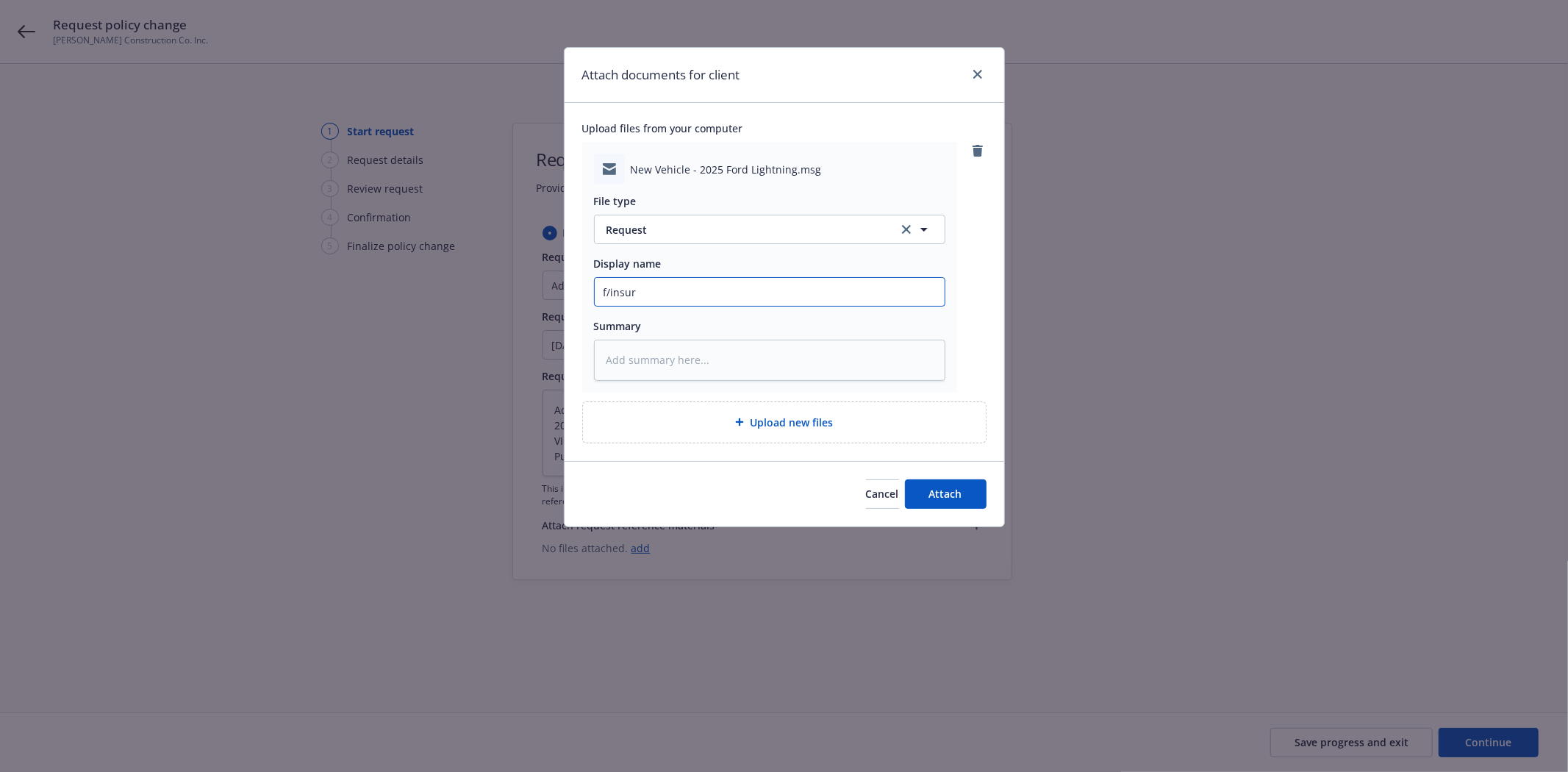
type textarea "x"
type input "f/insure"
type textarea "x"
type input "f/insured"
type textarea "x"
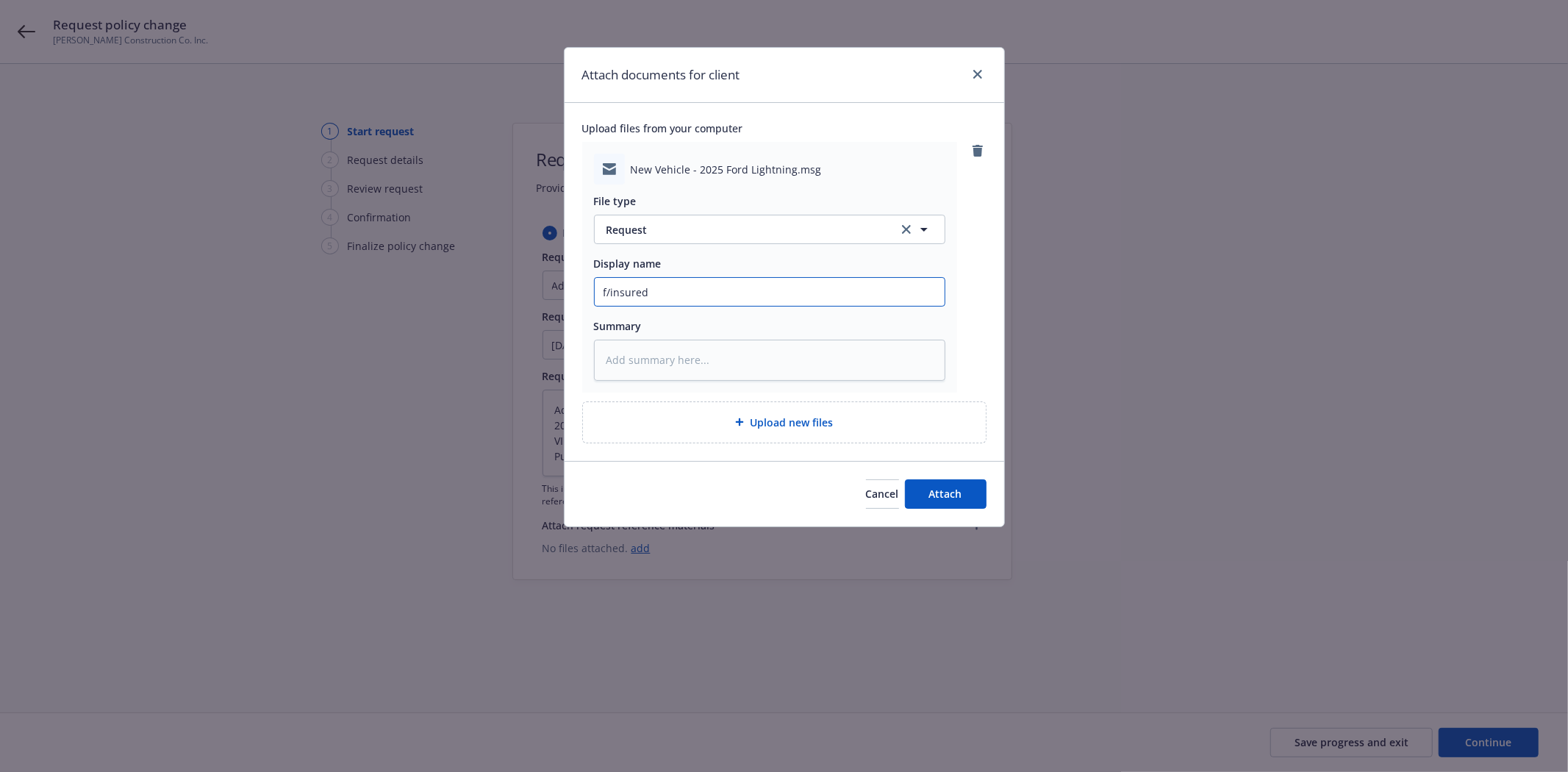
type input "f/insured t"
type textarea "x"
type input "f/insured t/"
type textarea "x"
type input "f/insured t/"
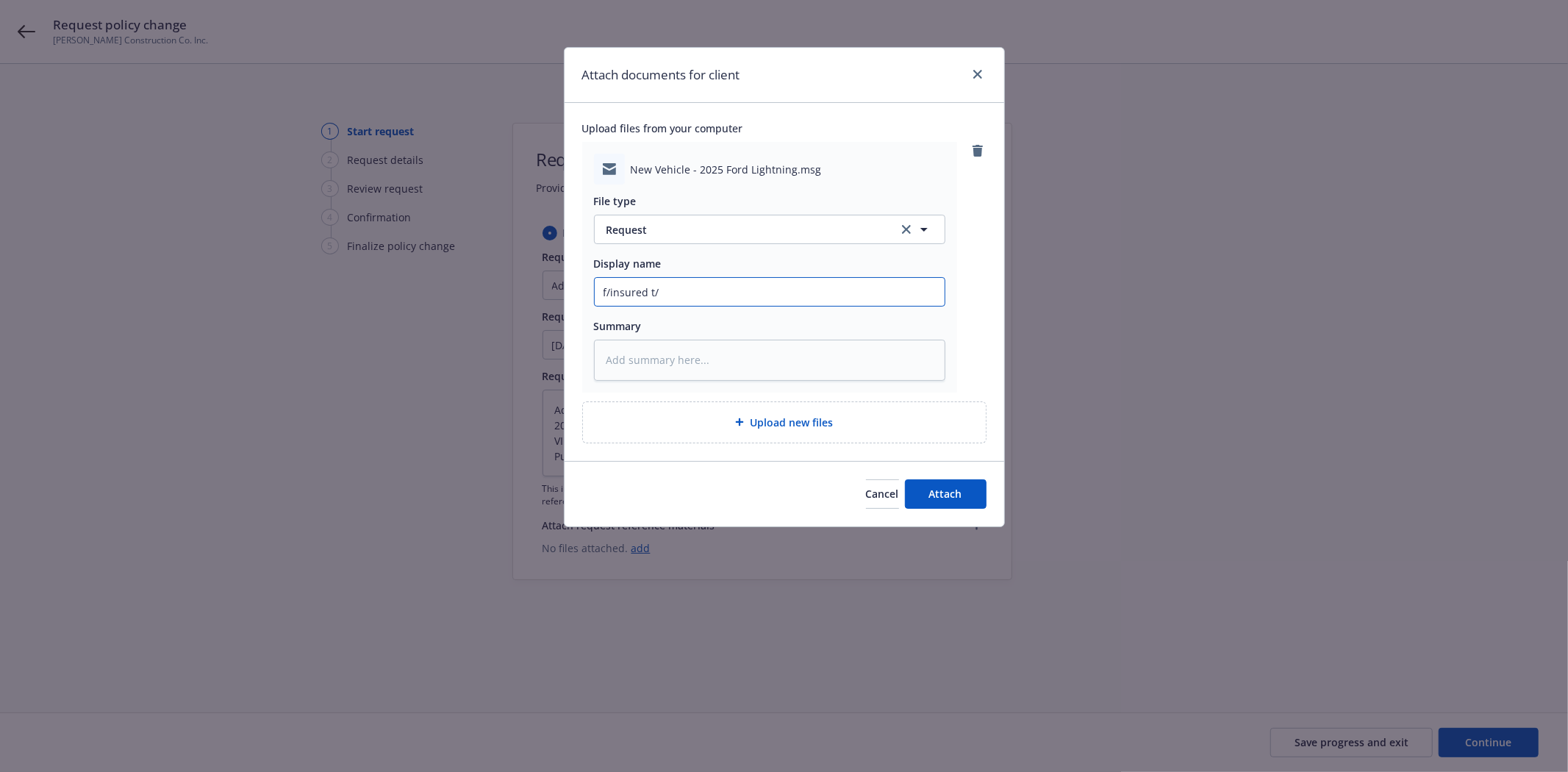
type textarea "x"
type input "f/insured t/"
type textarea "x"
type input "f/insured t"
type textarea "x"
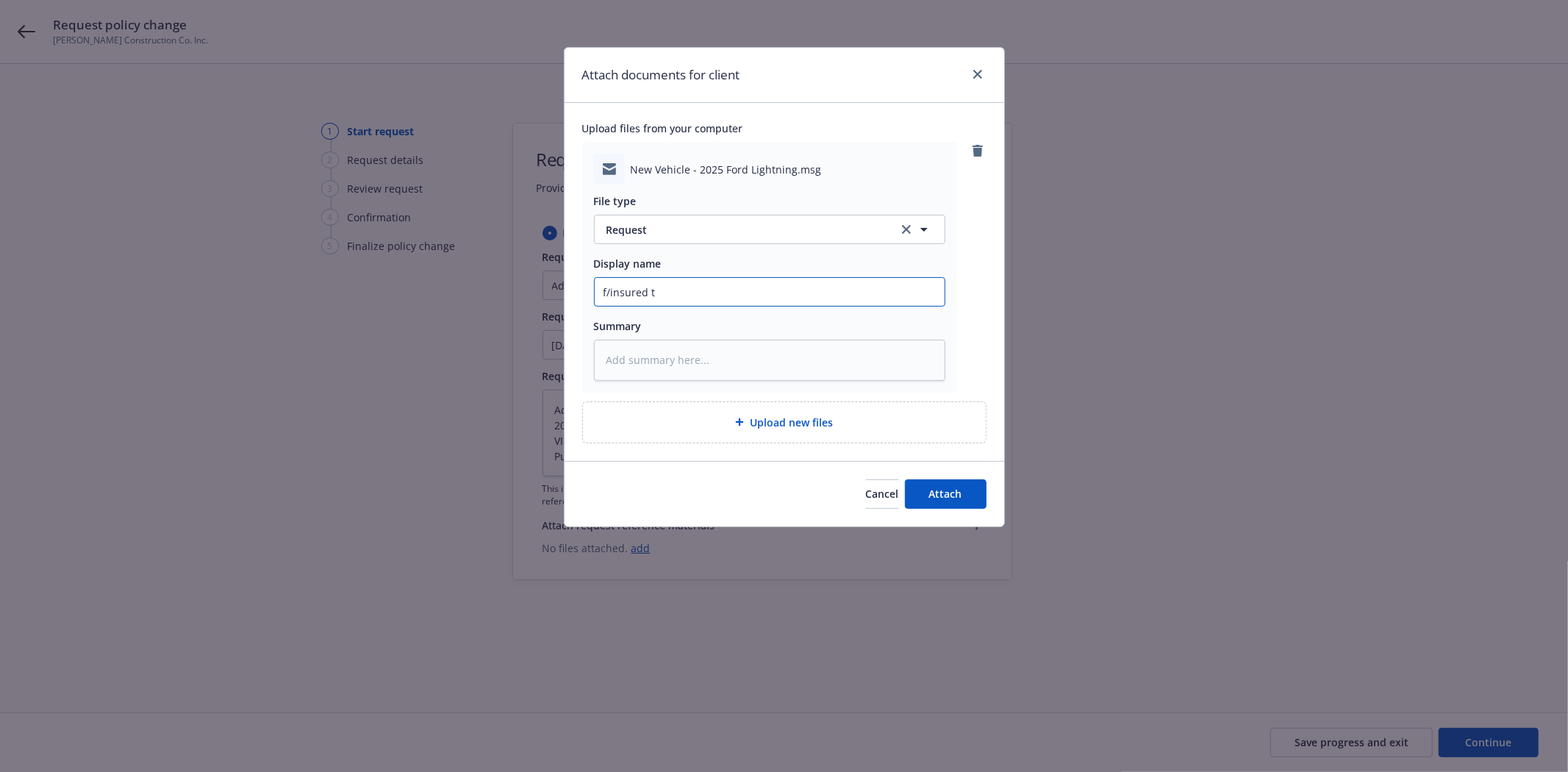
type input "f/insured"
type textarea "x"
type input "f/insured t"
type textarea "x"
type input "f/insured to"
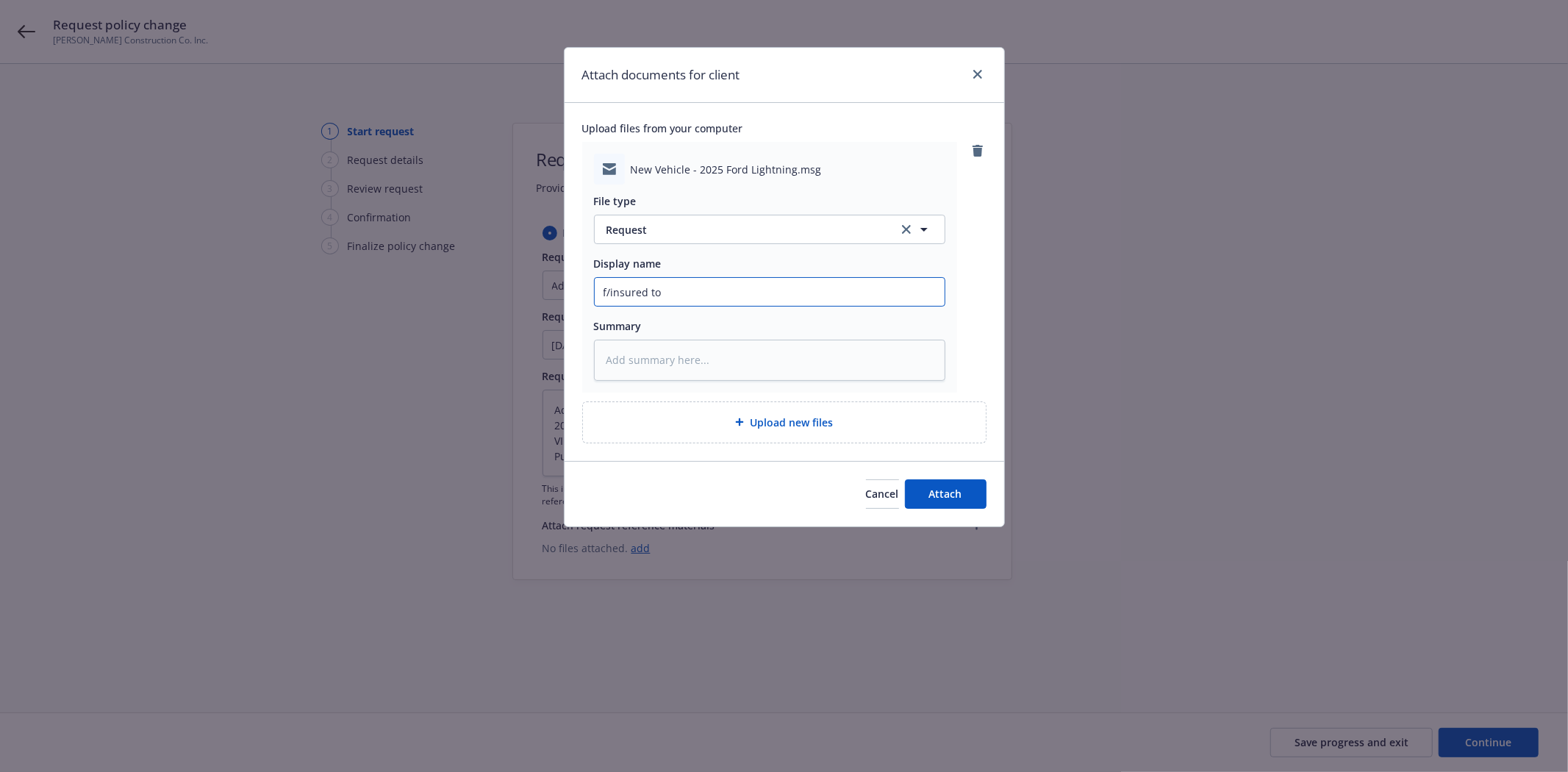
type textarea "x"
type input "f/insured to"
type textarea "x"
type input "f/insured to a"
type textarea "x"
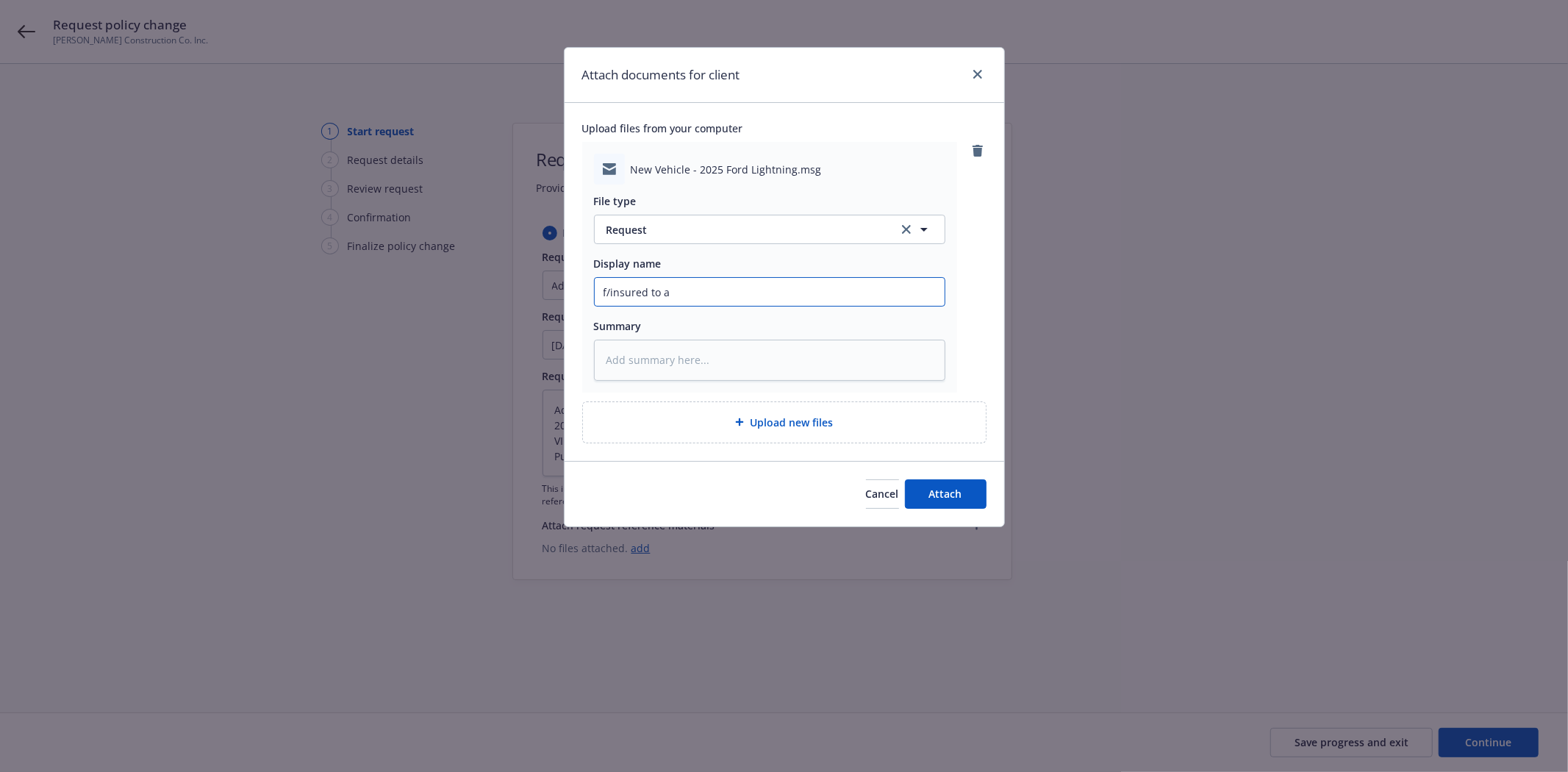
type input "f/insured to ad"
type textarea "x"
type input "f/insured to add"
type textarea "x"
type input "f/insured to add"
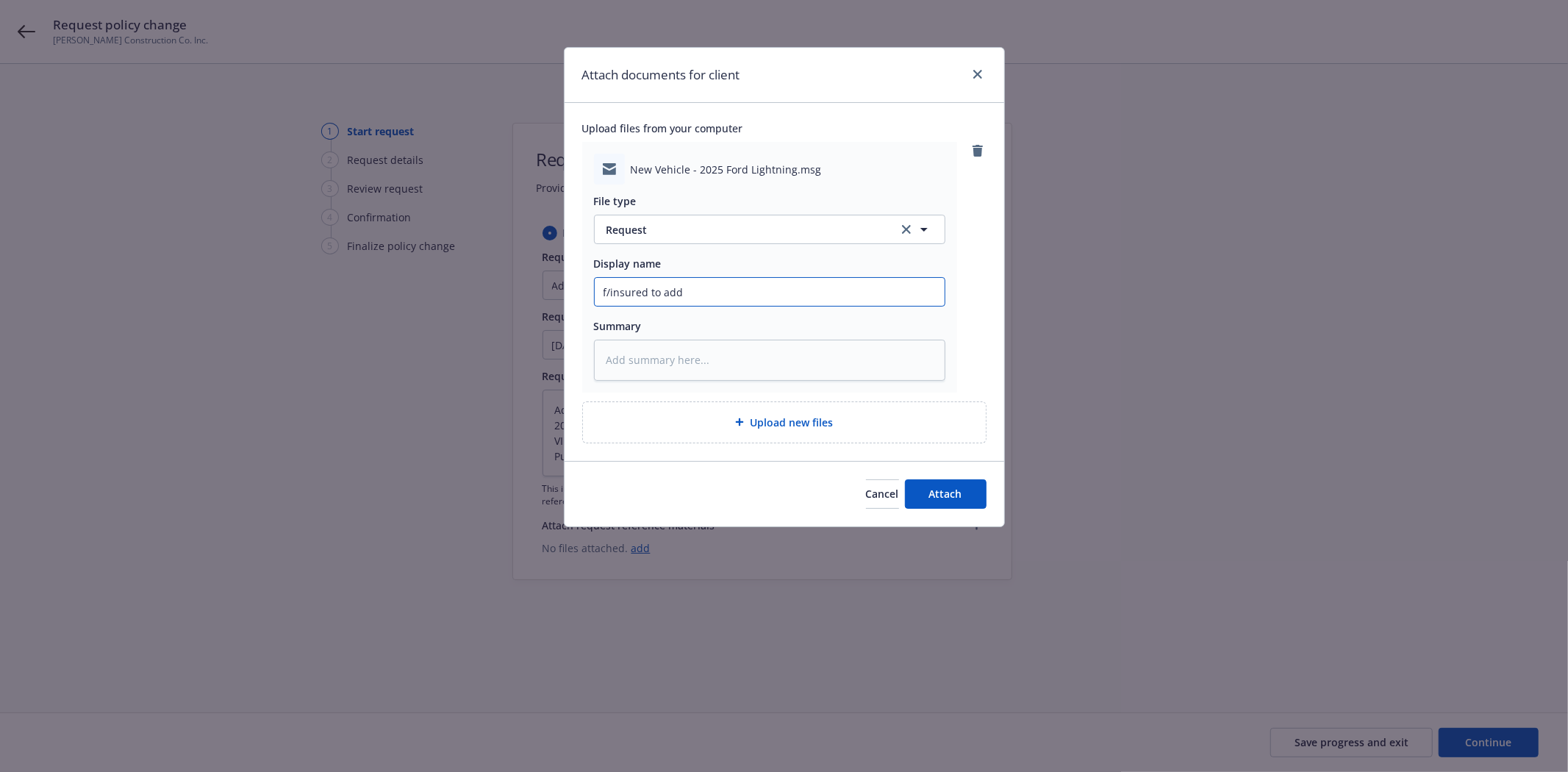
type textarea "x"
type input "f/insured to add 2"
type textarea "x"
type input "f/insured to add 20"
type textarea "x"
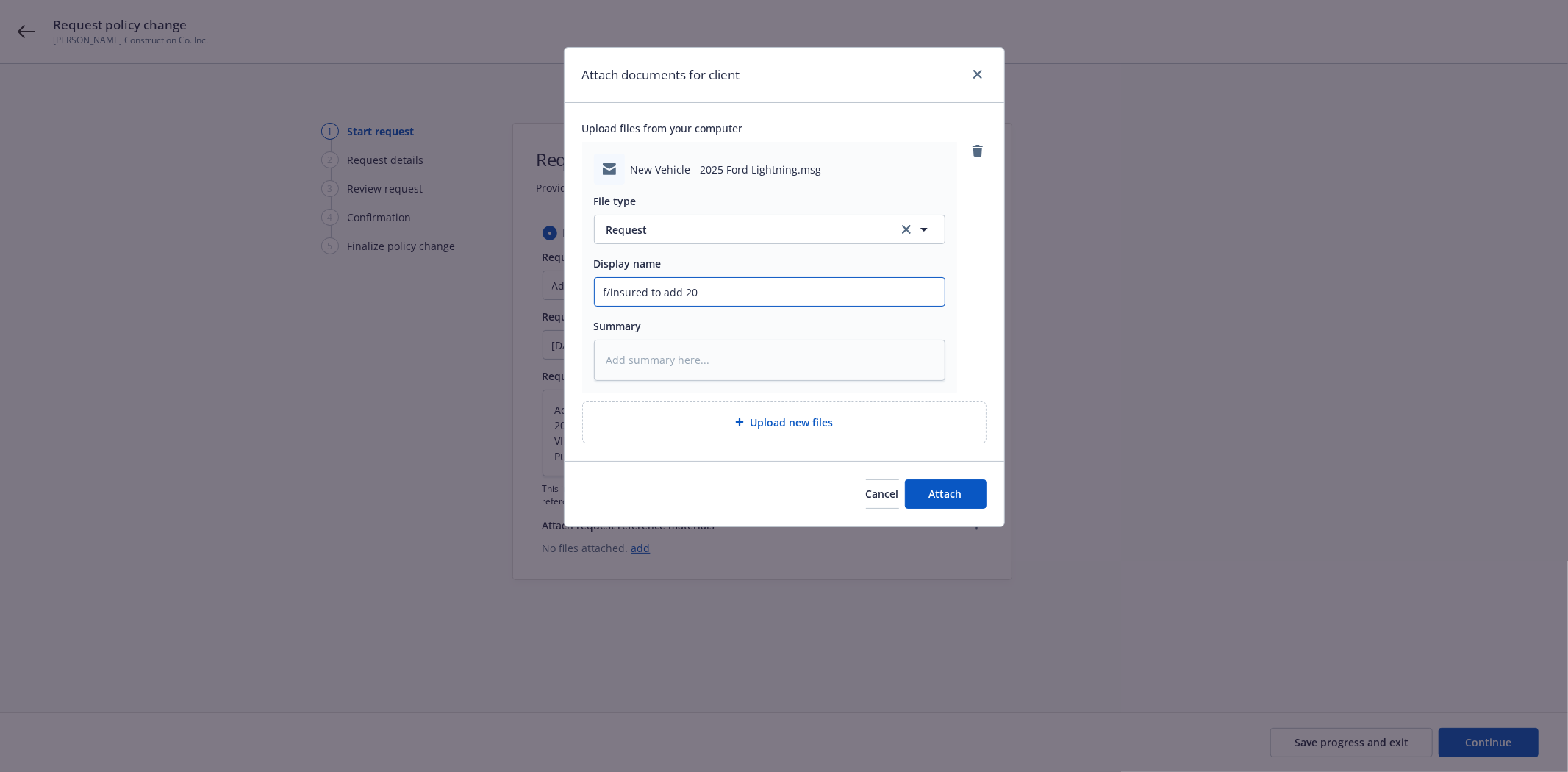
type input "f/insured to add 202"
type textarea "x"
type input "f/insured to add 2025"
type textarea "x"
type input "f/insured to add 2025"
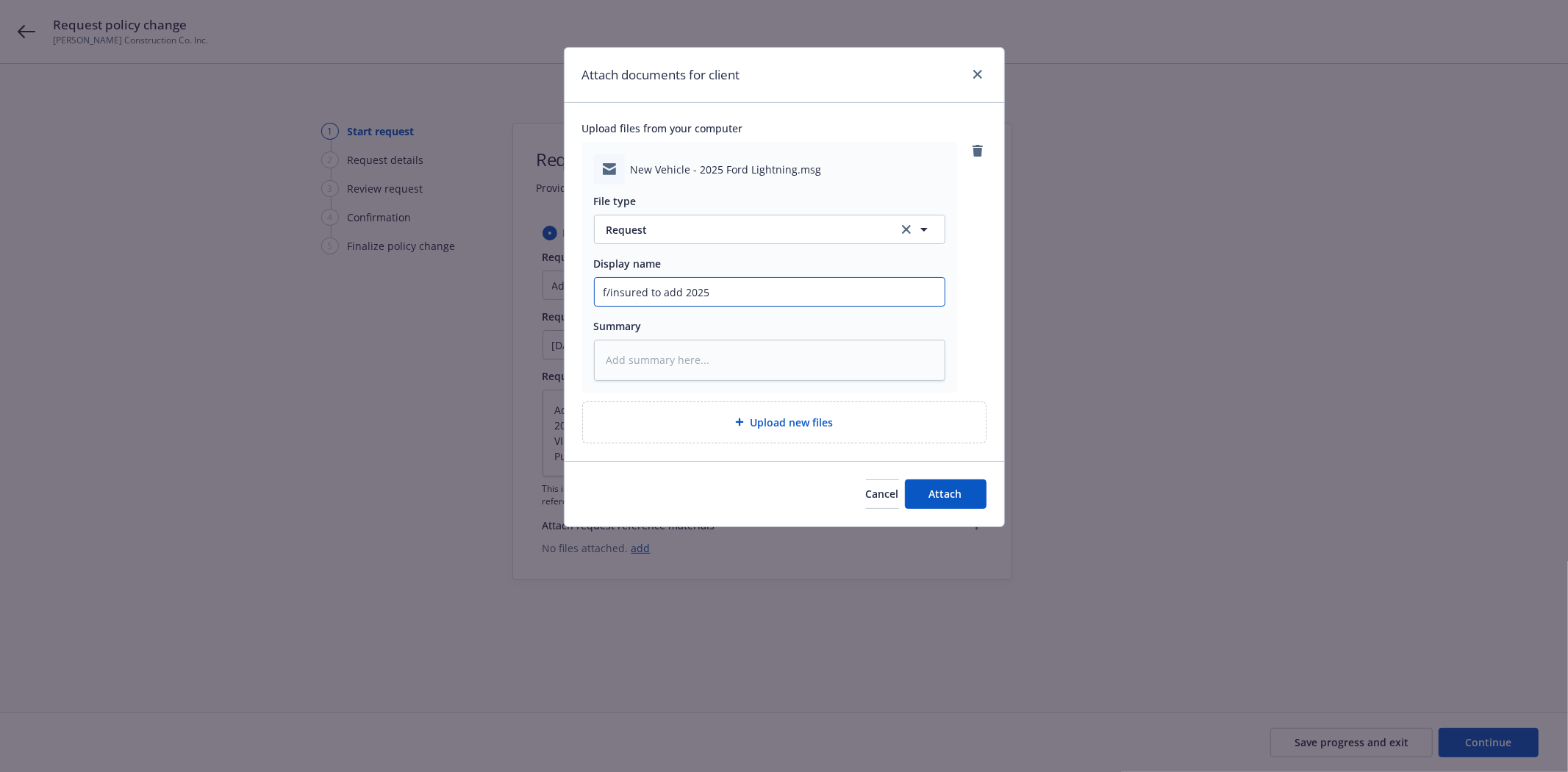
type textarea "x"
type input "f/insured to add 2025 F"
type textarea "x"
type input "f/insured to add 2025 Fo"
type textarea "x"
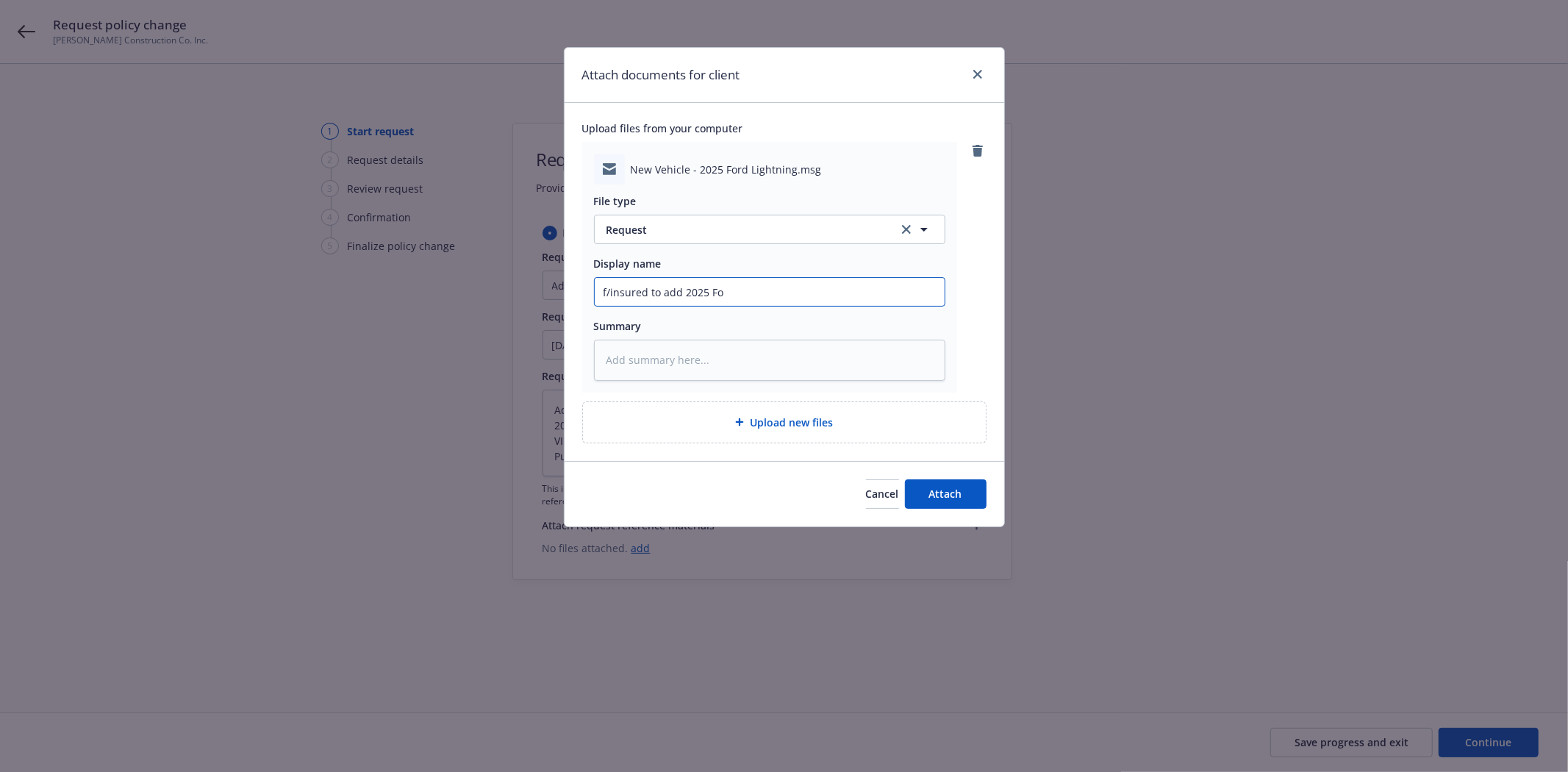
type input "f/insured to add 2025 For"
type textarea "x"
type input "f/insured to add 2025 Ford"
type textarea "x"
type input "f/insured to add 2025 Ford"
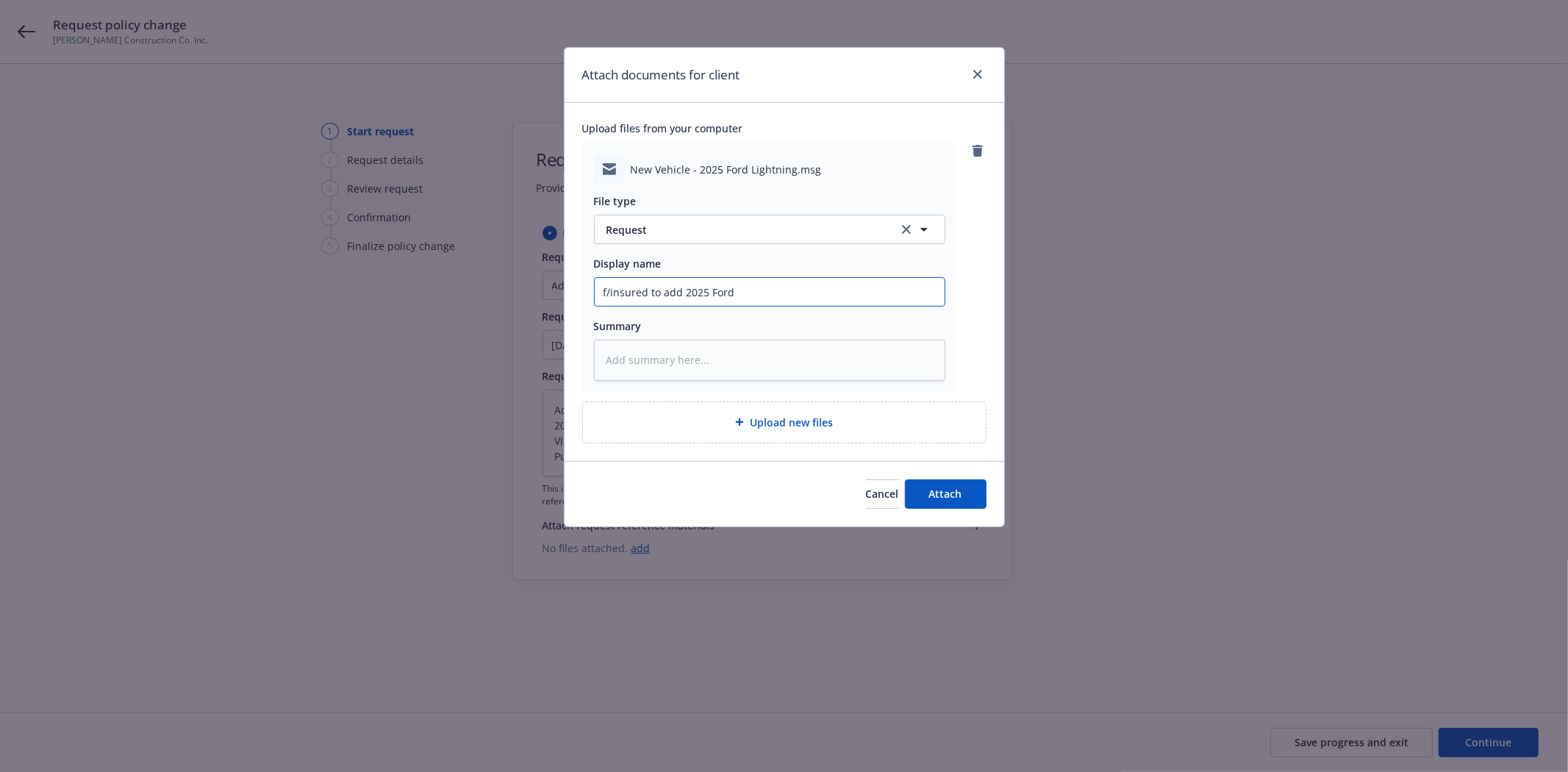
type textarea "x"
type input "f/insured to add 2025 Ford #"
type textarea "x"
type input "f/insured to add 2025 Ford #2"
type textarea "x"
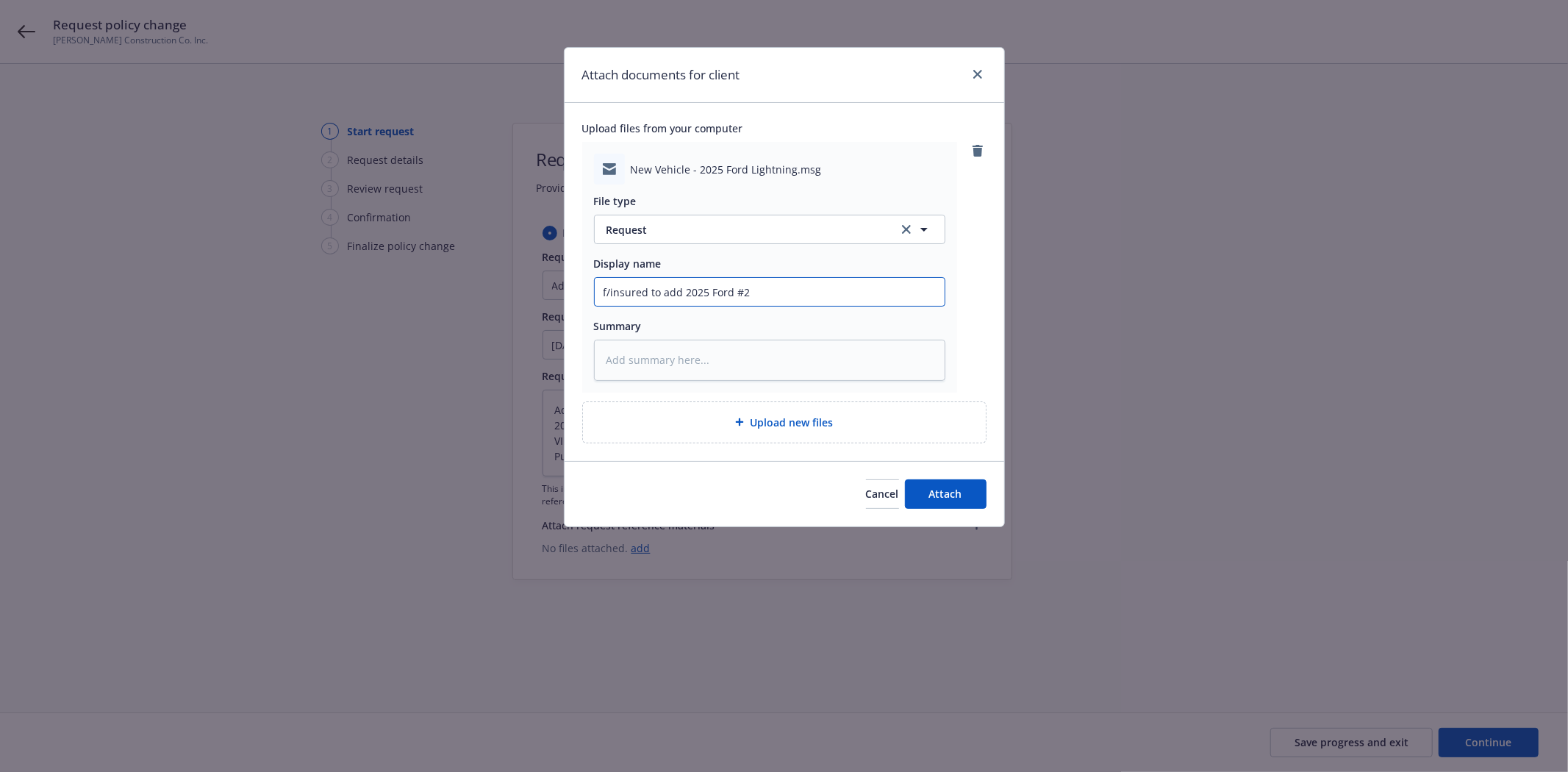
type input "f/insured to add 2025 Ford #21"
type textarea "x"
type input "f/insured to add 2025 Ford #212"
type textarea "x"
type input "f/insured to add 2025 Ford #2128"
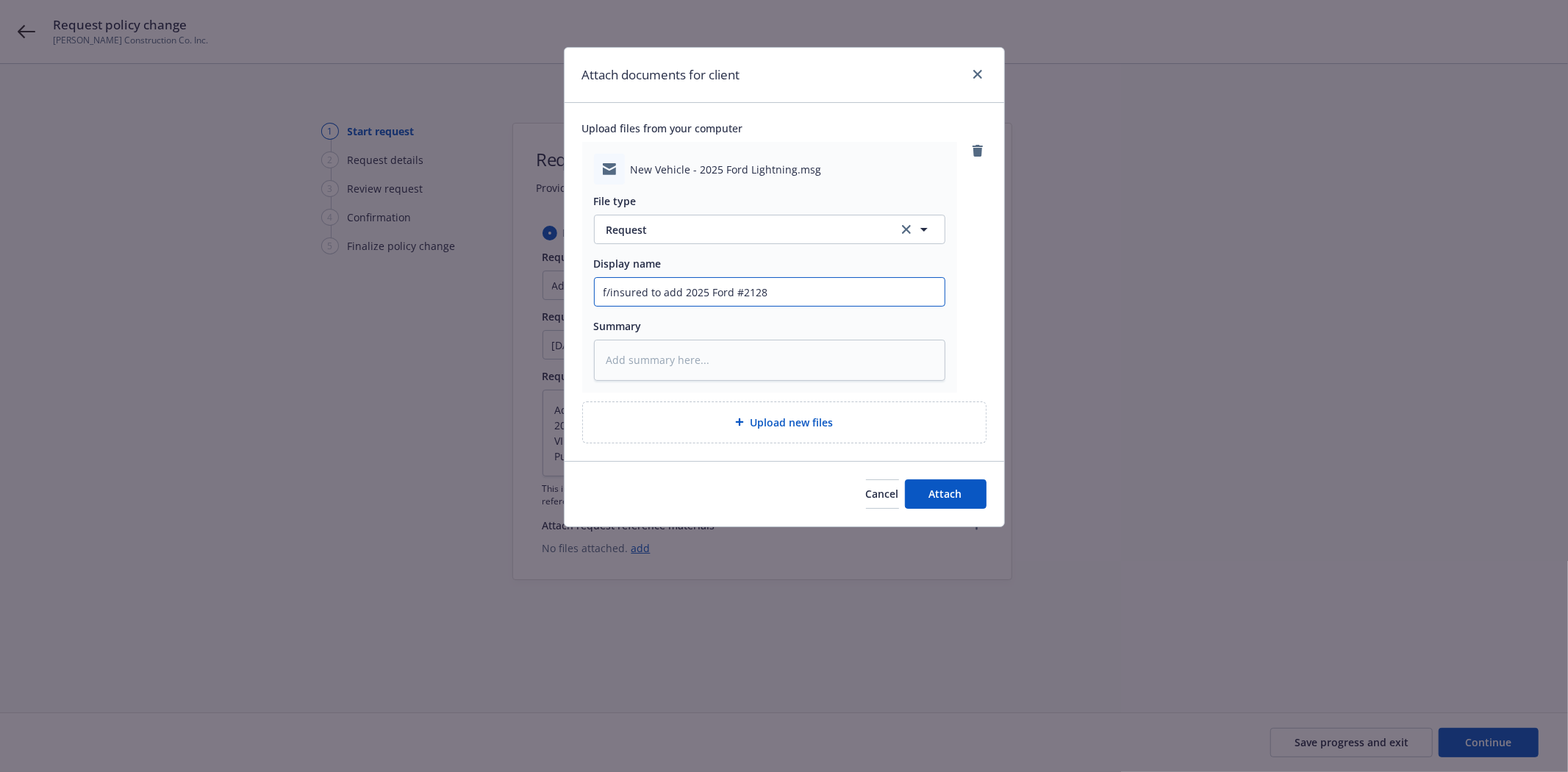
type textarea "x"
type input "f/insured to add 2025 Ford #21284"
click at [939, 493] on span "Attach" at bounding box center [946, 493] width 33 height 14
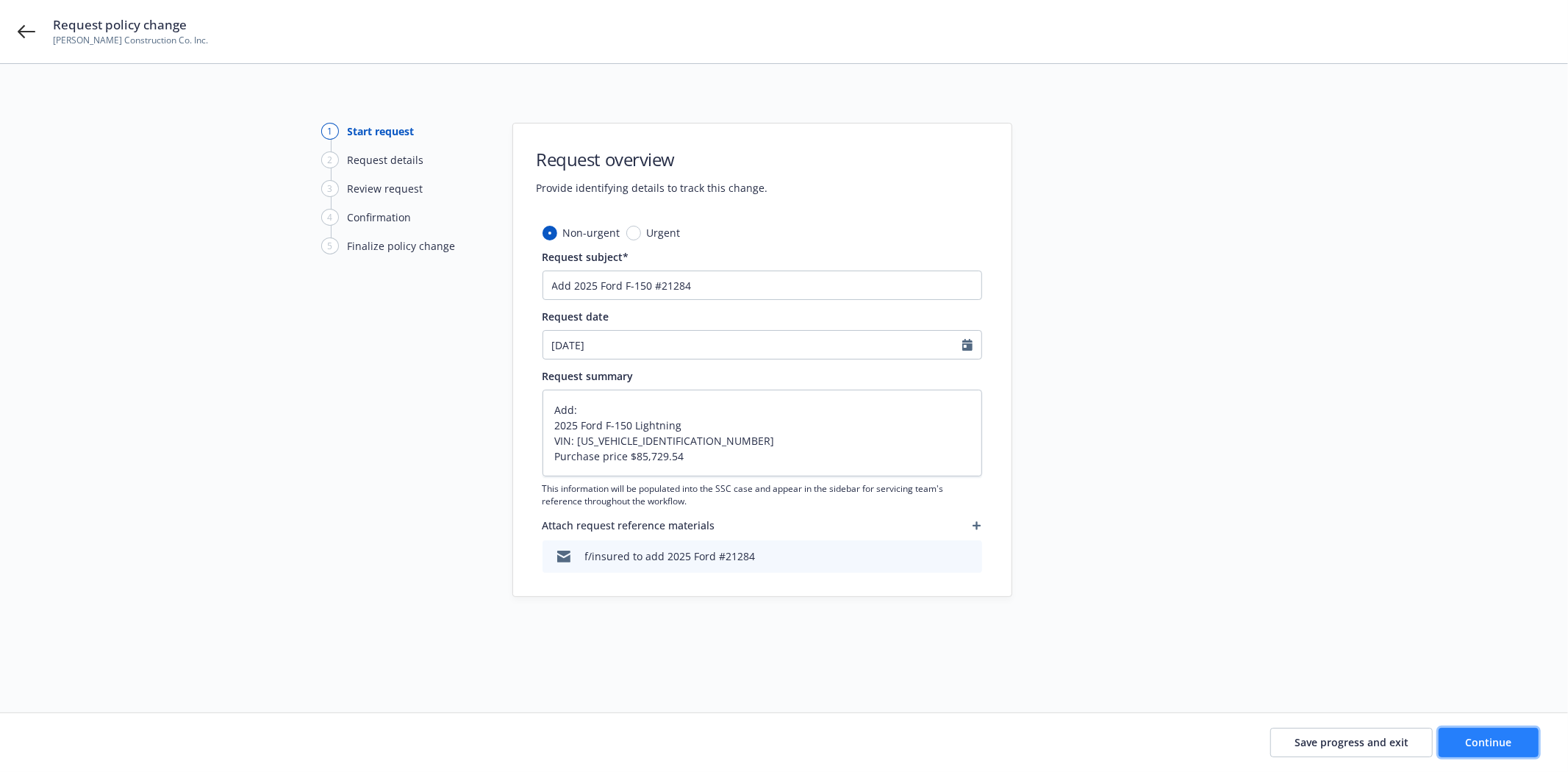
click at [1505, 728] on button "Continue" at bounding box center [1489, 742] width 100 height 29
type textarea "x"
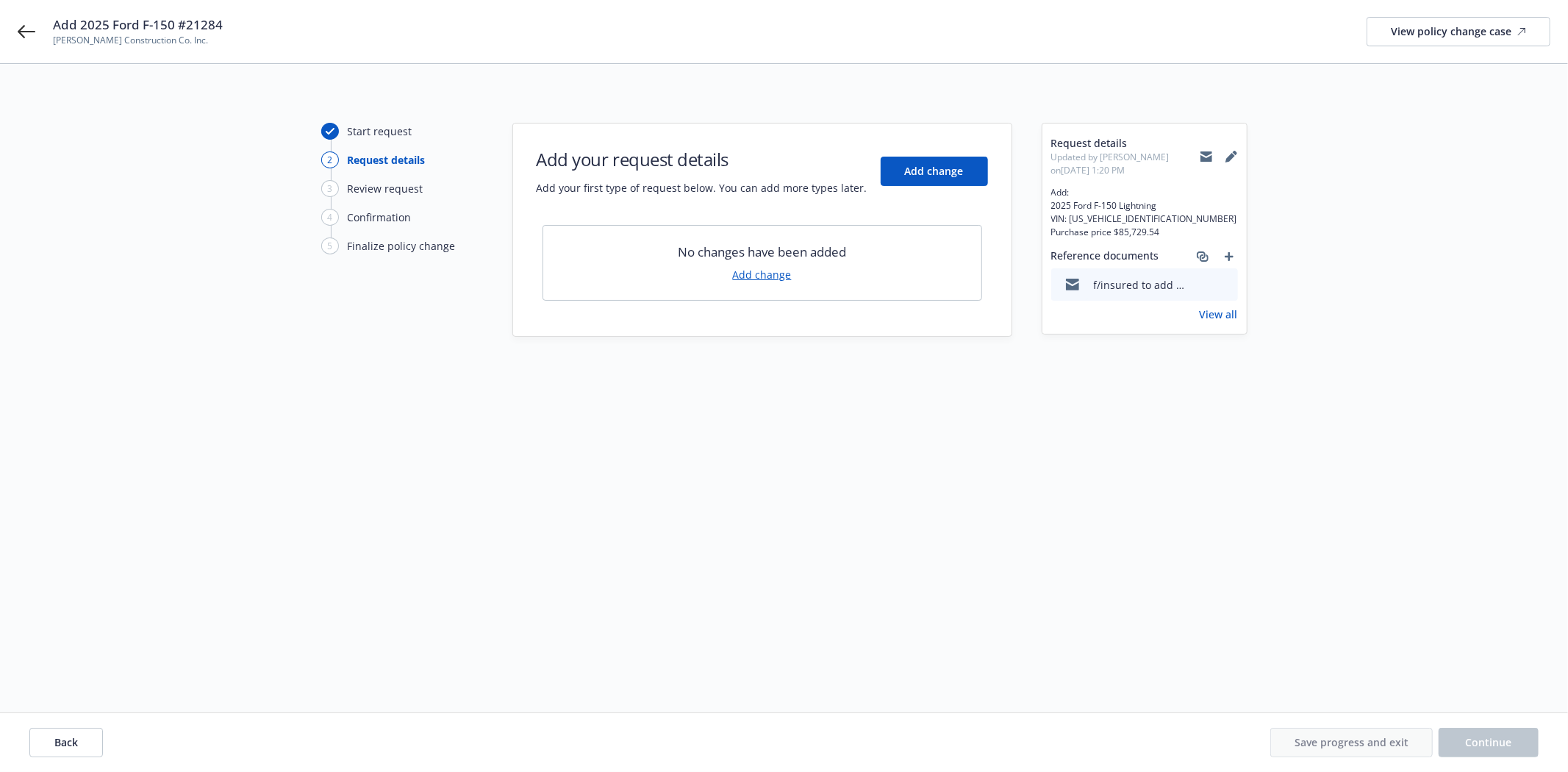
click at [767, 272] on link "Add change" at bounding box center [762, 275] width 59 height 16
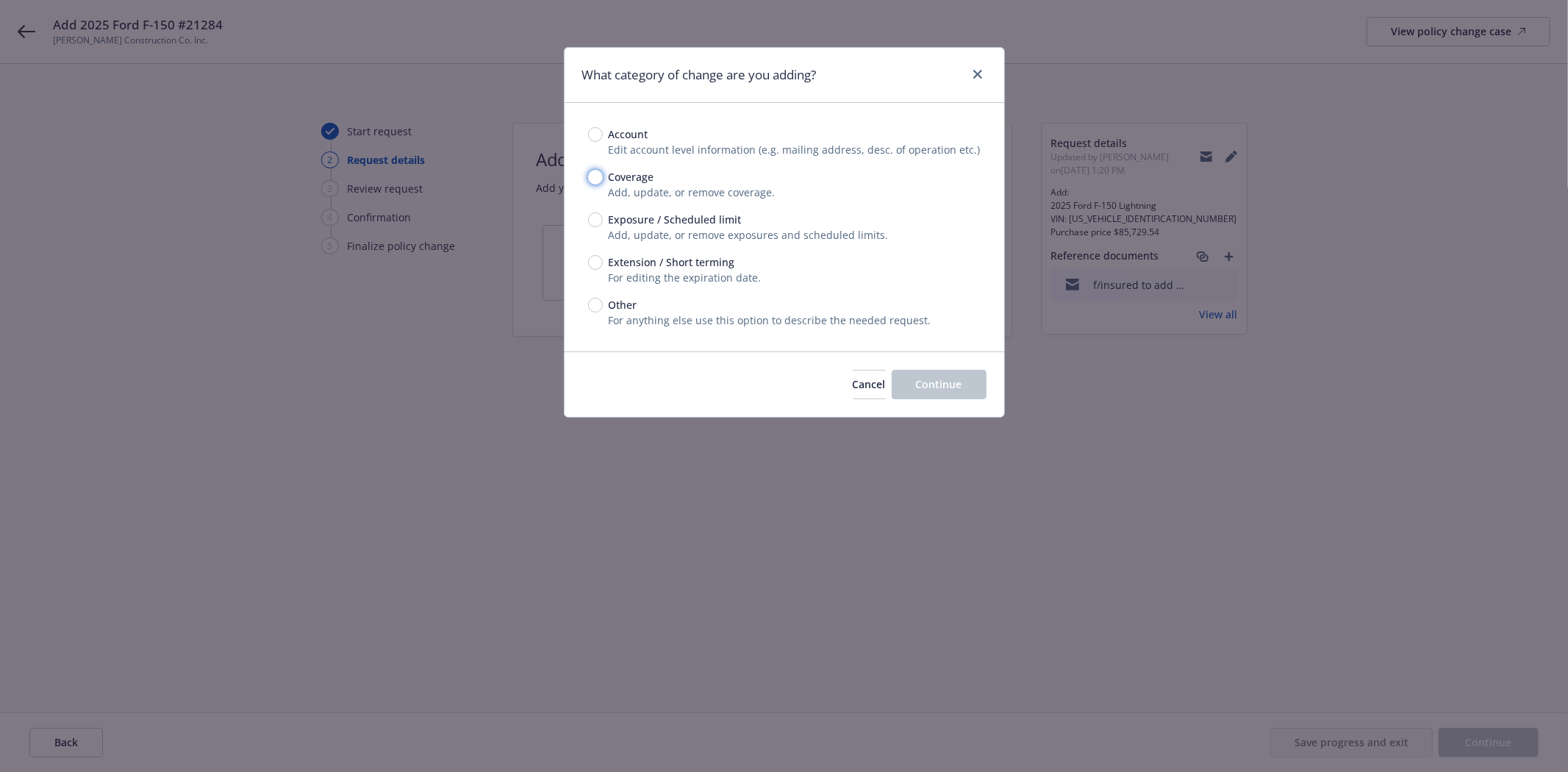
click at [589, 175] on input "Coverage" at bounding box center [596, 177] width 15 height 15
radio input "true"
click at [594, 217] on input "Exposure / Scheduled limit" at bounding box center [596, 220] width 15 height 15
radio input "true"
click at [945, 385] on span "Continue" at bounding box center [939, 384] width 46 height 14
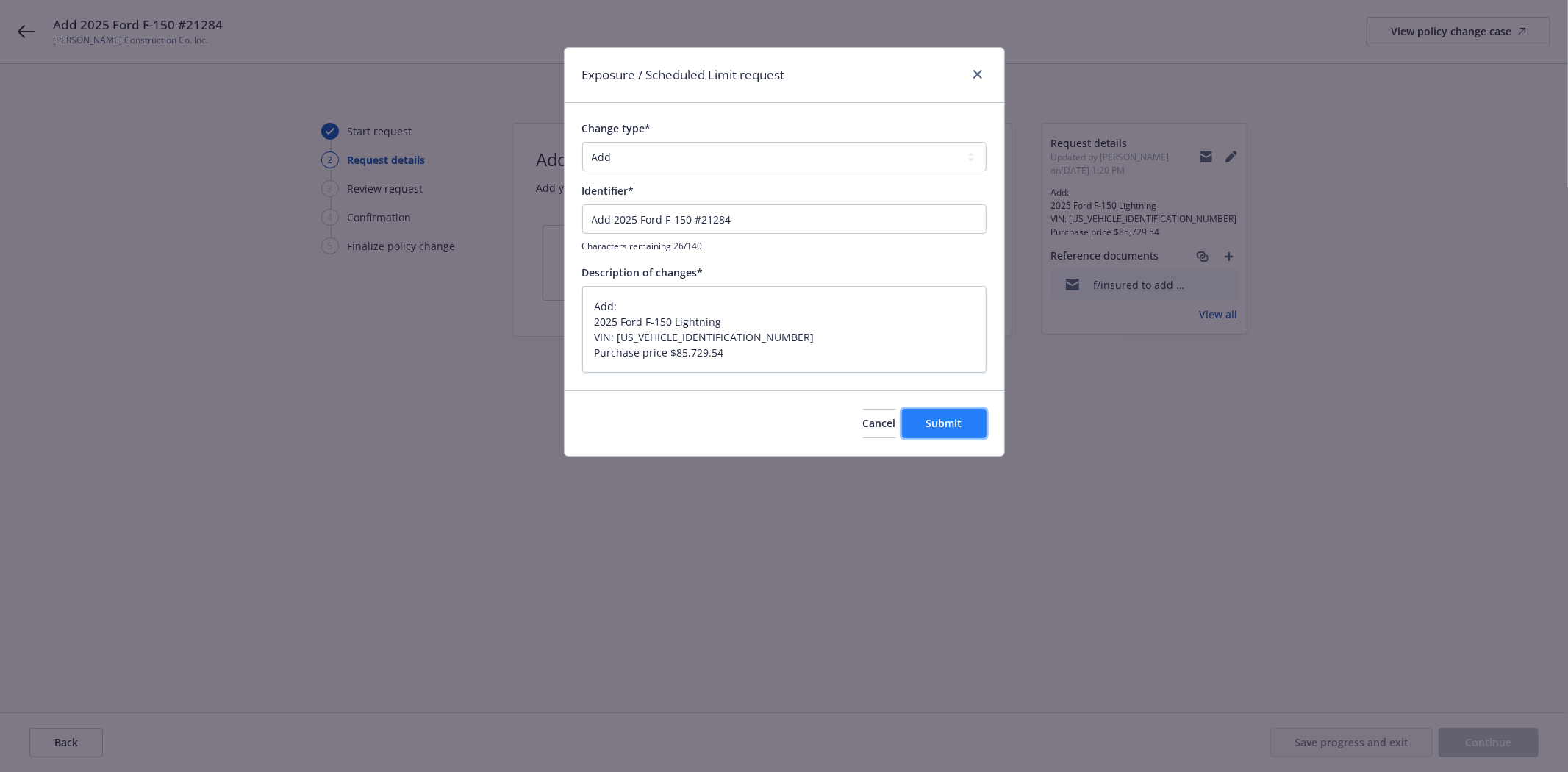
click at [942, 414] on button "Submit" at bounding box center [944, 423] width 85 height 29
type textarea "x"
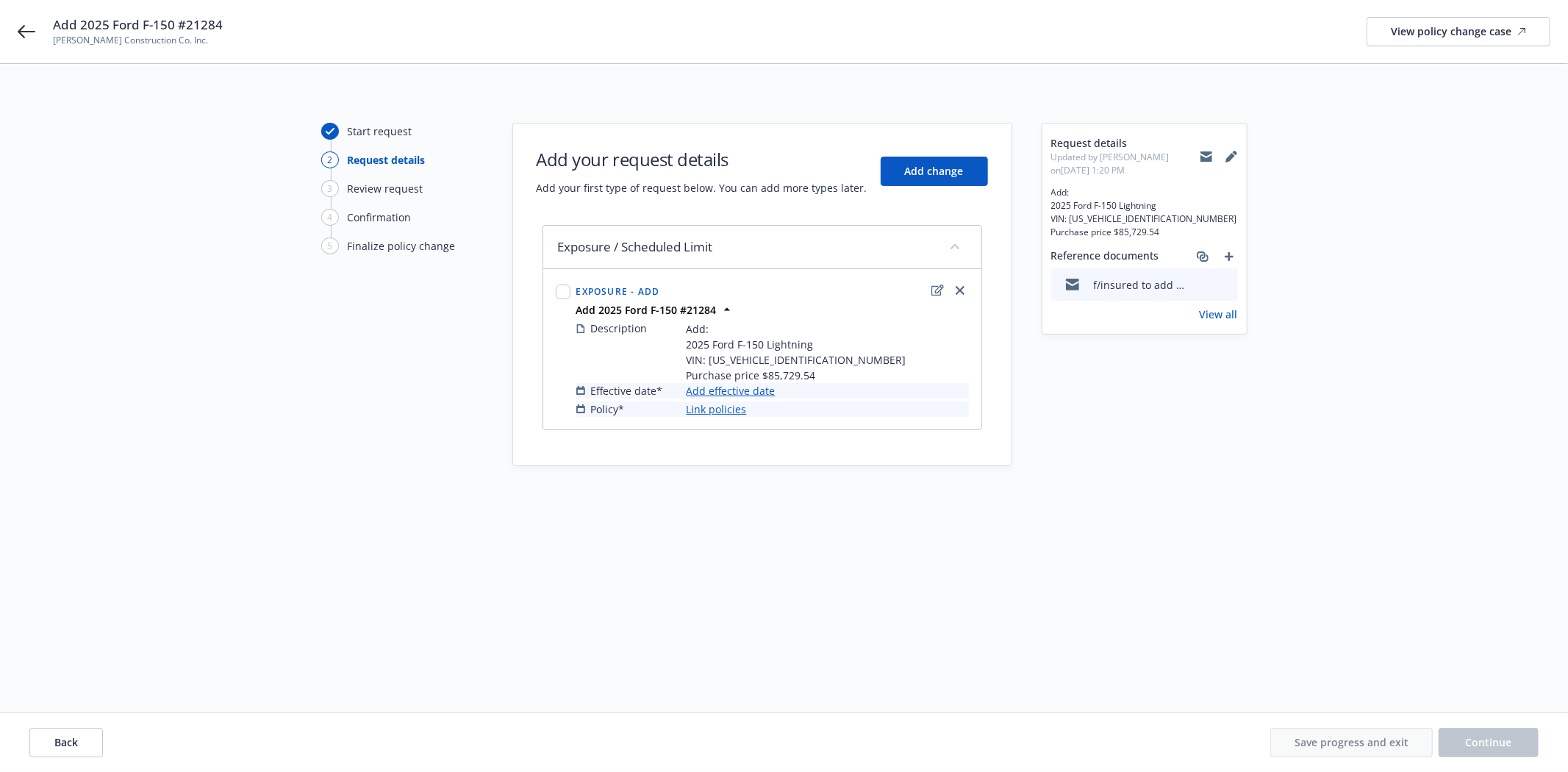
click at [719, 385] on link "Add effective date" at bounding box center [731, 390] width 89 height 16
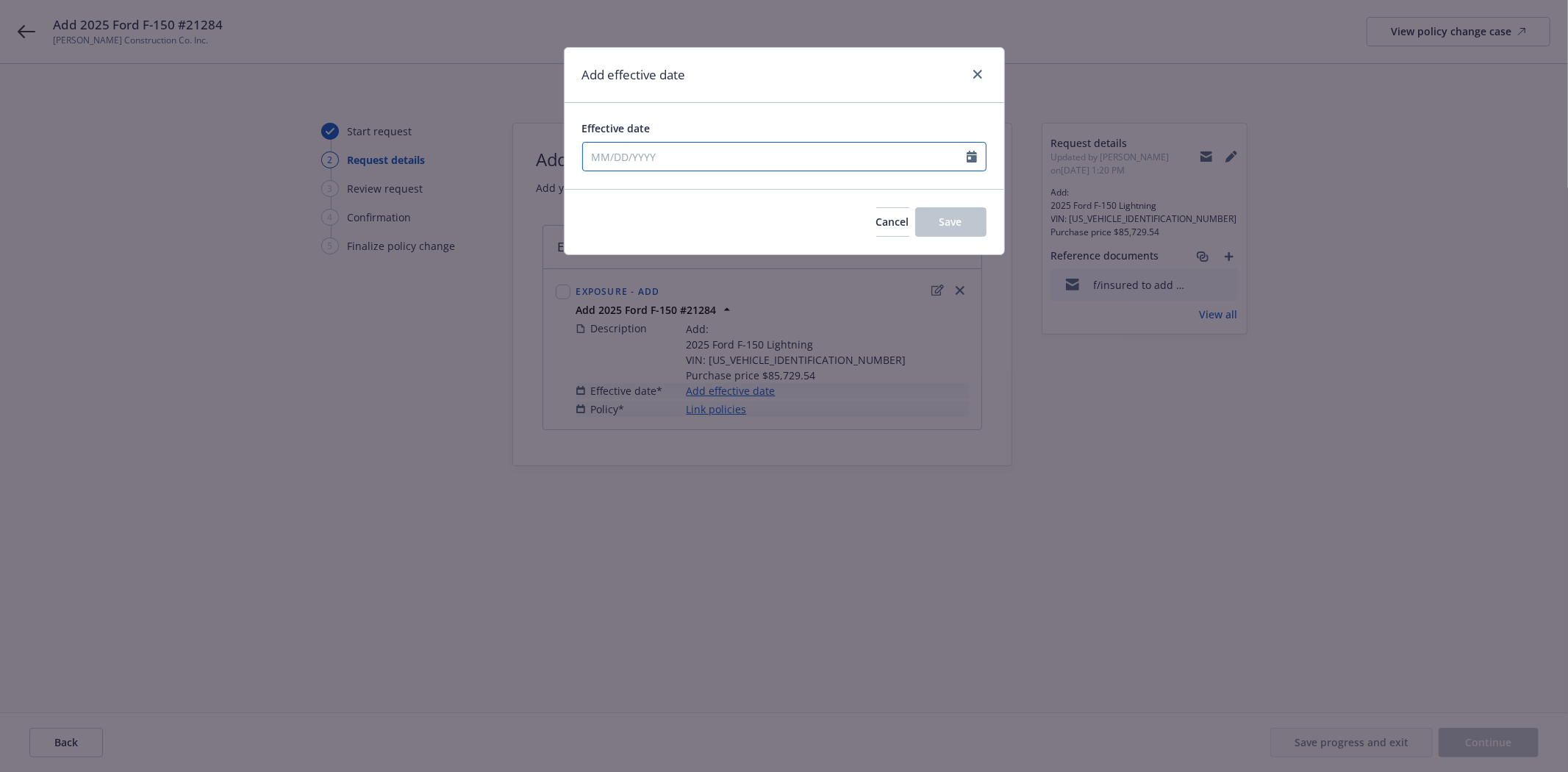
select select "8"
click at [790, 155] on input "Effective date" at bounding box center [775, 156] width 384 height 28
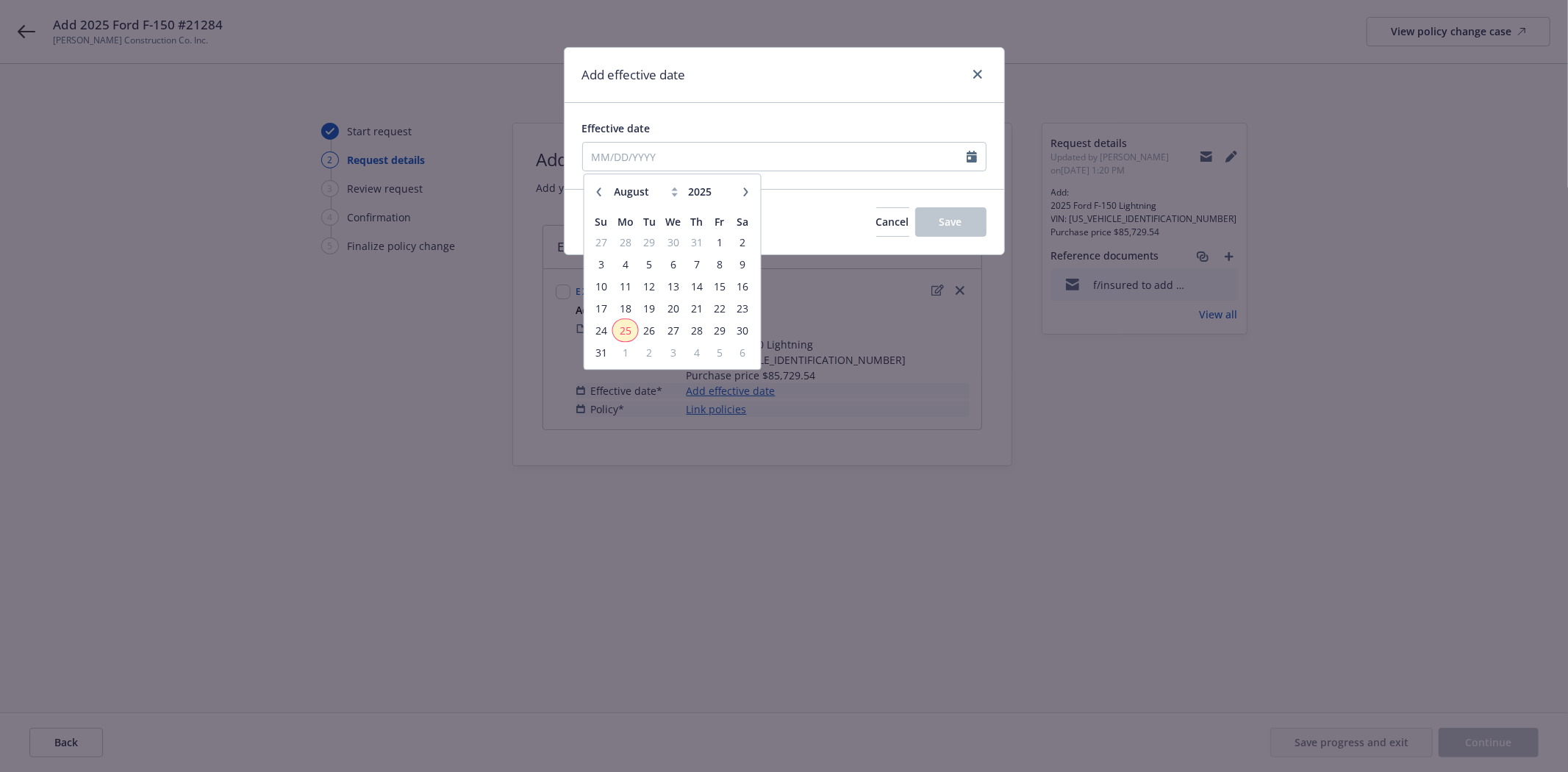
click at [623, 328] on span "25" at bounding box center [624, 330] width 22 height 19
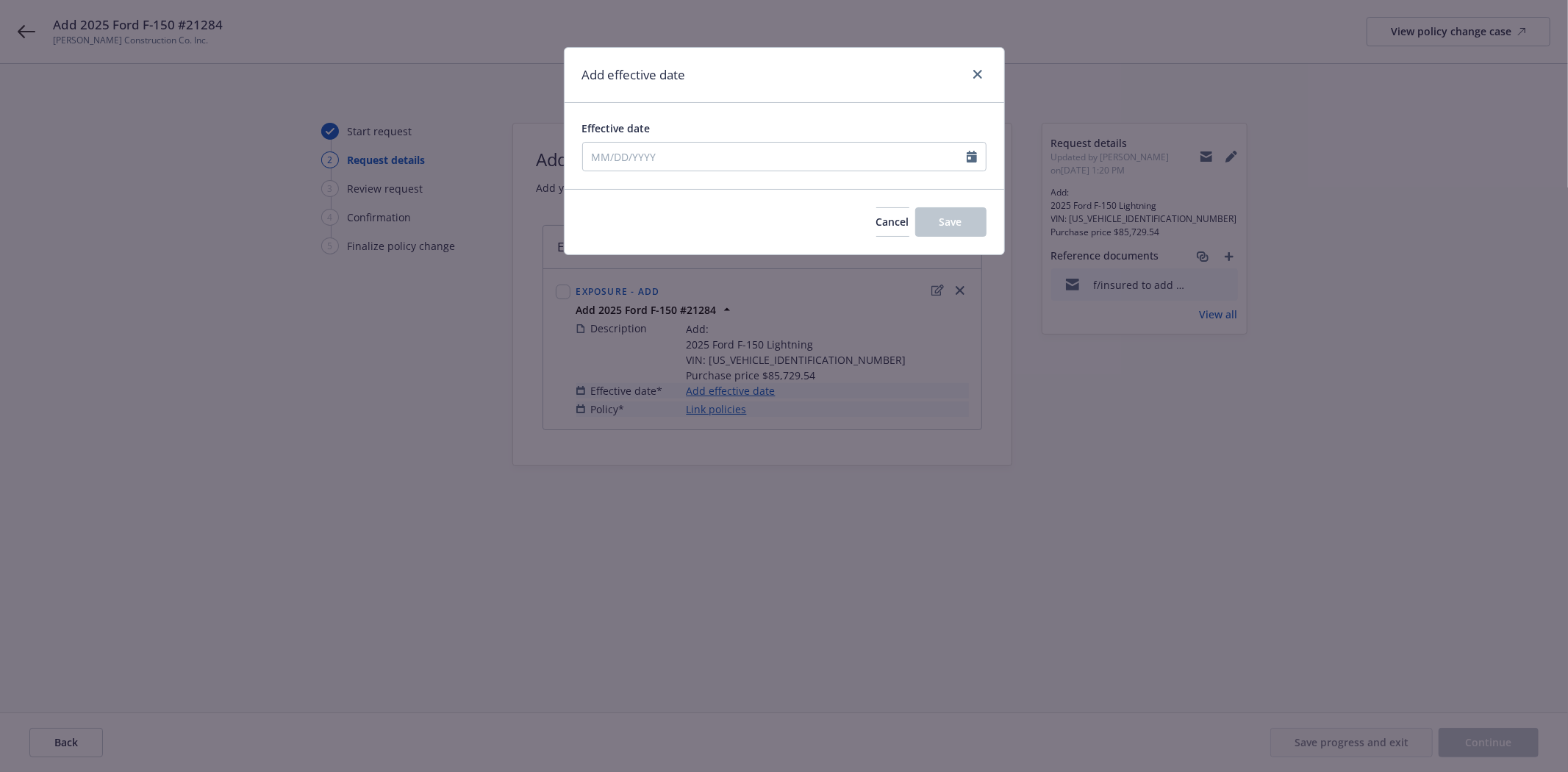
type input "08/25/2025"
click at [971, 228] on button "Save" at bounding box center [951, 221] width 71 height 29
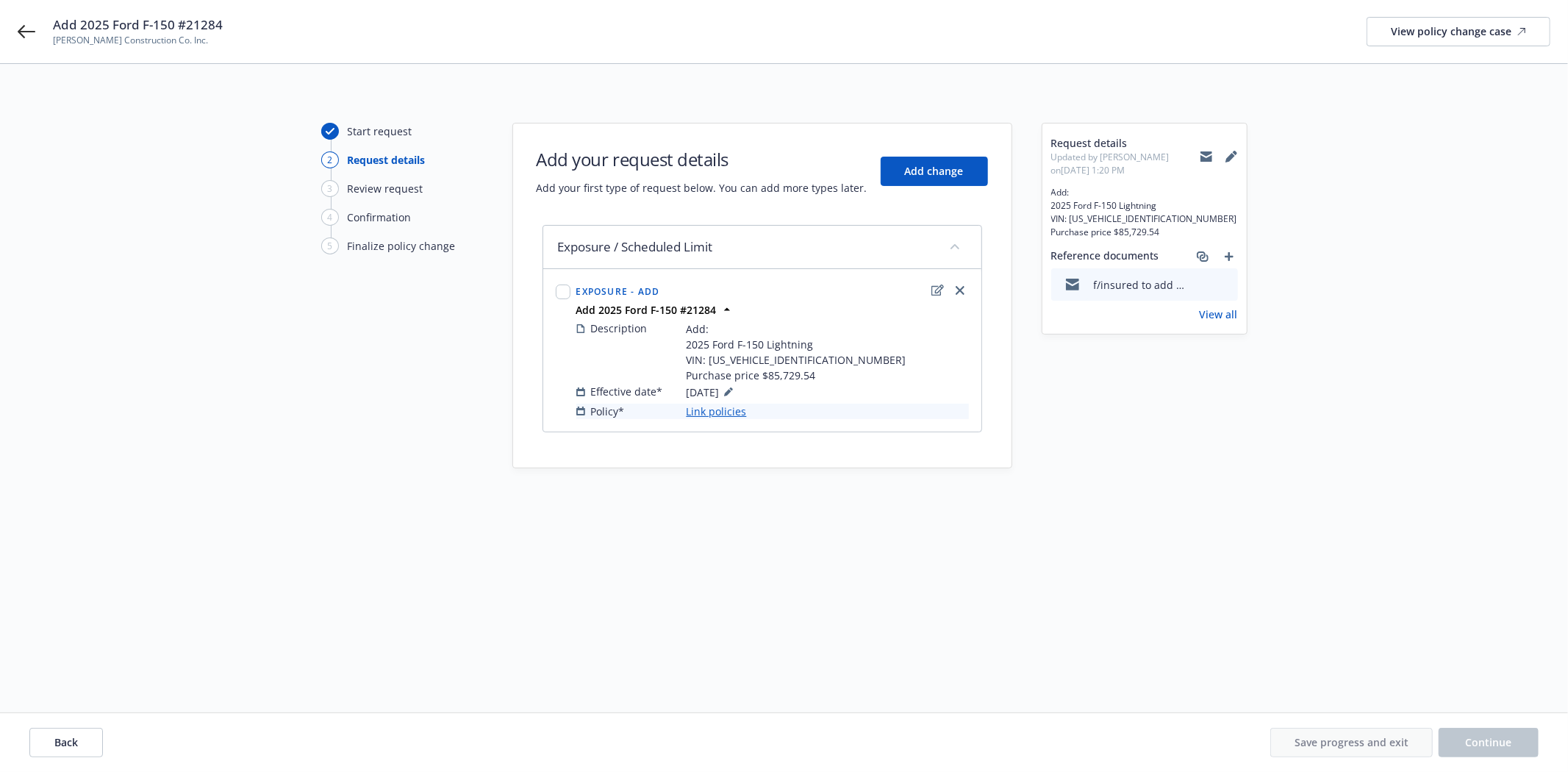
click at [721, 417] on link "Link policies" at bounding box center [717, 411] width 61 height 16
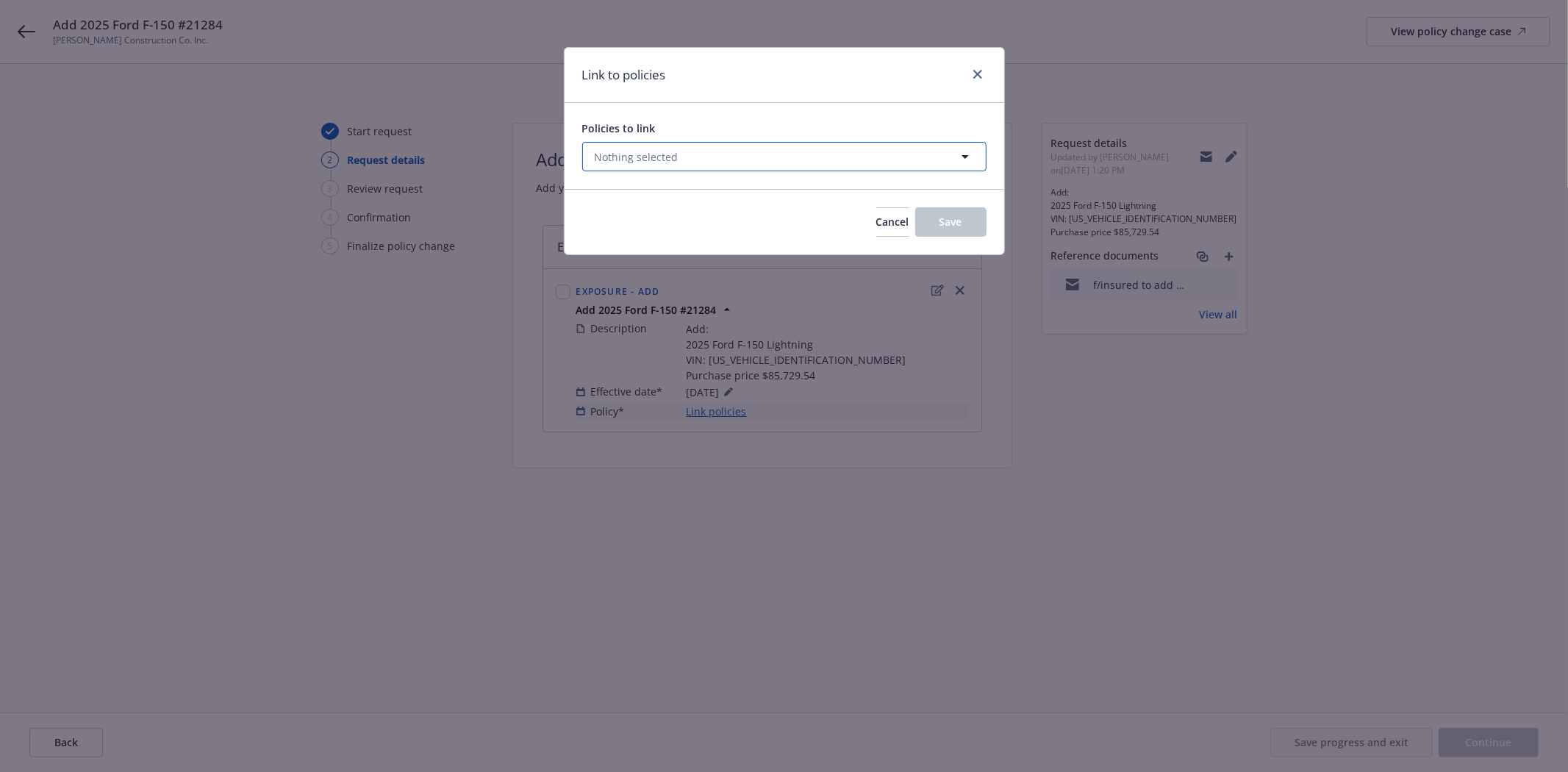
click at [692, 158] on button "Nothing selected" at bounding box center [784, 156] width 404 height 29
select select "ACTIVE"
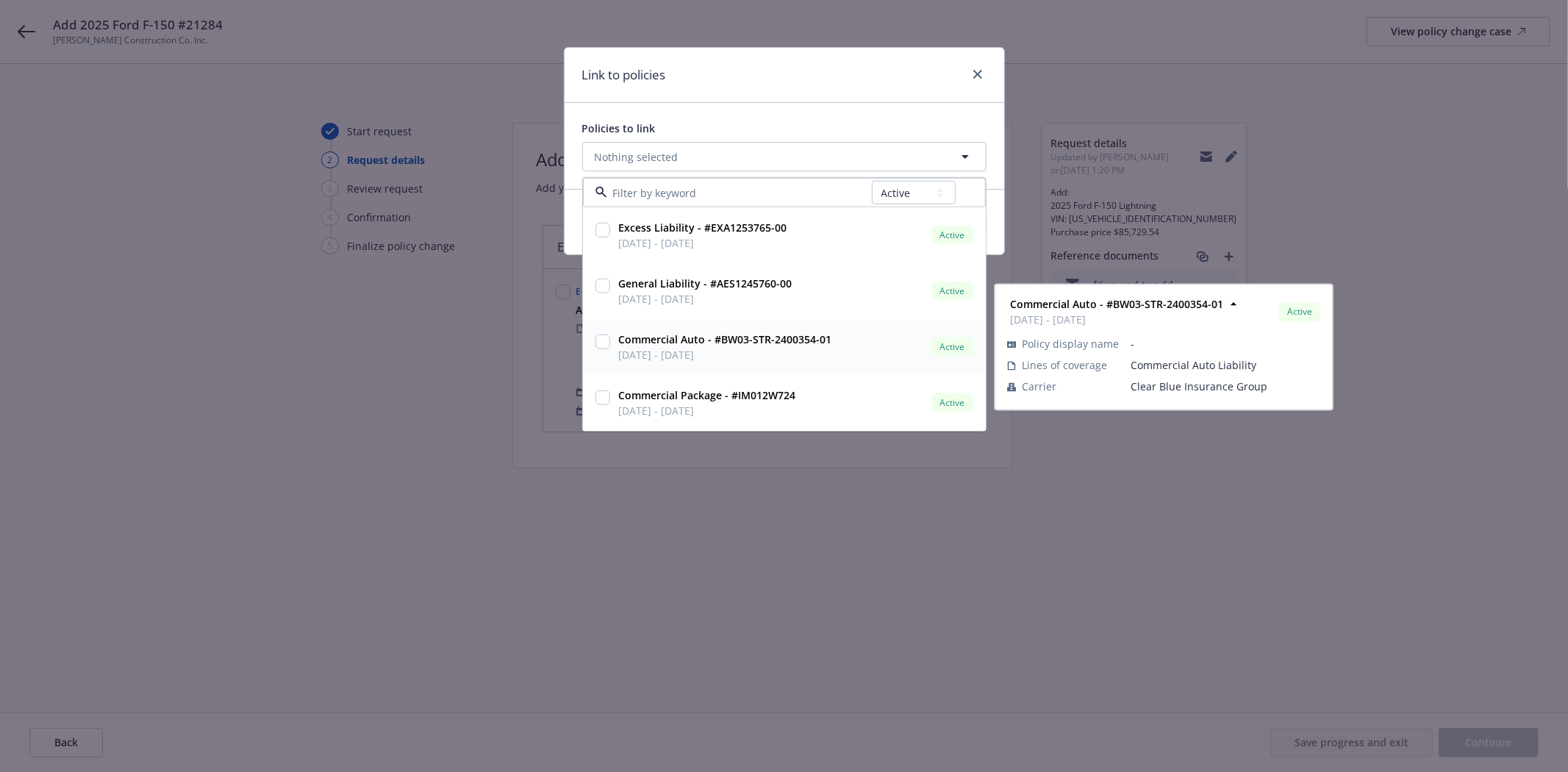
click at [597, 344] on input "checkbox" at bounding box center [603, 342] width 15 height 15
checkbox input "true"
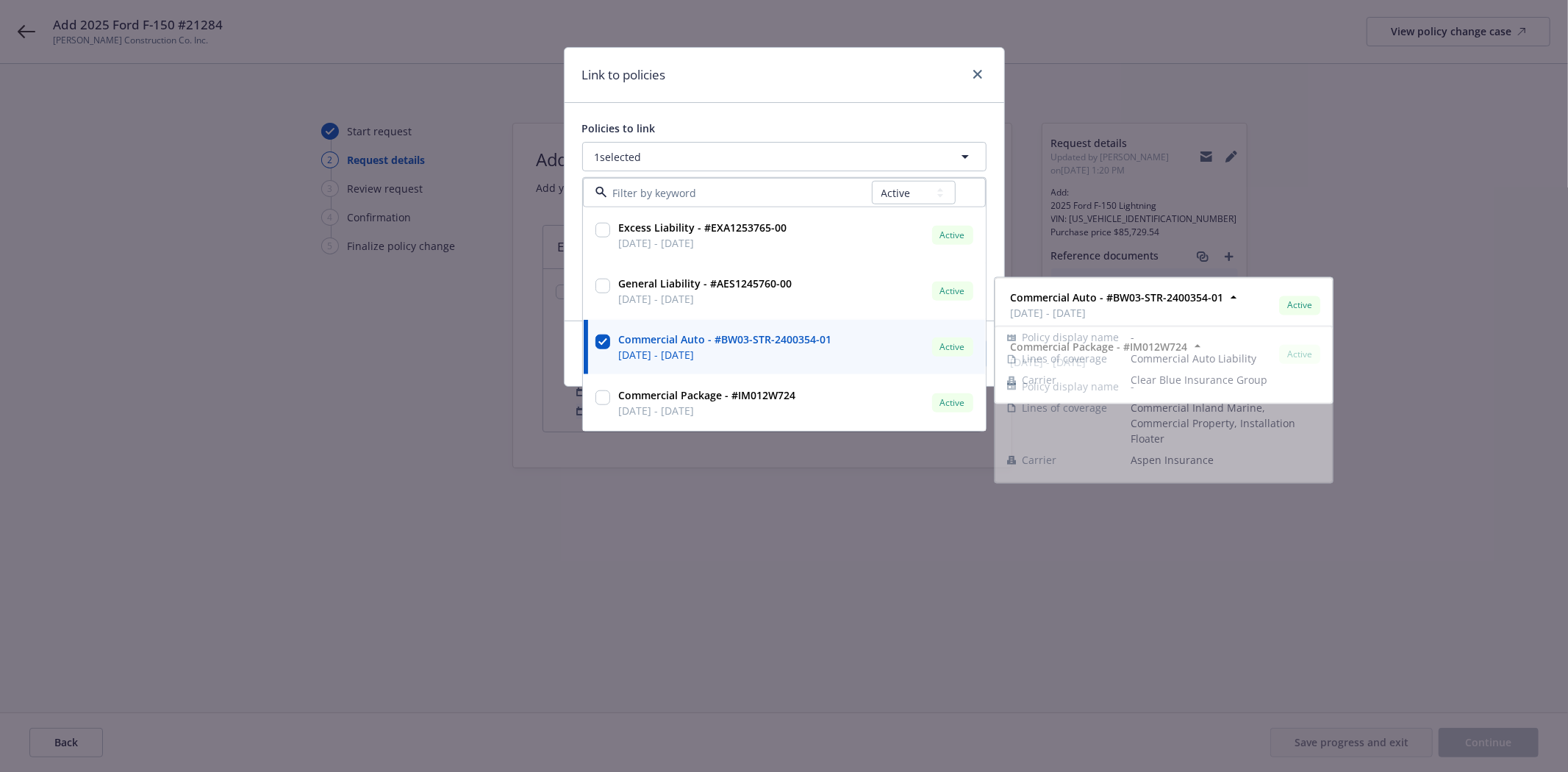
click at [1044, 520] on div "Link to policies Policies to link 1 selected All Active Upcoming Expired Cancel…" at bounding box center [784, 386] width 1568 height 772
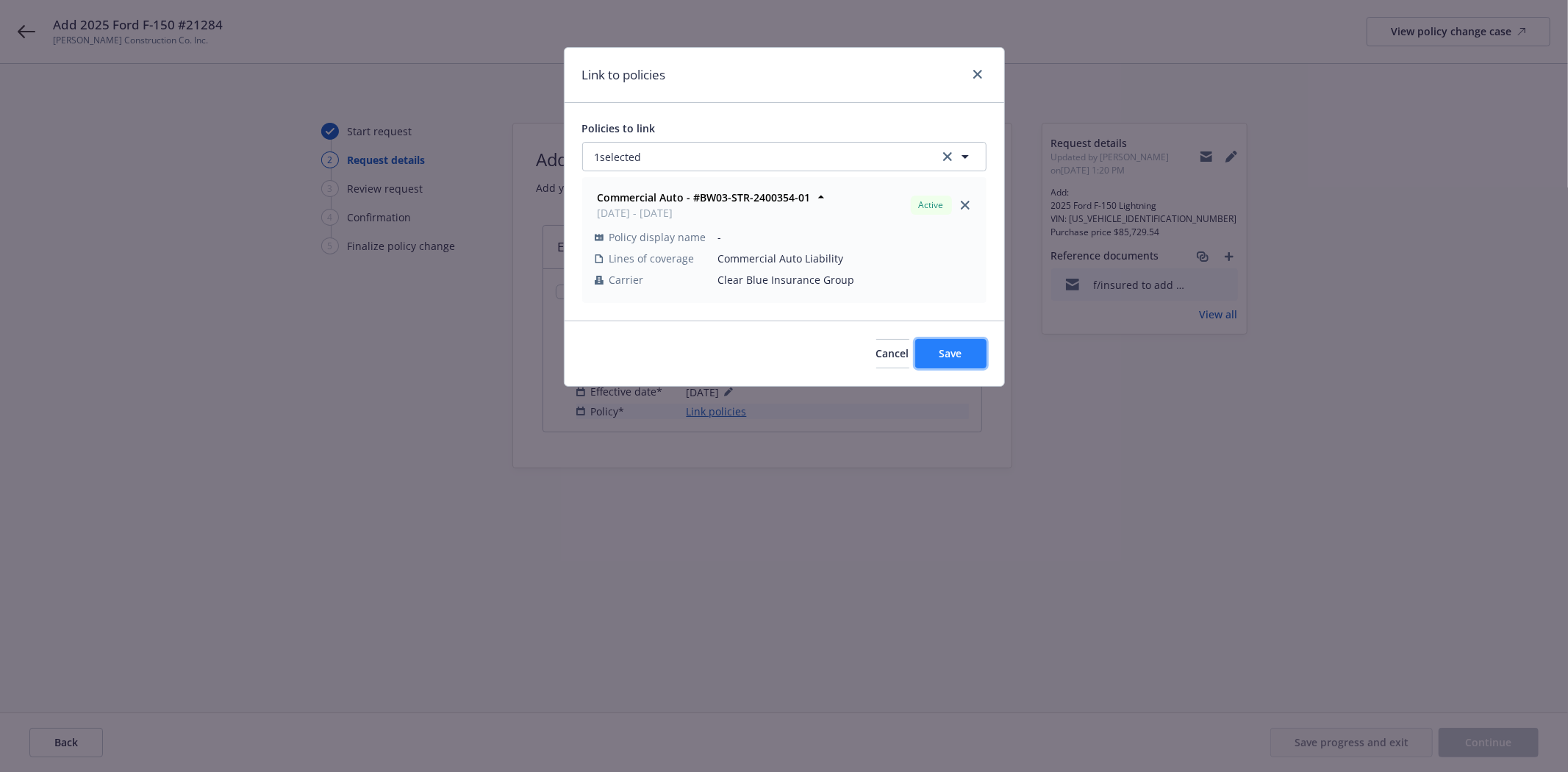
click at [951, 358] on span "Save" at bounding box center [951, 353] width 22 height 14
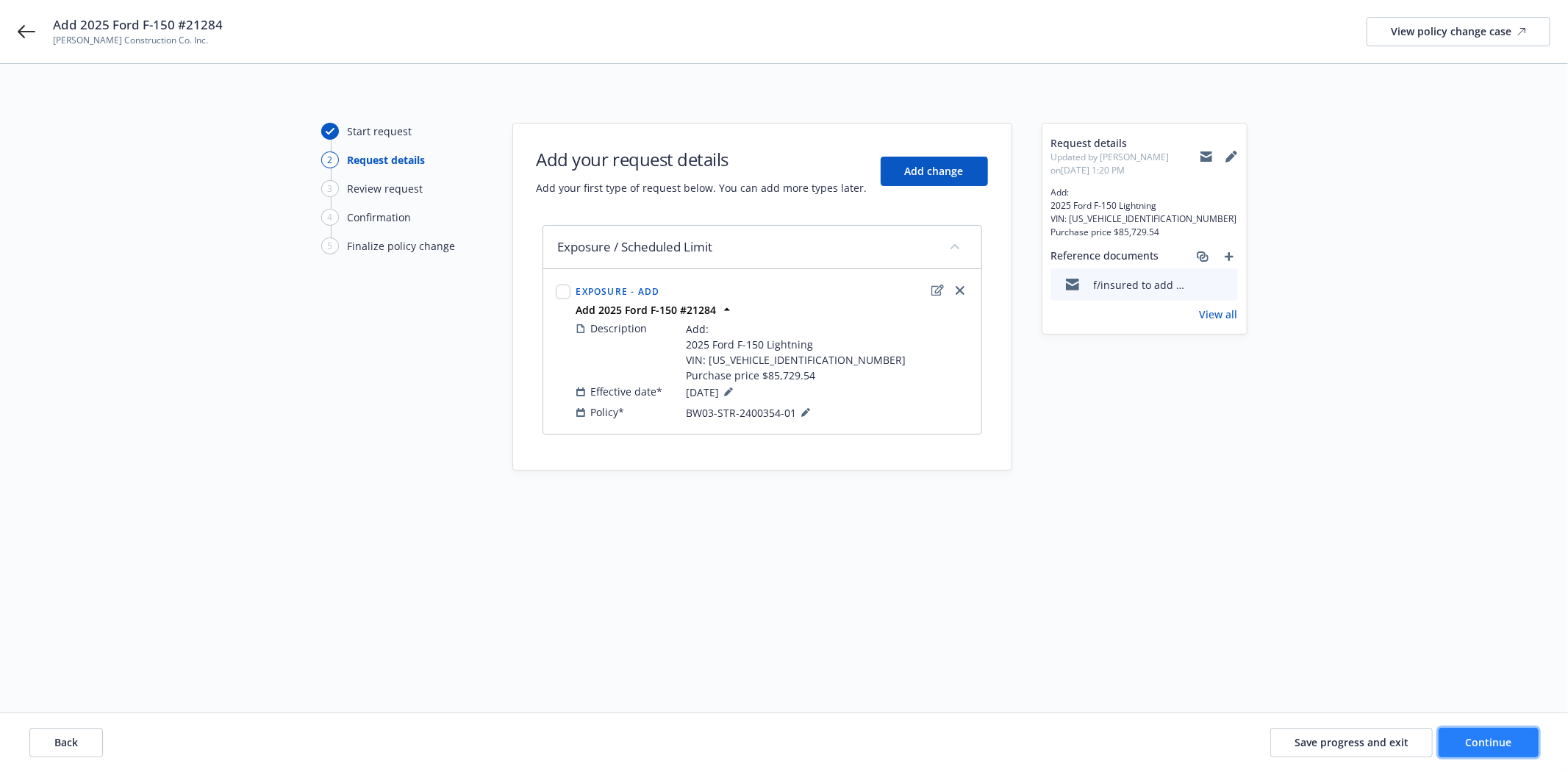
click at [1520, 753] on button "Continue" at bounding box center [1489, 742] width 100 height 29
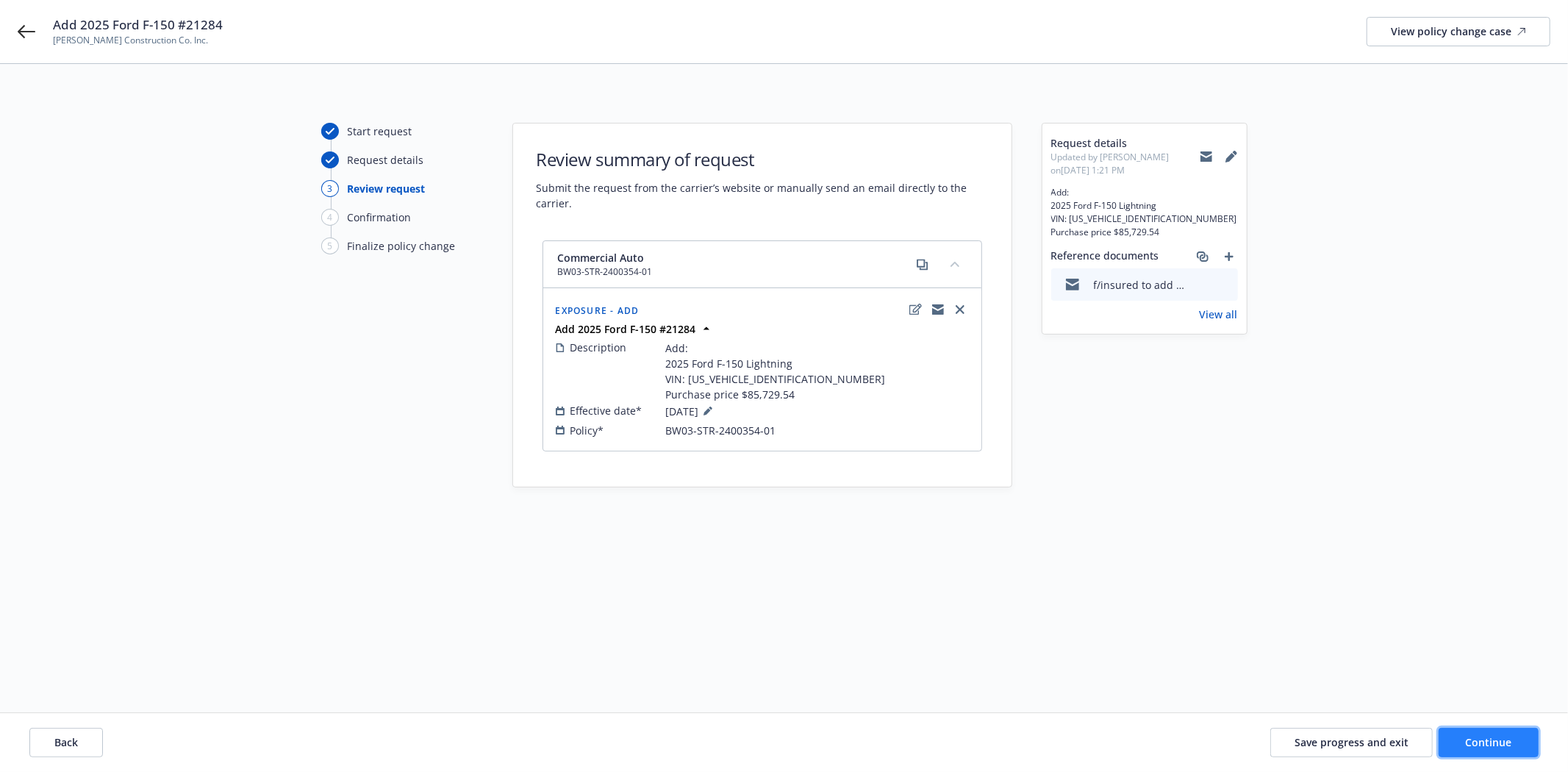
click at [1507, 745] on span "Continue" at bounding box center [1489, 741] width 46 height 14
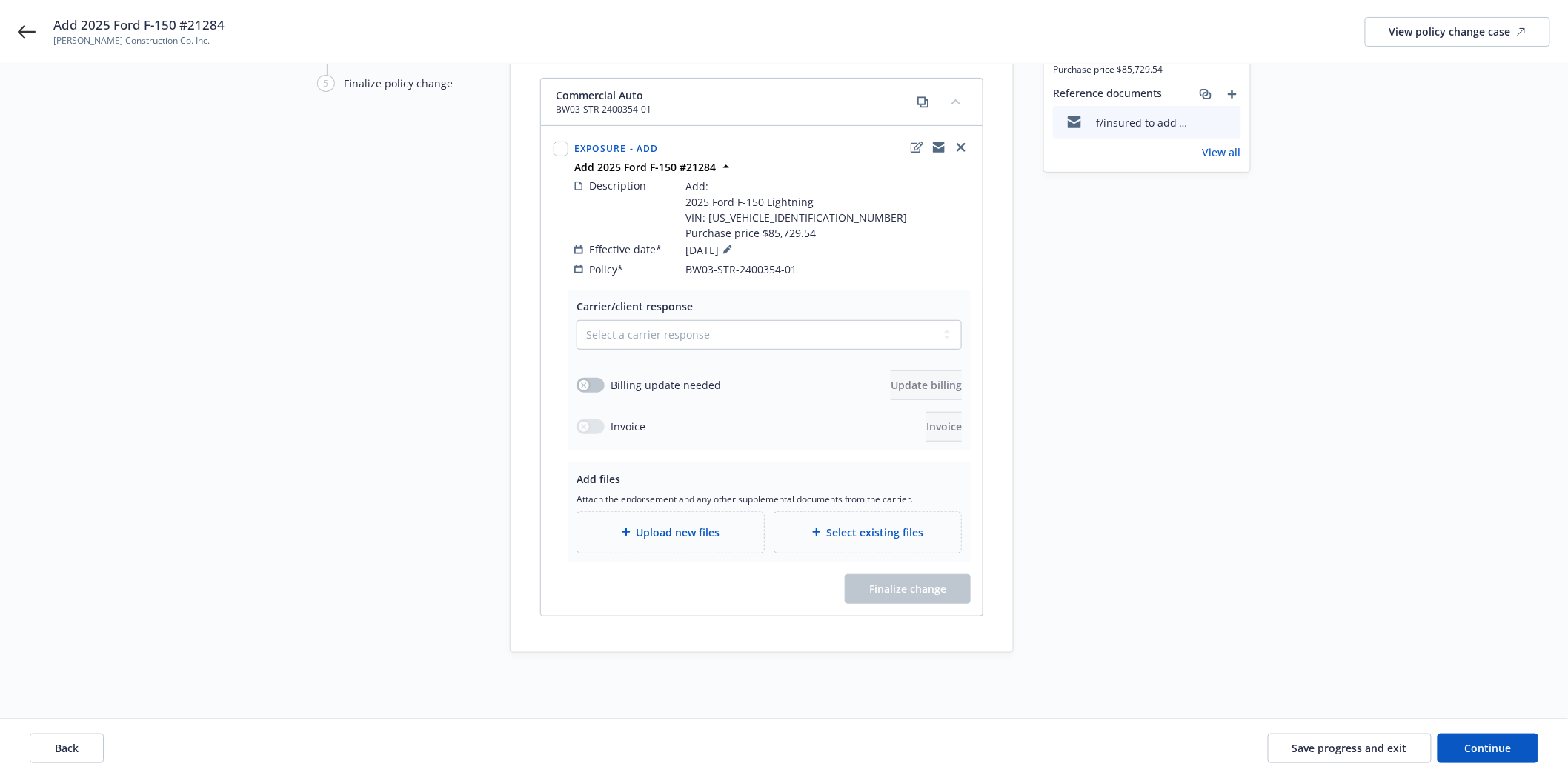
scroll to position [82, 0]
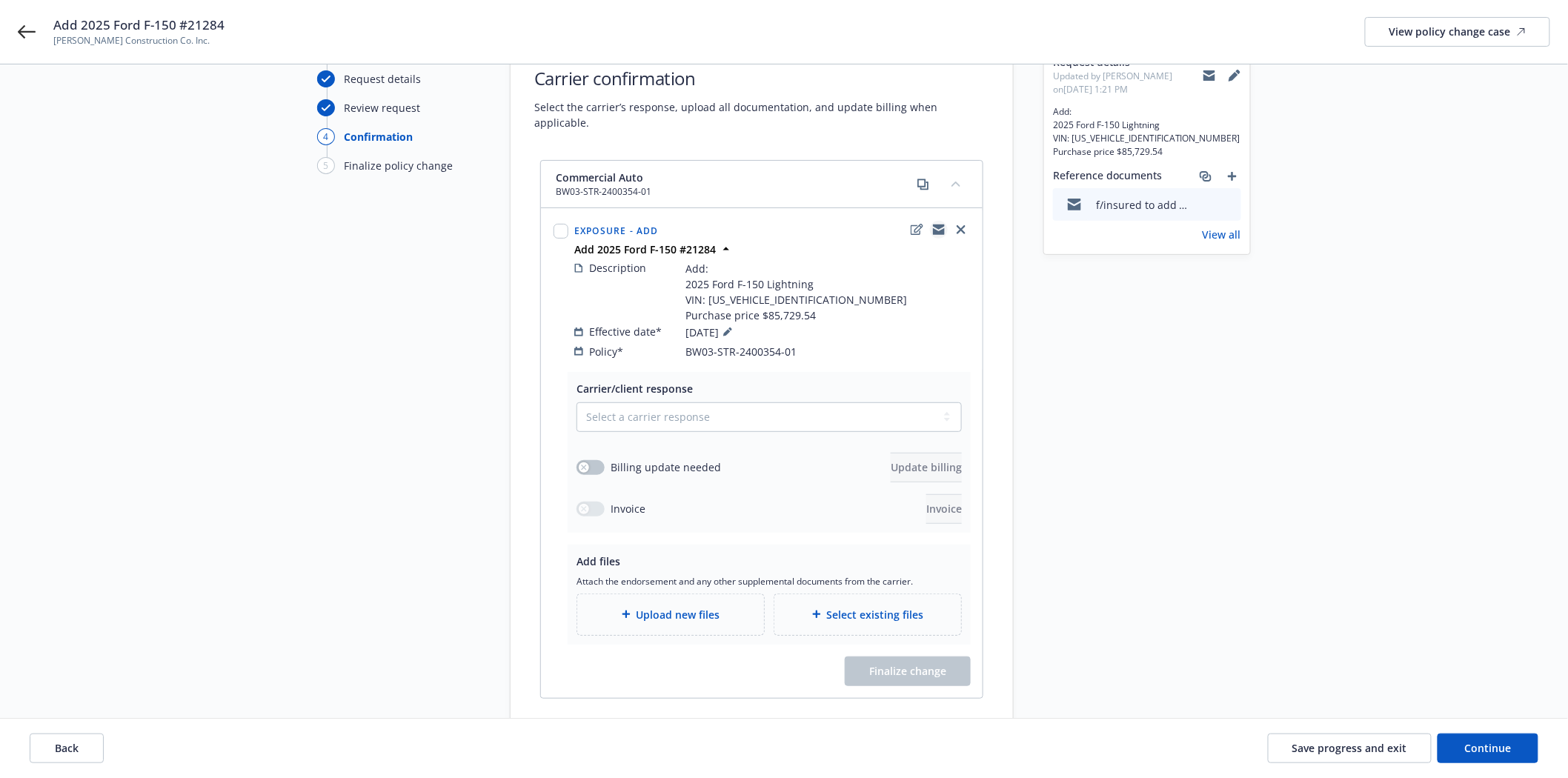
click at [943, 228] on icon "copyLogging" at bounding box center [939, 231] width 12 height 7
drag, startPoint x: 686, startPoint y: 268, endPoint x: 830, endPoint y: 299, distance: 147.3
click at [830, 299] on div "Description Add: 2025 Ford F-150 Lightning VIN: 1FT6W3LU8SWG21284 Purchase pric…" at bounding box center [772, 292] width 396 height 63
copy span "2025 Ford F-150 Lightning VIN: 1FT6W3LU8SWG21284 Purchase price $85,729.54"
drag, startPoint x: 687, startPoint y: 335, endPoint x: 793, endPoint y: 342, distance: 106.2
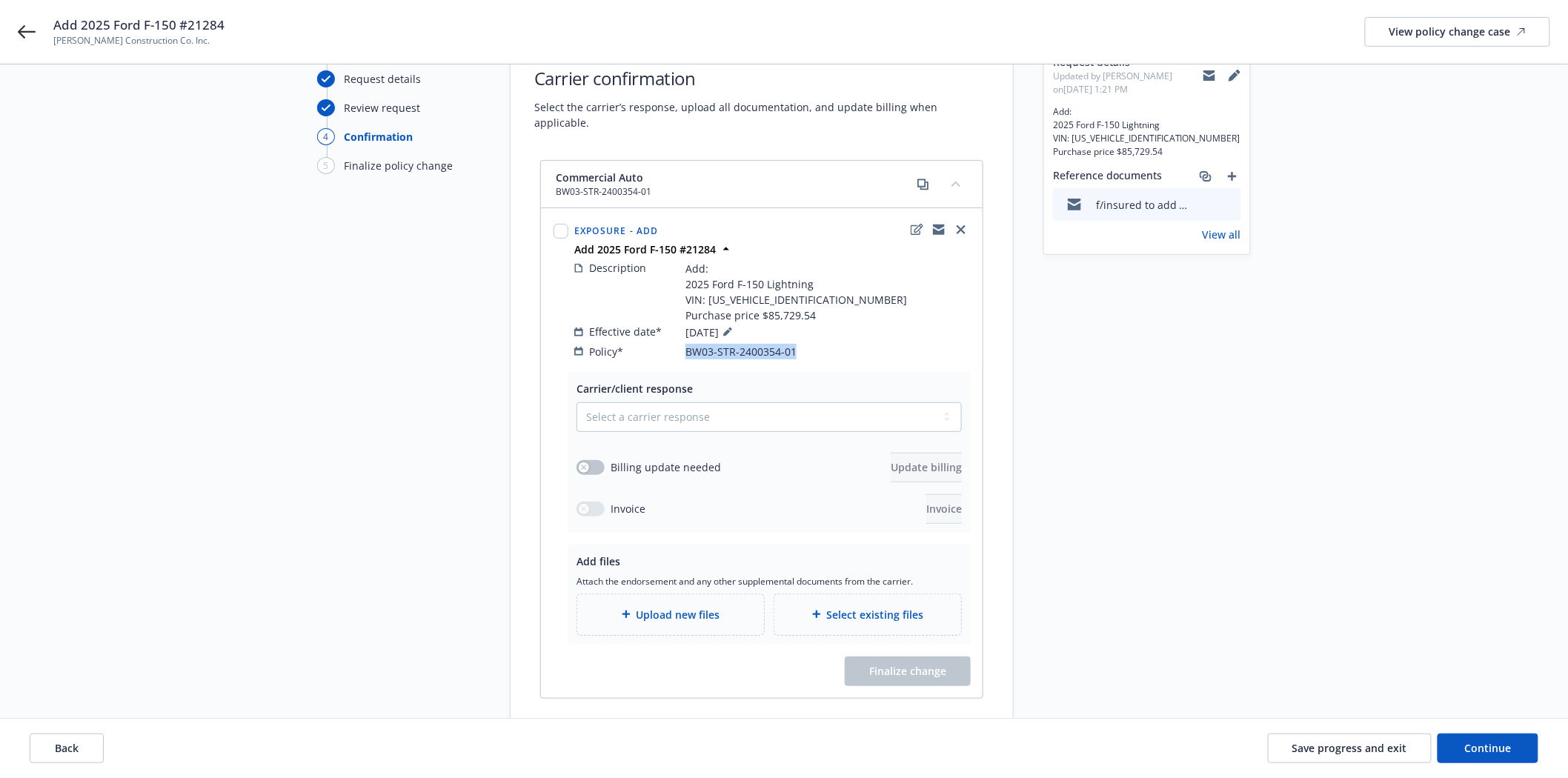
click at [793, 344] on span "BW03-STR-2400354-01" at bounding box center [741, 351] width 111 height 16
copy span "BW03-STR-2400354-01"
click at [20, 34] on icon at bounding box center [27, 32] width 18 height 14
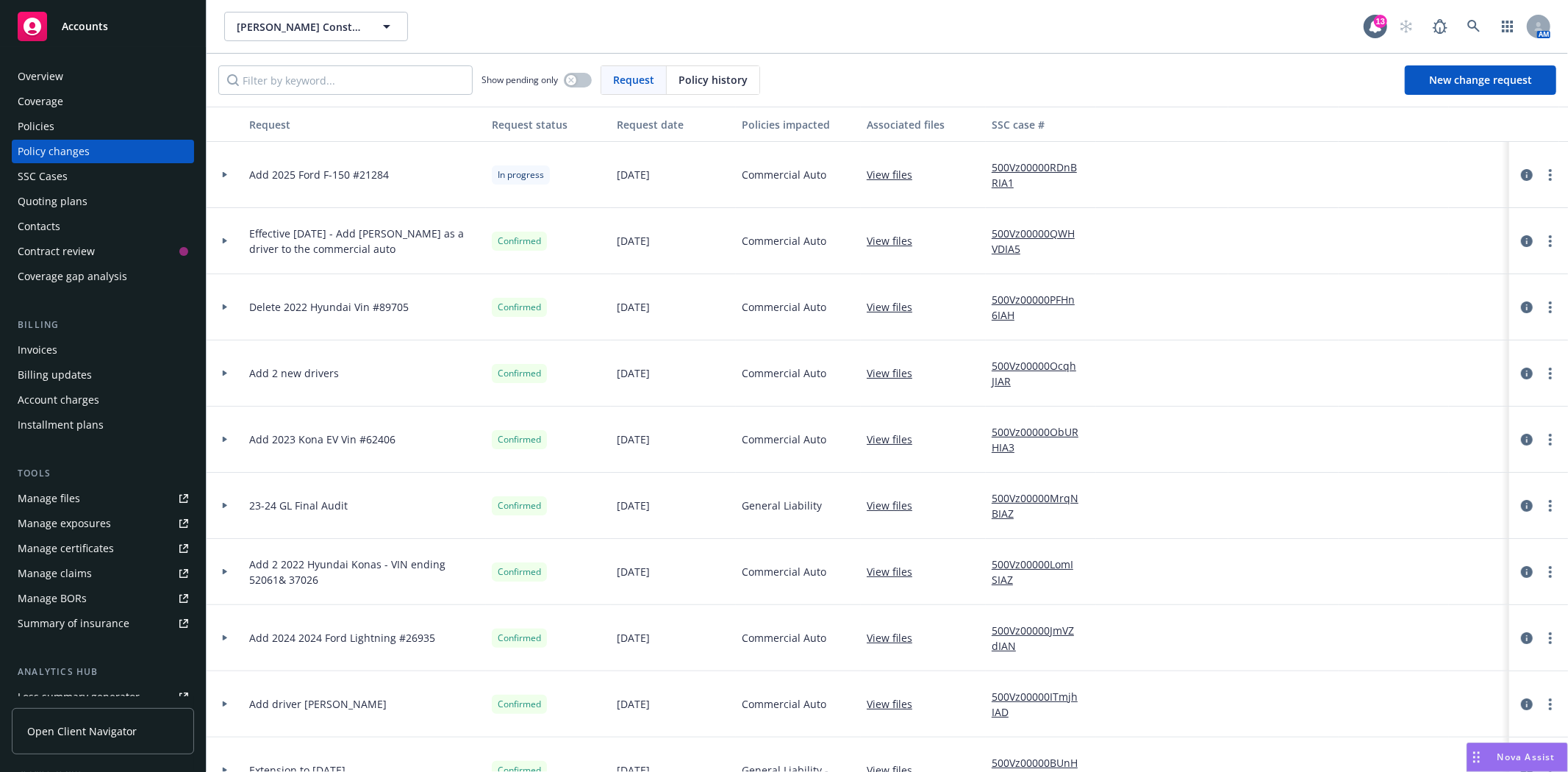
click at [217, 307] on div at bounding box center [225, 307] width 25 height 5
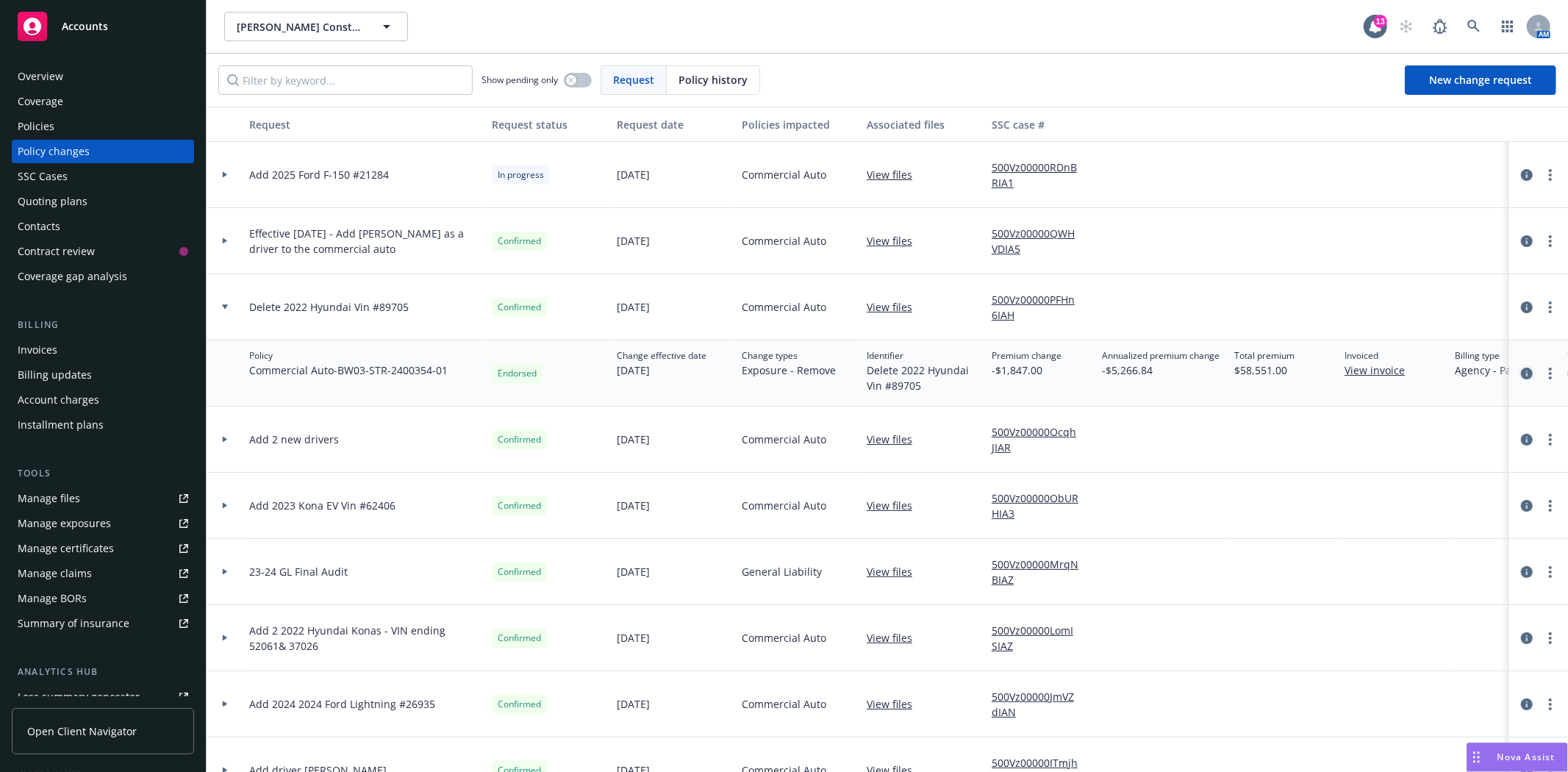
click at [1522, 373] on icon "circleInformation" at bounding box center [1528, 373] width 12 height 12
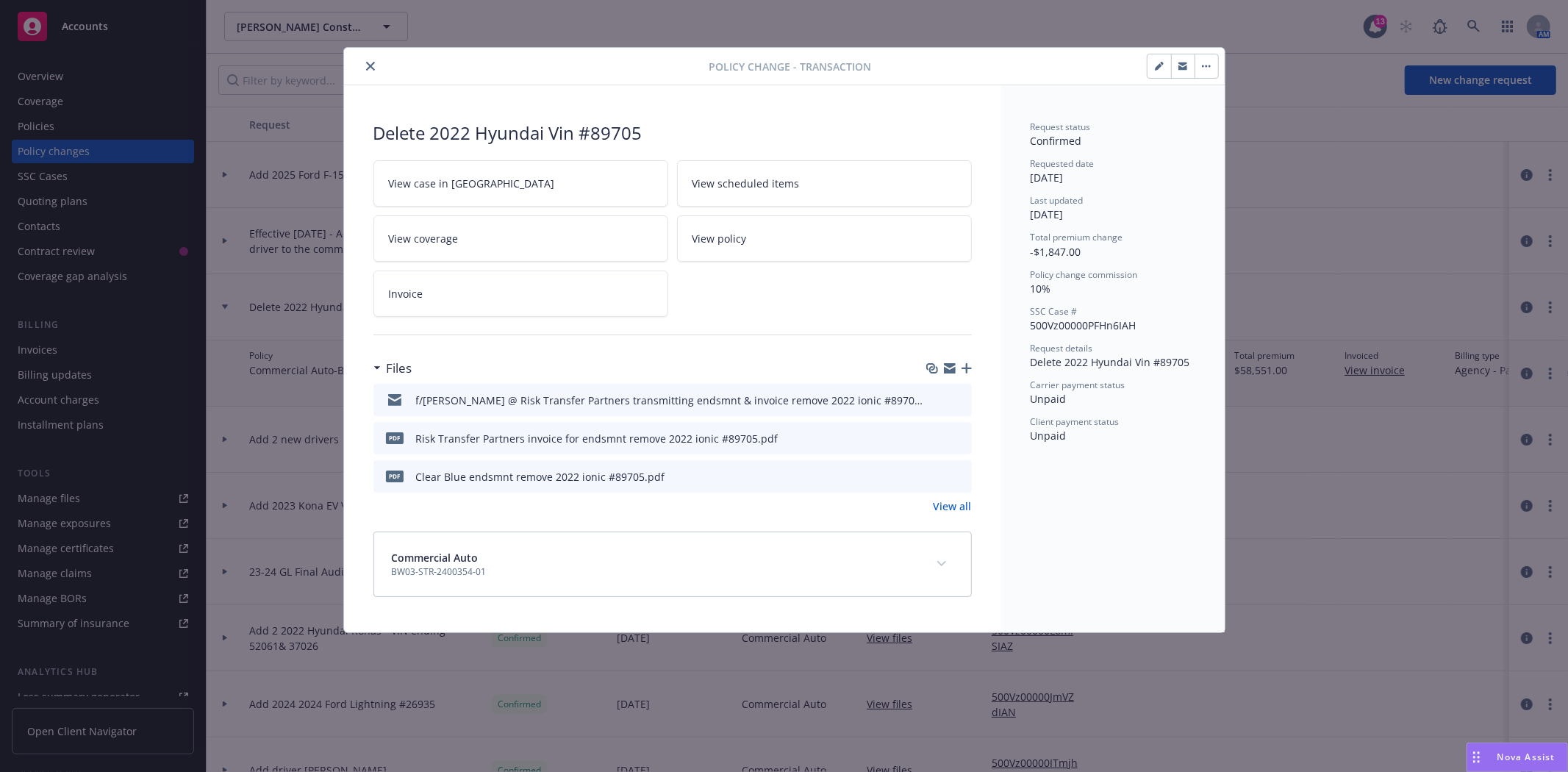
click at [961, 507] on link "View all" at bounding box center [953, 506] width 38 height 16
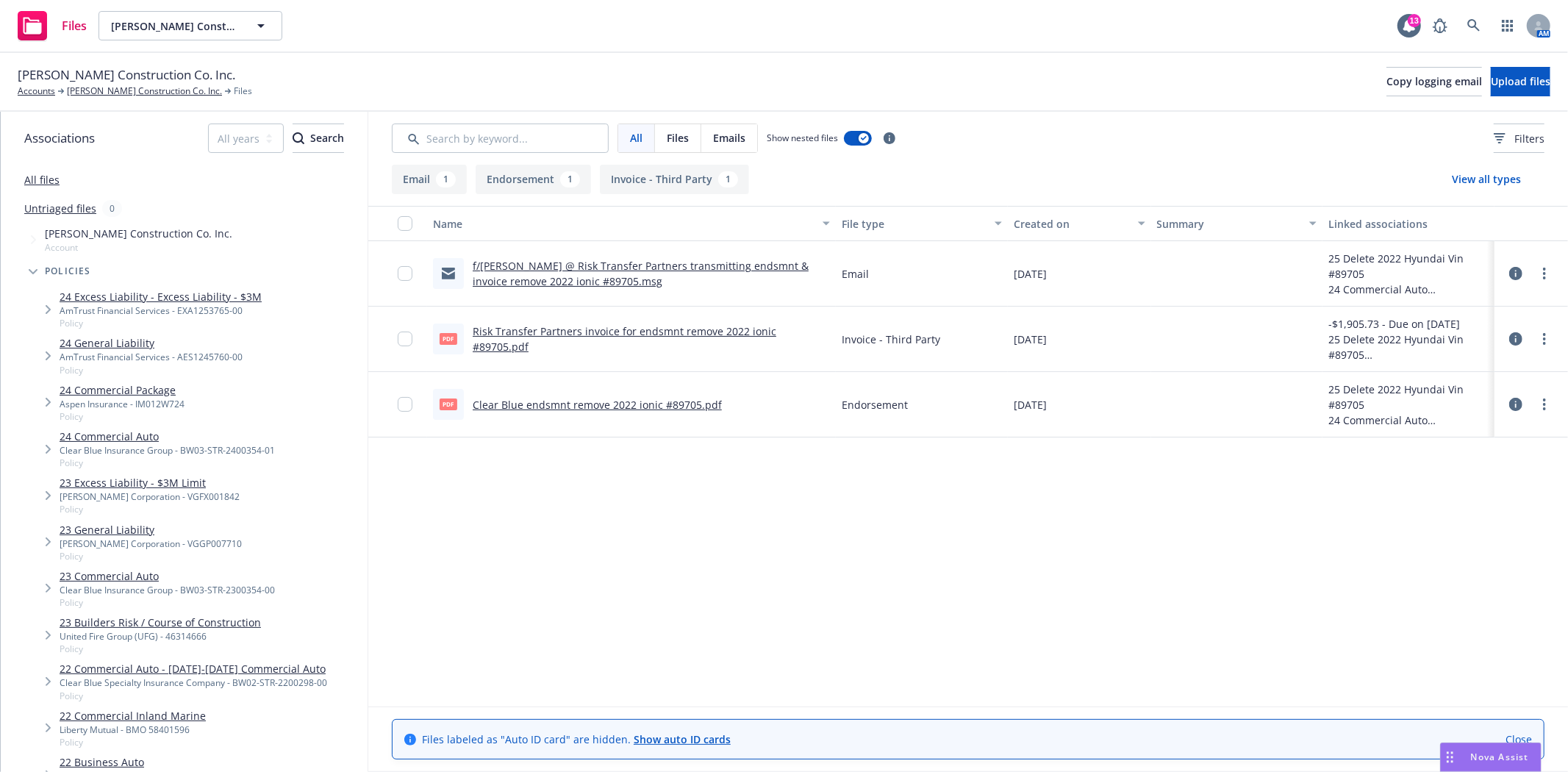
click at [531, 280] on link "f/Emely @ Risk Transfer Partners transmitting endsmnt & invoice remove 2022 ion…" at bounding box center [641, 273] width 336 height 29
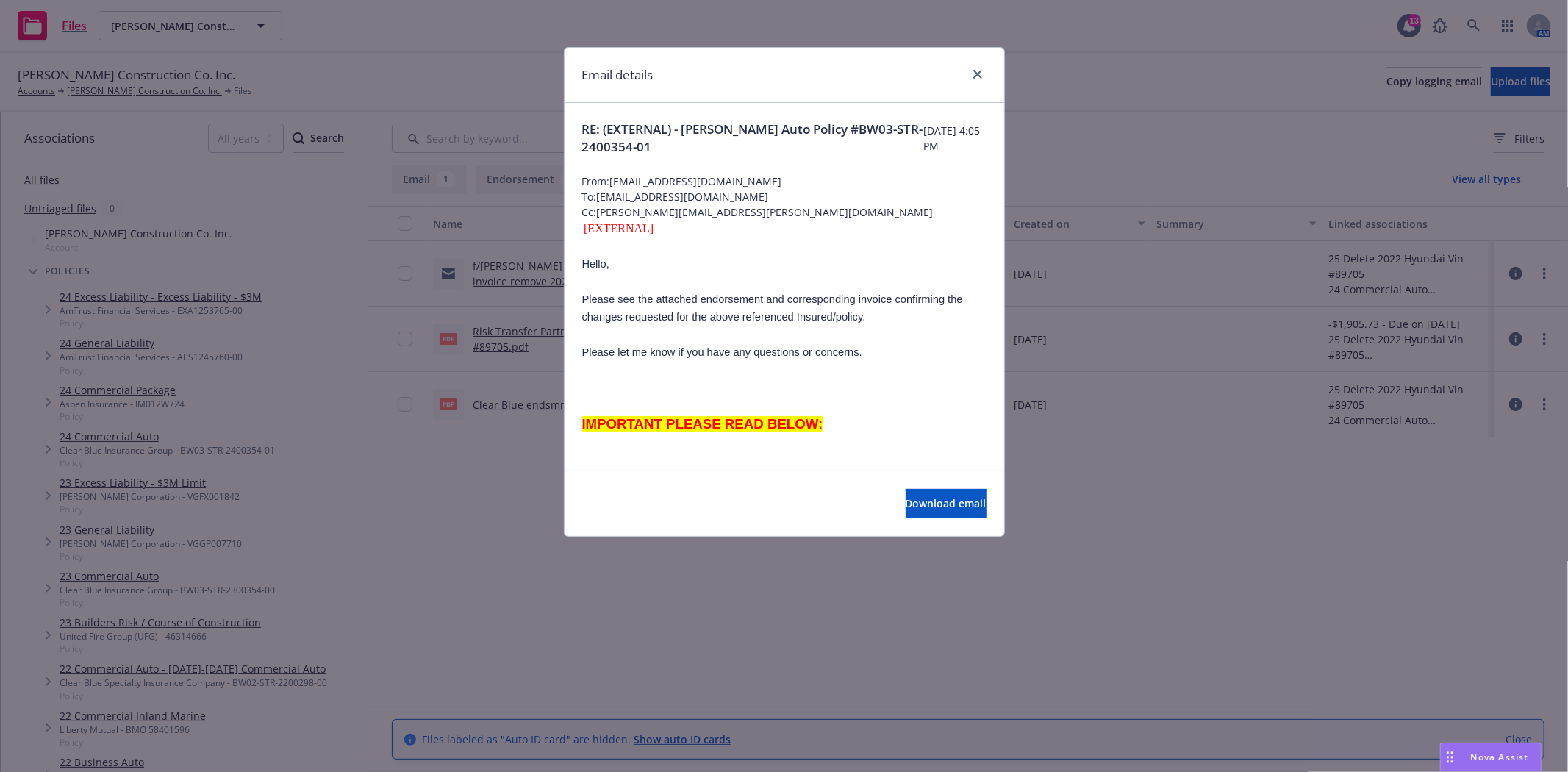
click at [704, 179] on span "From: ejames@risktransferpartners.com" at bounding box center [784, 181] width 404 height 16
drag, startPoint x: 612, startPoint y: 180, endPoint x: 778, endPoint y: 185, distance: 166.1
click at [778, 185] on span "From: ejames@risktransferpartners.com" at bounding box center [784, 181] width 404 height 16
copy span "ejames@risktransferpartners.com"
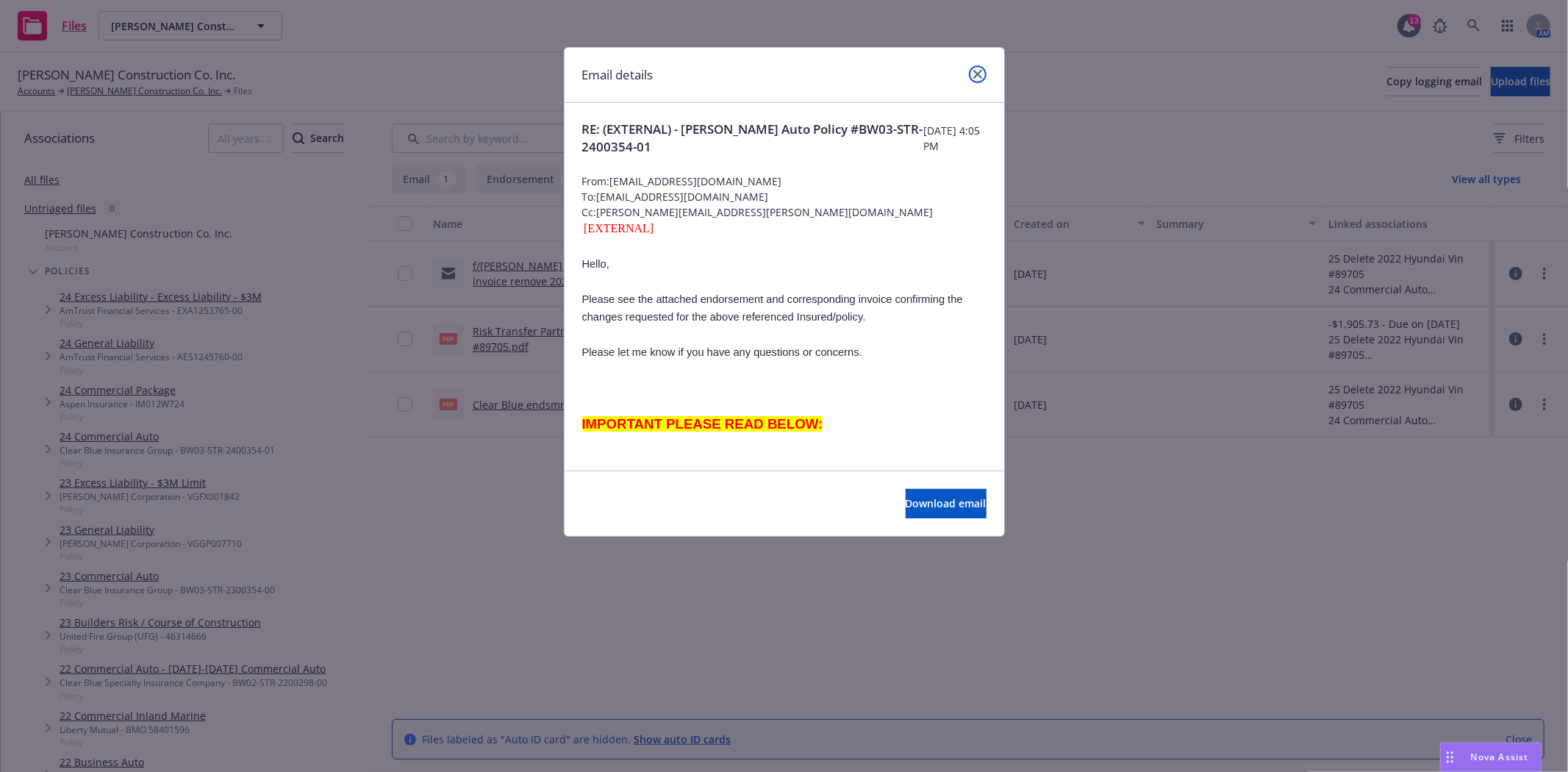
click at [972, 81] on link "close" at bounding box center [978, 74] width 18 height 18
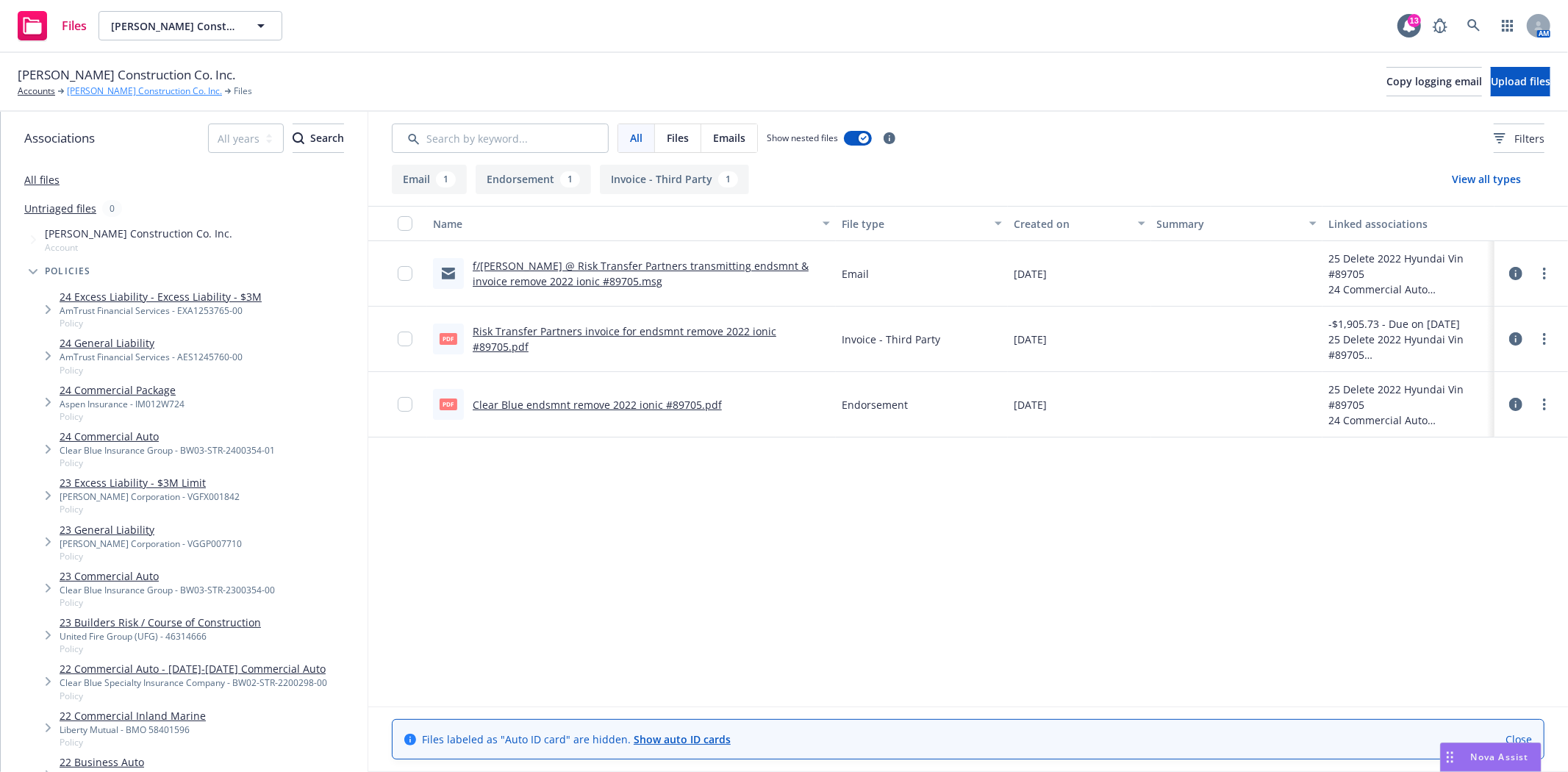
click at [98, 94] on link "[PERSON_NAME] Construction Co. Inc." at bounding box center [144, 91] width 155 height 13
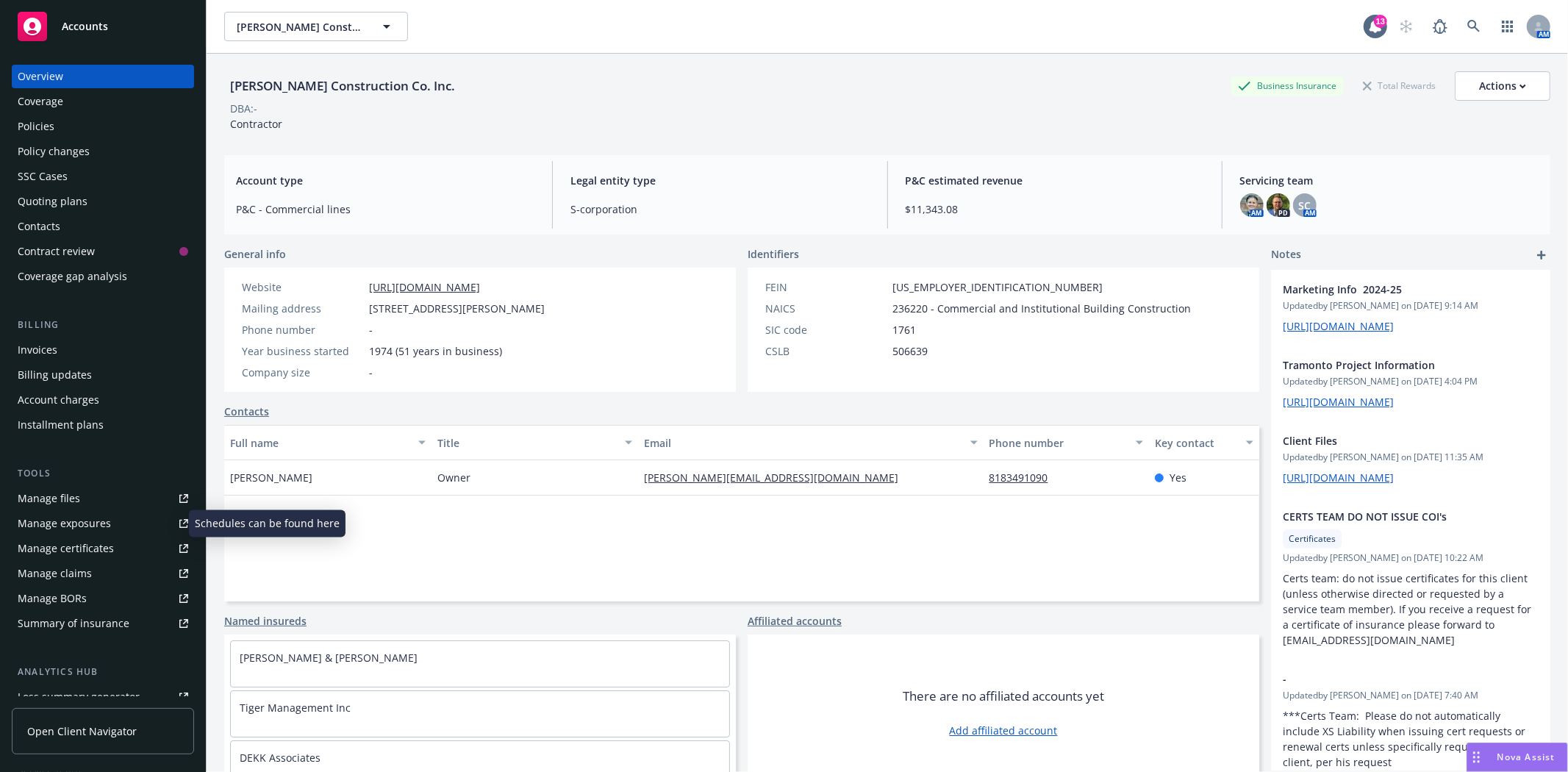
click at [119, 527] on link "Manage exposures" at bounding box center [103, 523] width 183 height 23
click at [98, 157] on div "Policy changes" at bounding box center [103, 151] width 171 height 23
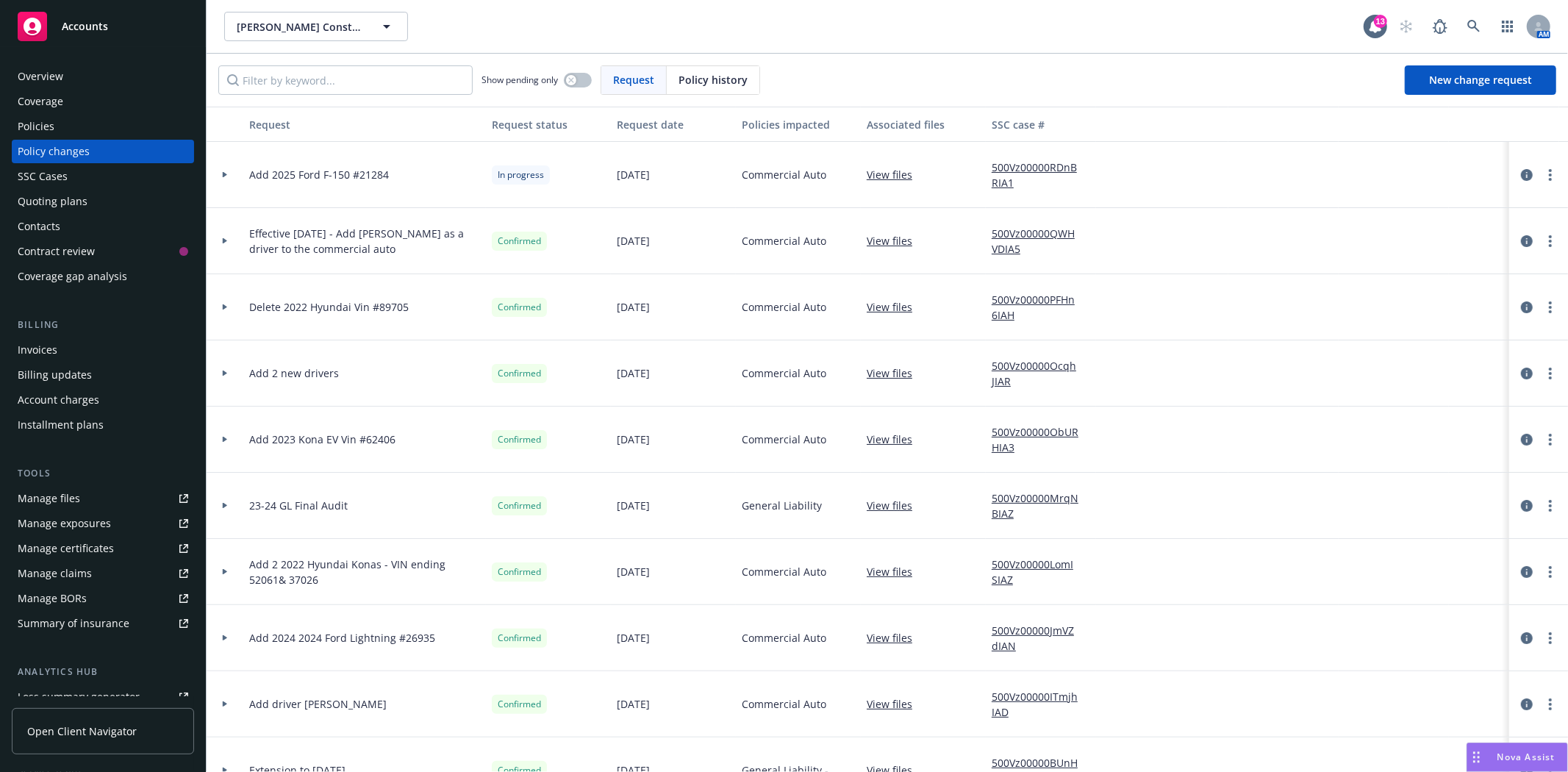
scroll to position [82, 0]
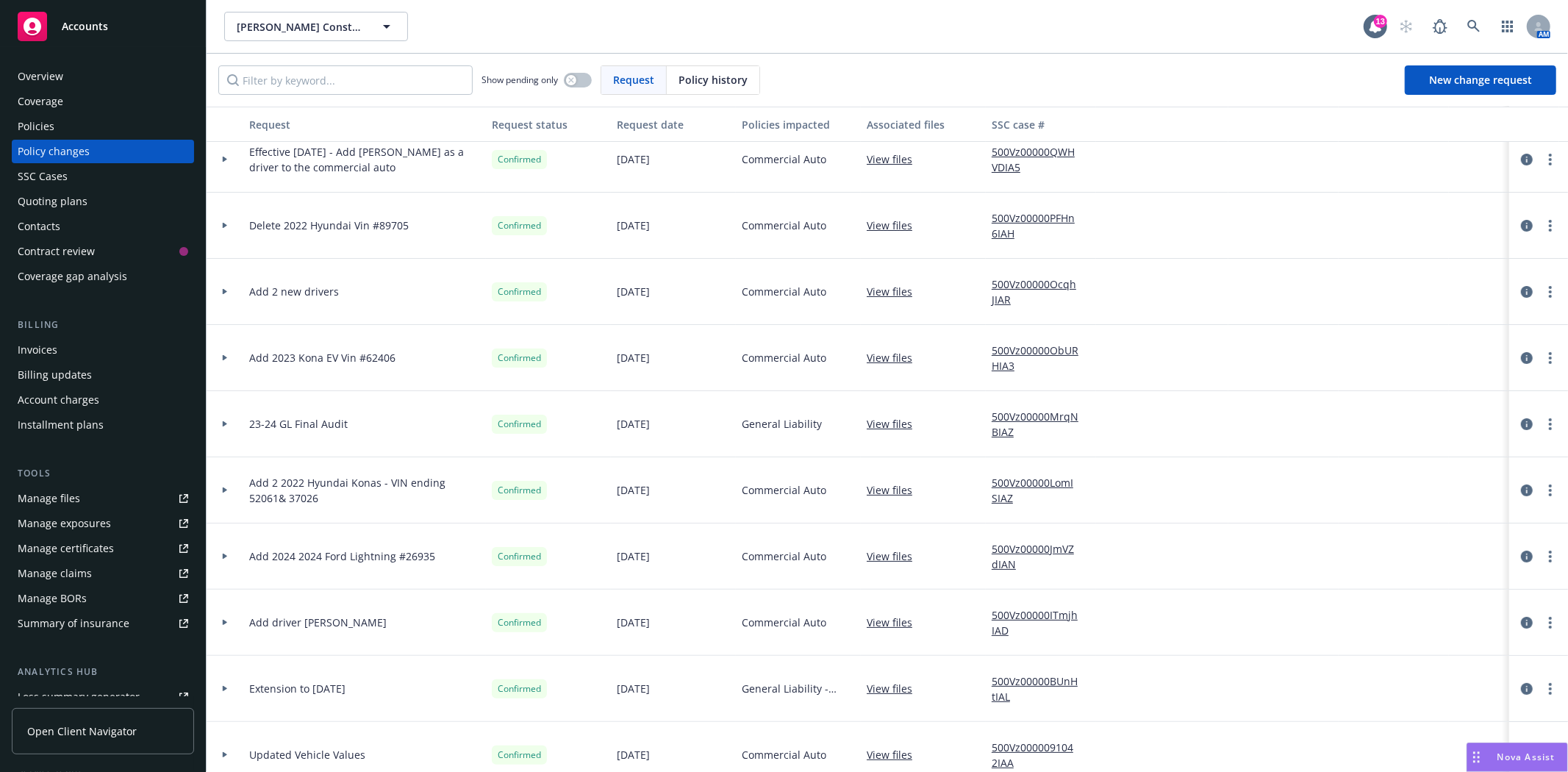
click at [222, 556] on icon at bounding box center [225, 556] width 6 height 5
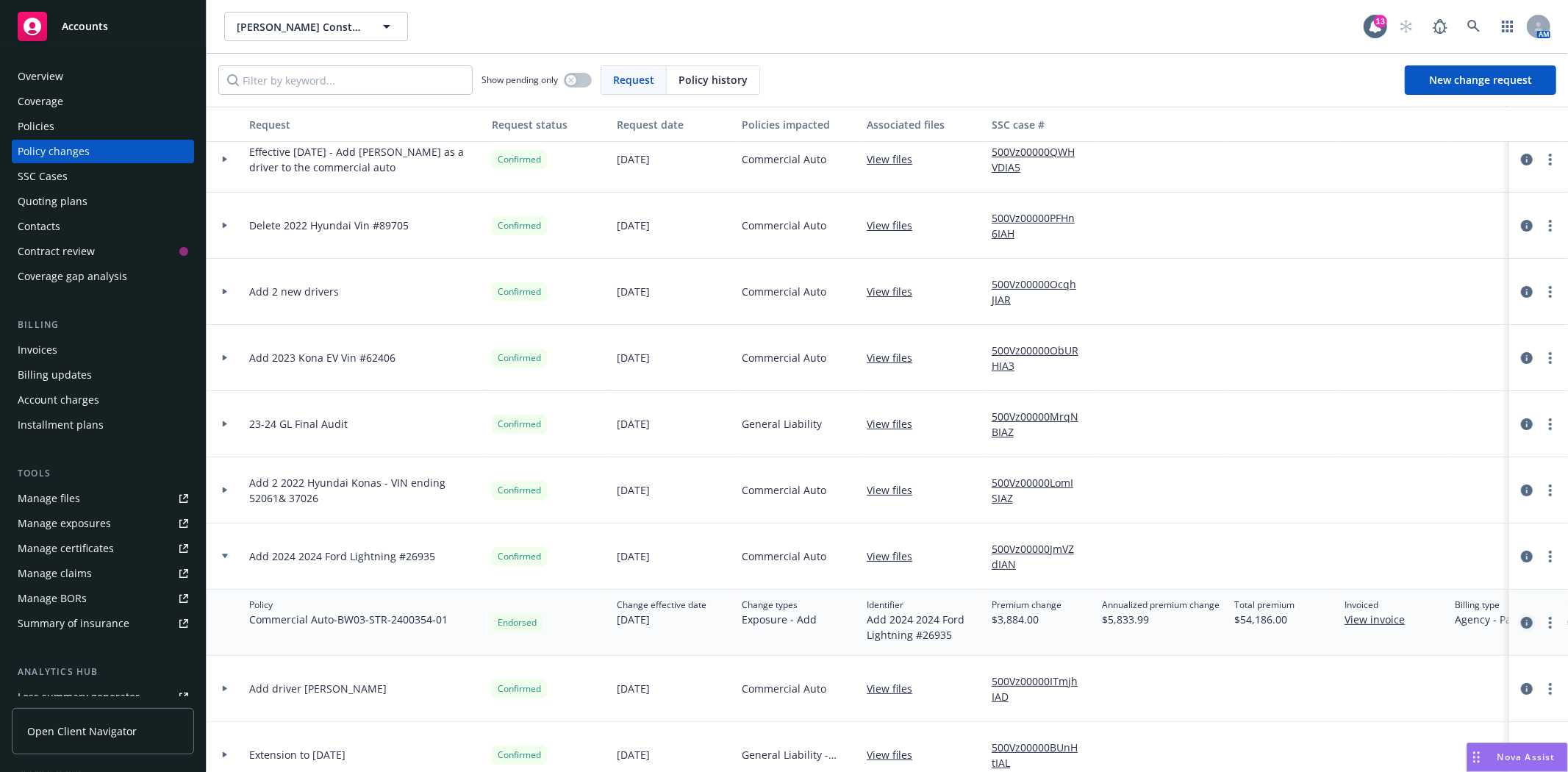
click at [1522, 622] on icon "circleInformation" at bounding box center [1528, 622] width 12 height 12
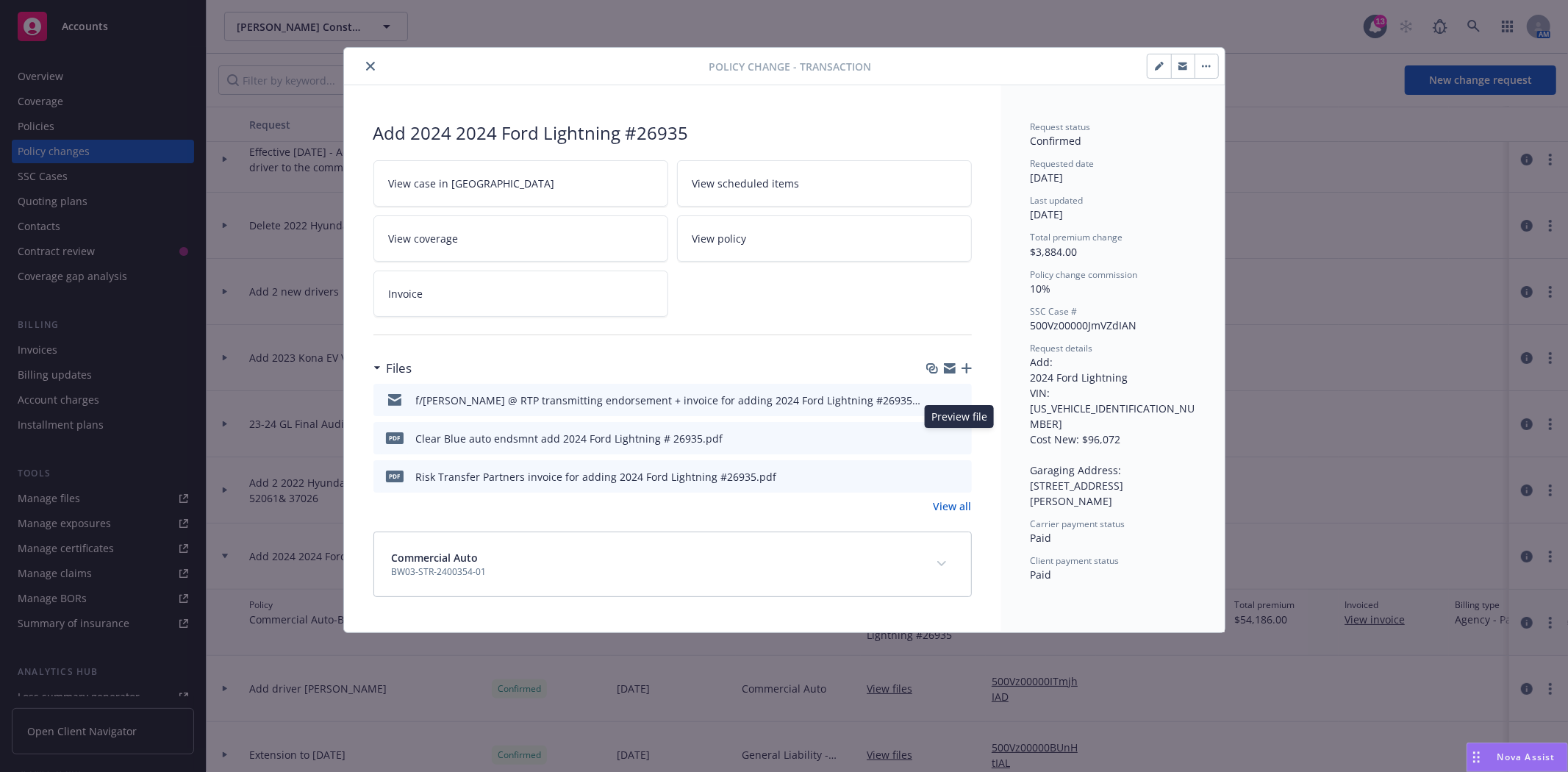
click at [958, 434] on icon "preview file" at bounding box center [958, 438] width 13 height 10
click at [960, 503] on link "View all" at bounding box center [953, 506] width 38 height 16
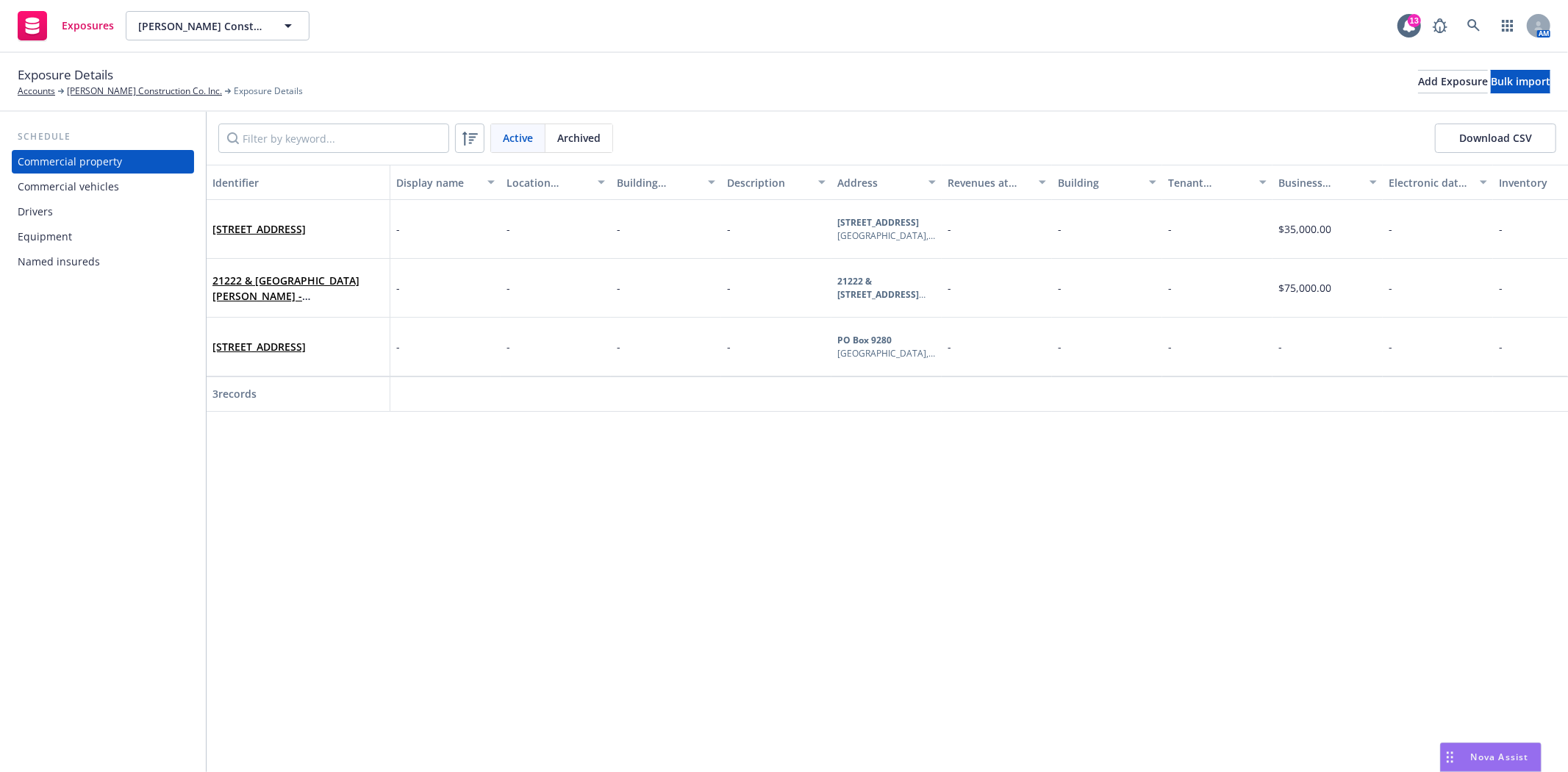
click at [37, 211] on div "Drivers" at bounding box center [35, 211] width 35 height 23
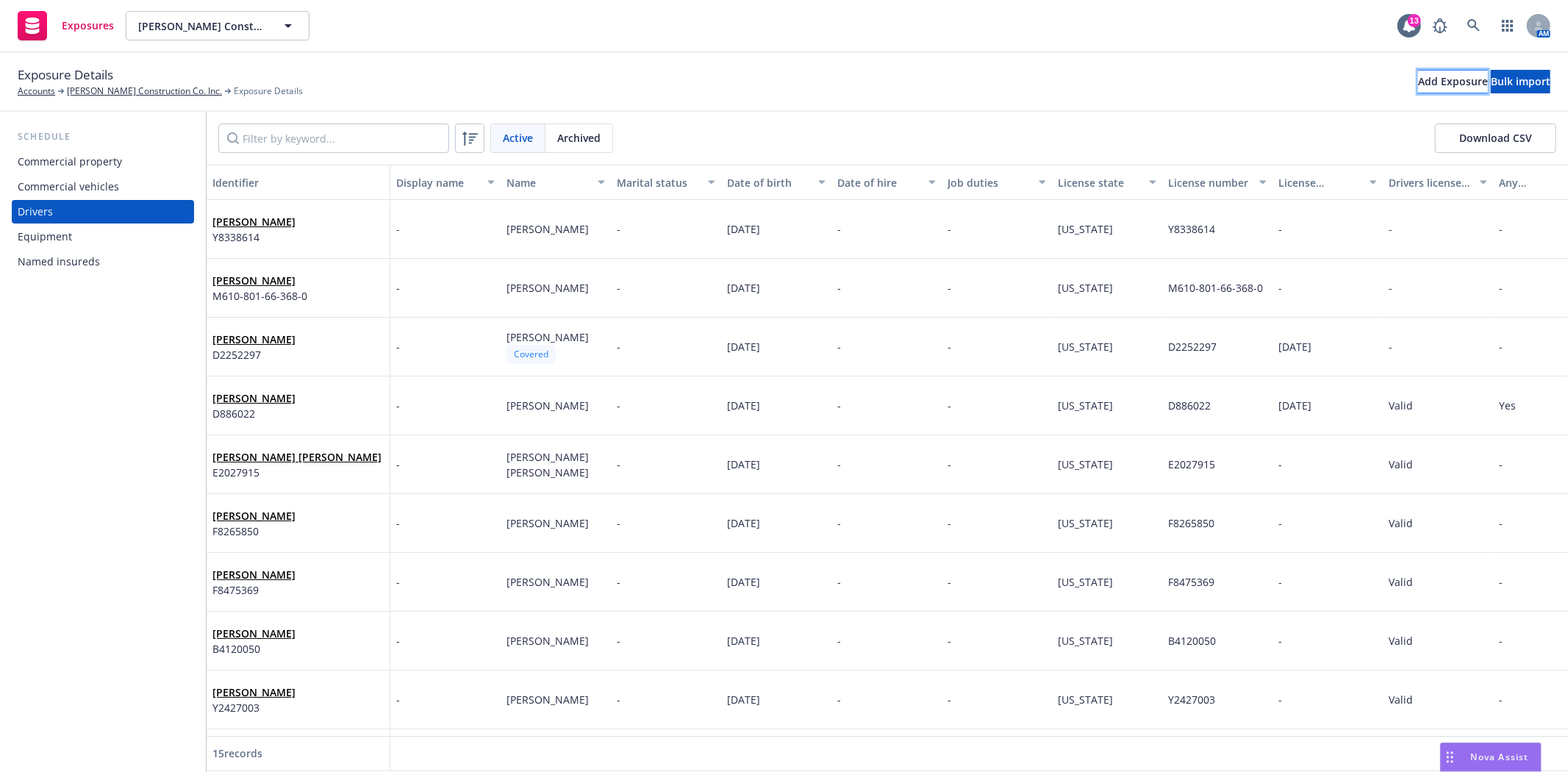
click at [1418, 91] on div "Add Exposure" at bounding box center [1453, 81] width 70 height 22
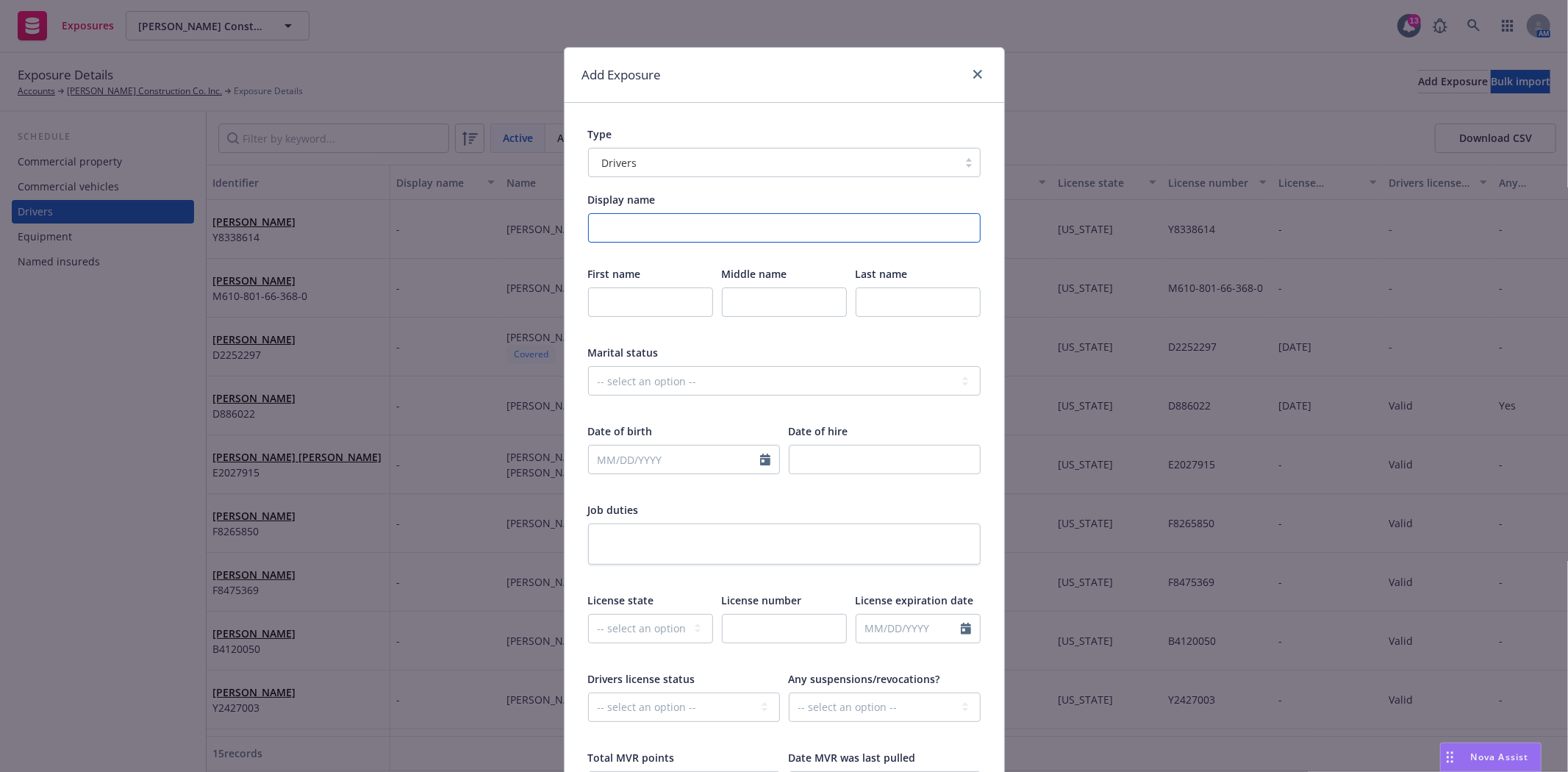
click at [607, 219] on input "Display name" at bounding box center [784, 227] width 393 height 29
type input "Juan Carlos"
type input "Sanchez-Gonzalez"
select select "8"
type input "01151977"
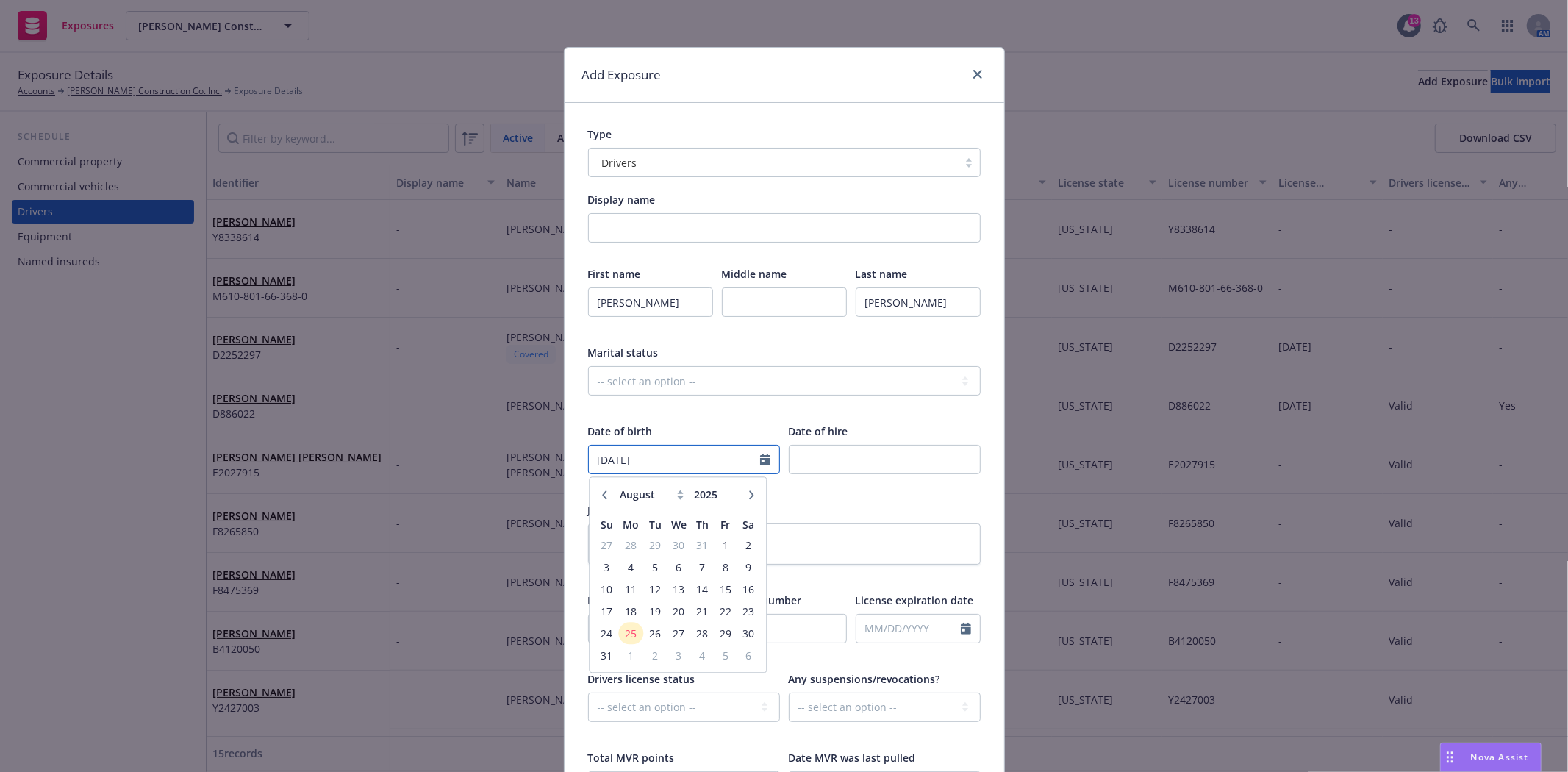
type input "01/15/1977"
click at [800, 454] on input "number" at bounding box center [885, 459] width 192 height 29
click at [677, 548] on textarea at bounding box center [784, 543] width 393 height 40
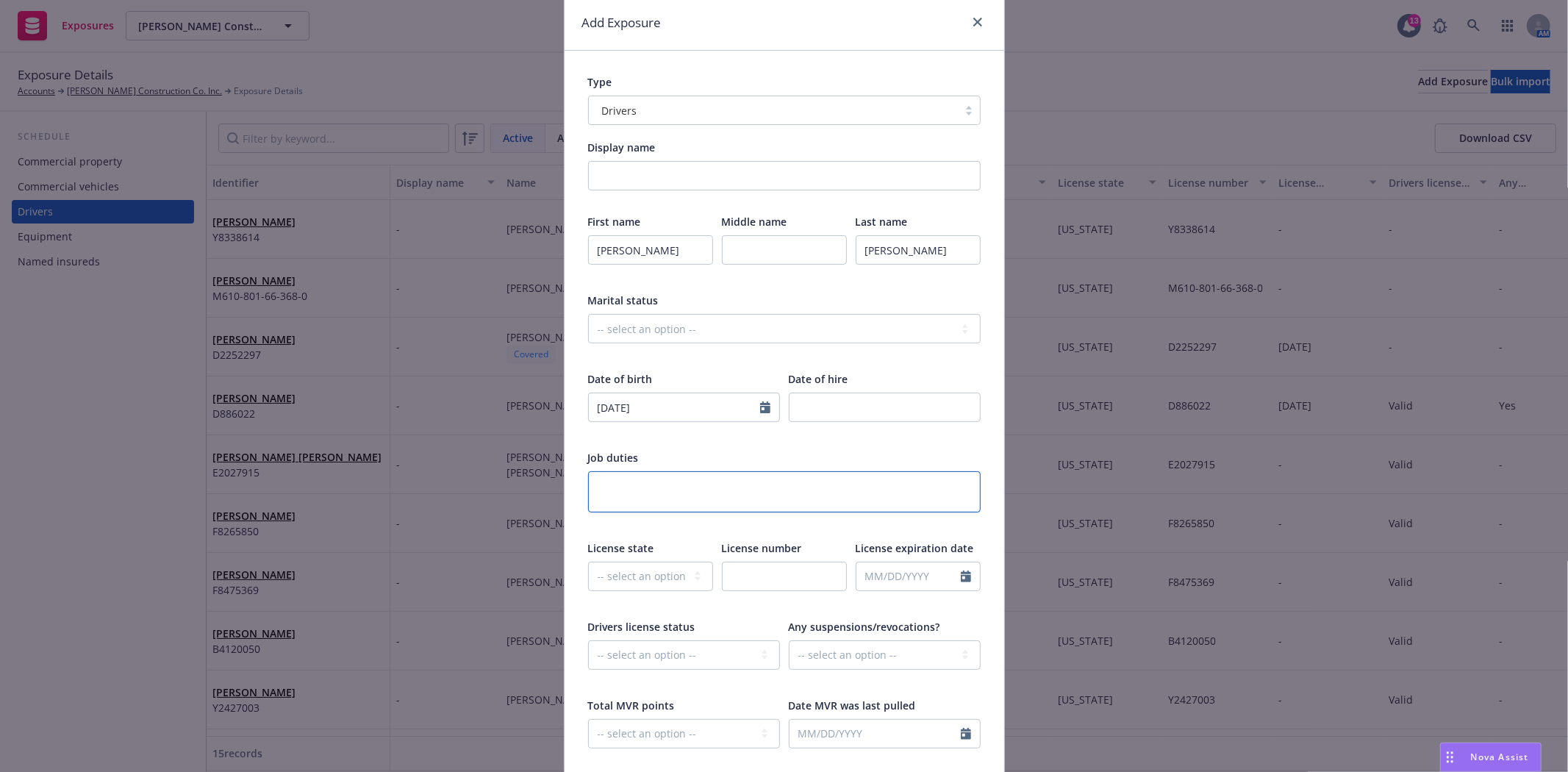
scroll to position [82, 0]
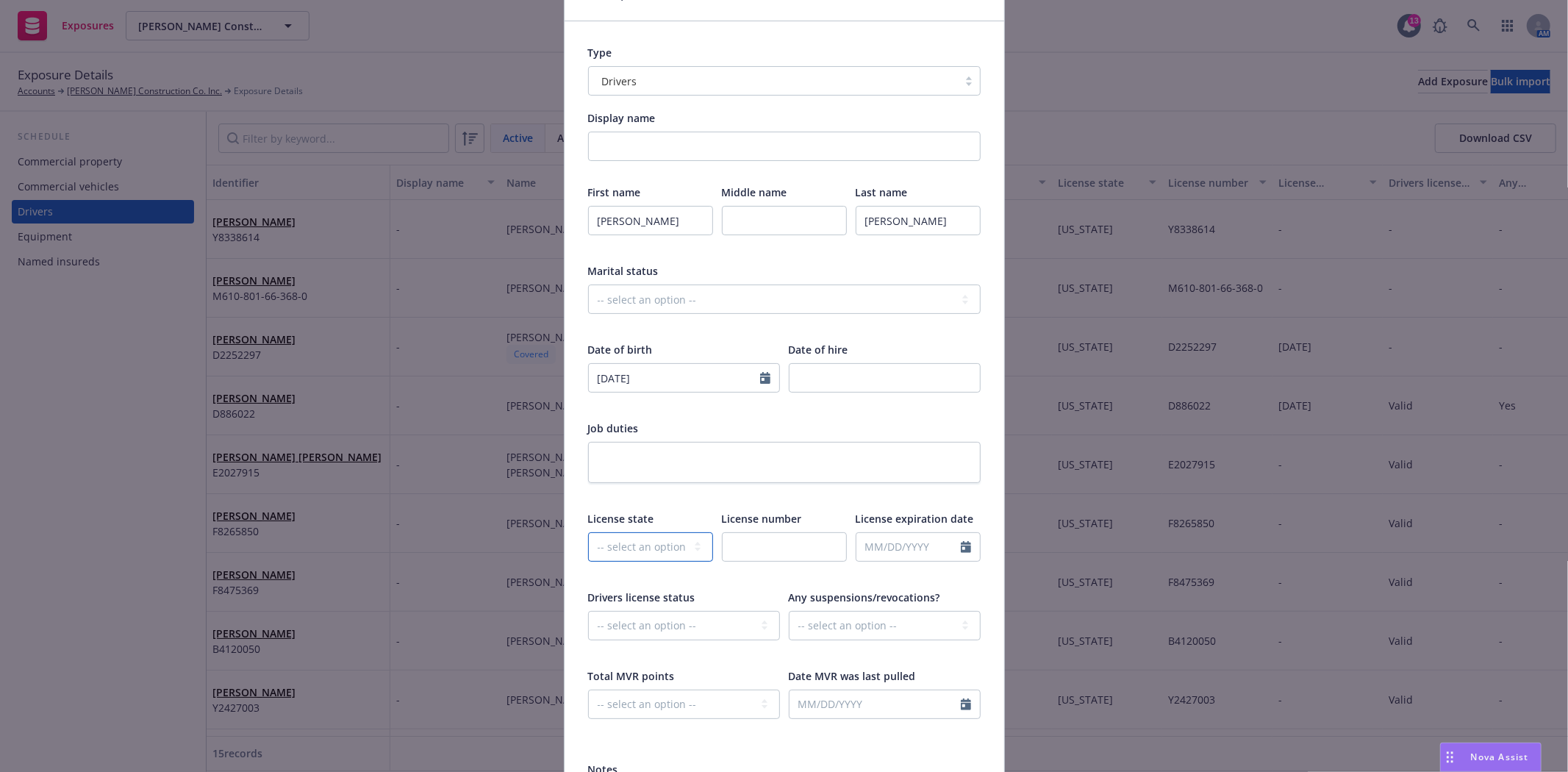
click at [677, 548] on select "-- select an option -- Alaska Alabama Arkansas American Samoa Arizona Californi…" at bounding box center [650, 546] width 125 height 29
select select "CA"
click at [588, 532] on select "-- select an option -- Alaska Alabama Arkansas American Samoa Arizona Californi…" at bounding box center [650, 546] width 125 height 29
click at [739, 544] on input "text" at bounding box center [784, 546] width 125 height 29
type input "Y2523296"
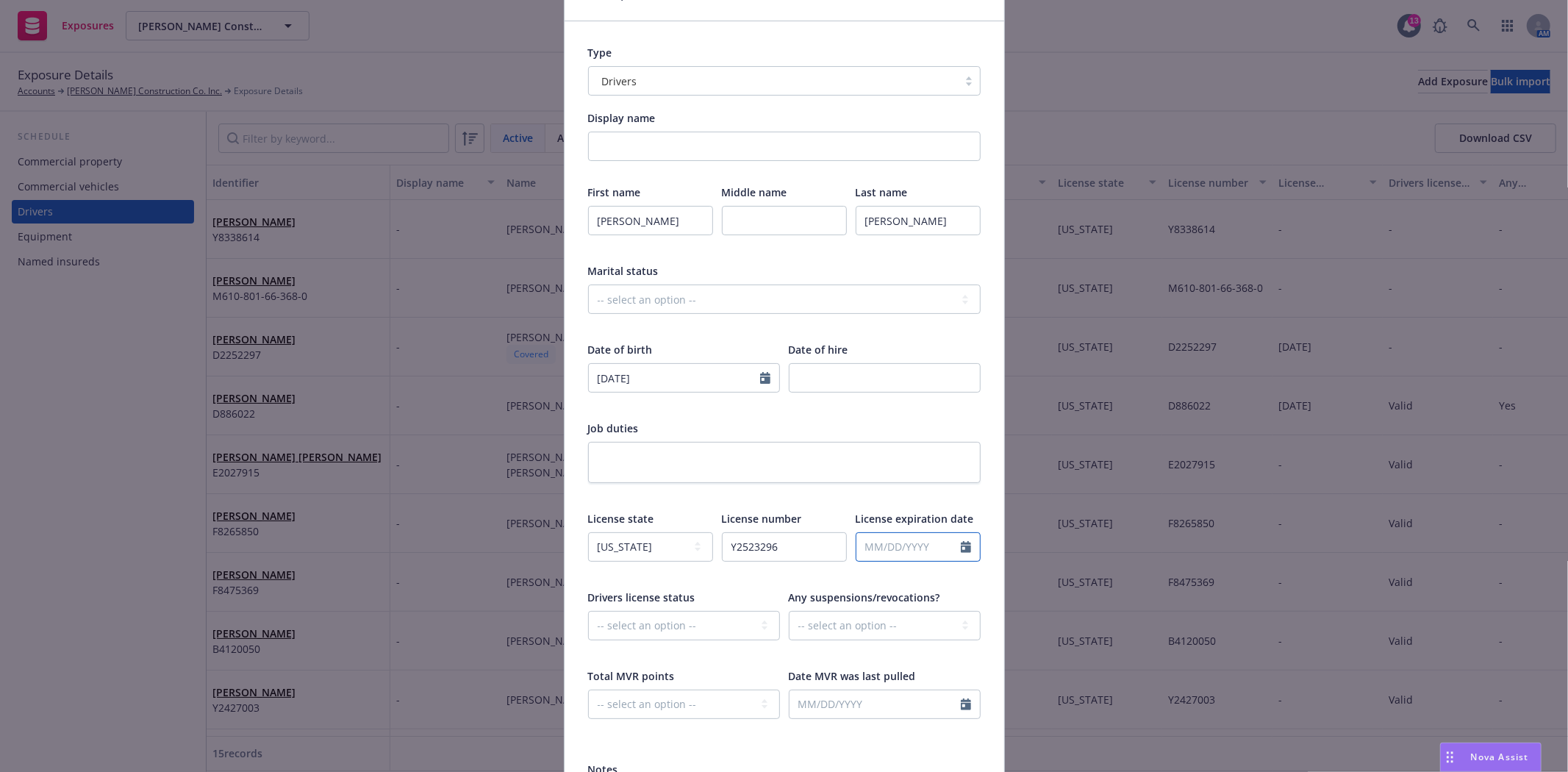
select select "8"
click at [681, 634] on select "-- select an option -- Cancelled Denied Disqualified Expired Invalid Limited No…" at bounding box center [684, 625] width 192 height 29
select select "VALID"
click at [588, 610] on select "-- select an option -- Cancelled Denied Disqualified Expired Invalid Limited No…" at bounding box center [684, 625] width 192 height 29
click at [909, 623] on select "-- select an option -- Unknown Yes No" at bounding box center [885, 625] width 192 height 29
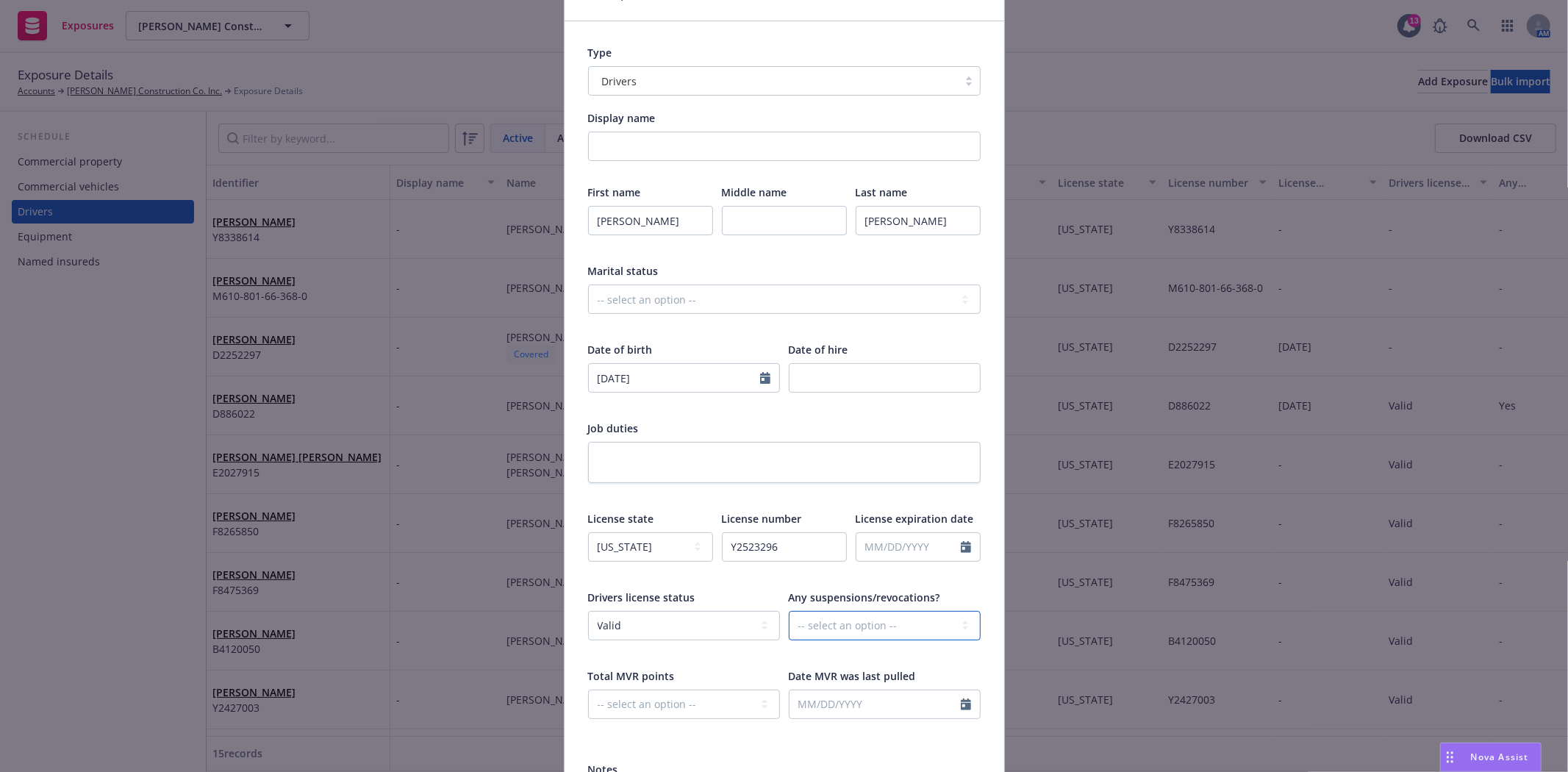
select select "NO"
click at [789, 610] on select "-- select an option -- Unknown Yes No" at bounding box center [885, 625] width 192 height 29
click at [746, 715] on select "-- select an option -- 0 1 2 3 4 5+ N/A" at bounding box center [684, 703] width 192 height 29
select select "ZERO"
click at [588, 689] on select "-- select an option -- 0 1 2 3 4 5+ N/A" at bounding box center [684, 703] width 192 height 29
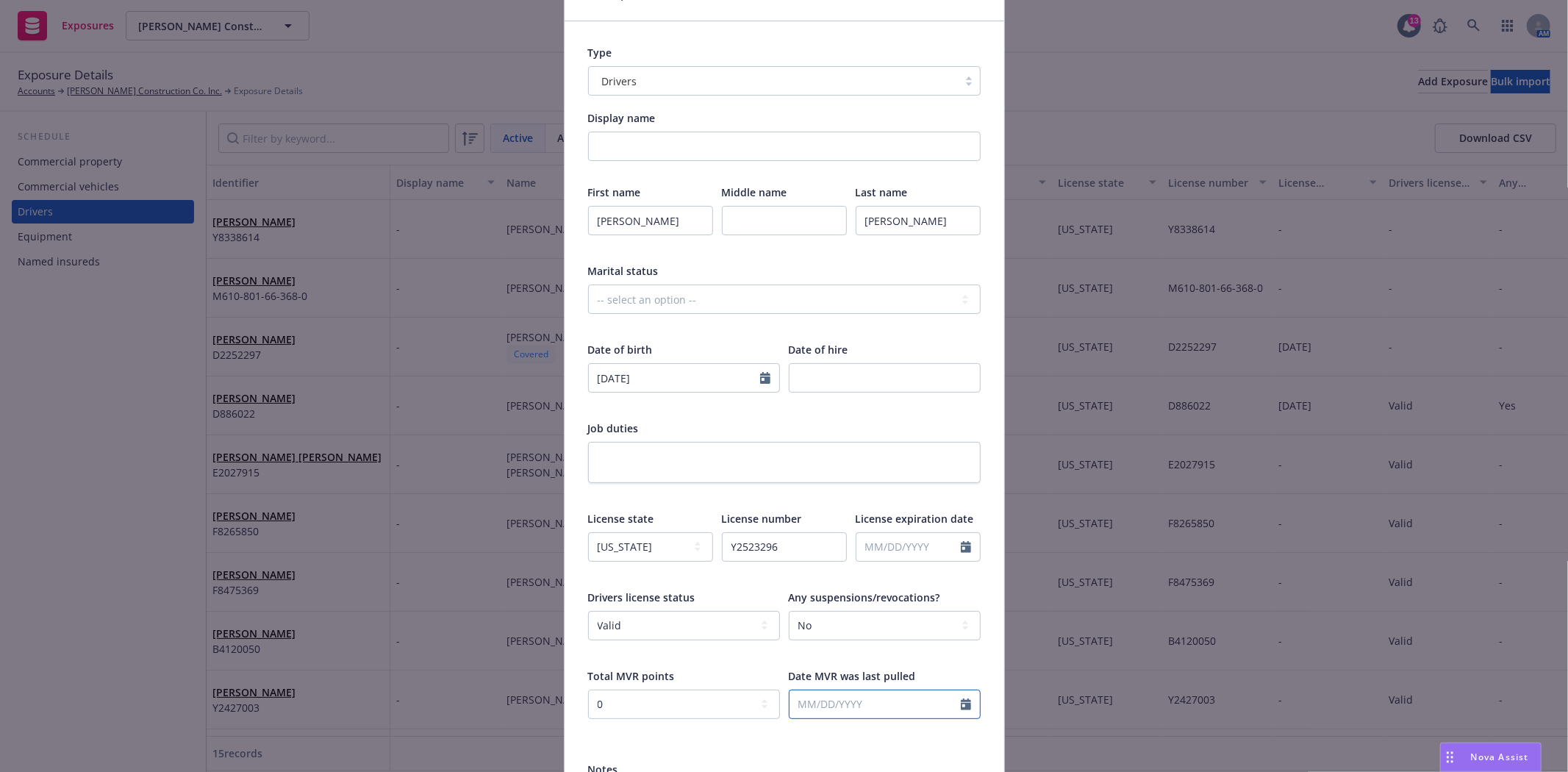
click at [866, 700] on input "text" at bounding box center [875, 703] width 171 height 28
select select "8"
click at [826, 652] on span "25" at bounding box center [830, 647] width 22 height 19
type input "[DATE]"
click at [831, 735] on div at bounding box center [885, 732] width 192 height 13
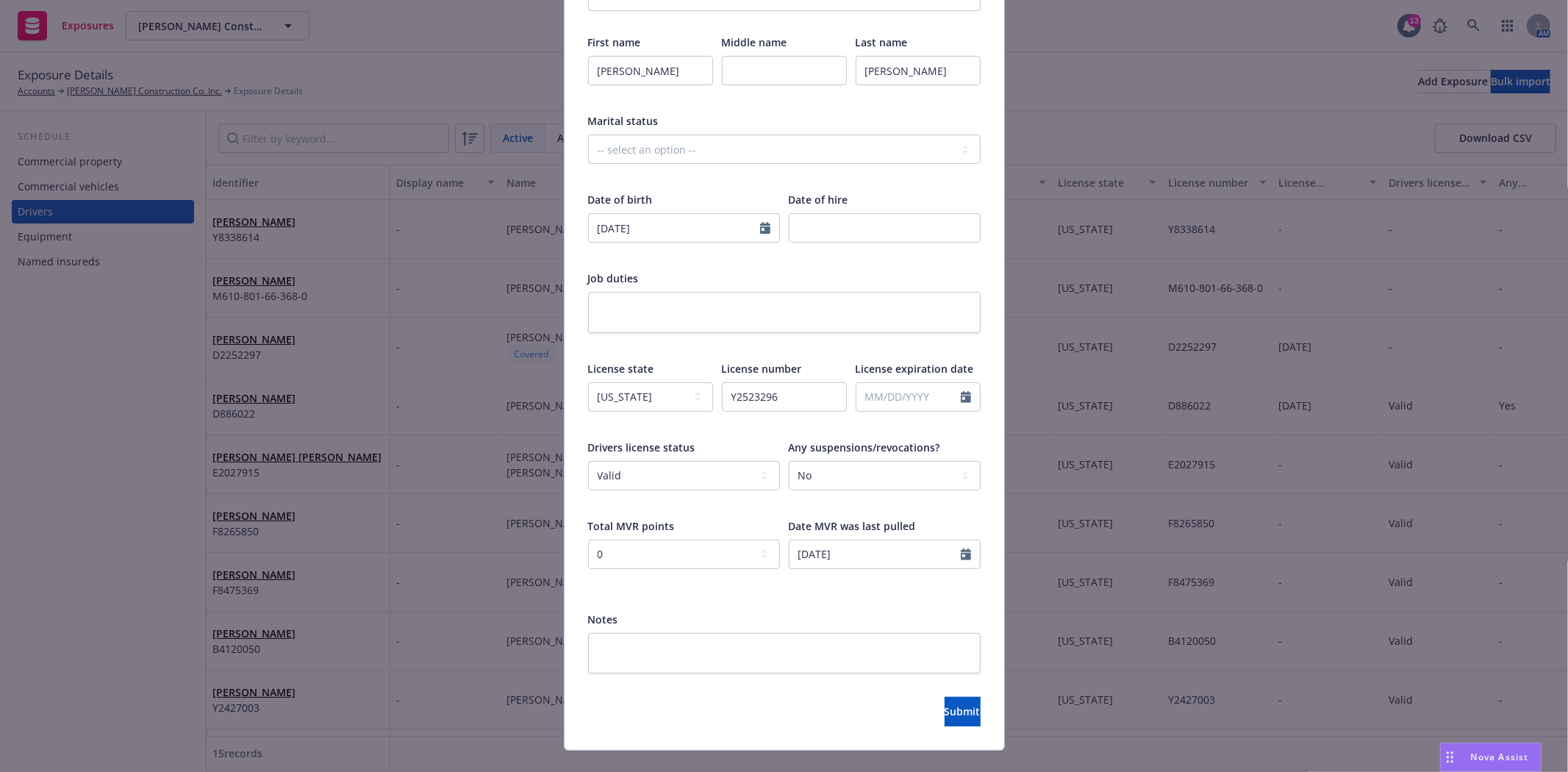
scroll to position [257, 0]
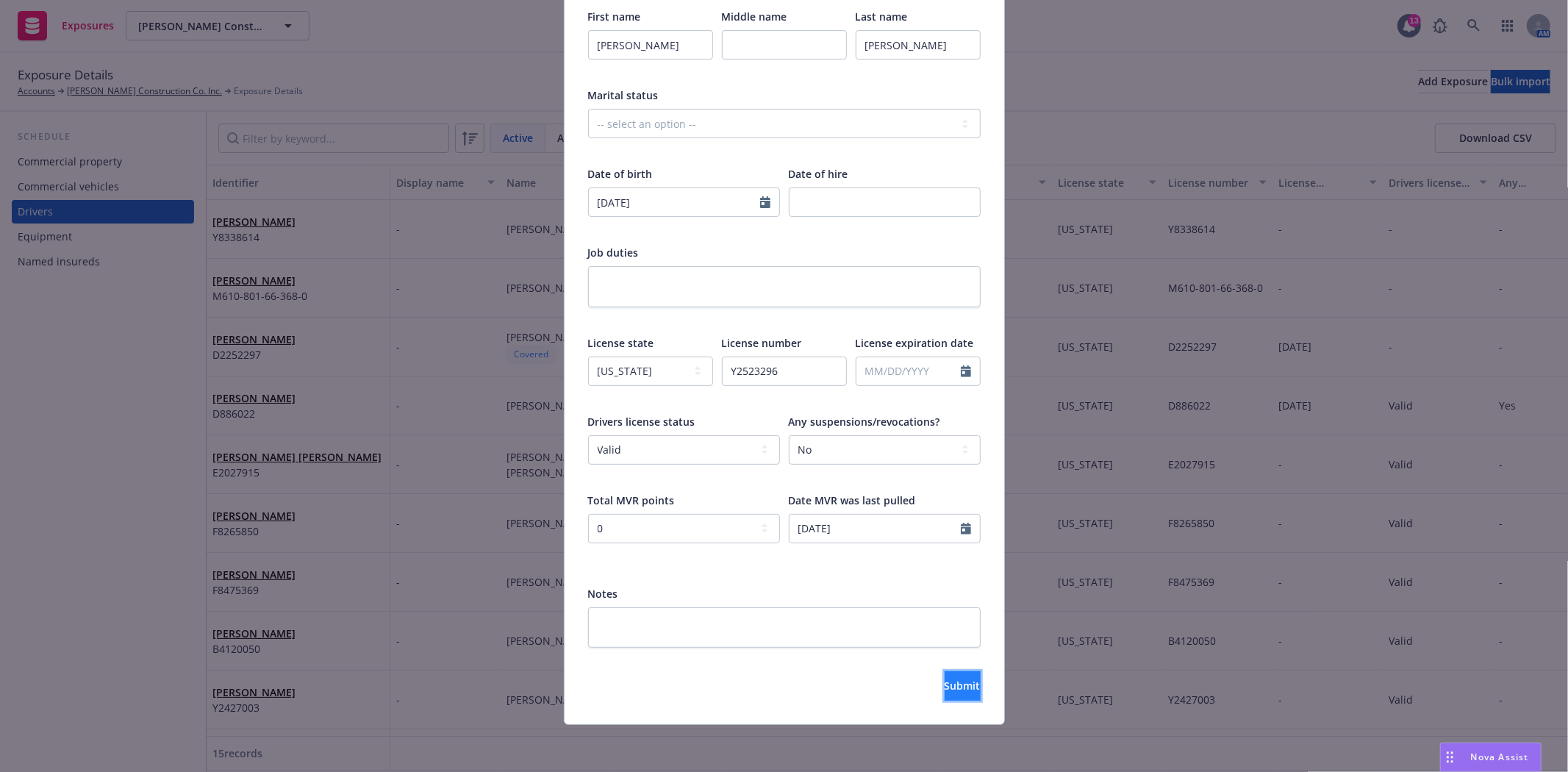
click at [945, 698] on button "Submit" at bounding box center [963, 685] width 36 height 29
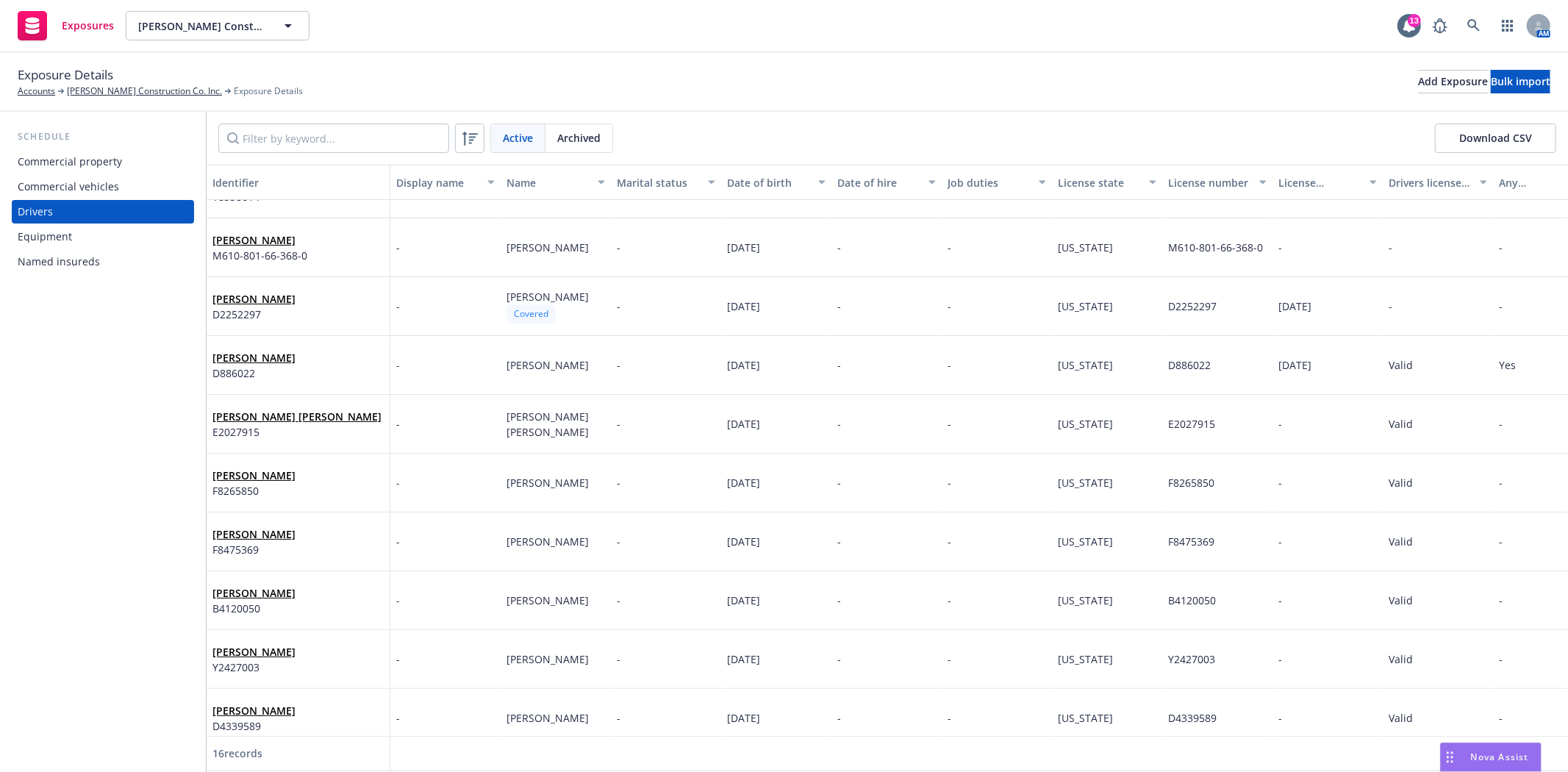
scroll to position [417, 0]
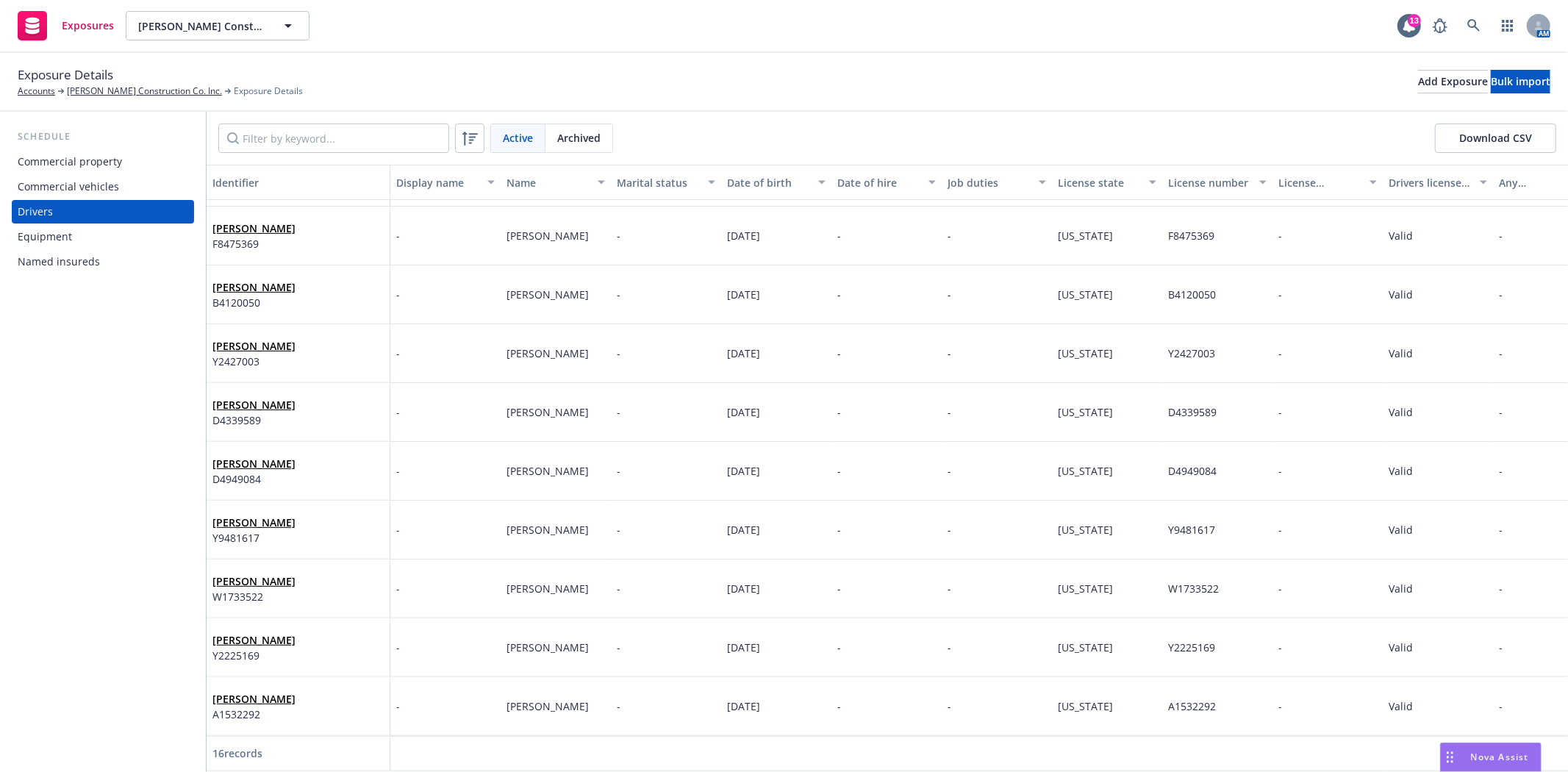
click at [64, 186] on div "Commercial vehicles" at bounding box center [69, 186] width 102 height 23
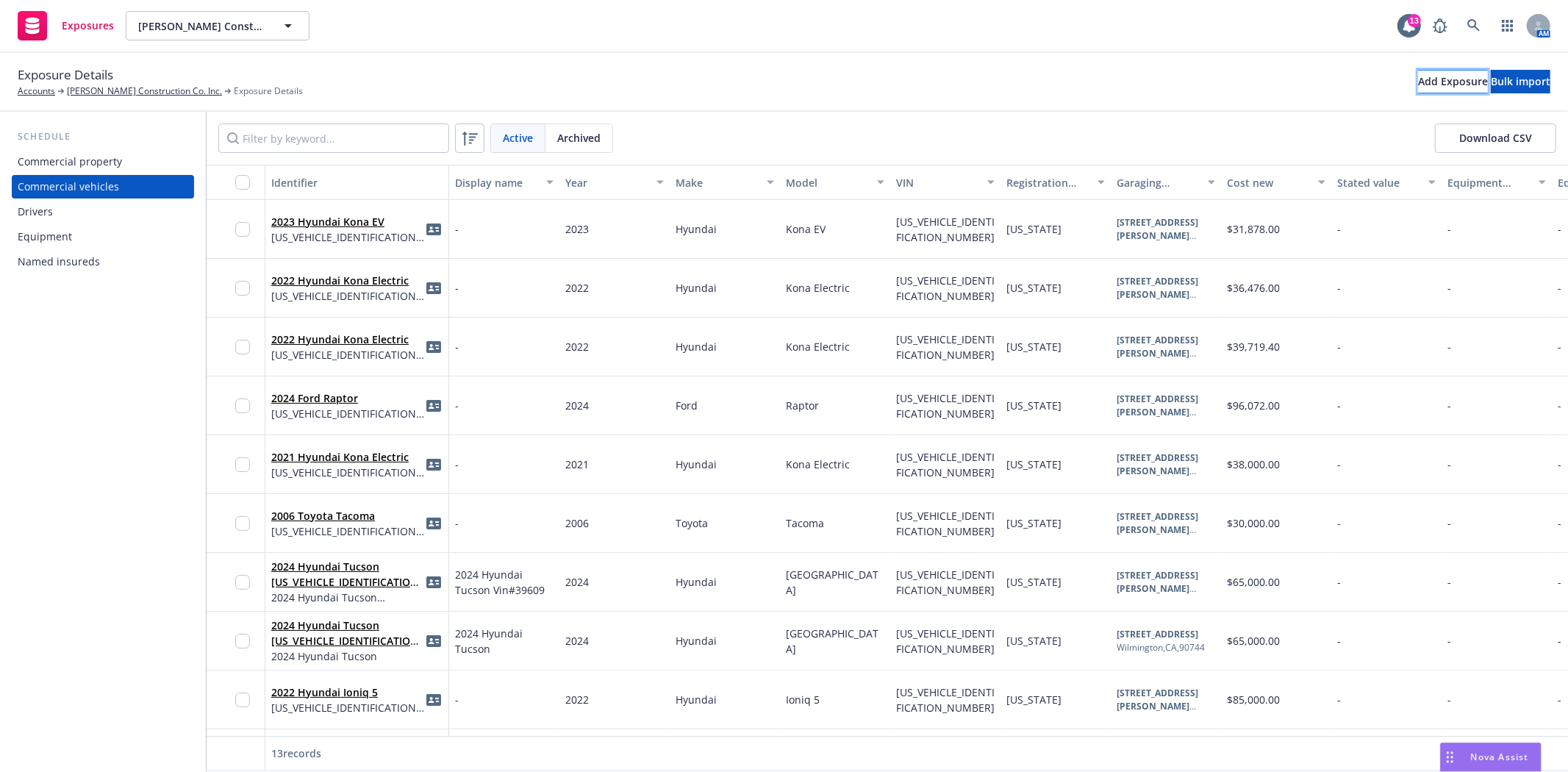
click at [1418, 88] on div "Add Exposure" at bounding box center [1453, 81] width 70 height 22
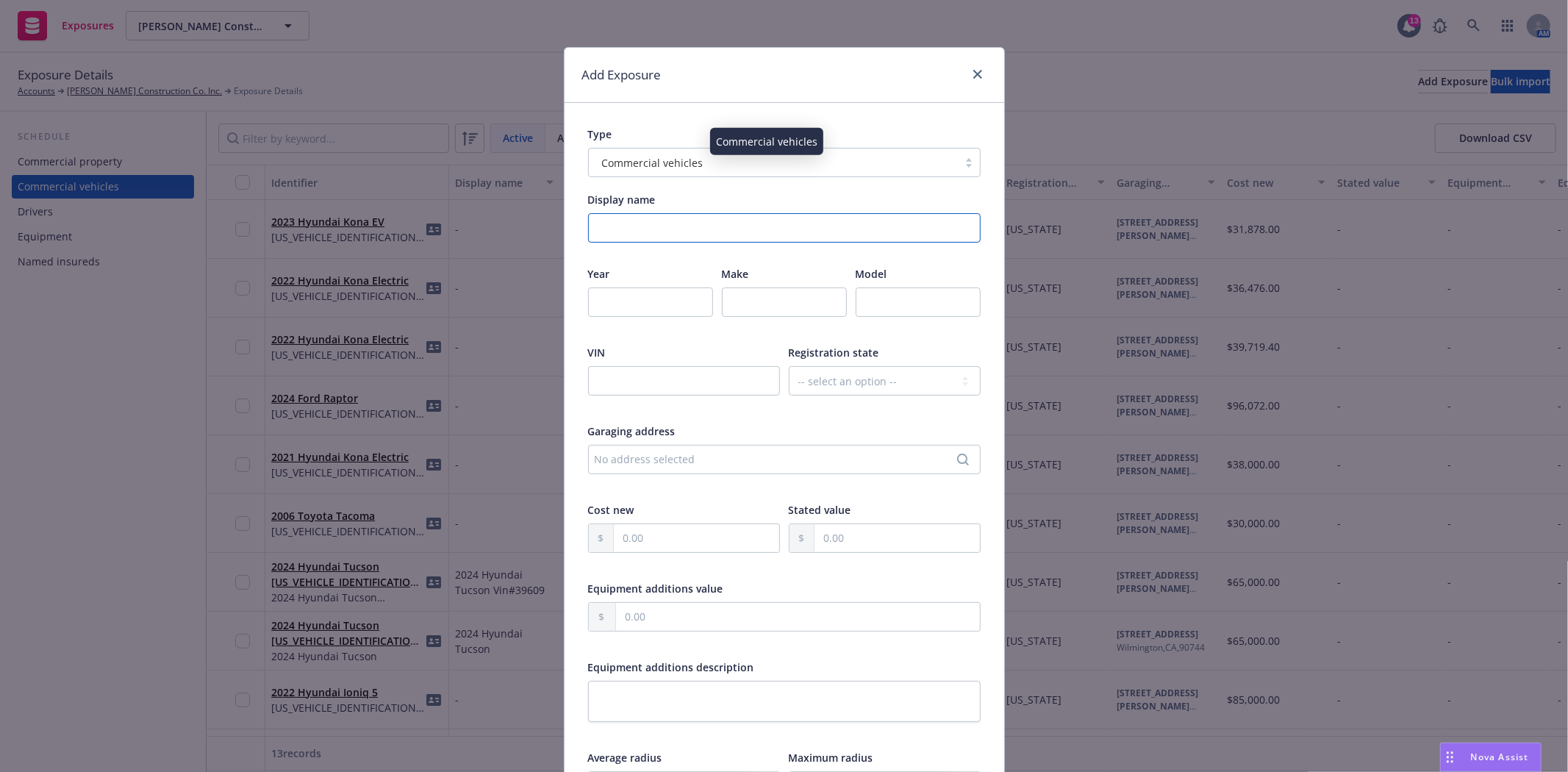
click at [607, 222] on input "Display name" at bounding box center [784, 227] width 393 height 29
click at [594, 297] on input "number" at bounding box center [650, 301] width 125 height 29
type input "2025"
type input "Ford"
type input "F150 Lightning"
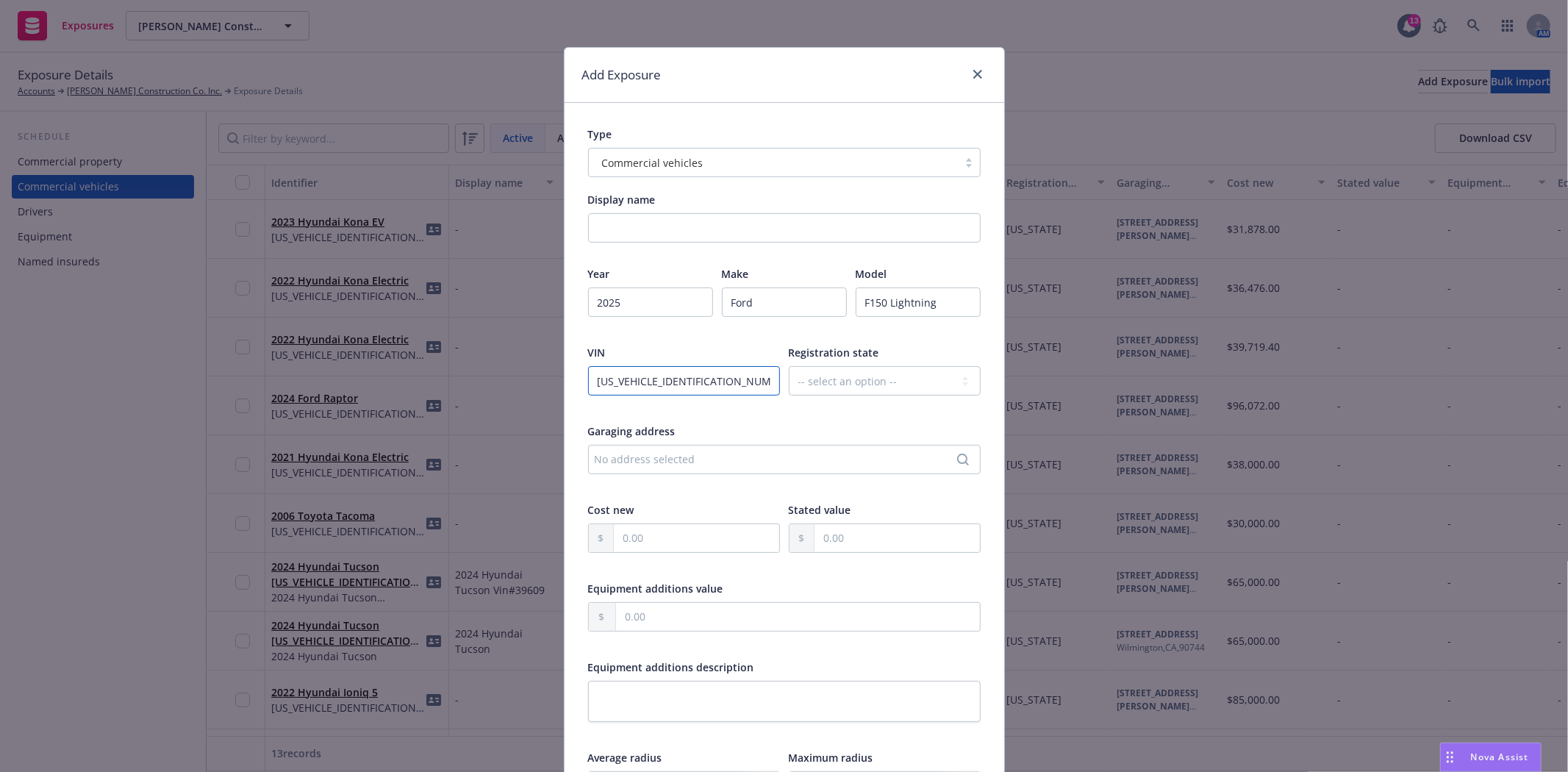
type input "1FT6W3LU8SWG21284"
select select "CA"
click at [814, 457] on div "No address selected" at bounding box center [777, 459] width 364 height 16
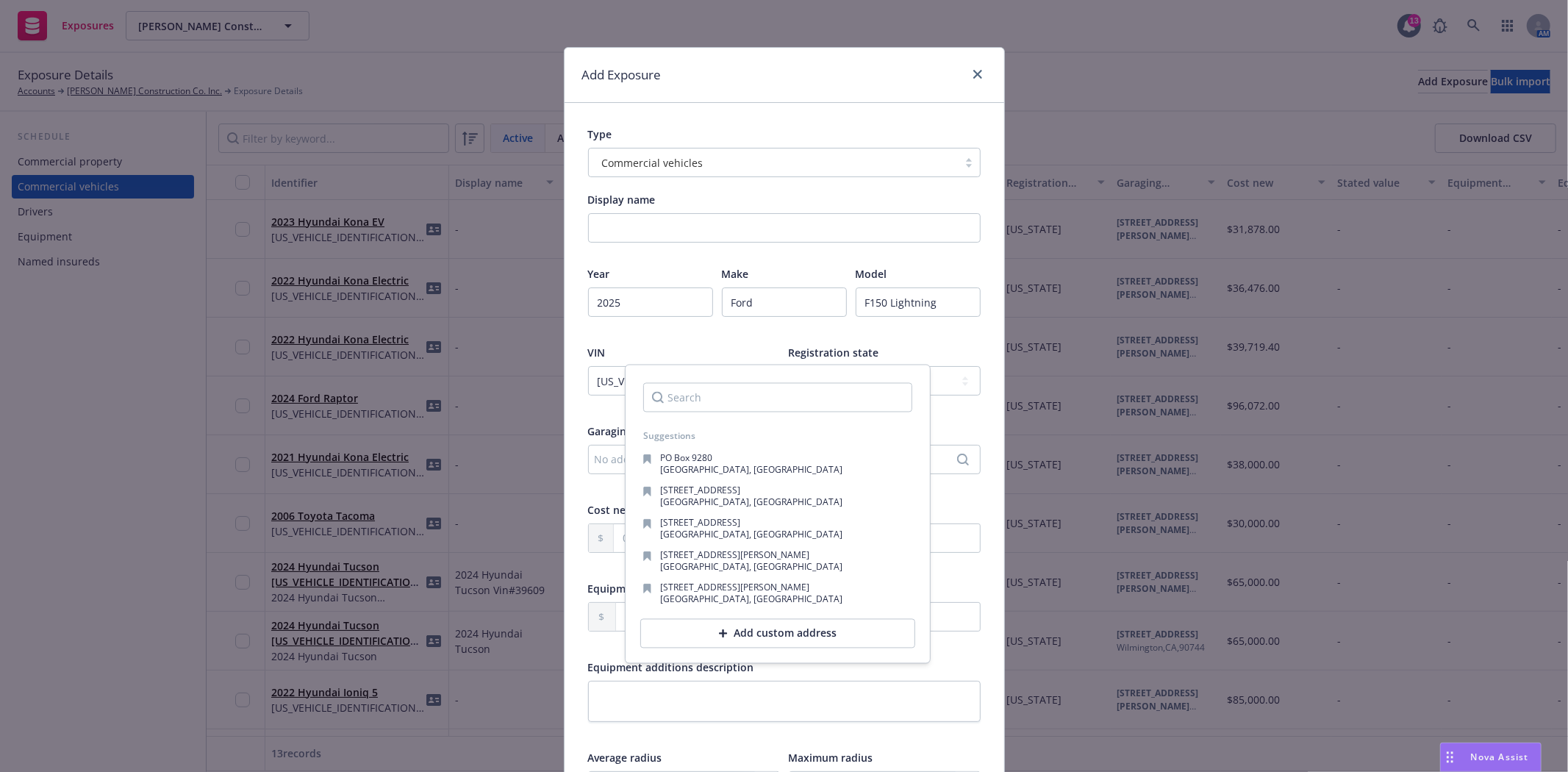
click at [945, 339] on div "Year 2025 Make Ford Model F150 Lightning VIN 1FT6W3LU8SWG21284 Registration sta…" at bounding box center [784, 582] width 393 height 631
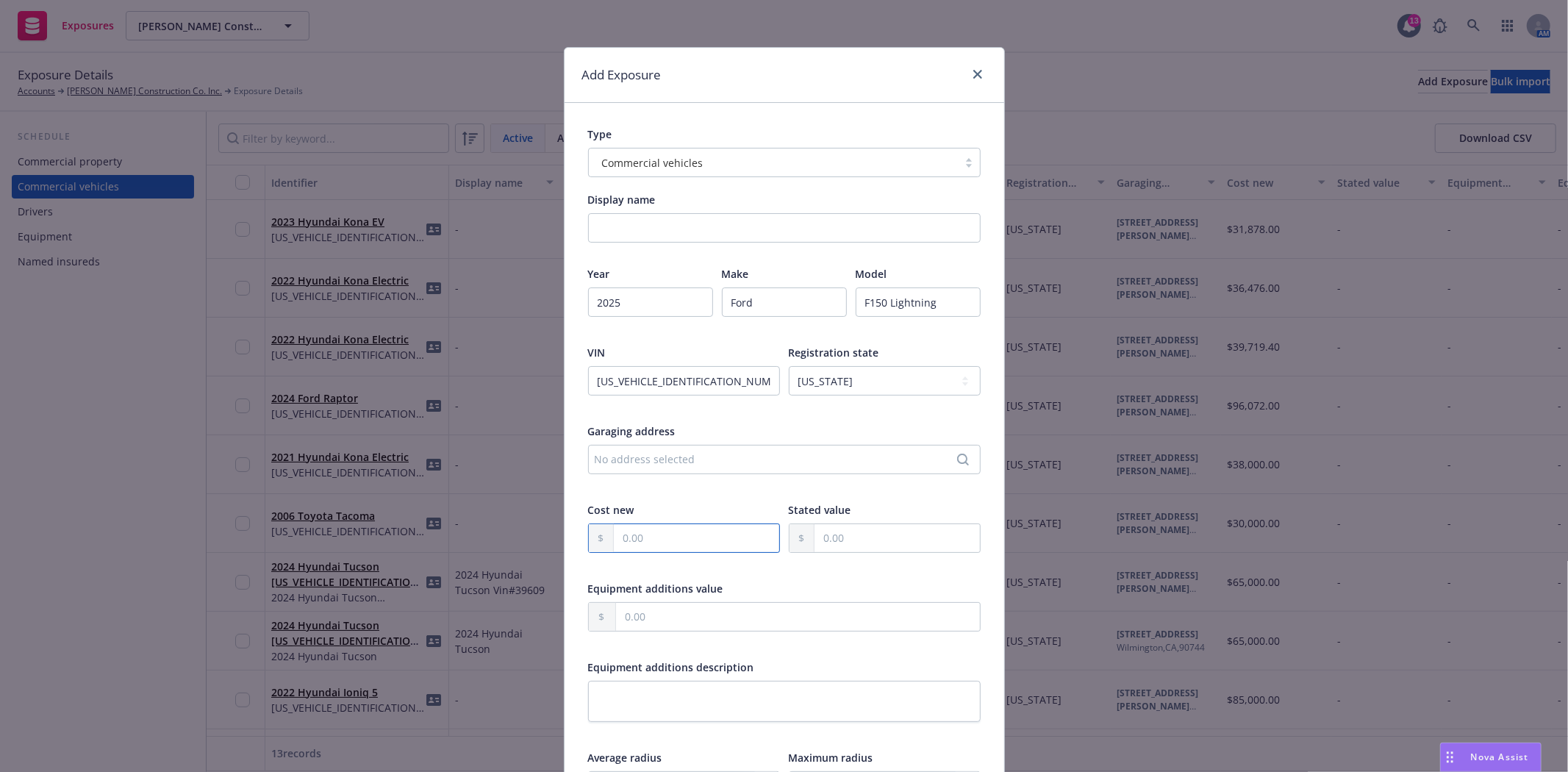
click at [654, 537] on input "text" at bounding box center [696, 537] width 165 height 28
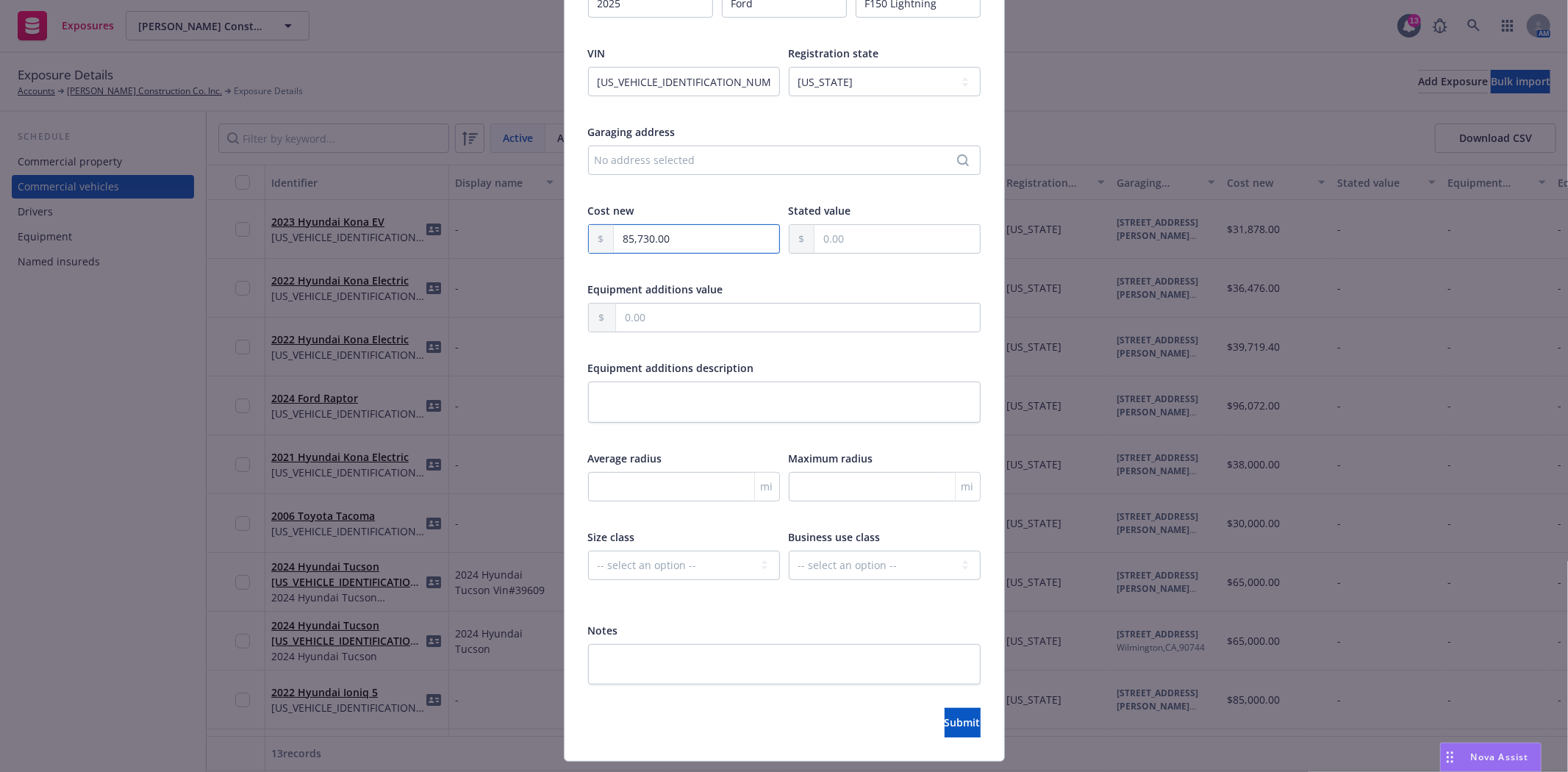
scroll to position [335, 0]
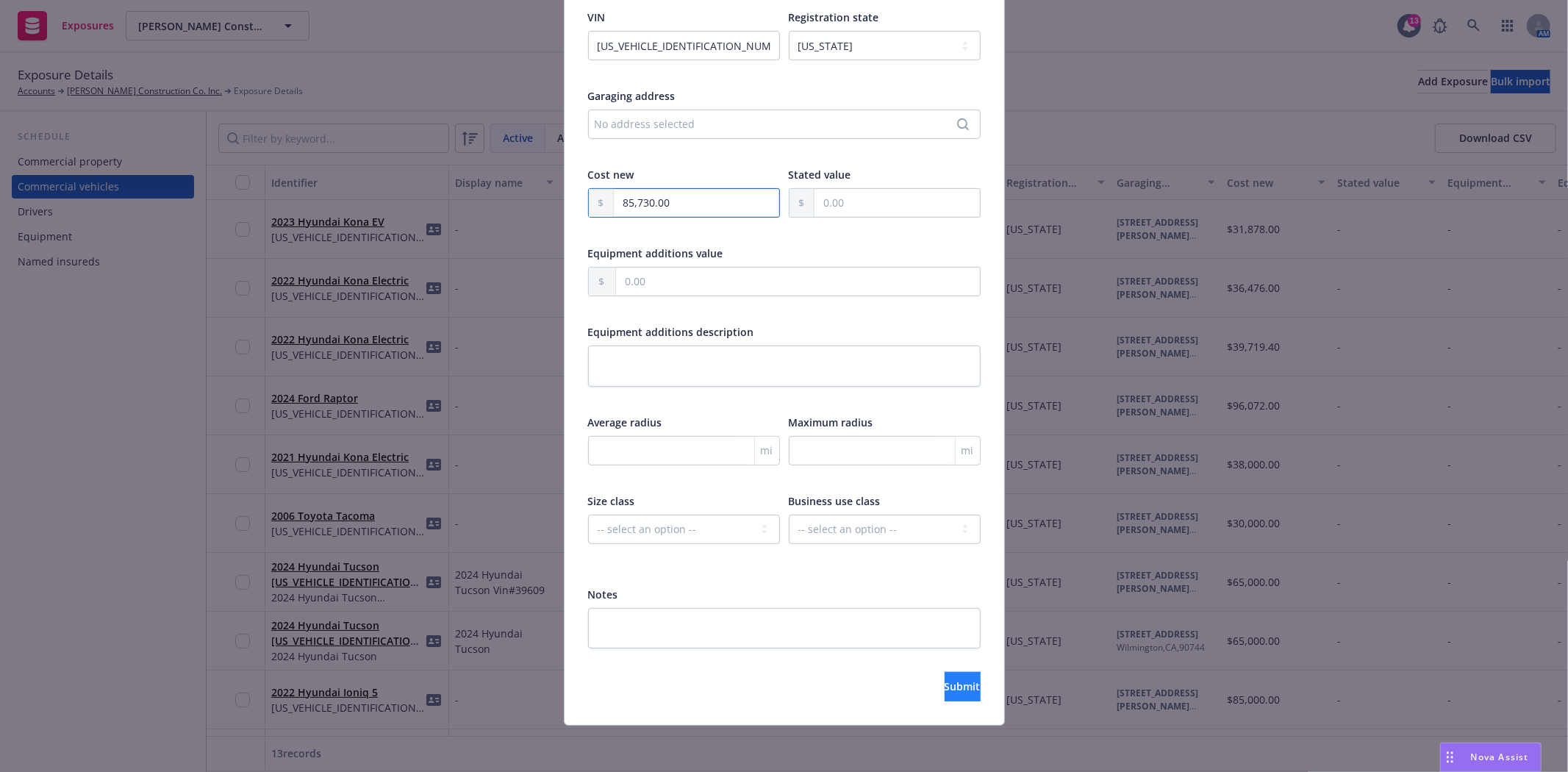
type input "85,730.00"
click at [945, 685] on span "Submit" at bounding box center [963, 686] width 36 height 14
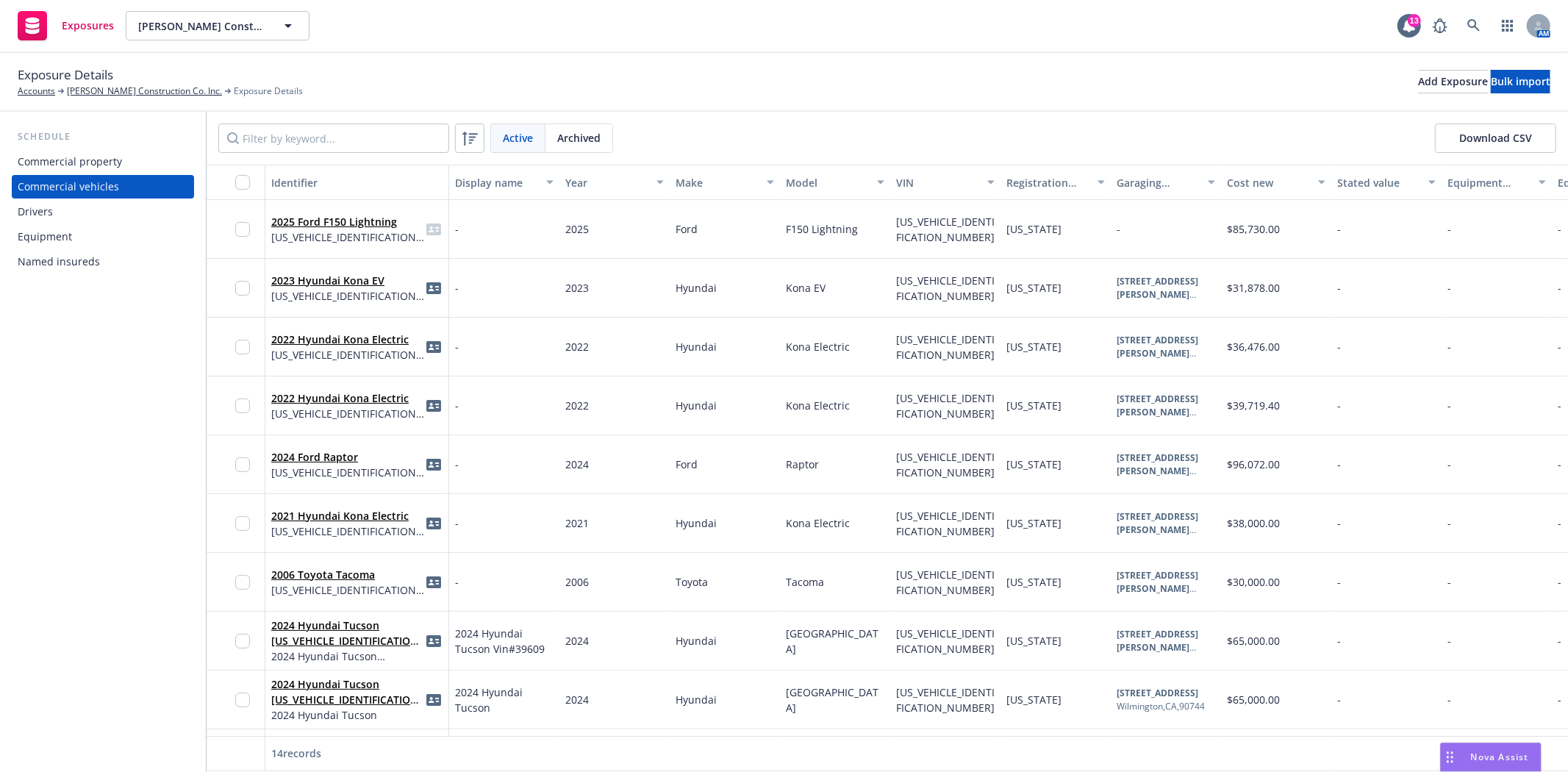
click at [49, 158] on div "Commercial property" at bounding box center [70, 161] width 104 height 23
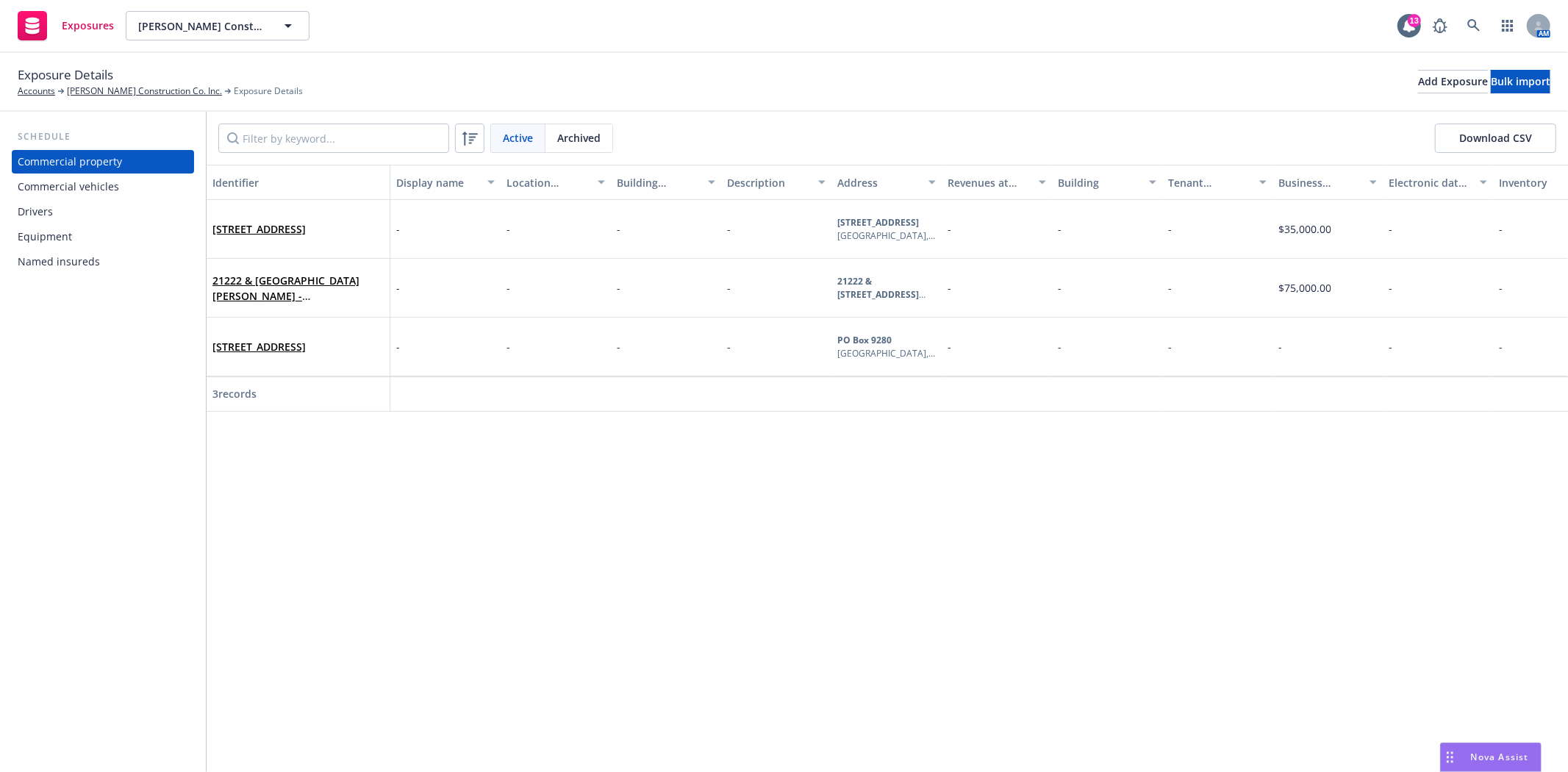
click at [85, 182] on div "Commercial vehicles" at bounding box center [69, 186] width 102 height 23
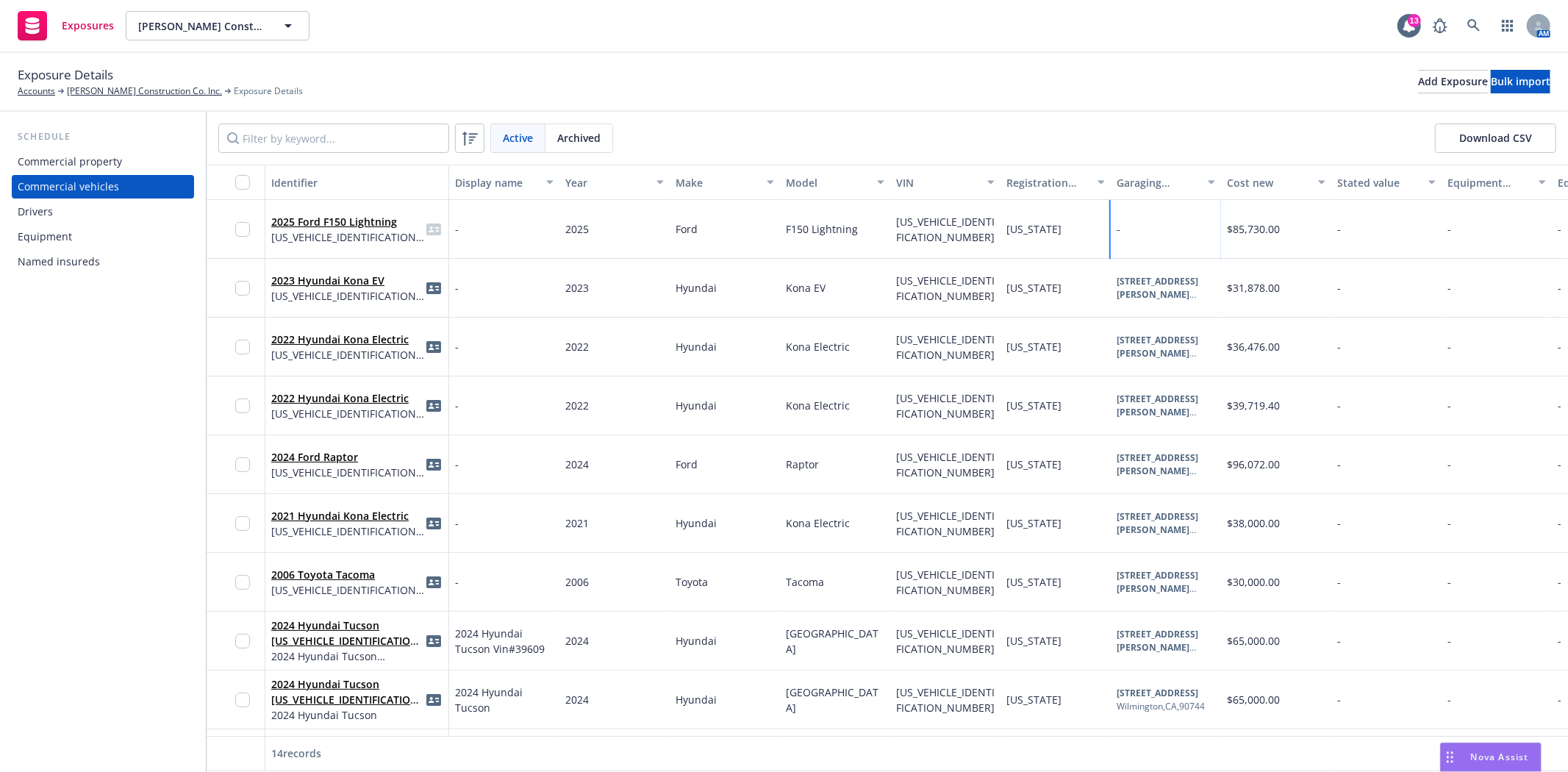
click at [1177, 239] on div "-" at bounding box center [1165, 229] width 110 height 59
click at [1126, 284] on b "21222 Bryant St" at bounding box center [1157, 287] width 82 height 25
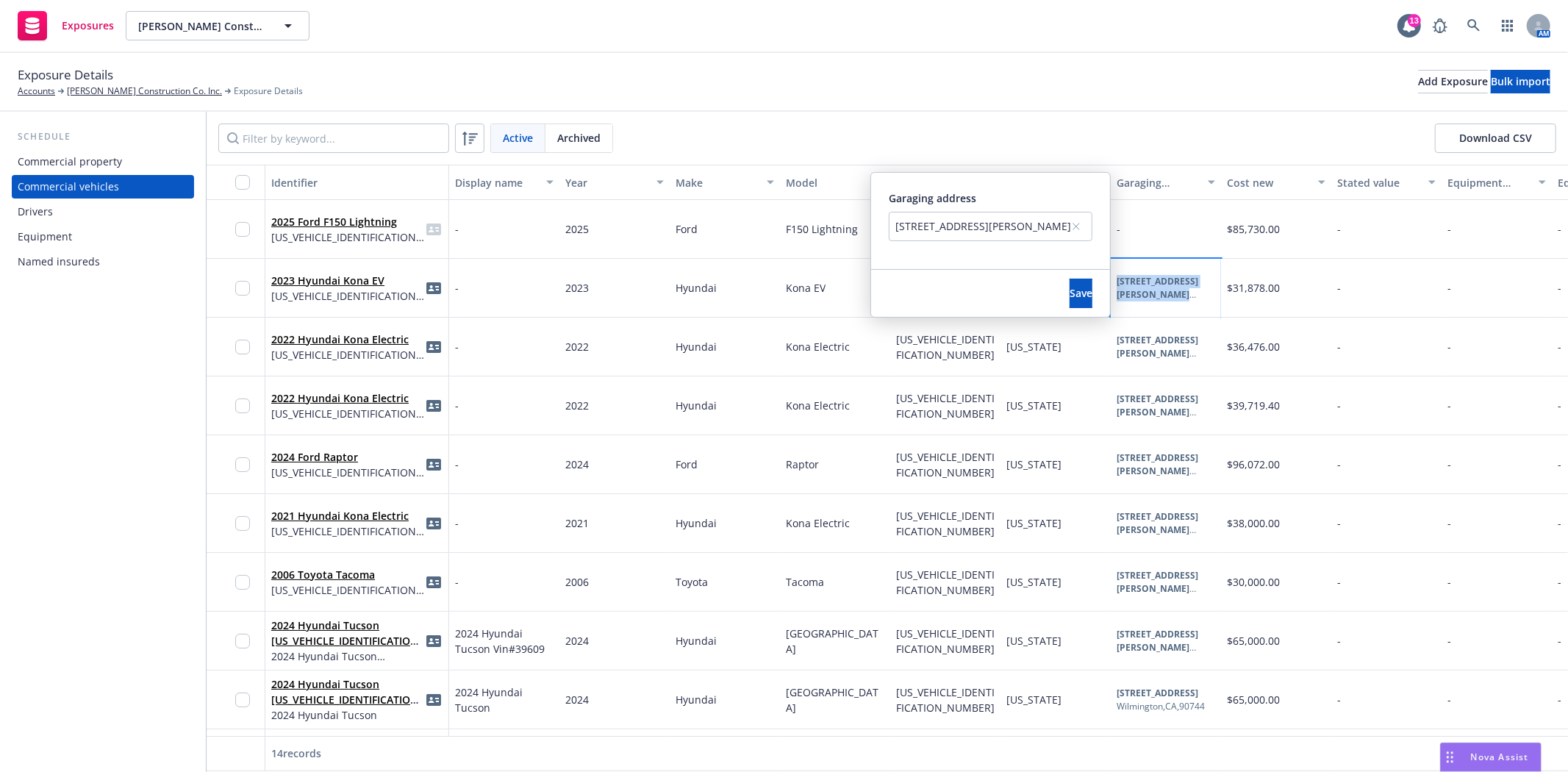
click at [1126, 284] on b "21222 Bryant St" at bounding box center [1157, 287] width 82 height 25
click at [978, 218] on div "21222 Bryant St, Canoga Park, CA, 91304, USA" at bounding box center [983, 226] width 176 height 16
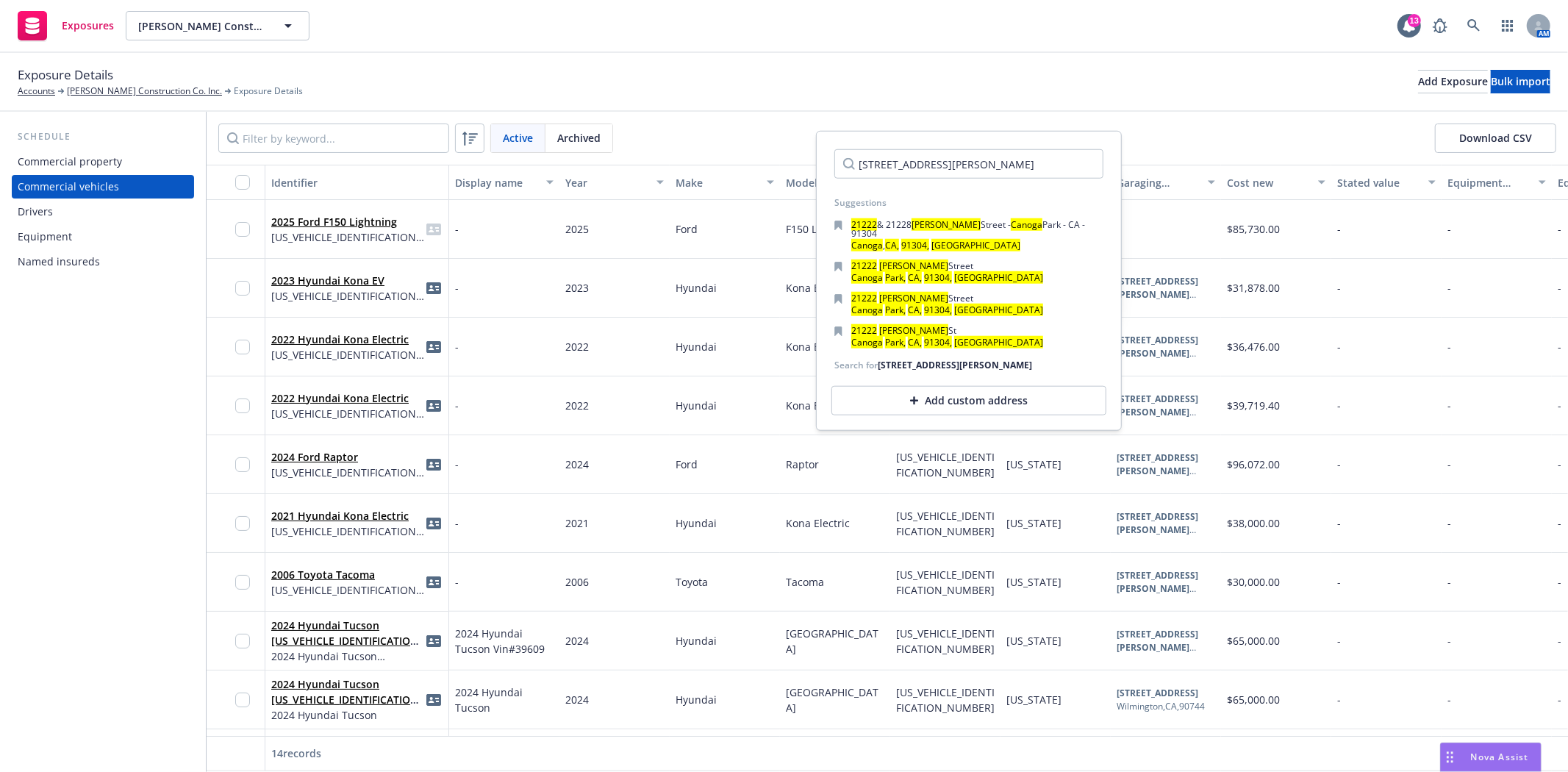
click at [1011, 218] on mark "Canoga" at bounding box center [1027, 224] width 31 height 13
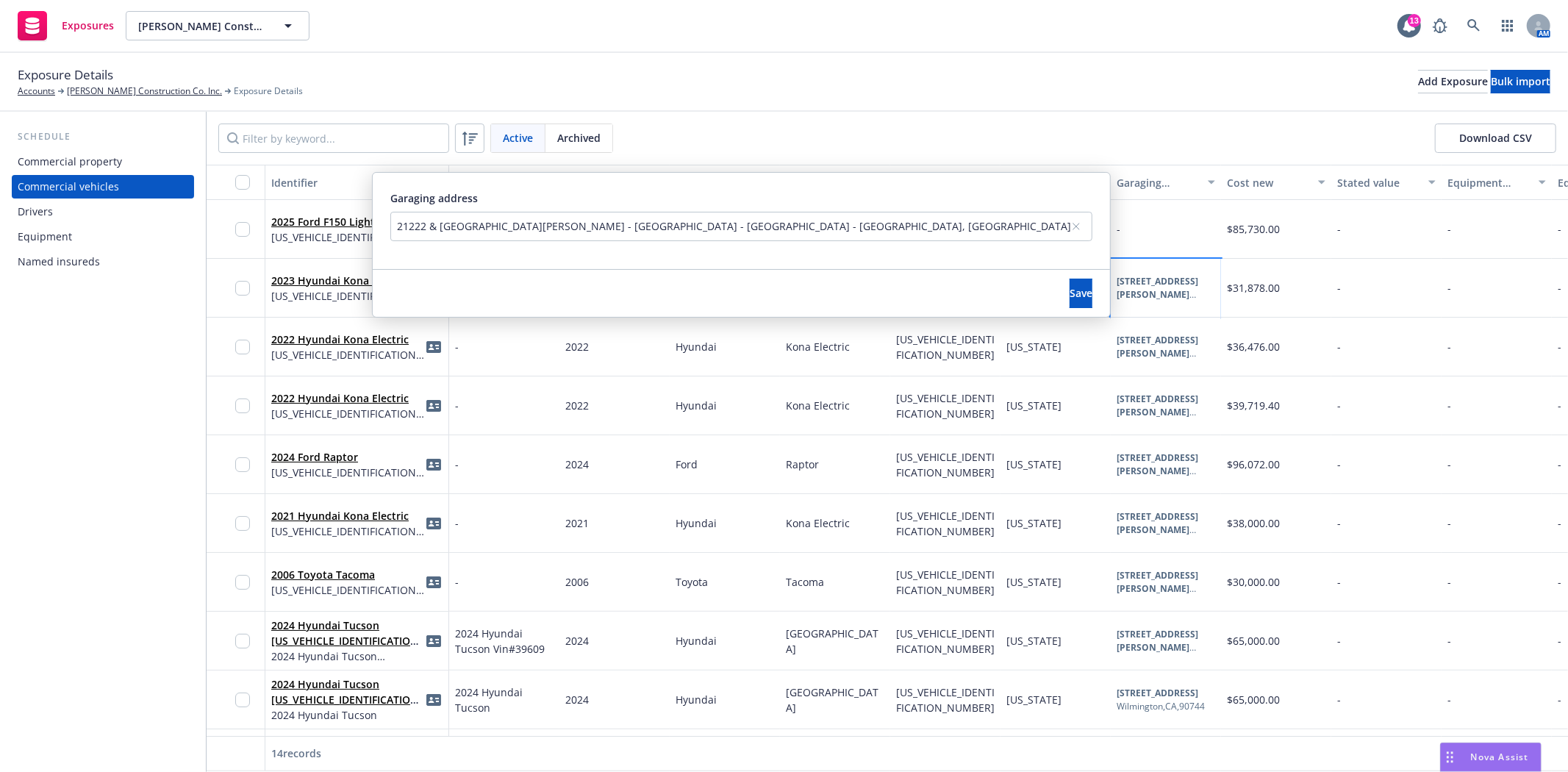
click at [864, 226] on div "21222 & 21228 Bryant Street - Canoga Park - CA - 91304 , Canoga, CA, 91304, USA" at bounding box center [733, 226] width 674 height 16
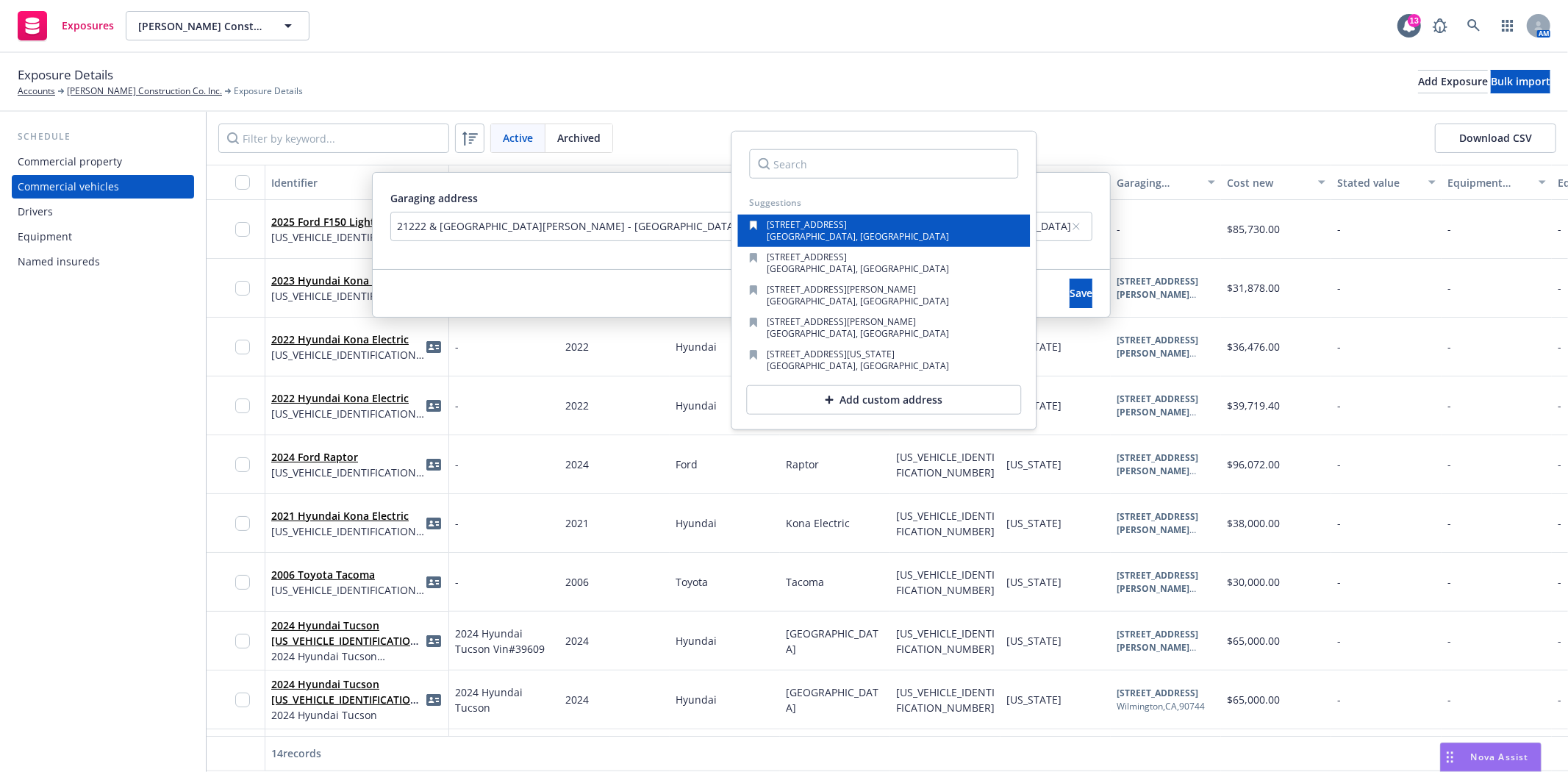
click at [864, 226] on div "640 N Tigertail Rd" at bounding box center [858, 227] width 183 height 12
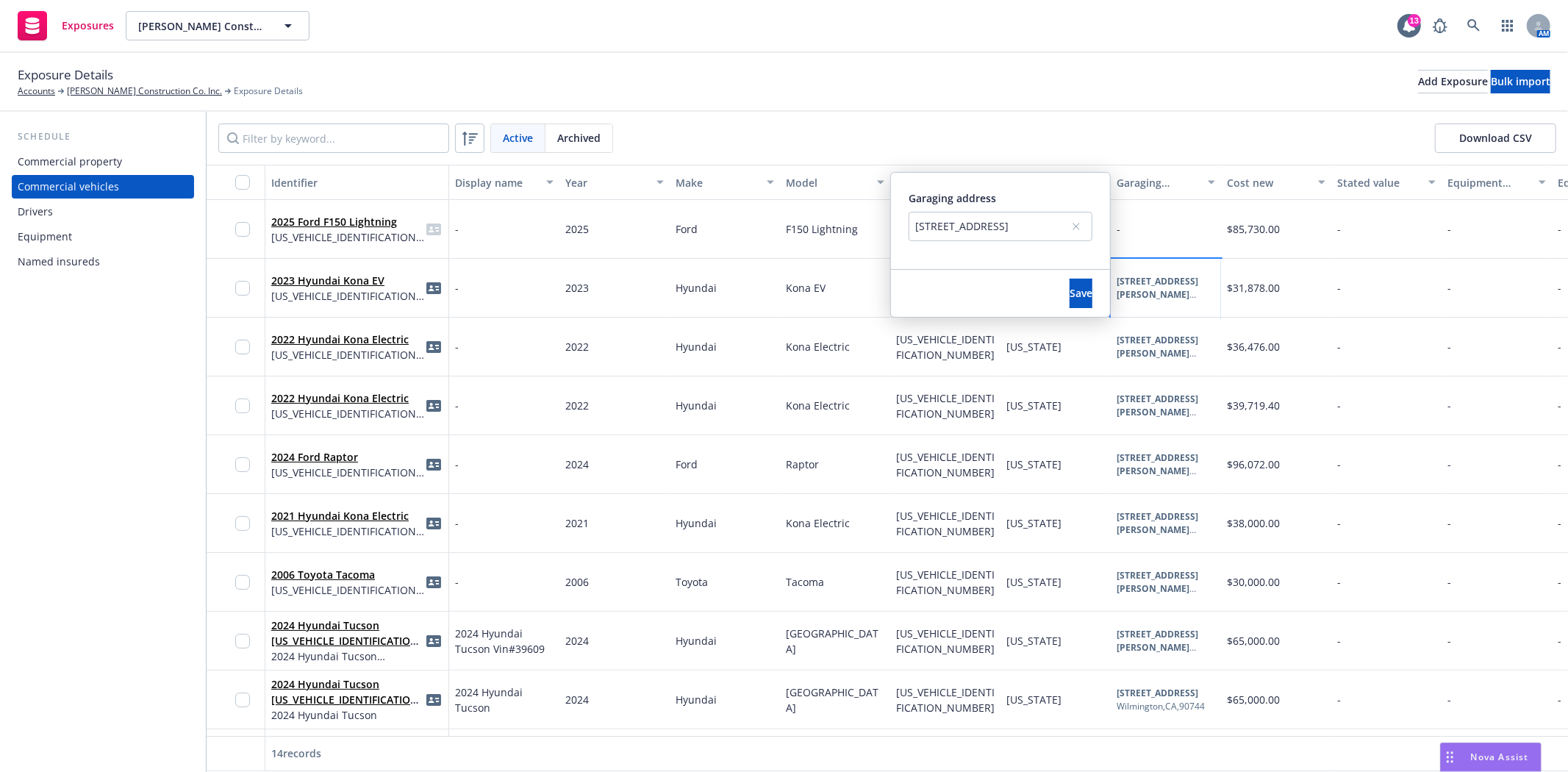
click at [915, 226] on div "640 N Tigertail Rd, Los Angeles, CA, 90049, USA" at bounding box center [993, 226] width 156 height 16
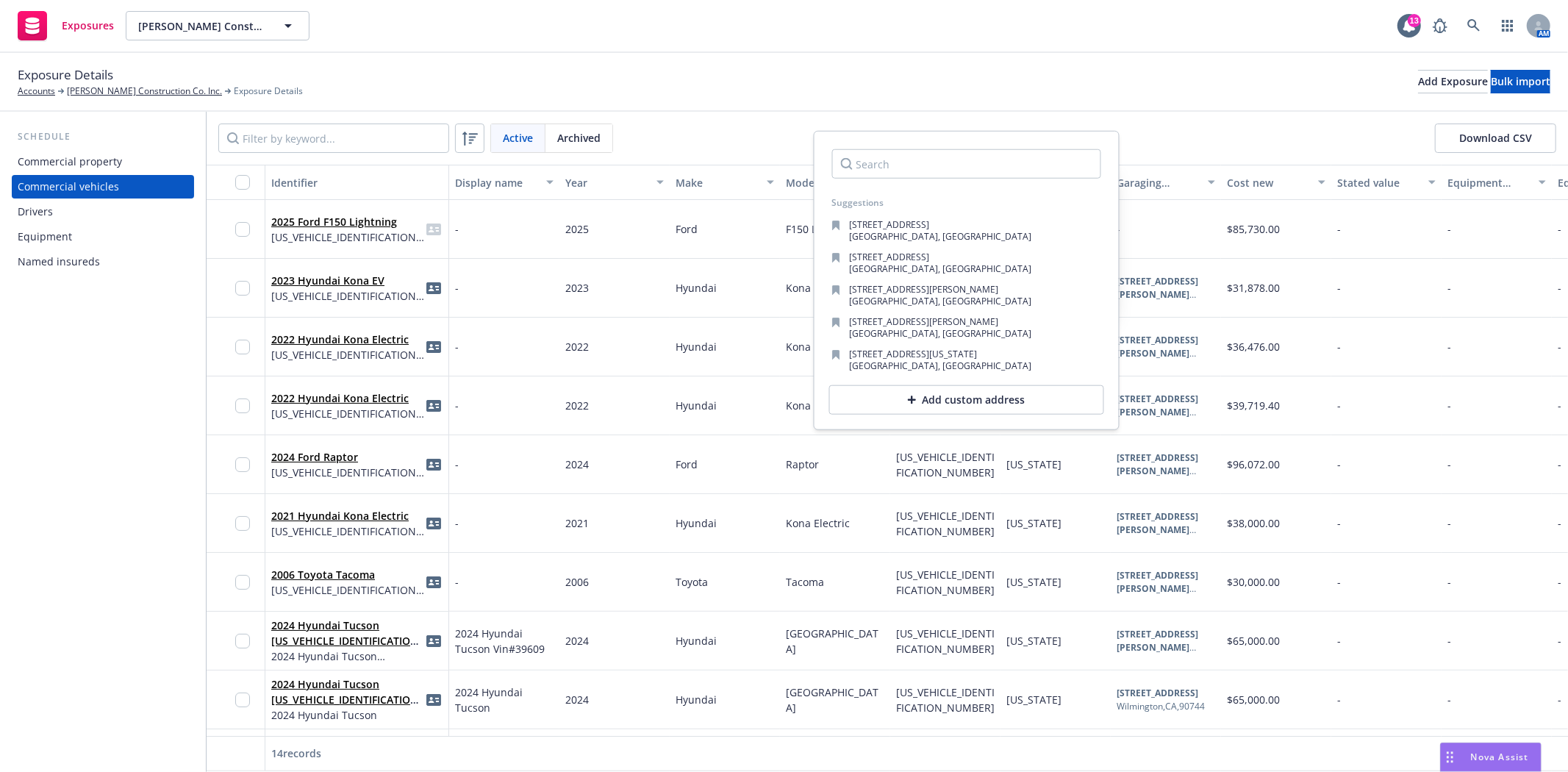
click at [1201, 133] on div "Active Archived Download CSV" at bounding box center [888, 138] width 1338 height 29
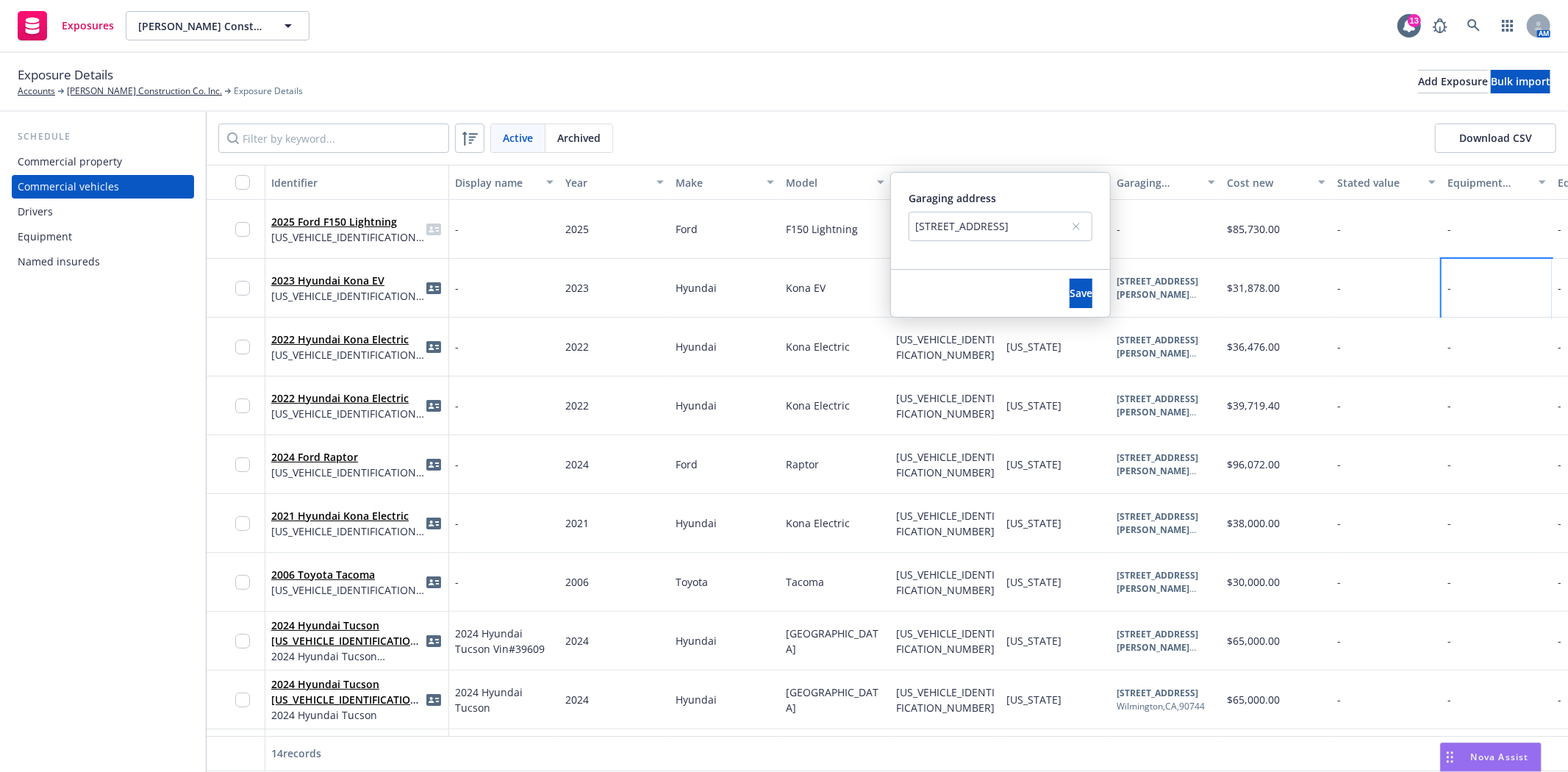
click at [1498, 276] on div "-" at bounding box center [1496, 288] width 110 height 59
click at [1204, 66] on div "Exposure Details Accounts T R Wurster Construction Co. Inc. Exposure Details Ad…" at bounding box center [784, 81] width 1533 height 32
click at [1067, 57] on div "Exposure Details Accounts T R Wurster Construction Co. Inc. Exposure Details Ad…" at bounding box center [784, 82] width 1568 height 59
click at [303, 218] on link "2025 Ford F150 Lightning" at bounding box center [335, 221] width 126 height 14
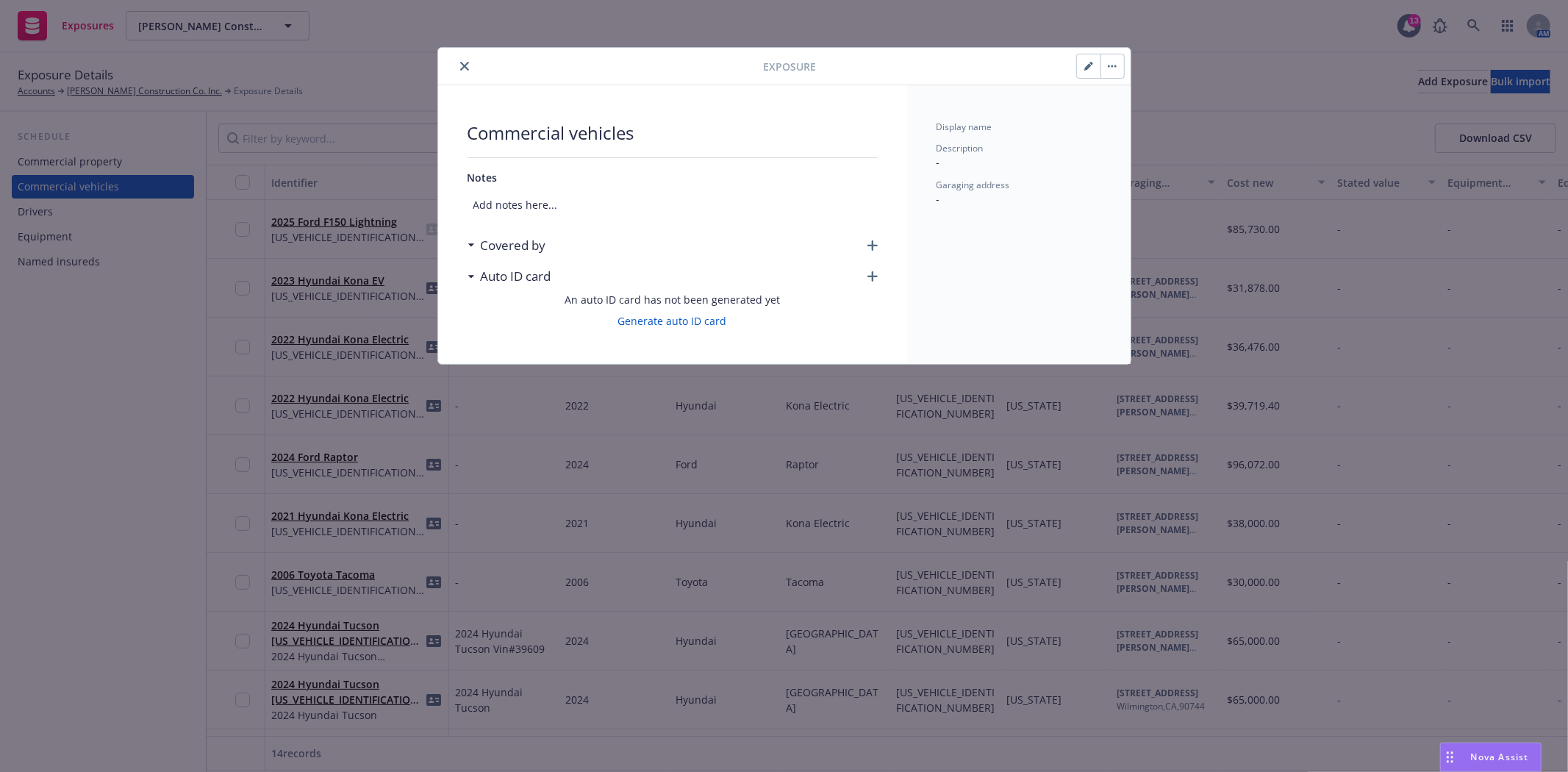
click at [465, 63] on icon "close" at bounding box center [465, 67] width 9 height 9
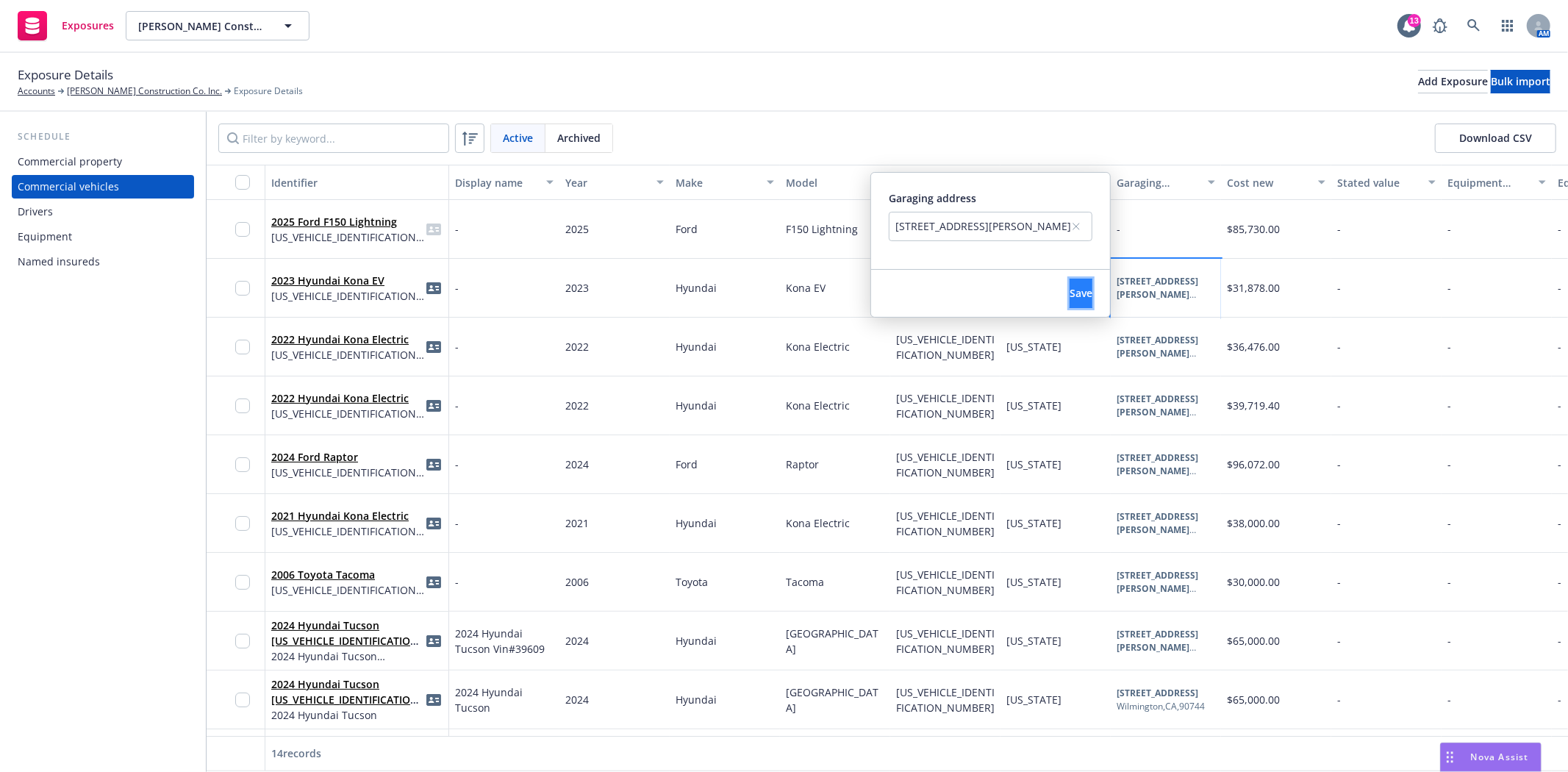
click at [1070, 304] on button "Save" at bounding box center [1081, 292] width 22 height 29
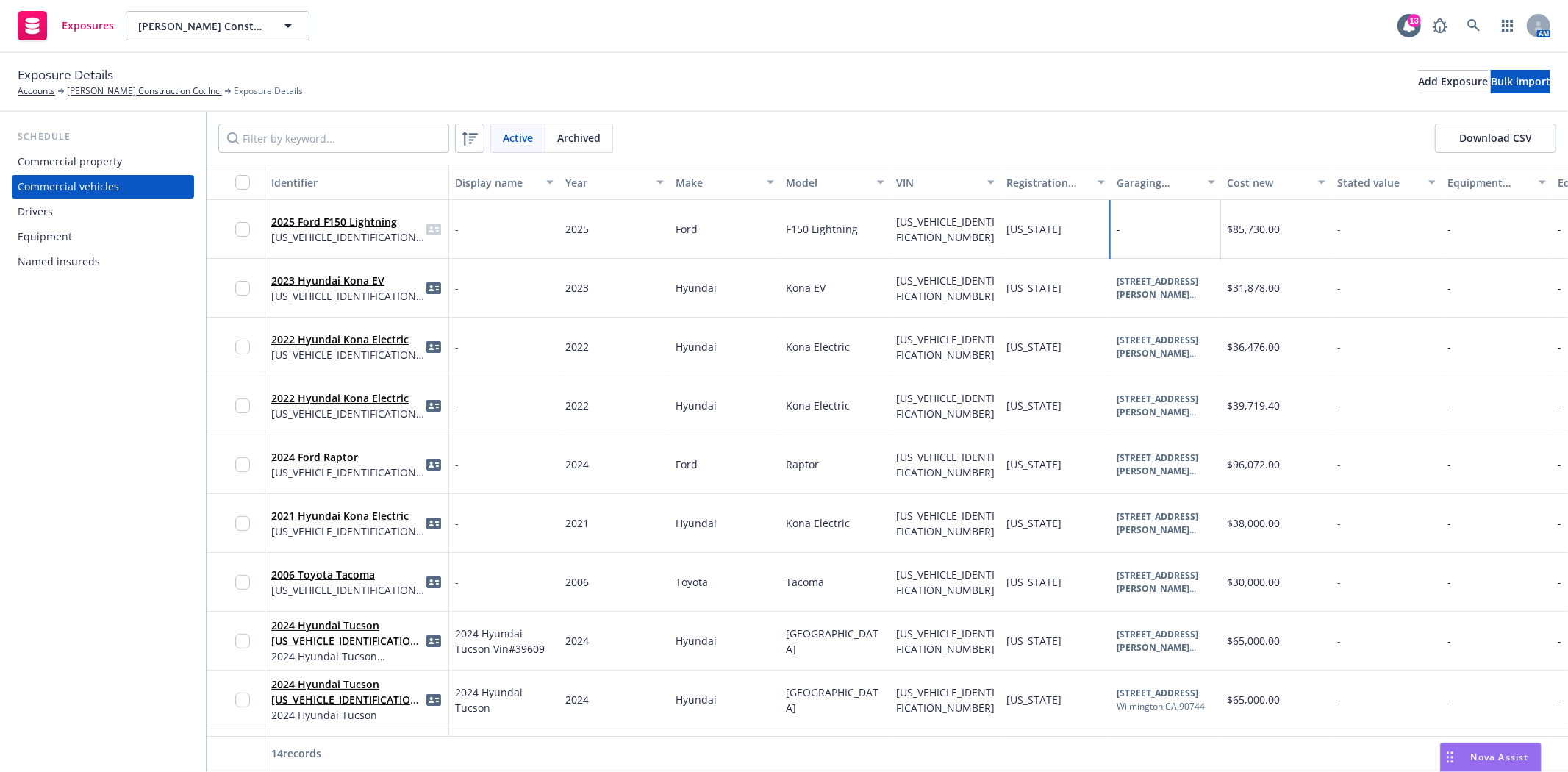
click at [1136, 240] on div "-" at bounding box center [1165, 229] width 110 height 59
click at [1031, 164] on div "No address selected" at bounding box center [993, 167] width 156 height 16
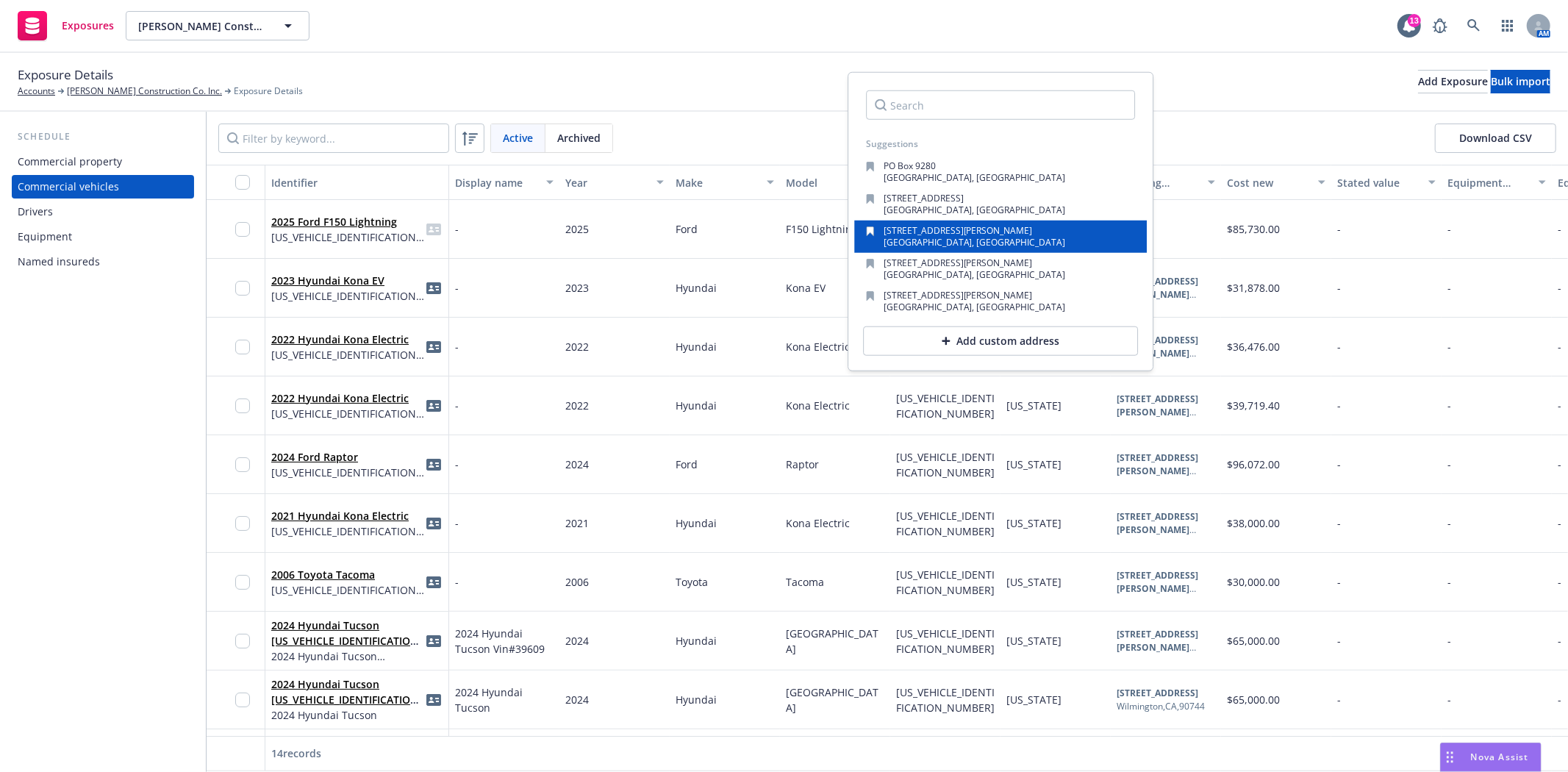
click at [972, 248] on div "21222 Bryant St Canoga Park, CA, 91304, USA" at bounding box center [1001, 236] width 293 height 32
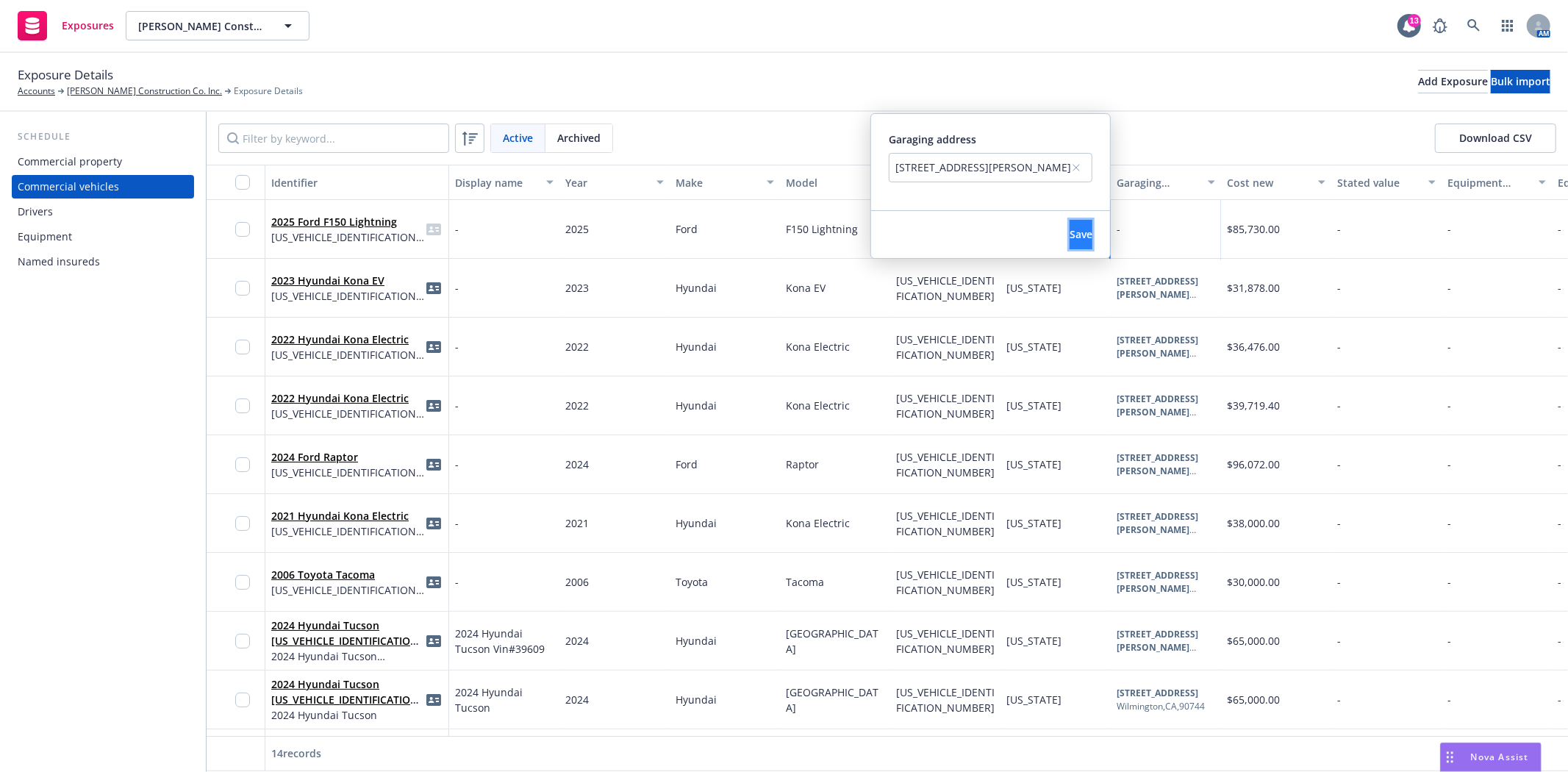
click at [1083, 241] on button "Save" at bounding box center [1081, 234] width 22 height 29
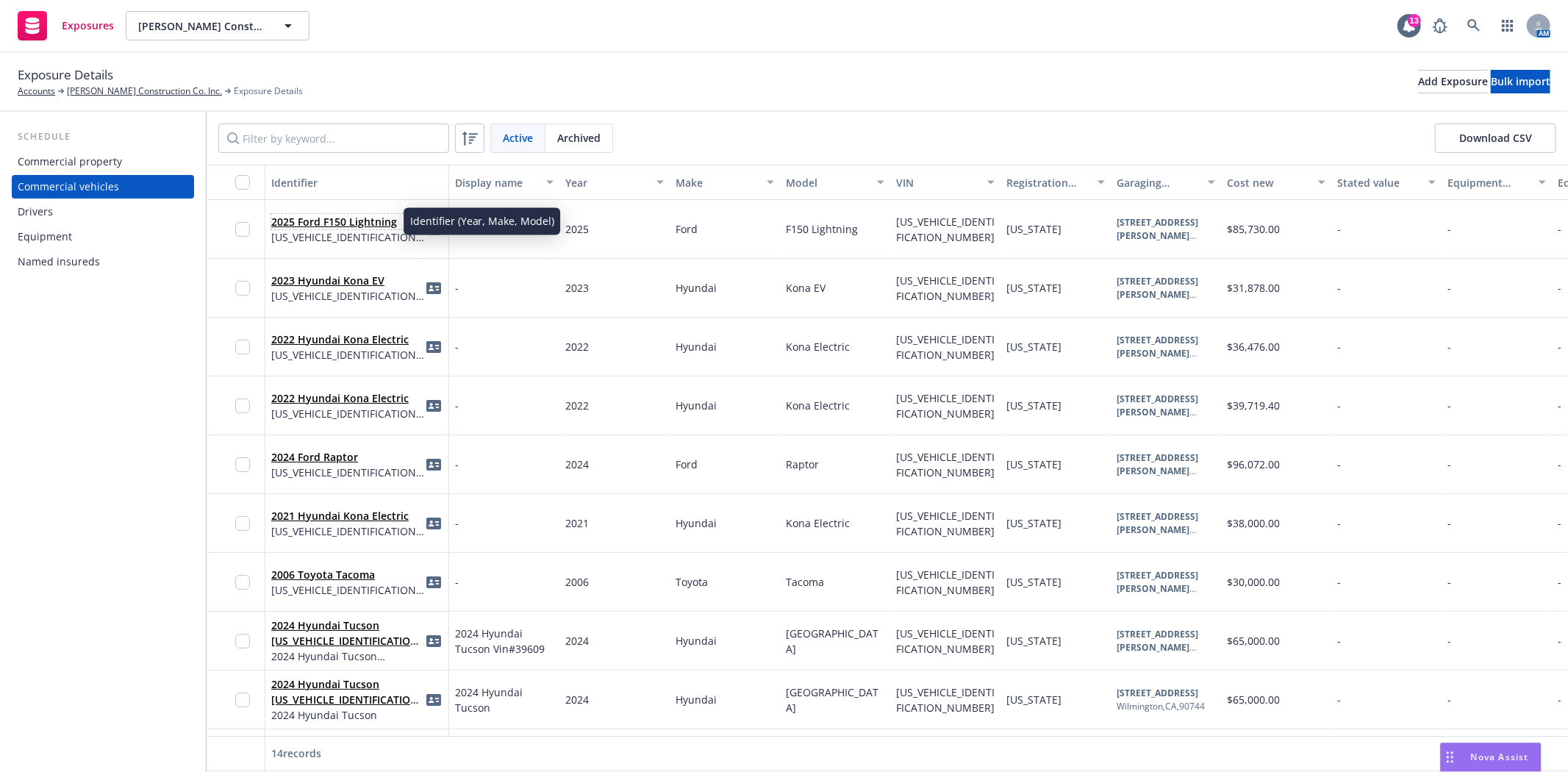
click at [314, 221] on link "2025 Ford F150 Lightning" at bounding box center [335, 221] width 126 height 14
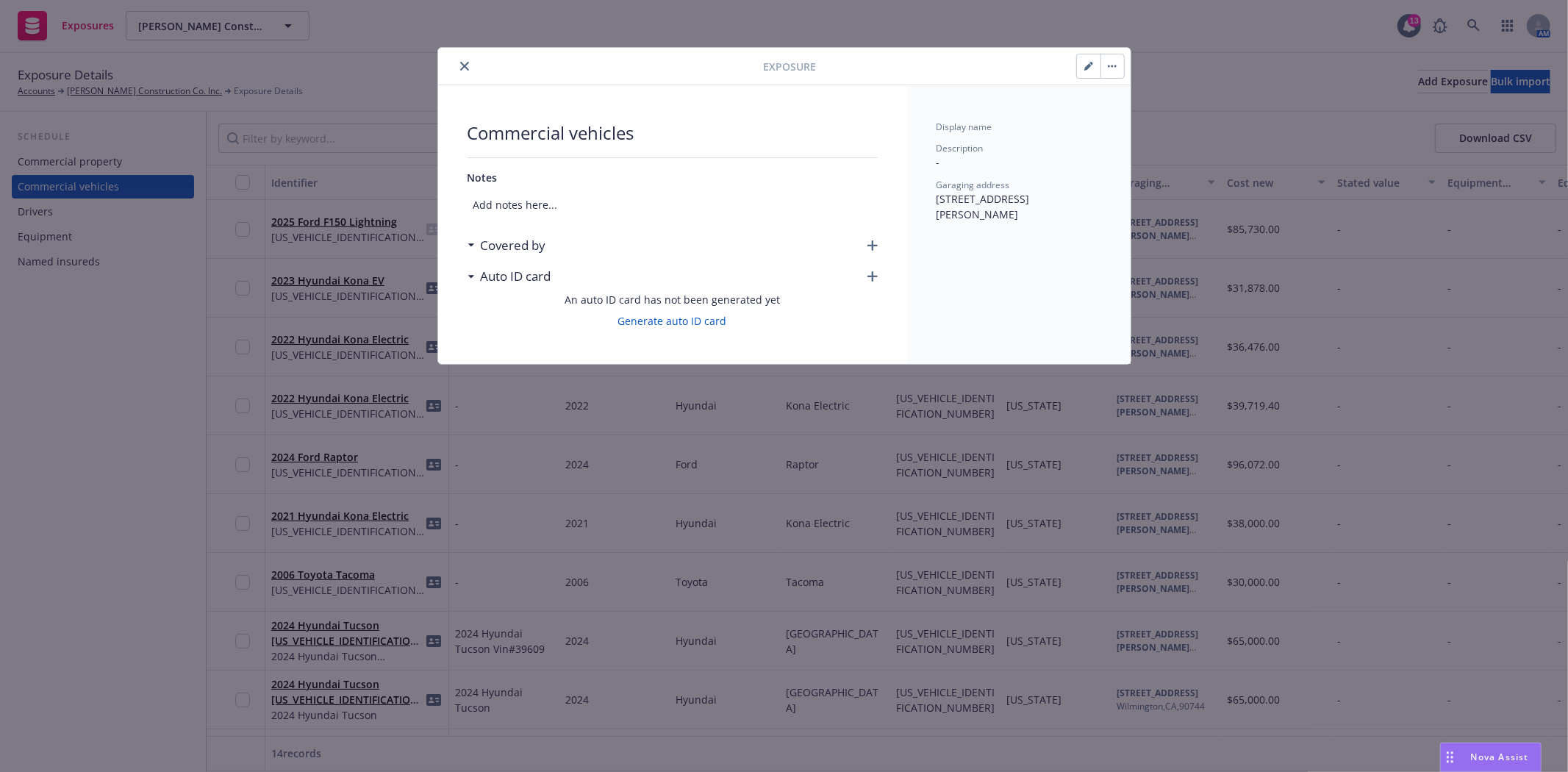
click at [869, 245] on icon "button" at bounding box center [873, 245] width 10 height 10
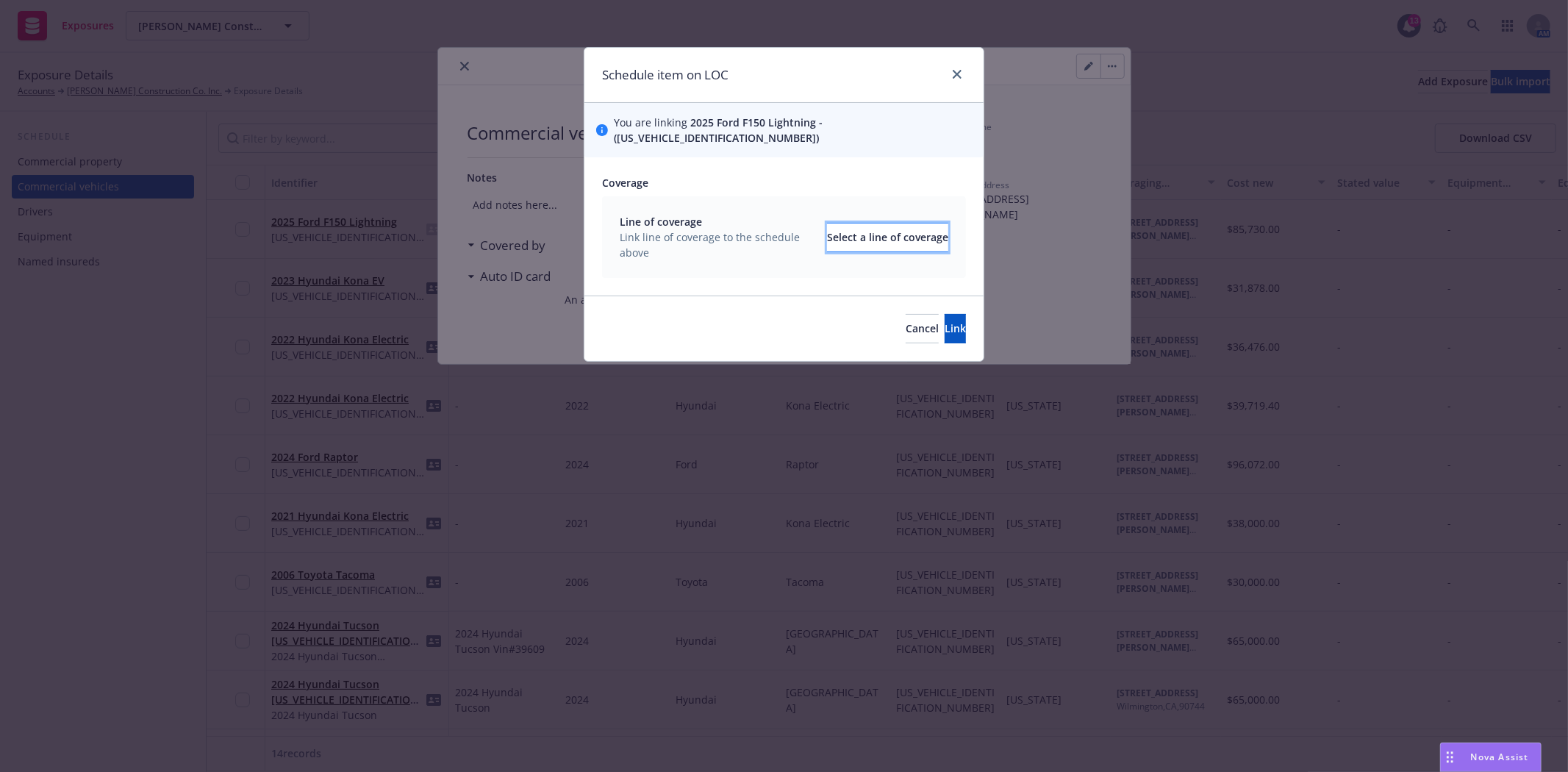
click at [866, 230] on div "Select a line of coverage" at bounding box center [888, 237] width 121 height 28
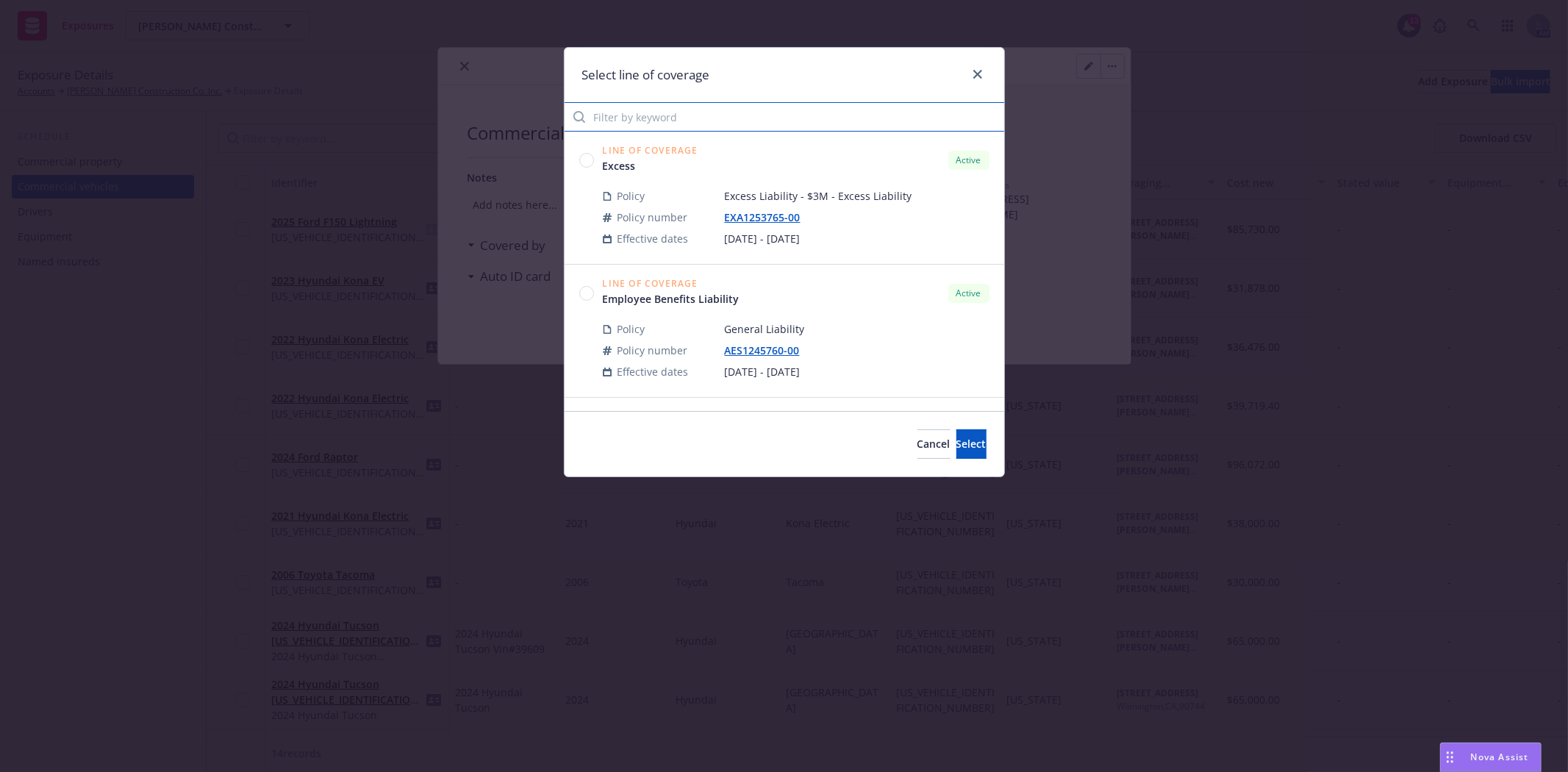
click at [698, 126] on input "Filter by keyword" at bounding box center [784, 117] width 439 height 29
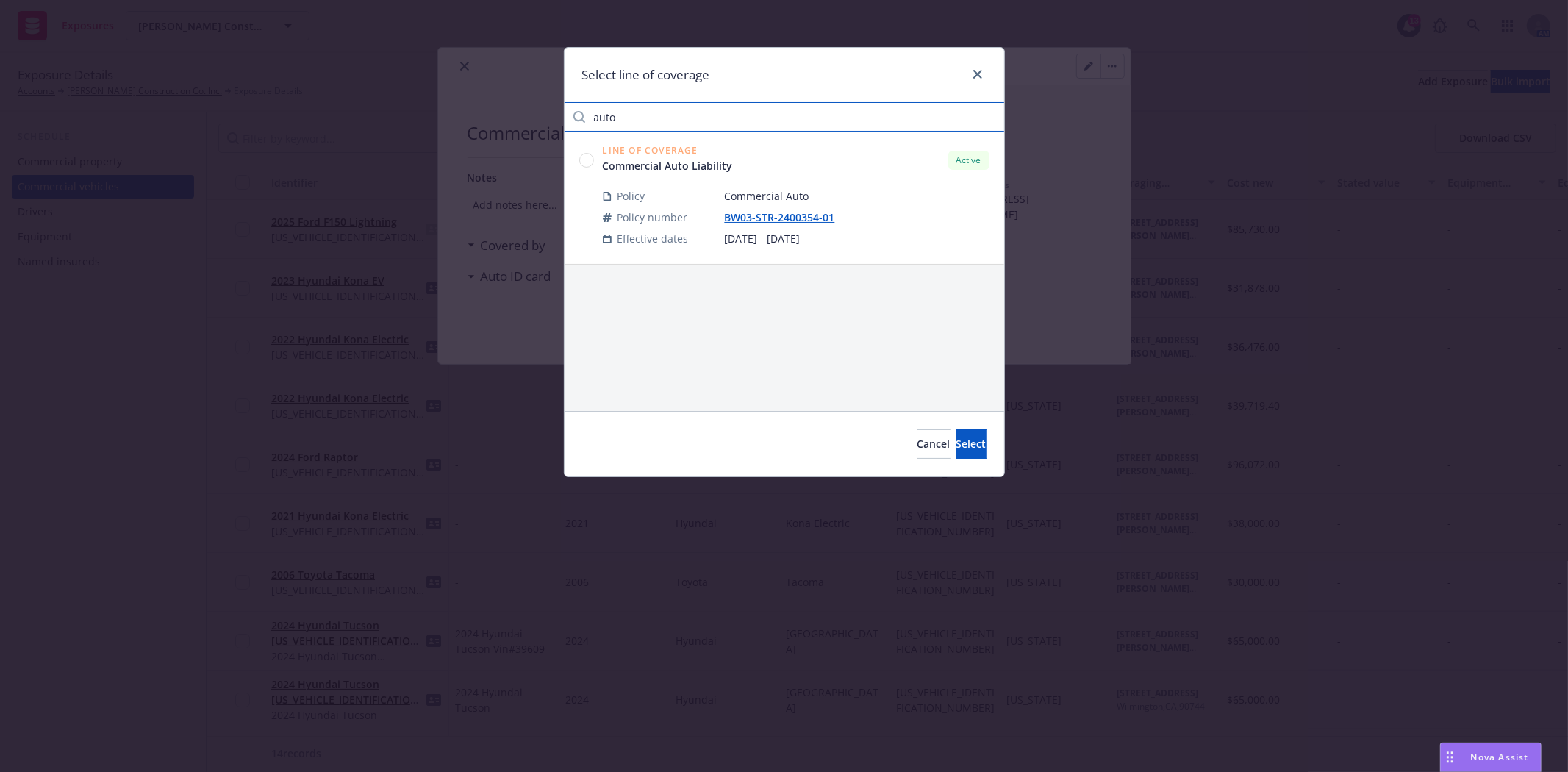
type input "auto"
click at [740, 217] on link "BW03-STR-2400354-01" at bounding box center [786, 217] width 122 height 14
click at [585, 164] on circle at bounding box center [586, 159] width 14 height 14
click at [957, 443] on span "Select" at bounding box center [971, 444] width 30 height 14
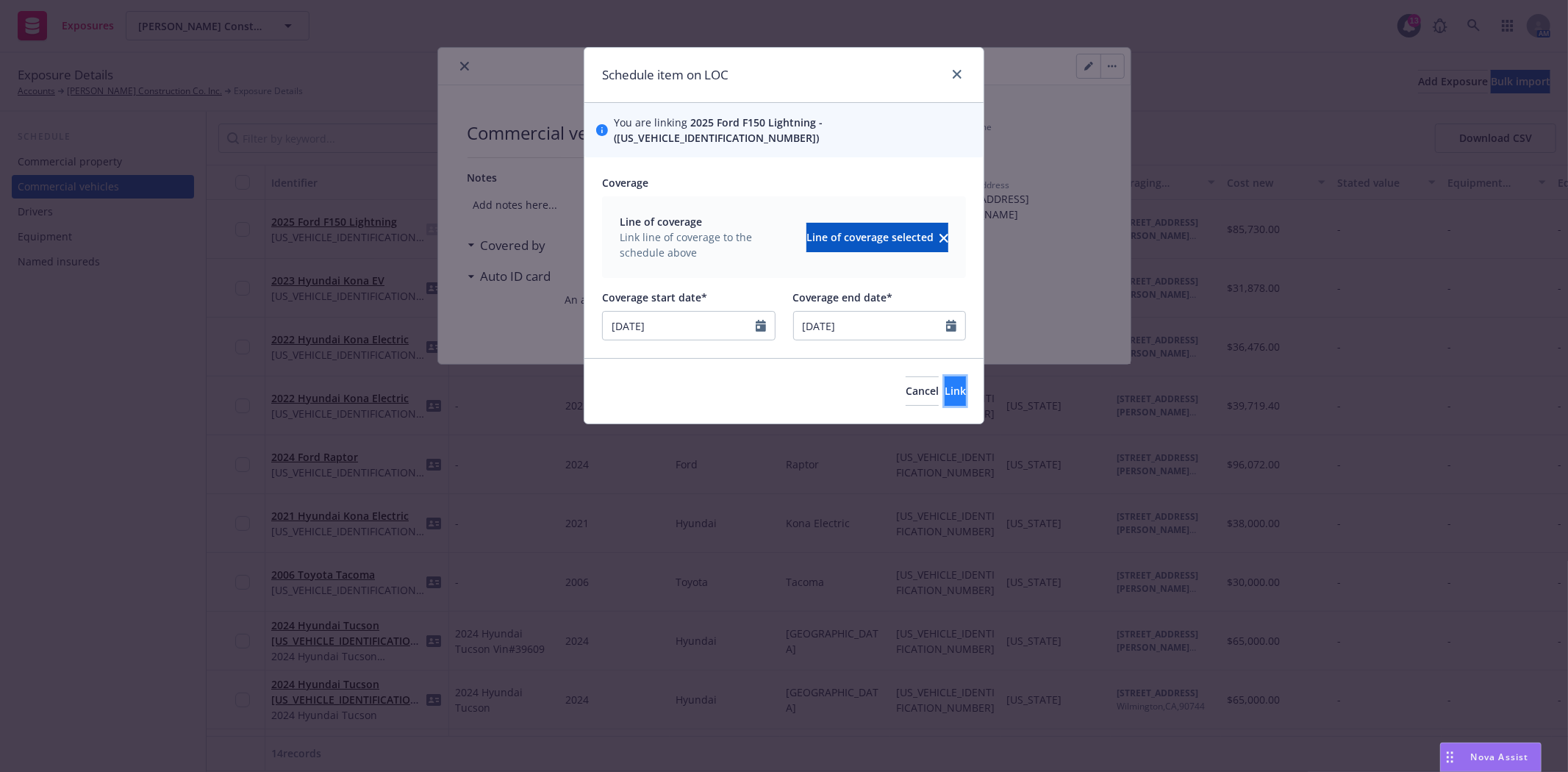
click at [945, 384] on span "Link" at bounding box center [955, 390] width 21 height 14
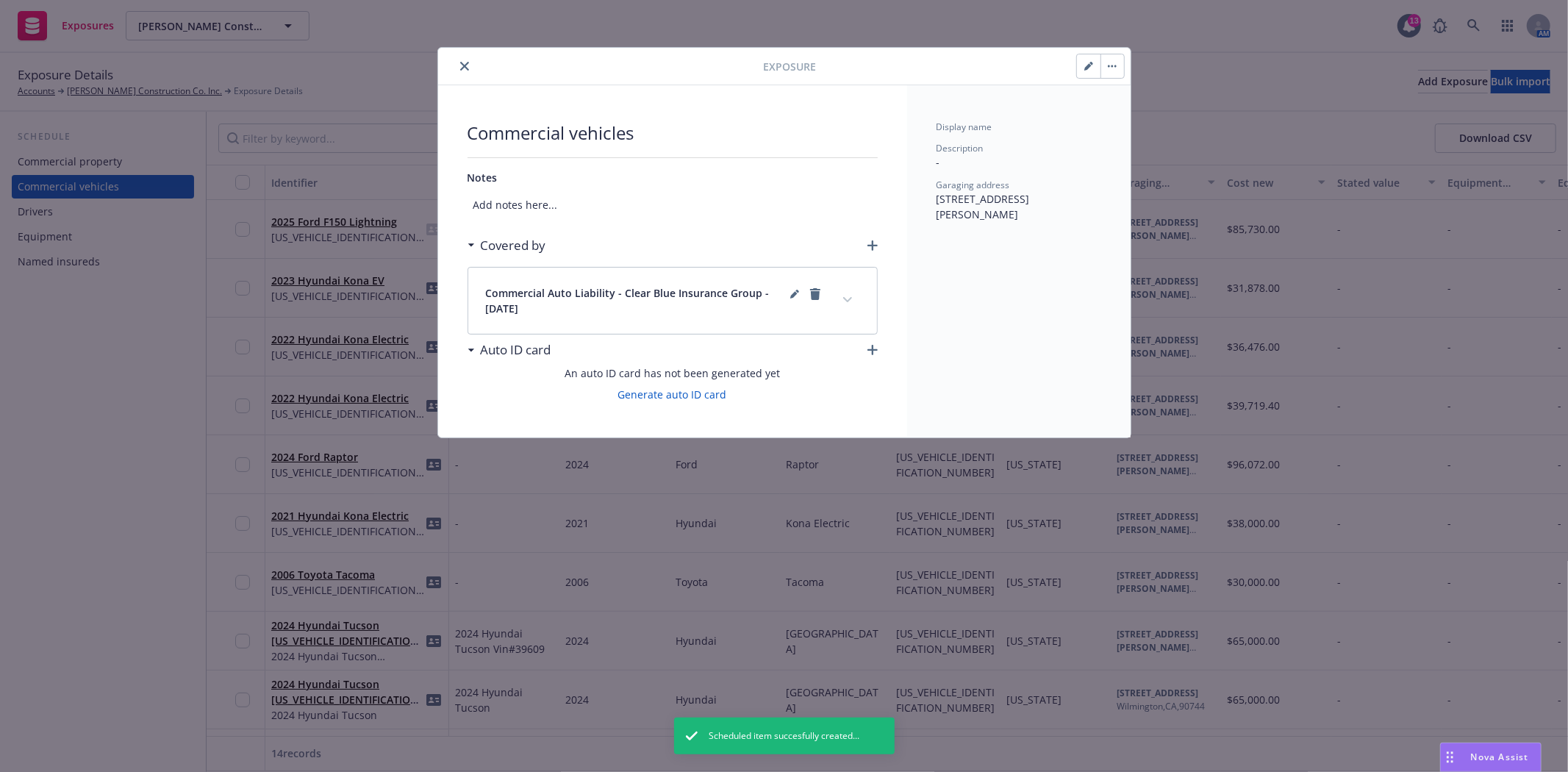
click at [464, 67] on icon "close" at bounding box center [465, 67] width 9 height 9
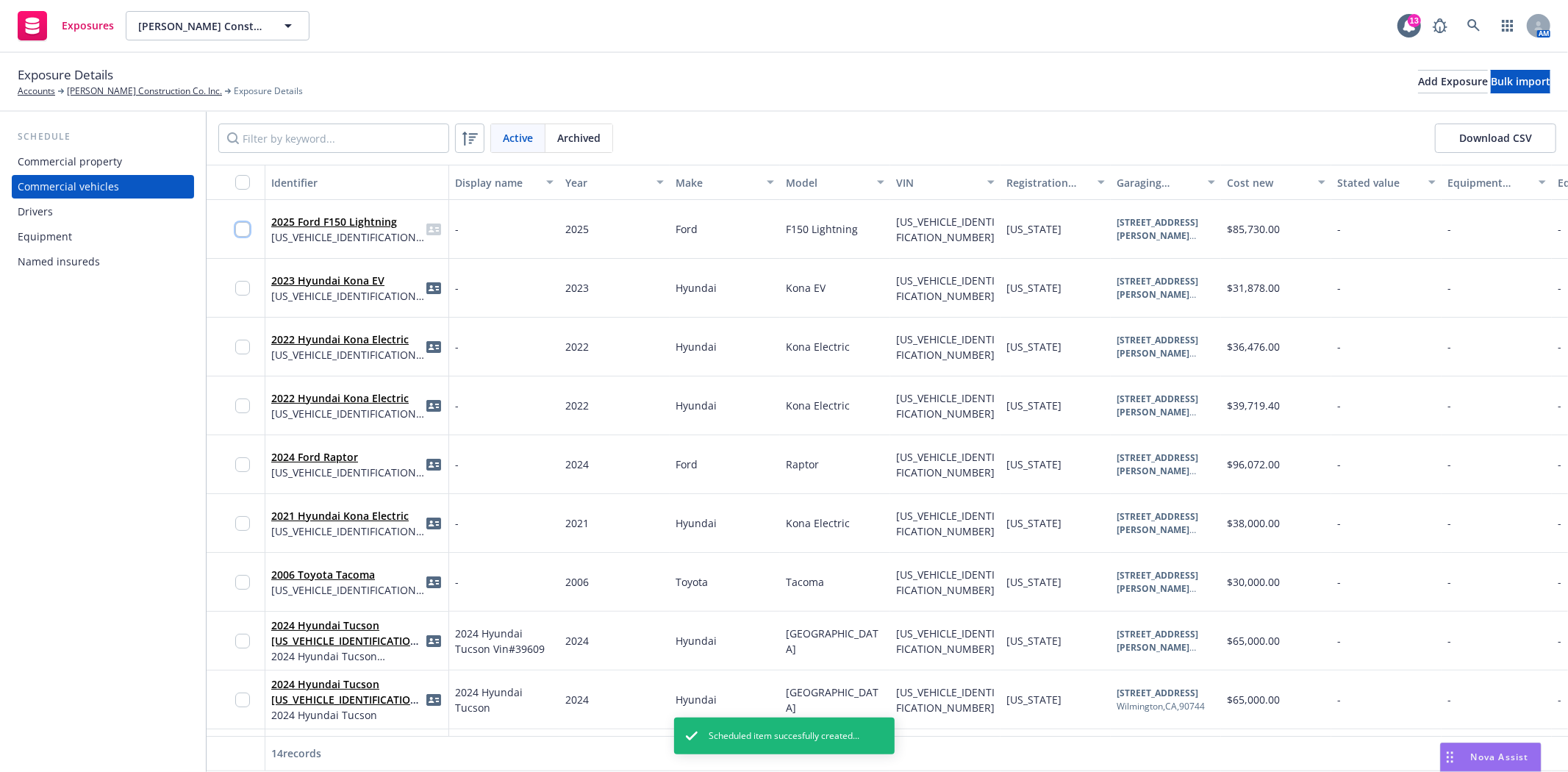
click at [243, 226] on input "checkbox" at bounding box center [242, 230] width 15 height 15
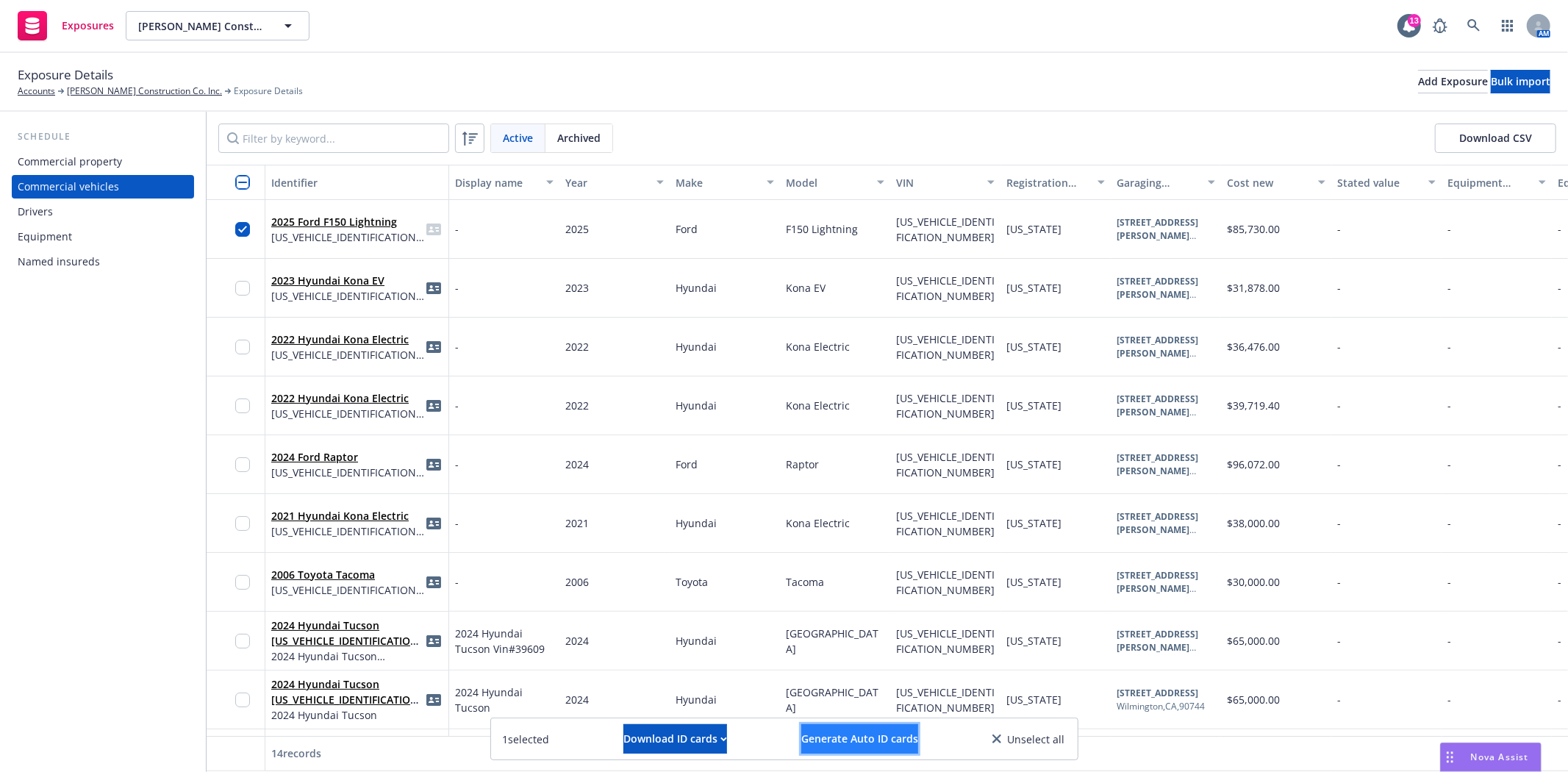
click at [847, 750] on button "Generate Auto ID cards" at bounding box center [860, 738] width 117 height 29
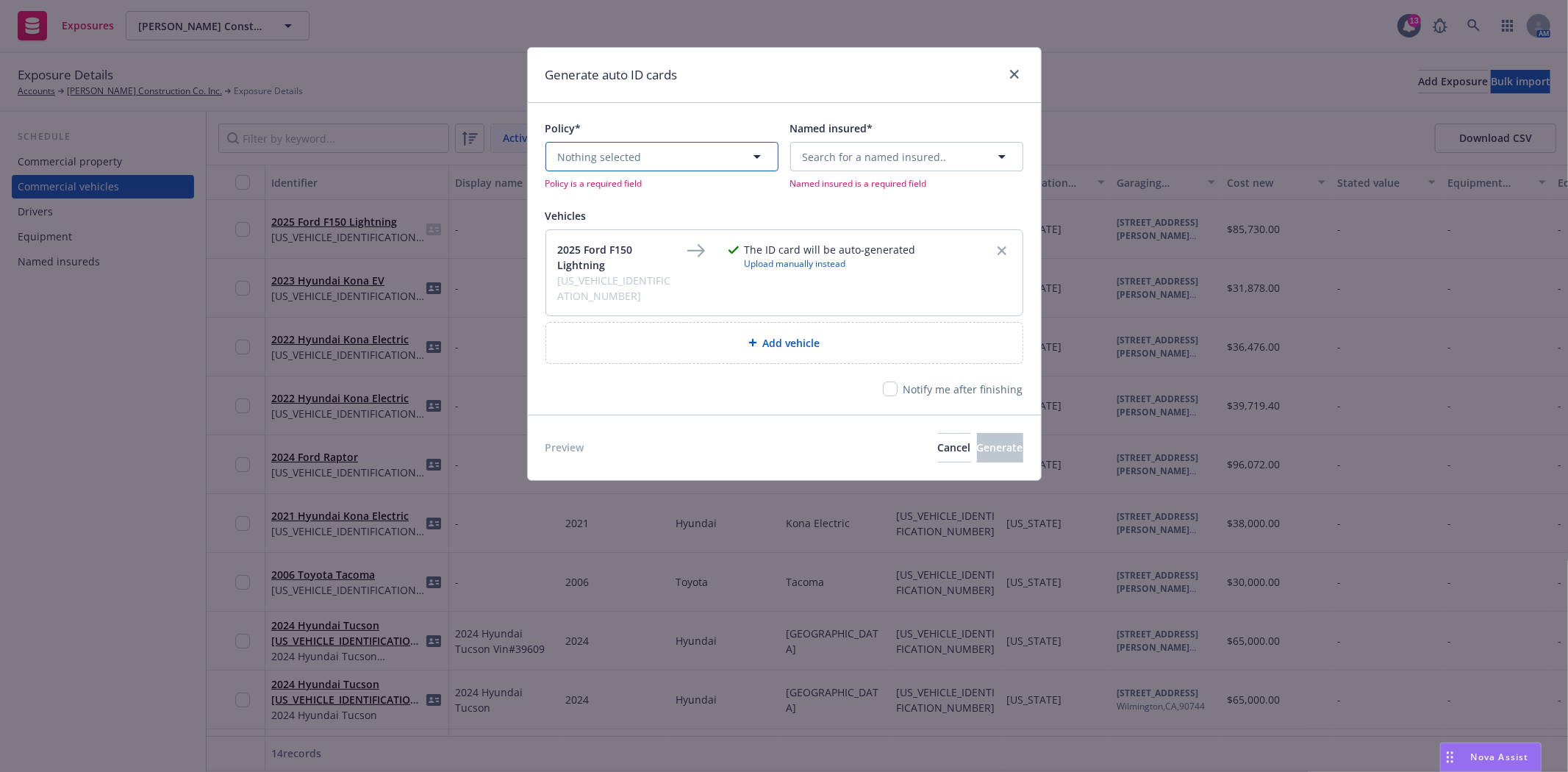
click at [732, 155] on button "Nothing selected" at bounding box center [662, 156] width 233 height 29
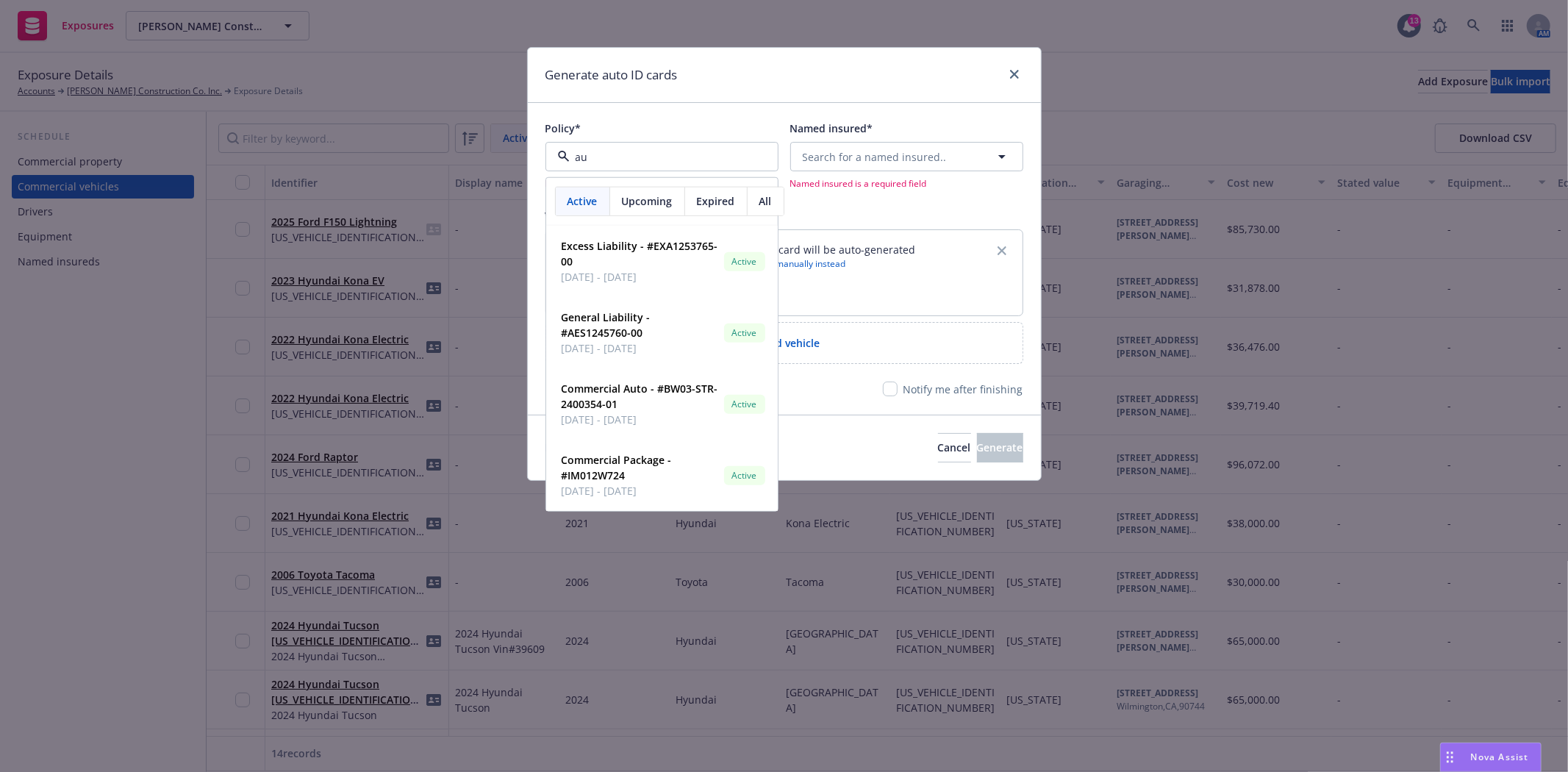
type input "aut"
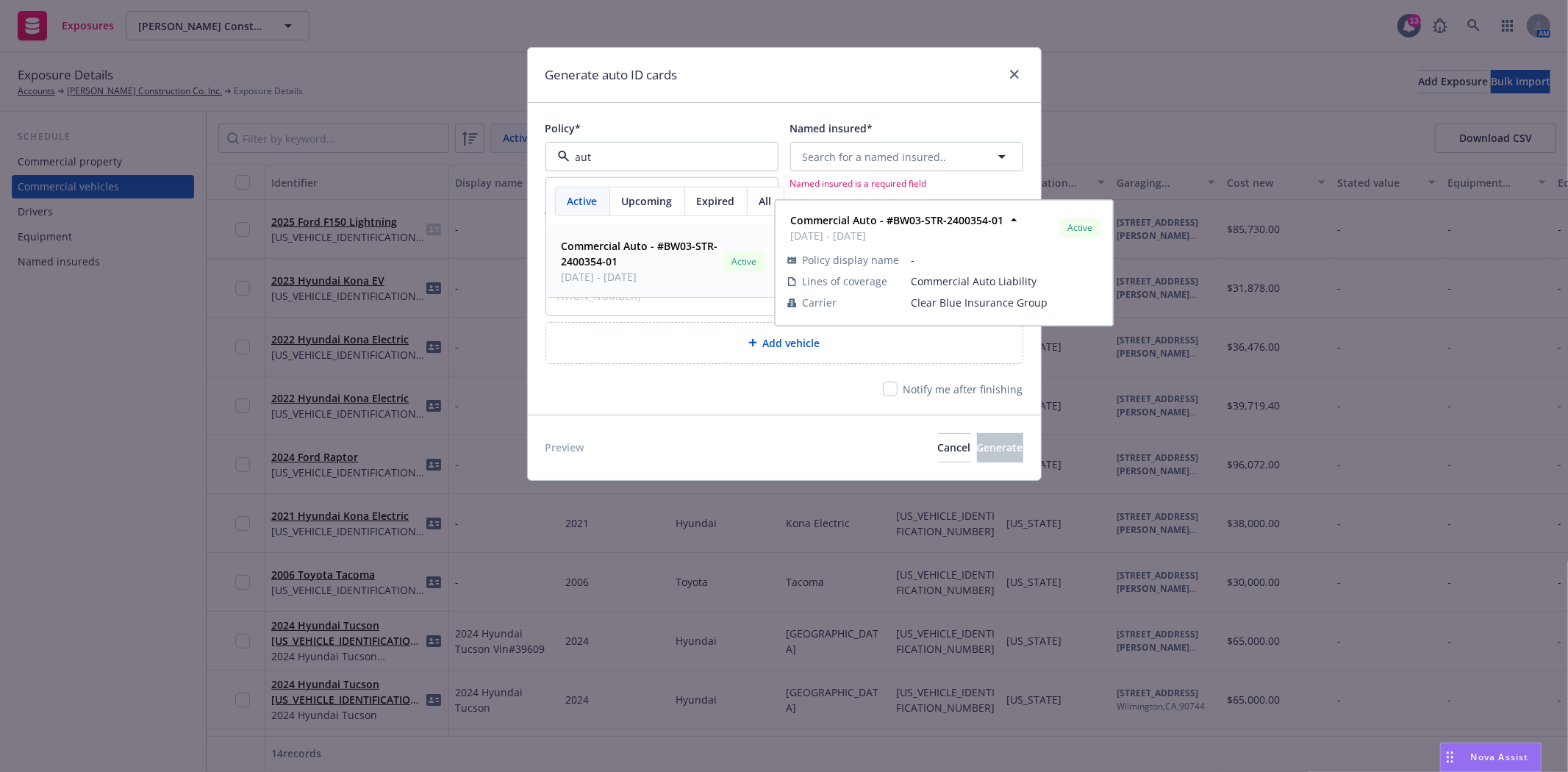
click at [622, 248] on strong "Commercial Auto - #BW03-STR-2400354-01" at bounding box center [640, 253] width 156 height 29
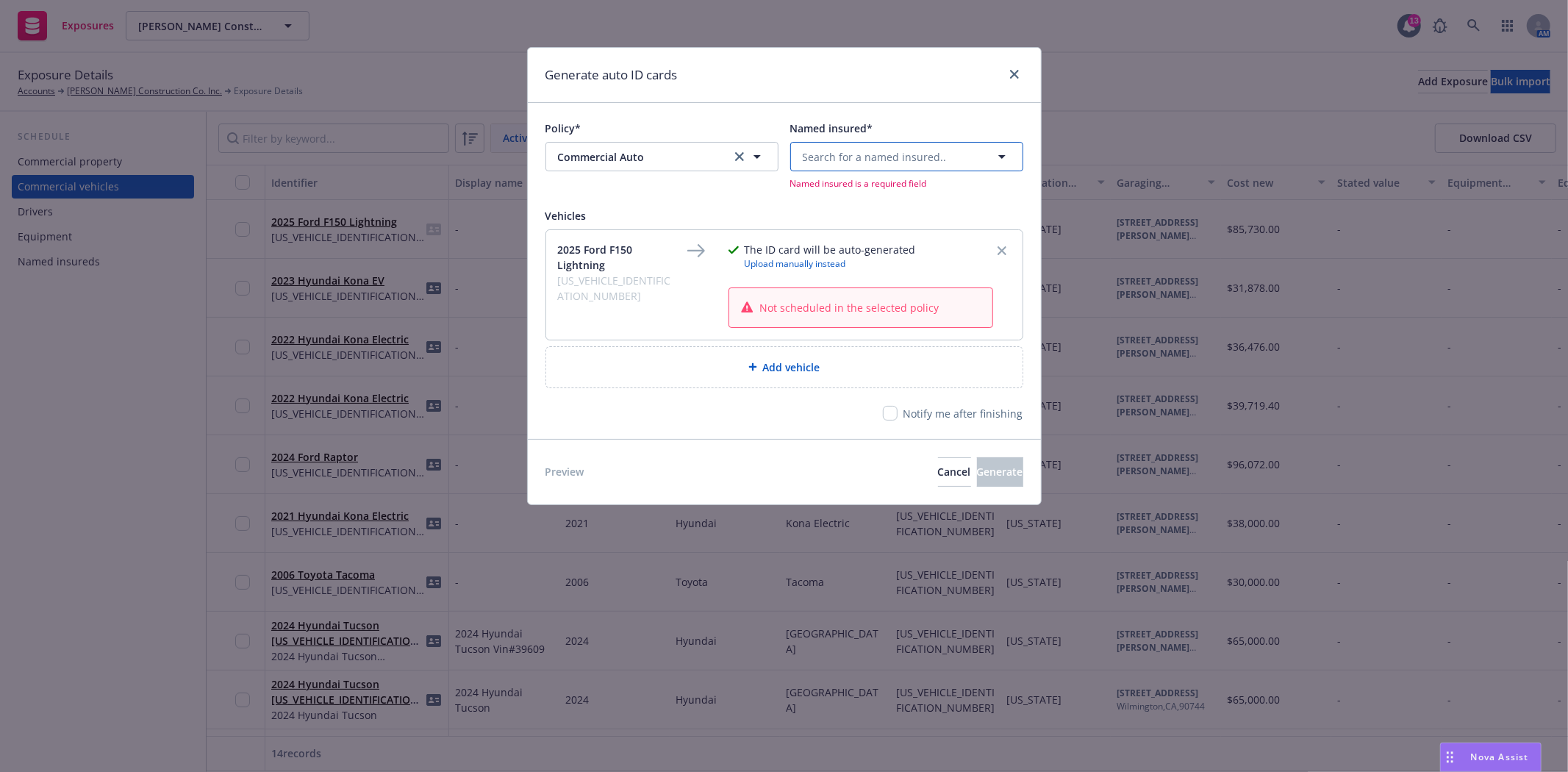
click at [828, 147] on button "Search for a named insured.." at bounding box center [906, 156] width 233 height 29
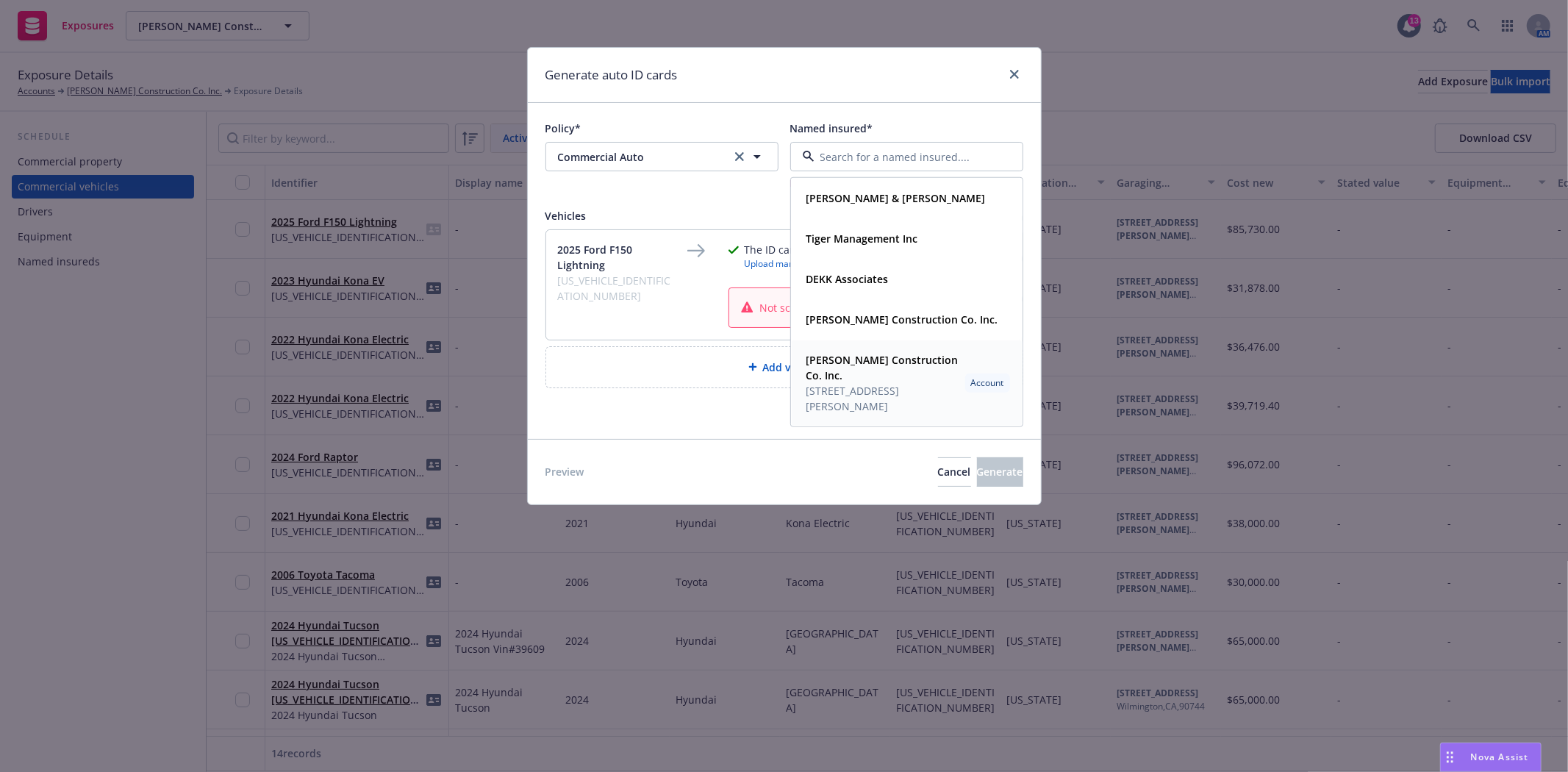
click at [844, 360] on strong "T R Wurster Construction Co. Inc." at bounding box center [882, 367] width 152 height 29
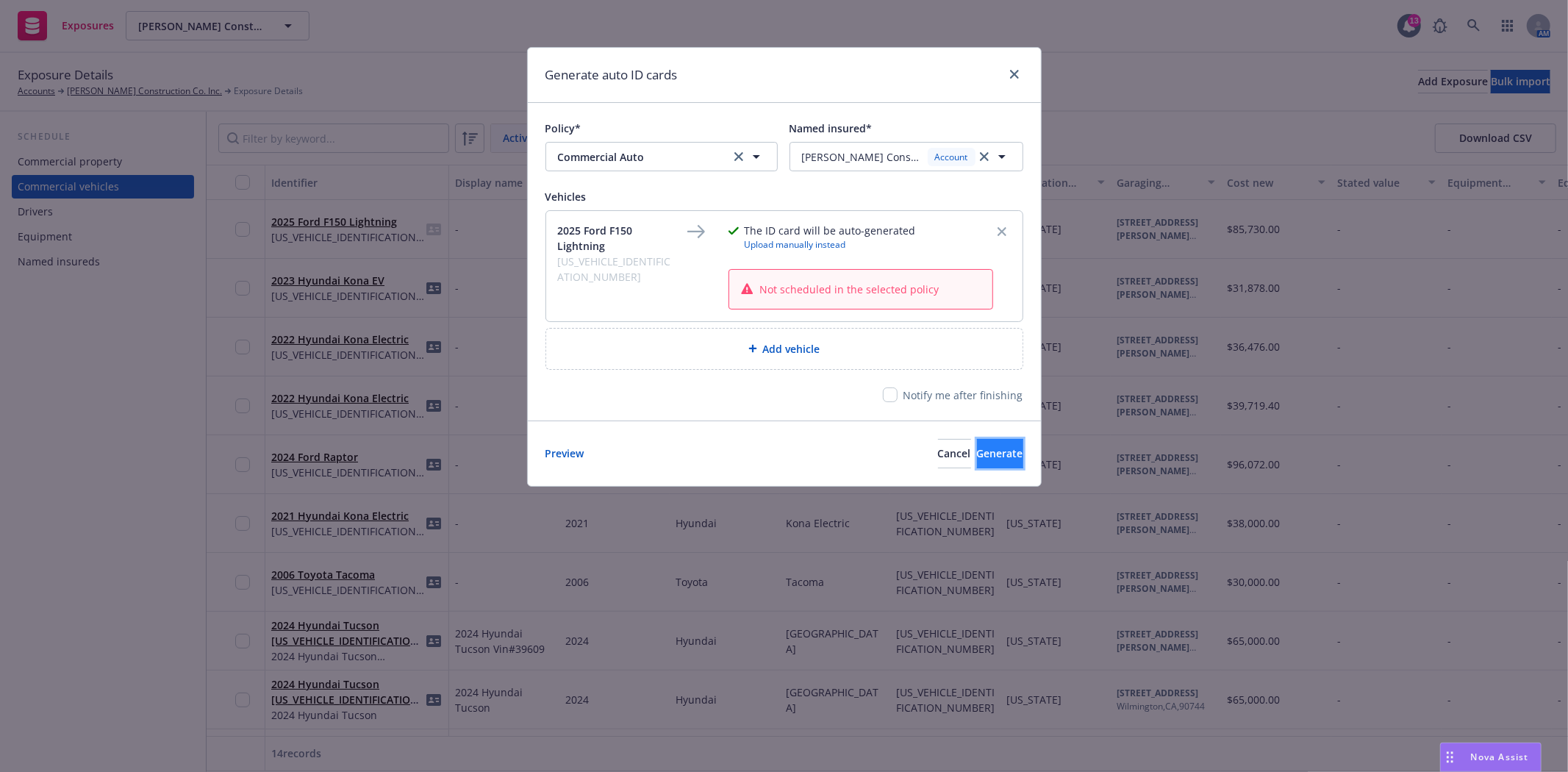
click at [980, 447] on span "Generate" at bounding box center [1001, 453] width 46 height 14
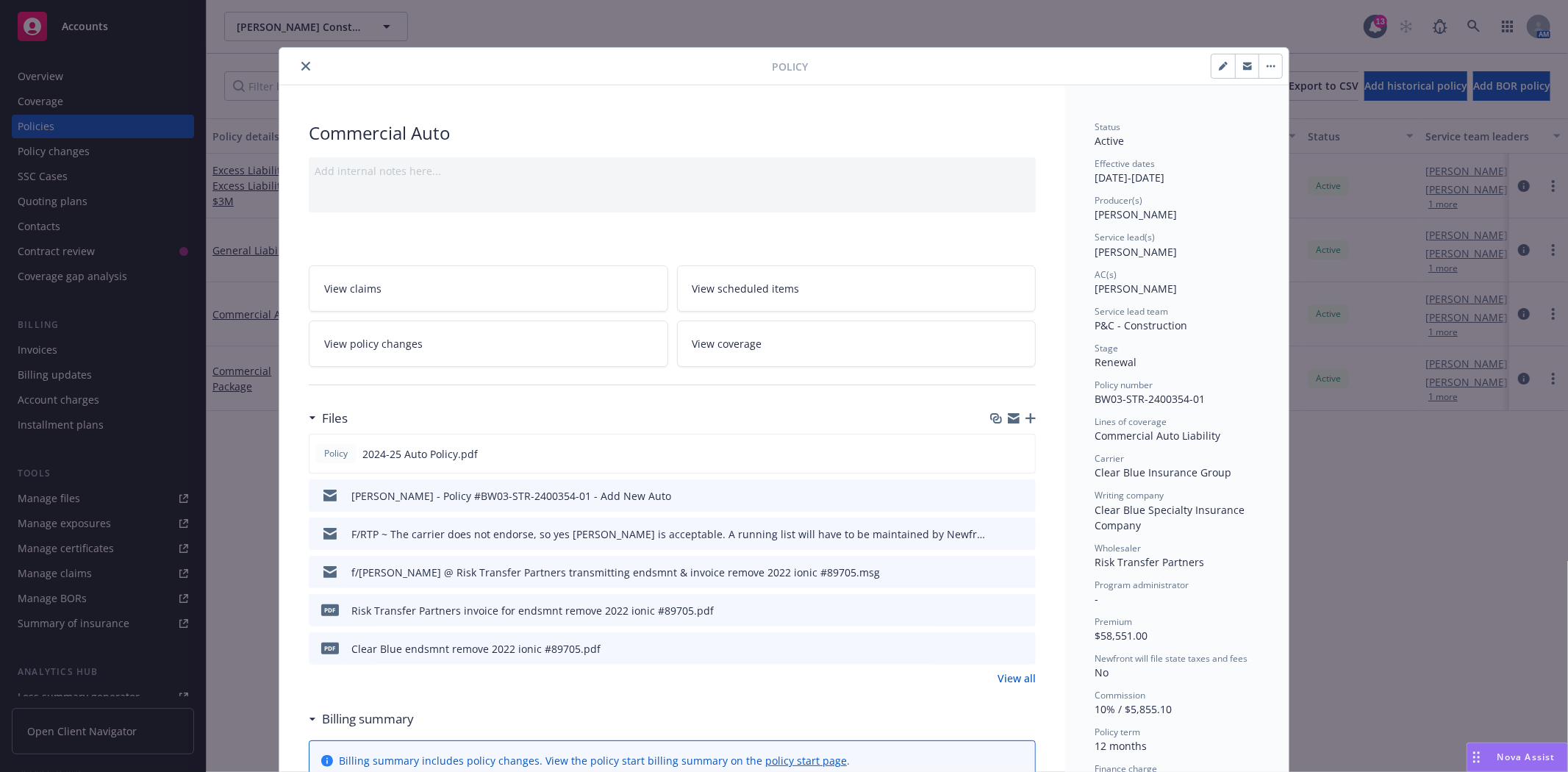
click at [302, 62] on icon "close" at bounding box center [306, 67] width 9 height 9
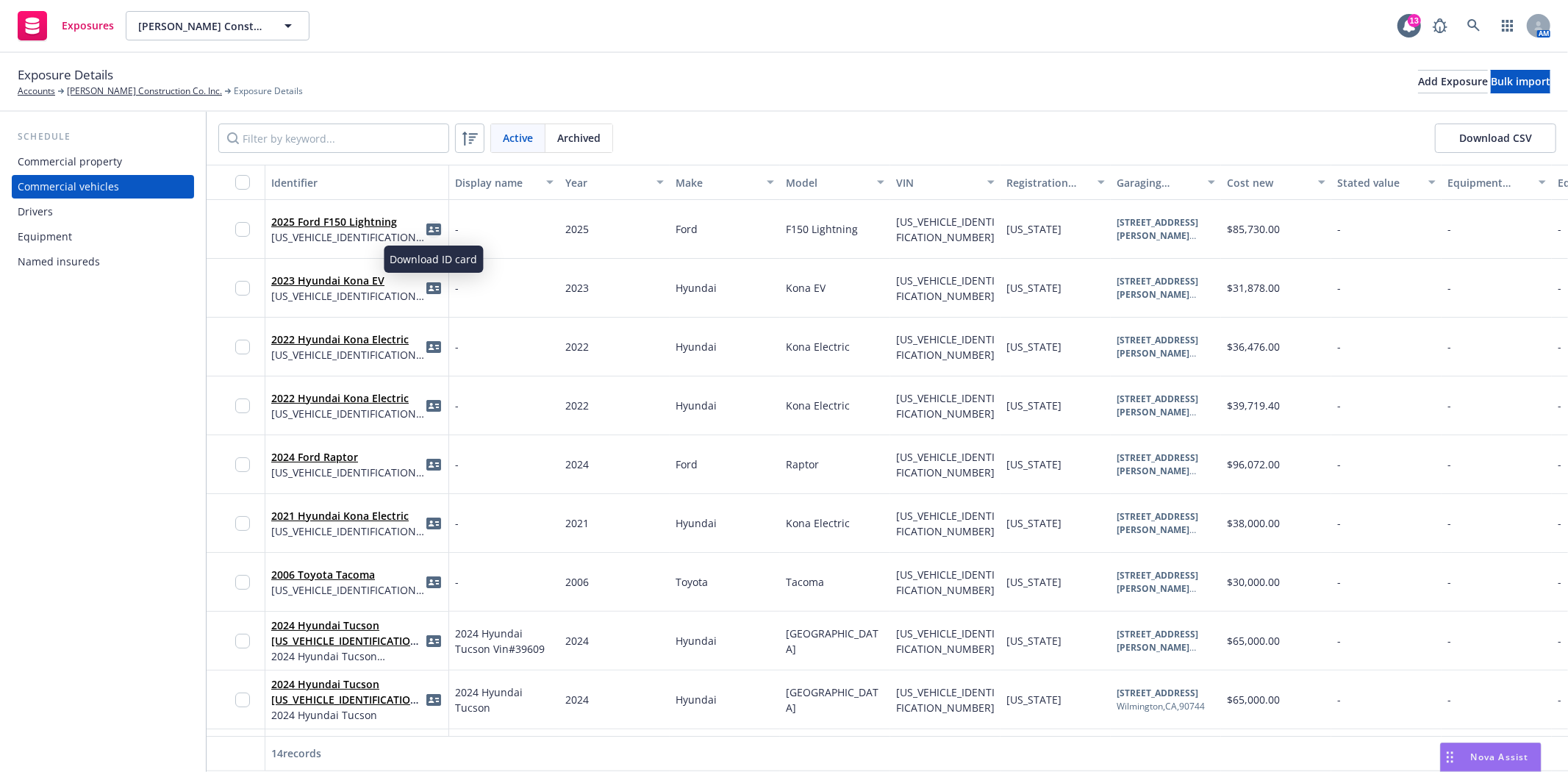
click at [432, 227] on icon "idCard" at bounding box center [434, 230] width 15 height 15
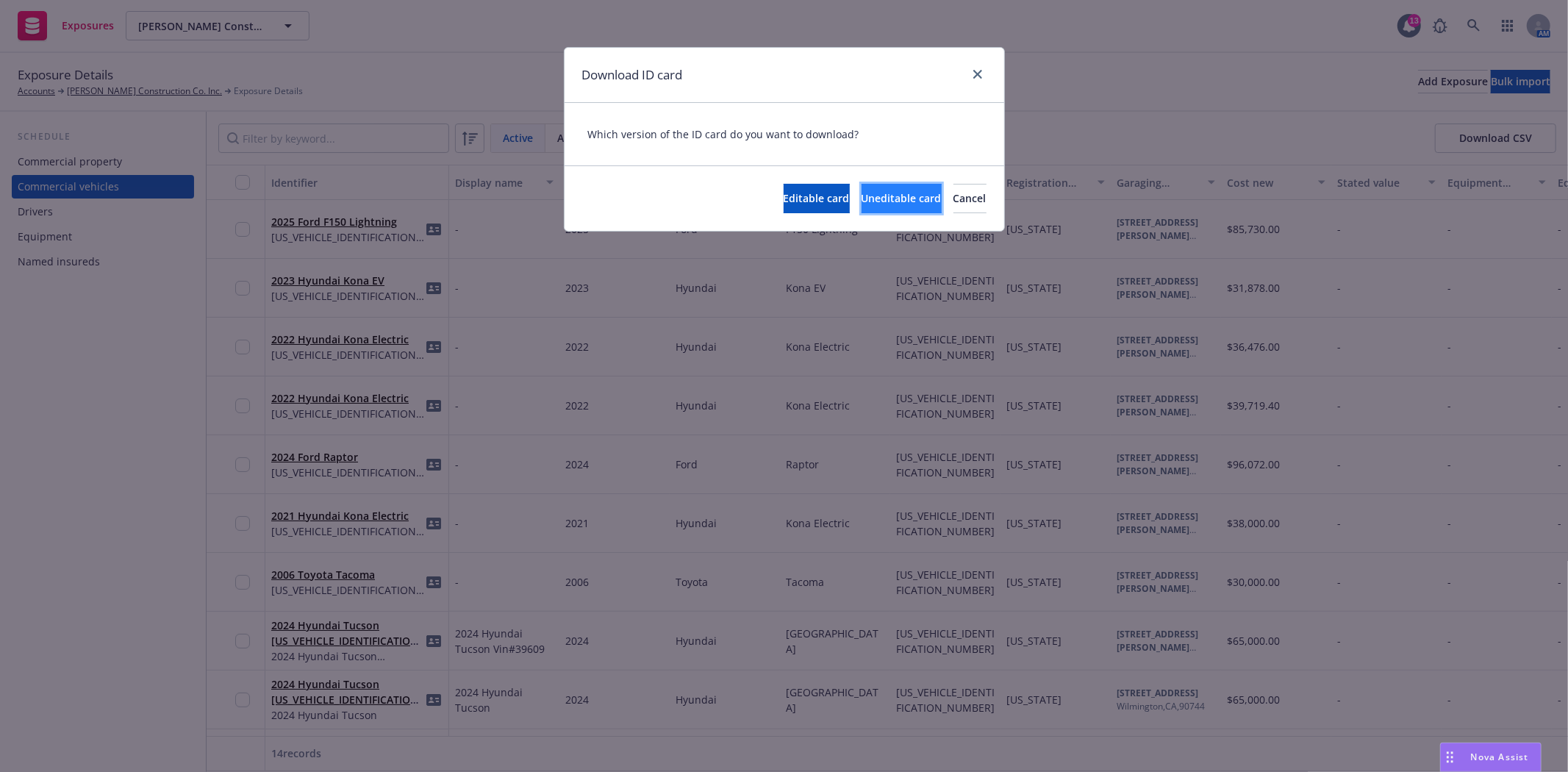
click at [861, 186] on button "Uneditable card" at bounding box center [901, 198] width 80 height 29
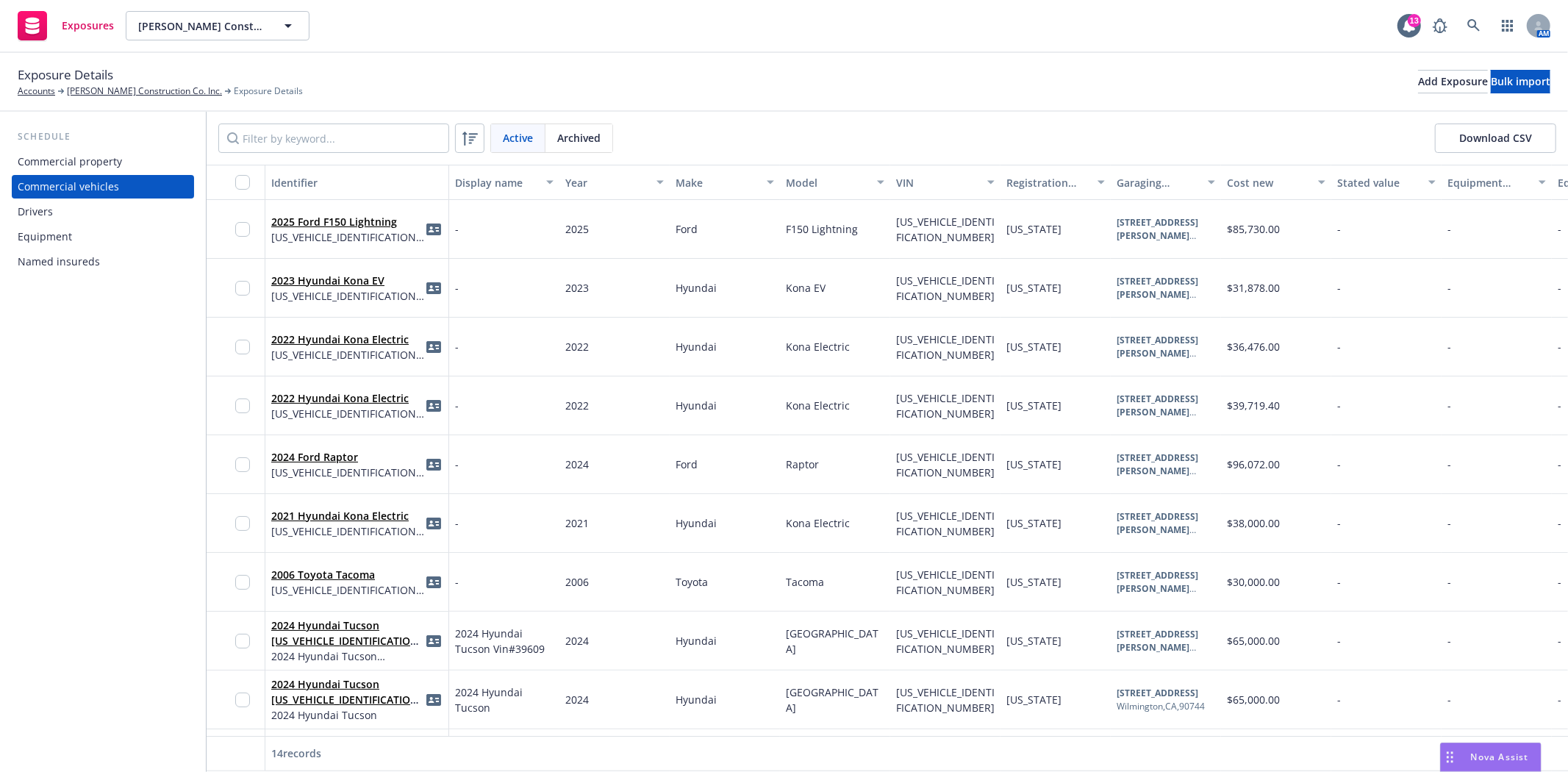
click at [333, 471] on span "[US_VEHICLE_IDENTIFICATION_NUMBER]" at bounding box center [348, 472] width 153 height 16
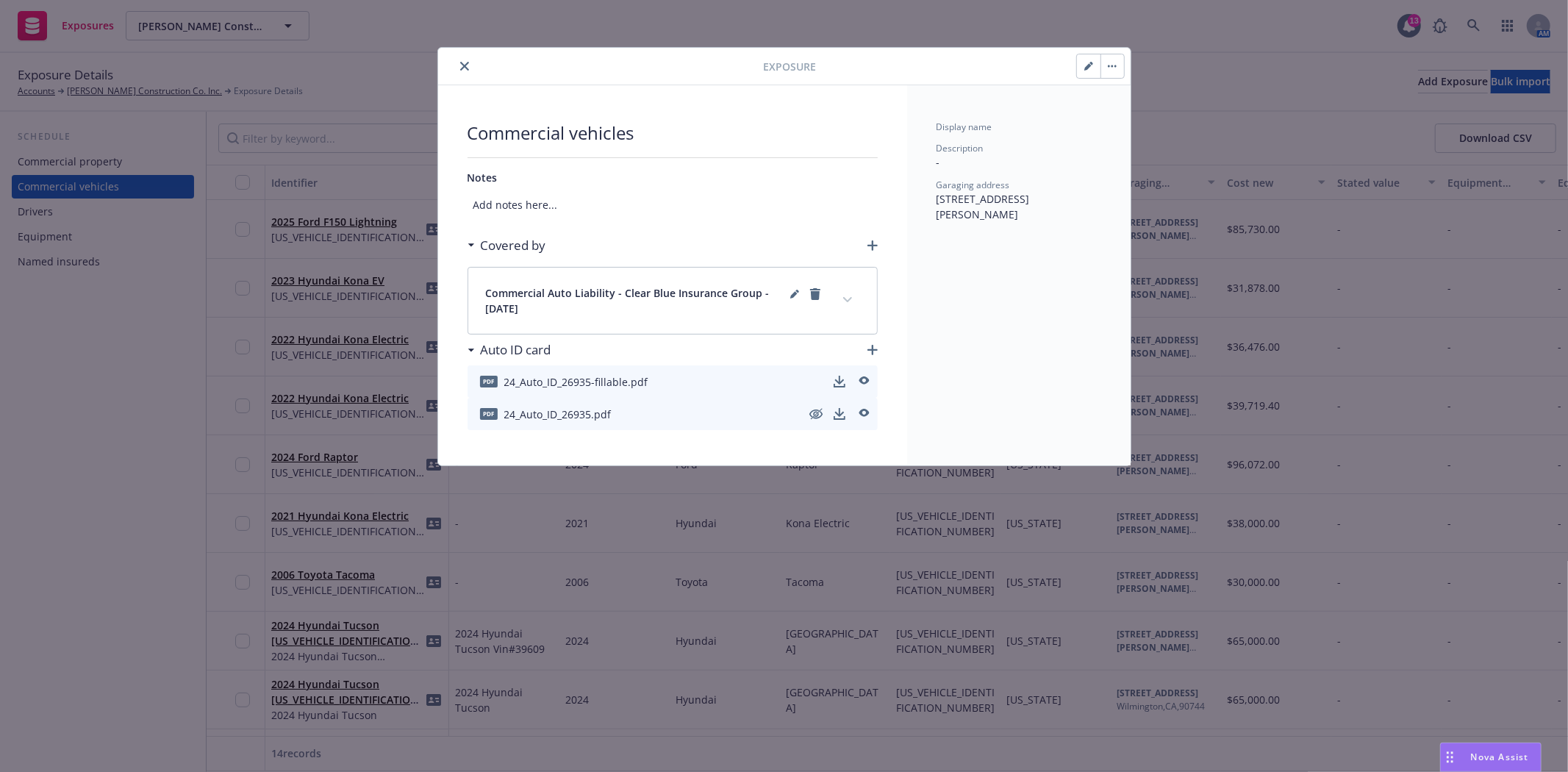
click at [461, 64] on icon "close" at bounding box center [465, 67] width 9 height 9
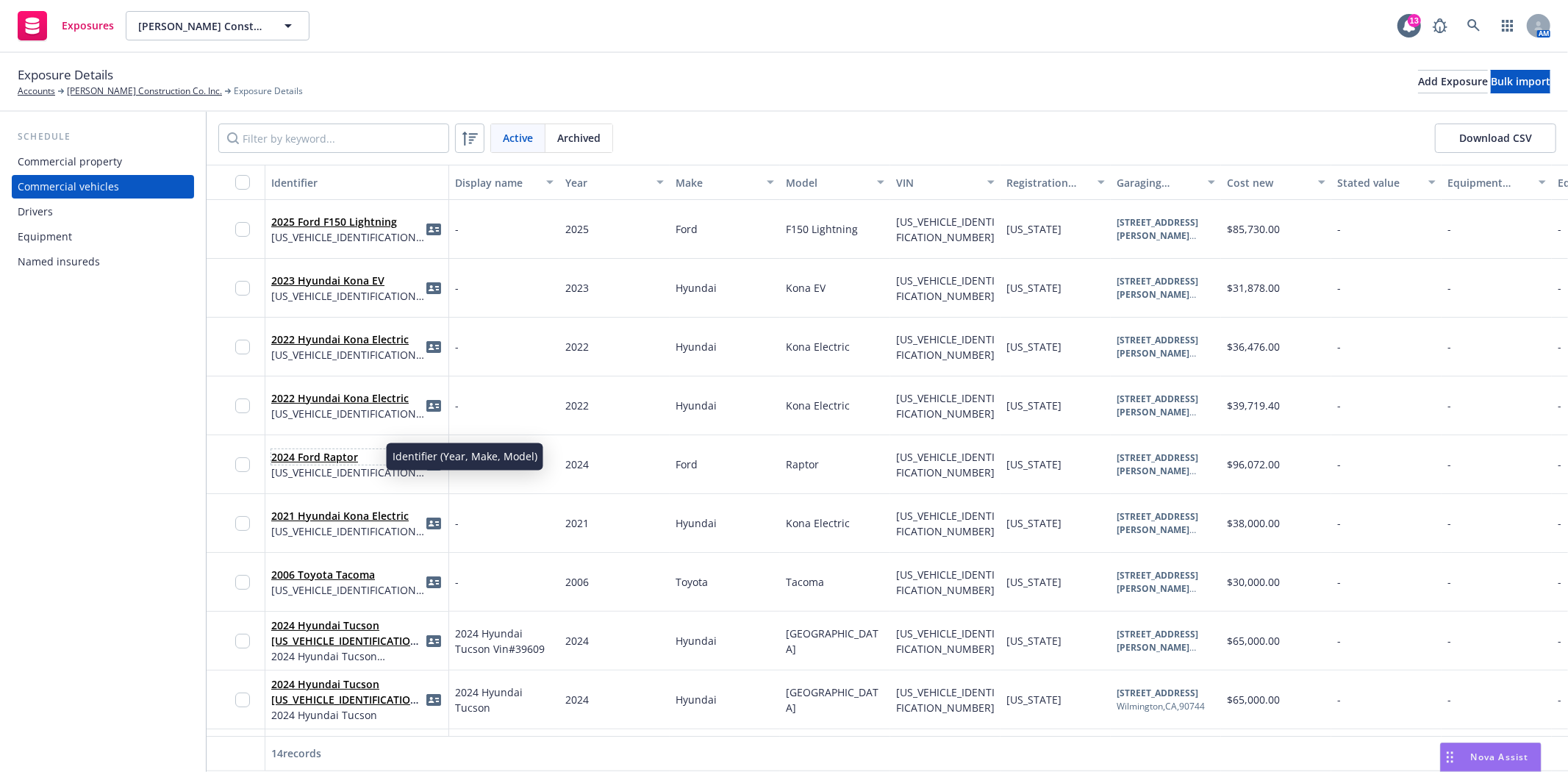
click at [298, 456] on link "2024 Ford Raptor" at bounding box center [315, 456] width 87 height 14
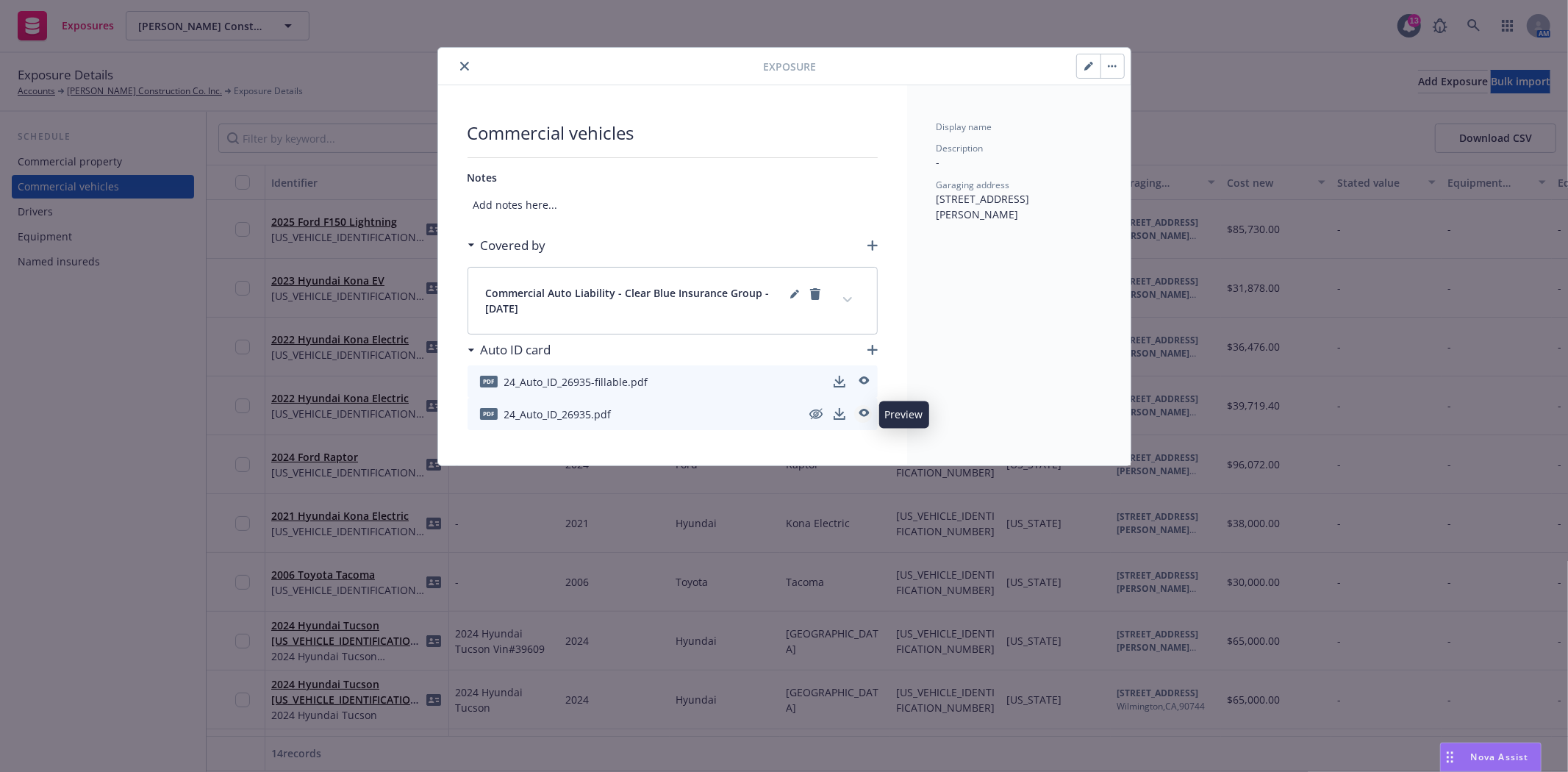
click at [863, 414] on icon "preview" at bounding box center [863, 414] width 13 height 10
click at [463, 63] on icon "close" at bounding box center [465, 67] width 9 height 9
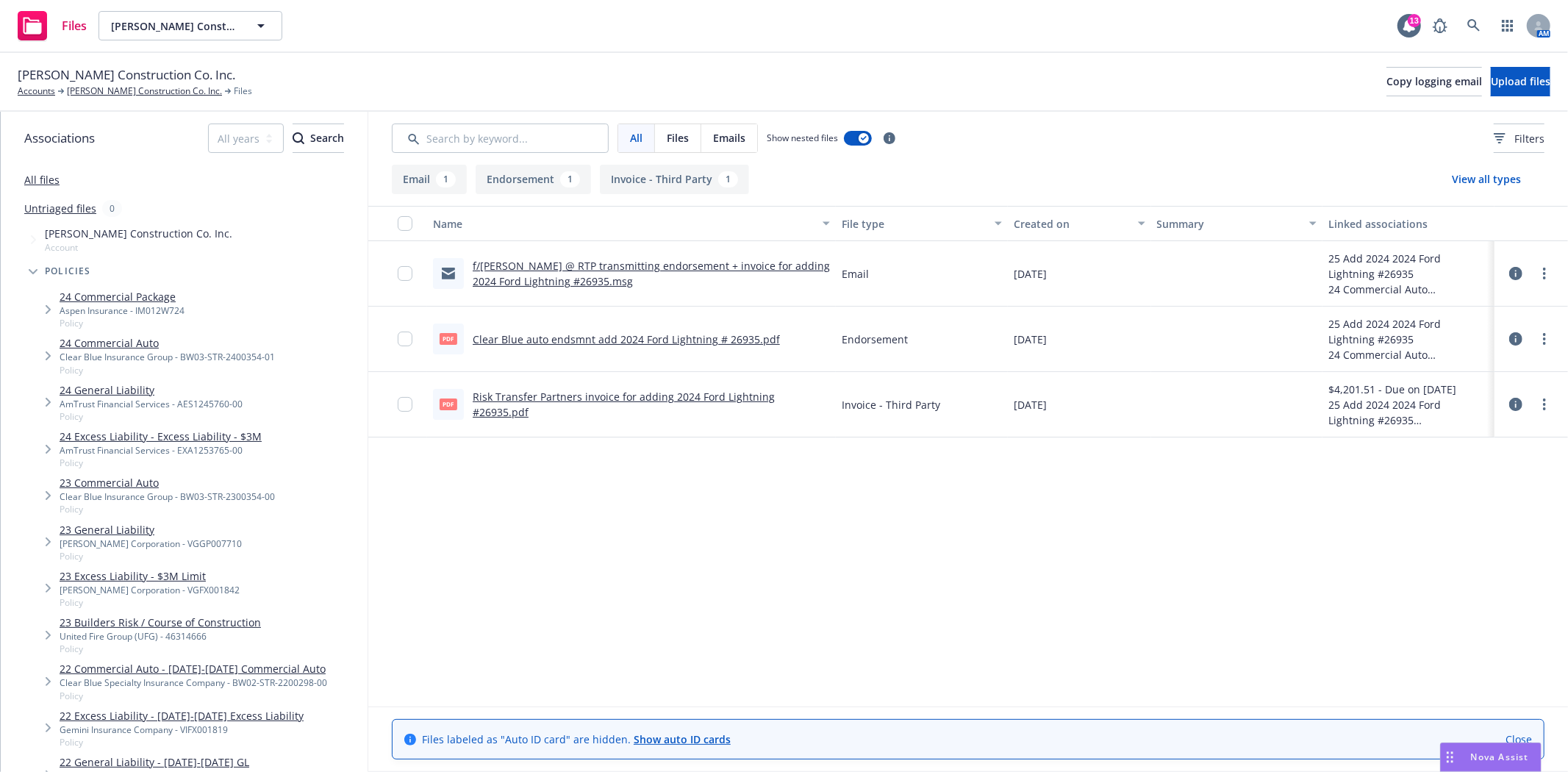
click at [552, 282] on link "f/[PERSON_NAME] @ RTP transmitting endorsement + invoice for adding 2024 Ford L…" at bounding box center [651, 273] width 357 height 29
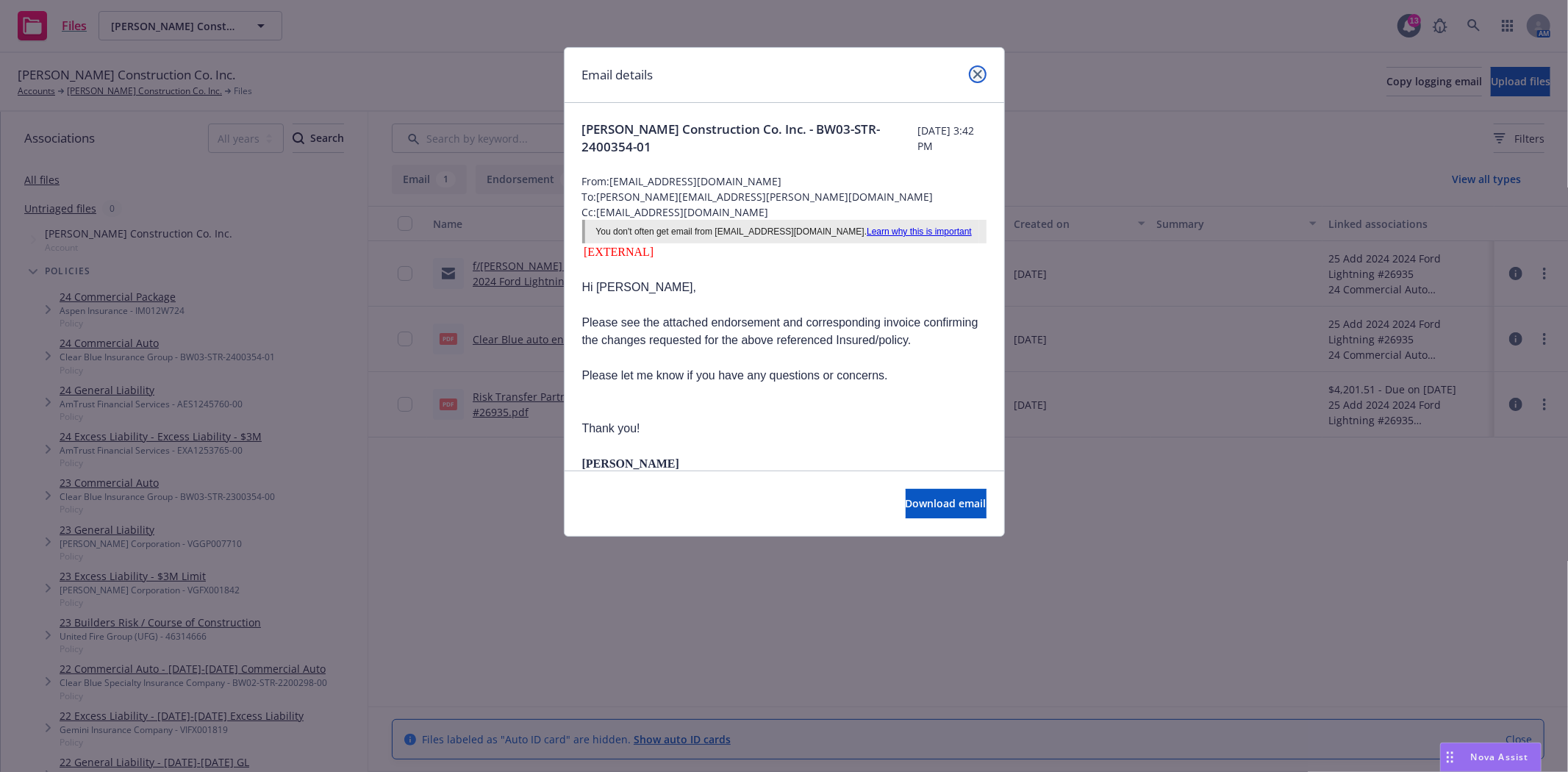
click at [974, 75] on icon "close" at bounding box center [978, 74] width 9 height 9
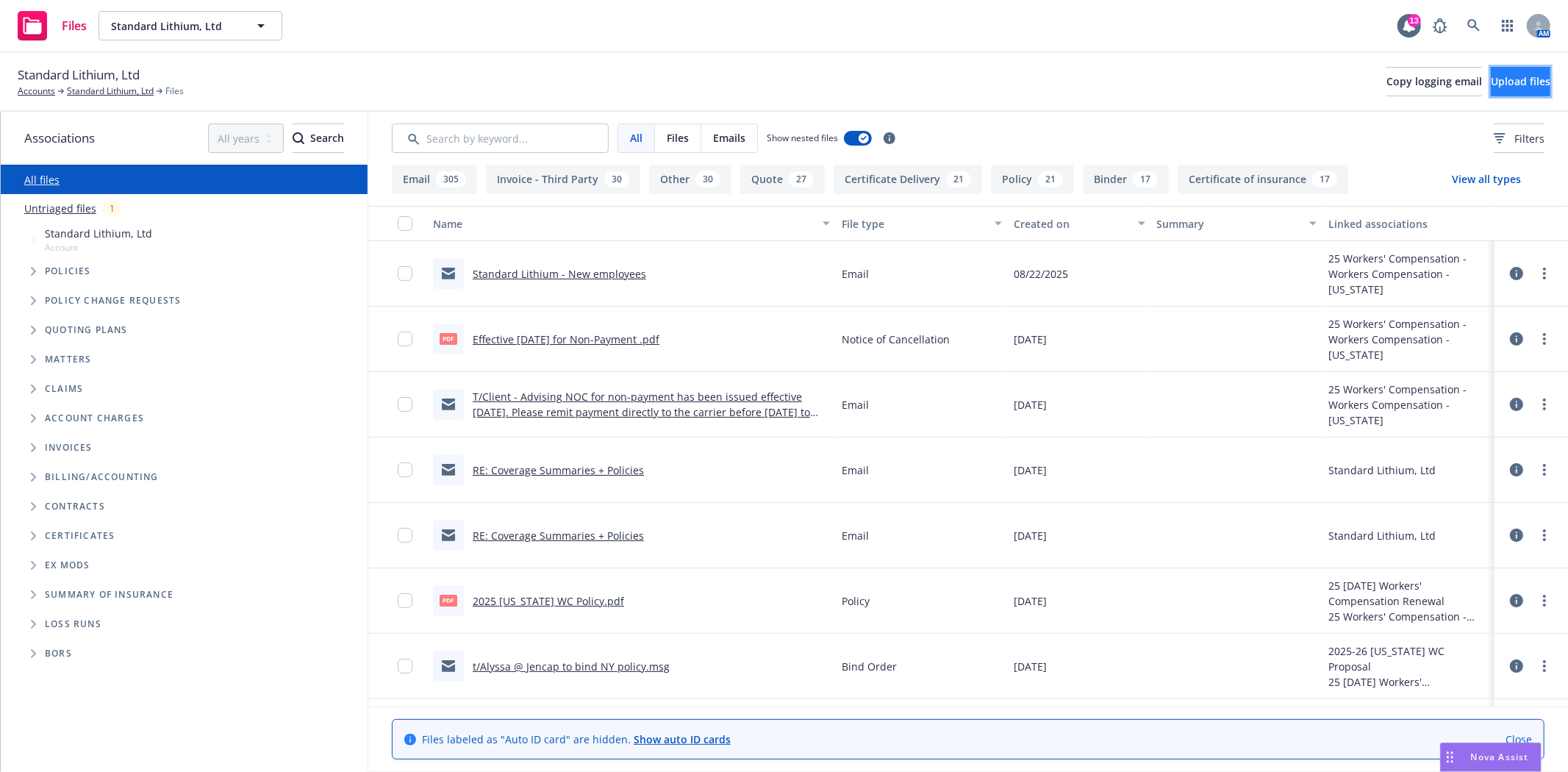
click at [1491, 82] on span "Upload files" at bounding box center [1521, 81] width 60 height 14
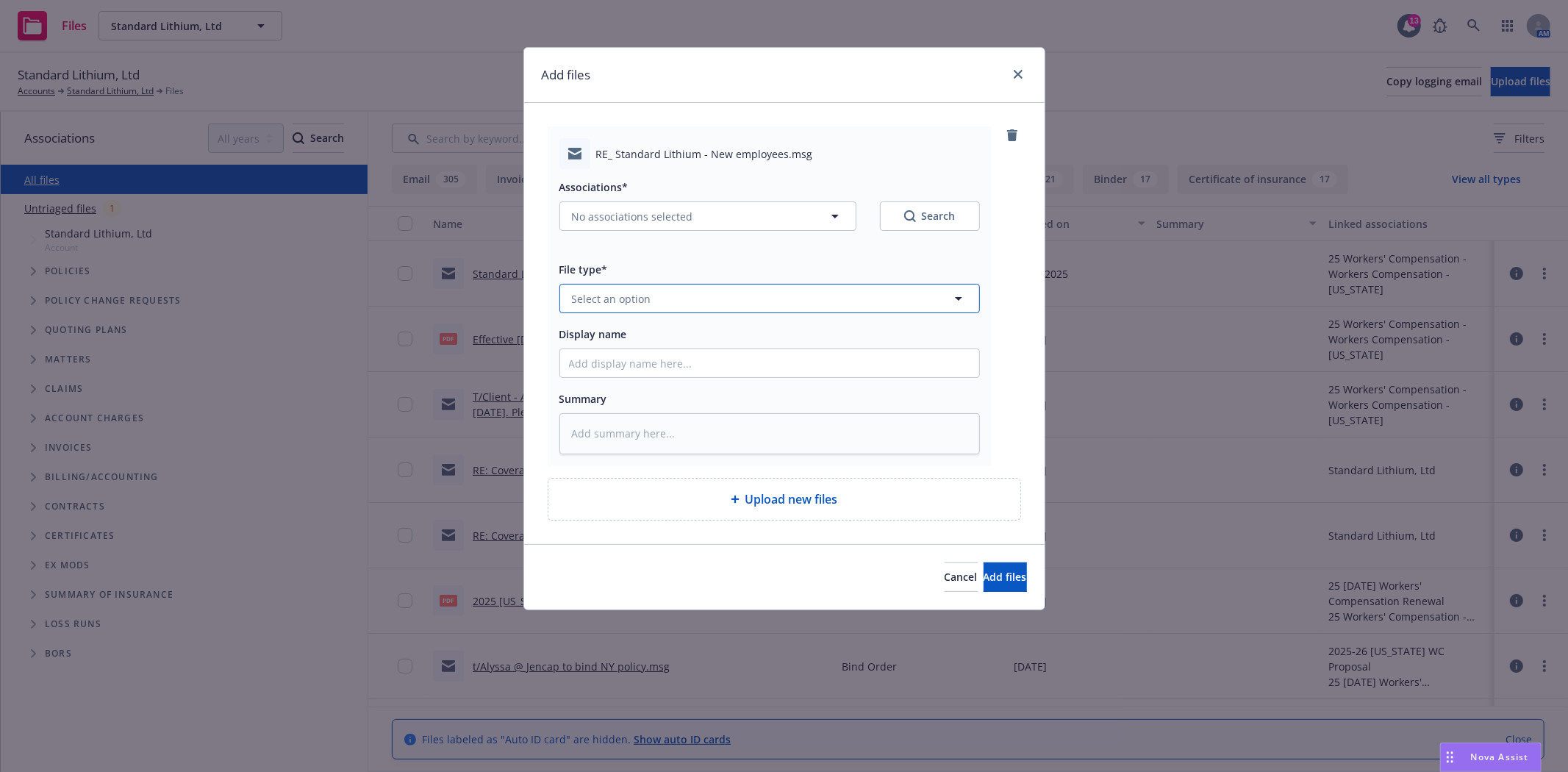
click at [684, 309] on button "Select an option" at bounding box center [770, 298] width 421 height 29
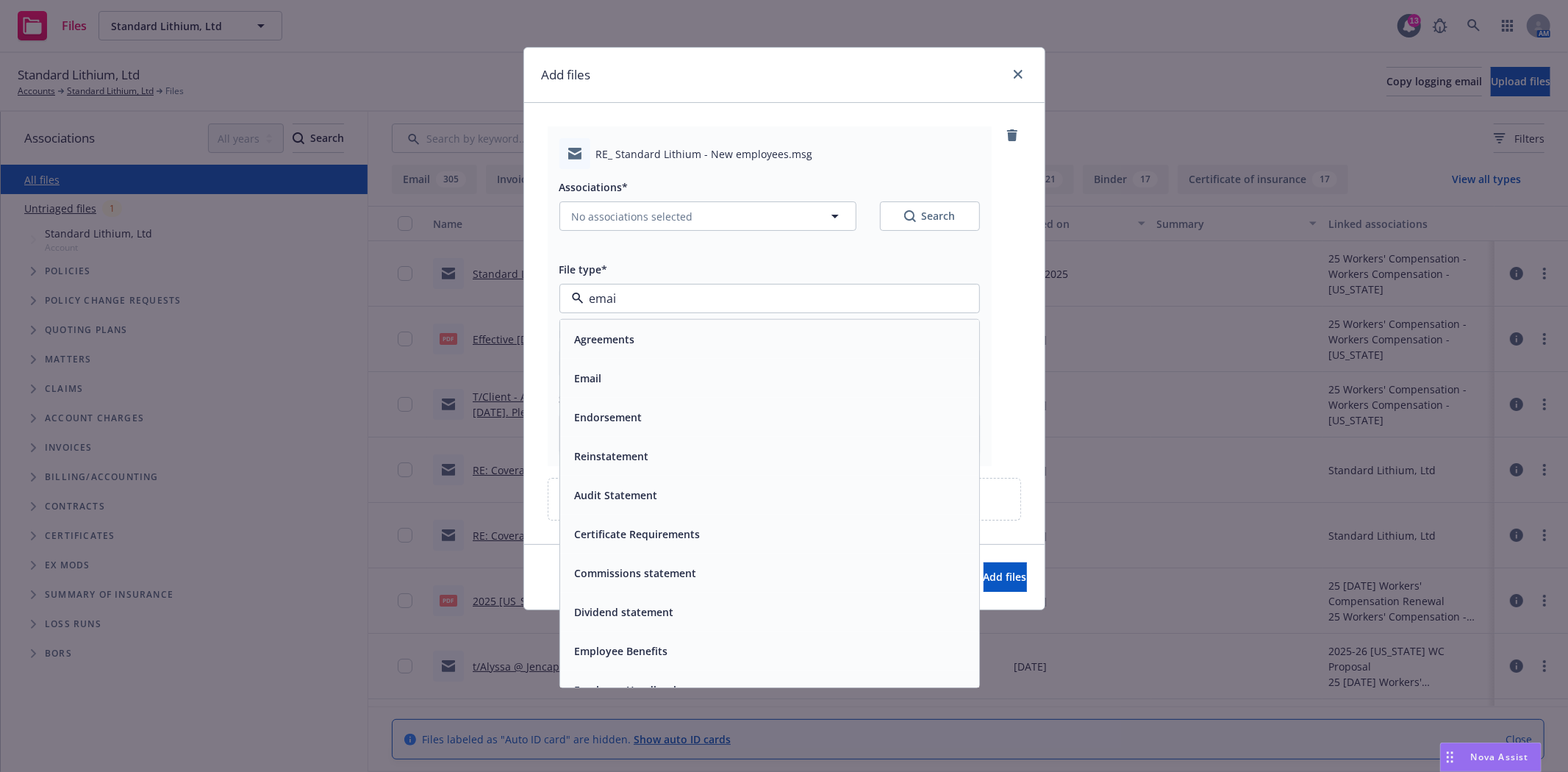
type input "email"
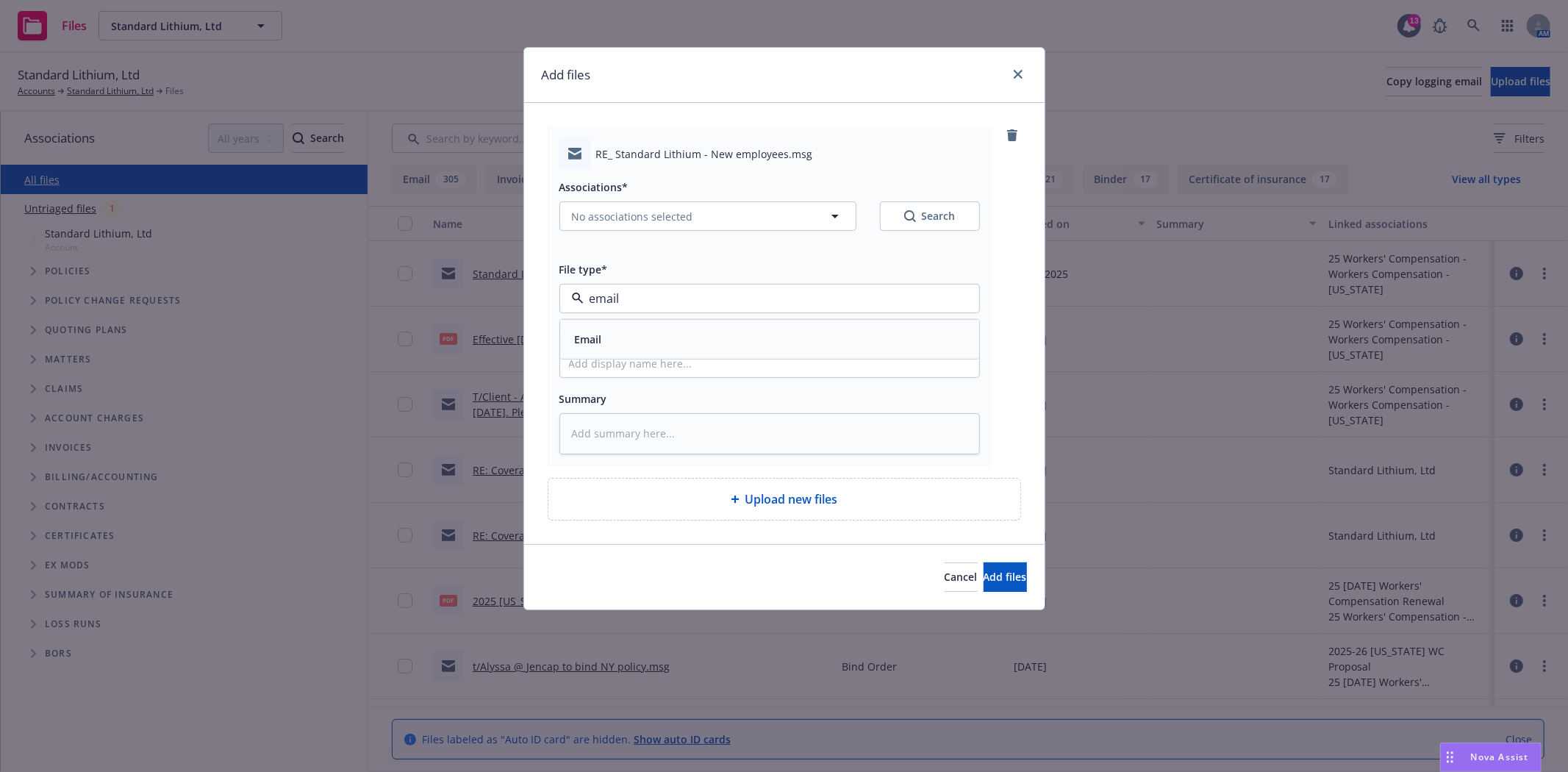
click at [641, 348] on div "Email" at bounding box center [769, 339] width 401 height 21
click at [638, 372] on input "Display name" at bounding box center [770, 363] width 419 height 28
type textarea "x"
type input "f"
type textarea "x"
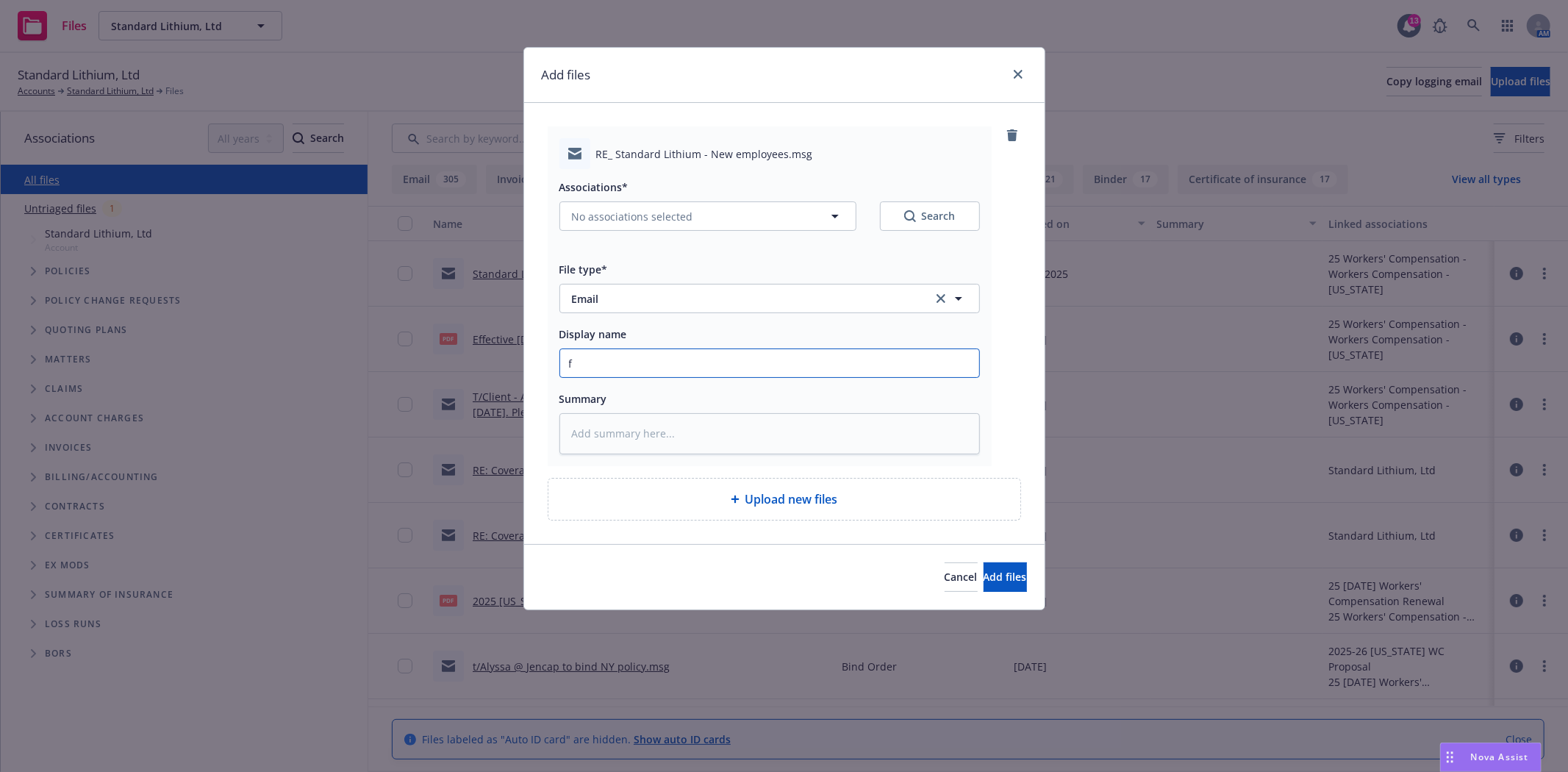
type input "f/"
type textarea "x"
type input "f/C"
type textarea "x"
type input "f/Ca"
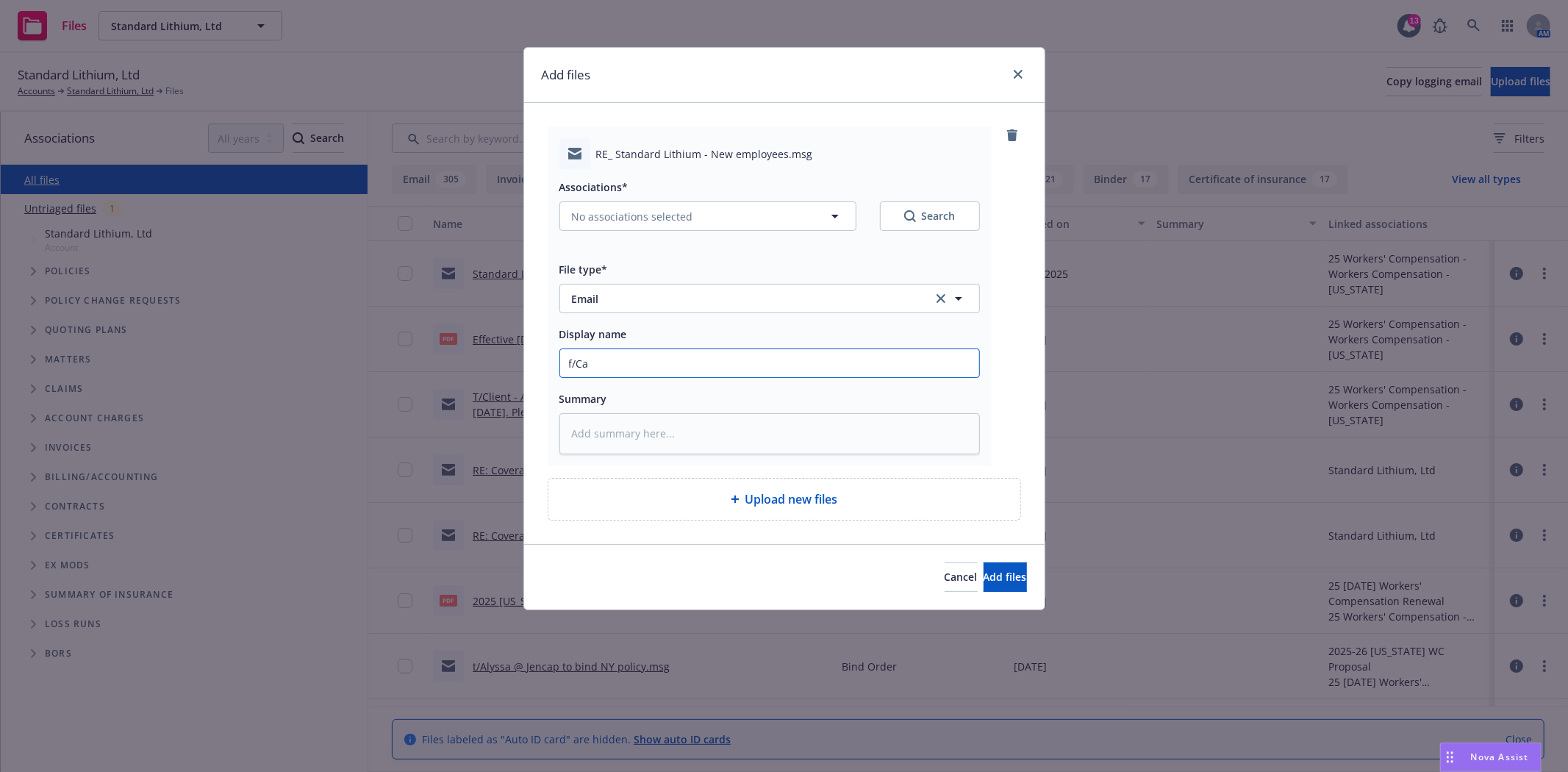
type textarea "x"
type input "f/Car"
type textarea "x"
type input "f/[PERSON_NAME]"
type textarea "x"
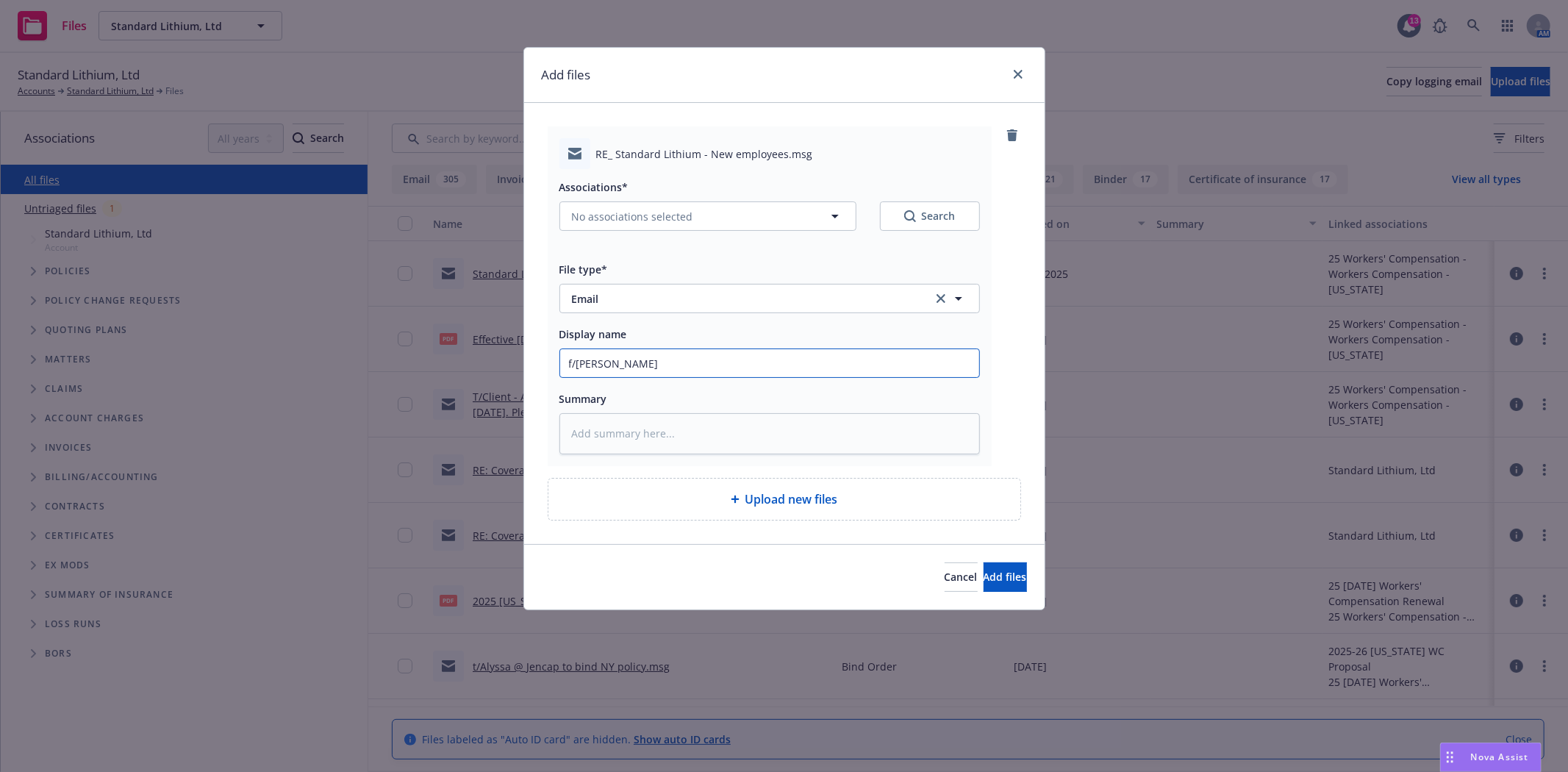
type input "f/[PERSON_NAME]"
type textarea "x"
type input "f/Carrie"
type textarea "x"
type input "f/Carrie"
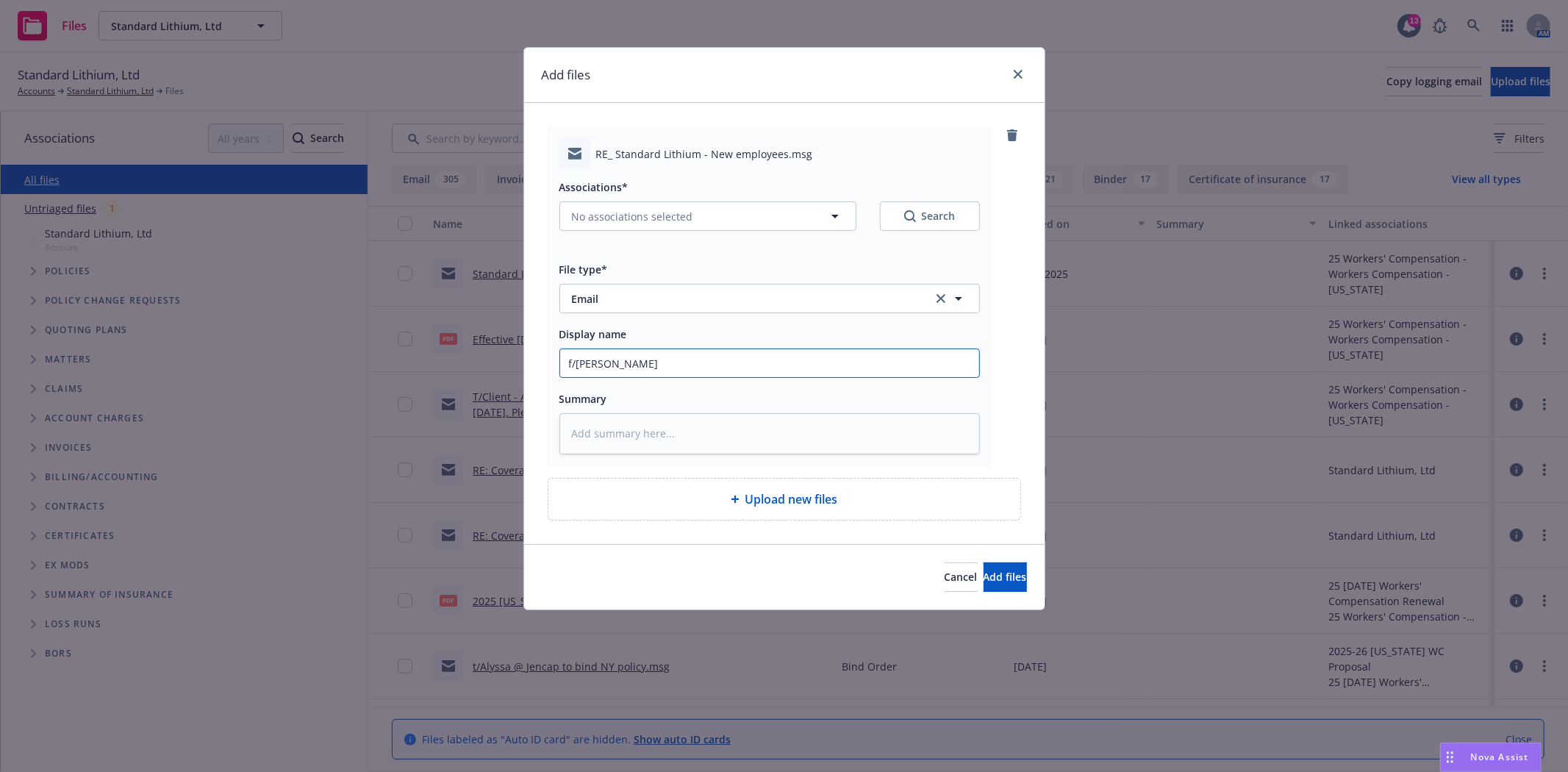
type textarea "x"
type input "f/Carrie @"
type textarea "x"
type input "f/Carrie @"
type textarea "x"
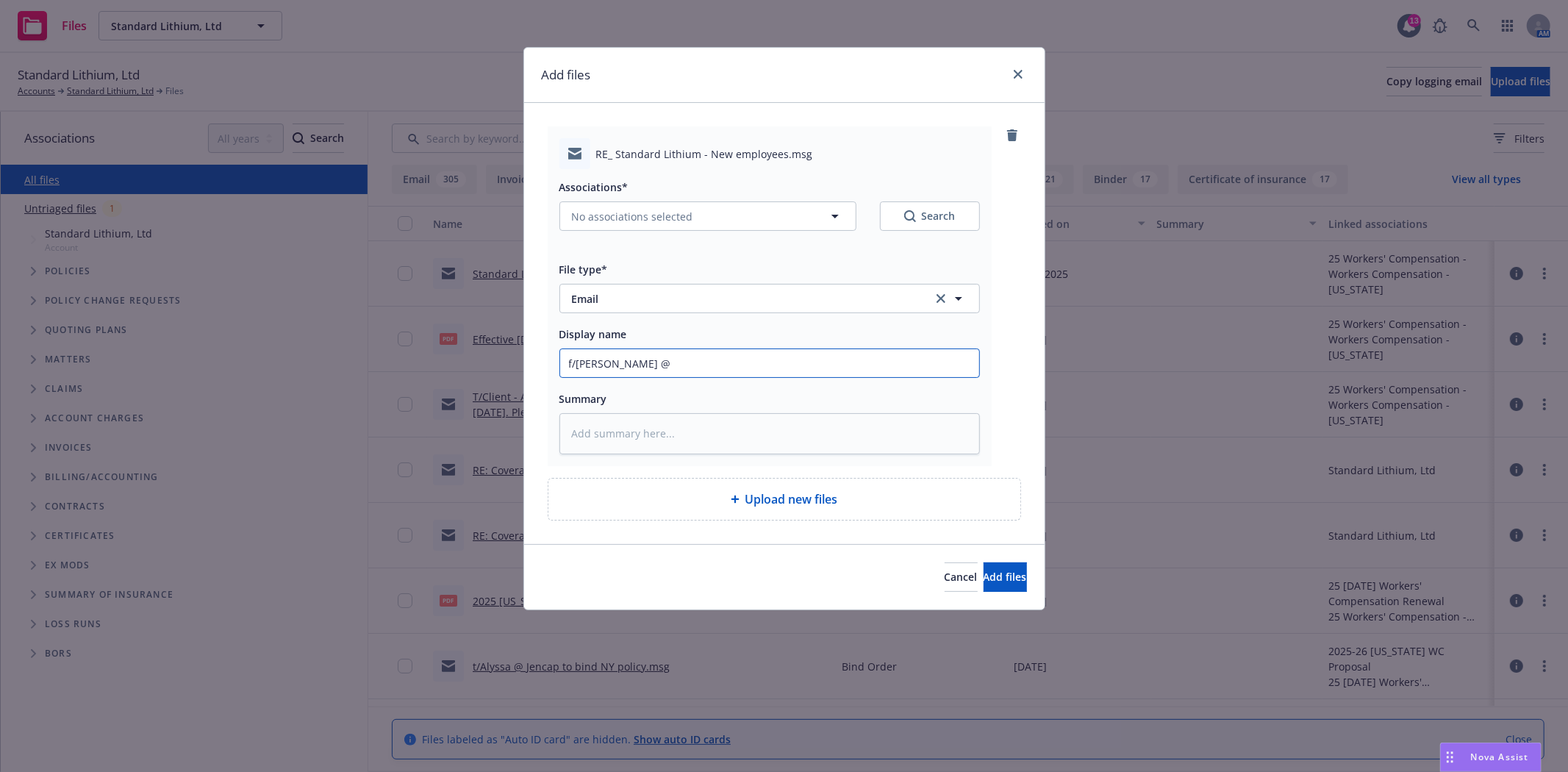
type input "f/Carrie @ J"
type textarea "x"
type input "f/Carrie @ Je"
type textarea "x"
type input "f/Carrie @ Jen"
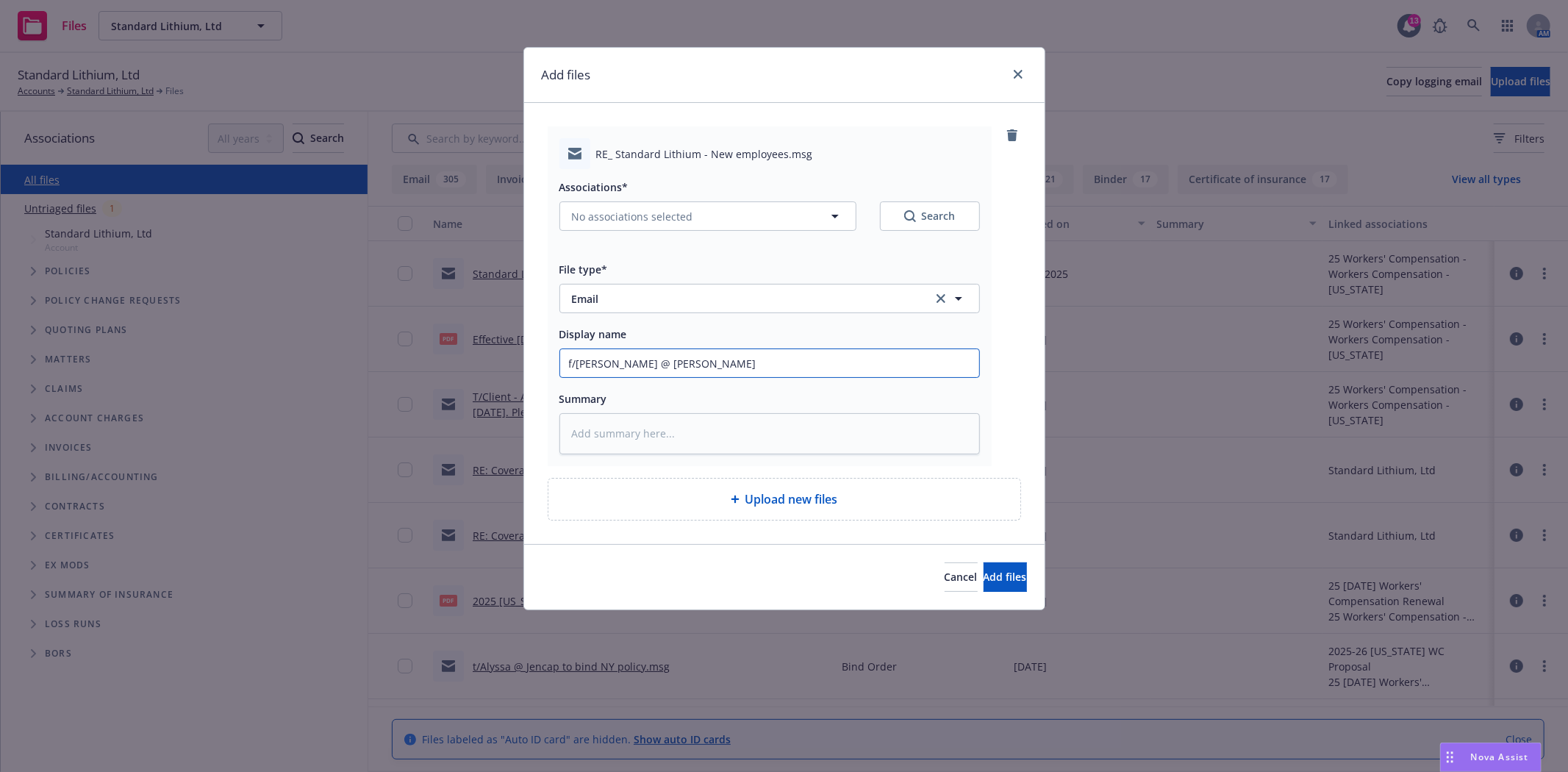
type textarea "x"
type input "f/Carrie @ Jenc"
type textarea "x"
type input "f/Carrie @ Jenca"
type textarea "x"
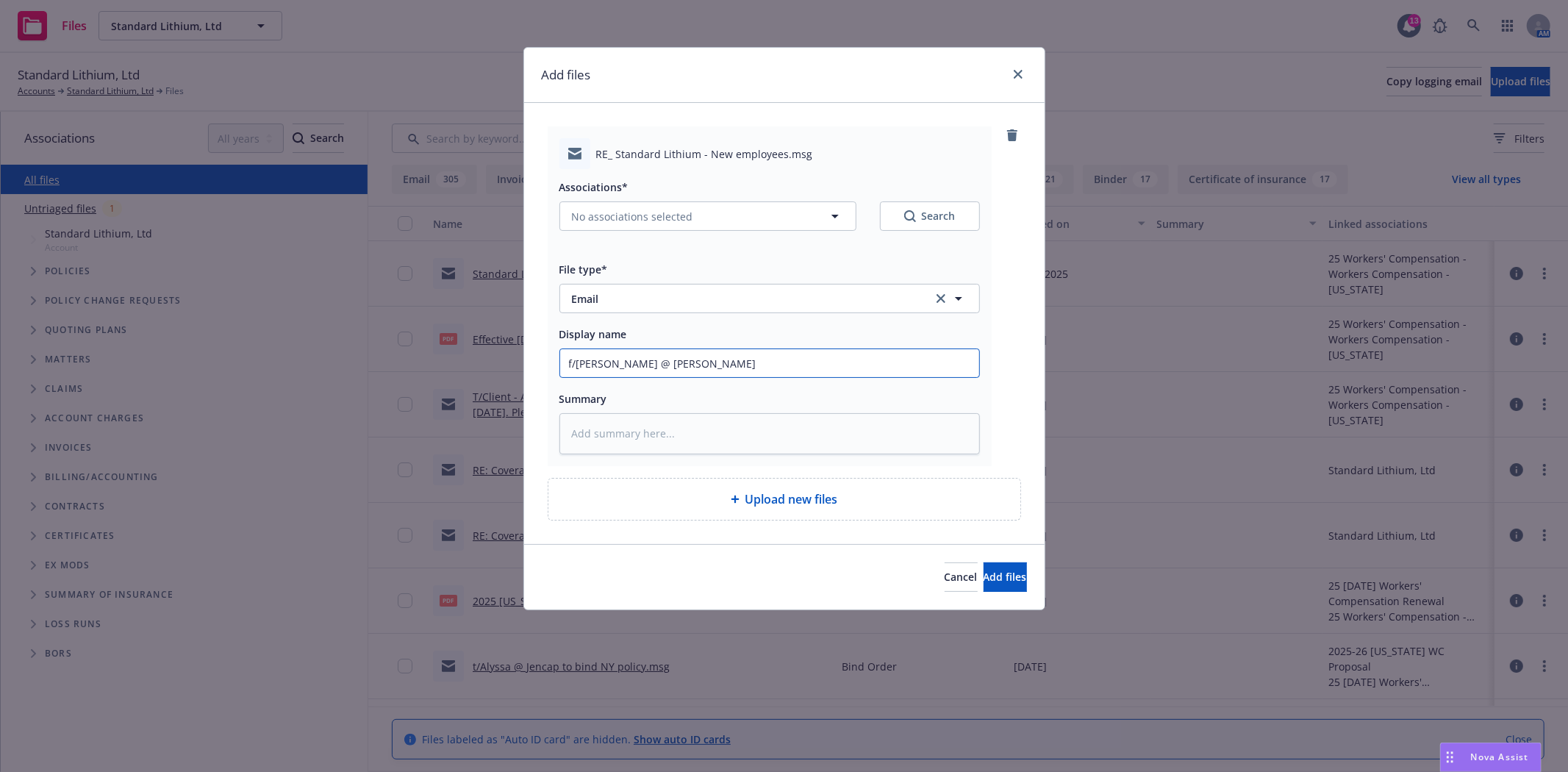
type input "f/Carrie @ Jencao"
type textarea "x"
type input "f/Carrie @ Jencao"
type textarea "x"
type input "f/Carrie @ Jencao"
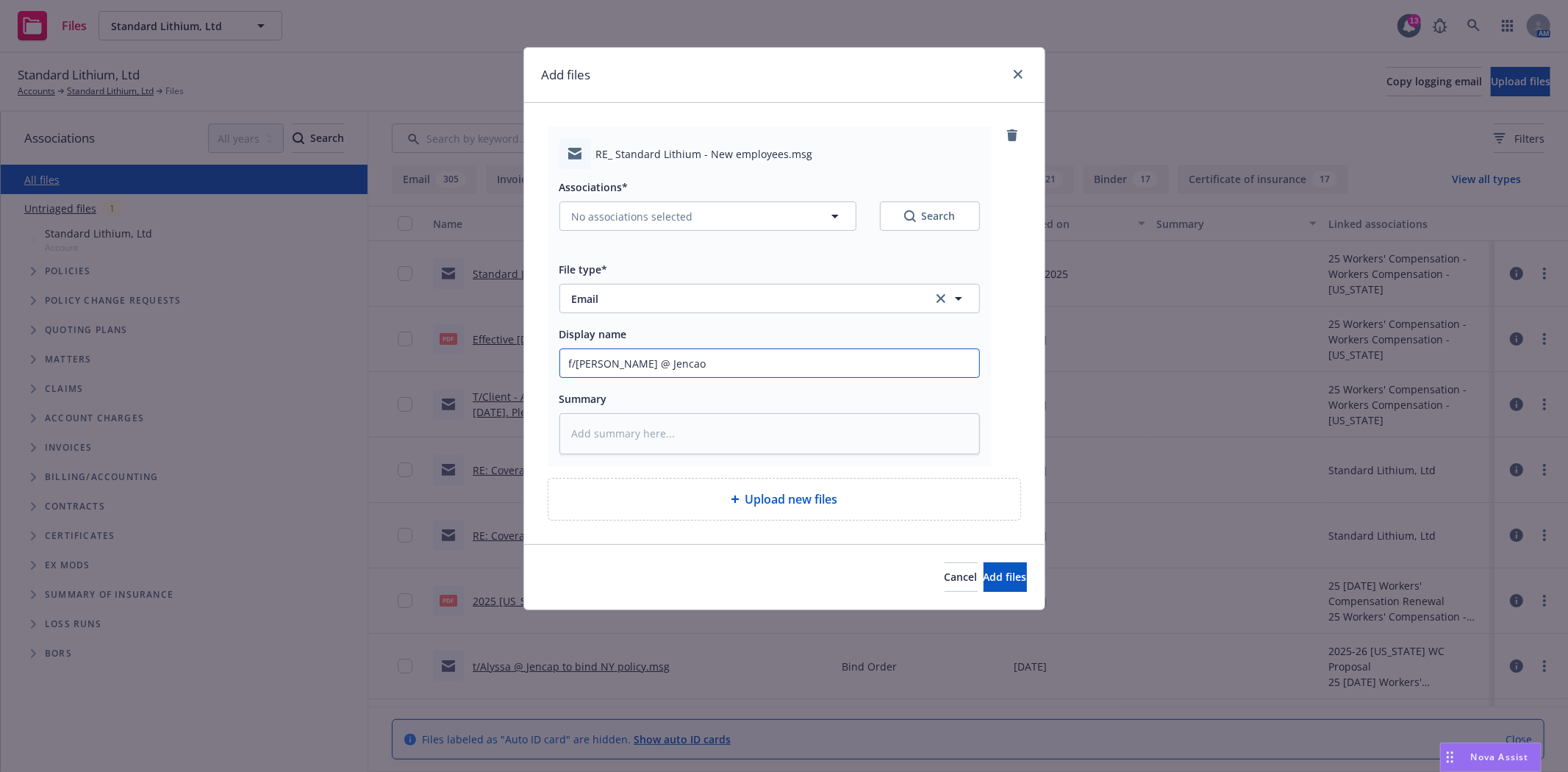
type textarea "x"
type input "f/Carrie @ Jenca"
type textarea "x"
type input "f/Carrie @ Jencap"
type textarea "x"
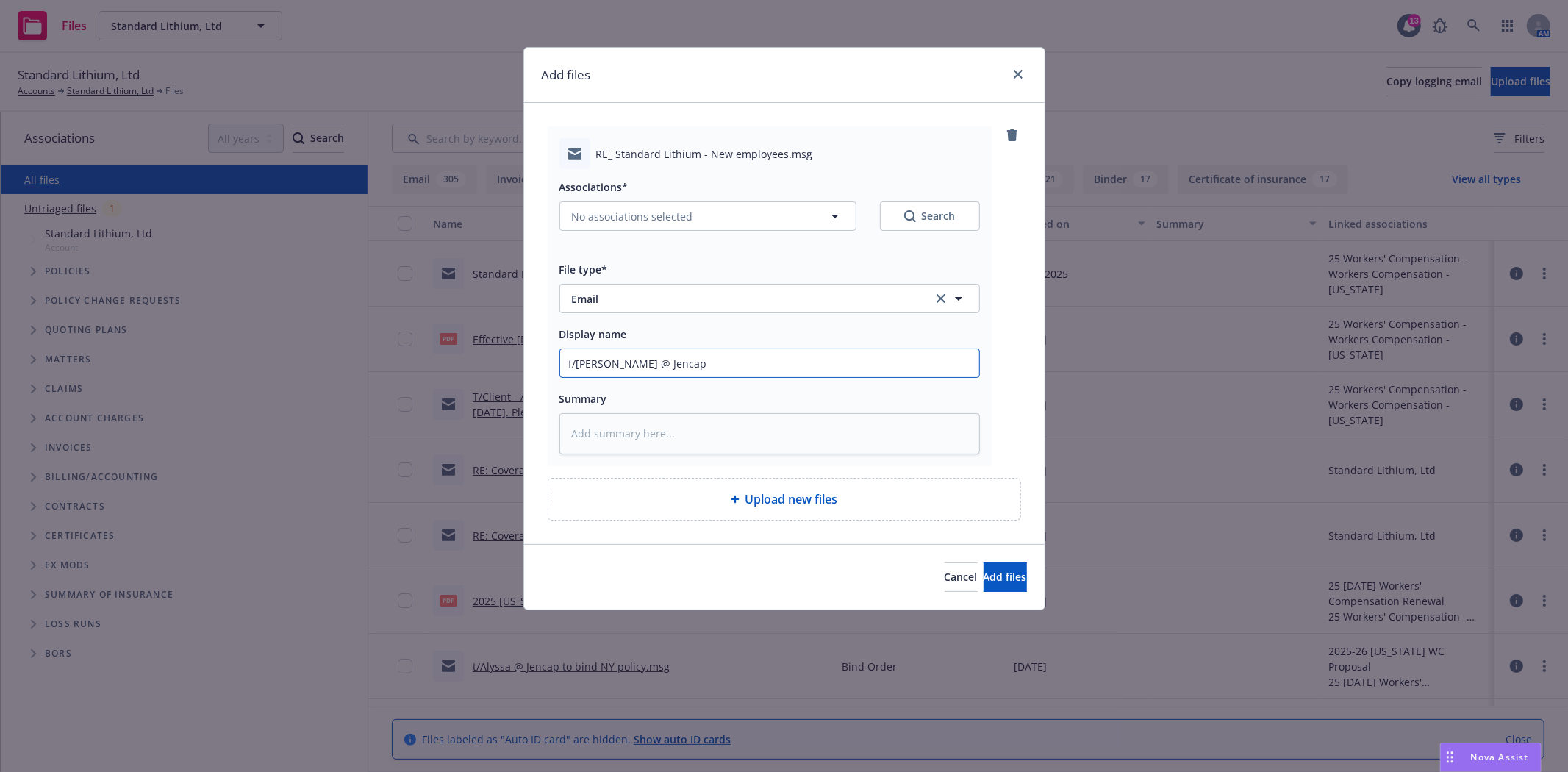
type input "f/Carrie @ Jencap"
type textarea "x"
type input "f/Carrie @ Jencap -"
type textarea "x"
type input "f/Carrie @ Jencap -"
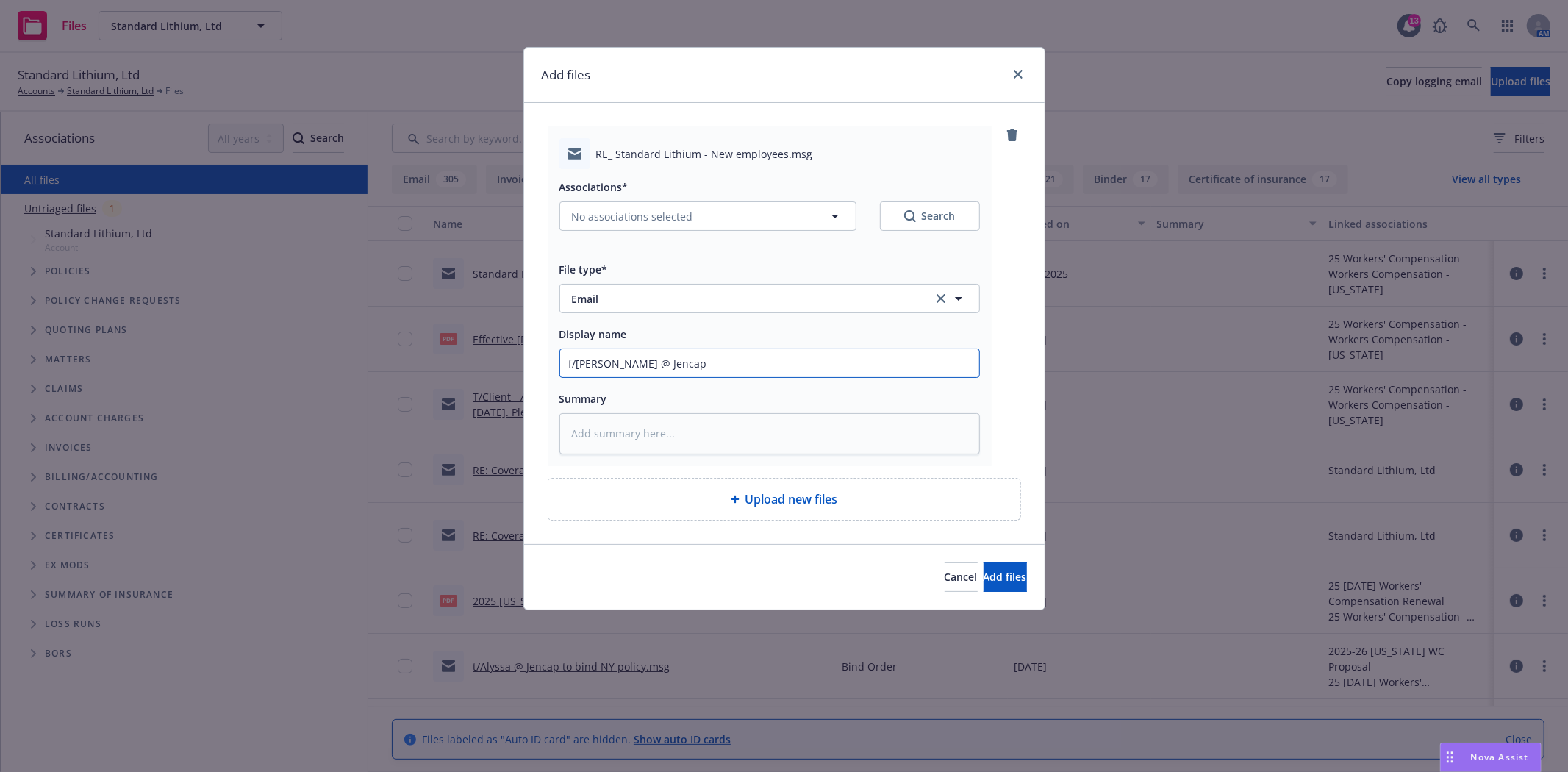
type textarea "x"
type input "f/Carrie @ Jencap - c"
type textarea "x"
type input "f/Carrie @ Jencap - ch"
type textarea "x"
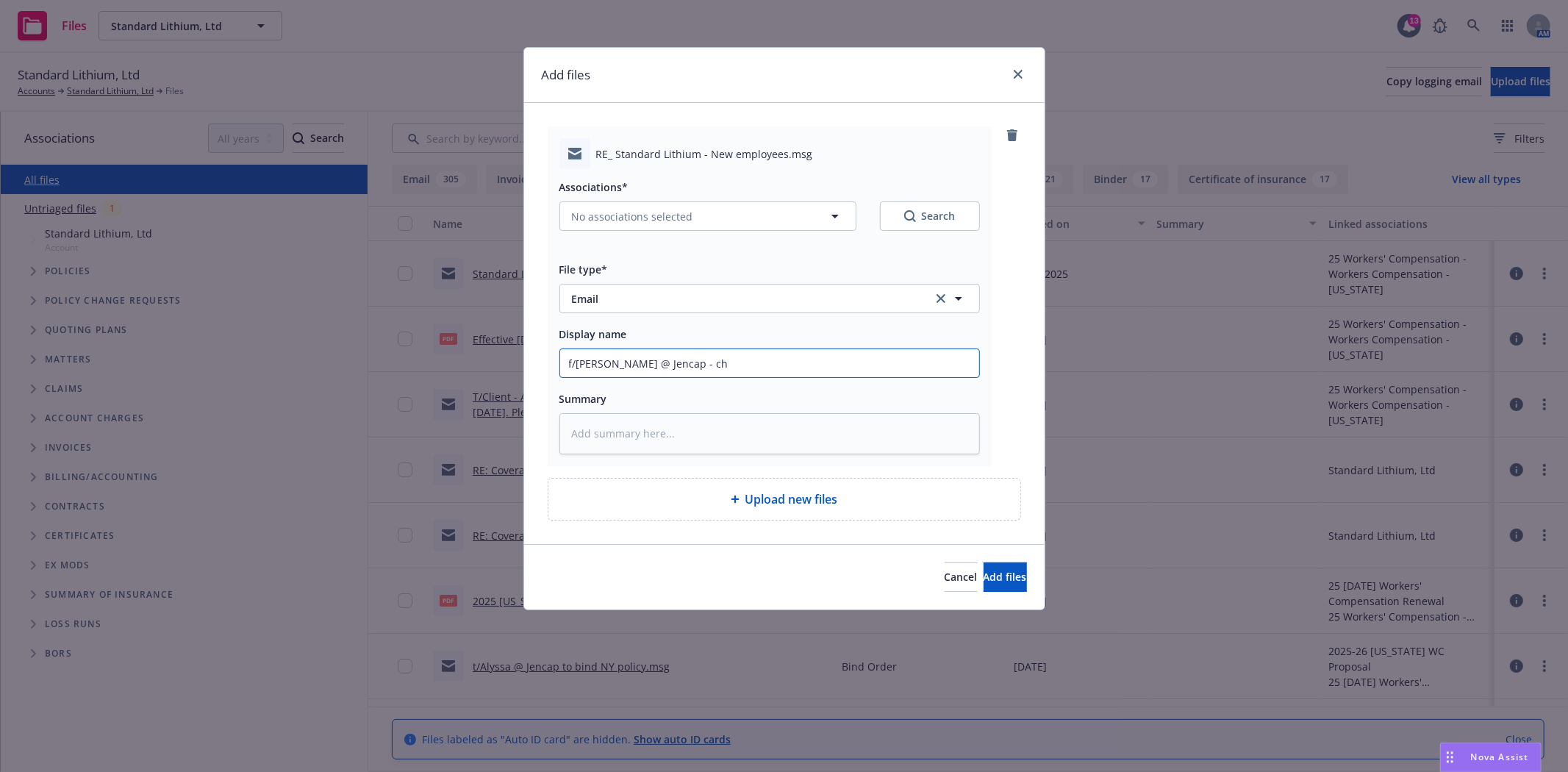
type input "f/Carrie @ Jencap - che"
type textarea "x"
type input "f/Carrie @ Jencap - chec"
type textarea "x"
type input "f/Carrie @ Jencap - check"
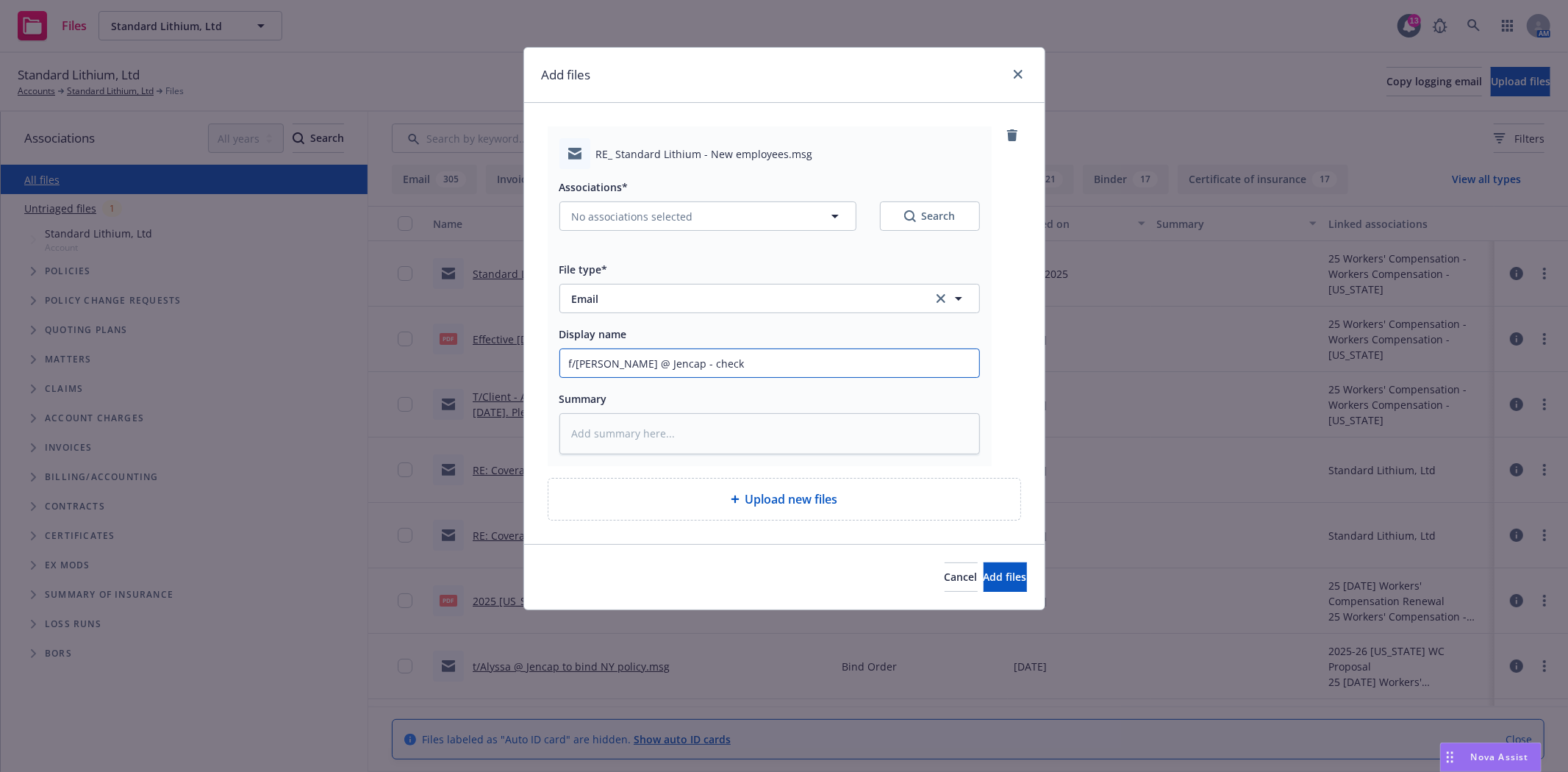
type textarea "x"
type input "f/Carrie @ Jencap - checki"
type textarea "x"
type input "f/Carrie @ Jencap - checkin"
type textarea "x"
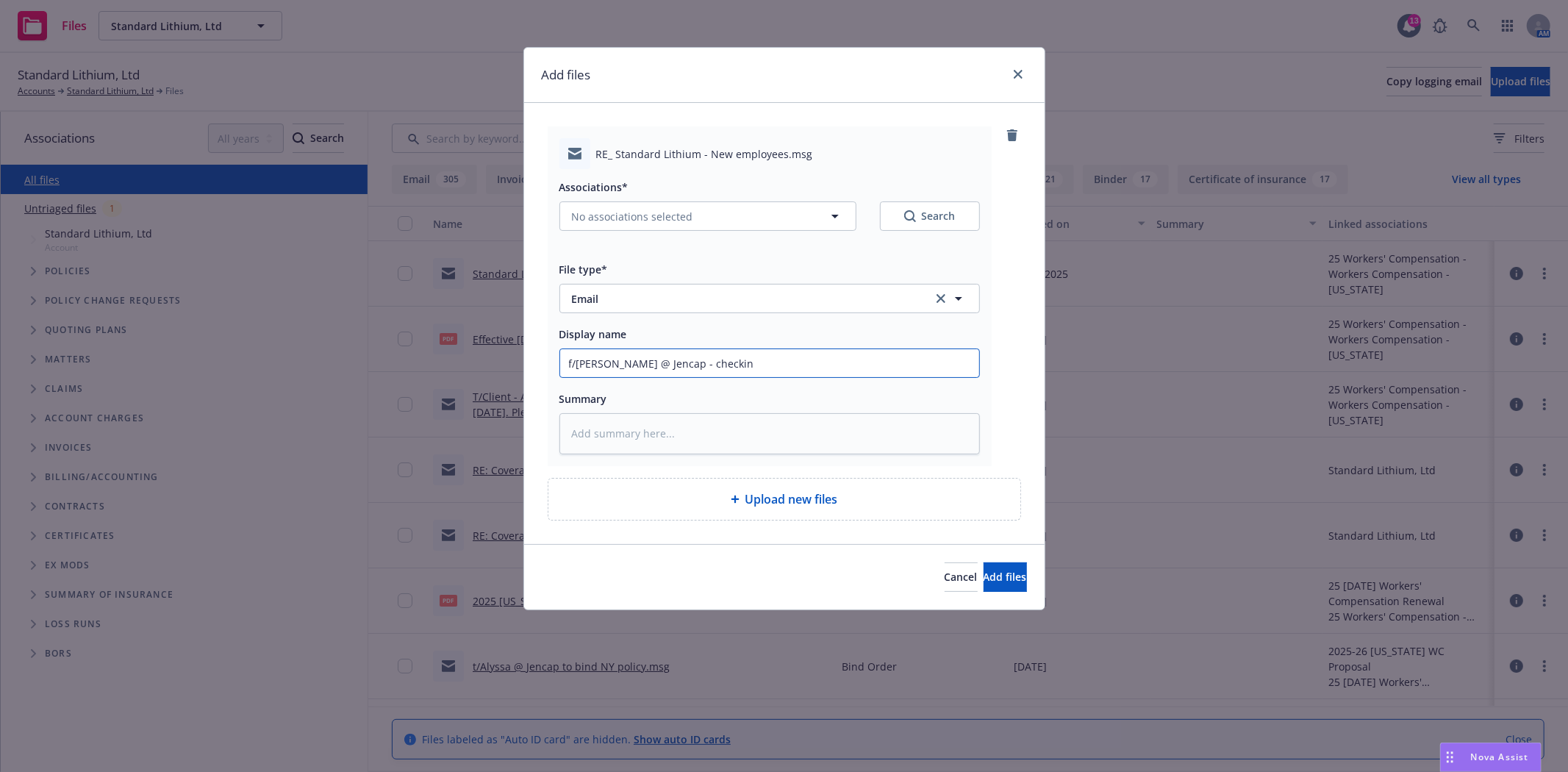
type input "f/Carrie @ Jencap - checking"
type textarea "x"
type input "f/Carrie @ Jencap - checking"
type textarea "x"
type input "f/Carrie @ Jencap - checking w"
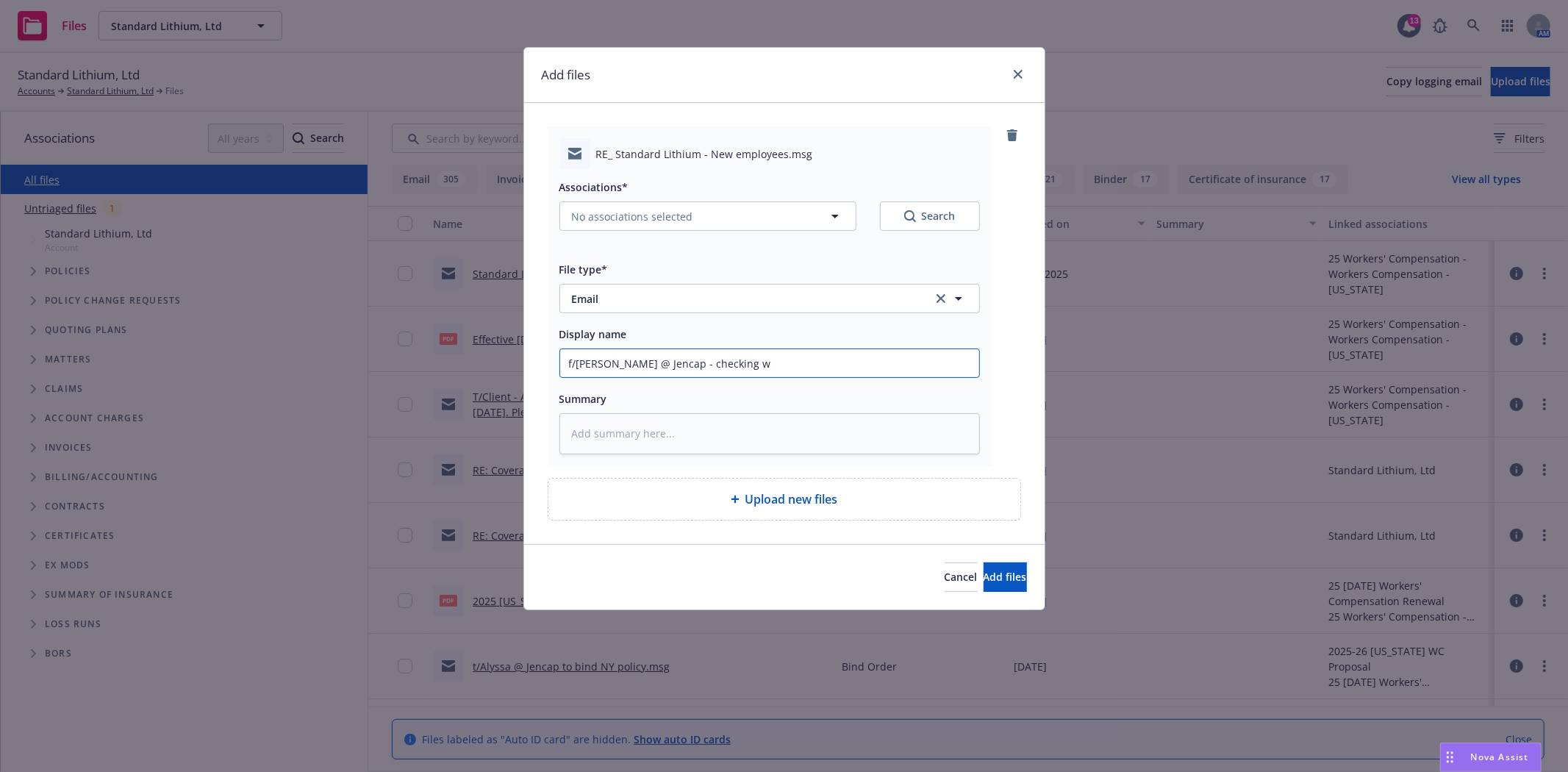
type textarea "x"
type input "f/Carrie @ Jencap - checking wi"
type textarea "x"
type input "f/Carrie @ Jencap - checking wit"
type textarea "x"
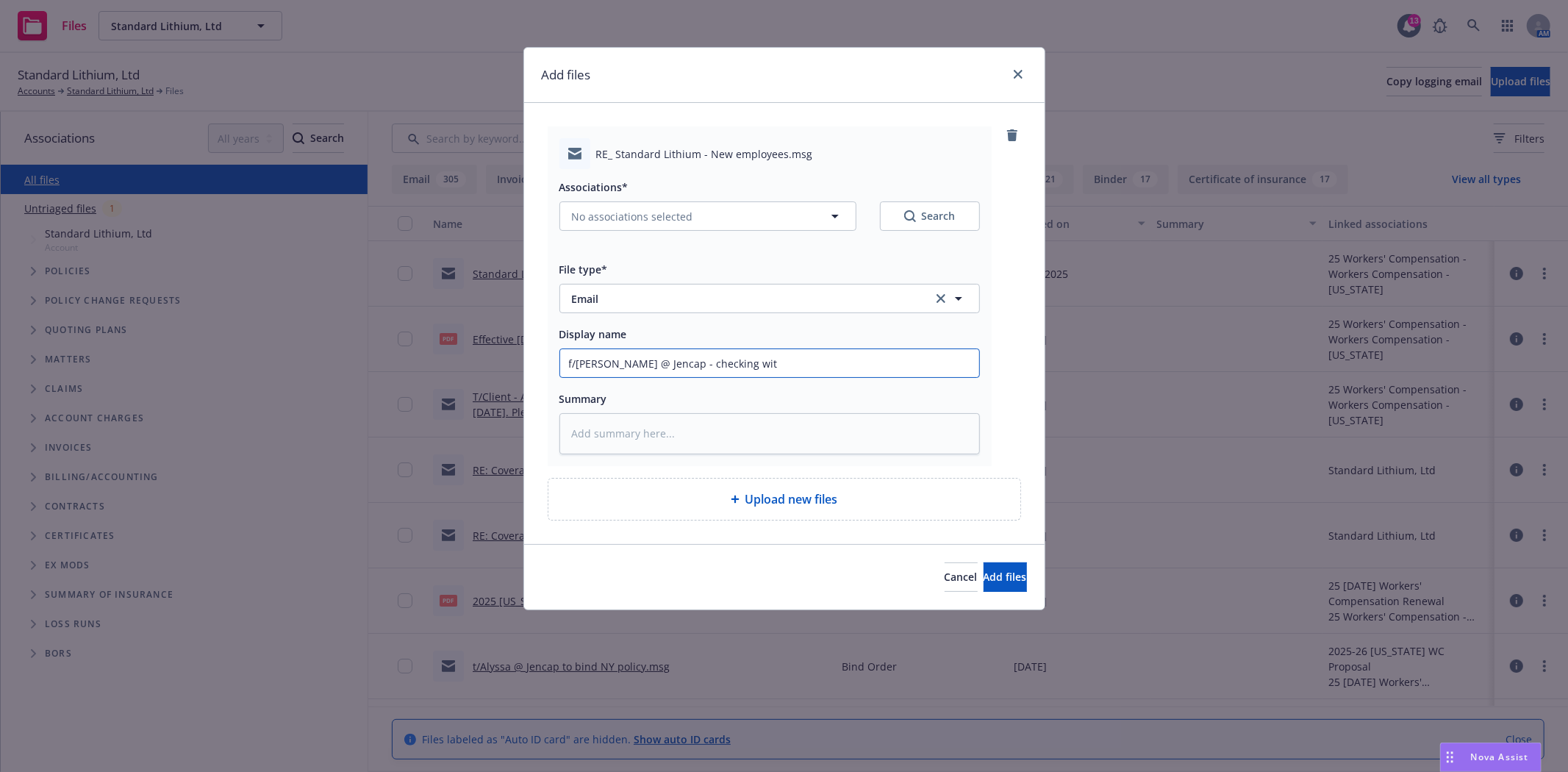
type input "f/Carrie @ Jencap - checking with"
type textarea "x"
type input "f/Carrie @ Jencap - checking with"
type textarea "x"
type input "f/Carrie @ Jencap - checking with c"
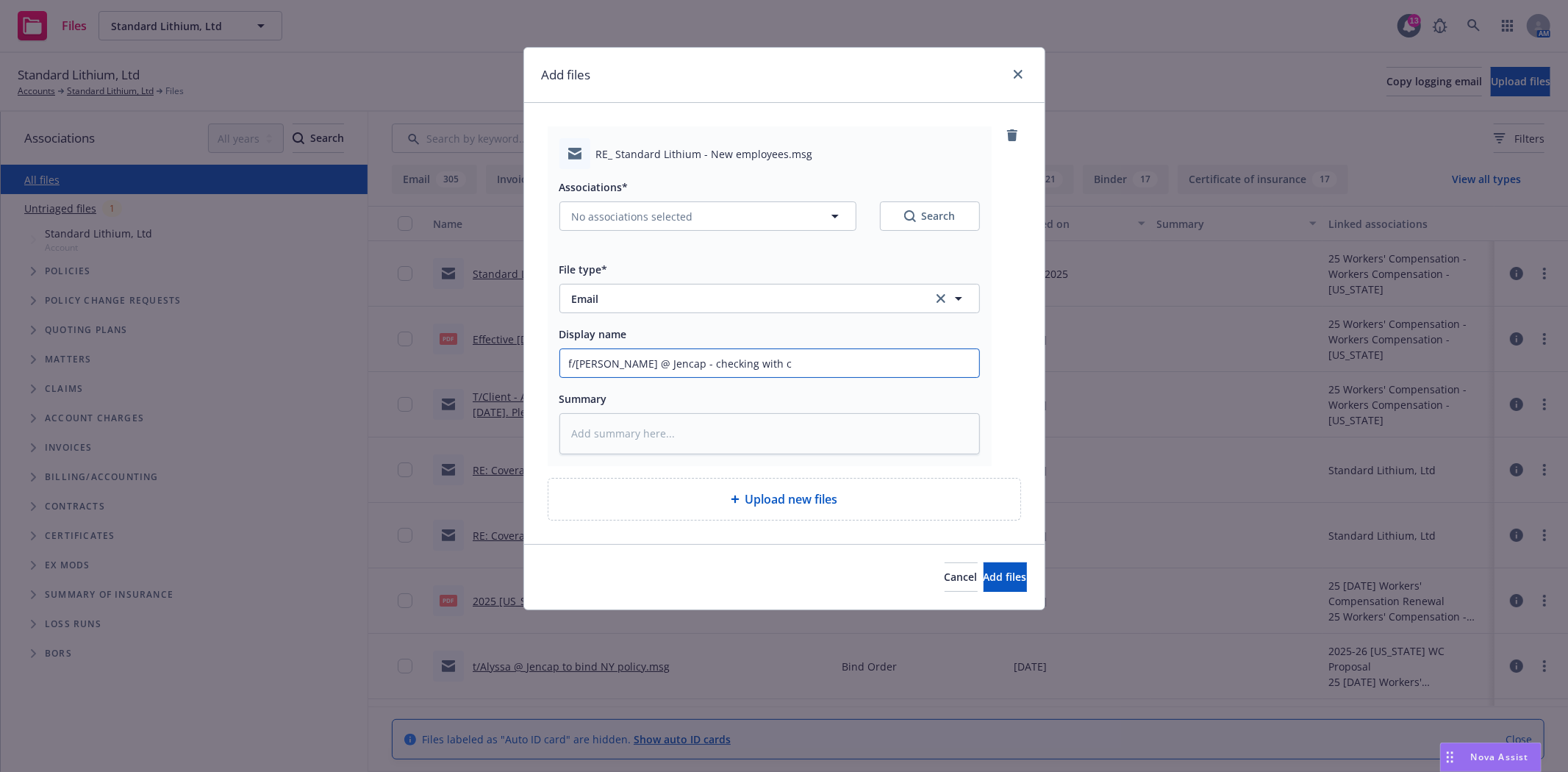
type textarea "x"
type input "f/Carrie @ Jencap - checking with ca"
type textarea "x"
type input "f/Carrie @ Jencap - checking with car"
type textarea "x"
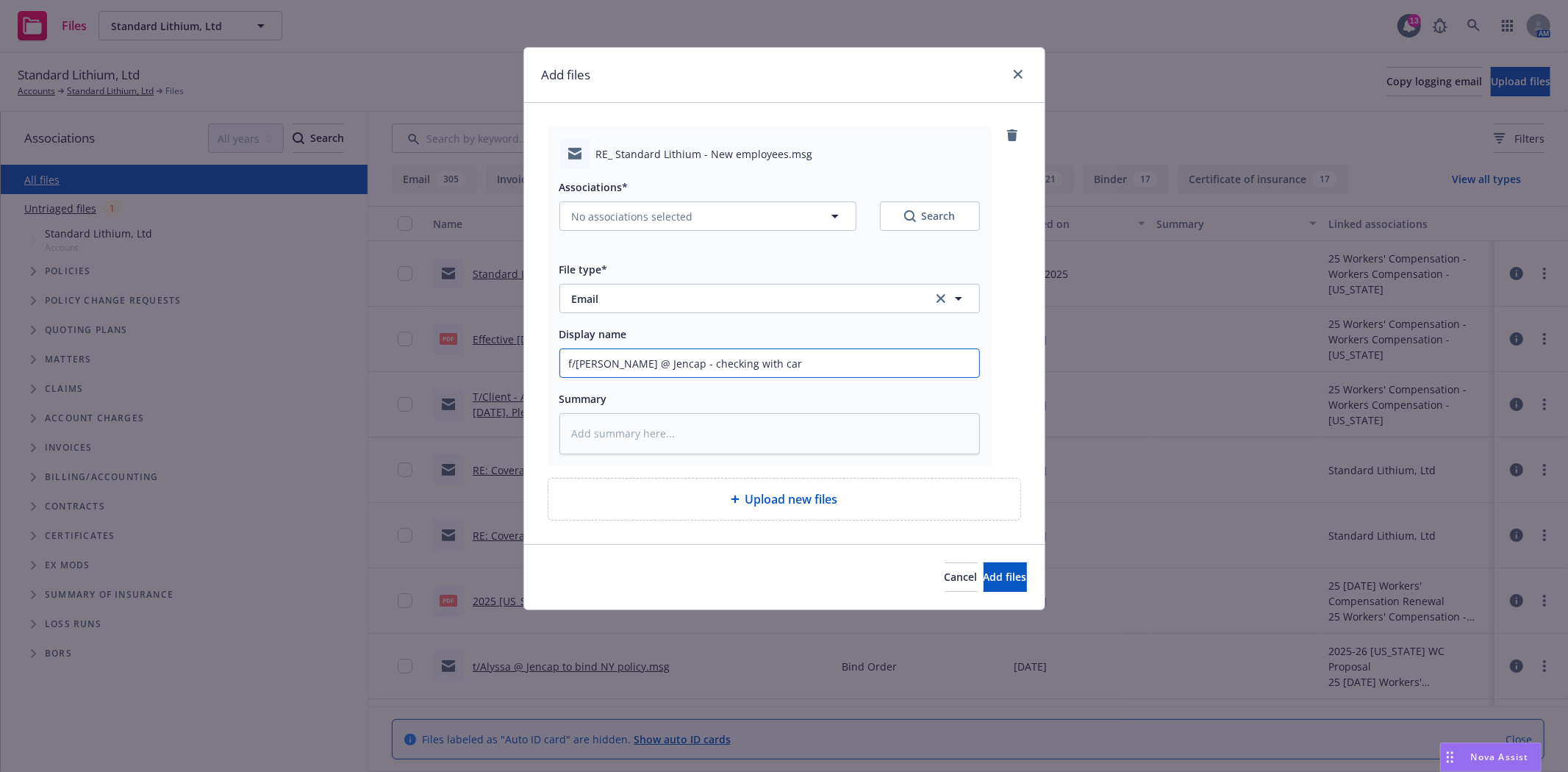
type input "f/Carrie @ Jencap - checking with carr"
type textarea "x"
type input "f/Carrie @ Jencap - checking with carrie"
type textarea "x"
type input "f/Carrie @ Jencap - checking with carrier"
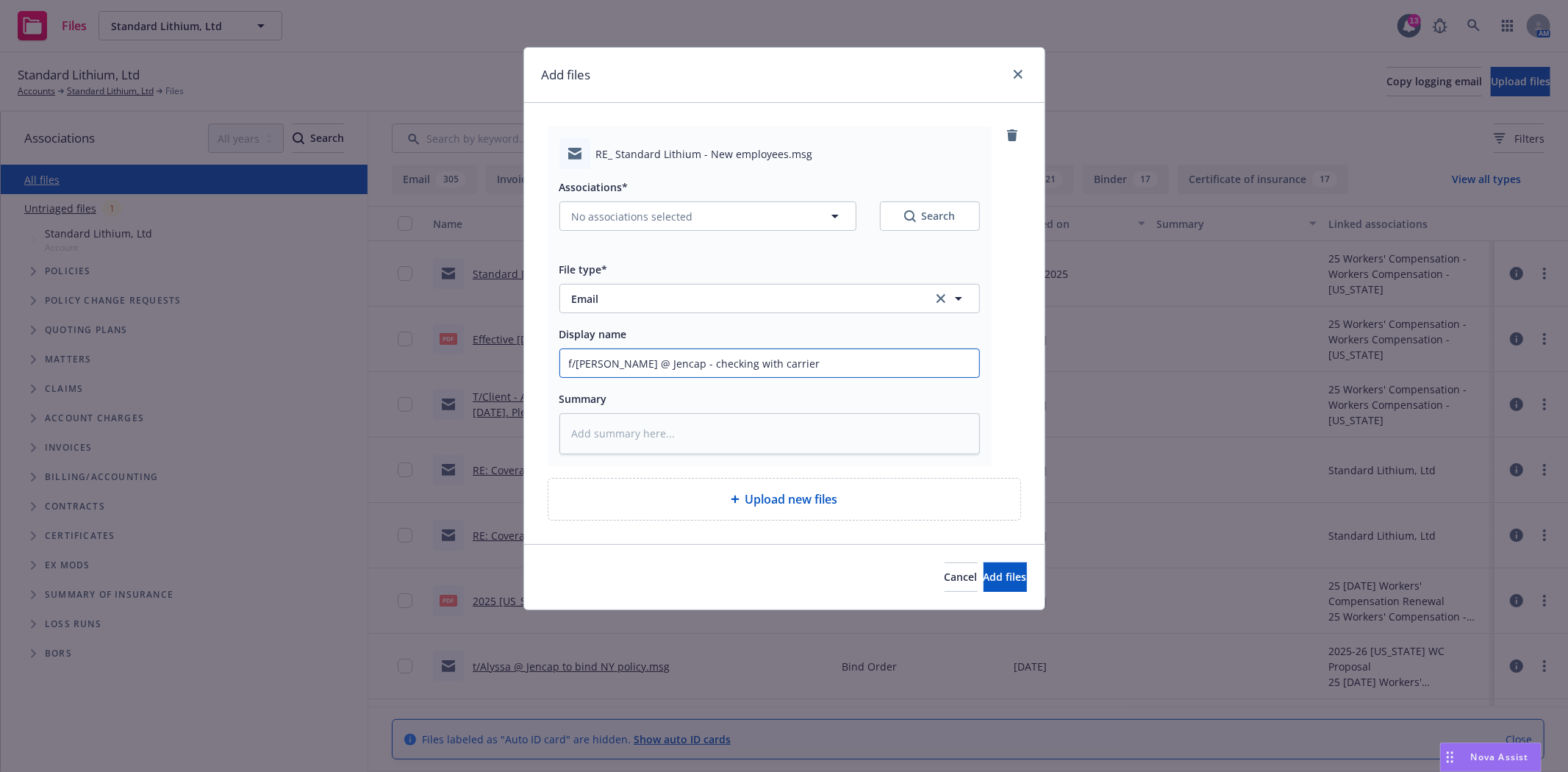
type textarea "x"
type input "f/Carrie @ Jencap - checking with carriers"
type textarea "x"
type input "f/Carrie @ Jencap - checking with carriers"
type textarea "x"
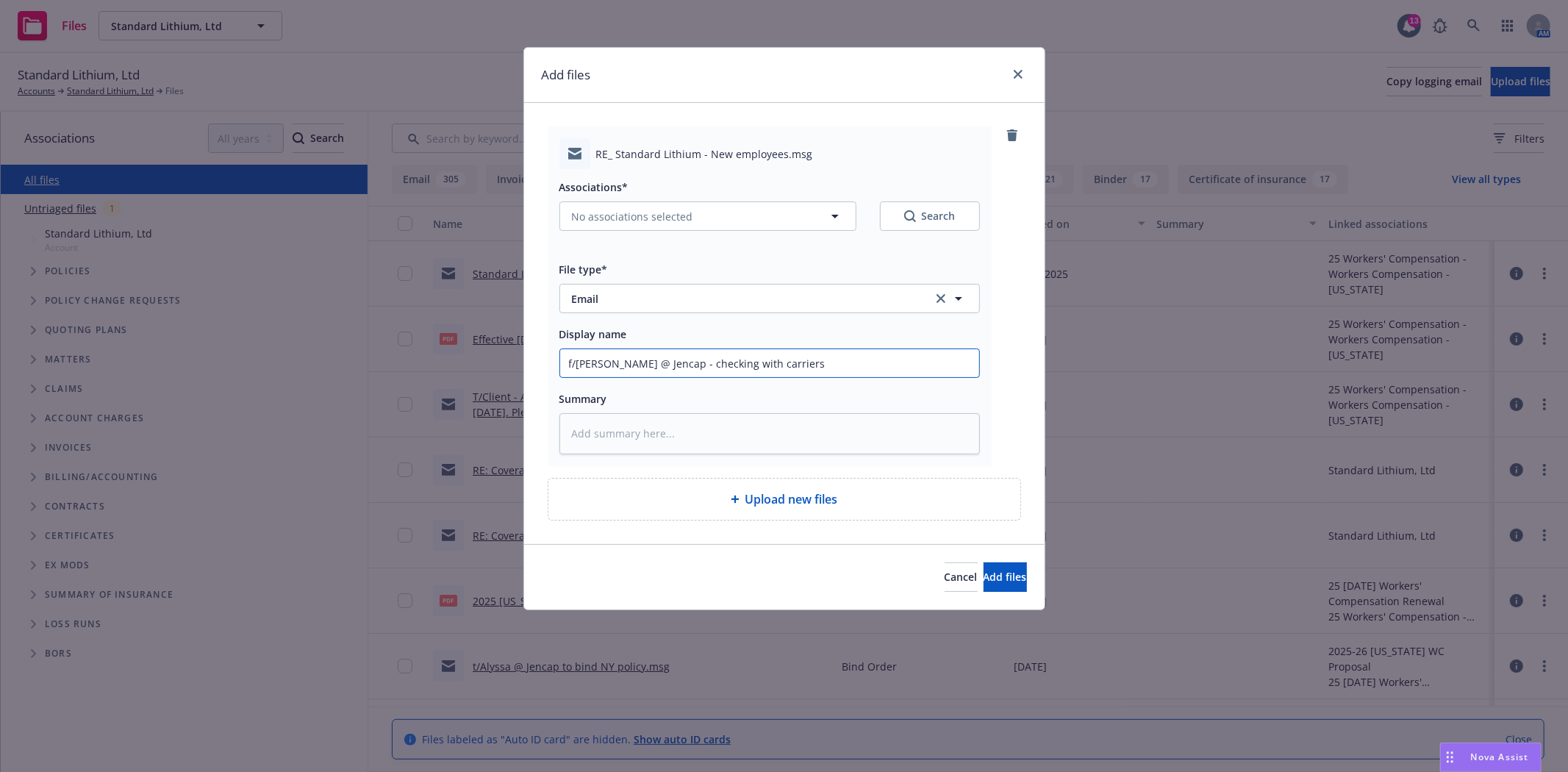
type input "f/Carrie @ Jencap - checking with carriers t"
type textarea "x"
type input "f/Carrie @ Jencap - checking with carriers to"
type textarea "x"
type input "f/Carrie @ Jencap - checking with carriers to"
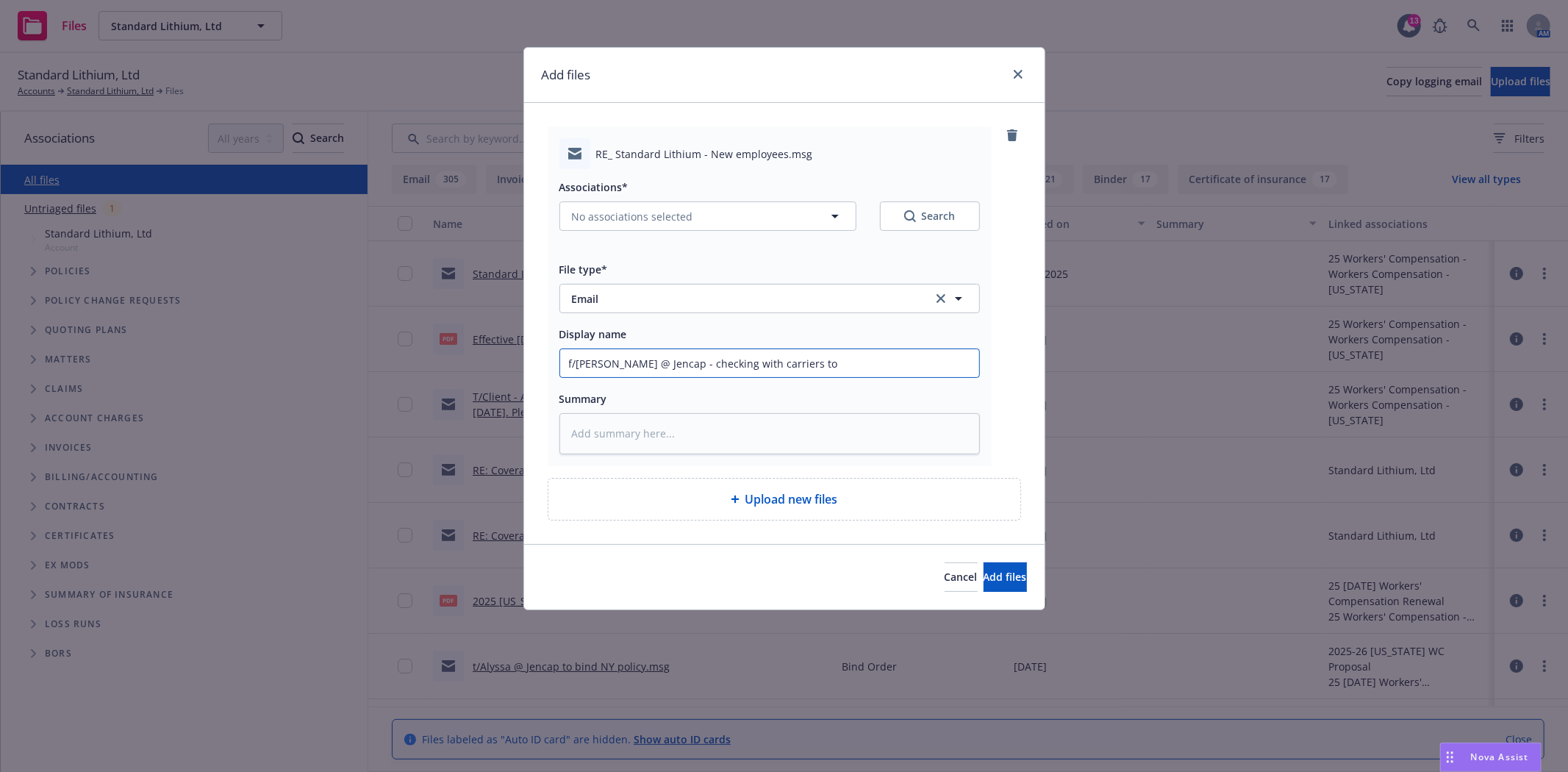
type textarea "x"
type input "f/Carrie @ Jencap - checking with carriers to s"
type textarea "x"
type input "f/Carrie @ Jencap - checking with carriers to se"
type textarea "x"
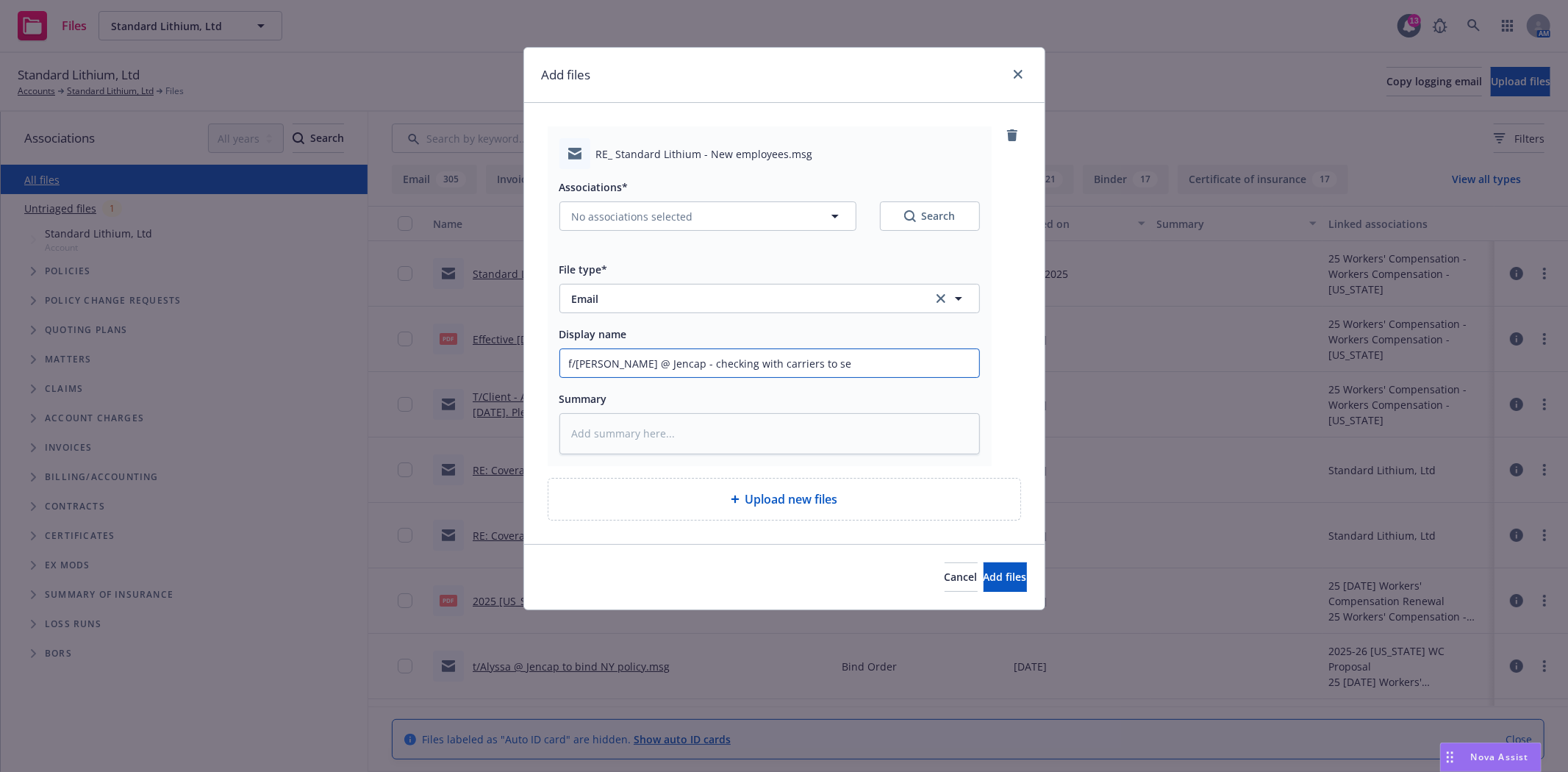
type input "f/Carrie @ Jencap - checking with carriers to see"
type textarea "x"
type input "f/Carrie @ Jencap - checking with carriers to see"
type textarea "x"
type input "f/Carrie @ Jencap - checking with carriers to see i"
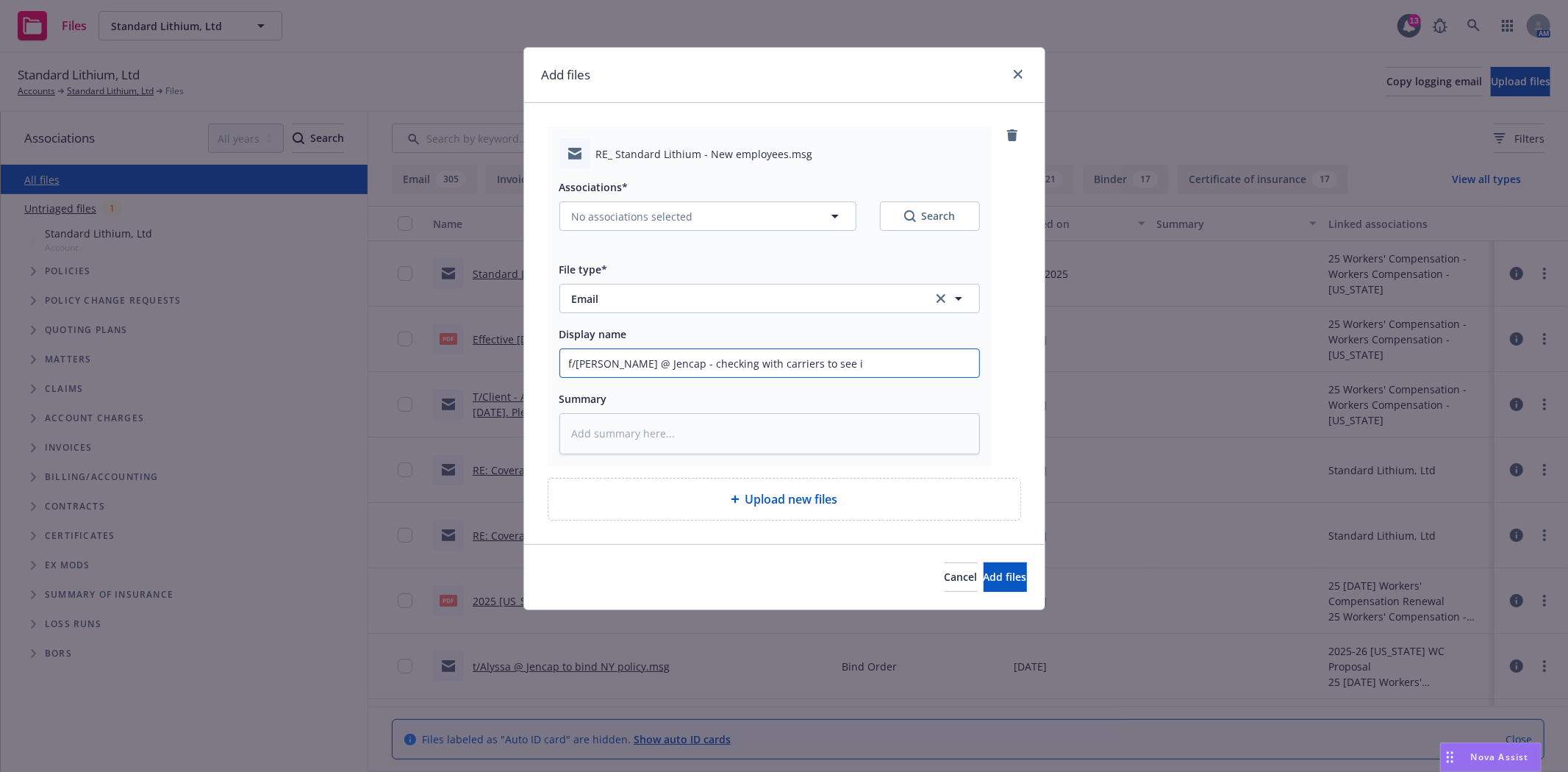
type textarea "x"
type input "f/Carrie @ Jencap - checking with carriers to see if"
type textarea "x"
type input "f/Carrie @ Jencap - checking with carriers to see if"
type textarea "x"
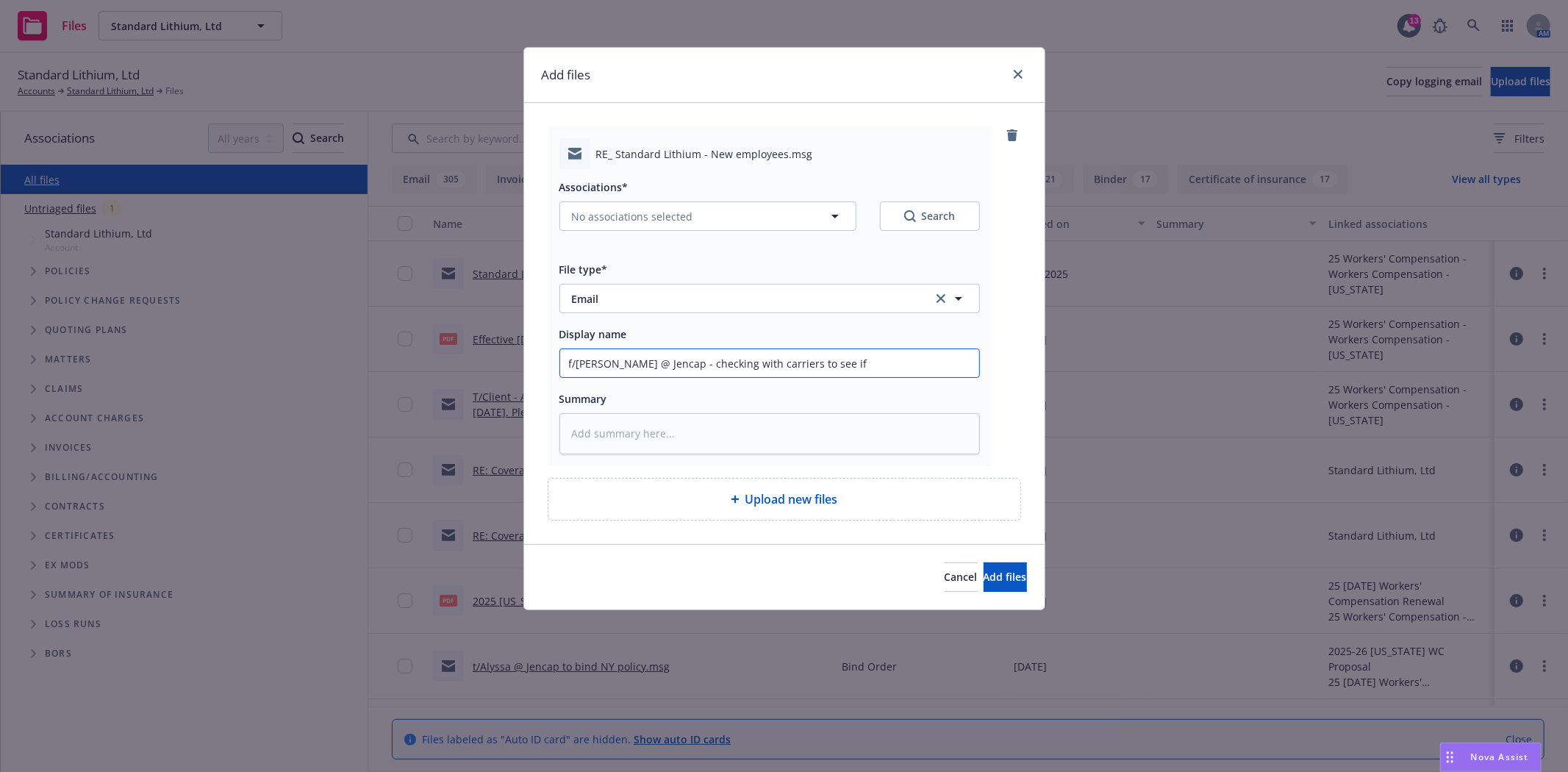
type input "f/Carrie @ Jencap - checking with carriers to see if t"
type textarea "x"
type input "f/Carrie @ Jencap - checking with carriers to see if th"
type textarea "x"
type input "f/Carrie @ Jencap - checking with carriers to see if the"
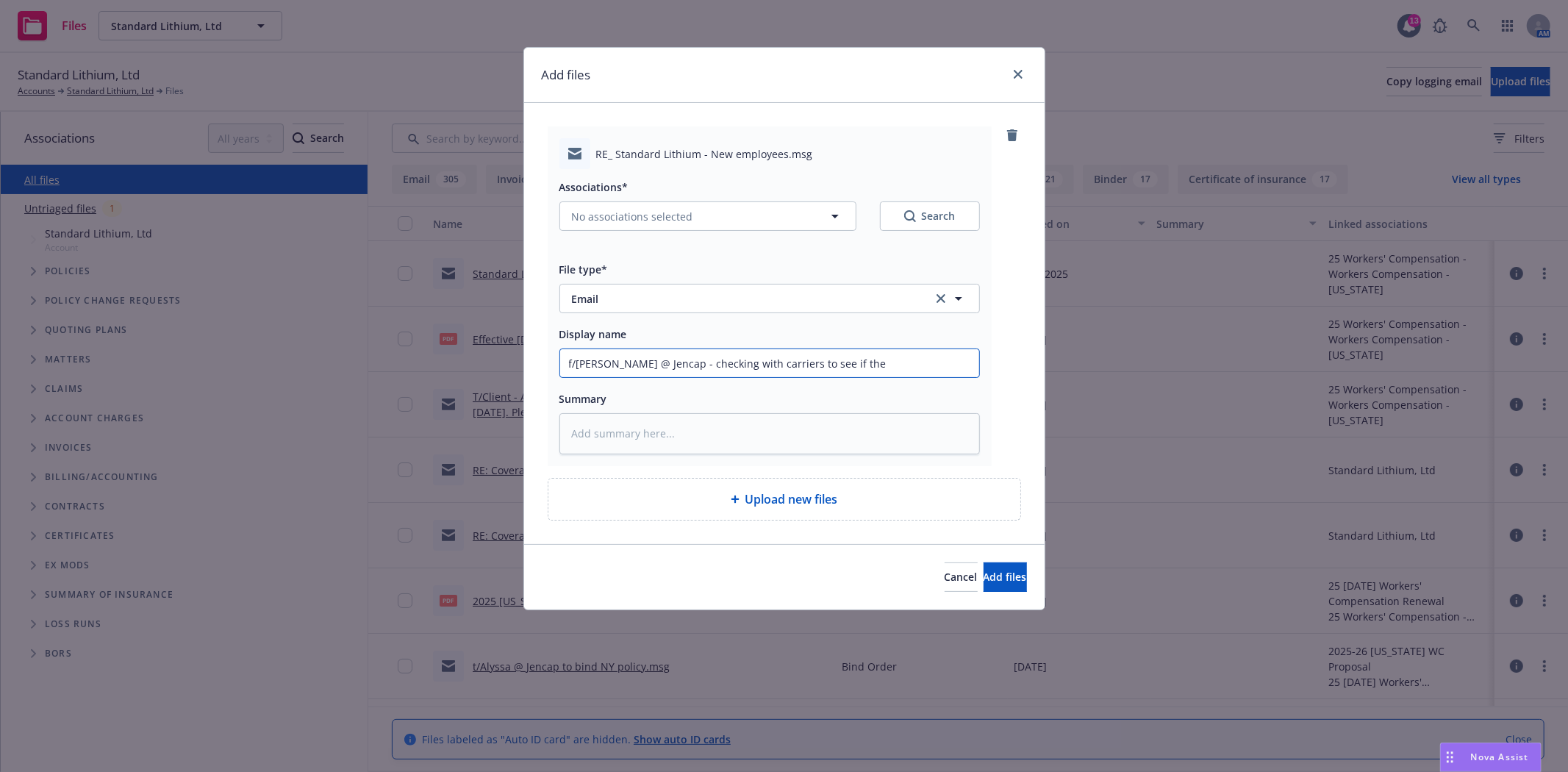
type textarea "x"
type input "f/Carrie @ Jencap - checking with carriers to see if the"
type textarea "x"
type input "f/Carrie @ Jencap - checking with carriers to see if the"
type textarea "x"
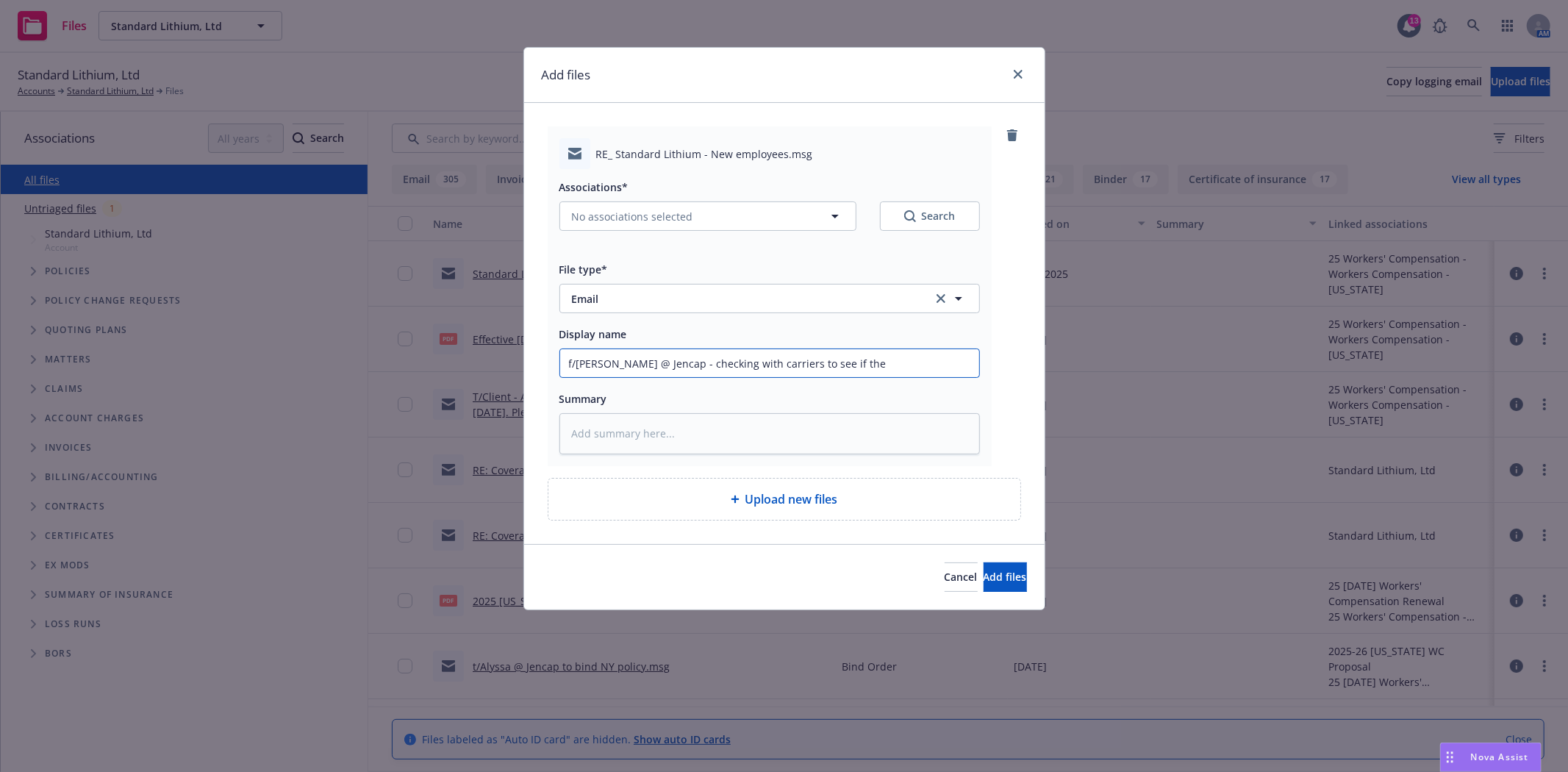
type input "f/Carrie @ Jencap - checking with carriers to see if they"
type textarea "x"
type input "f/Carrie @ Jencap - checking with carriers to see if they"
type textarea "x"
type input "f/Carrie @ Jencap - checking with carriers to see if they c"
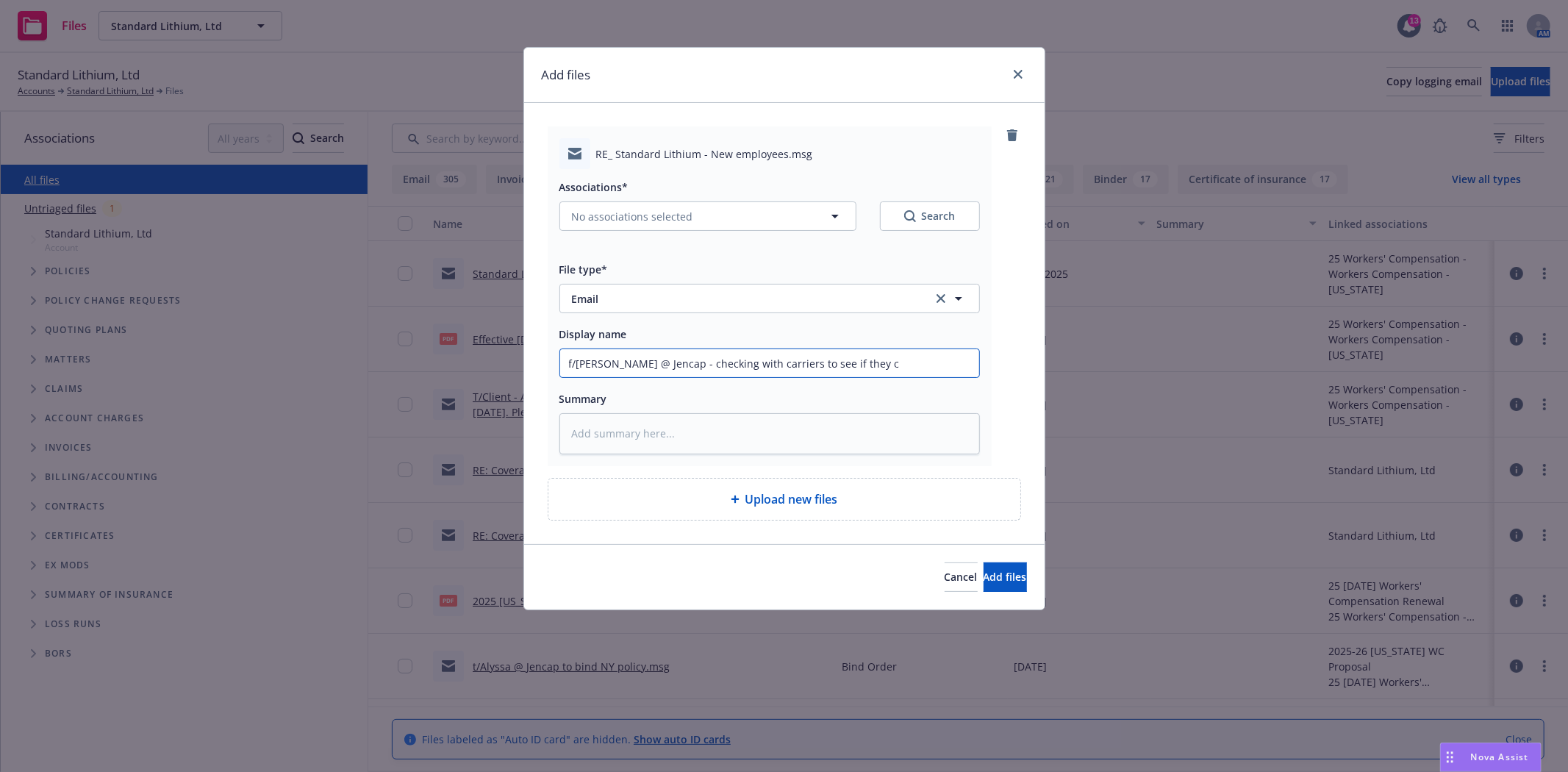
type textarea "x"
type input "f/Carrie @ Jencap - checking with carriers to see if they ca"
type textarea "x"
type input "f/Carrie @ Jencap - checking with carriers to see if they can"
type textarea "x"
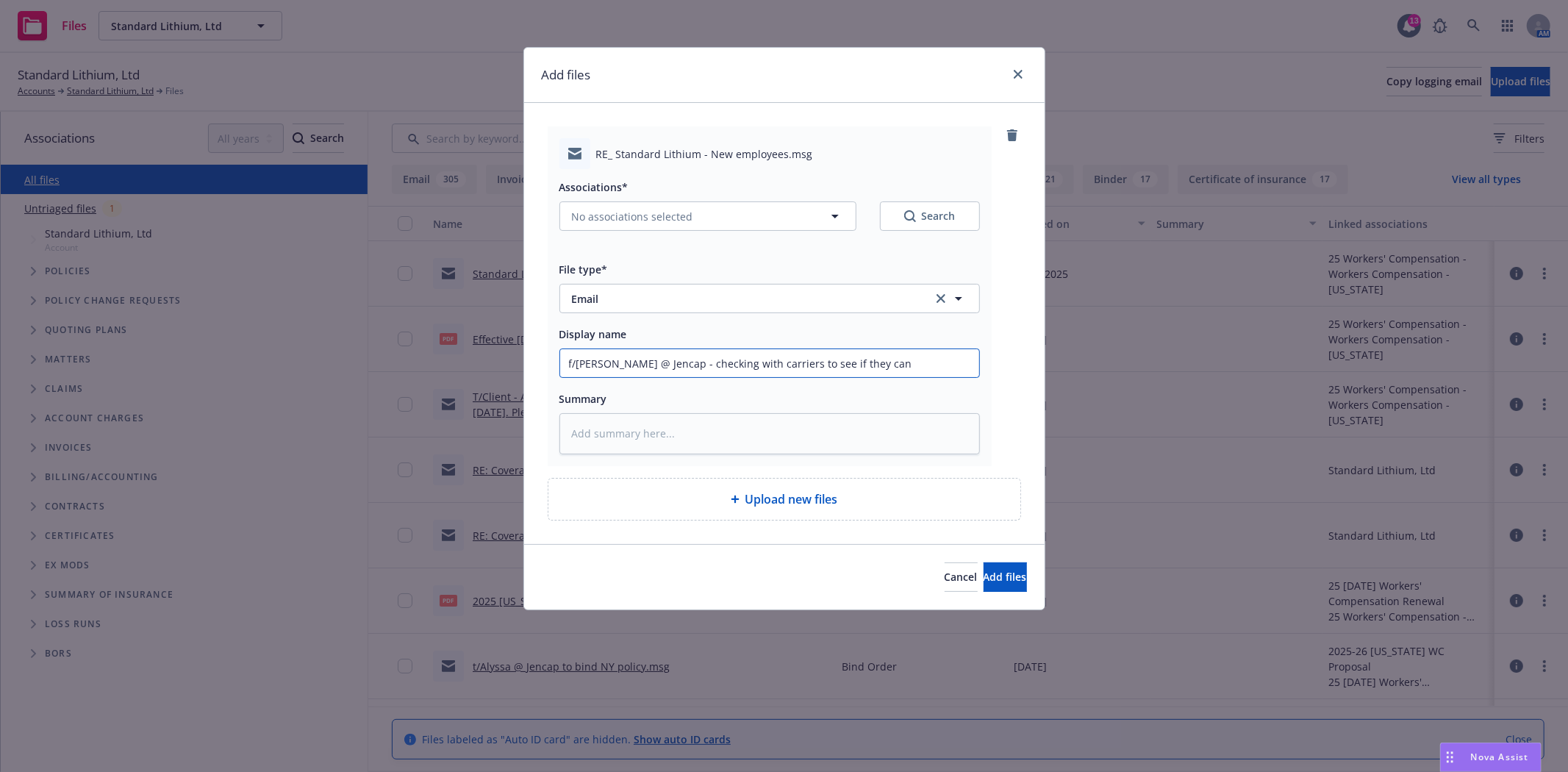
type input "f/Carrie @ Jencap - checking with carriers to see if they can"
type textarea "x"
type input "f/Carrie @ Jencap - checking with carriers to see if they can a"
type textarea "x"
type input "f/Carrie @ Jencap - checking with carriers to see if they can ad"
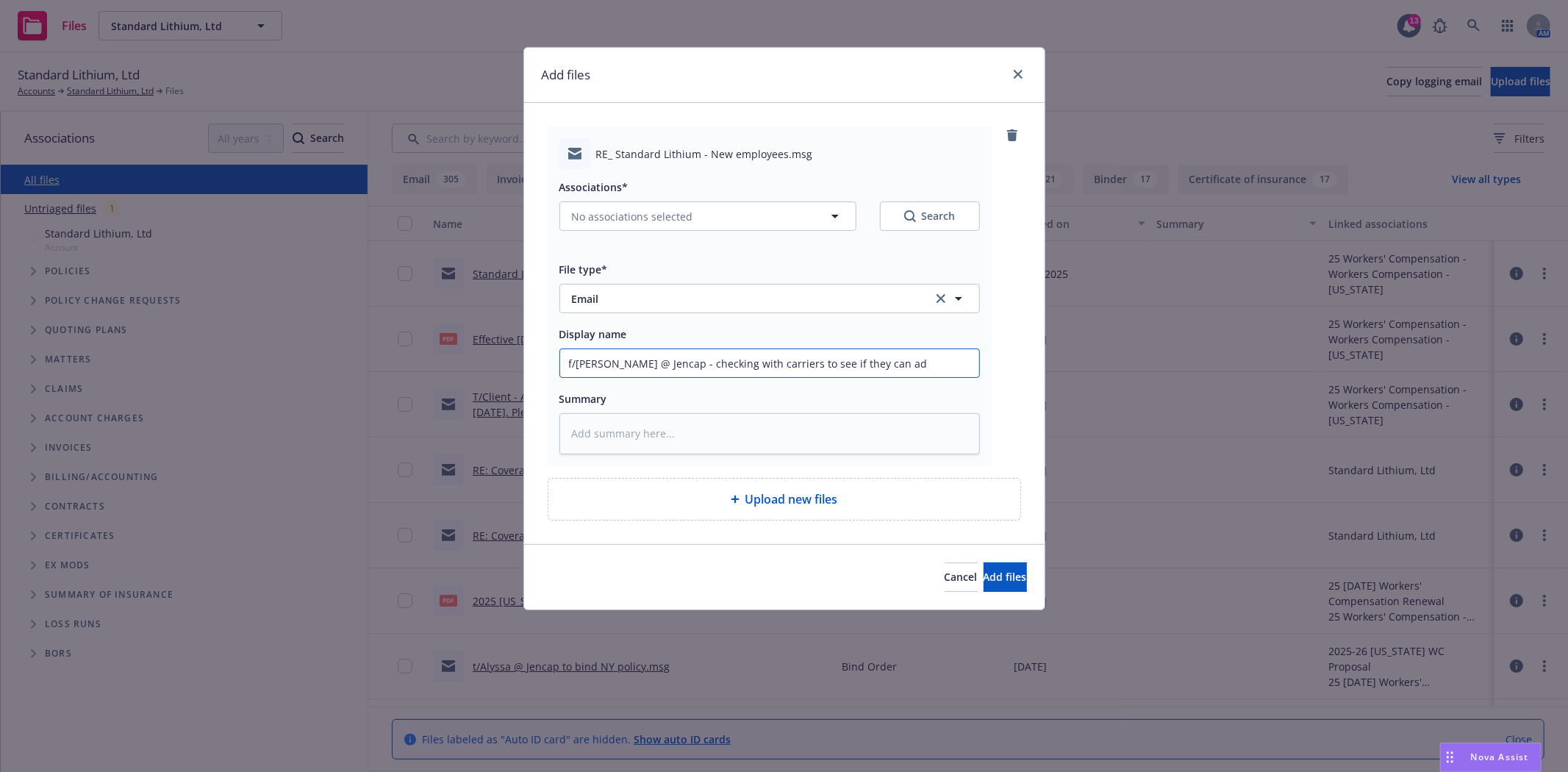
type textarea "x"
type input "f/Carrie @ Jencap - checking with carriers to see if they can add"
type textarea "x"
type input "f/Carrie @ Jencap - checking with carriers to see if they can add"
type textarea "x"
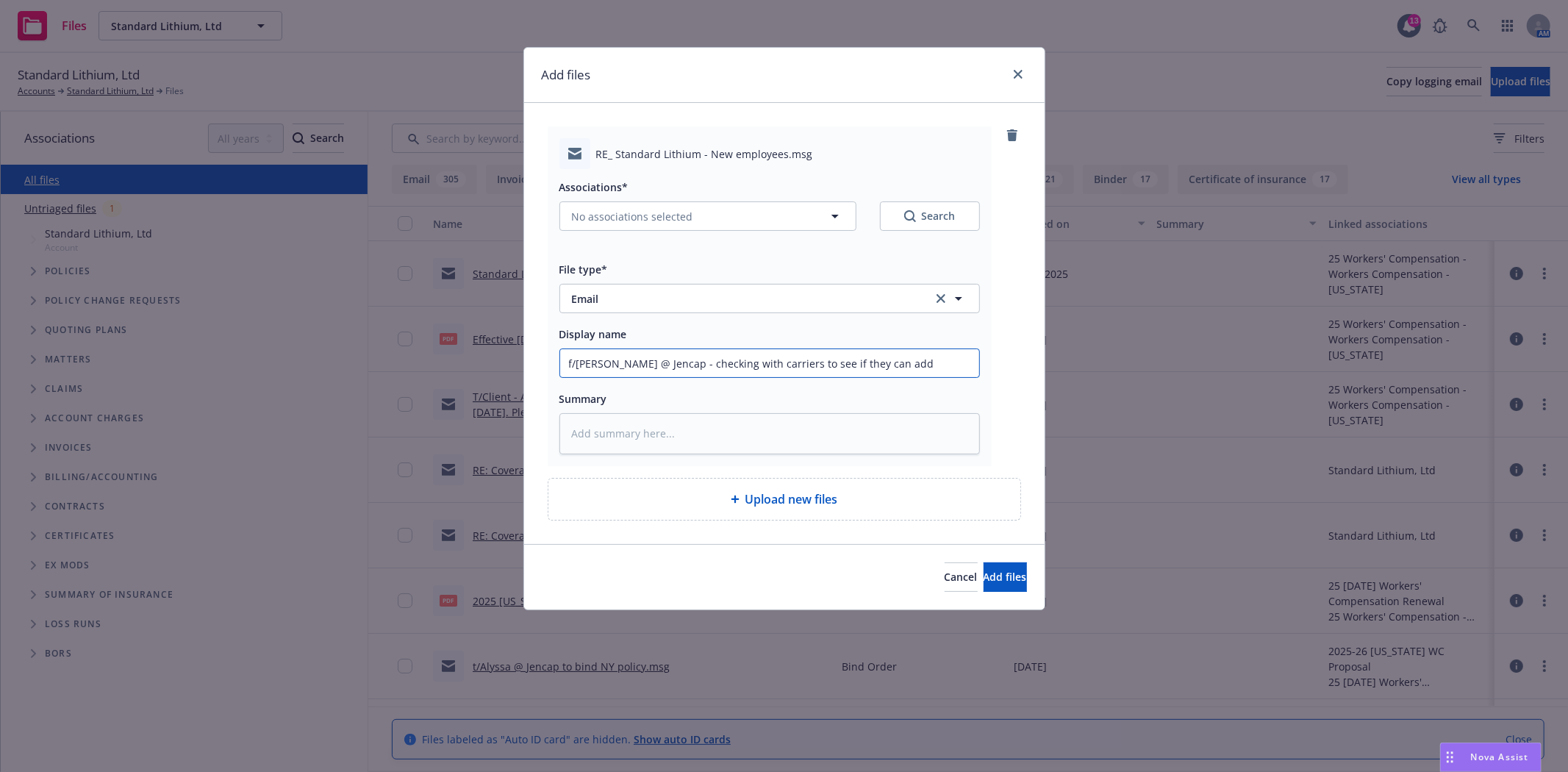
type input "f/Carrie @ Jencap - checking with carriers to see if they can add N"
type textarea "x"
type input "f/Carrie @ Jencap - checking with carriers to see if they can add NC"
type textarea "x"
type input "f/Carrie @ Jencap - checking with carriers to see if they can add NC"
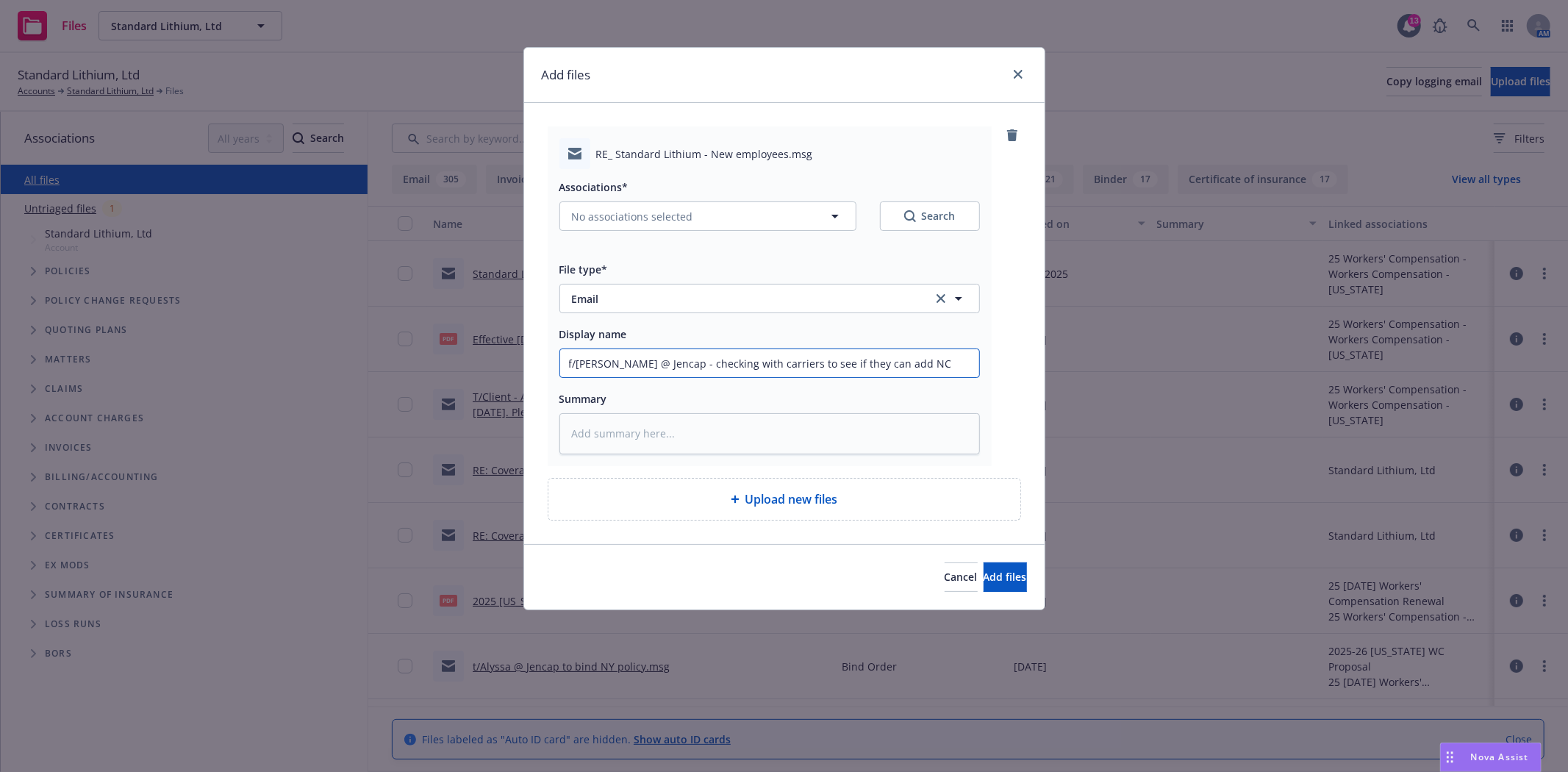
type textarea "x"
type input "f/Carrie @ Jencap - checking with carriers to see if they can add NC &"
type textarea "x"
type input "f/Carrie @ Jencap - checking with carriers to see if they can add NC &"
type textarea "x"
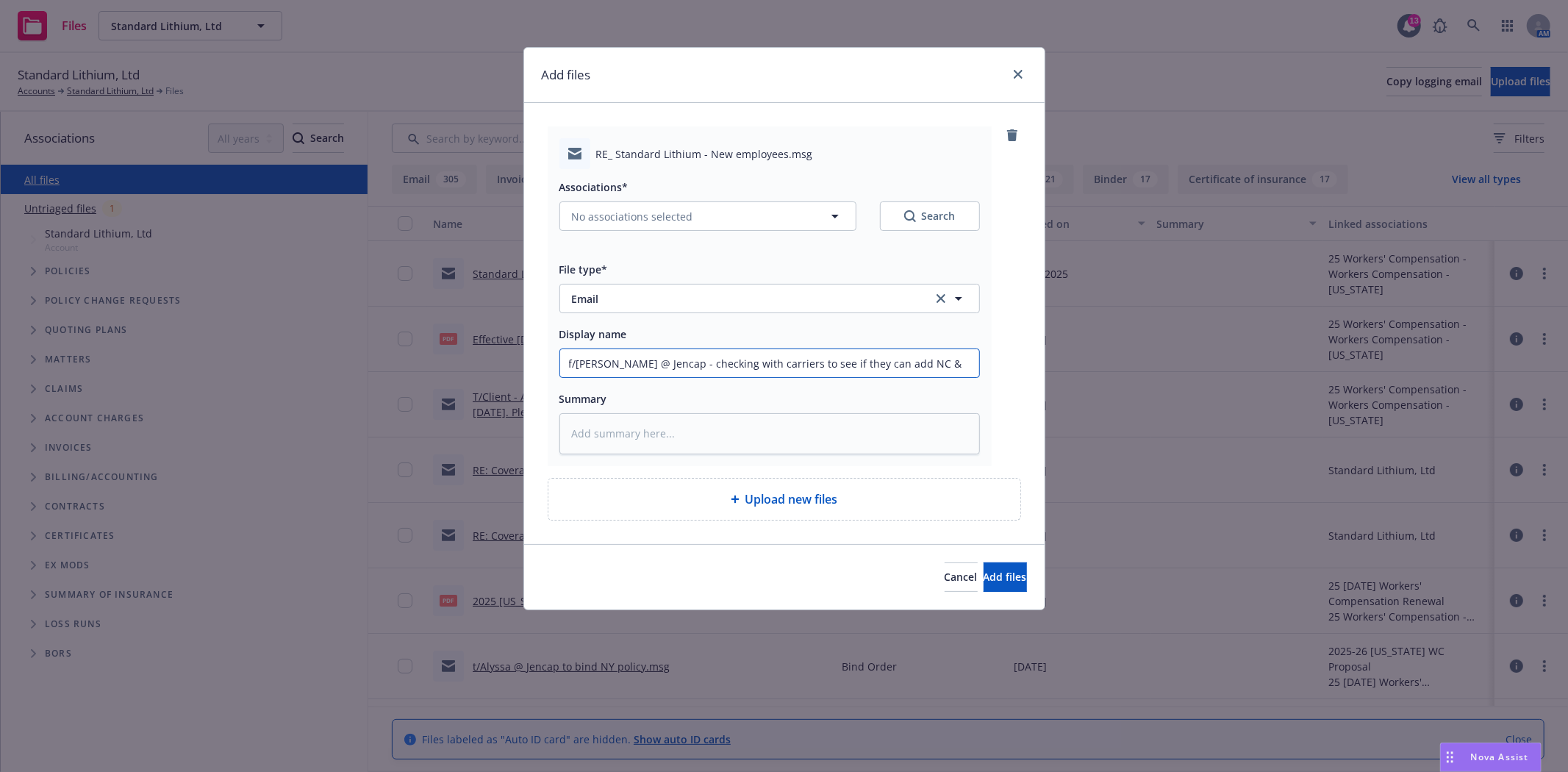
type input "f/Carrie @ Jencap - checking with carriers to see if they can add NC & F"
type textarea "x"
type input "f/Carrie @ Jencap - checking with carriers to see if they can add NC & FL"
type textarea "x"
type input "f/Carrie @ Jencap - checking with carriers to see if they can add NC & FL"
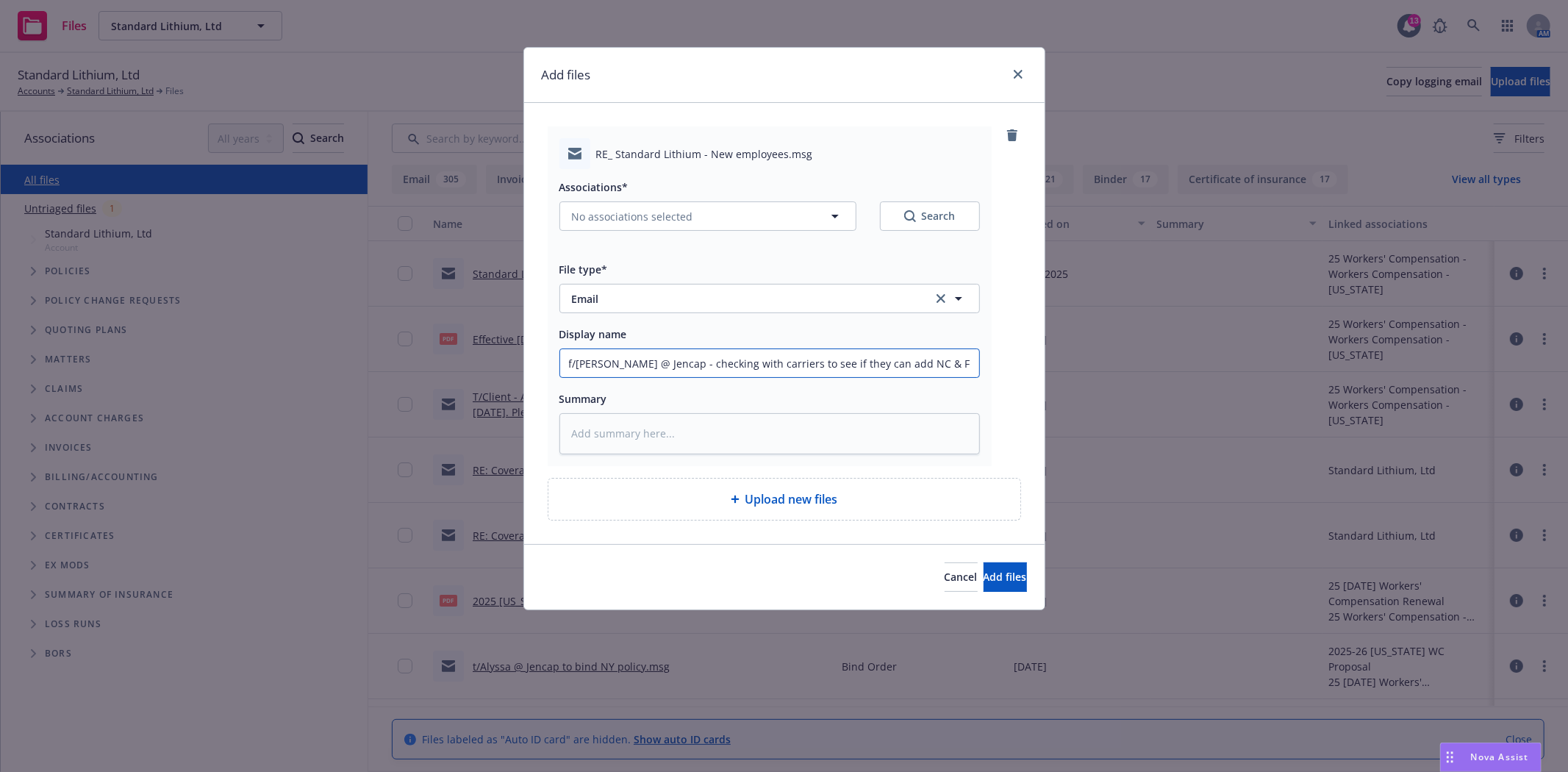
type textarea "x"
type input "f/Carrie @ Jencap - checking with carriers to see if they can add NC & FL t"
type textarea "x"
type input "f/Carrie @ Jencap - checking with carriers to see if they can add NC & FL to"
type textarea "x"
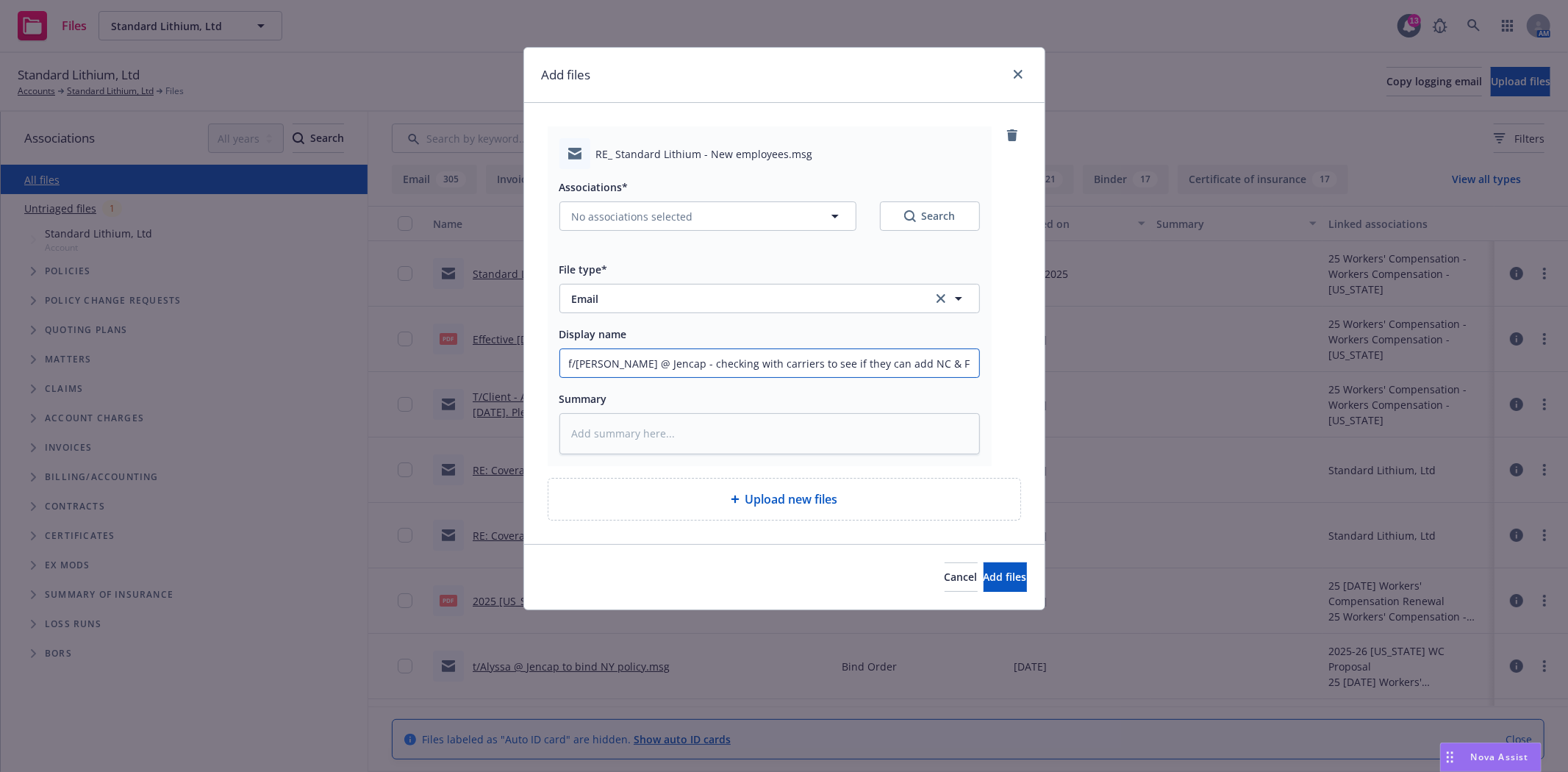
type input "f/Carrie @ Jencap - checking with carriers to see if they can add NC & FL to"
type textarea "x"
type input "f/Carrie @ Jencap - checking with carriers to see if they can add NC & FL to e"
type textarea "x"
type input "f/Carrie @ Jencap - checking with carriers to see if they can add NC & FL to ex"
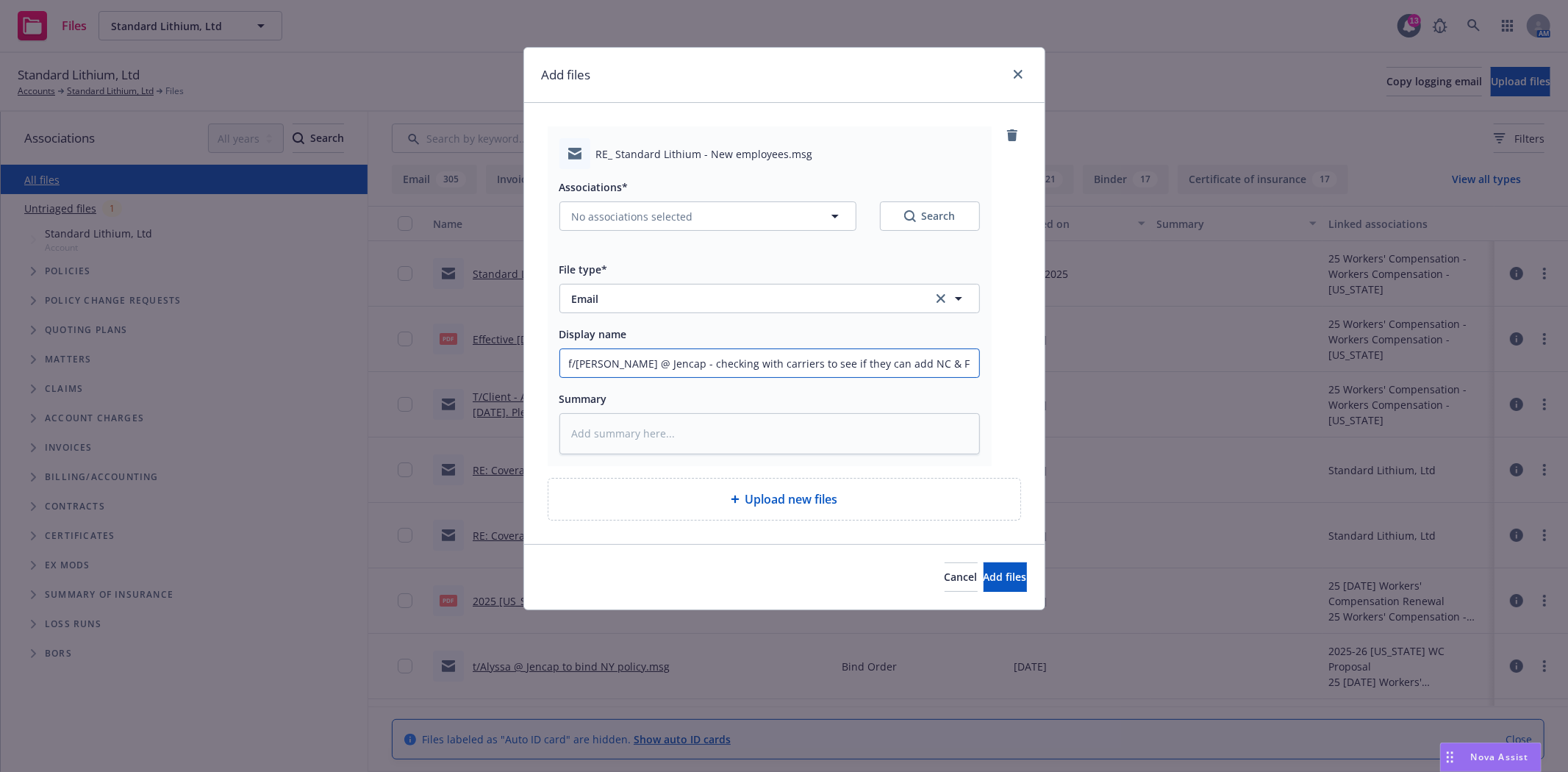
type textarea "x"
type input "f/Carrie @ Jencap - checking with carriers to see if they can add NC & FL to exi"
type textarea "x"
type input "f/Carrie @ Jencap - checking with carriers to see if they can add NC & FL to ex…"
type textarea "x"
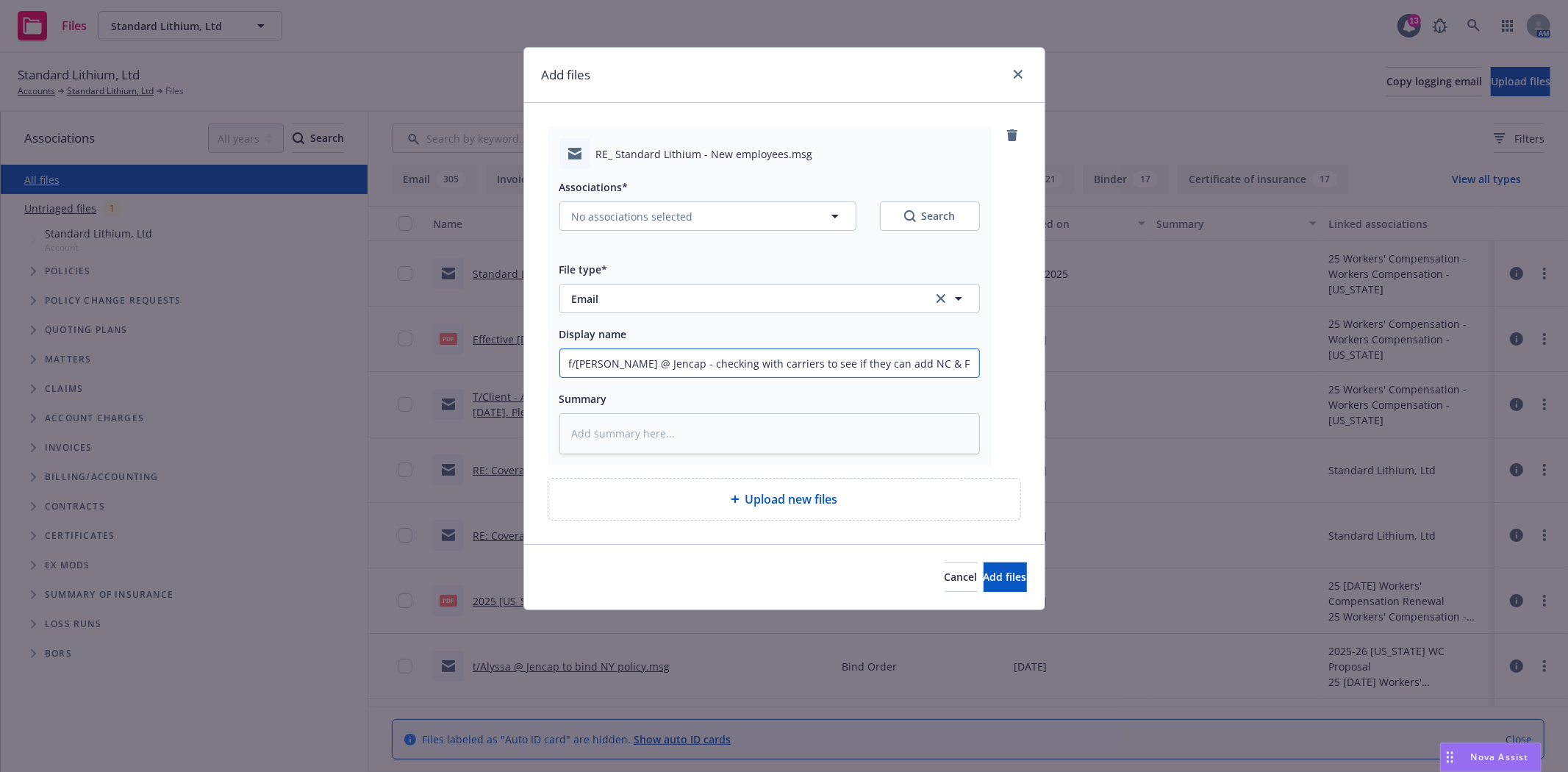
type input "f/Carrie @ Jencap - checking with carriers to see if they can add NC & FL to ex…"
type textarea "x"
type input "f/Carrie @ Jencap - checking with carriers to see if they can add NC & FL to ex…"
type textarea "x"
type input "f/Carrie @ Jencap - checking with carriers to see if they can add NC & FL to ex…"
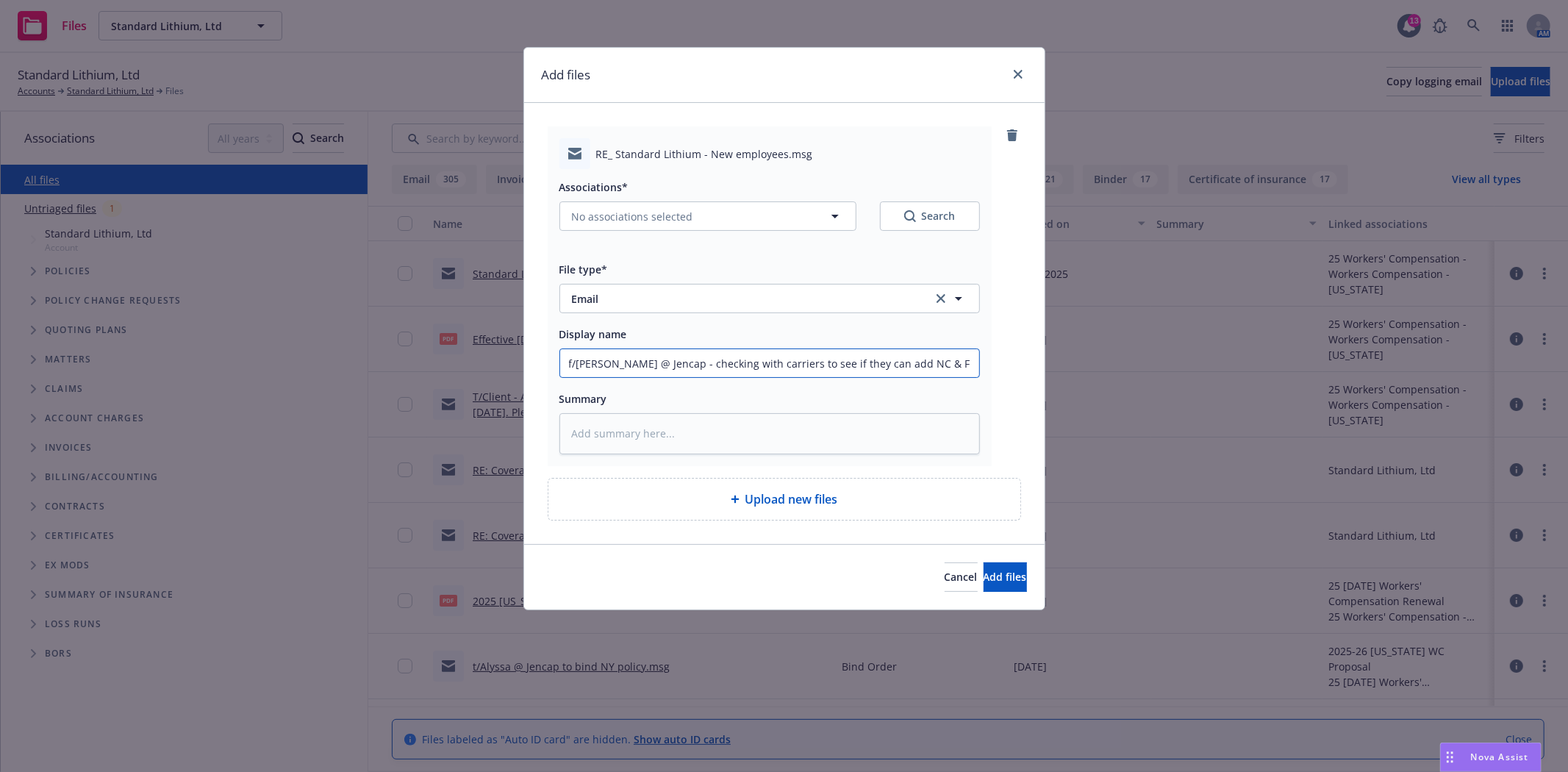
type textarea "x"
type input "f/Carrie @ Jencap - checking with carriers to see if they can add NC & FL to ex…"
type textarea "x"
type input "f/Carrie @ Jencap - checking with carriers to see if they can add NC & FL to ex…"
type textarea "x"
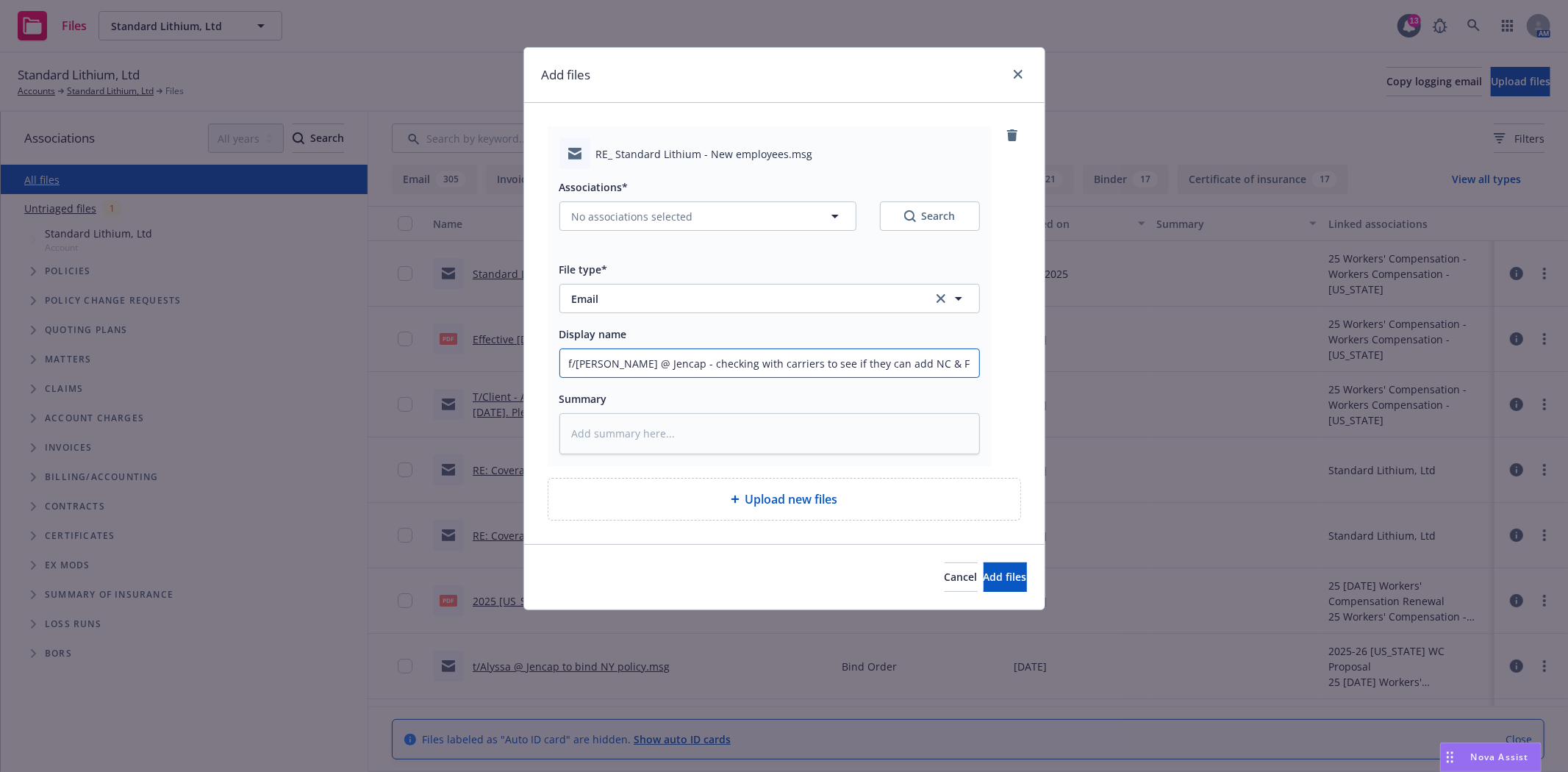
type input "f/Carrie @ Jencap - checking with carriers to see if they can add NC & FL to ex…"
type textarea "x"
type input "f/Carrie @ Jencap - checking with carriers to see if they can add NC & FL to ex…"
type textarea "x"
type input "f/Carrie @ Jencap - checking with carriers to see if they can add NC & FL to ex…"
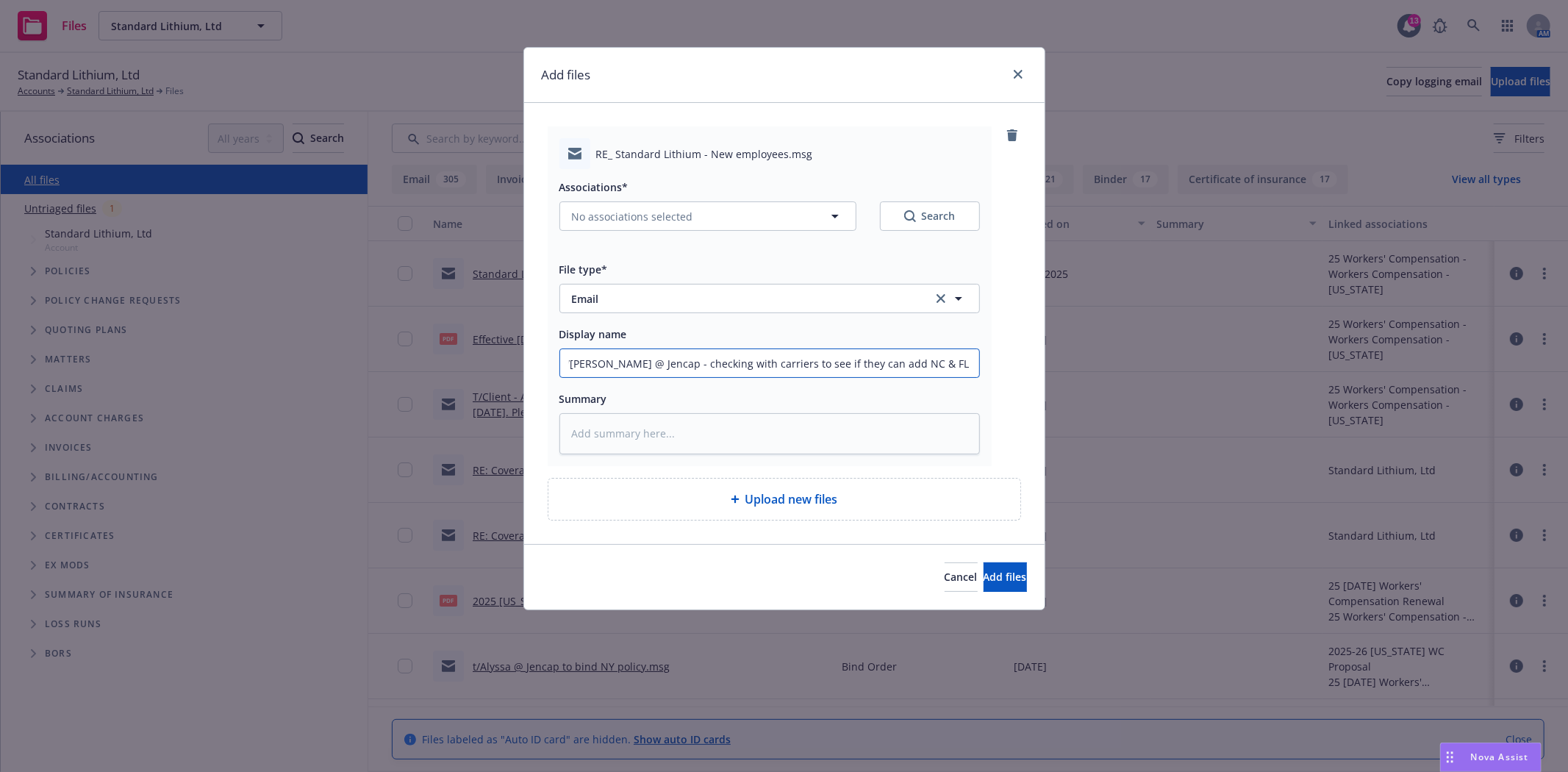
type textarea "x"
type input "f/Carrie @ Jencap - checking with carriers to see if they can add NC & FL to ex…"
type textarea "x"
type input "f/Carrie @ Jencap - checking with carriers to see if they can add NC & FL to ex…"
type textarea "x"
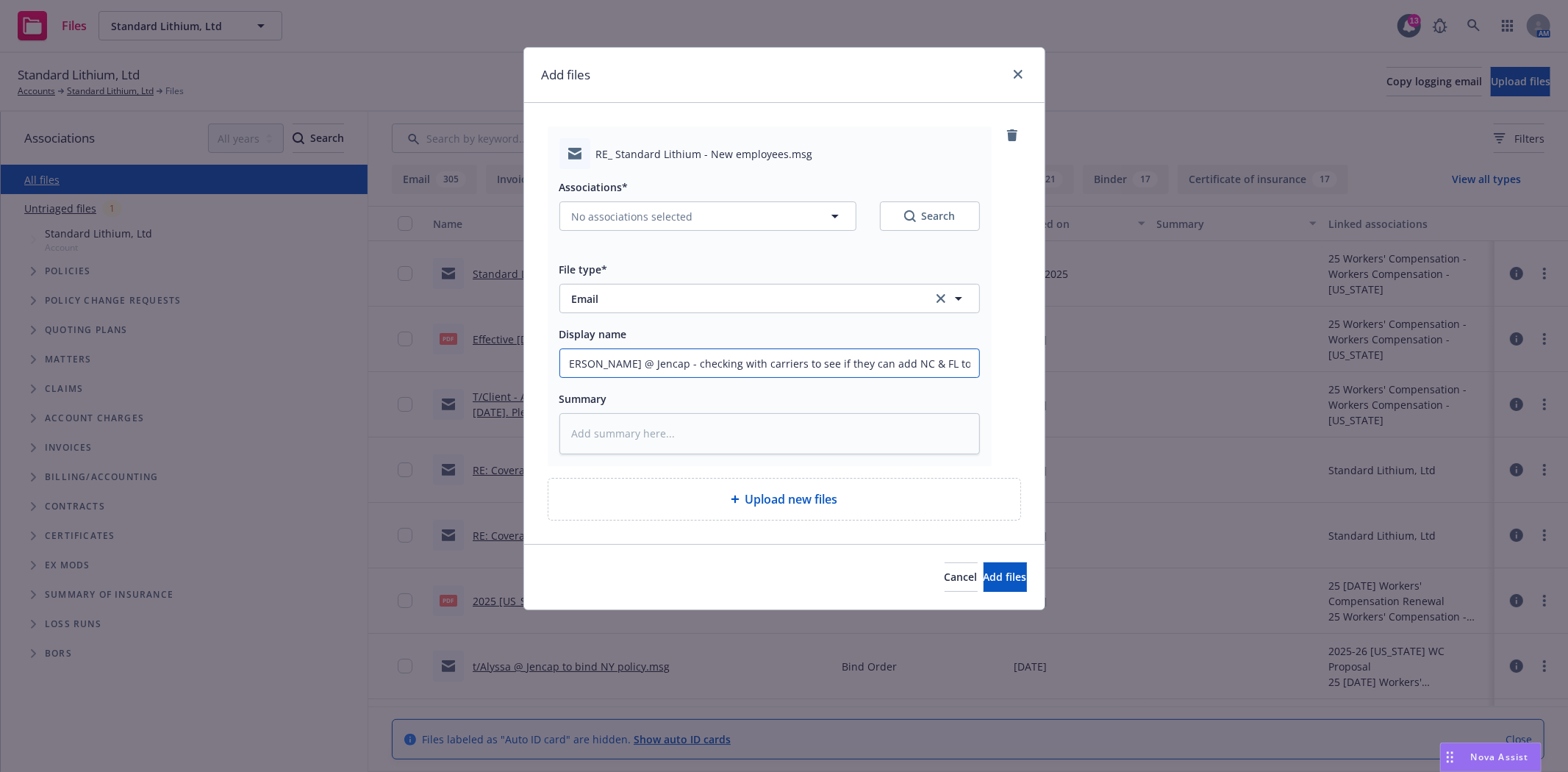
scroll to position [0, 21]
type input "f/Carrie @ Jencap - checking with carriers to see if they can add NC & FL to ex…"
click at [992, 577] on span "Add files" at bounding box center [1005, 576] width 43 height 14
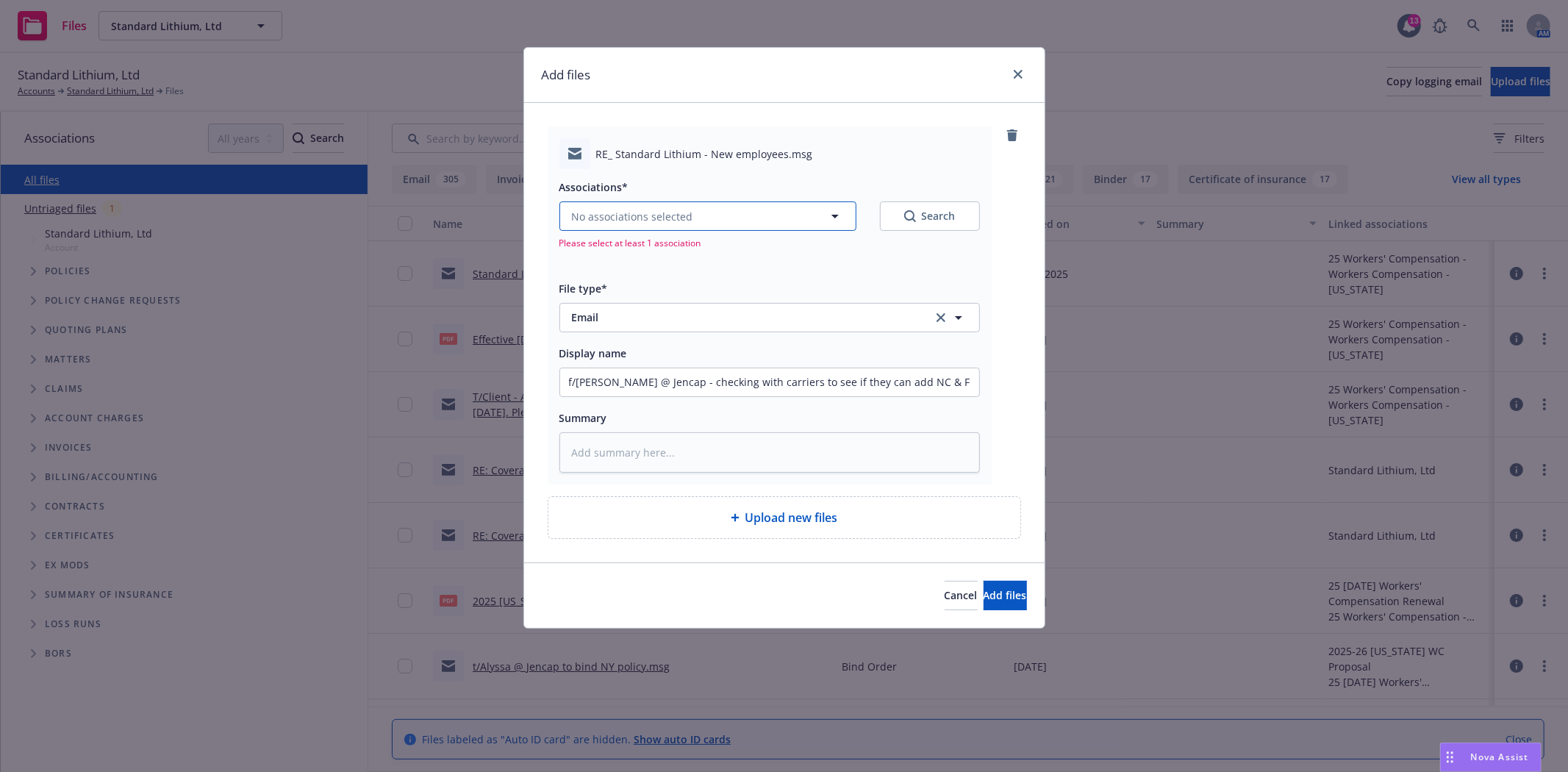
click at [709, 217] on button "No associations selected" at bounding box center [708, 215] width 297 height 29
type textarea "x"
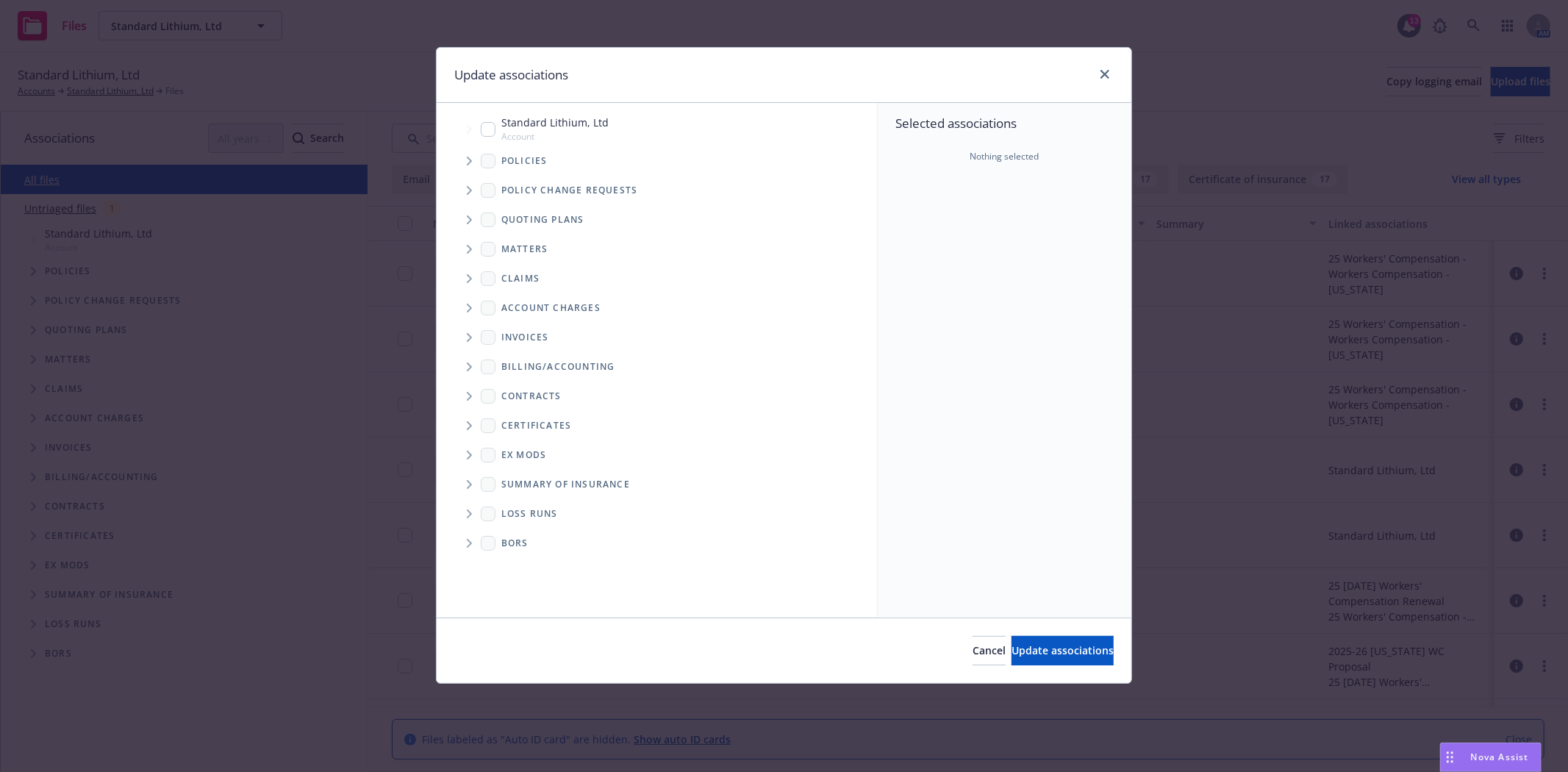
click at [486, 127] on input "Tree Example" at bounding box center [488, 129] width 15 height 15
checkbox input "true"
click at [466, 155] on span "Tree Example" at bounding box center [469, 160] width 23 height 23
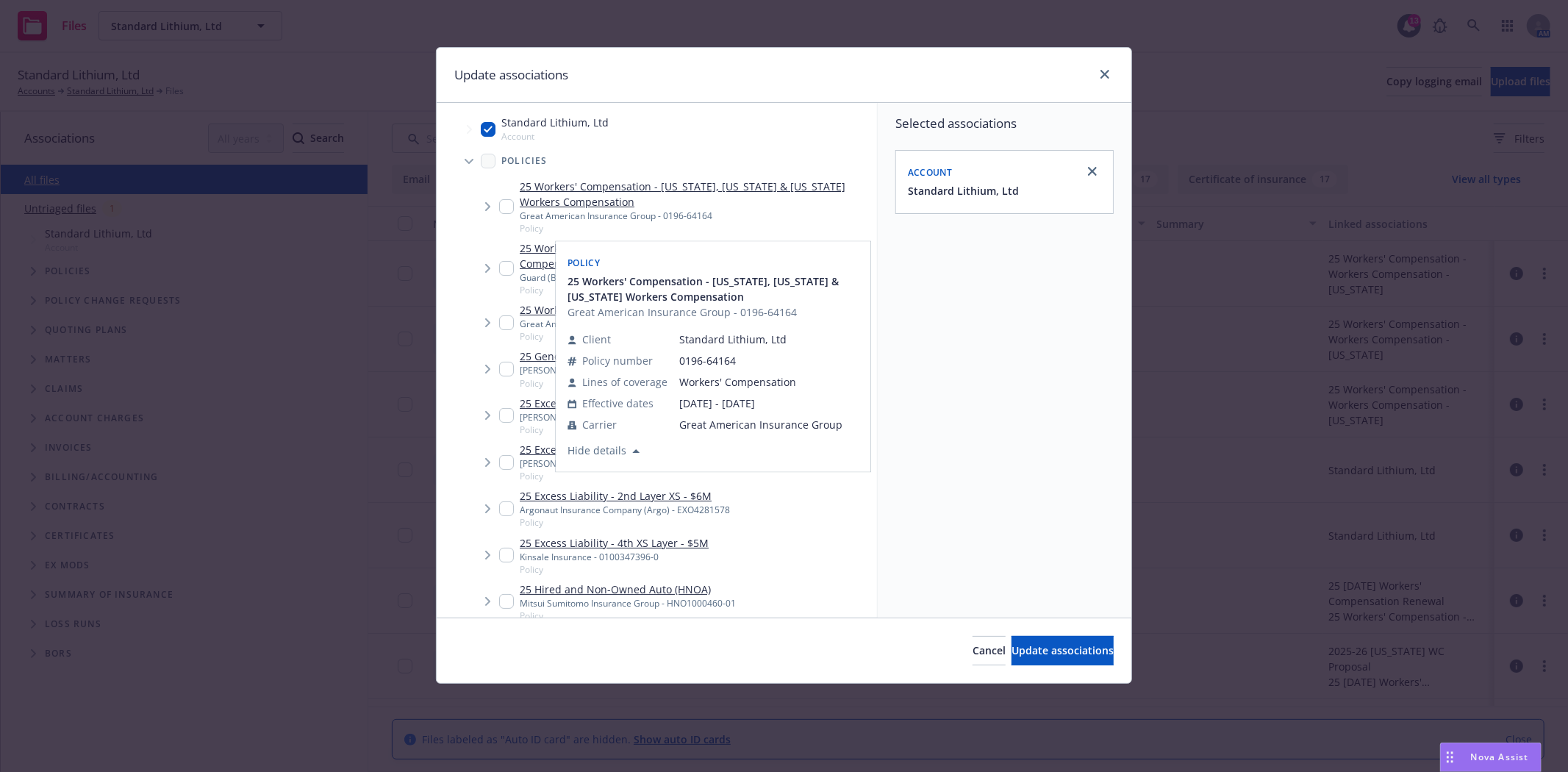
click at [504, 209] on input "Tree Example" at bounding box center [507, 206] width 15 height 15
checkbox input "true"
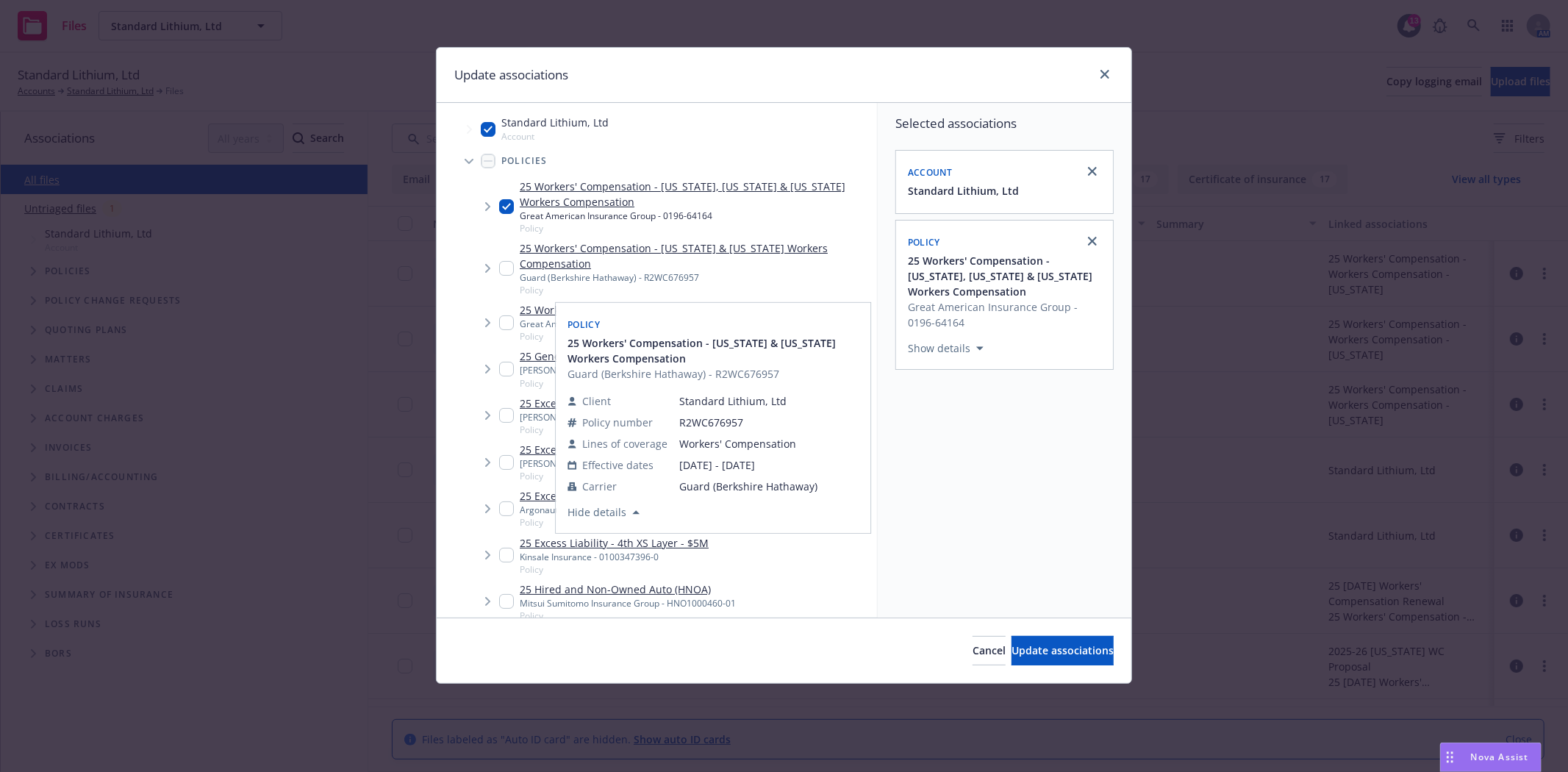
click at [510, 268] on input "Tree Example" at bounding box center [507, 269] width 15 height 15
click at [501, 269] on input "Tree Example" at bounding box center [507, 269] width 15 height 15
checkbox input "false"
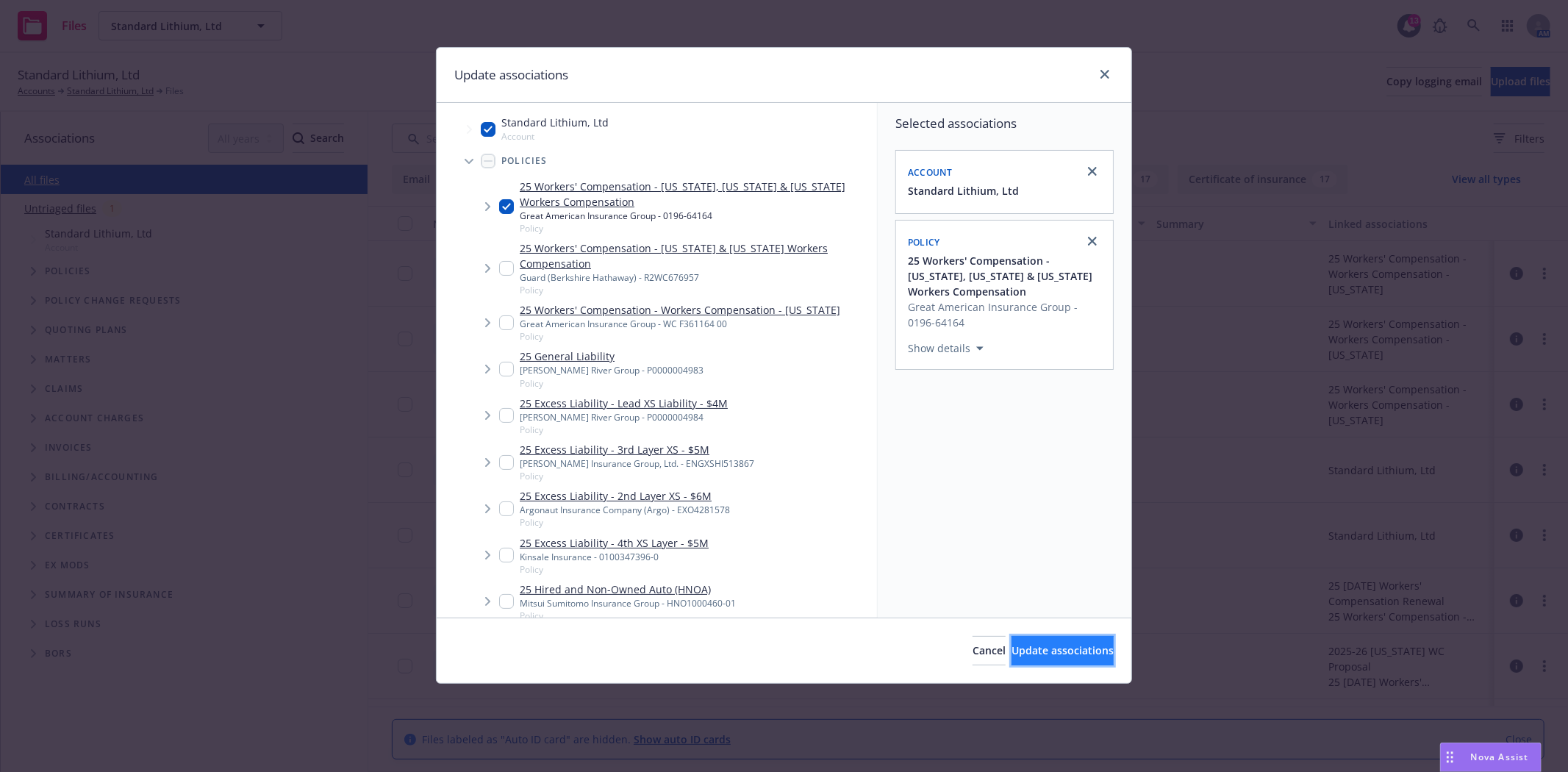
click at [1012, 656] on span "Update associations" at bounding box center [1063, 650] width 103 height 14
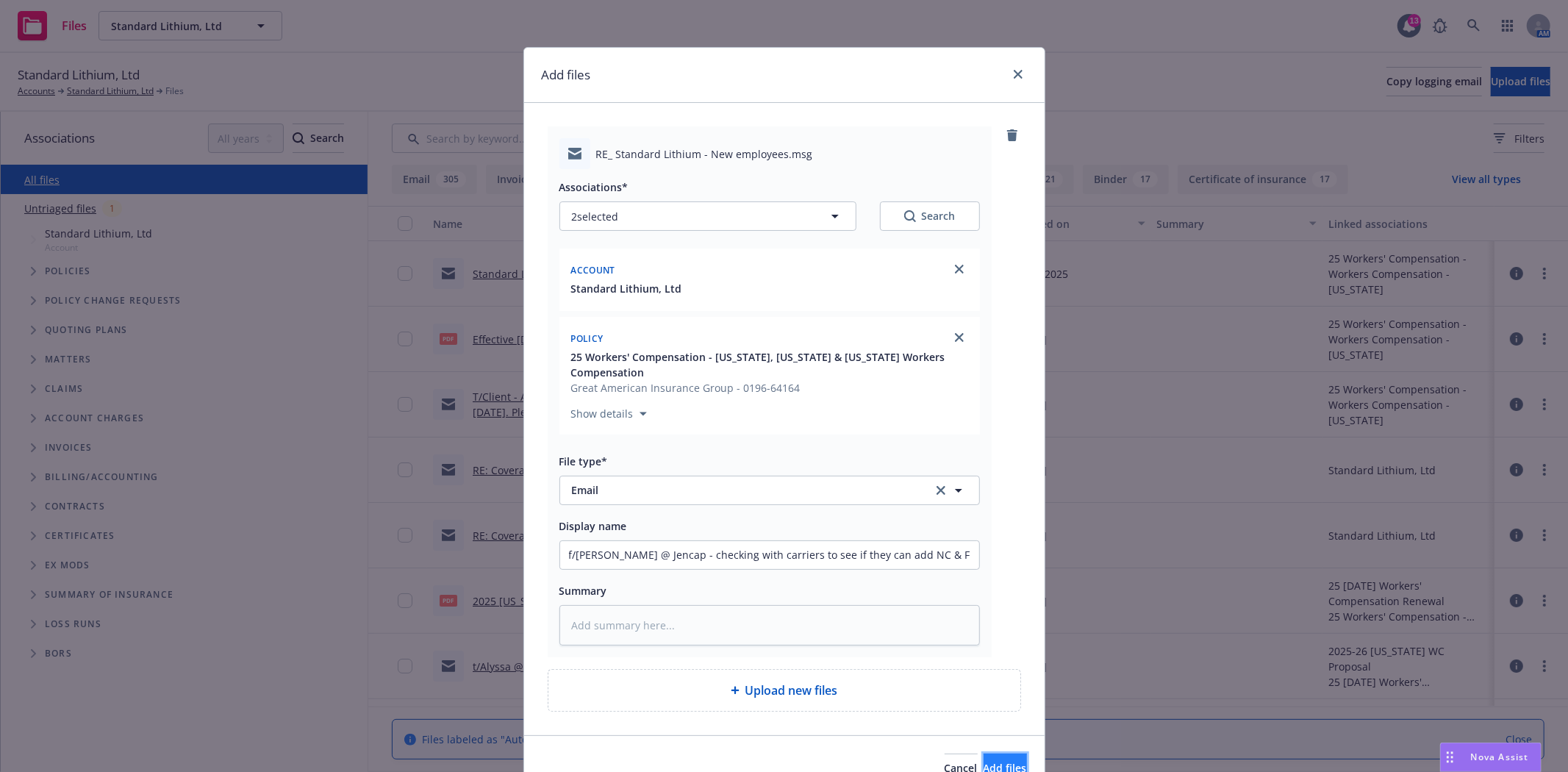
click at [983, 753] on button "Add files" at bounding box center [1005, 768] width 43 height 29
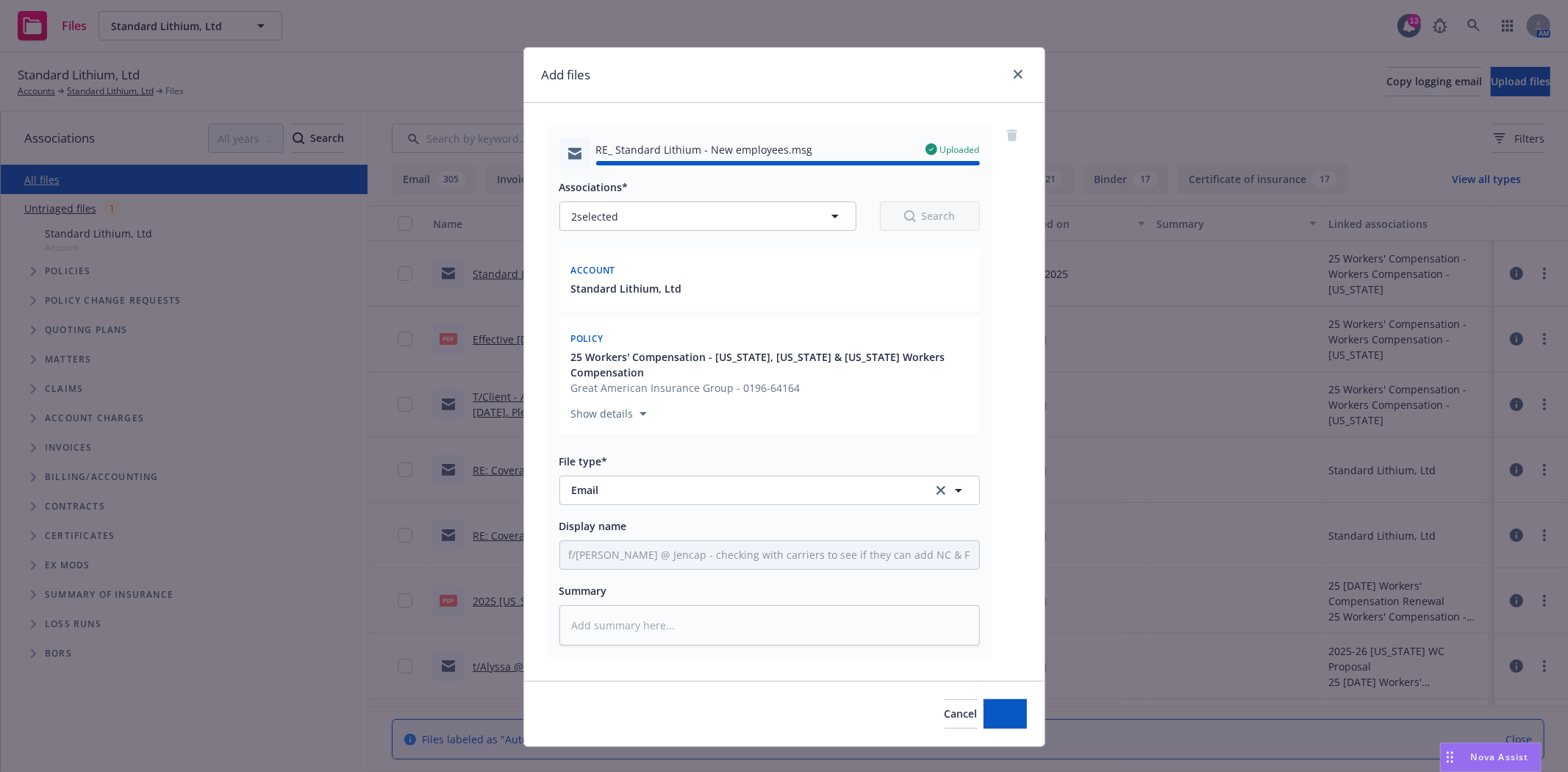
type textarea "x"
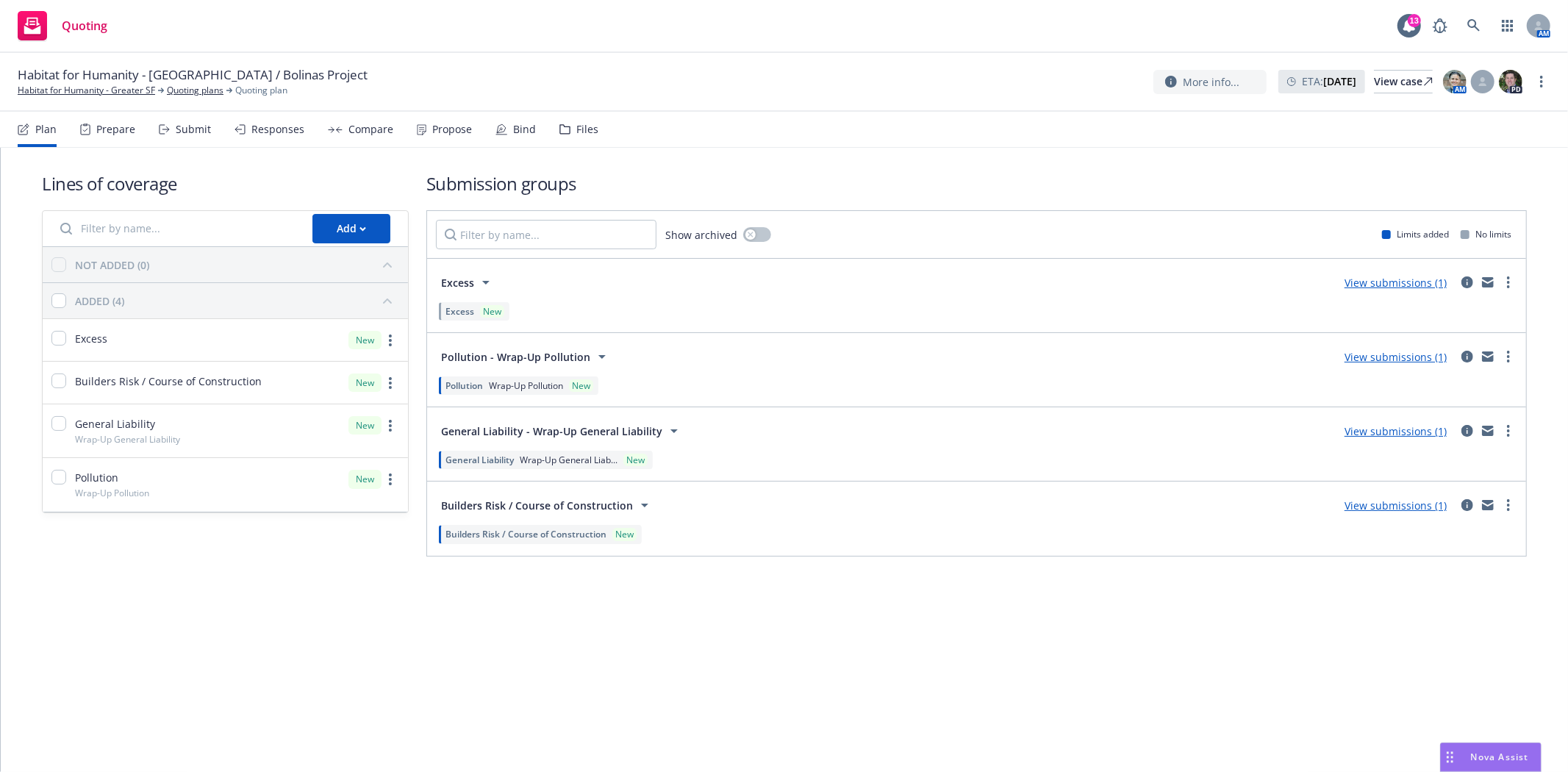
click at [567, 130] on div "Files" at bounding box center [579, 129] width 39 height 35
